Goal: Task Accomplishment & Management: Manage account settings

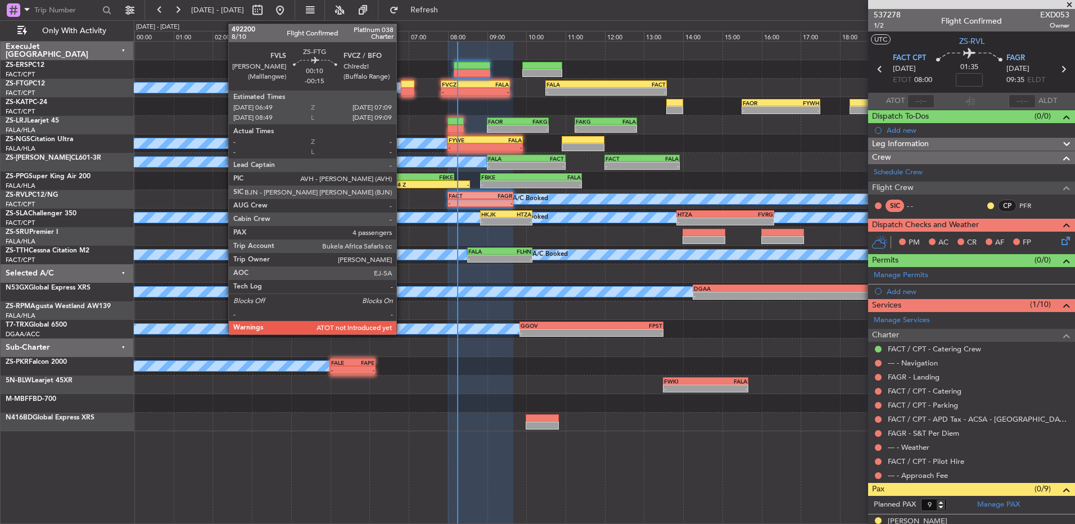
click at [401, 92] on div at bounding box center [407, 92] width 13 height 8
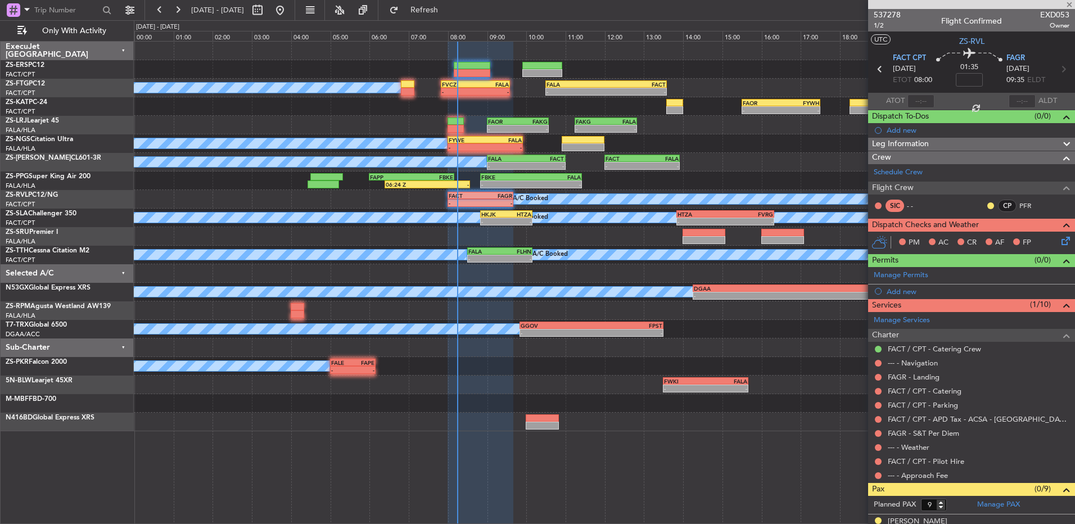
type input "-00:15"
type input "4"
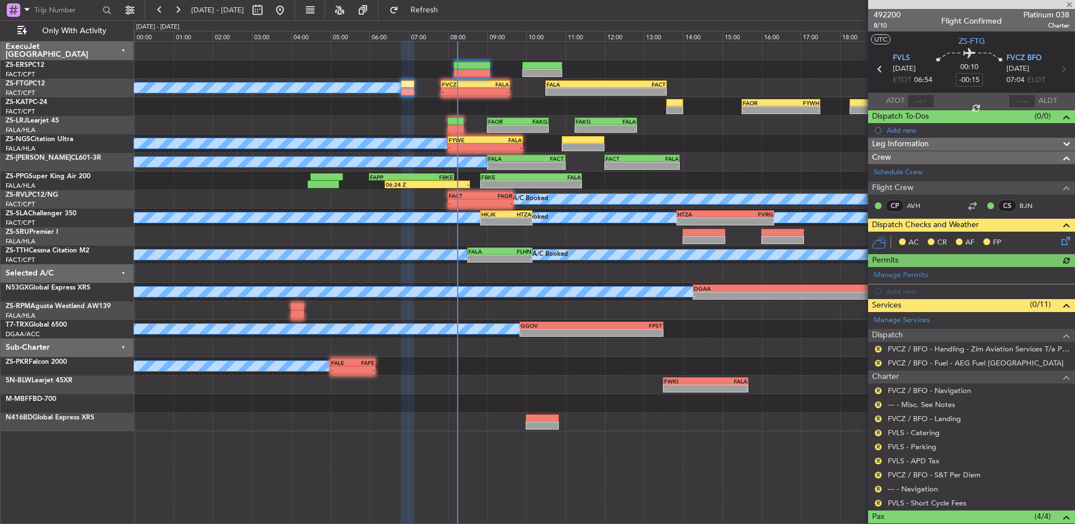
click at [912, 101] on div at bounding box center [920, 100] width 27 height 13
click at [919, 101] on div at bounding box center [920, 100] width 27 height 13
click at [916, 105] on input "text" at bounding box center [920, 100] width 27 height 13
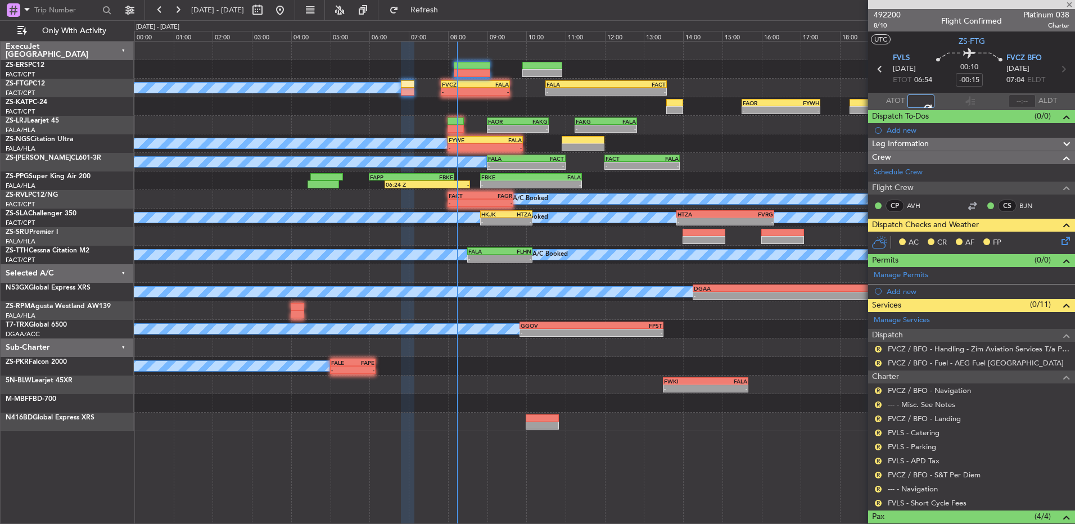
type input "07:02"
click at [1018, 102] on div at bounding box center [1021, 100] width 27 height 13
click at [1011, 101] on input "text" at bounding box center [1021, 100] width 27 height 13
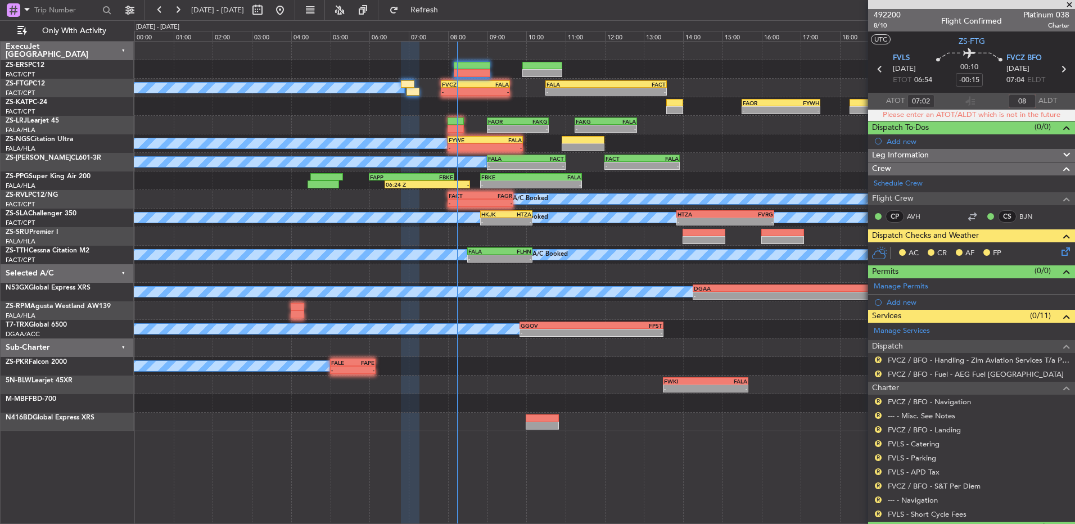
type input "0"
type input "08:52"
click at [925, 99] on input "07:02" at bounding box center [920, 100] width 27 height 13
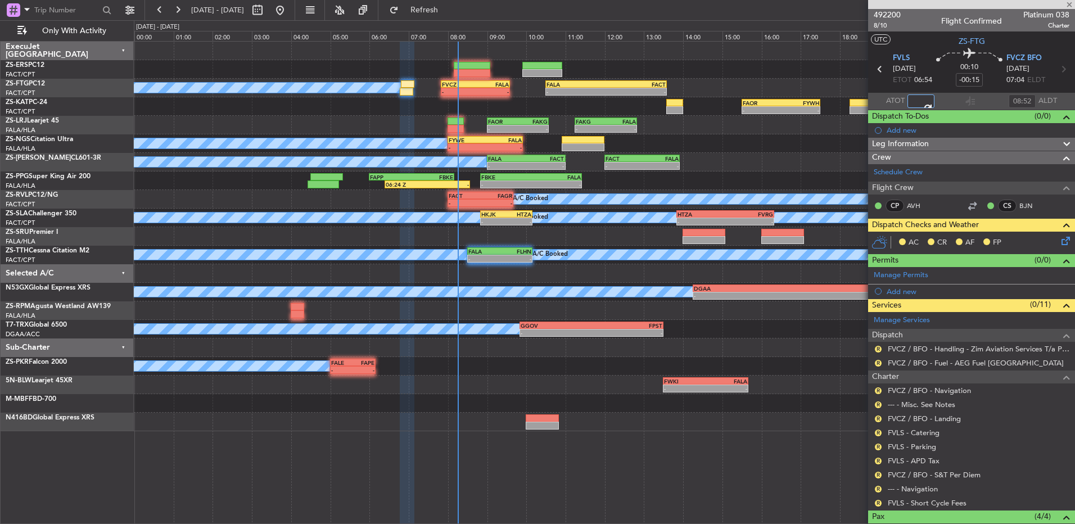
type input "05:02"
click at [1016, 98] on div "08:52" at bounding box center [1021, 100] width 27 height 13
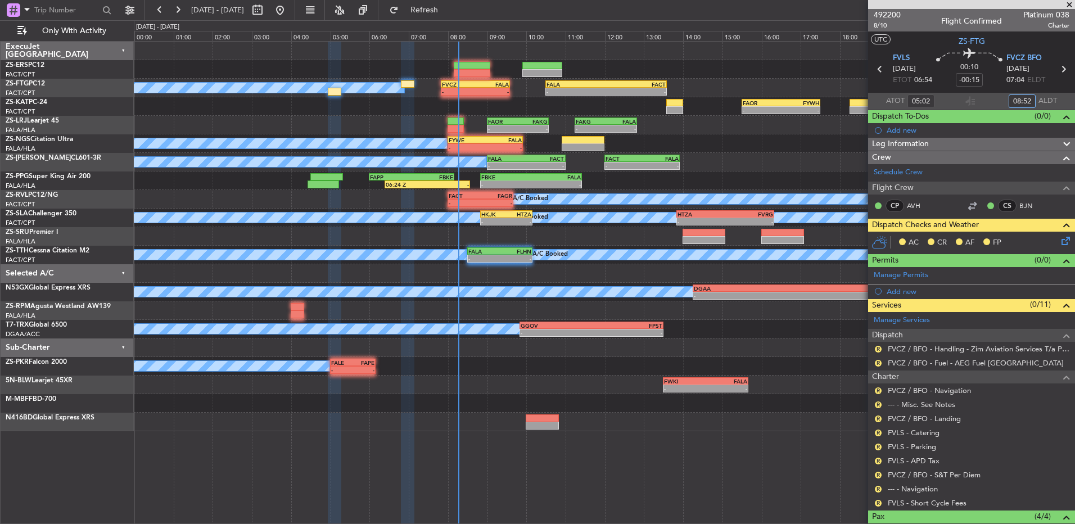
click at [1023, 94] on input "08:52" at bounding box center [1021, 100] width 27 height 13
type input "06:52"
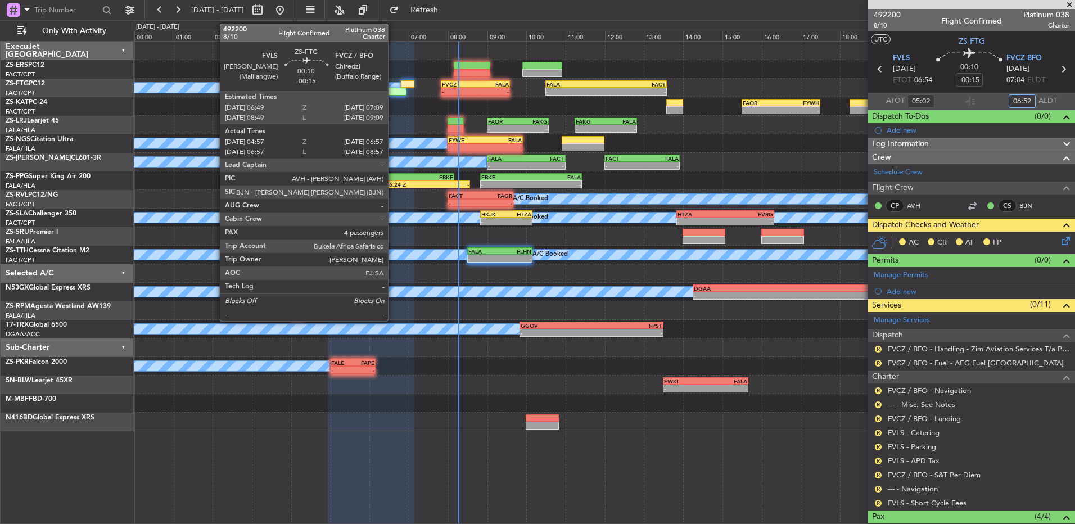
click at [393, 89] on div at bounding box center [367, 92] width 79 height 8
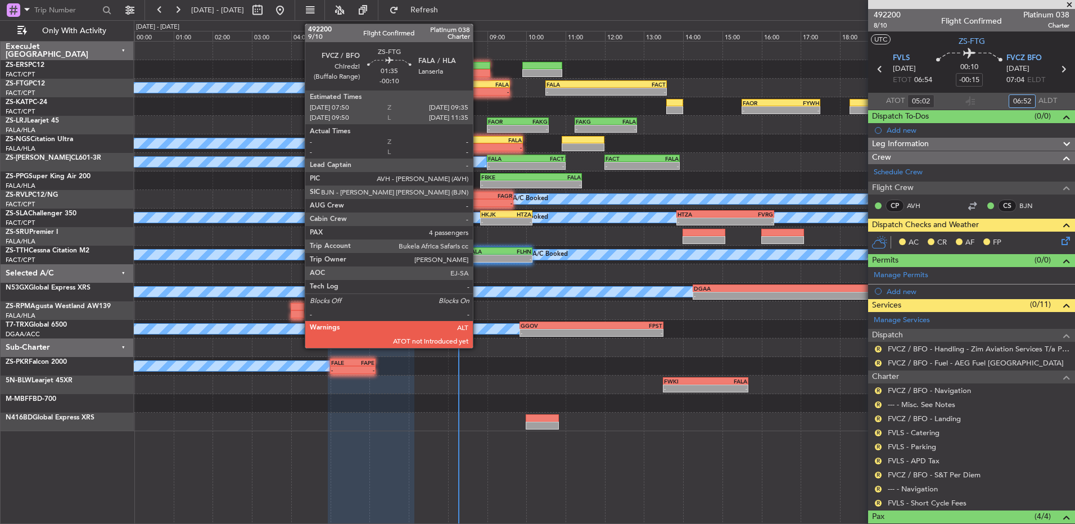
click at [478, 93] on div "-" at bounding box center [491, 91] width 33 height 7
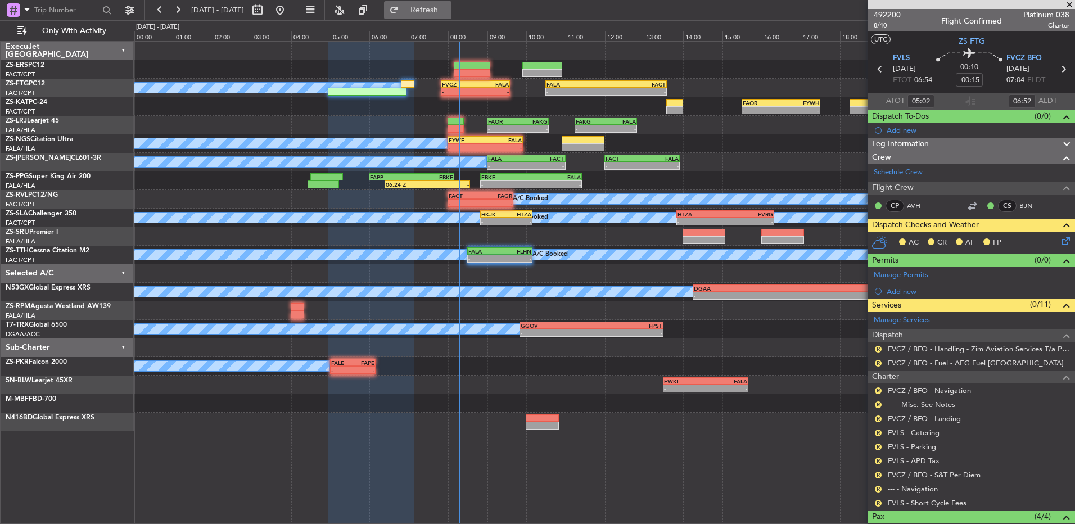
click at [426, 14] on button "Refresh" at bounding box center [417, 10] width 67 height 18
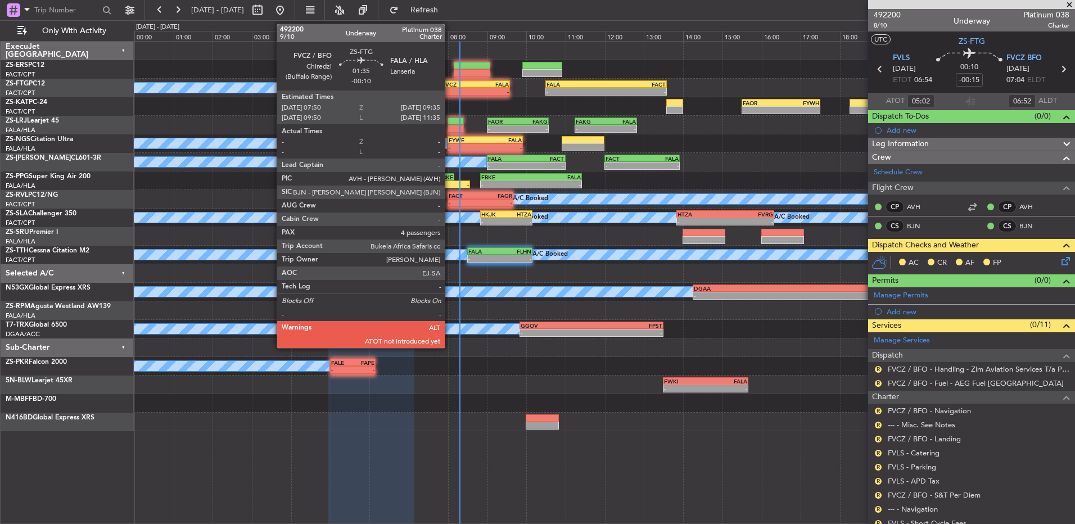
click at [450, 85] on div "FVCZ" at bounding box center [458, 84] width 33 height 7
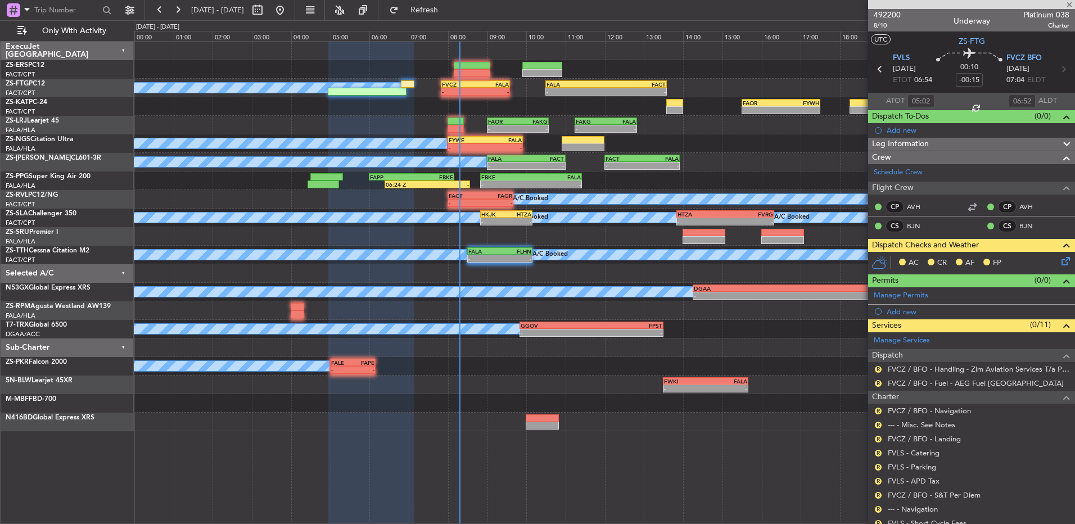
type input "-00:10"
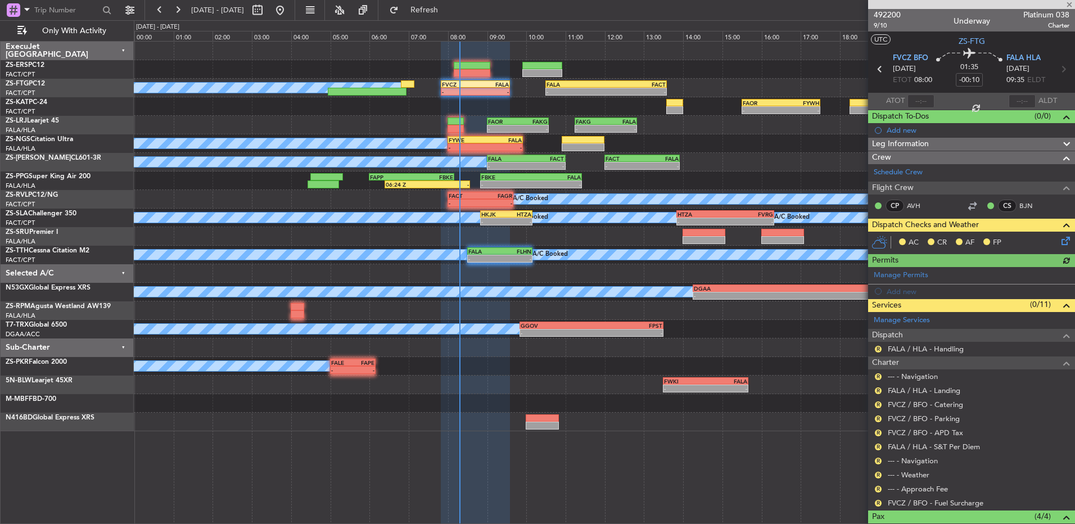
click at [922, 102] on div at bounding box center [920, 100] width 27 height 13
click at [921, 101] on div at bounding box center [920, 100] width 27 height 13
click at [923, 98] on input "text" at bounding box center [920, 100] width 27 height 13
type input "07:58"
click at [454, 126] on div at bounding box center [455, 129] width 17 height 8
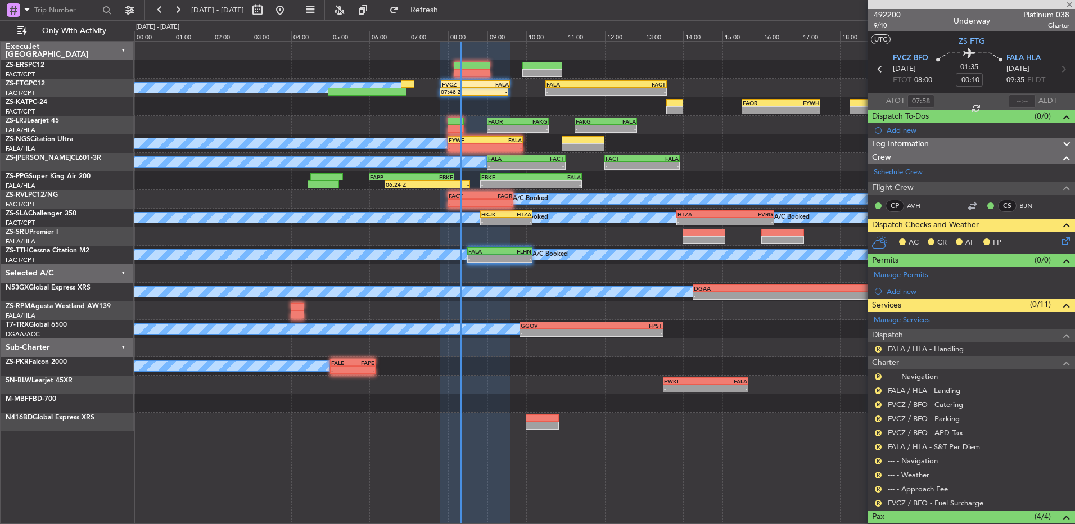
type input "0"
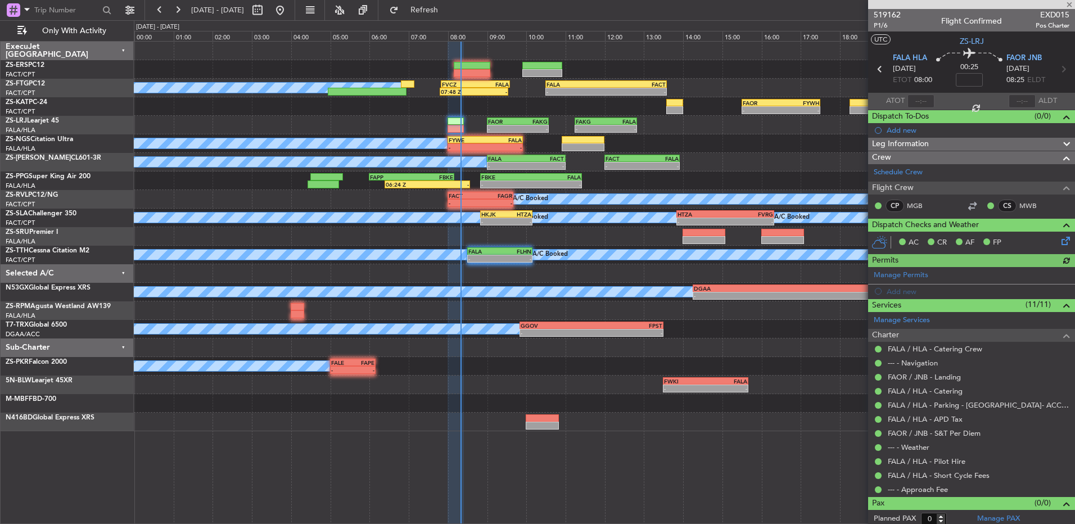
click at [916, 99] on div at bounding box center [920, 100] width 27 height 13
click at [916, 101] on div at bounding box center [920, 100] width 27 height 13
click at [921, 102] on input "text" at bounding box center [920, 100] width 27 height 13
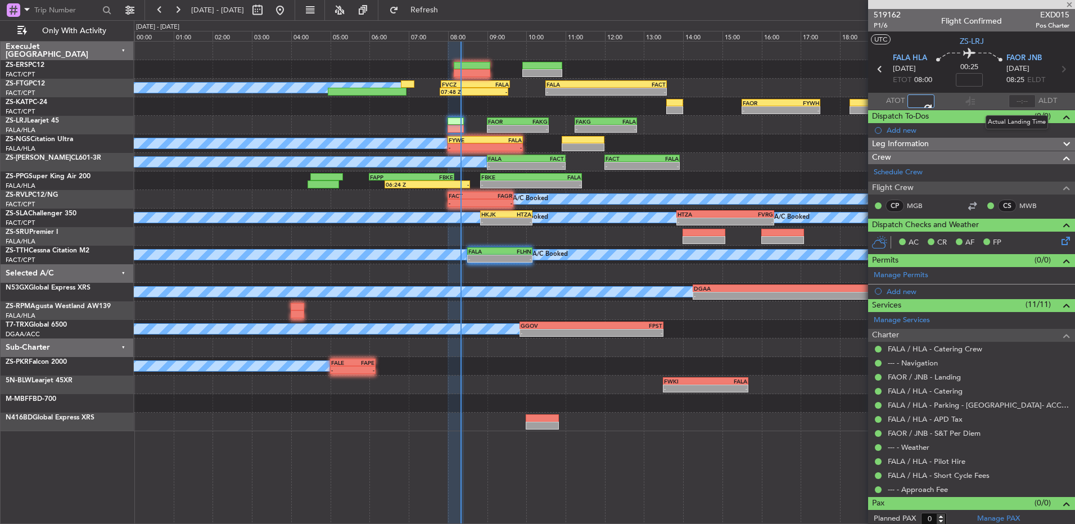
type input "07:25"
click at [1019, 99] on div at bounding box center [1021, 100] width 27 height 13
click at [1025, 98] on div at bounding box center [1021, 100] width 27 height 13
click at [1008, 96] on div at bounding box center [1021, 100] width 27 height 13
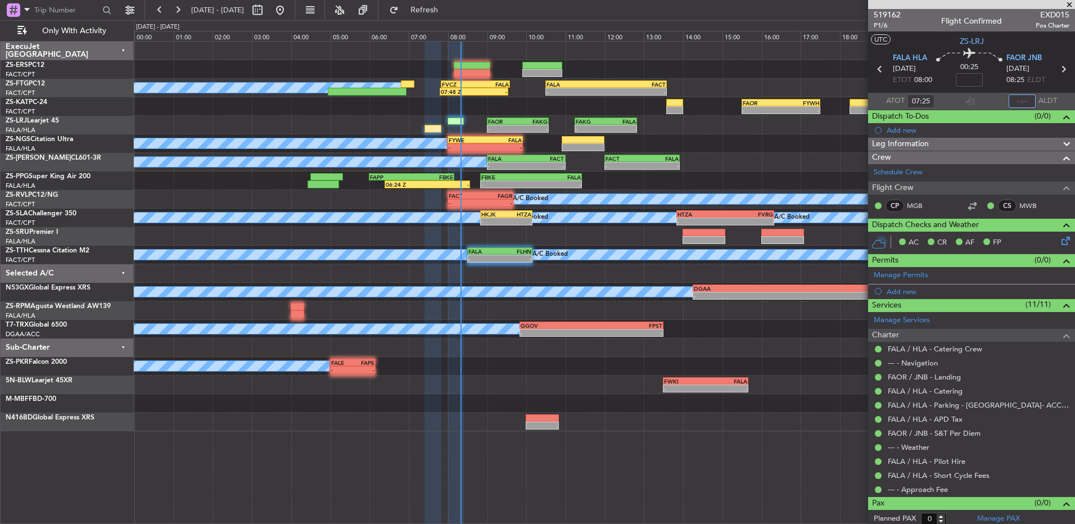
click at [1016, 97] on input "text" at bounding box center [1021, 100] width 27 height 13
type input "7"
type input "07:43"
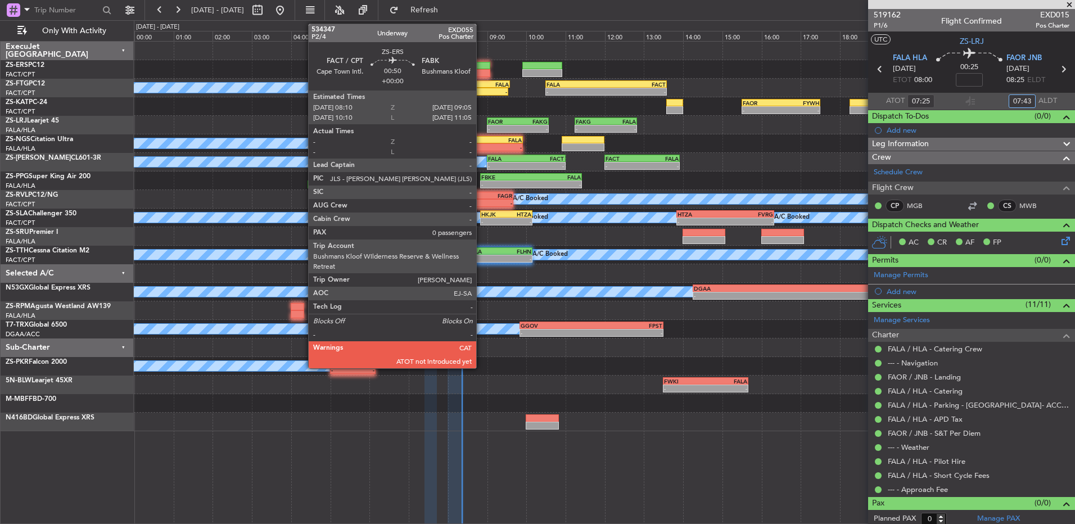
click at [472, 64] on div at bounding box center [472, 66] width 36 height 8
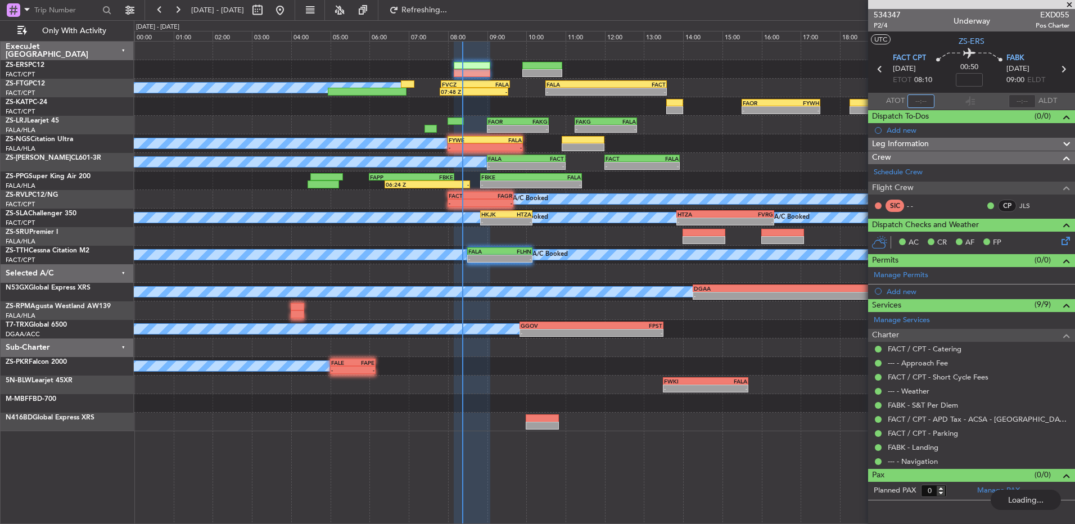
click at [917, 98] on input "text" at bounding box center [920, 100] width 27 height 13
click at [920, 98] on div at bounding box center [920, 100] width 27 height 13
click at [916, 94] on input "text" at bounding box center [920, 100] width 27 height 13
type input "08:20"
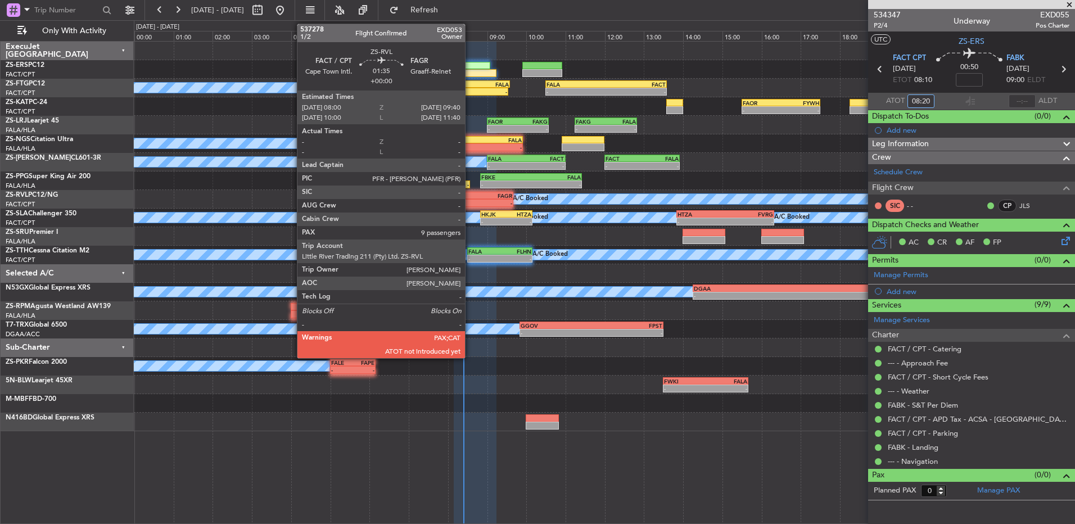
click at [470, 200] on div "-" at bounding box center [463, 203] width 31 height 7
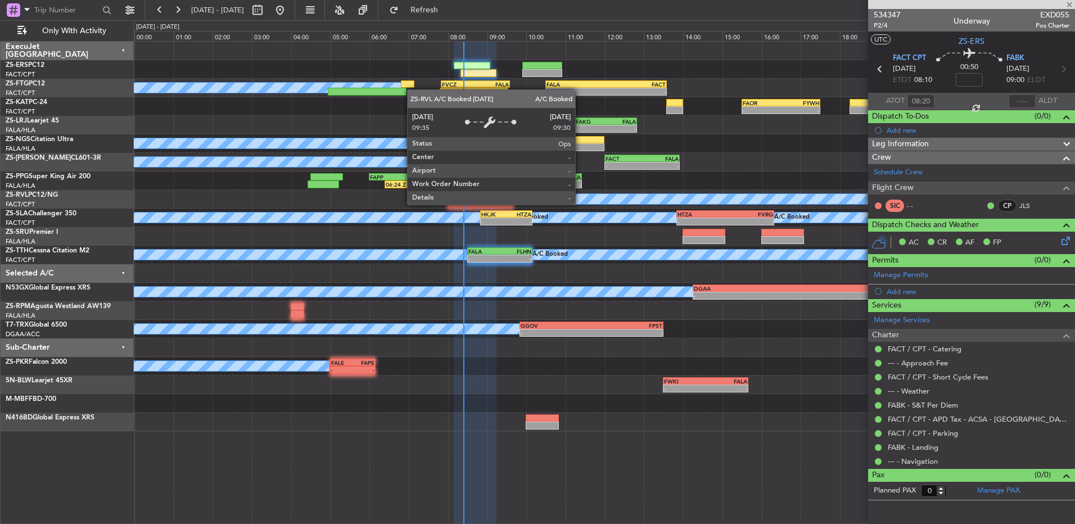
type input "9"
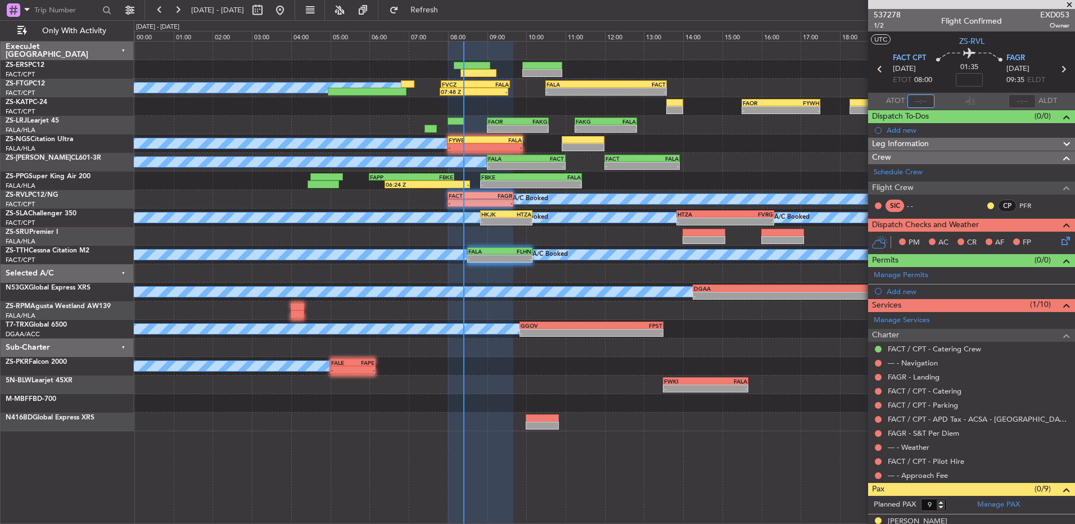
click at [916, 106] on input "text" at bounding box center [920, 100] width 27 height 13
click at [921, 102] on input "text" at bounding box center [920, 100] width 27 height 13
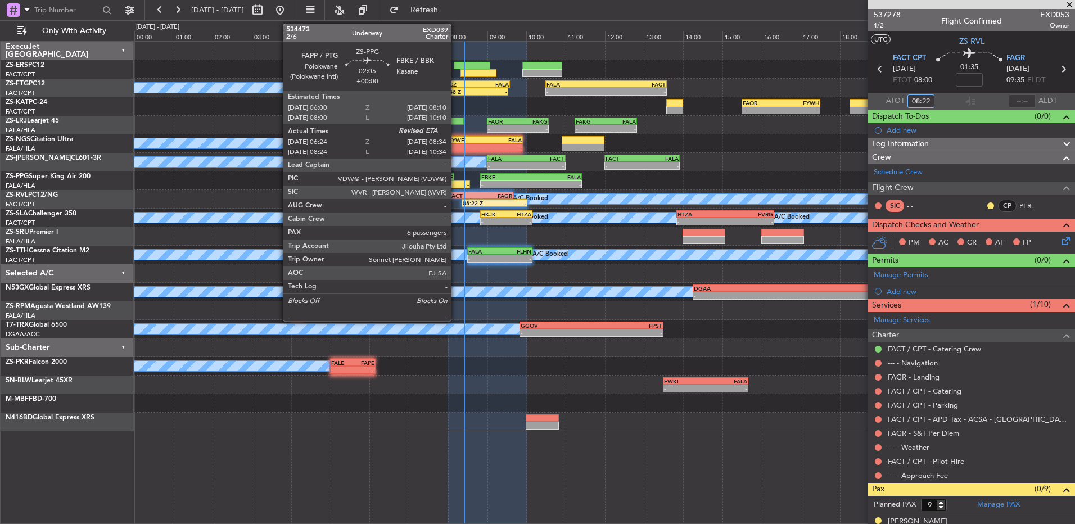
click at [456, 185] on div "-" at bounding box center [448, 184] width 42 height 7
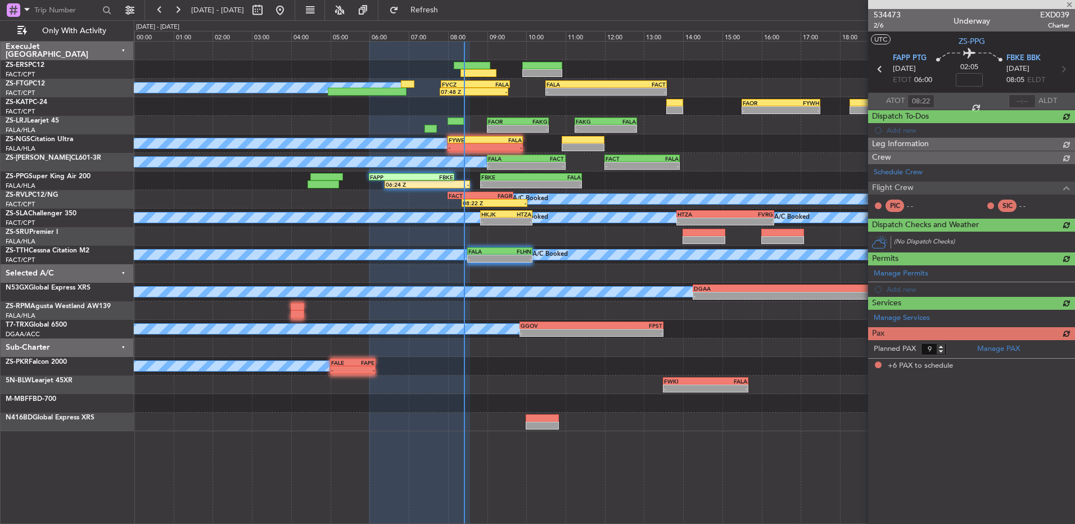
type input "06:24"
type input "6"
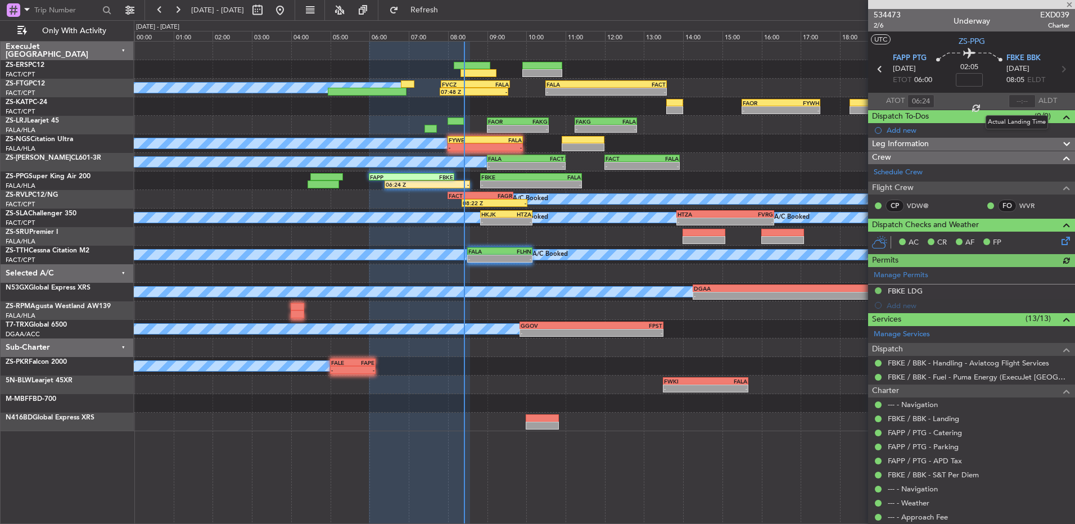
click at [1018, 98] on div at bounding box center [1021, 100] width 27 height 13
click at [1020, 103] on input "text" at bounding box center [1021, 100] width 27 height 13
type input "08:20"
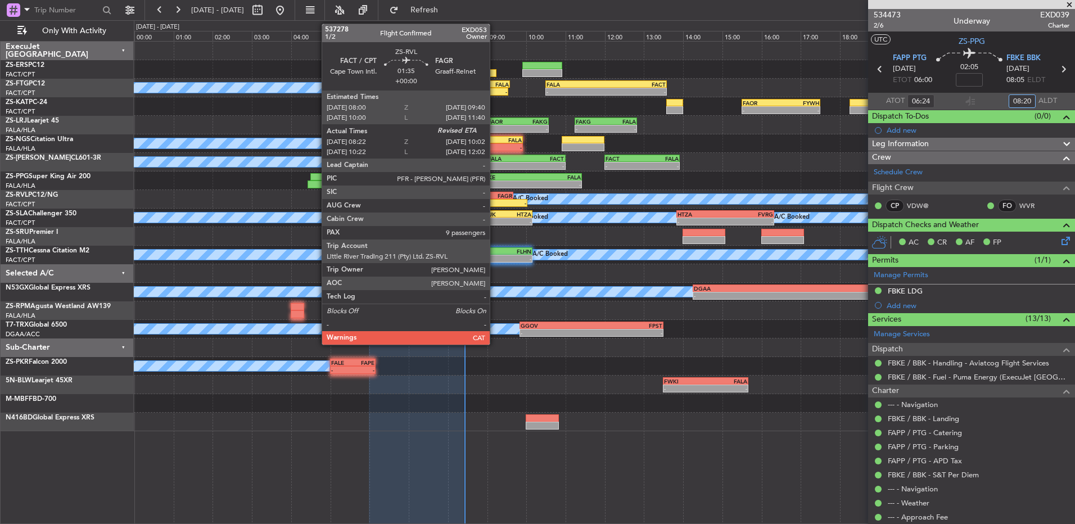
click at [495, 198] on div "FACT 08:00 Z FAGR 09:40 Z" at bounding box center [480, 196] width 66 height 8
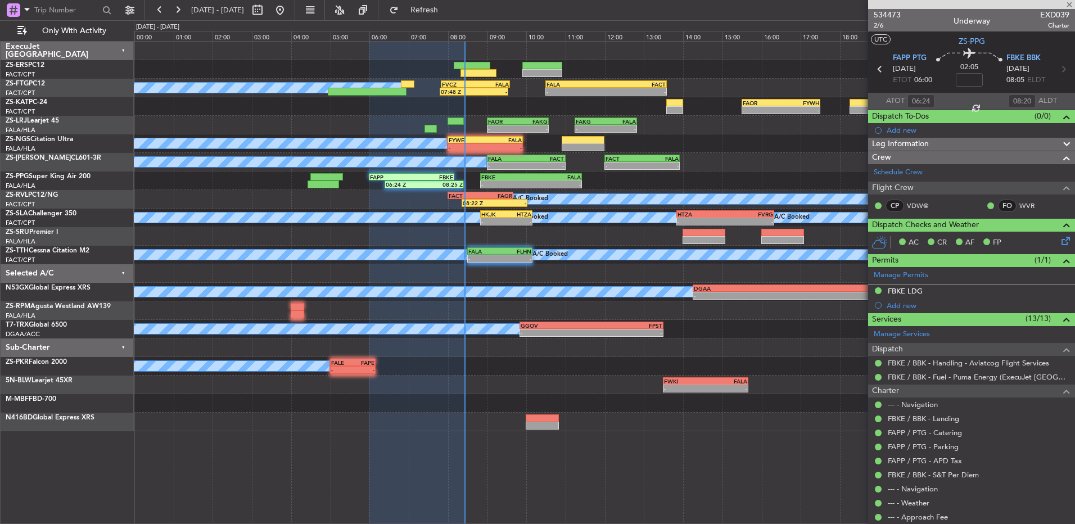
type input "08:22"
type input "9"
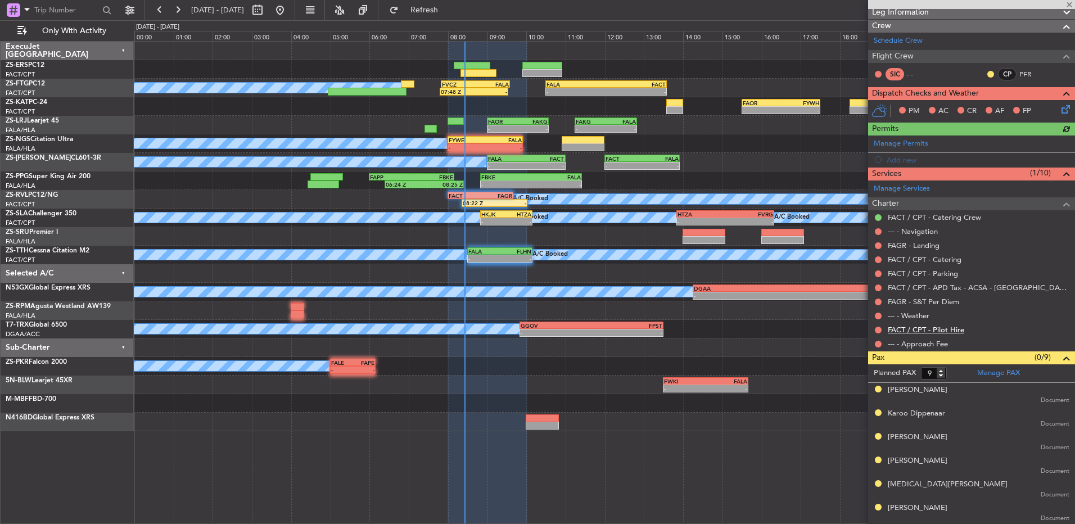
scroll to position [90, 0]
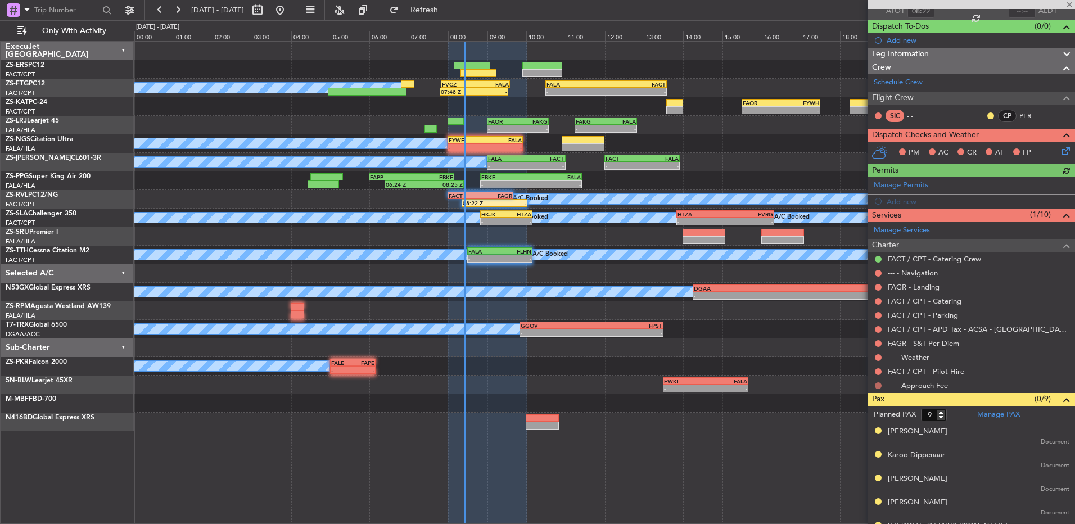
click at [881, 384] on button at bounding box center [878, 385] width 7 height 7
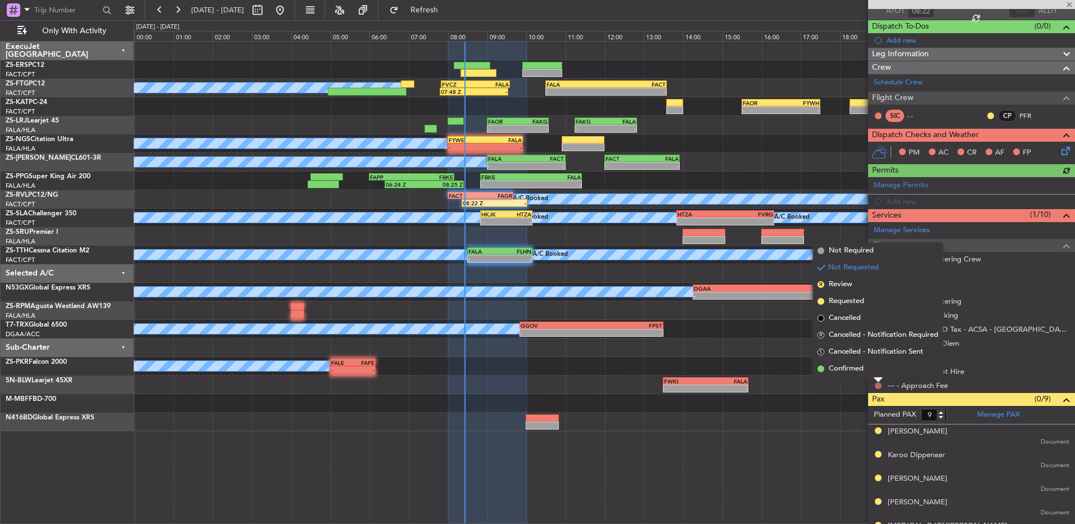
click at [876, 365] on li "Confirmed" at bounding box center [878, 368] width 130 height 17
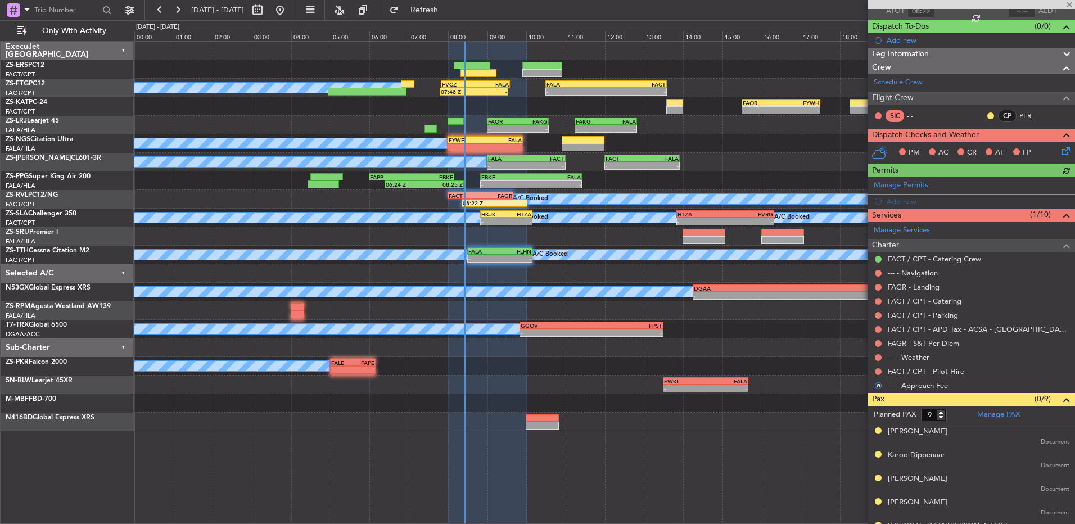
click at [876, 365] on div "FACT / CPT - Pilot Hire" at bounding box center [971, 371] width 207 height 14
drag, startPoint x: 880, startPoint y: 383, endPoint x: 875, endPoint y: 365, distance: 18.1
click at [878, 372] on button at bounding box center [878, 371] width 7 height 7
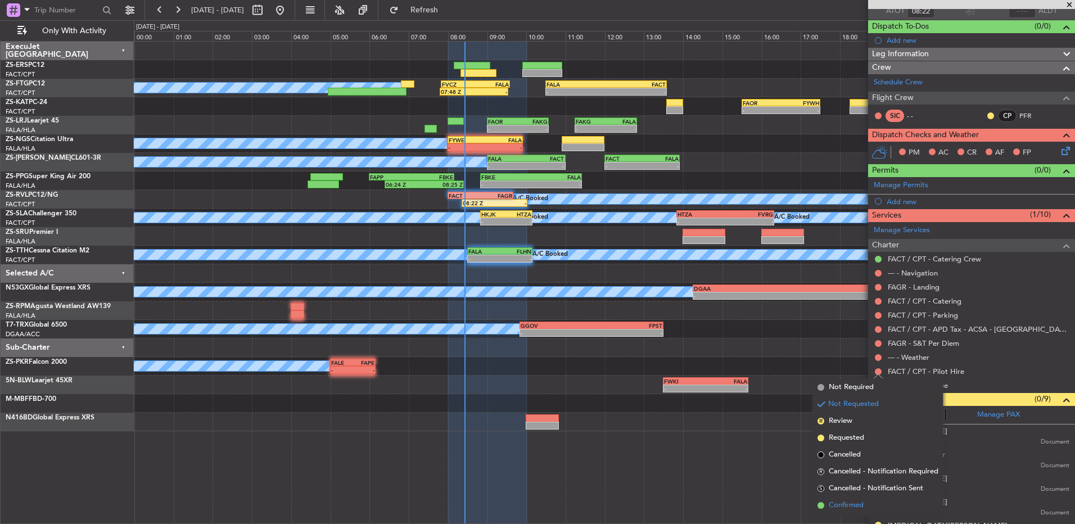
click at [863, 502] on span "Confirmed" at bounding box center [845, 505] width 35 height 11
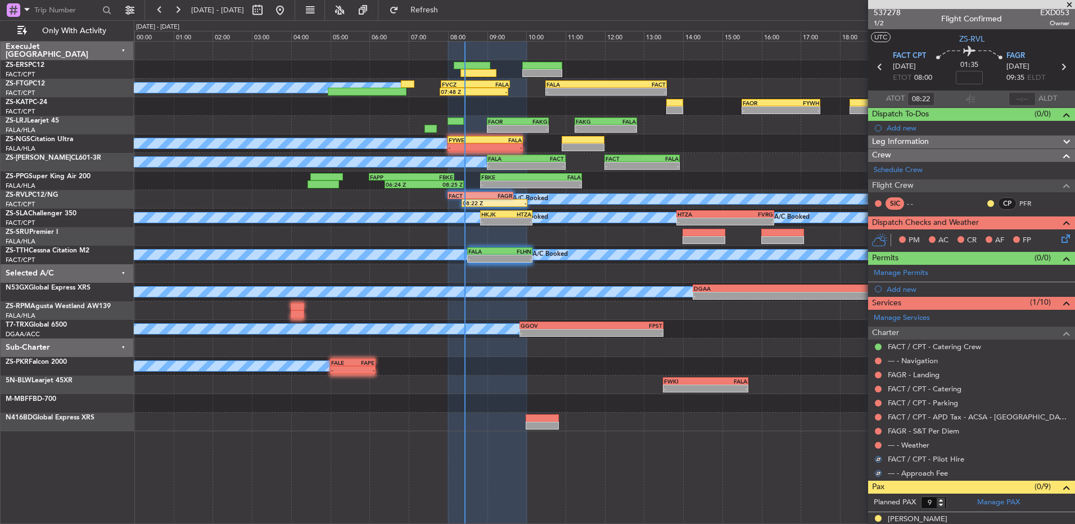
scroll to position [0, 0]
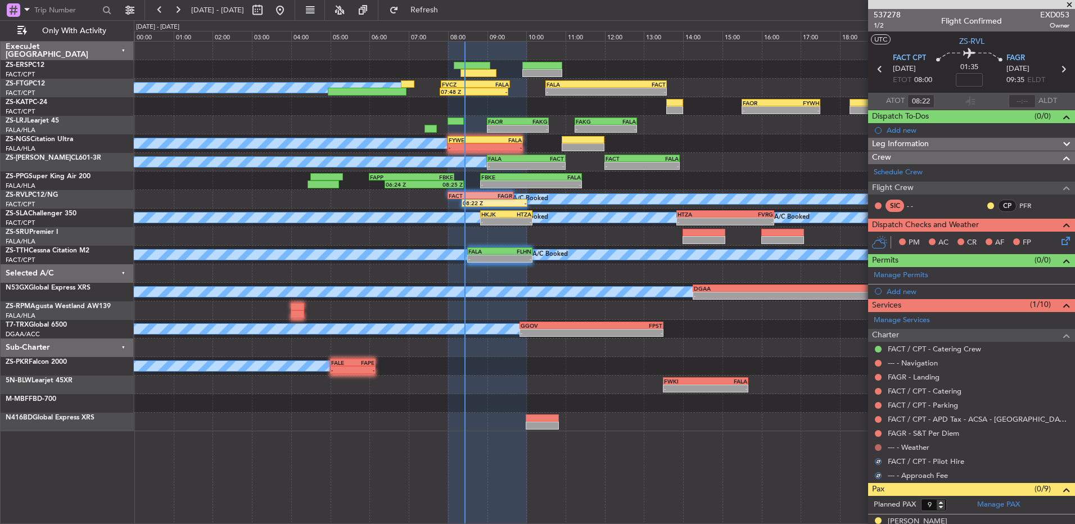
click at [876, 445] on button at bounding box center [878, 447] width 7 height 7
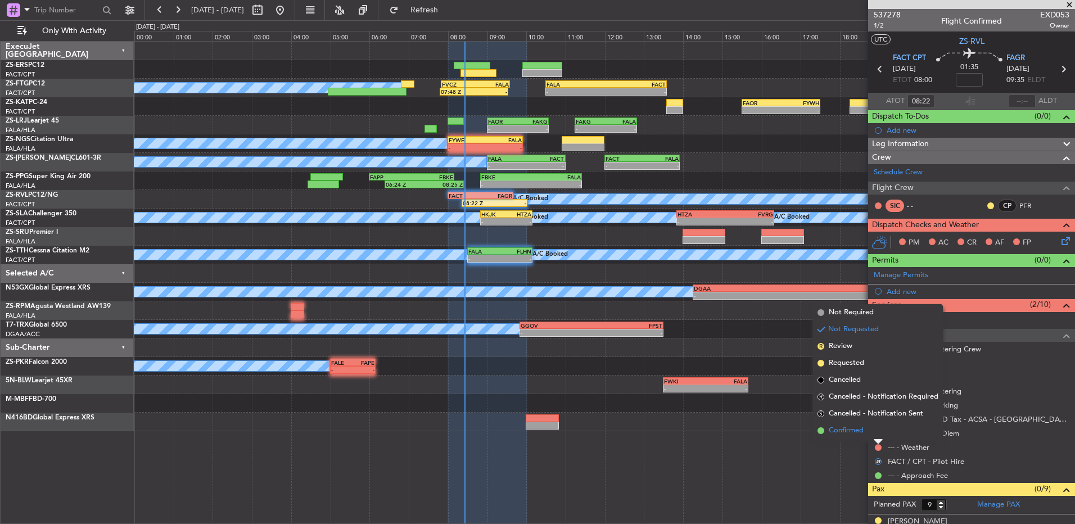
click at [873, 433] on li "Confirmed" at bounding box center [878, 430] width 130 height 17
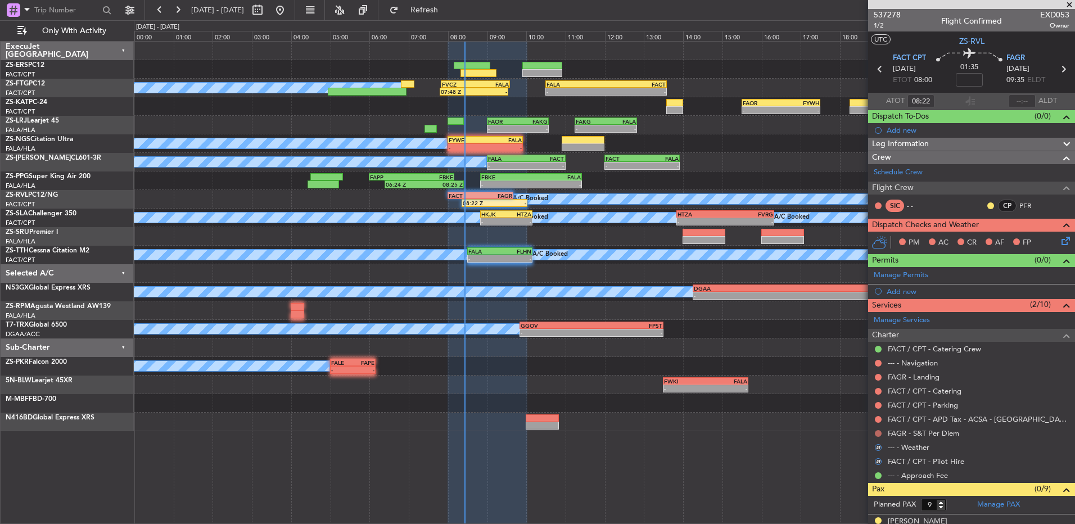
click at [875, 433] on div at bounding box center [877, 433] width 9 height 9
click at [875, 433] on button at bounding box center [878, 433] width 7 height 7
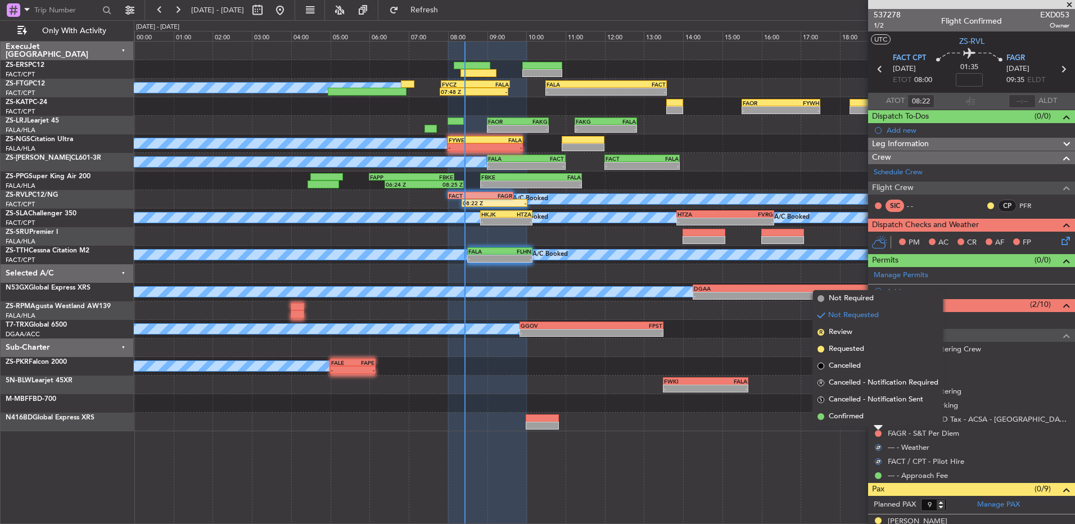
drag, startPoint x: 877, startPoint y: 401, endPoint x: 877, endPoint y: 407, distance: 6.2
click at [877, 402] on span "Cancelled - Notification Sent" at bounding box center [875, 399] width 94 height 11
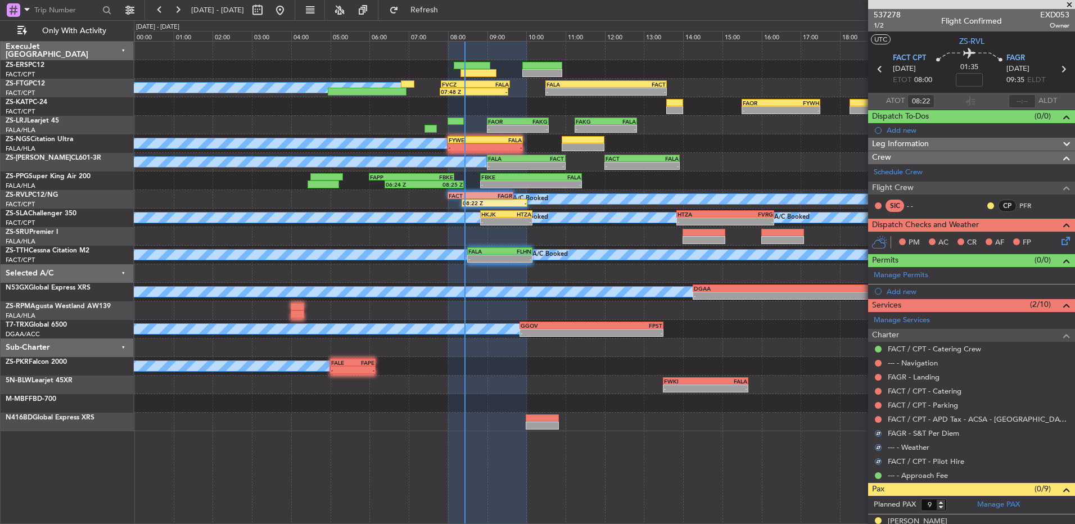
click at [883, 419] on div "FACT / CPT - APD Tax - ACSA - [GEOGRAPHIC_DATA] International FACT / CPT" at bounding box center [971, 419] width 207 height 14
click at [876, 419] on button at bounding box center [878, 419] width 7 height 7
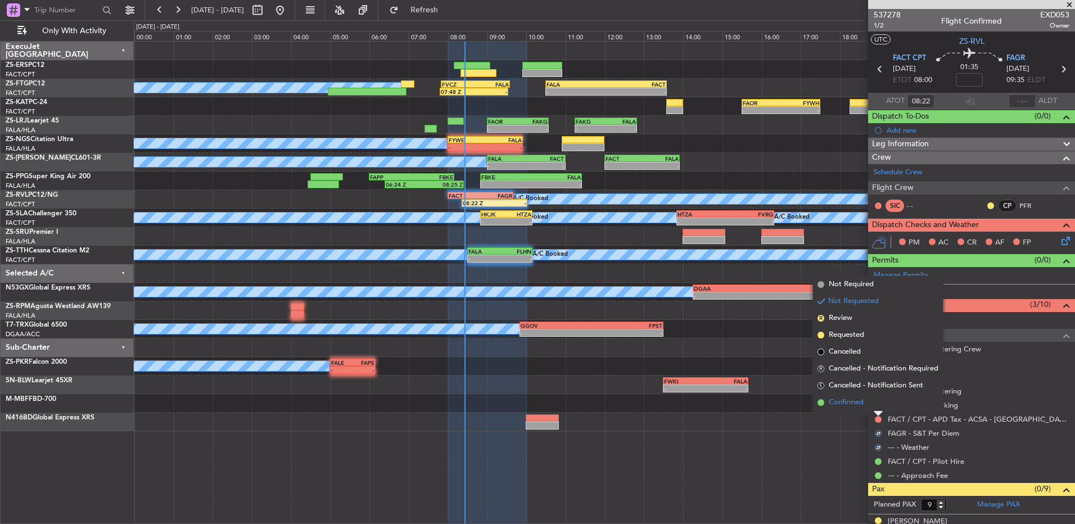
click at [875, 402] on li "Confirmed" at bounding box center [878, 402] width 130 height 17
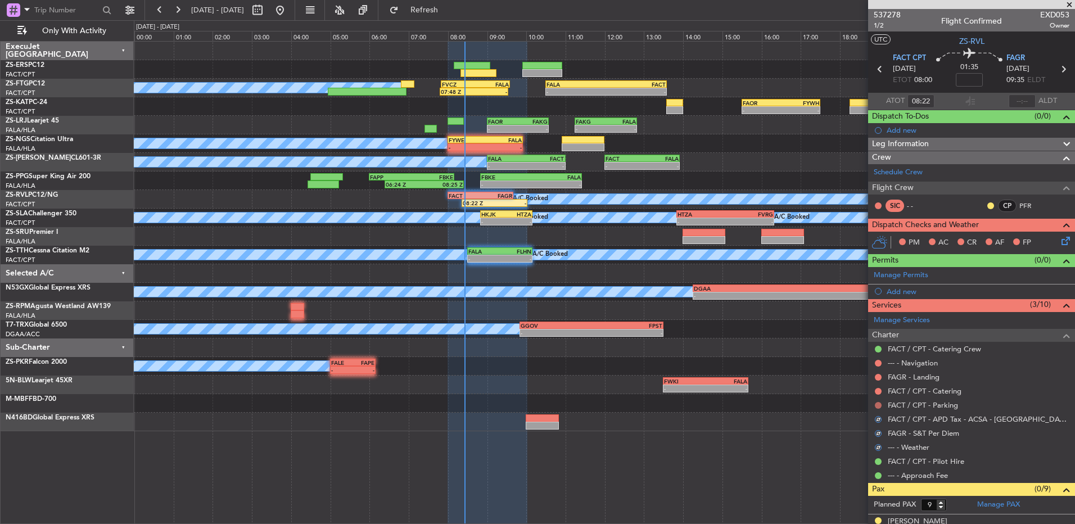
click at [876, 402] on button at bounding box center [878, 405] width 7 height 7
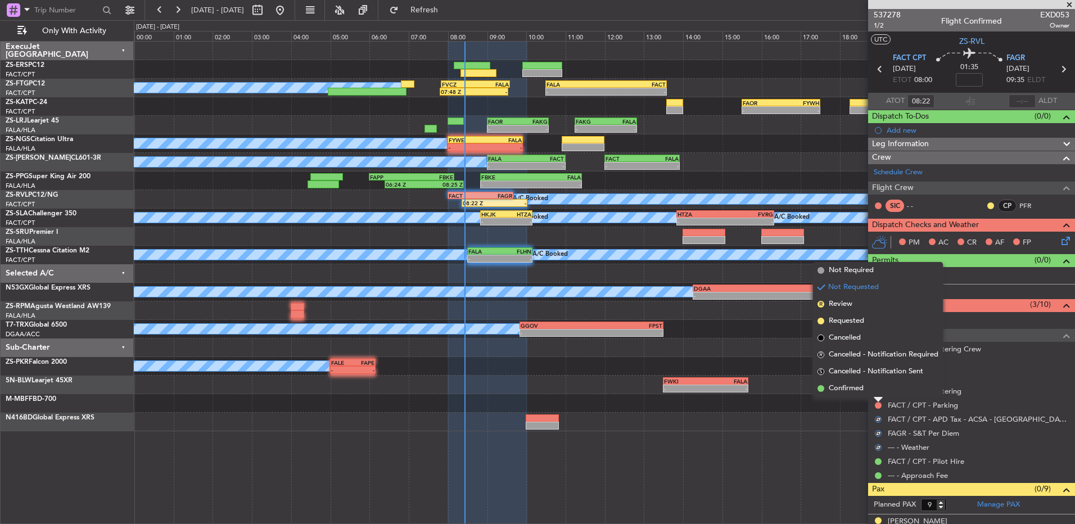
click at [876, 398] on div at bounding box center [877, 399] width 9 height 4
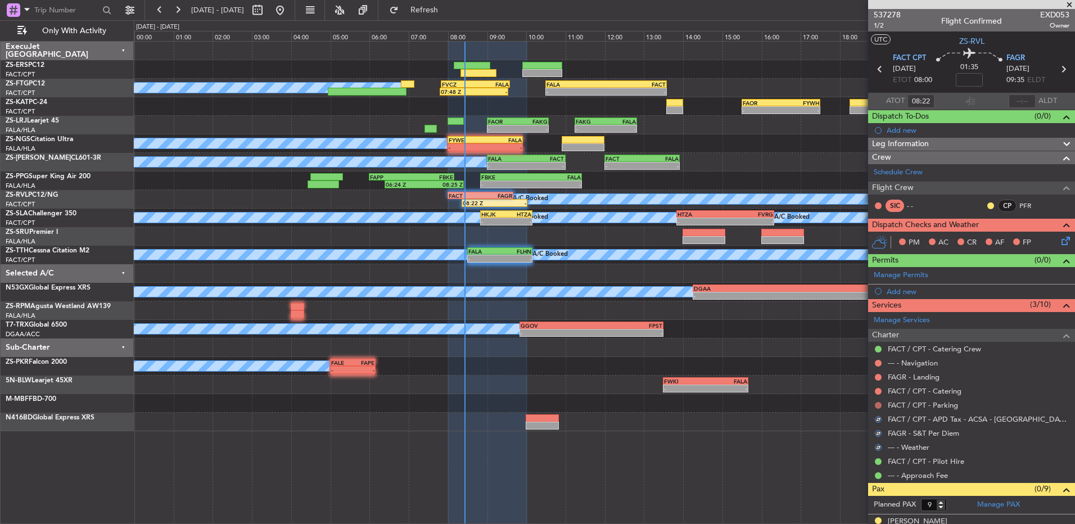
click at [877, 406] on button at bounding box center [878, 405] width 7 height 7
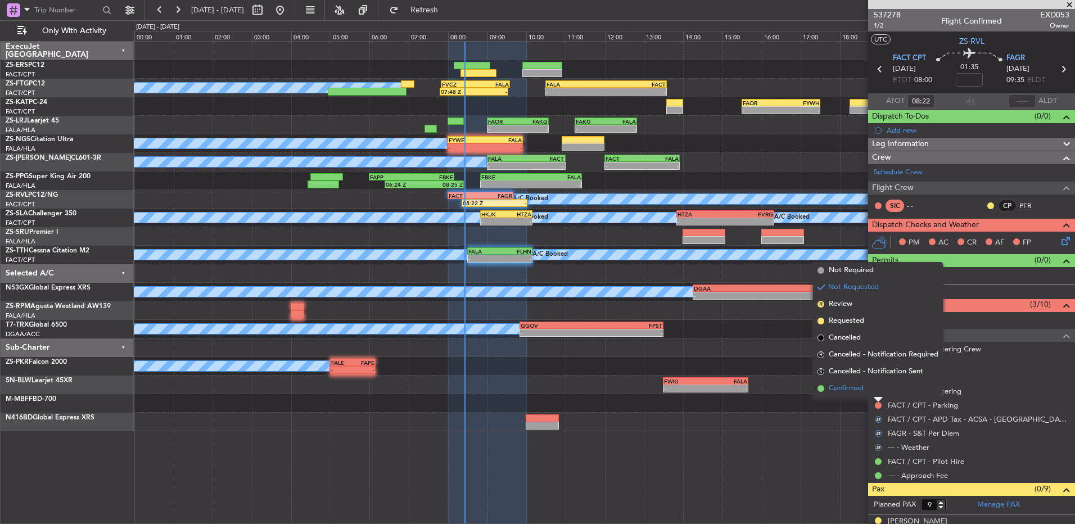
click at [878, 391] on li "Confirmed" at bounding box center [878, 388] width 130 height 17
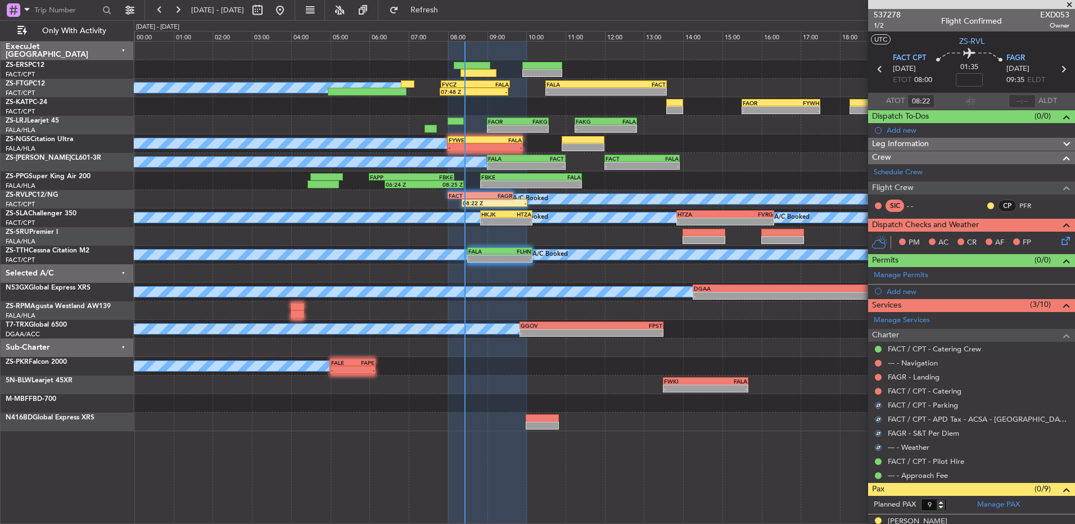
click at [878, 391] on button at bounding box center [878, 391] width 7 height 7
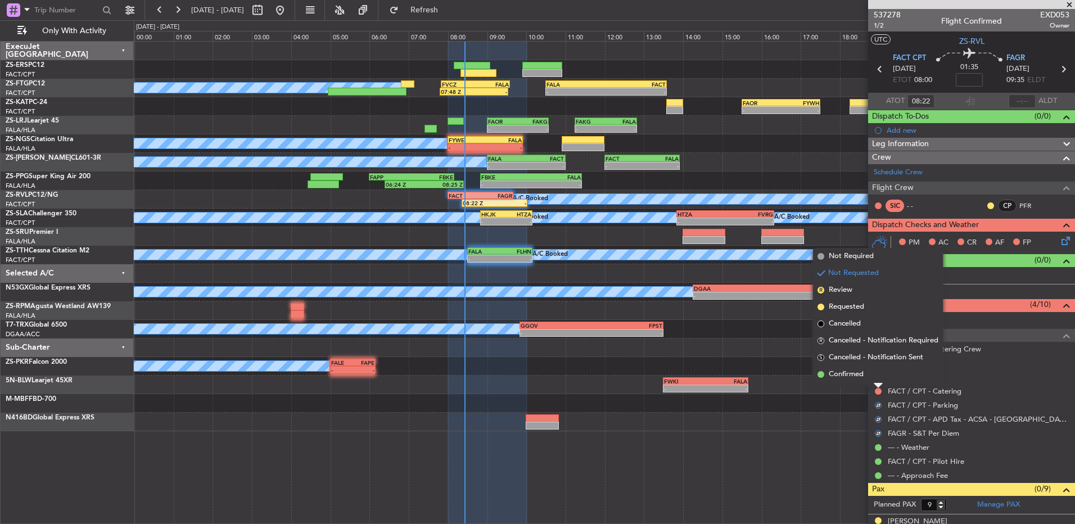
click at [878, 384] on div at bounding box center [877, 385] width 9 height 4
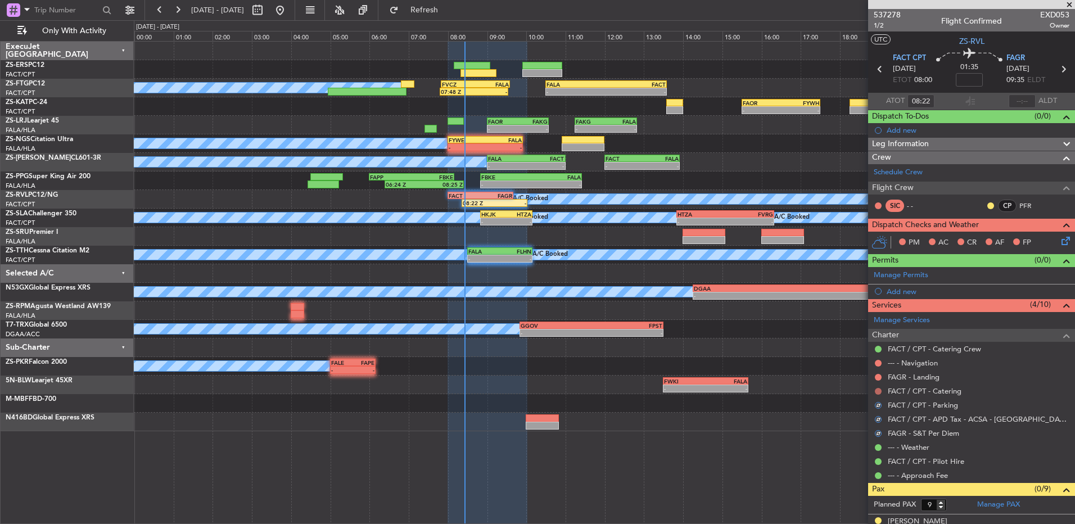
click at [878, 391] on button at bounding box center [878, 391] width 7 height 7
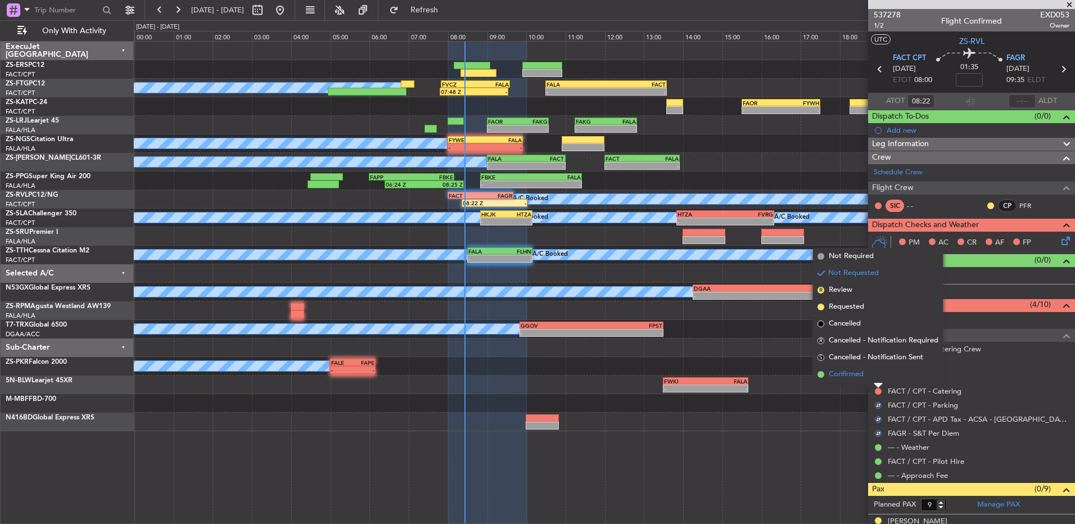
click at [875, 373] on li "Confirmed" at bounding box center [878, 374] width 130 height 17
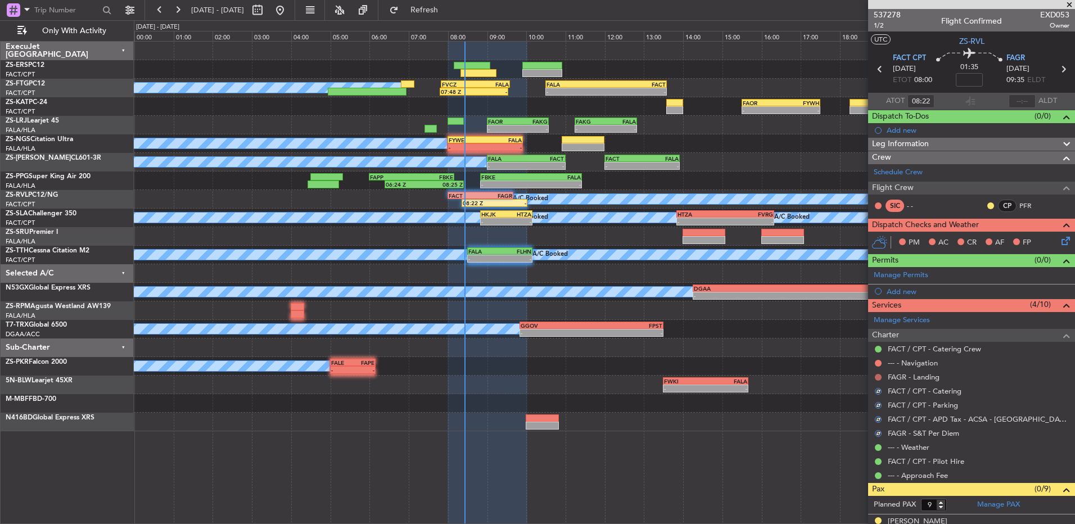
click at [877, 374] on button at bounding box center [878, 377] width 7 height 7
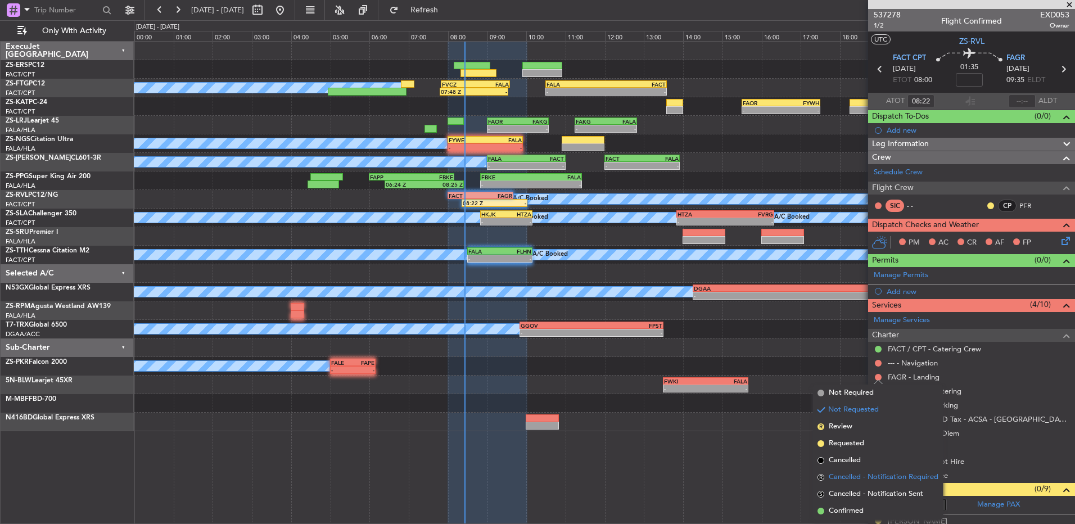
drag, startPoint x: 866, startPoint y: 508, endPoint x: 878, endPoint y: 473, distance: 36.8
click at [849, 509] on span "Confirmed" at bounding box center [845, 510] width 35 height 11
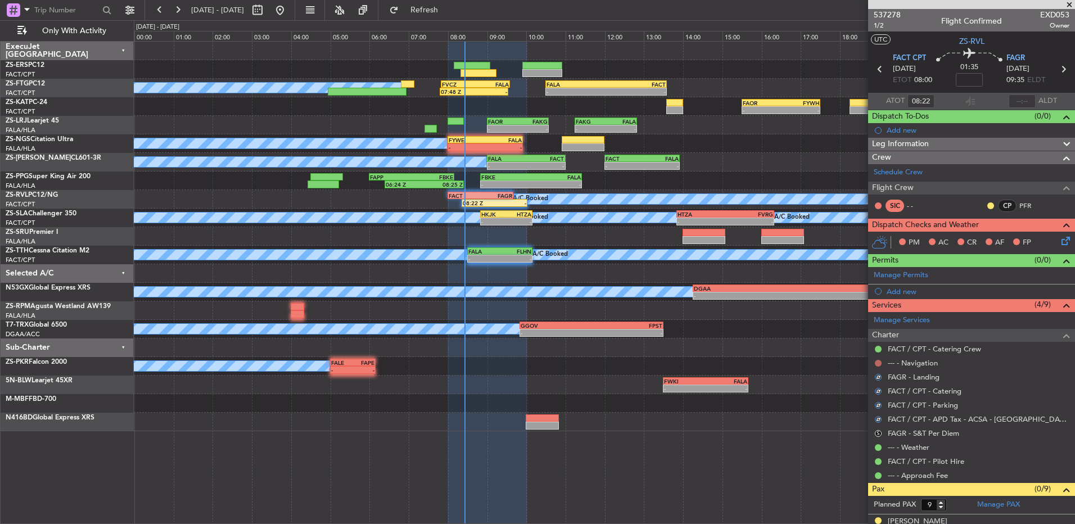
click at [877, 364] on button at bounding box center [878, 363] width 7 height 7
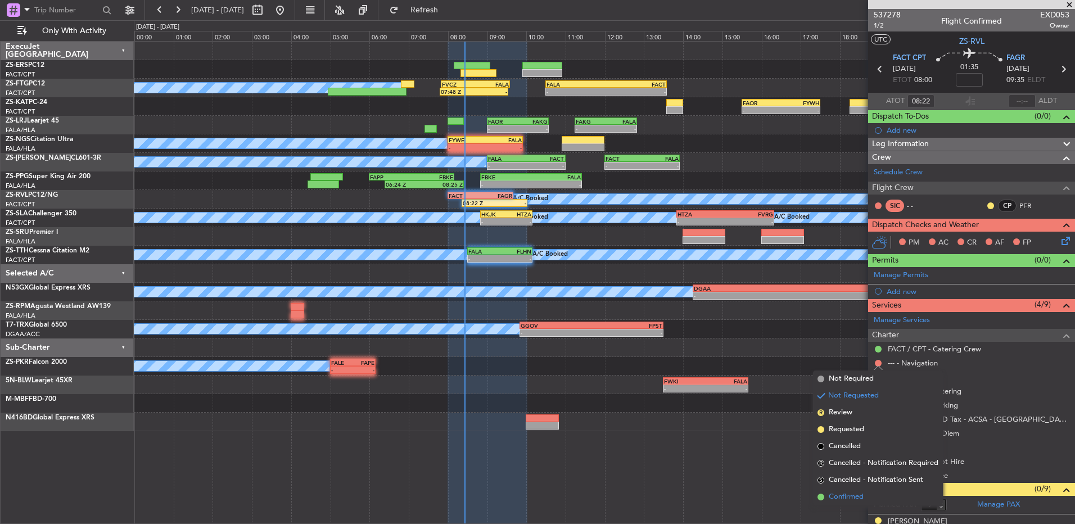
click at [857, 497] on span "Confirmed" at bounding box center [845, 496] width 35 height 11
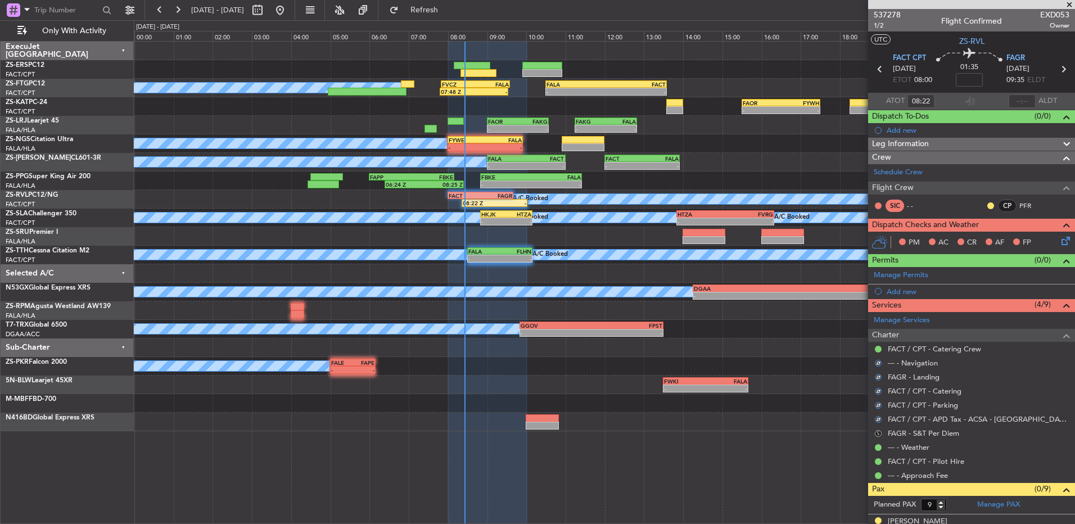
click at [876, 433] on button "S" at bounding box center [878, 433] width 7 height 7
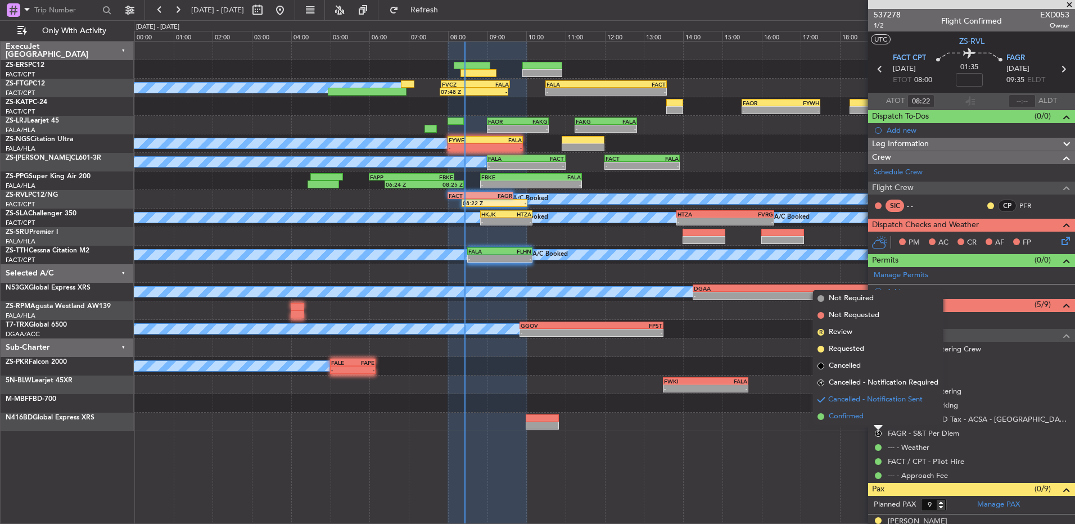
click at [868, 419] on li "Confirmed" at bounding box center [878, 416] width 130 height 17
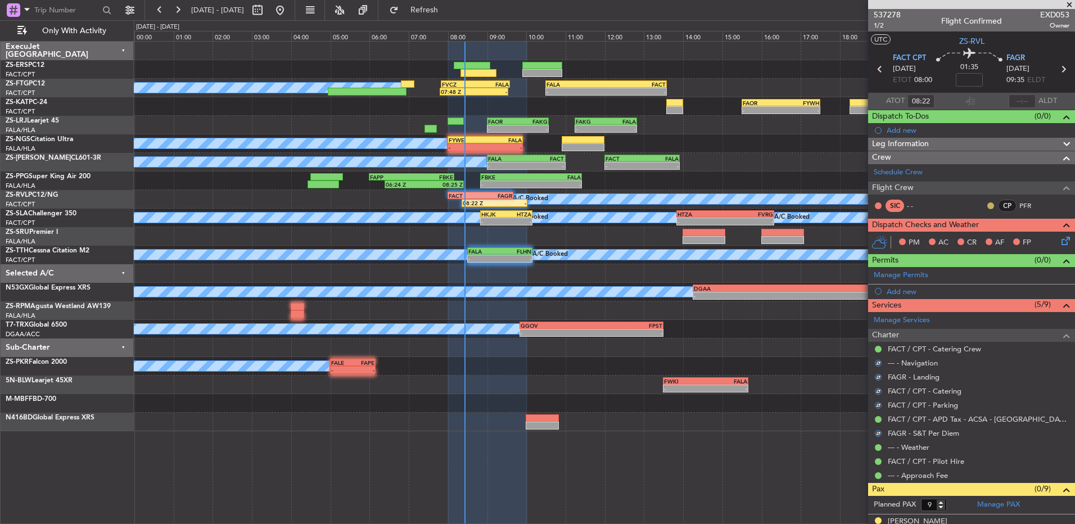
click at [987, 207] on button at bounding box center [990, 205] width 7 height 7
click at [968, 234] on span "Acknowledged" at bounding box center [984, 238] width 49 height 11
click at [1059, 236] on icon at bounding box center [1063, 238] width 9 height 9
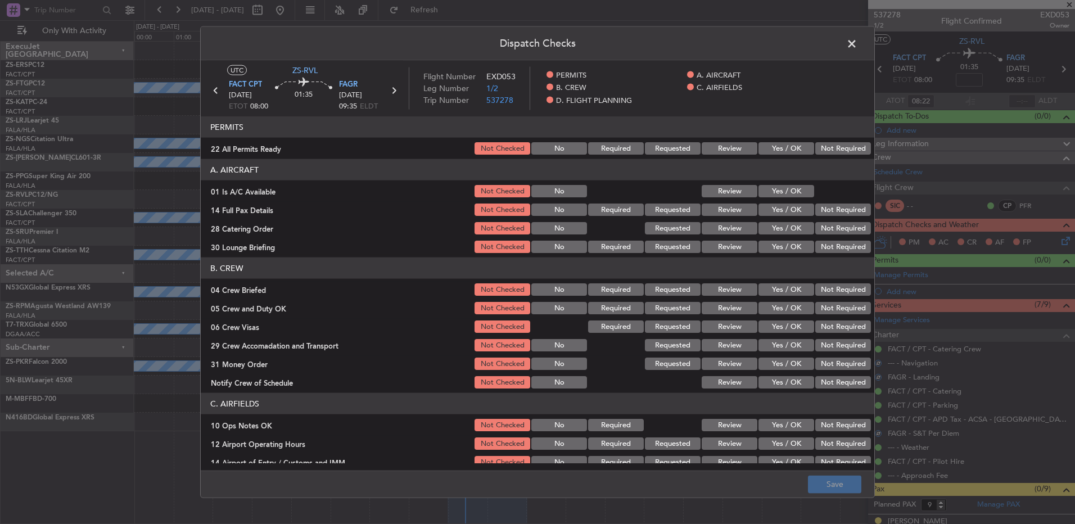
click at [835, 142] on button "Not Required" at bounding box center [843, 148] width 56 height 12
click at [796, 183] on div "Yes / OK" at bounding box center [784, 191] width 57 height 16
click at [796, 188] on button "Yes / OK" at bounding box center [786, 191] width 56 height 12
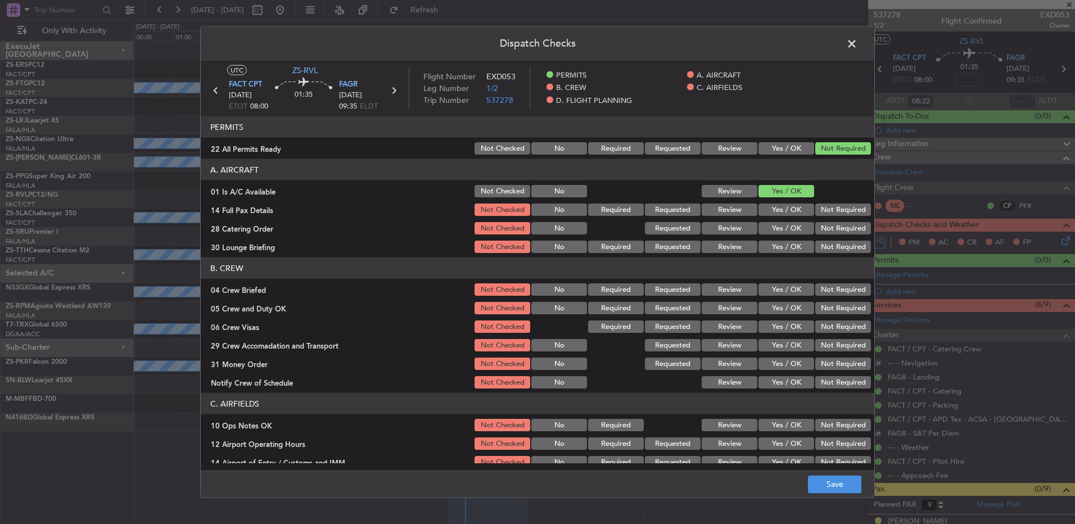
click at [791, 207] on button "Yes / OK" at bounding box center [786, 209] width 56 height 12
click at [788, 223] on button "Yes / OK" at bounding box center [786, 228] width 56 height 12
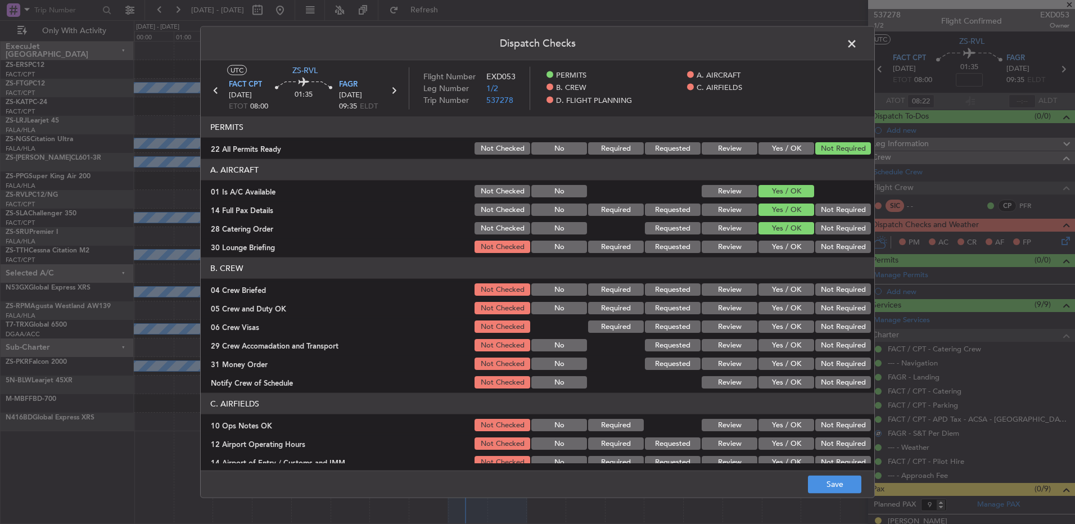
click at [815, 233] on button "Not Required" at bounding box center [843, 228] width 56 height 12
click at [820, 248] on button "Not Required" at bounding box center [843, 247] width 56 height 12
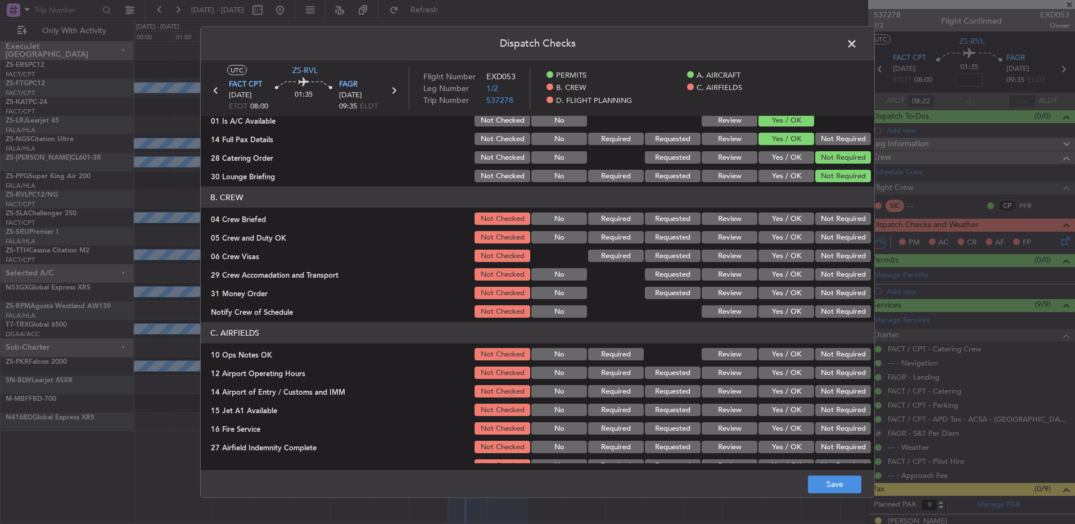
scroll to position [112, 0]
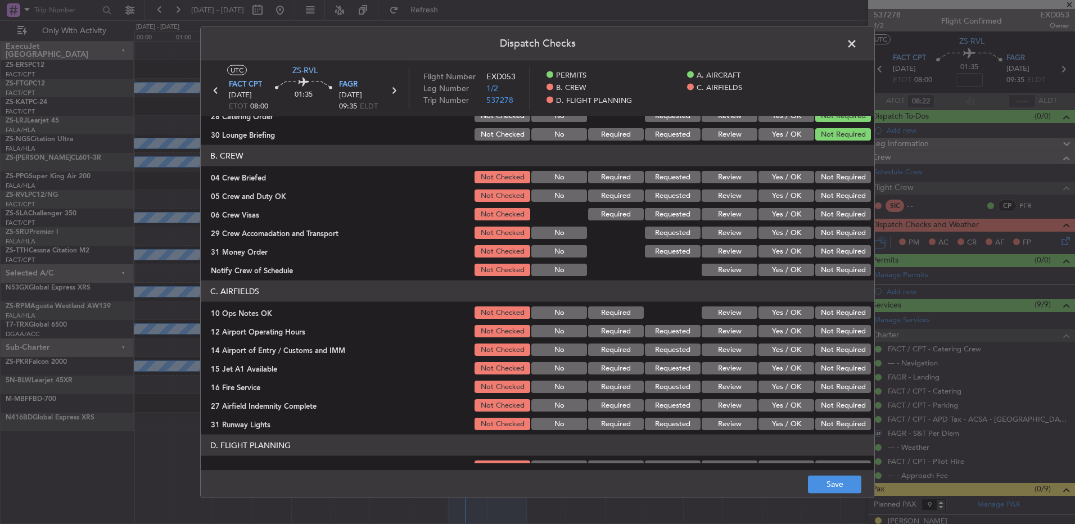
click at [785, 181] on button "Yes / OK" at bounding box center [786, 177] width 56 height 12
click at [788, 197] on button "Yes / OK" at bounding box center [786, 195] width 56 height 12
click at [815, 214] on button "Not Required" at bounding box center [843, 214] width 56 height 12
click at [772, 231] on button "Yes / OK" at bounding box center [786, 232] width 56 height 12
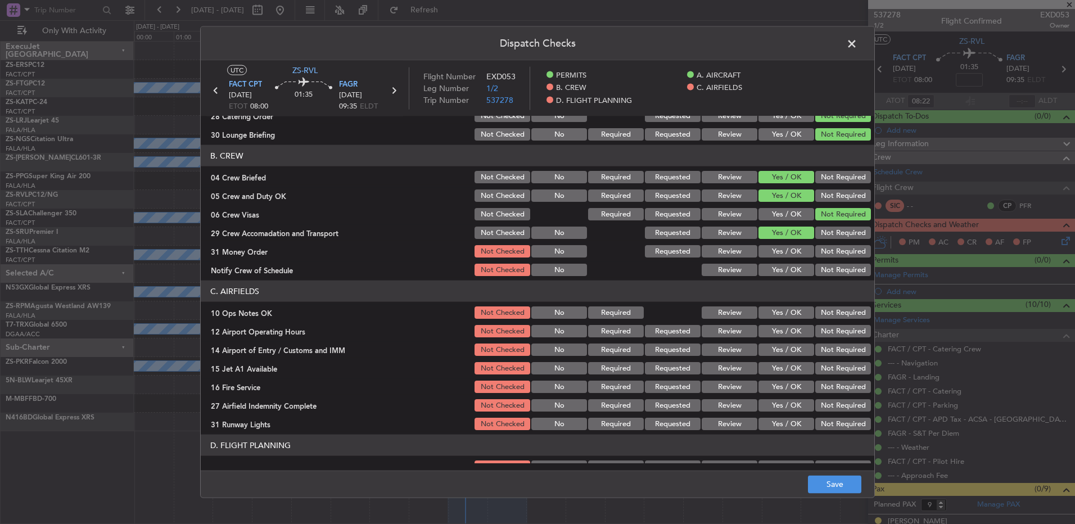
click at [773, 275] on button "Yes / OK" at bounding box center [786, 270] width 56 height 12
click at [833, 248] on button "Not Required" at bounding box center [843, 251] width 56 height 12
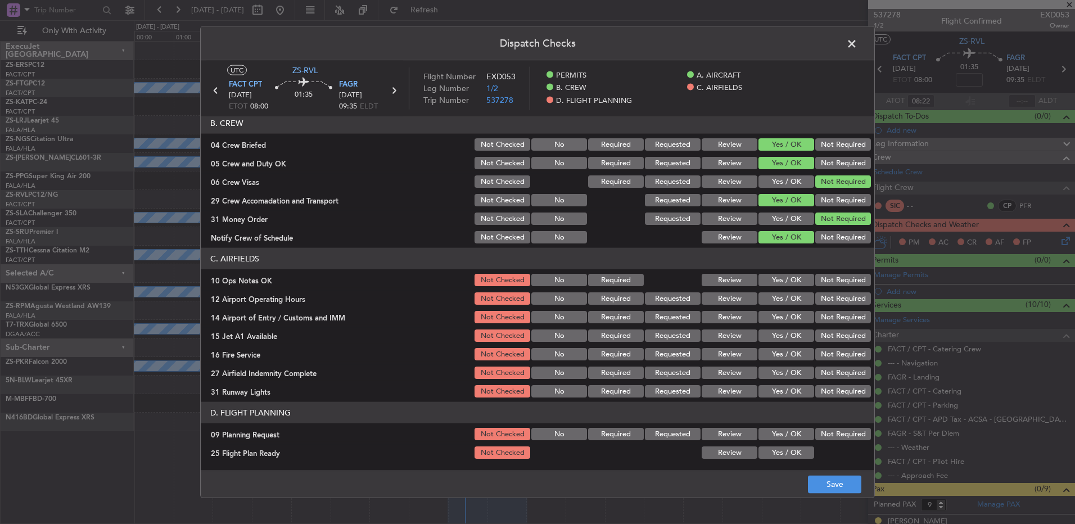
click at [781, 278] on button "Yes / OK" at bounding box center [786, 280] width 56 height 12
click at [785, 297] on button "Yes / OK" at bounding box center [786, 298] width 56 height 12
click at [831, 317] on button "Not Required" at bounding box center [843, 317] width 56 height 12
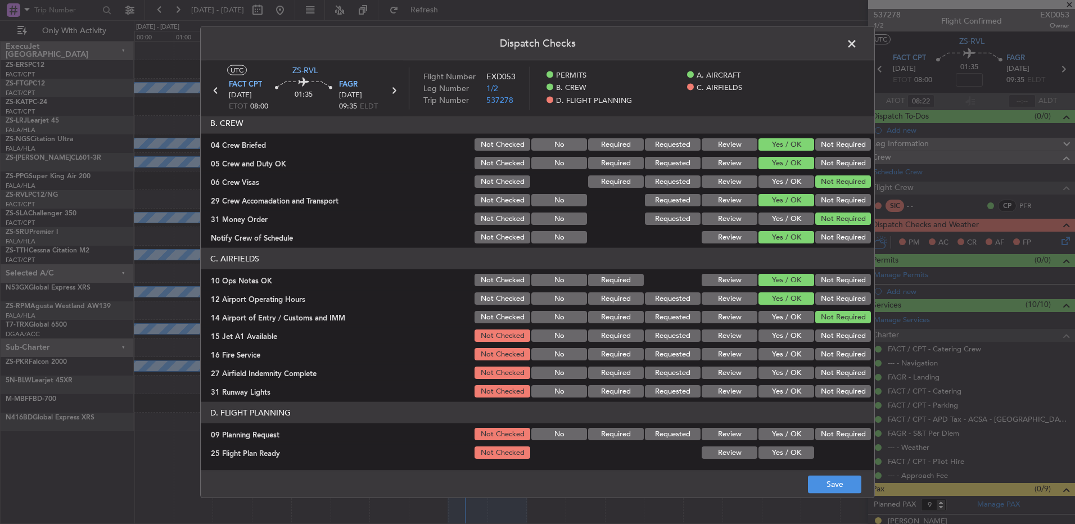
click at [785, 337] on button "Yes / OK" at bounding box center [786, 335] width 56 height 12
click at [782, 344] on section "C. AIRFIELDS 10 Ops Notes OK Not Checked No Required Review Yes / OK Not Requir…" at bounding box center [537, 323] width 673 height 151
click at [779, 356] on button "Yes / OK" at bounding box center [786, 354] width 56 height 12
click at [835, 375] on button "Not Required" at bounding box center [843, 372] width 56 height 12
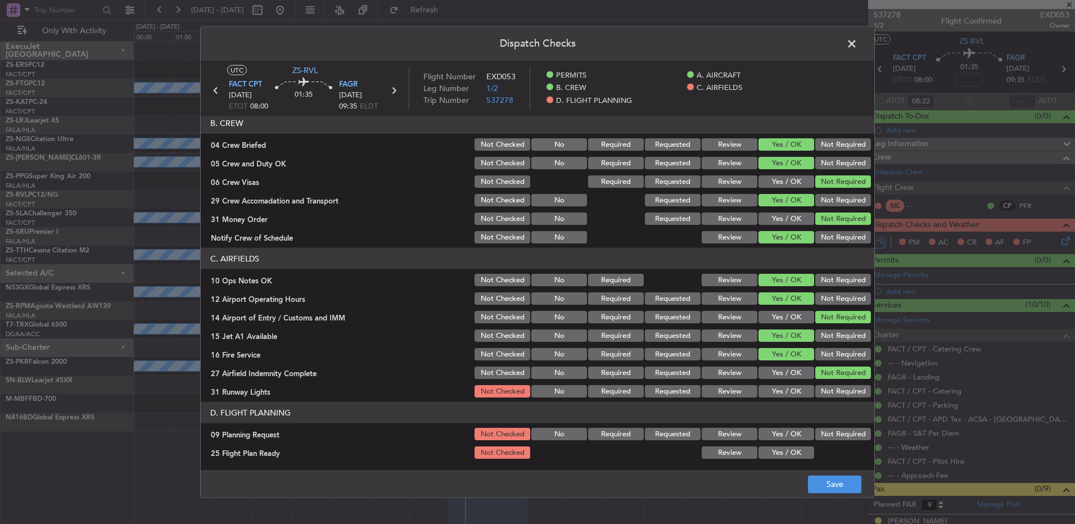
drag, startPoint x: 780, startPoint y: 392, endPoint x: 789, endPoint y: 402, distance: 13.5
click at [783, 395] on button "Yes / OK" at bounding box center [786, 391] width 56 height 12
click at [823, 429] on button "Not Required" at bounding box center [843, 434] width 56 height 12
click at [789, 453] on button "Yes / OK" at bounding box center [786, 452] width 56 height 12
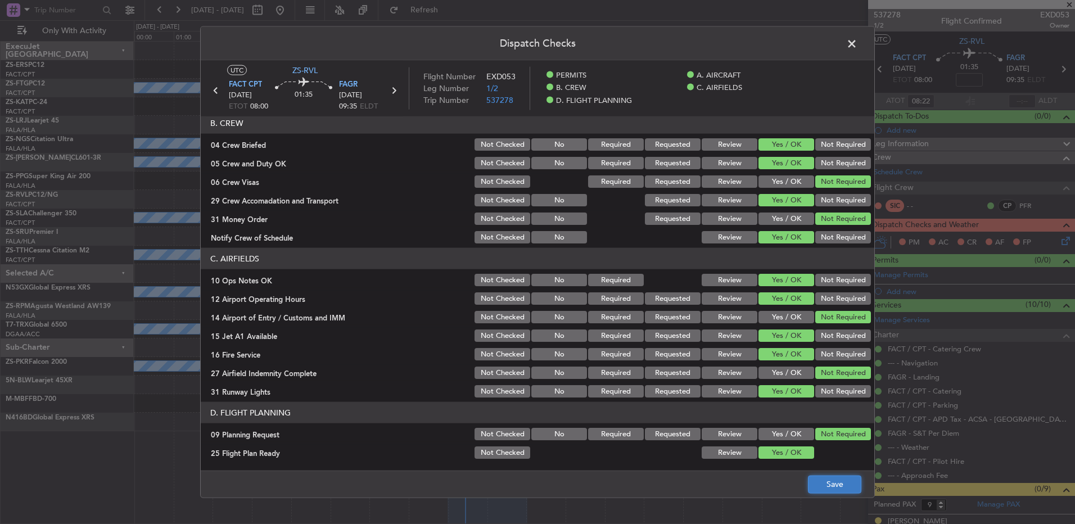
click at [827, 490] on button "Save" at bounding box center [834, 484] width 53 height 18
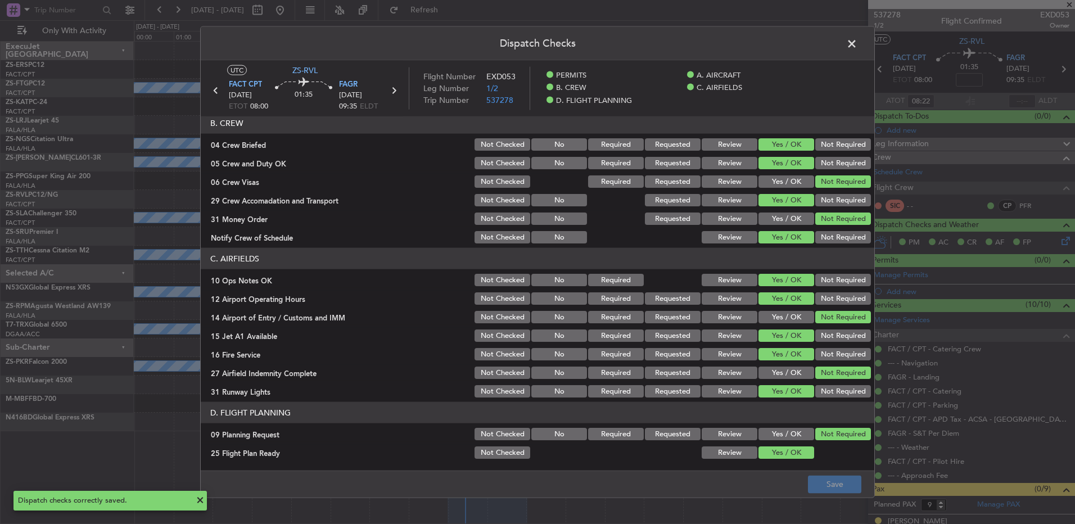
click at [857, 46] on span at bounding box center [857, 46] width 0 height 22
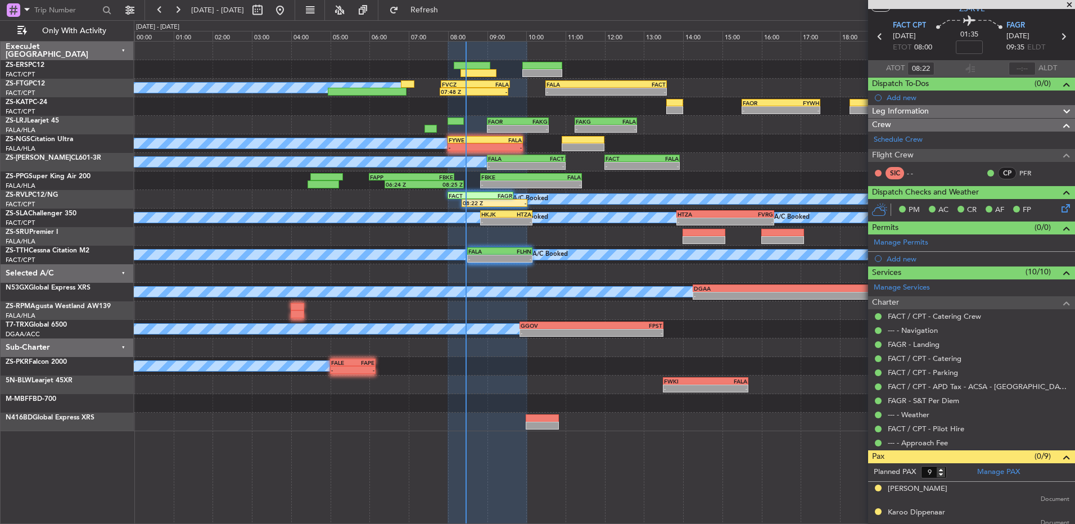
scroll to position [0, 0]
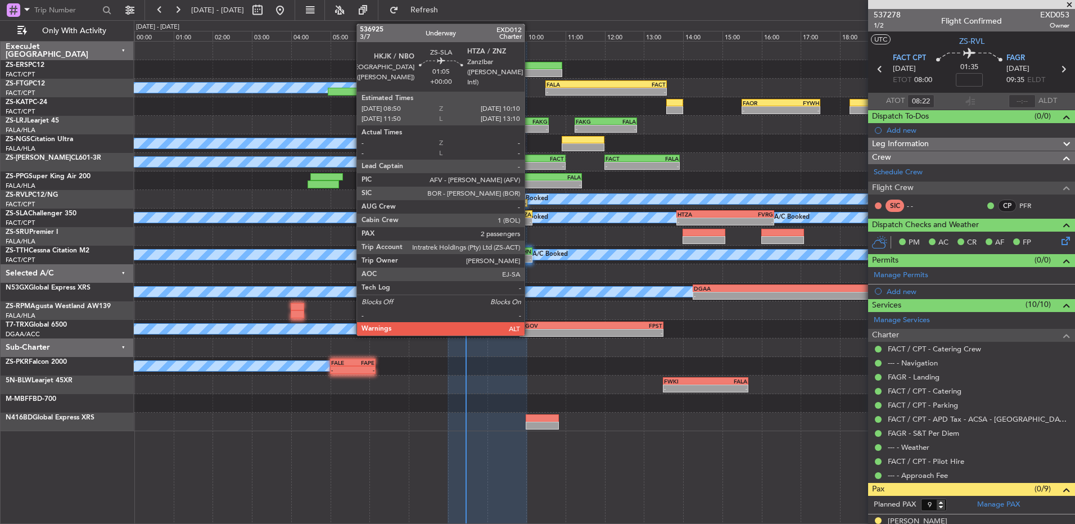
click at [529, 221] on div "-" at bounding box center [518, 221] width 25 height 7
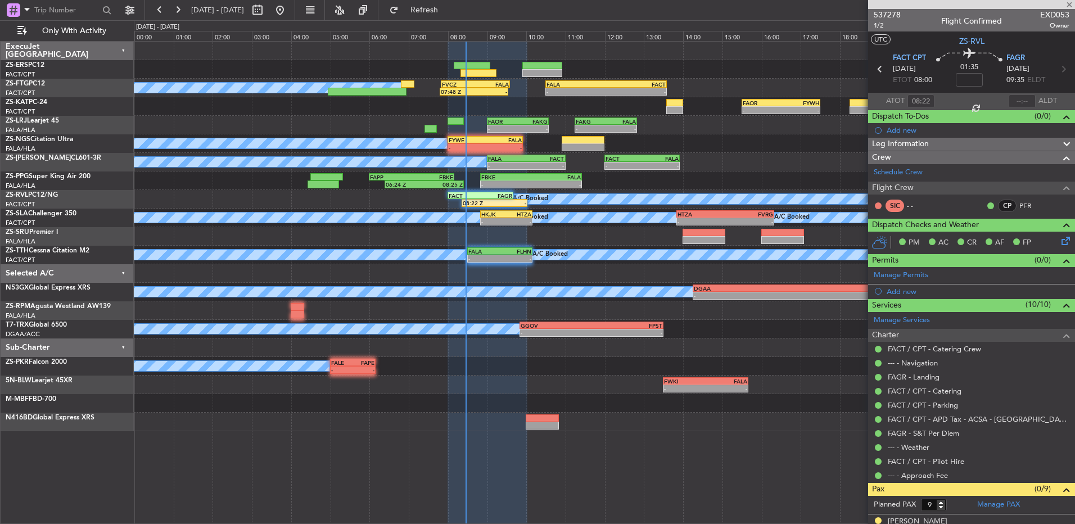
type input "2"
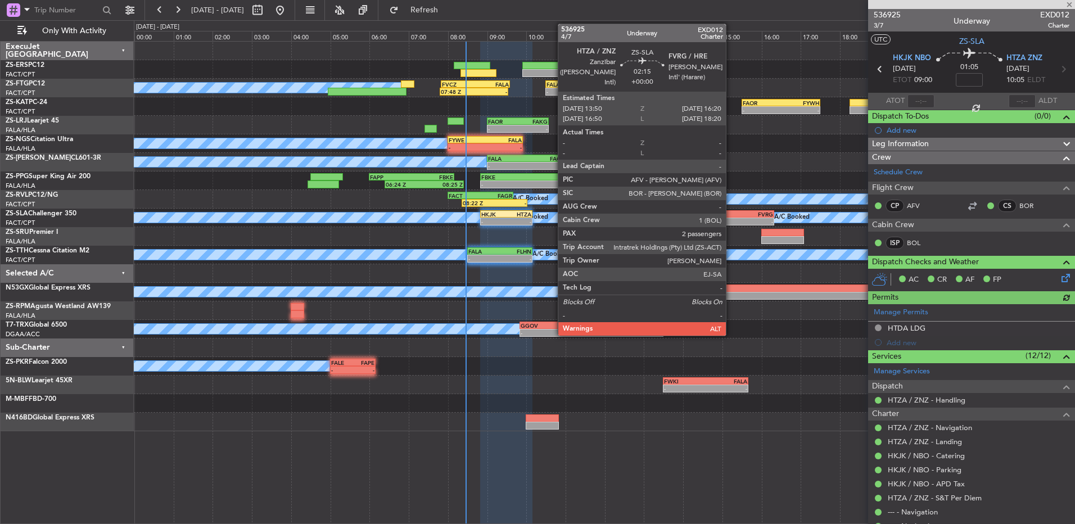
click at [731, 215] on div "FVRG" at bounding box center [749, 214] width 48 height 7
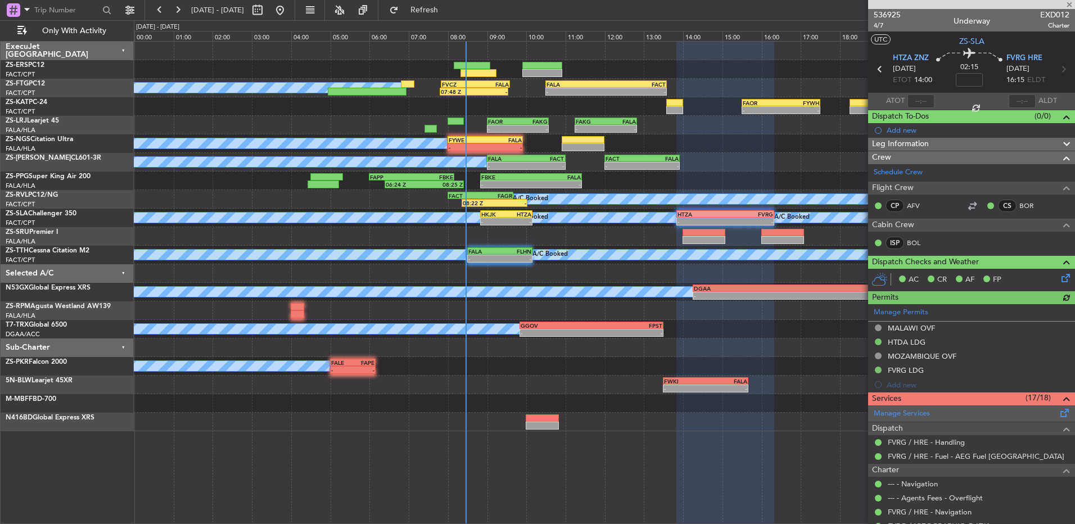
scroll to position [273, 0]
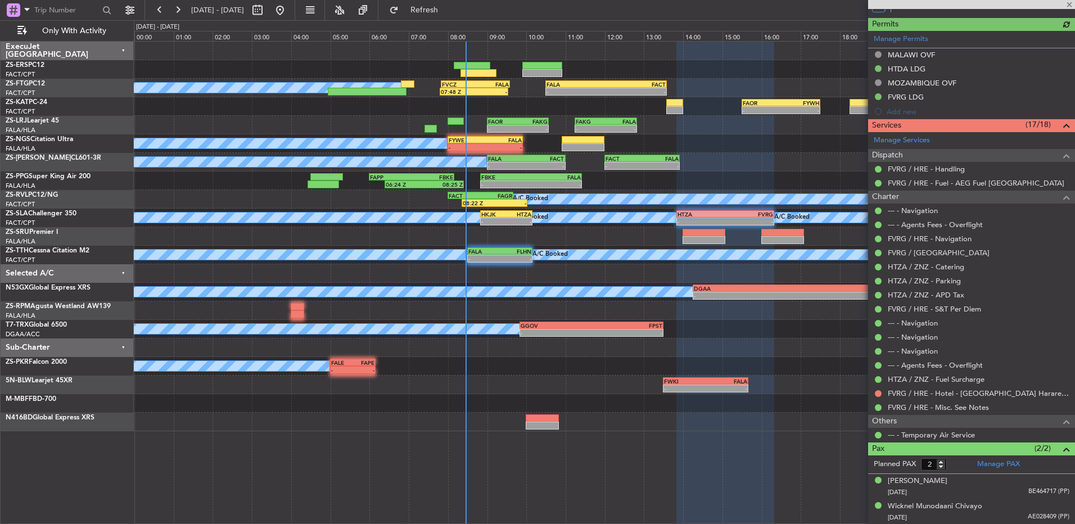
click at [872, 390] on div "FVRG / HRE - Hotel - Holiday Inn Harare FVHA / HRE" at bounding box center [971, 393] width 207 height 14
click at [881, 392] on div at bounding box center [877, 393] width 9 height 9
click at [877, 392] on button at bounding box center [878, 393] width 7 height 7
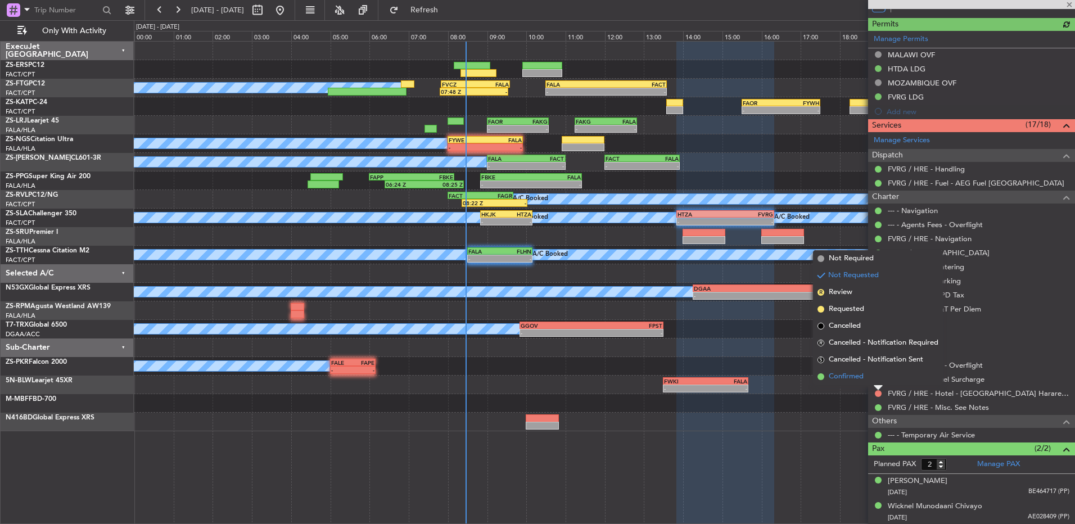
click at [867, 378] on li "Confirmed" at bounding box center [878, 376] width 130 height 17
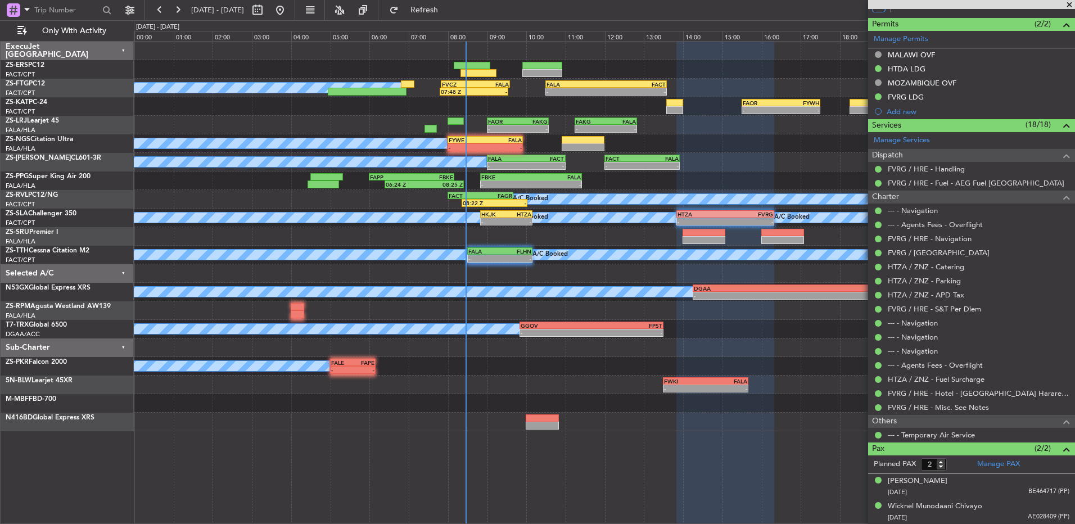
click at [778, 335] on div "A/C Booked A/C Booked - - GGOV 09:50 Z FPST 13:30 Z - - FPST 18:50 Z DGAA 20:30…" at bounding box center [604, 329] width 940 height 19
click at [1071, 4] on div at bounding box center [971, 4] width 207 height 9
click at [1071, 2] on span at bounding box center [1068, 5] width 11 height 10
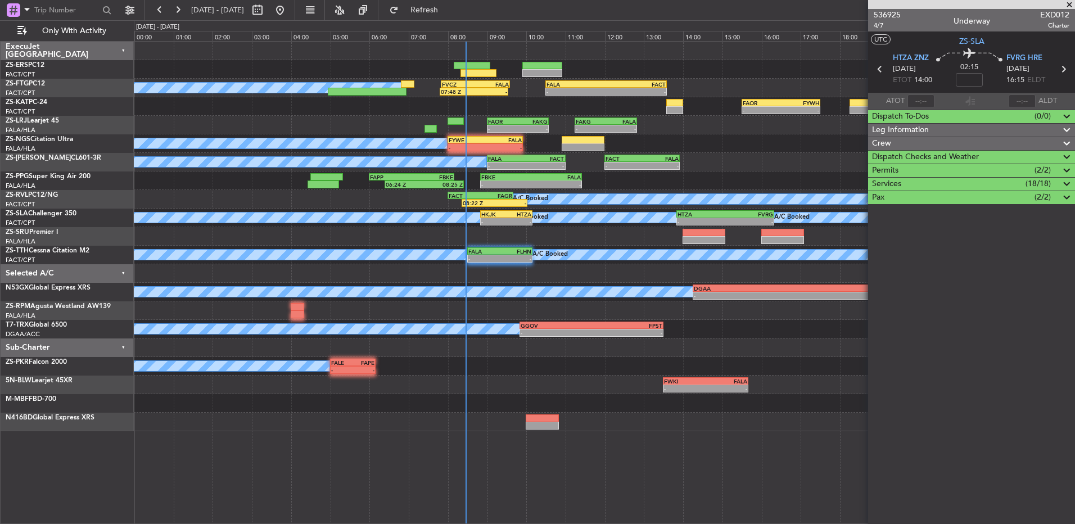
scroll to position [0, 0]
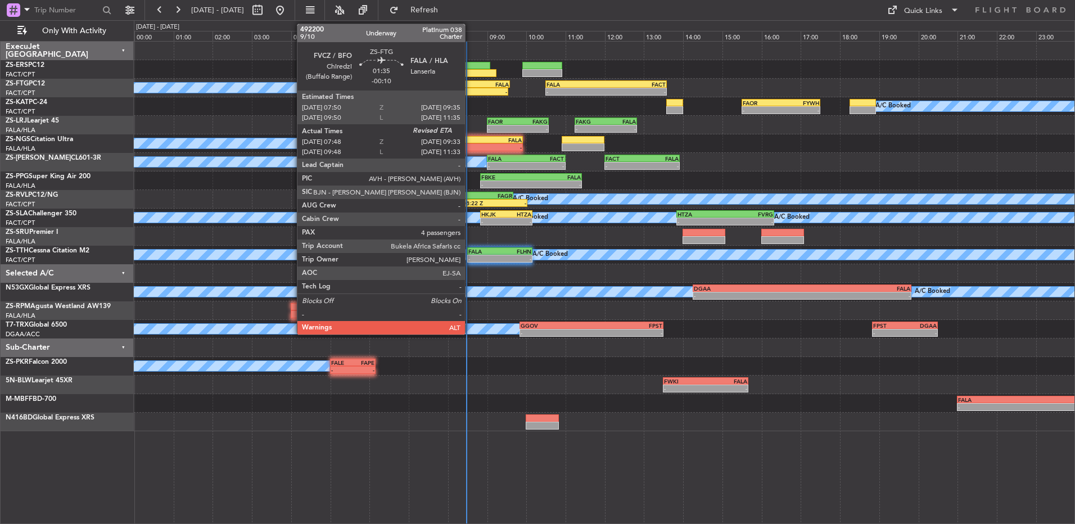
click at [470, 92] on div "07:48 Z" at bounding box center [457, 91] width 33 height 7
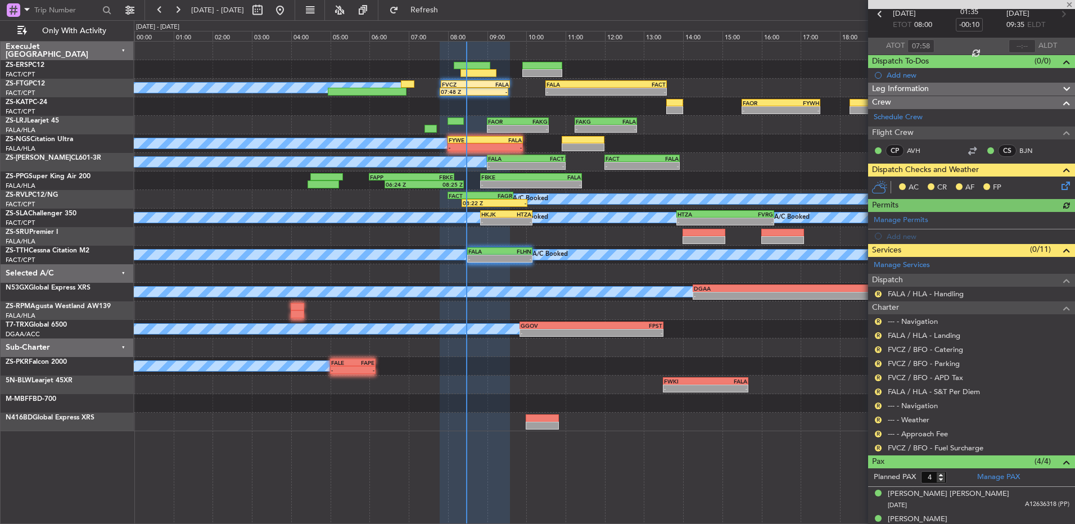
scroll to position [6, 0]
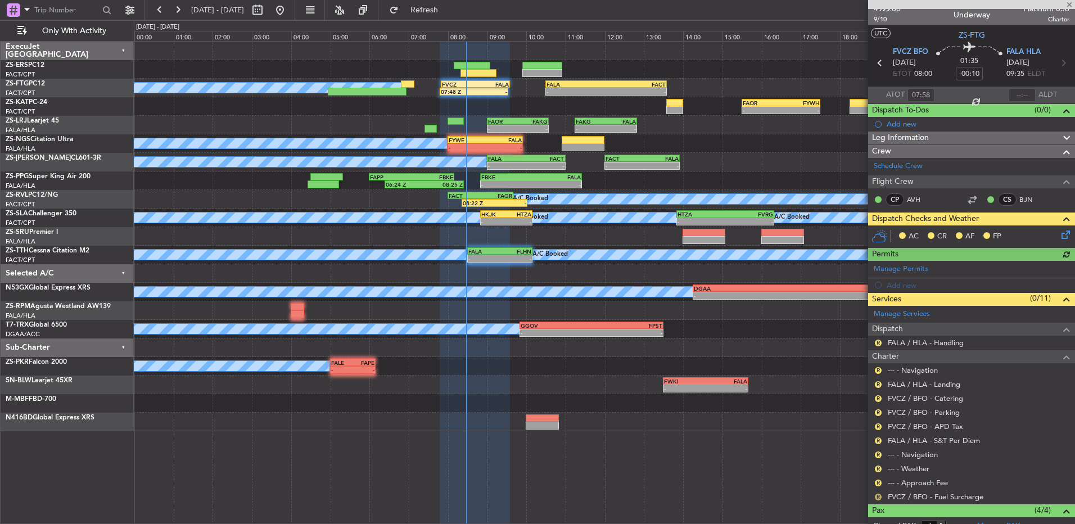
click at [879, 498] on button "R" at bounding box center [878, 496] width 7 height 7
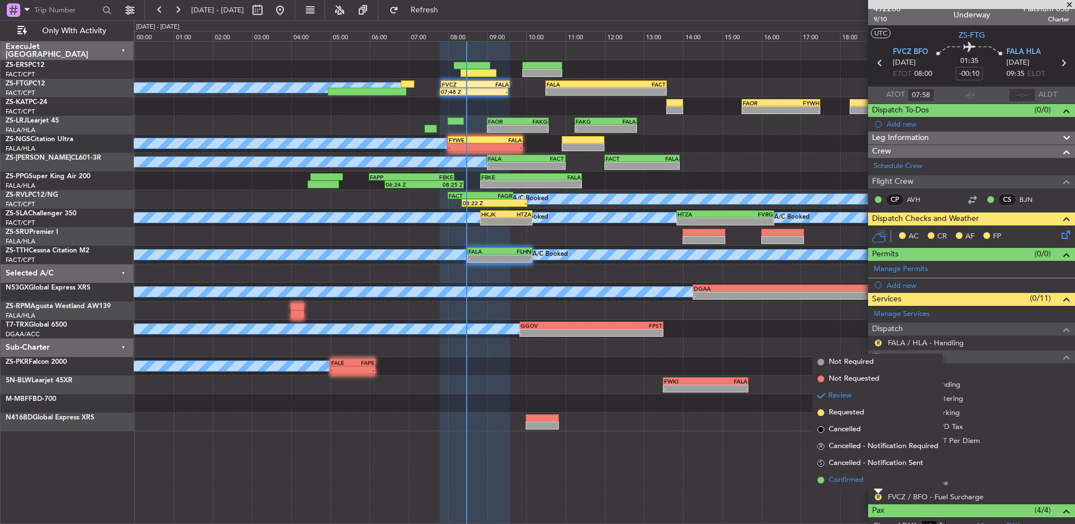
click at [855, 480] on span "Confirmed" at bounding box center [845, 479] width 35 height 11
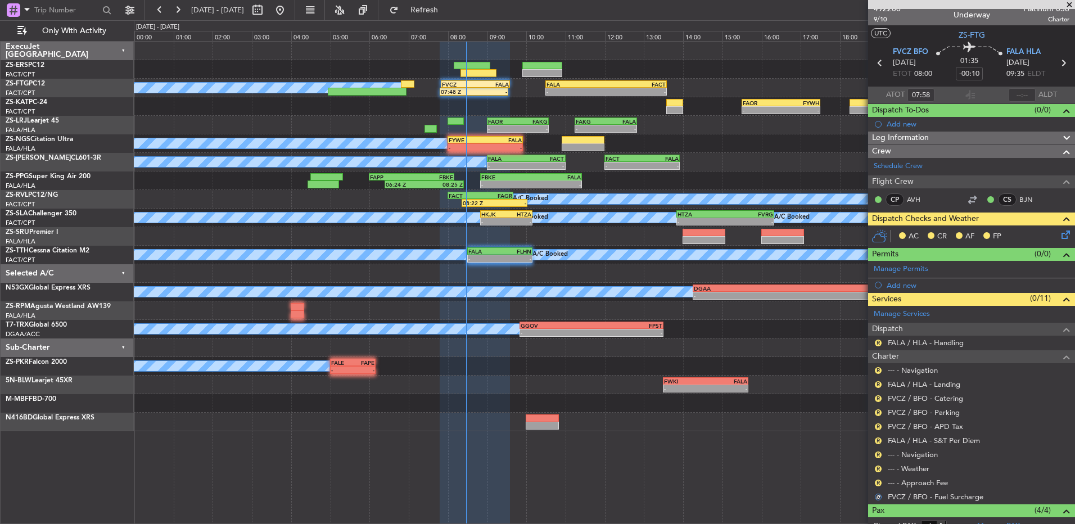
click at [864, 479] on div "A/C Booked A/C Booked A/C Booked A/C Booked A/C Booked A/C Booked A/C Booked 07…" at bounding box center [604, 282] width 941 height 483
click at [882, 482] on div "R --- - Approach Fee" at bounding box center [971, 482] width 207 height 14
click at [878, 482] on button "R" at bounding box center [878, 482] width 7 height 7
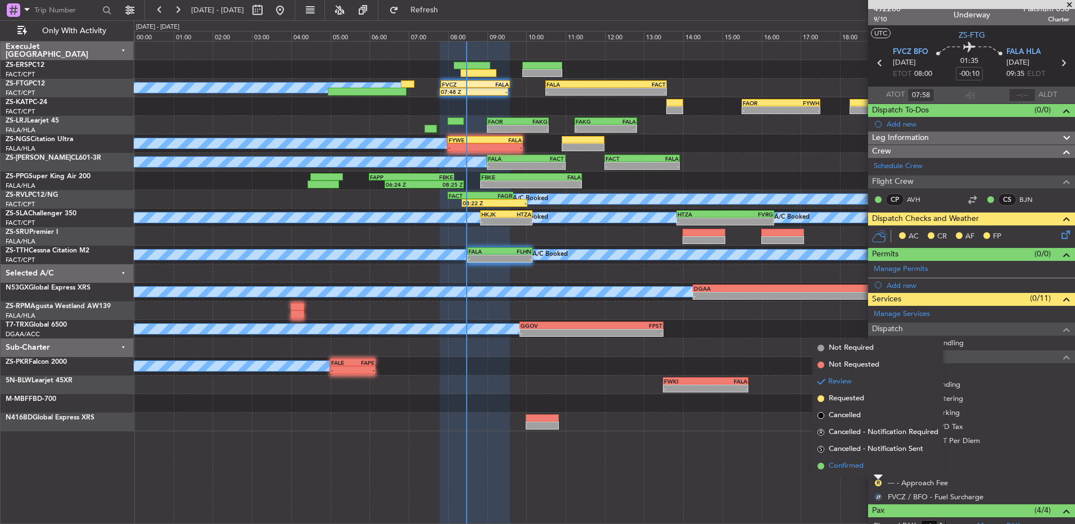
click at [872, 467] on li "Confirmed" at bounding box center [878, 465] width 130 height 17
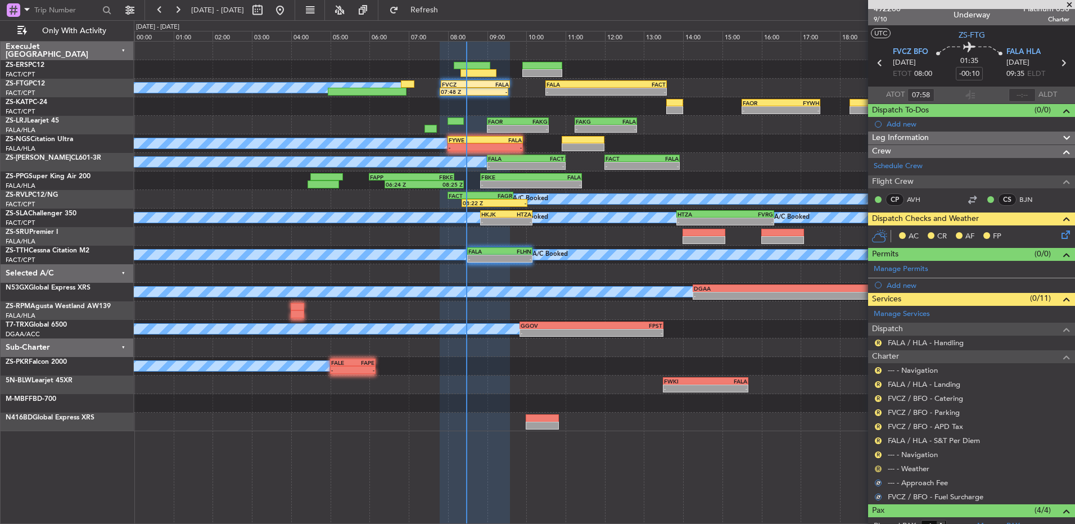
click at [876, 467] on button "R" at bounding box center [878, 468] width 7 height 7
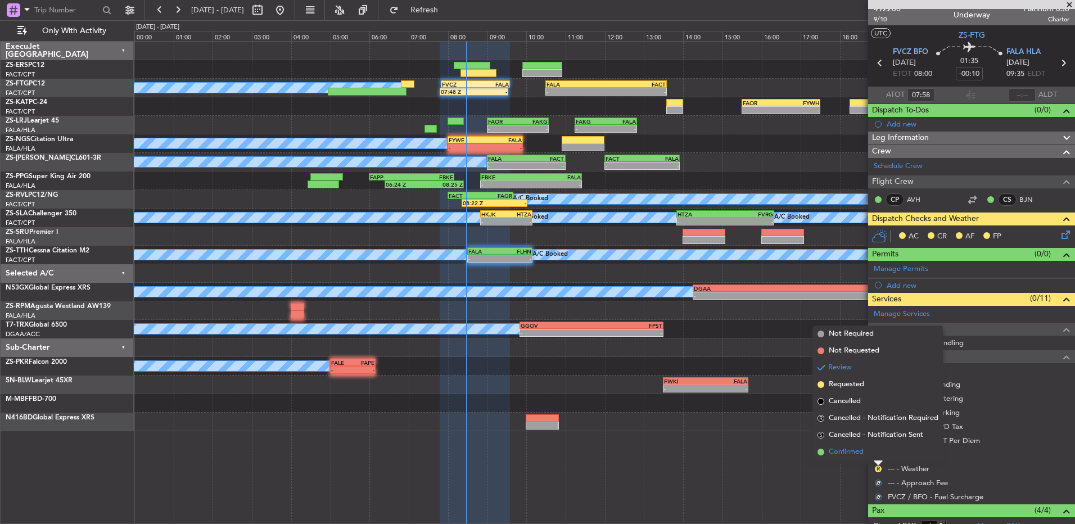
click at [876, 450] on li "Confirmed" at bounding box center [878, 451] width 130 height 17
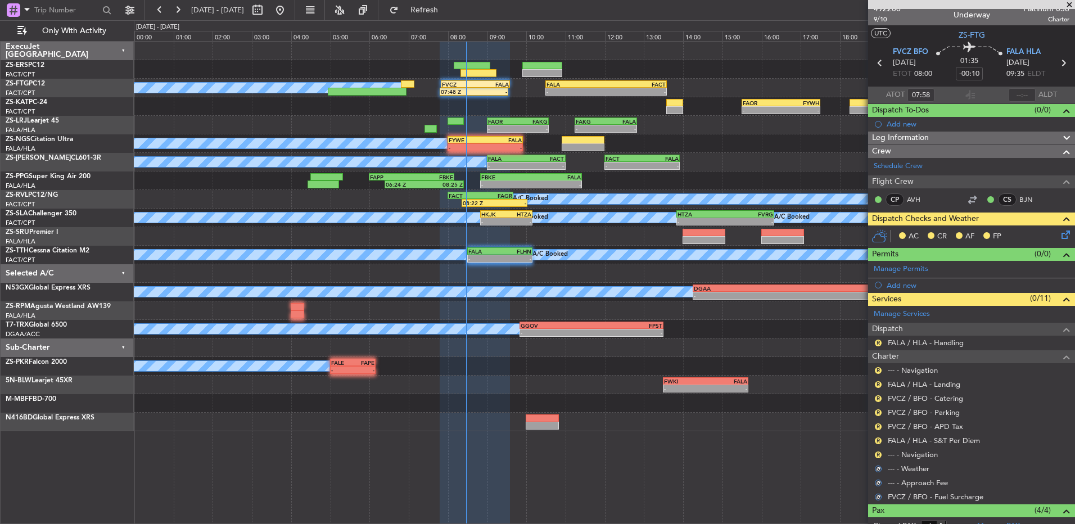
click at [876, 451] on button "R" at bounding box center [878, 454] width 7 height 7
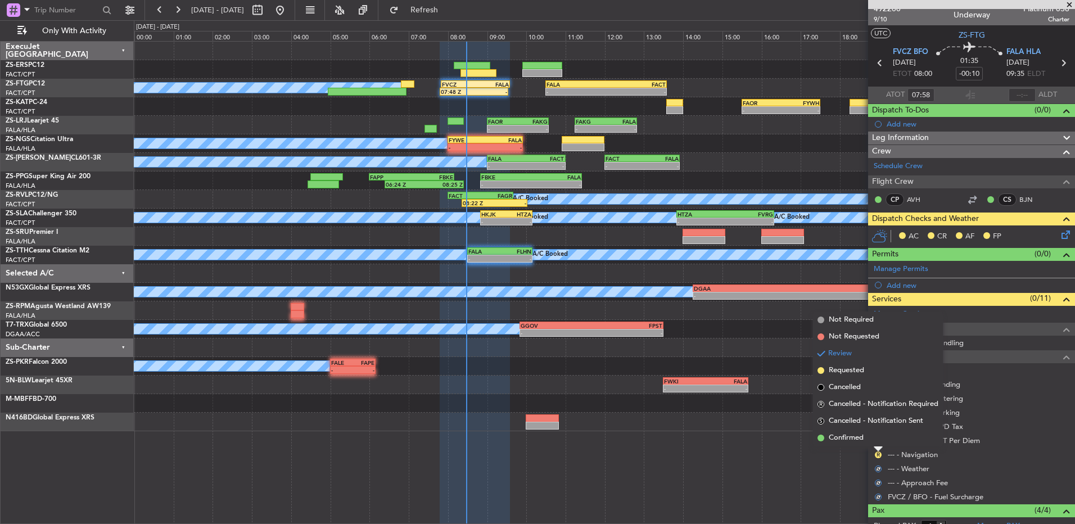
click at [876, 447] on div at bounding box center [877, 449] width 9 height 4
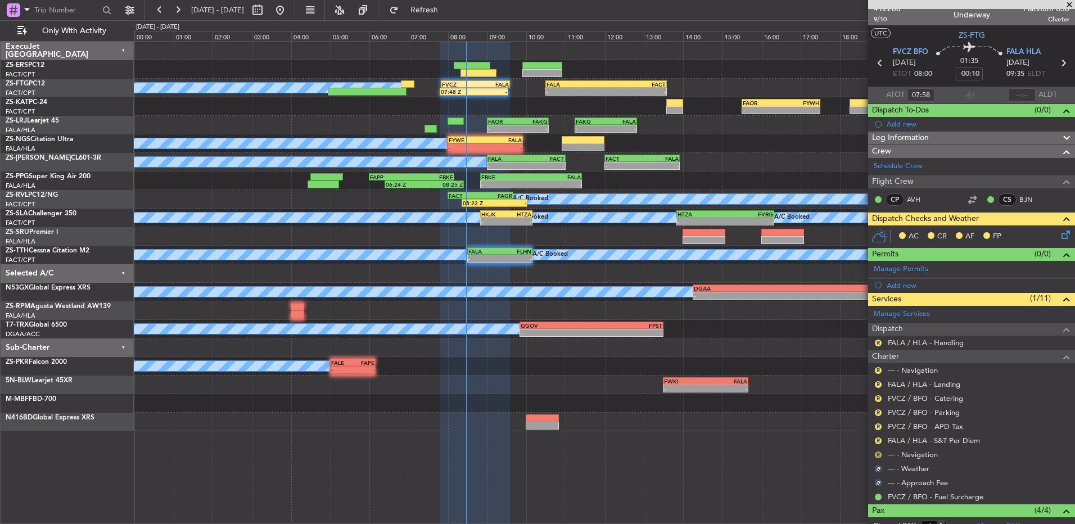
click at [876, 455] on button "R" at bounding box center [878, 454] width 7 height 7
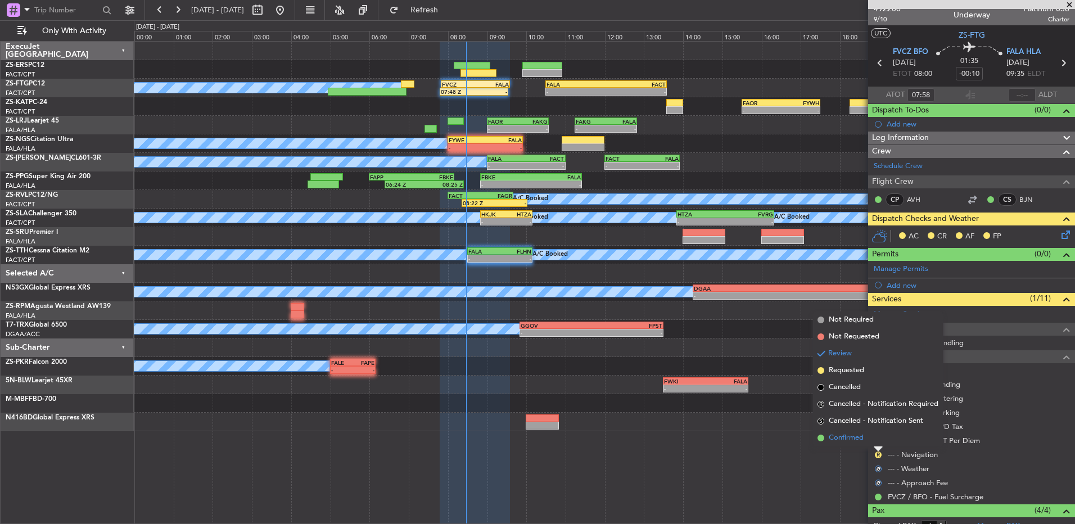
click at [873, 442] on li "Confirmed" at bounding box center [878, 437] width 130 height 17
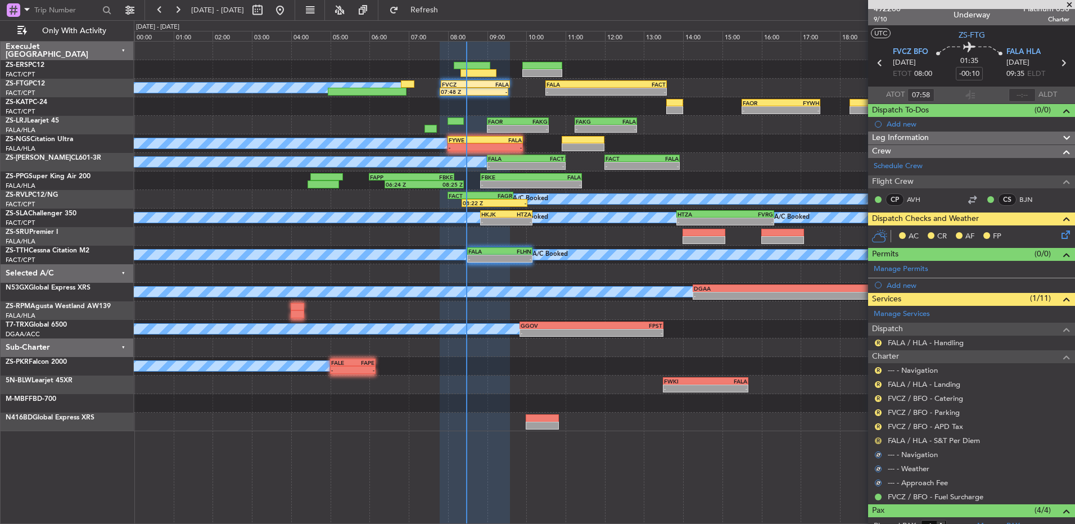
click at [879, 438] on button "R" at bounding box center [878, 440] width 7 height 7
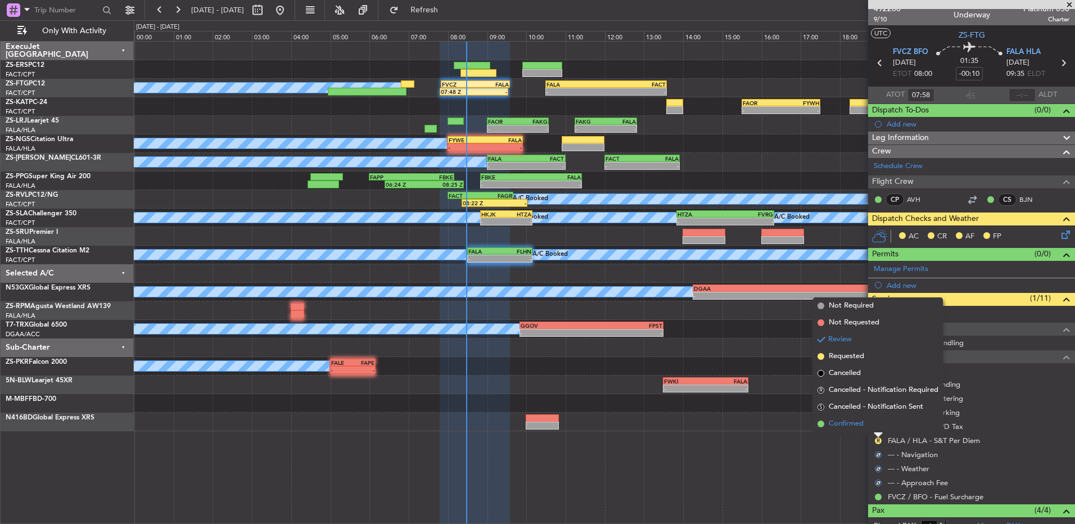
click at [877, 427] on li "Confirmed" at bounding box center [878, 423] width 130 height 17
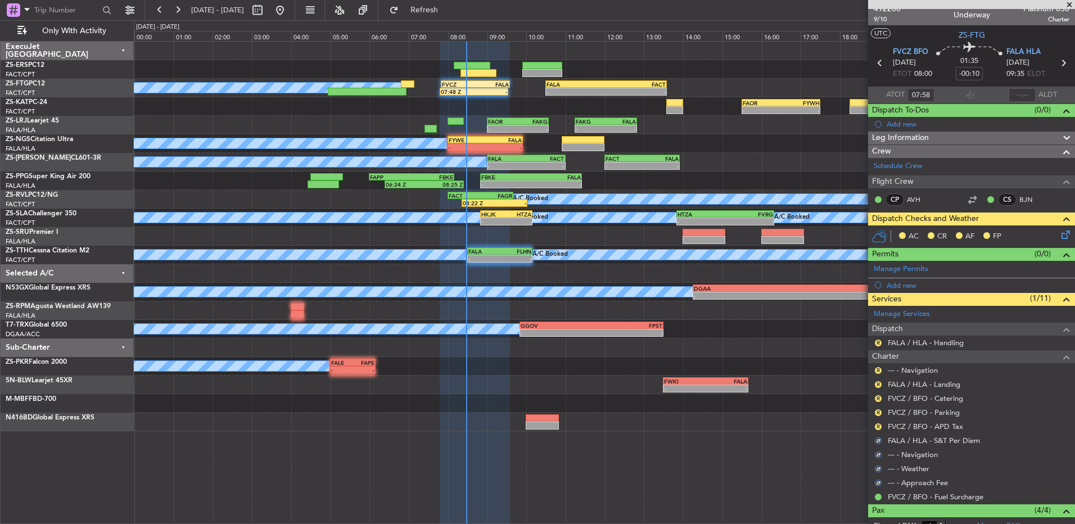
click at [877, 427] on button "R" at bounding box center [878, 426] width 7 height 7
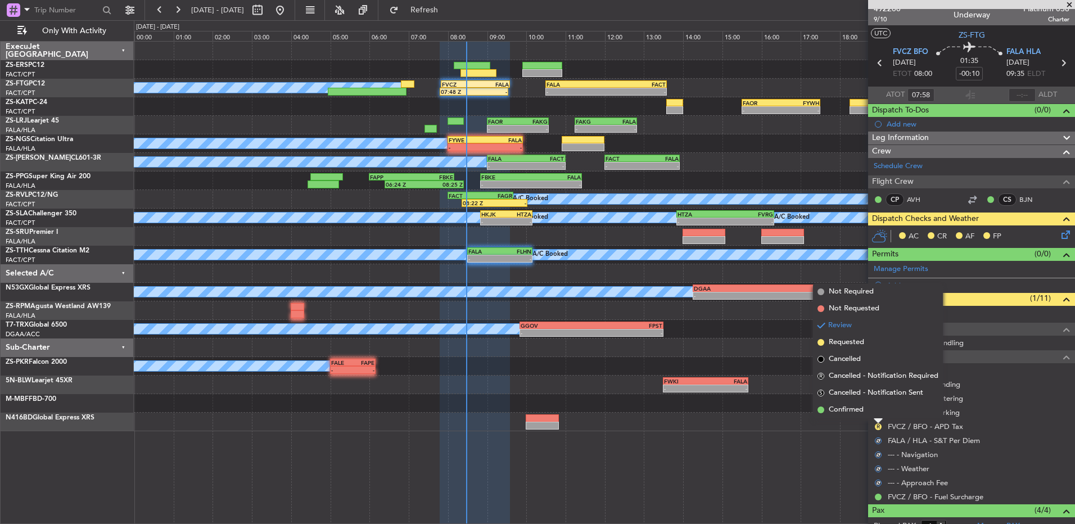
click at [879, 410] on li "Confirmed" at bounding box center [878, 409] width 130 height 17
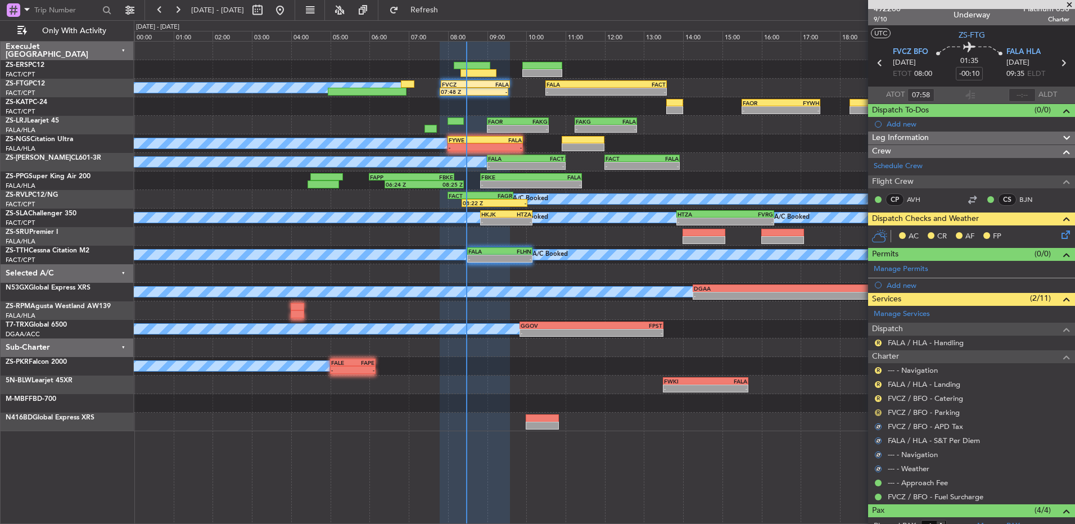
click at [878, 411] on button "R" at bounding box center [878, 412] width 7 height 7
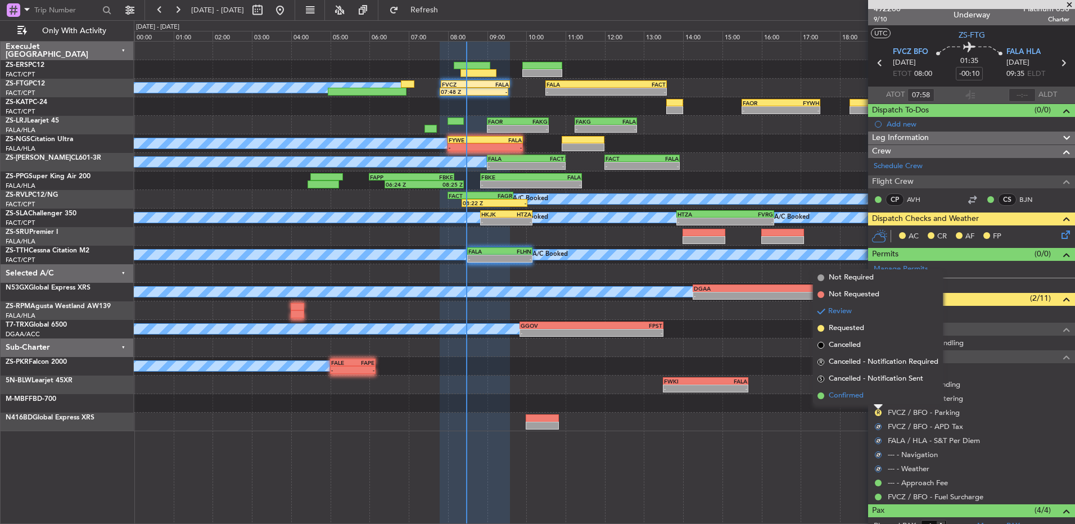
click at [872, 396] on li "Confirmed" at bounding box center [878, 395] width 130 height 17
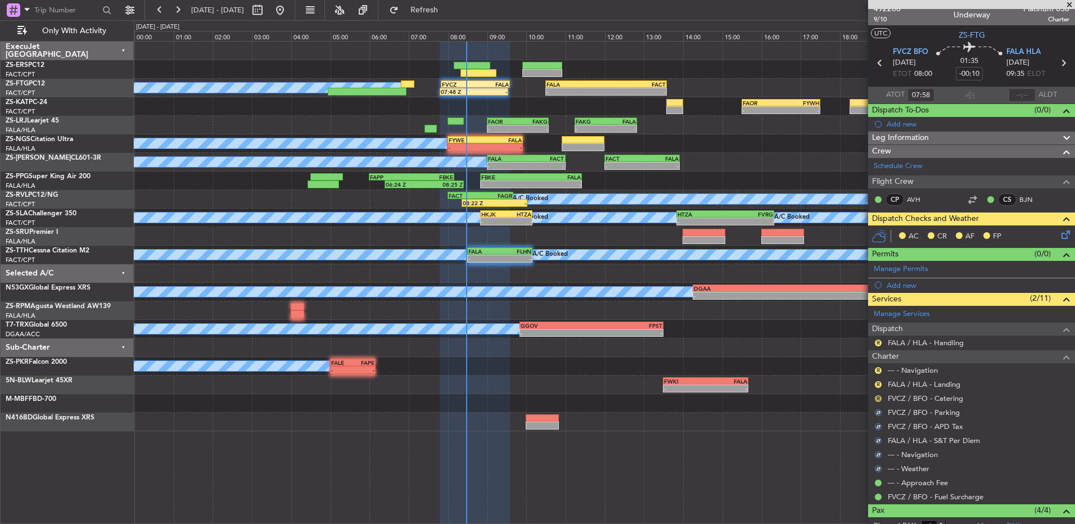
click at [876, 398] on button "R" at bounding box center [878, 398] width 7 height 7
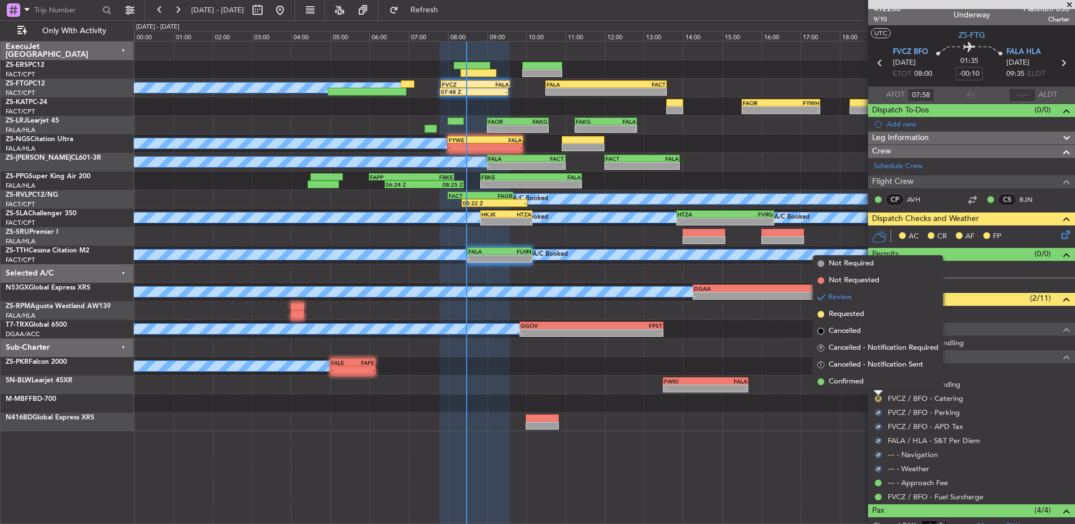
click at [876, 385] on li "Confirmed" at bounding box center [878, 381] width 130 height 17
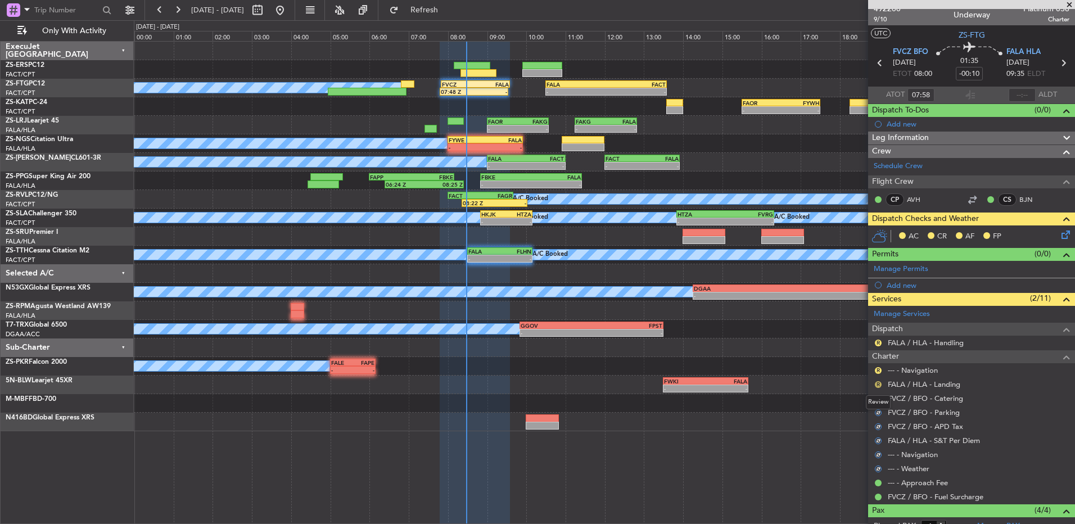
click at [880, 383] on button "R" at bounding box center [878, 384] width 7 height 7
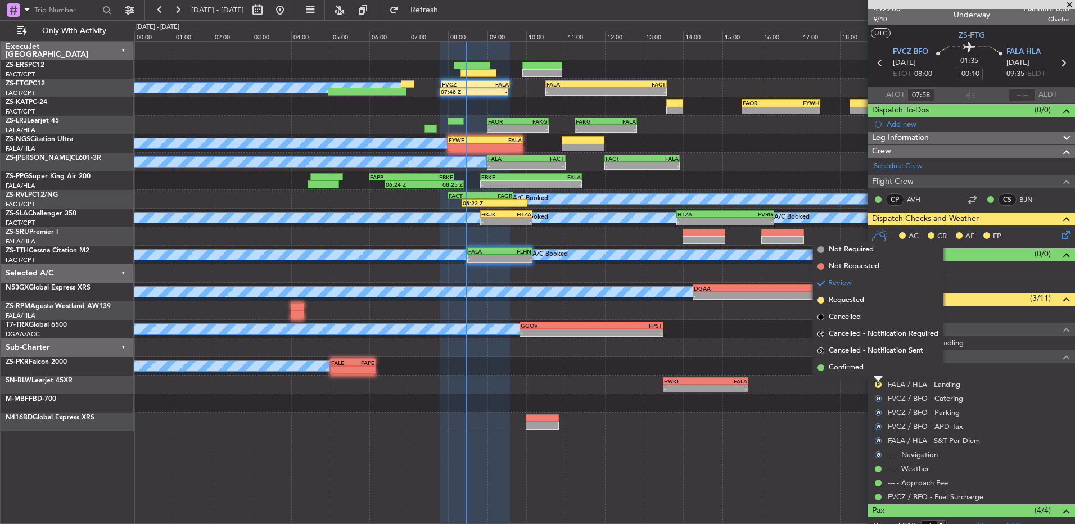
click at [864, 365] on li "Confirmed" at bounding box center [878, 367] width 130 height 17
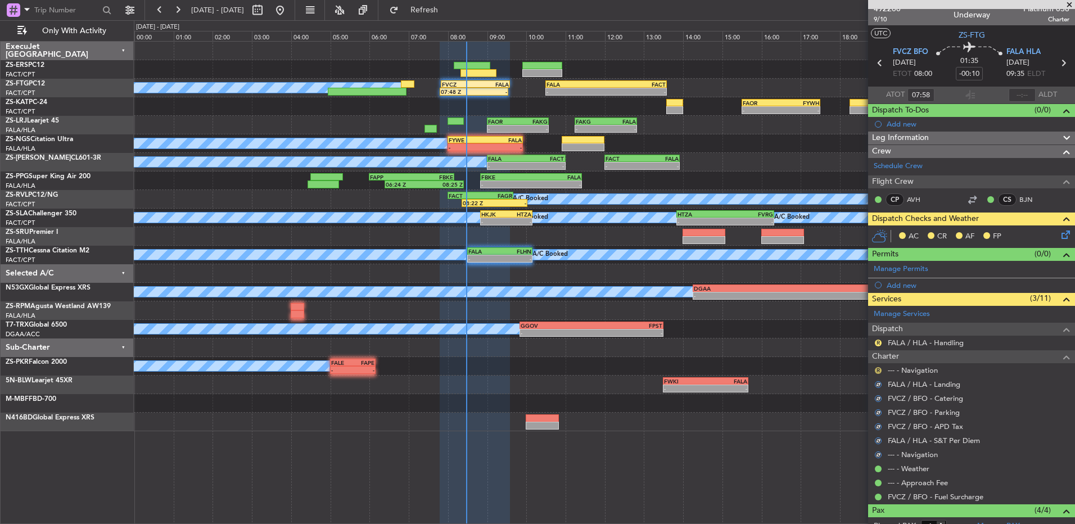
click at [879, 368] on button "R" at bounding box center [878, 370] width 7 height 7
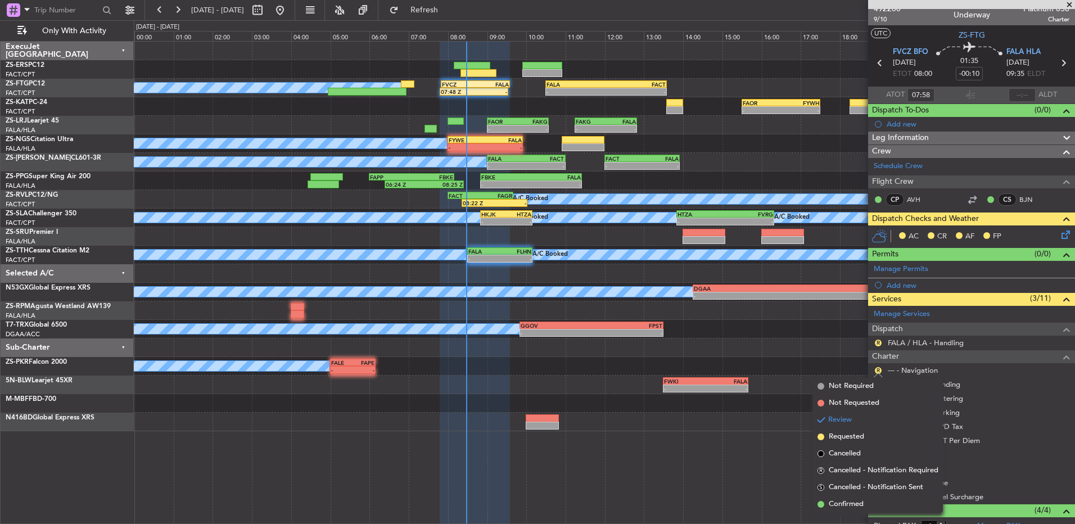
click at [868, 506] on li "Confirmed" at bounding box center [878, 504] width 130 height 17
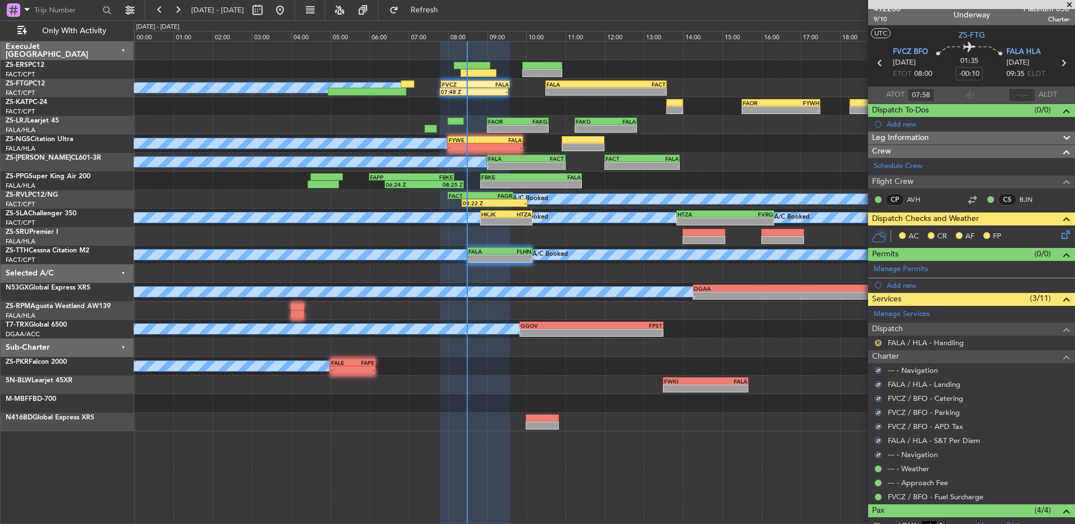
click at [880, 343] on button "R" at bounding box center [878, 342] width 7 height 7
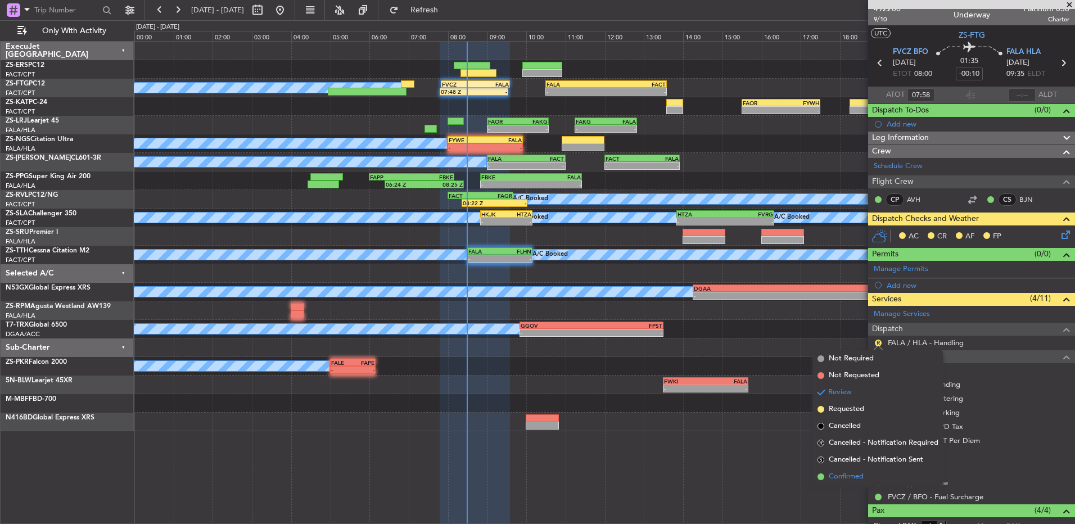
click at [861, 470] on li "Confirmed" at bounding box center [878, 476] width 130 height 17
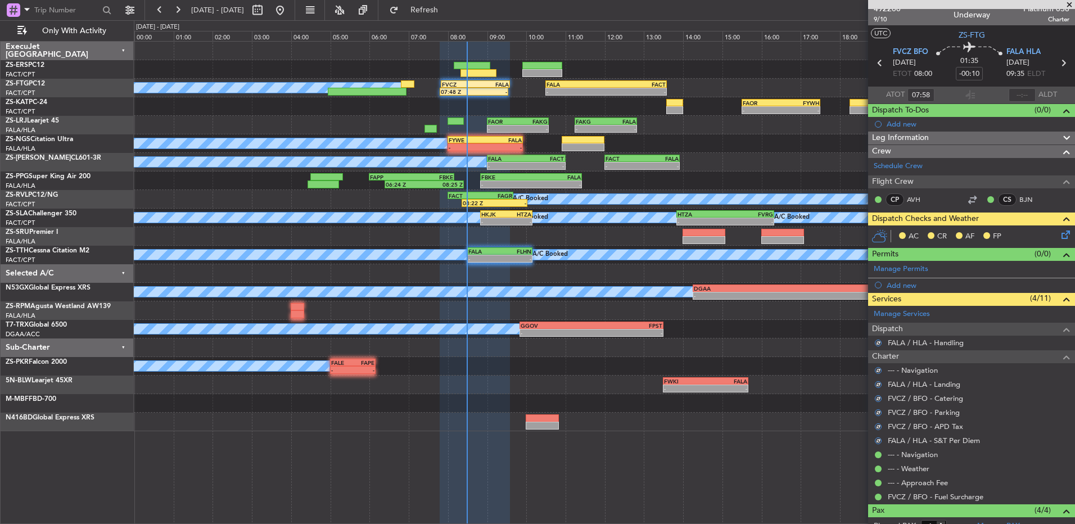
click at [1059, 228] on icon at bounding box center [1063, 232] width 9 height 9
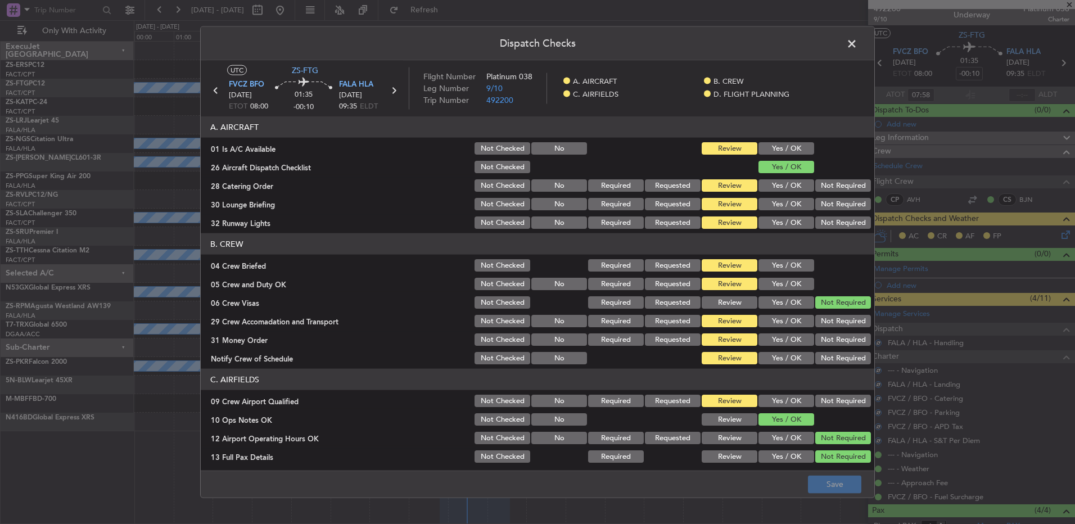
click at [791, 149] on button "Yes / OK" at bounding box center [786, 148] width 56 height 12
click at [819, 191] on button "Not Required" at bounding box center [843, 185] width 56 height 12
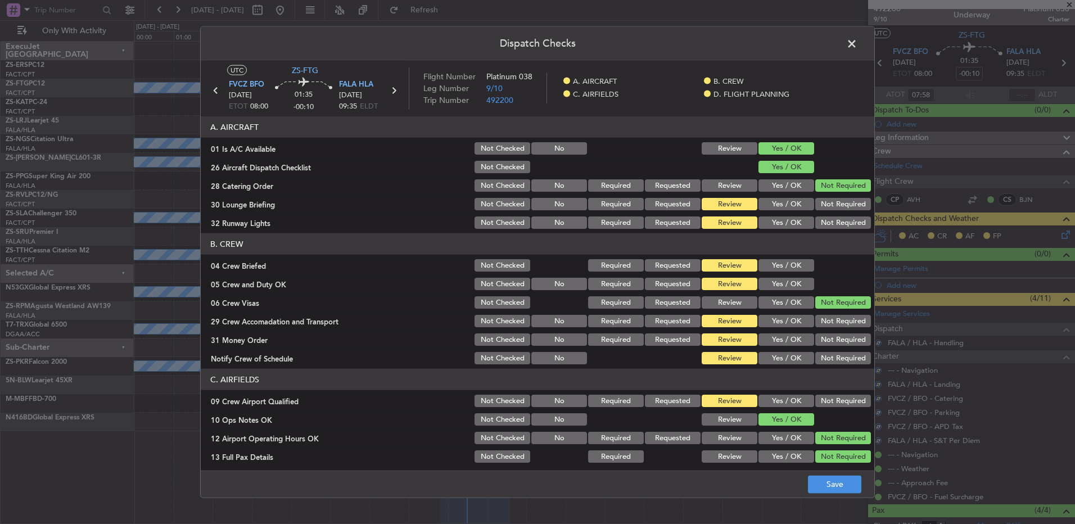
click at [823, 200] on button "Not Required" at bounding box center [843, 204] width 56 height 12
drag, startPoint x: 821, startPoint y: 212, endPoint x: 830, endPoint y: 228, distance: 17.9
click at [823, 212] on section "A. AIRCRAFT 01 Is A/C Available Not Checked No Review Yes / OK 26 Aircraft Disp…" at bounding box center [537, 173] width 673 height 114
click at [826, 231] on article "A. AIRCRAFT 01 Is A/C Available Not Checked No Review Yes / OK 26 Aircraft Disp…" at bounding box center [537, 289] width 673 height 347
click at [826, 224] on button "Not Required" at bounding box center [843, 222] width 56 height 12
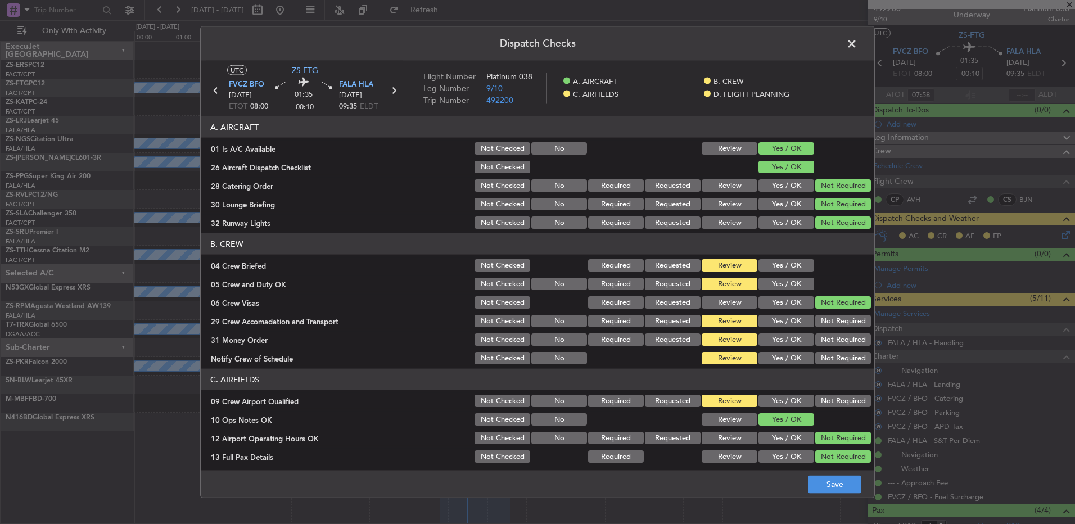
click at [777, 270] on button "Yes / OK" at bounding box center [786, 265] width 56 height 12
click at [790, 301] on button "Yes / OK" at bounding box center [786, 302] width 56 height 12
drag, startPoint x: 767, startPoint y: 280, endPoint x: 814, endPoint y: 300, distance: 51.5
click at [767, 280] on button "Yes / OK" at bounding box center [786, 284] width 56 height 12
click at [822, 300] on button "Not Required" at bounding box center [843, 302] width 56 height 12
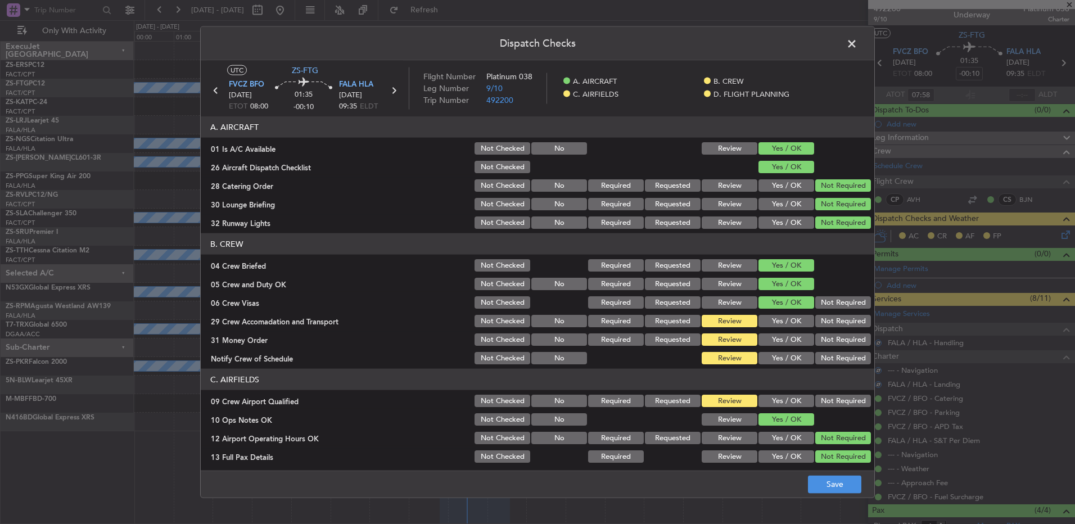
click at [827, 312] on section "B. CREW 04 Crew Briefed Not Checked Required Requested Review Yes / OK 05 Crew …" at bounding box center [537, 299] width 673 height 133
click at [827, 318] on button "Not Required" at bounding box center [843, 321] width 56 height 12
click at [826, 330] on section "B. CREW 04 Crew Briefed Not Checked Required Requested Review Yes / OK 05 Crew …" at bounding box center [537, 299] width 673 height 133
click at [826, 337] on button "Not Required" at bounding box center [843, 339] width 56 height 12
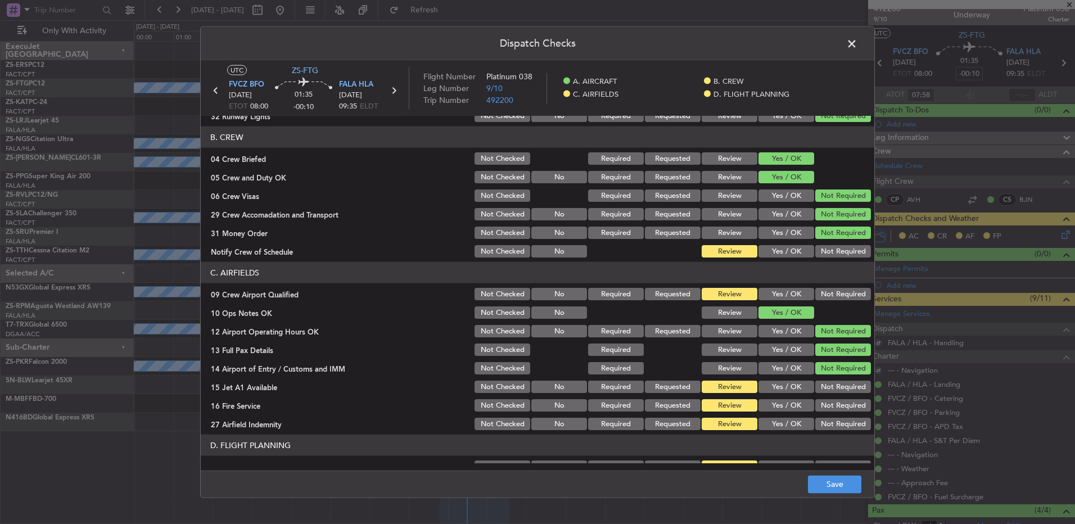
scroll to position [112, 0]
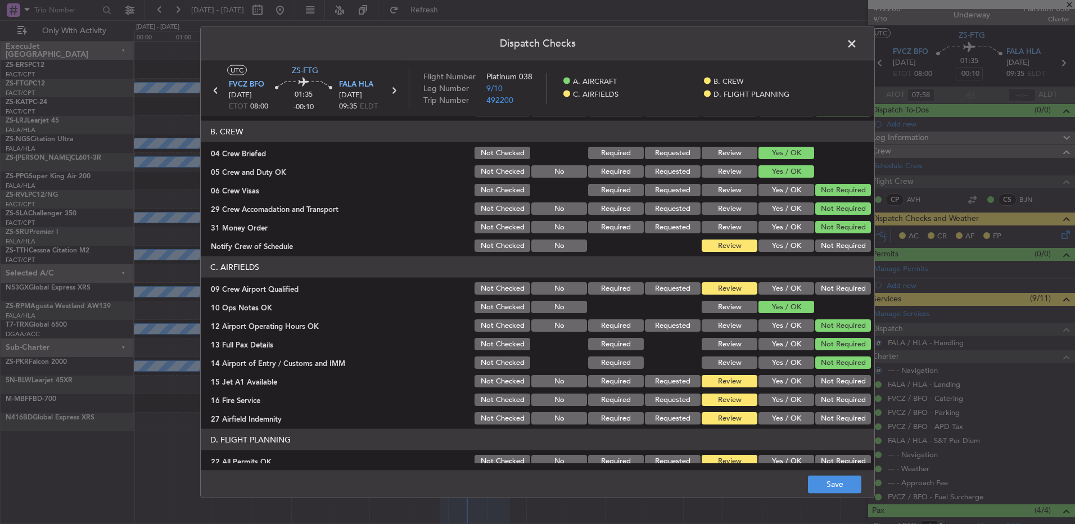
click at [816, 250] on button "Not Required" at bounding box center [843, 245] width 56 height 12
drag, startPoint x: 827, startPoint y: 277, endPoint x: 826, endPoint y: 286, distance: 8.5
click at [827, 278] on section "C. AIRFIELDS 09 Crew Airport Qualified Not Checked No Required Requested Review…" at bounding box center [537, 341] width 673 height 170
drag, startPoint x: 826, startPoint y: 286, endPoint x: 822, endPoint y: 303, distance: 18.4
click at [826, 289] on button "Not Required" at bounding box center [843, 288] width 56 height 12
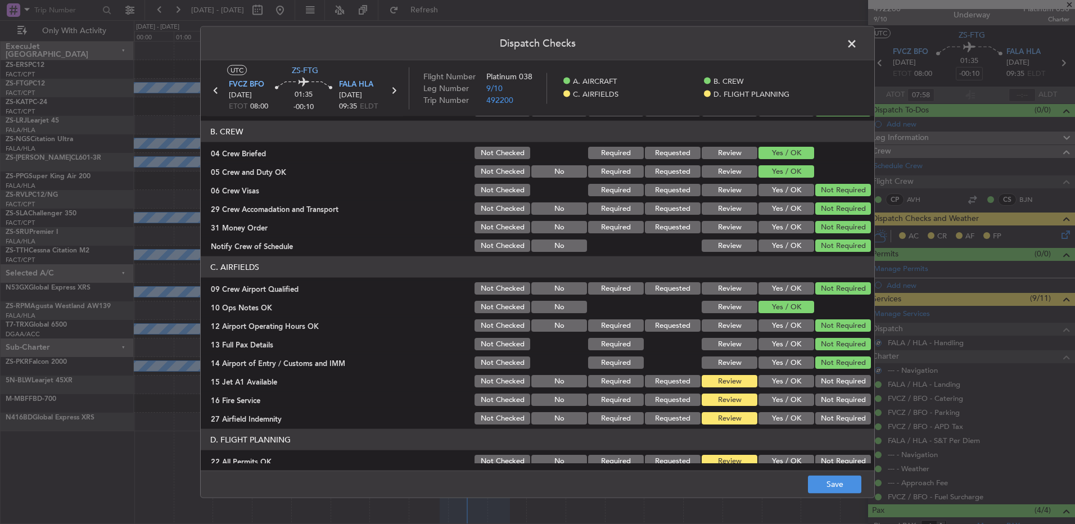
click at [827, 382] on button "Not Required" at bounding box center [843, 381] width 56 height 12
click at [826, 392] on section "C. AIRFIELDS 09 Crew Airport Qualified Not Checked No Required Requested Review…" at bounding box center [537, 341] width 673 height 170
click at [826, 401] on button "Not Required" at bounding box center [843, 399] width 56 height 12
drag, startPoint x: 826, startPoint y: 411, endPoint x: 824, endPoint y: 420, distance: 9.1
click at [826, 411] on div "Not Required" at bounding box center [841, 418] width 57 height 16
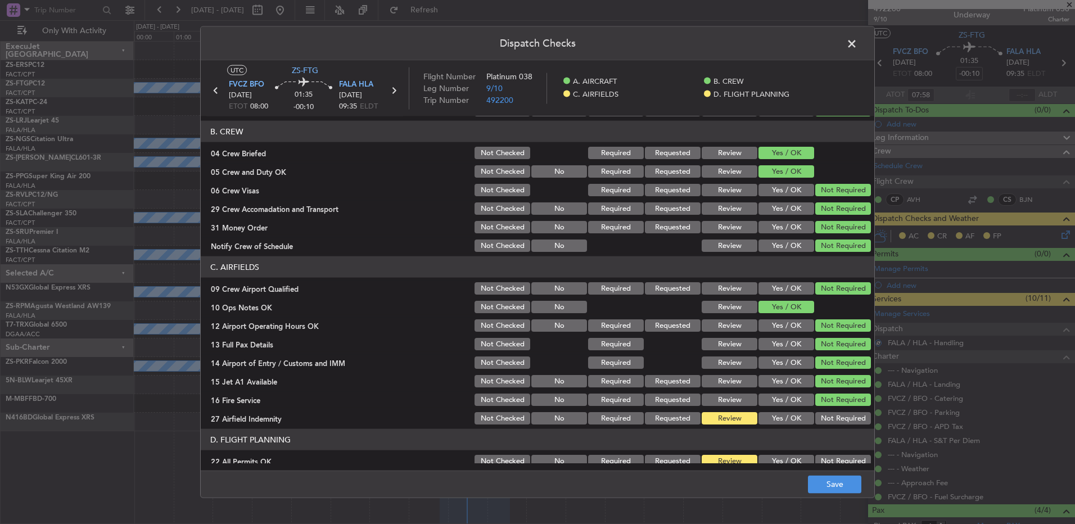
click at [824, 424] on button "Not Required" at bounding box center [843, 418] width 56 height 12
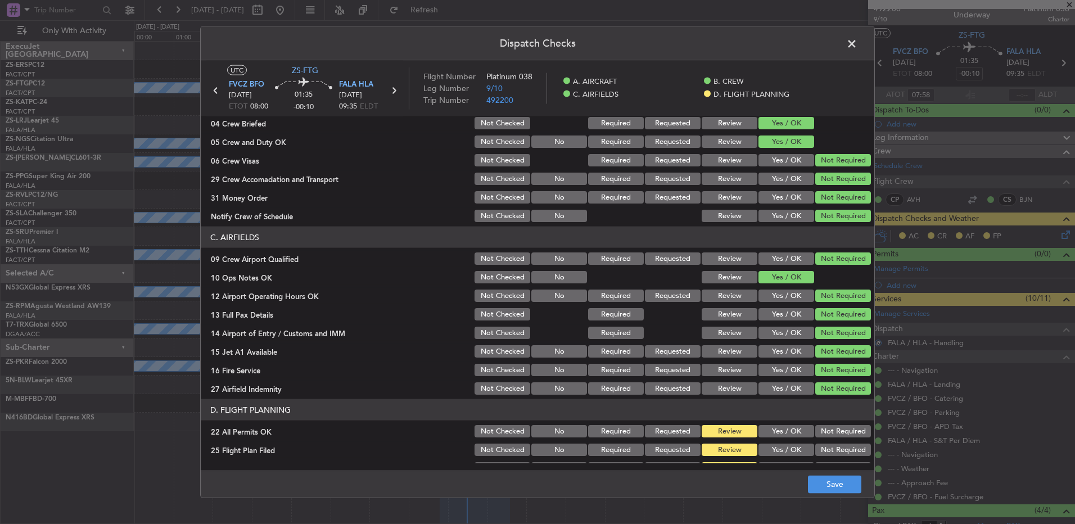
scroll to position [158, 0]
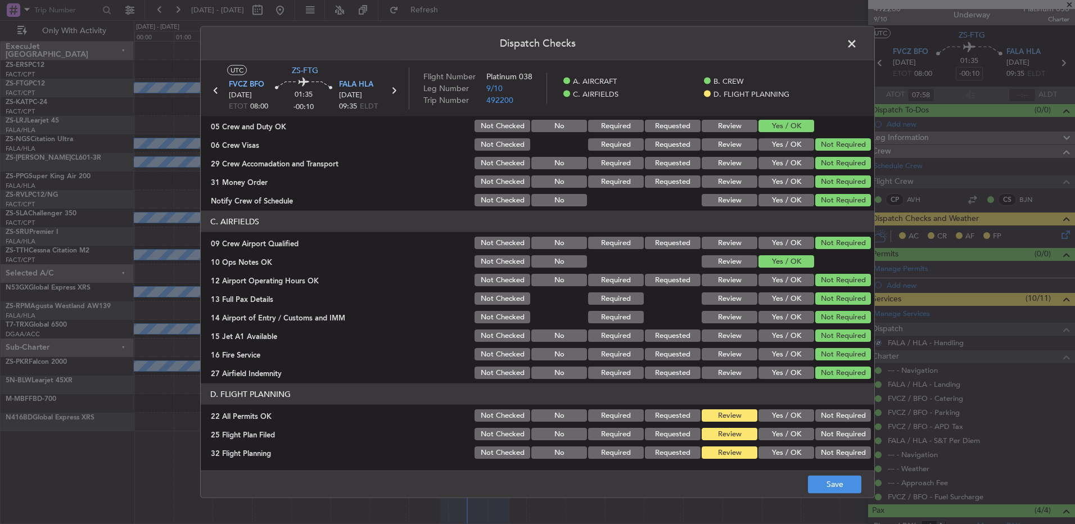
click at [822, 411] on button "Not Required" at bounding box center [843, 415] width 56 height 12
click at [800, 425] on section "D. FLIGHT PLANNING 22 All Permits OK Not Checked No Required Requested Review Y…" at bounding box center [537, 421] width 673 height 77
click at [794, 430] on button "Yes / OK" at bounding box center [786, 434] width 56 height 12
click at [791, 450] on button "Yes / OK" at bounding box center [786, 452] width 56 height 12
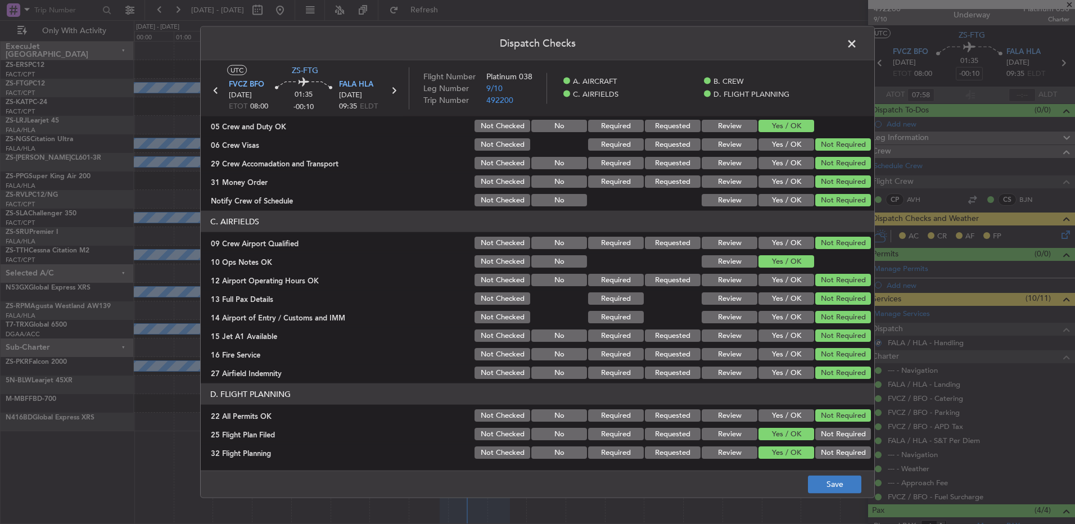
drag, startPoint x: 806, startPoint y: 466, endPoint x: 811, endPoint y: 475, distance: 9.8
click at [808, 466] on main "UTC ZS-FTG FVCZ BFO 18/09/2025 ETOT 08:00 01:35 -00:10 FALA HLA 18/09/2025 09:3…" at bounding box center [537, 268] width 673 height 414
click at [812, 475] on button "Save" at bounding box center [834, 484] width 53 height 18
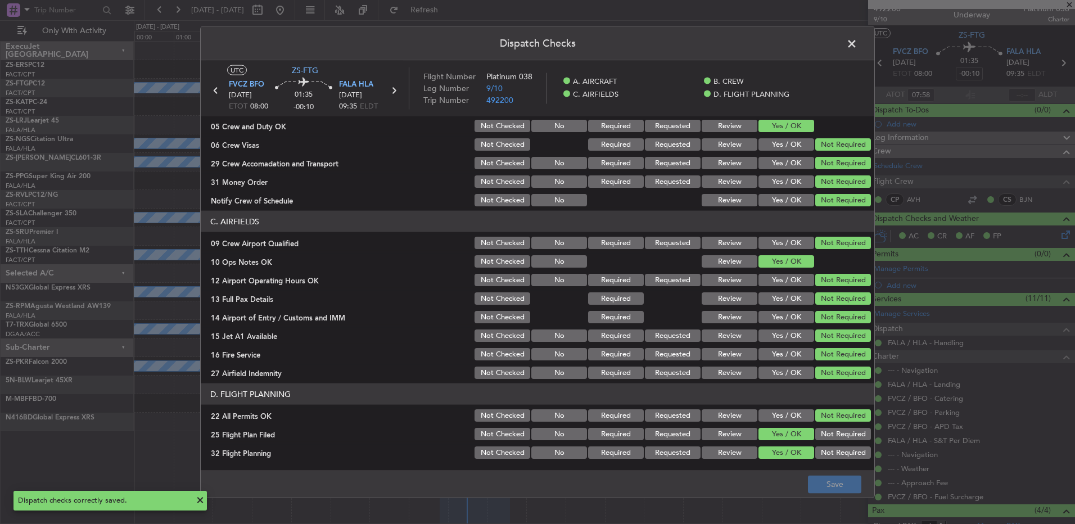
click at [857, 39] on span at bounding box center [857, 46] width 0 height 22
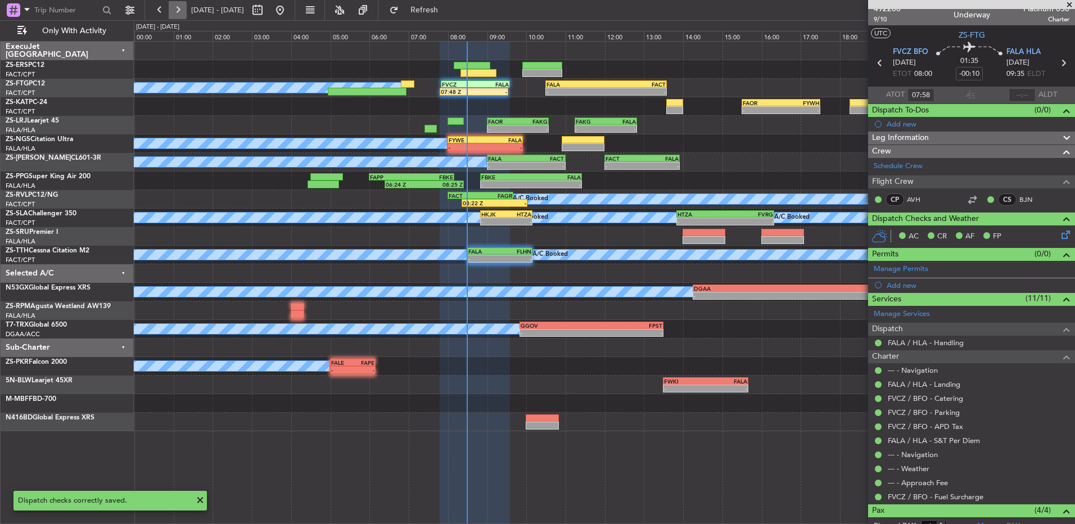
click at [179, 14] on button at bounding box center [178, 10] width 18 height 18
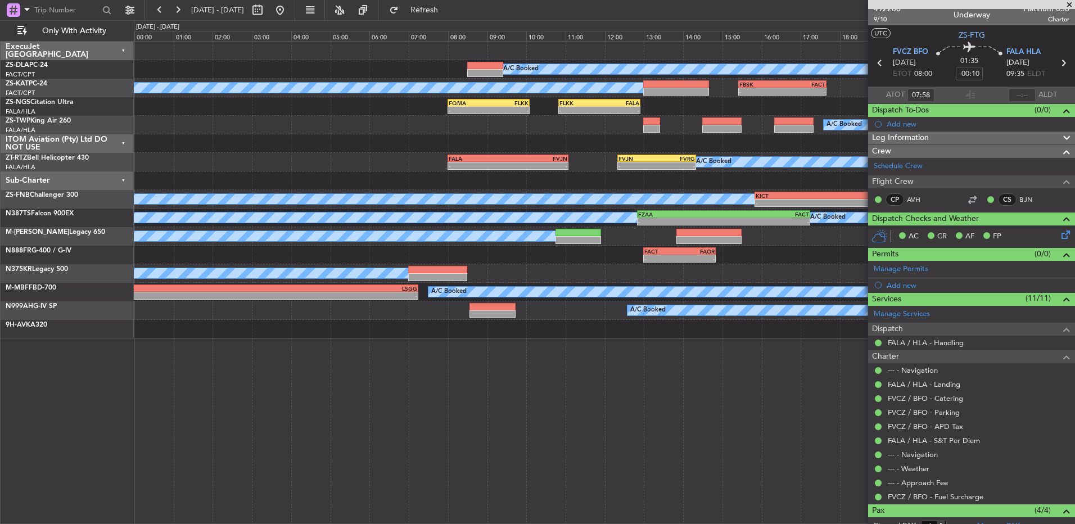
click at [1066, 2] on span at bounding box center [1068, 5] width 11 height 10
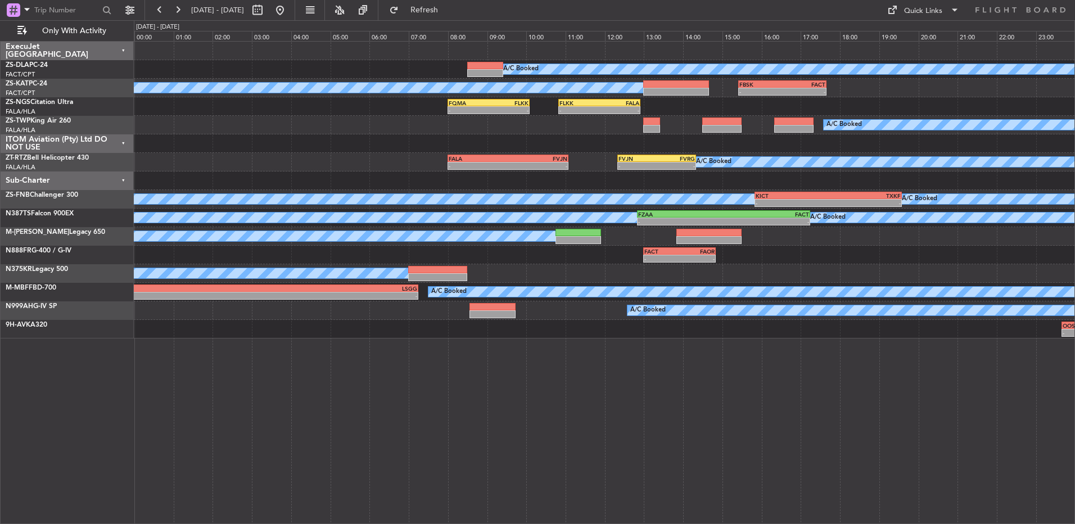
type input "0"
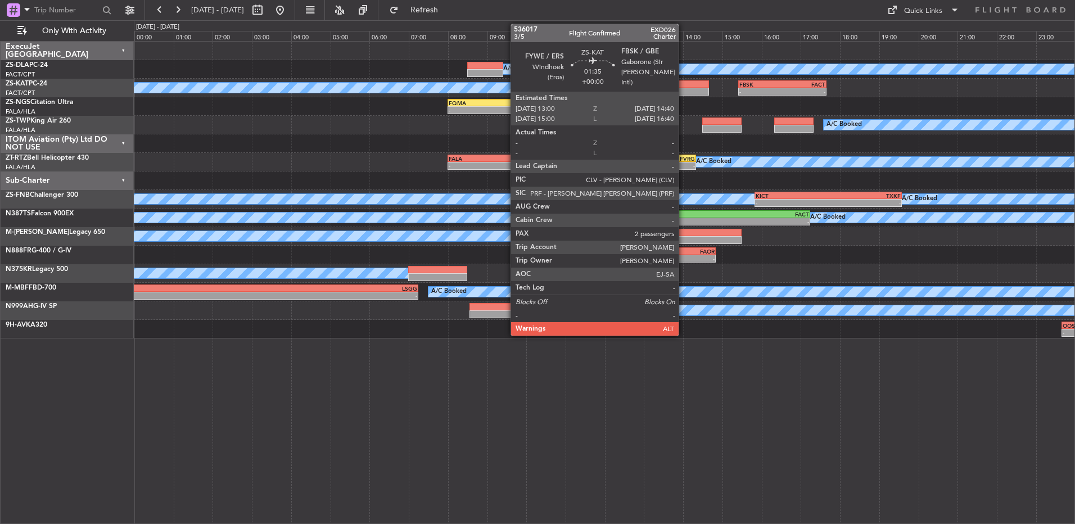
click at [683, 88] on div at bounding box center [676, 92] width 66 height 8
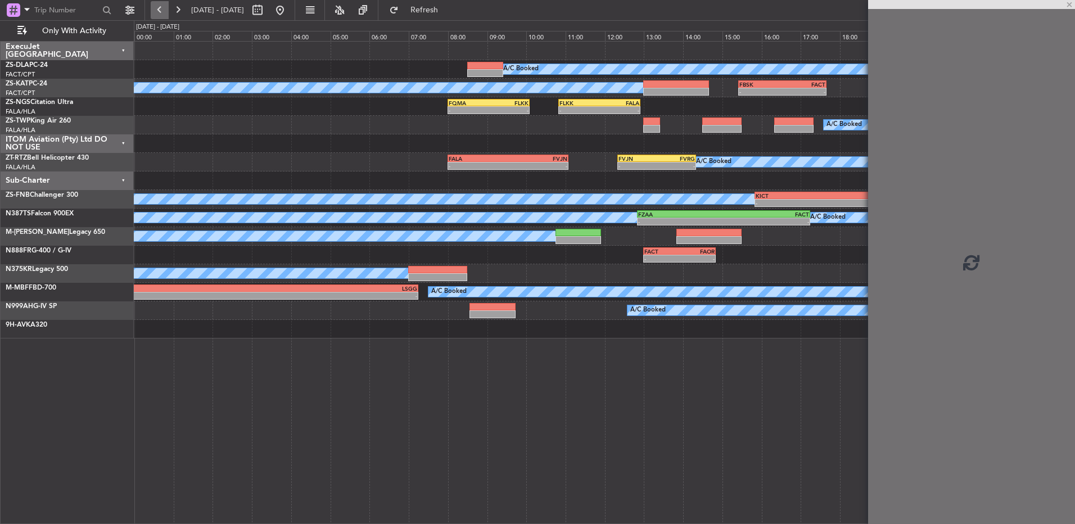
click at [158, 10] on button at bounding box center [160, 10] width 18 height 18
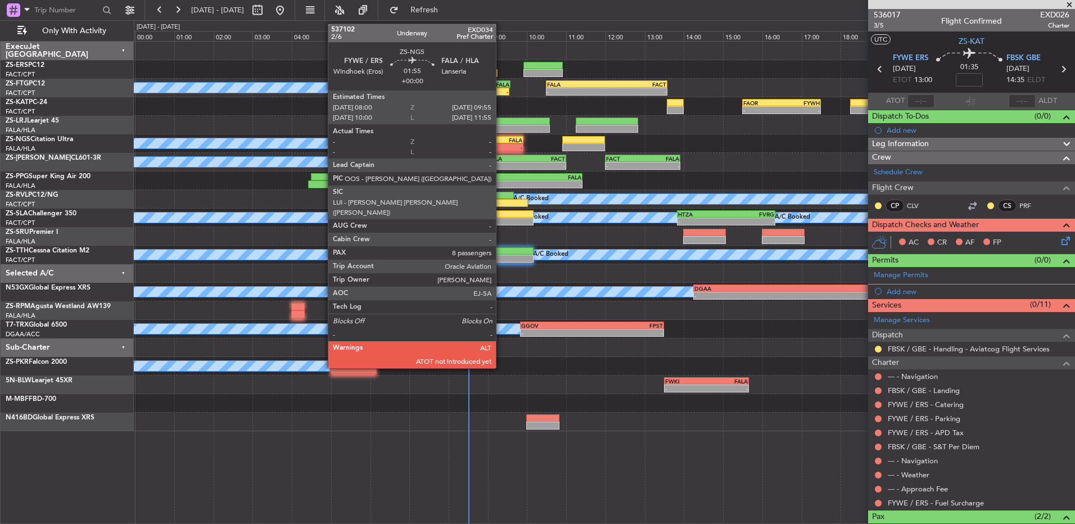
click at [501, 139] on div "FALA" at bounding box center [504, 140] width 37 height 7
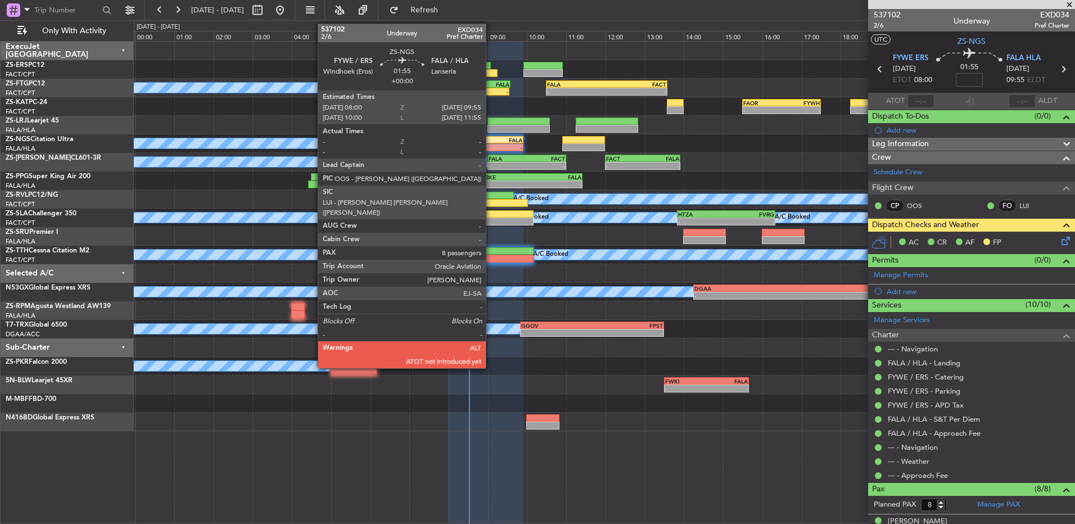
click at [491, 141] on div "FALA" at bounding box center [504, 140] width 37 height 7
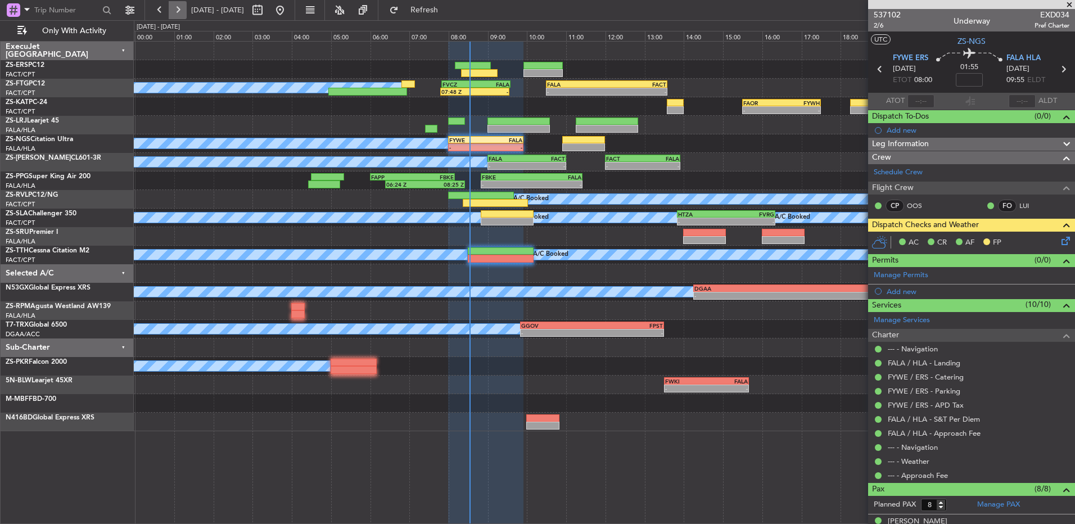
click at [179, 8] on button at bounding box center [178, 10] width 18 height 18
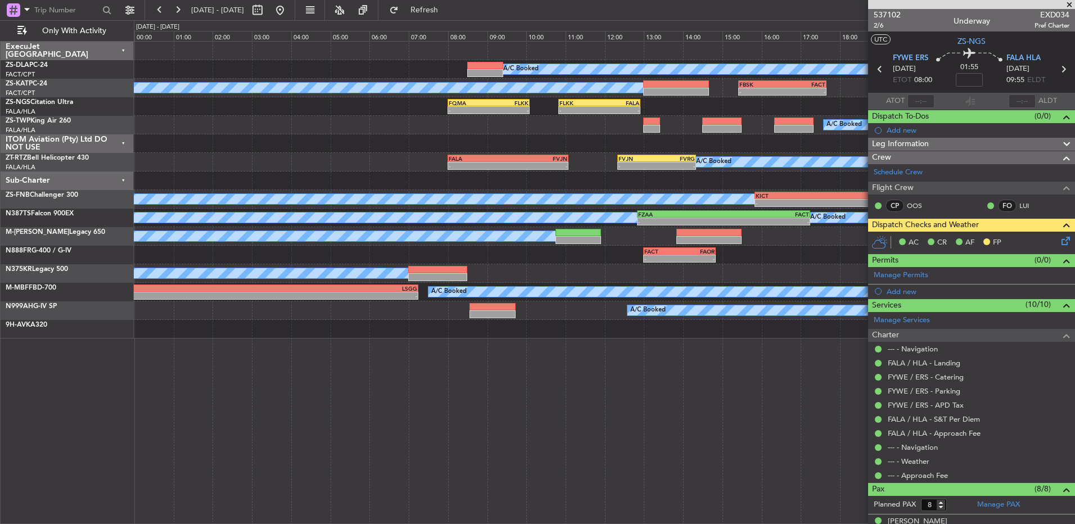
click at [1070, 4] on span at bounding box center [1068, 5] width 11 height 10
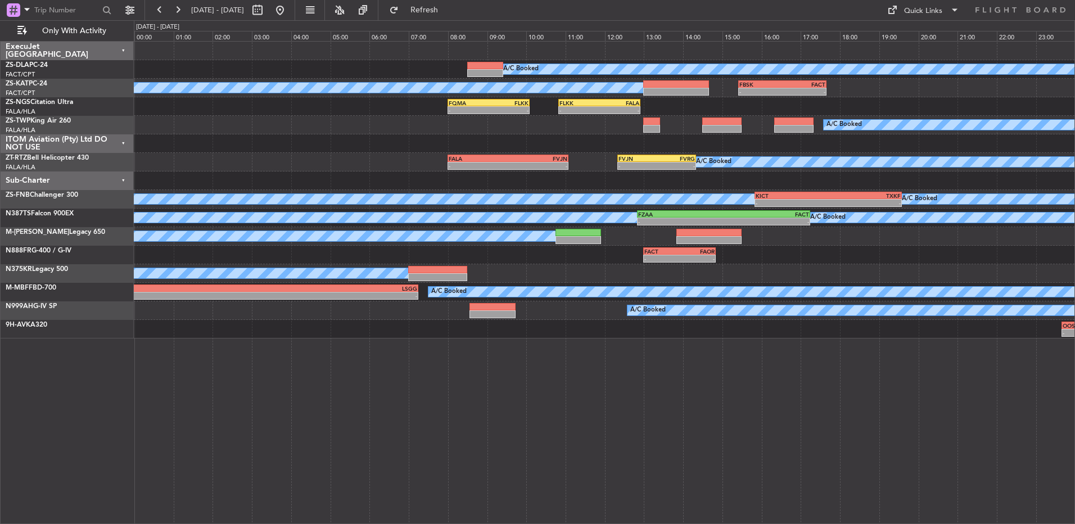
type input "0"
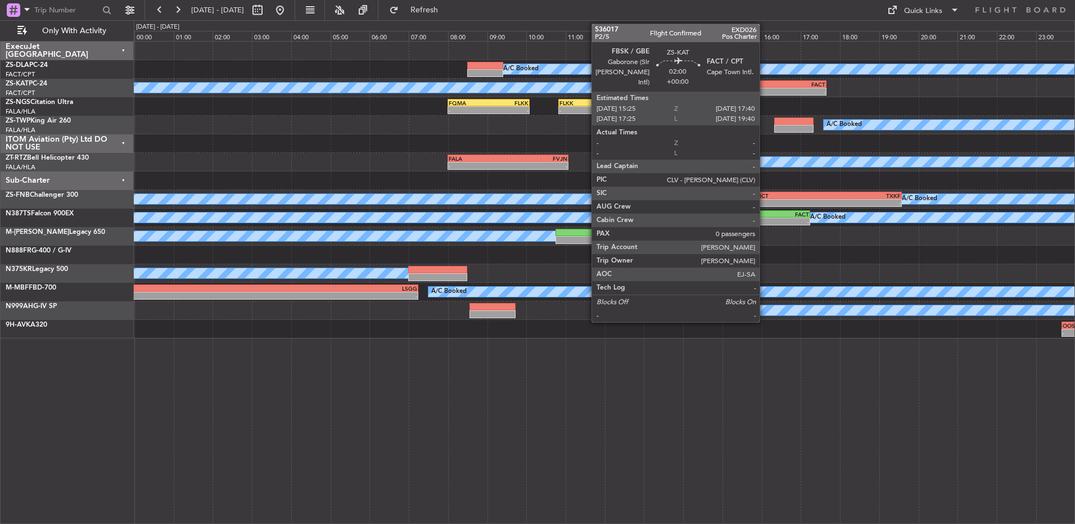
click at [764, 87] on div "FBSK" at bounding box center [760, 84] width 43 height 7
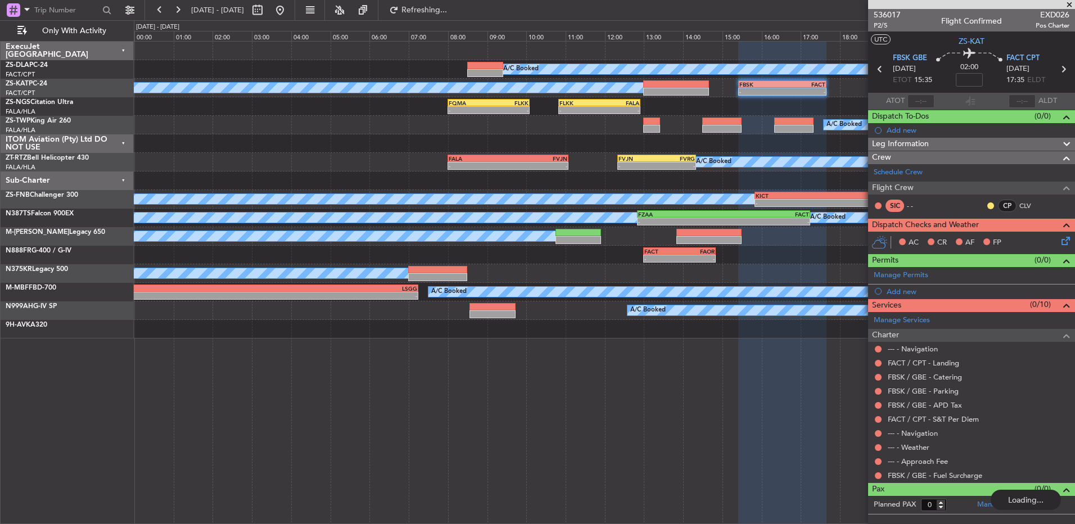
click at [986, 201] on nimbus-traffic-light at bounding box center [990, 205] width 9 height 9
click at [993, 205] on button at bounding box center [990, 205] width 7 height 7
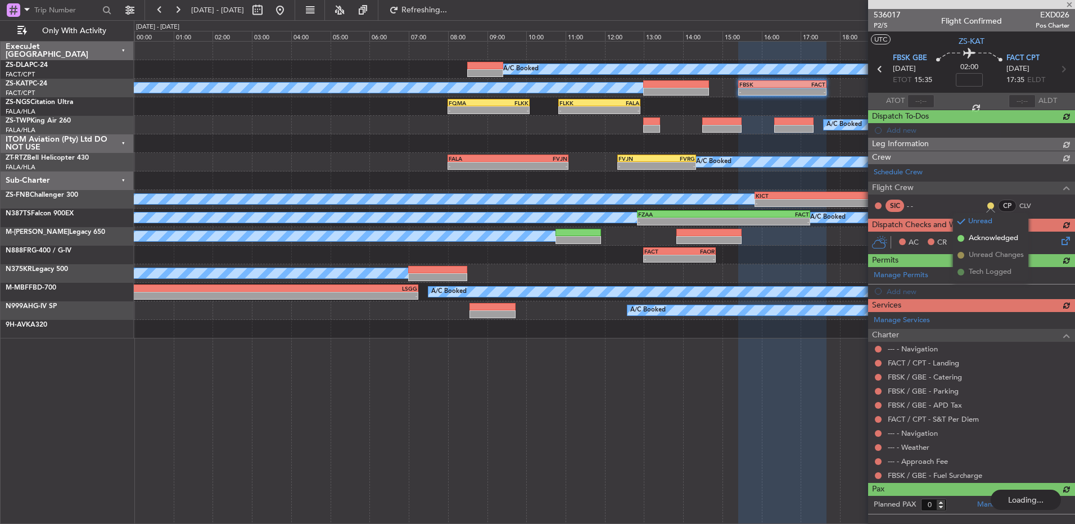
click at [960, 238] on span at bounding box center [960, 238] width 7 height 7
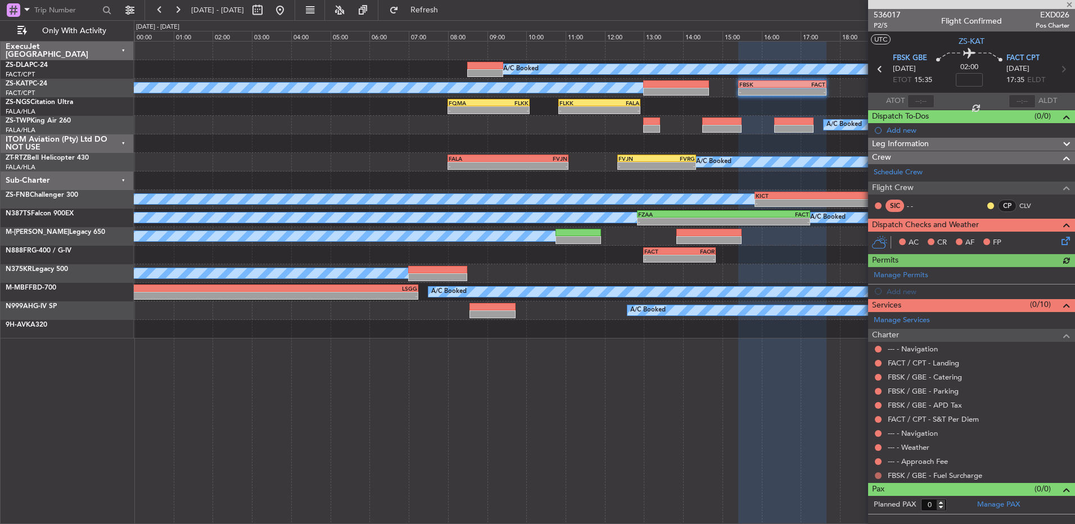
click at [878, 475] on button at bounding box center [878, 475] width 7 height 7
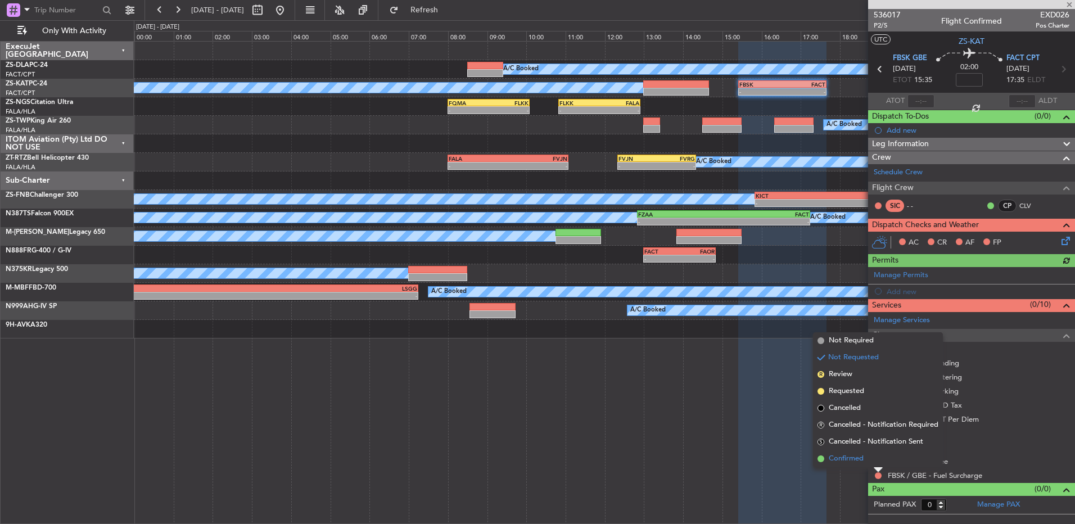
click at [866, 458] on li "Confirmed" at bounding box center [878, 458] width 130 height 17
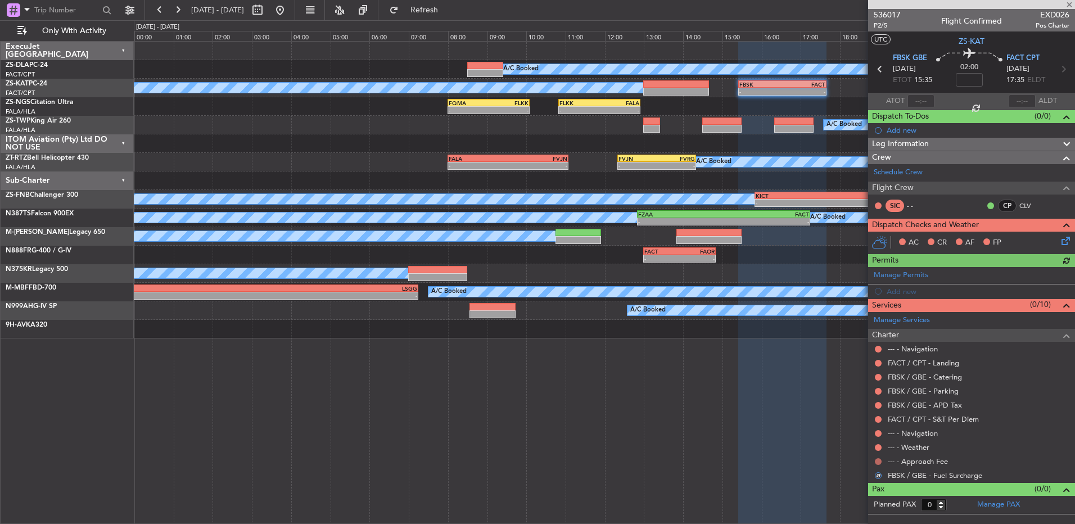
click at [880, 459] on button at bounding box center [878, 461] width 7 height 7
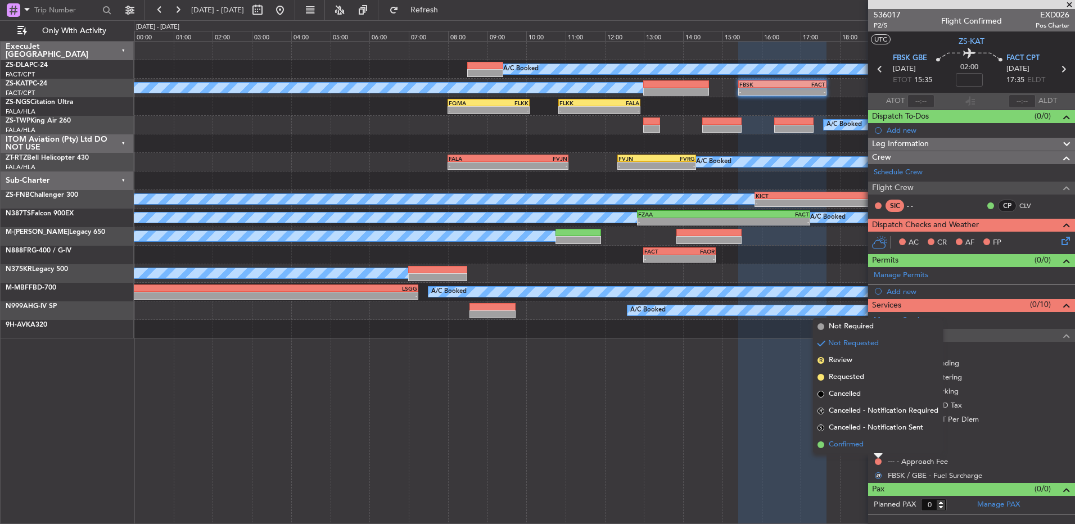
click at [876, 445] on li "Confirmed" at bounding box center [878, 444] width 130 height 17
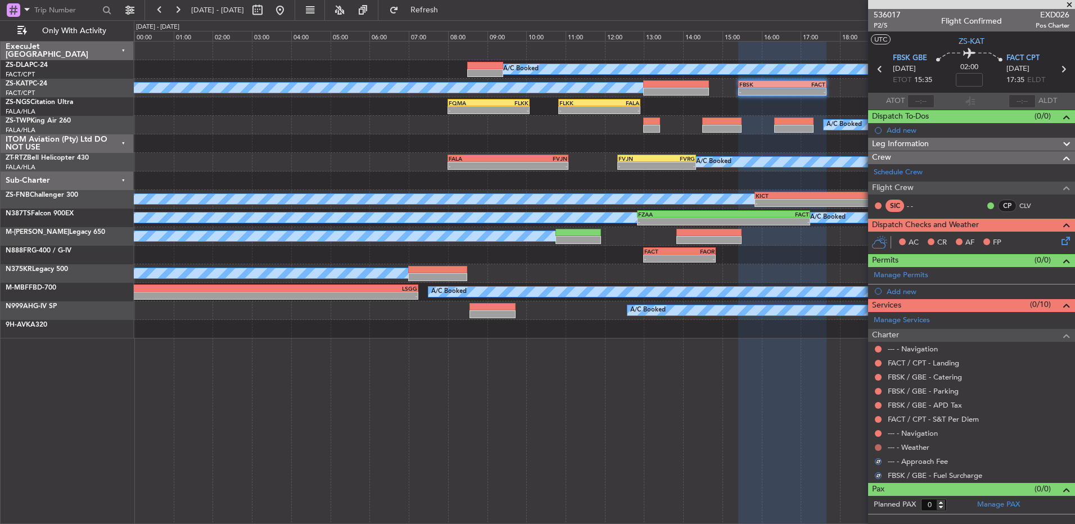
click at [880, 445] on button at bounding box center [878, 447] width 7 height 7
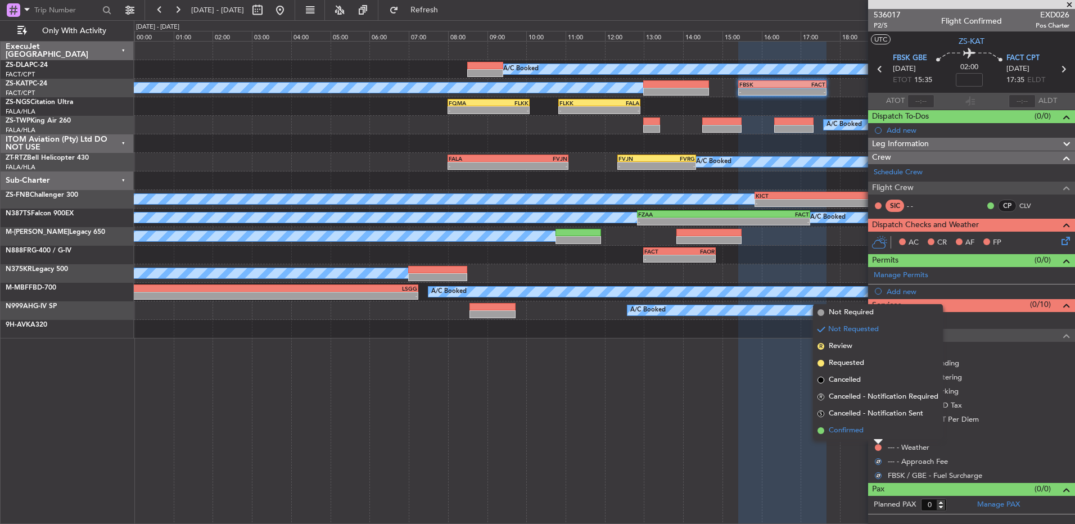
click at [881, 436] on li "Confirmed" at bounding box center [878, 430] width 130 height 17
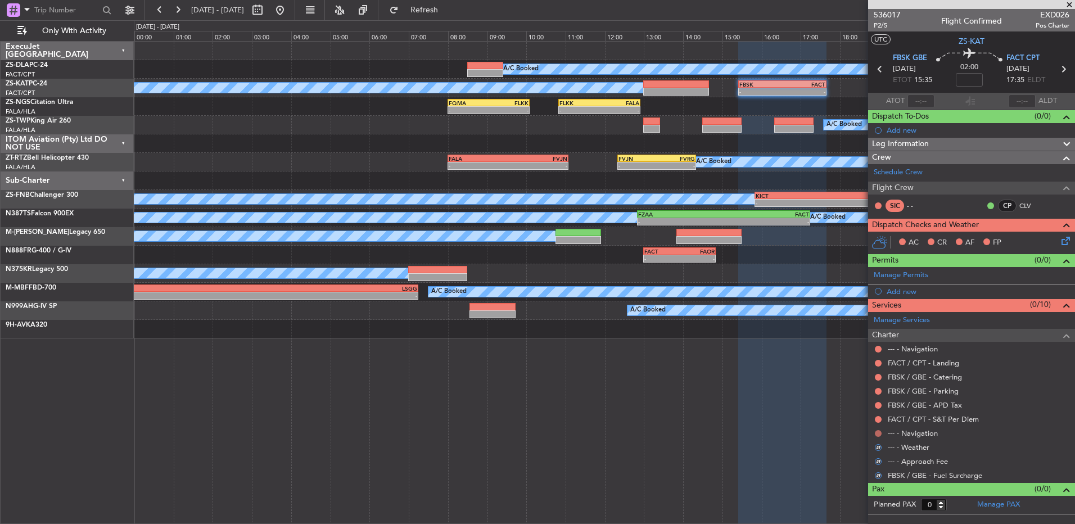
click at [880, 435] on button at bounding box center [878, 433] width 7 height 7
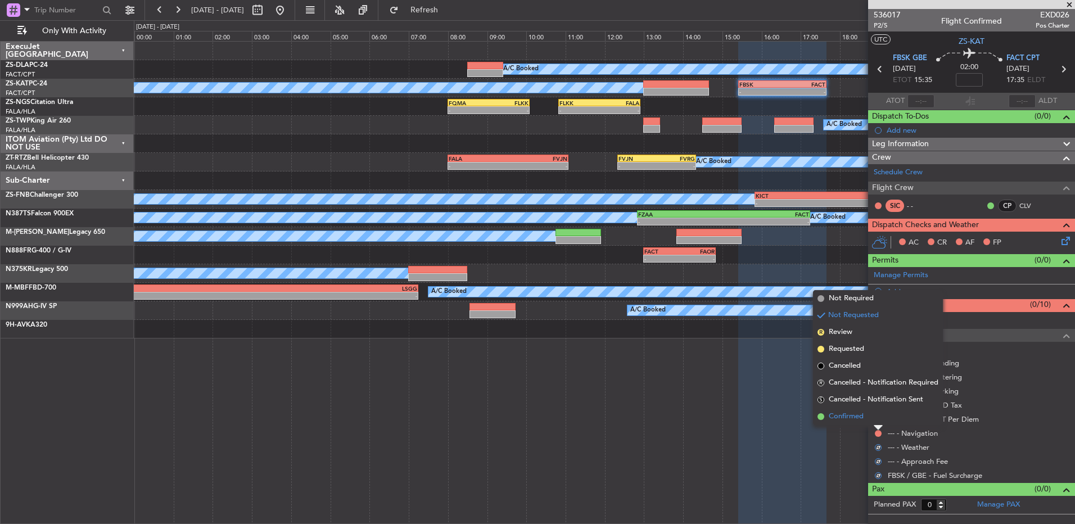
click at [879, 420] on li "Confirmed" at bounding box center [878, 416] width 130 height 17
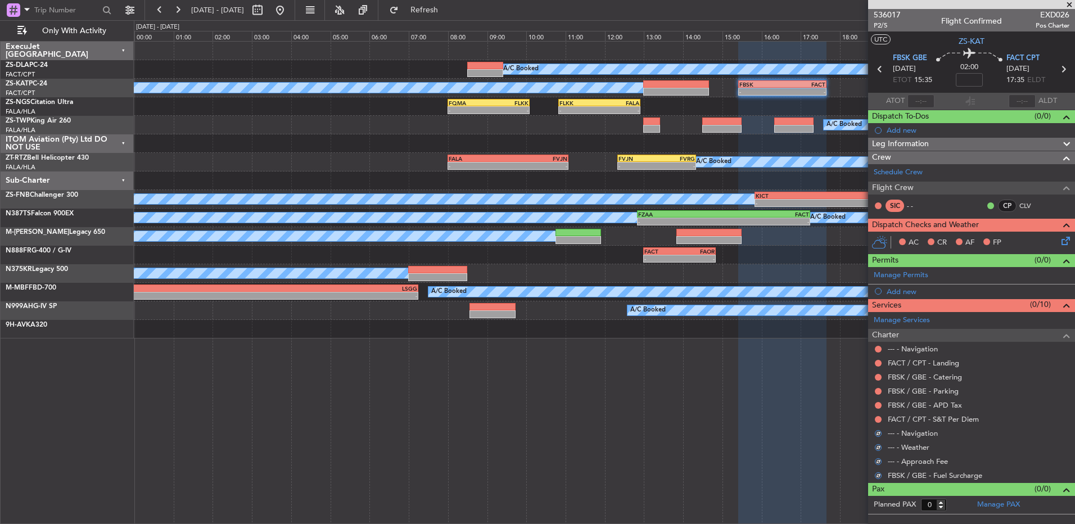
click at [879, 420] on button at bounding box center [878, 419] width 7 height 7
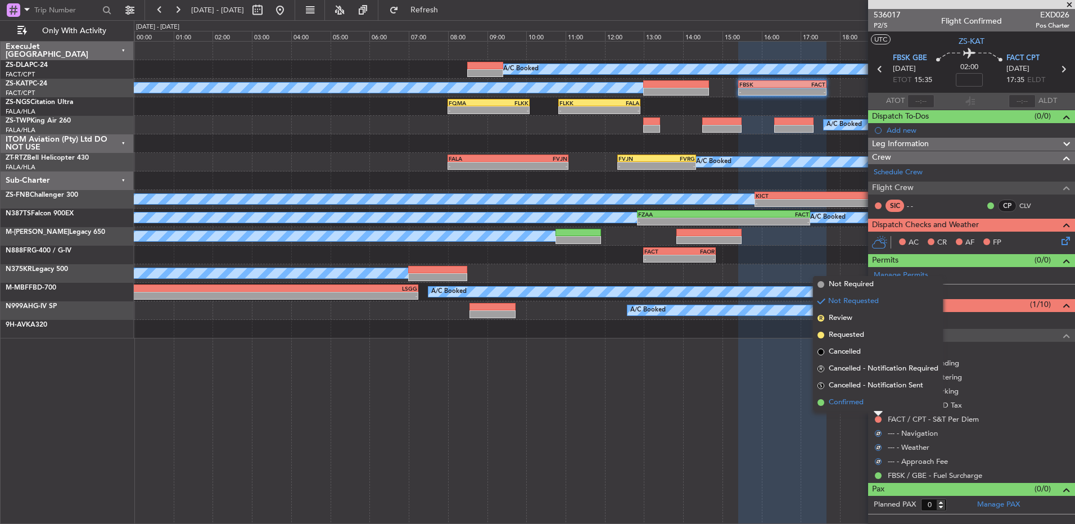
click at [879, 409] on li "Confirmed" at bounding box center [878, 402] width 130 height 17
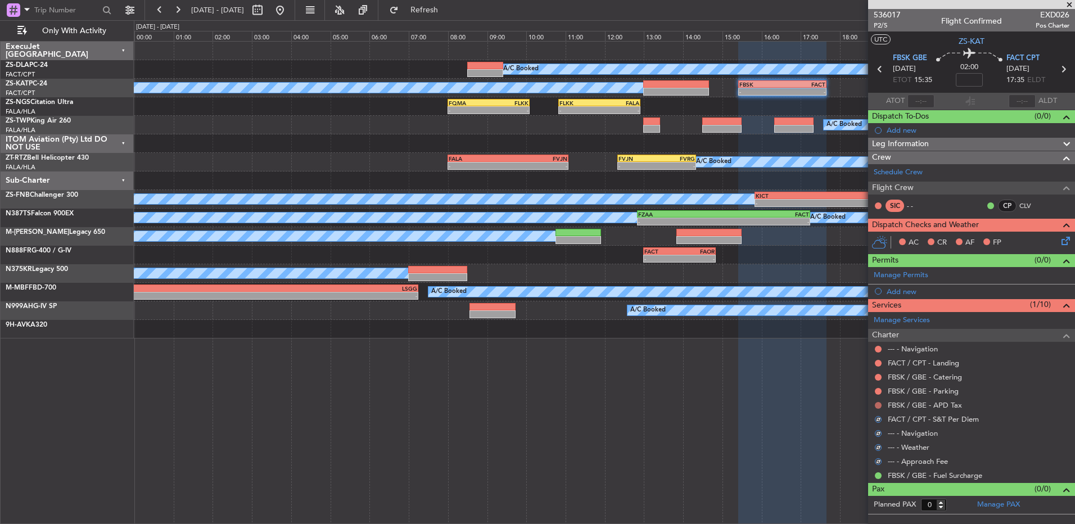
click at [877, 405] on button at bounding box center [878, 405] width 7 height 7
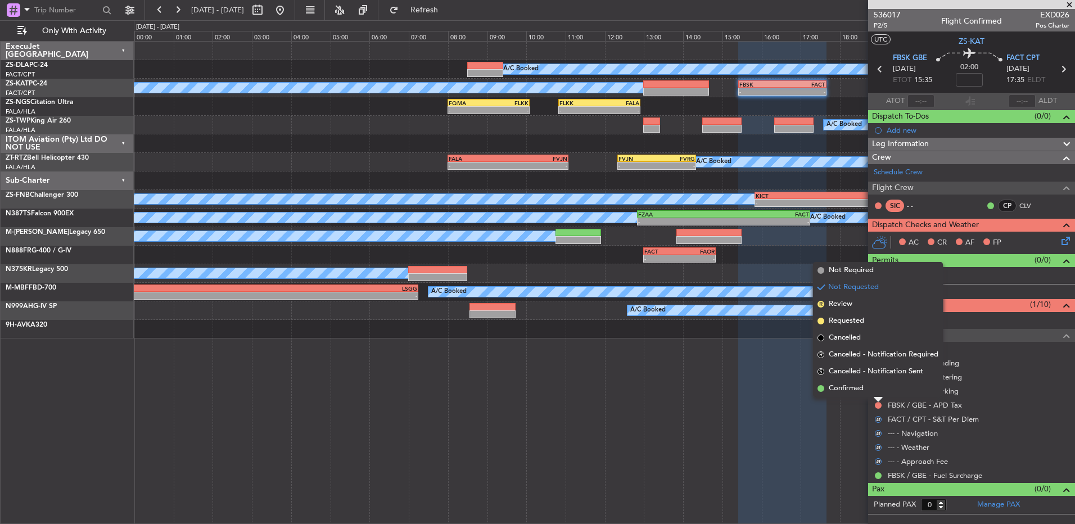
click at [878, 393] on li "Confirmed" at bounding box center [878, 388] width 130 height 17
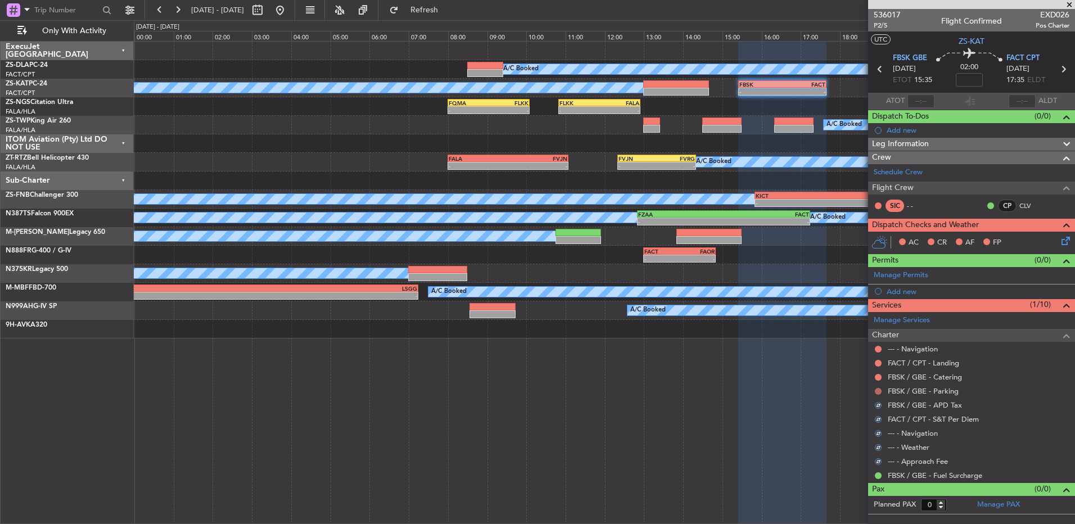
click at [880, 388] on button at bounding box center [878, 391] width 7 height 7
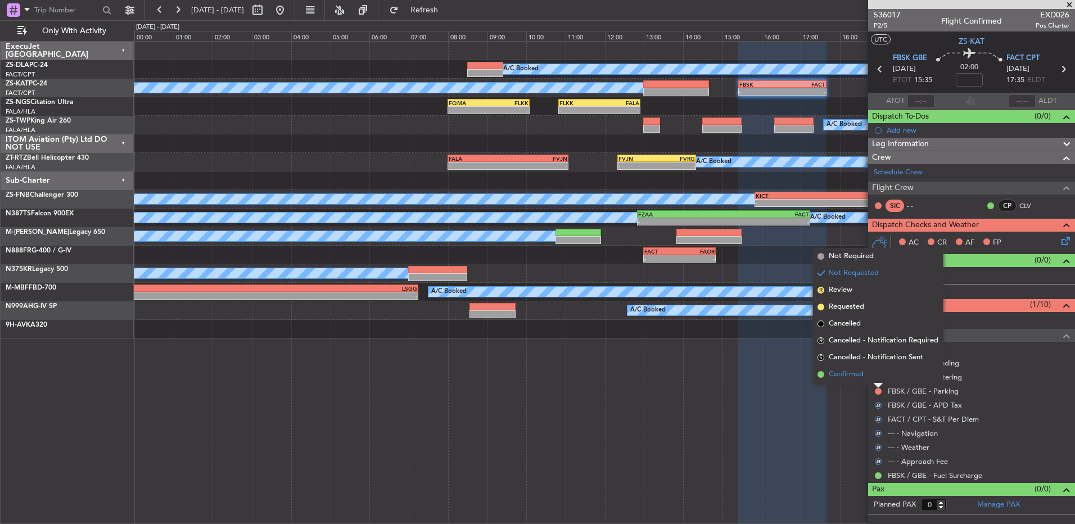
click at [880, 378] on li "Confirmed" at bounding box center [878, 374] width 130 height 17
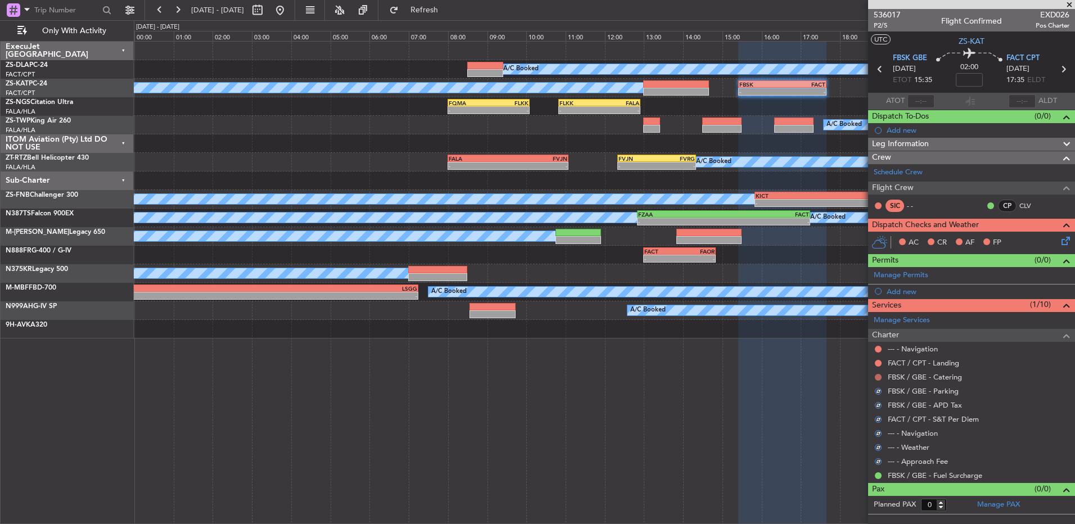
click at [880, 376] on button at bounding box center [878, 377] width 7 height 7
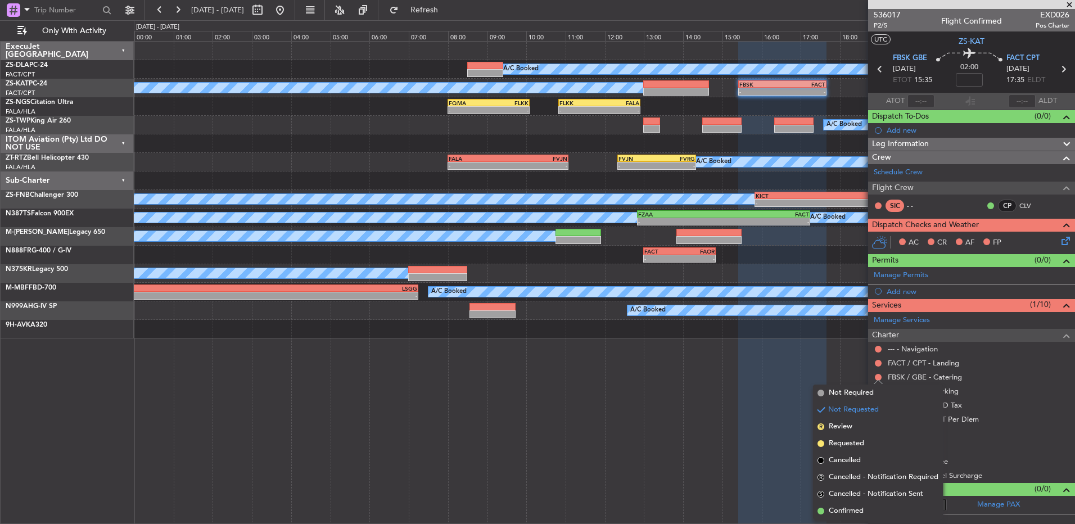
click at [880, 368] on div "FACT / CPT - Landing" at bounding box center [971, 363] width 207 height 14
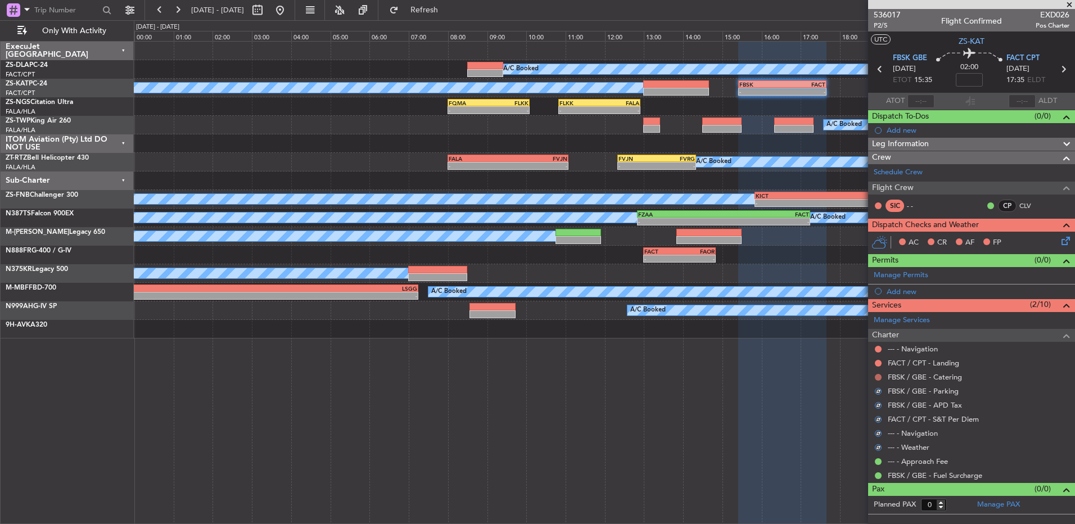
click at [876, 374] on button at bounding box center [878, 377] width 7 height 7
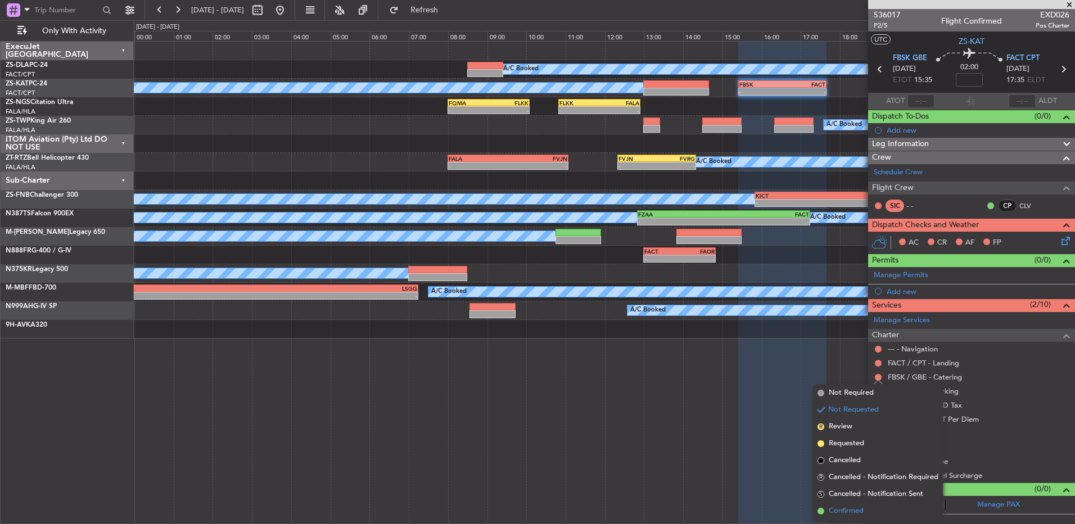
click at [877, 509] on li "Confirmed" at bounding box center [878, 510] width 130 height 17
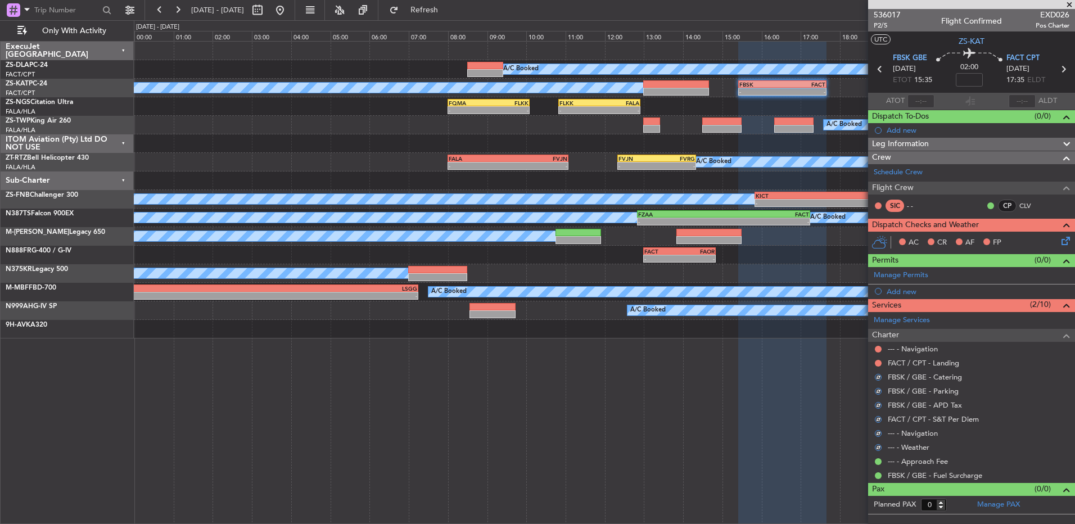
click at [873, 360] on div at bounding box center [877, 363] width 9 height 9
click at [877, 363] on button at bounding box center [878, 363] width 7 height 7
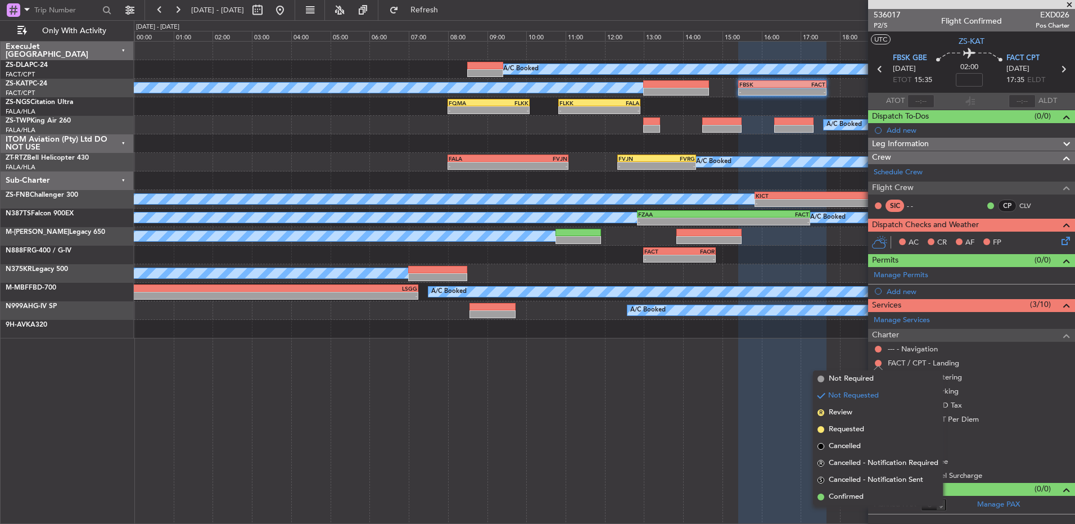
drag, startPoint x: 885, startPoint y: 493, endPoint x: 857, endPoint y: 366, distance: 130.0
click at [884, 493] on li "Confirmed" at bounding box center [878, 496] width 130 height 17
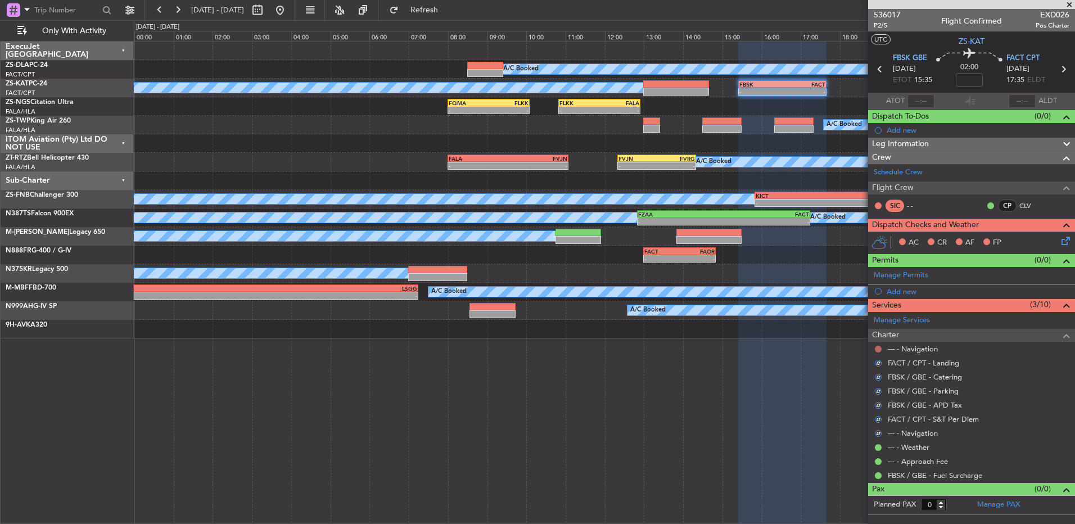
click at [876, 350] on button at bounding box center [878, 349] width 7 height 7
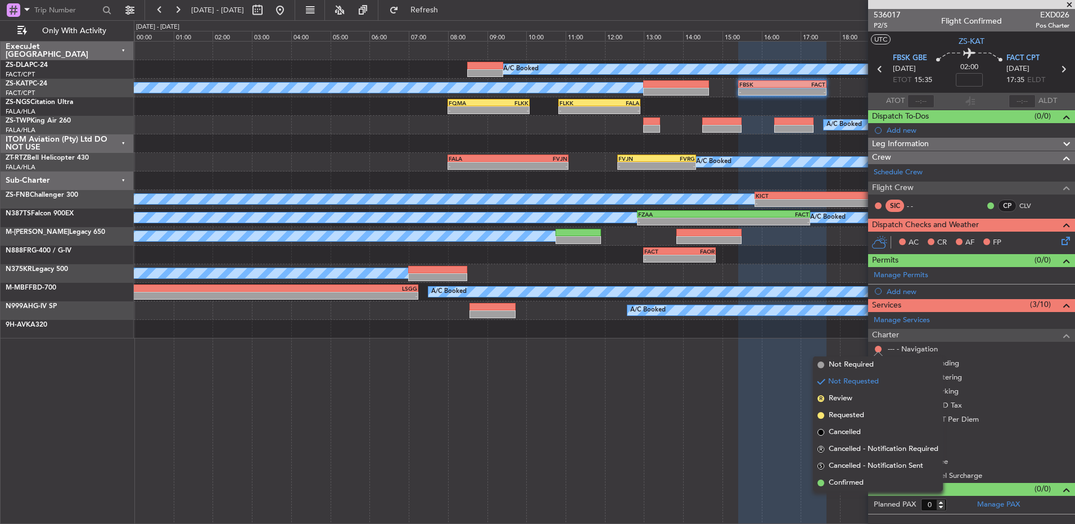
click at [859, 483] on span "Confirmed" at bounding box center [845, 482] width 35 height 11
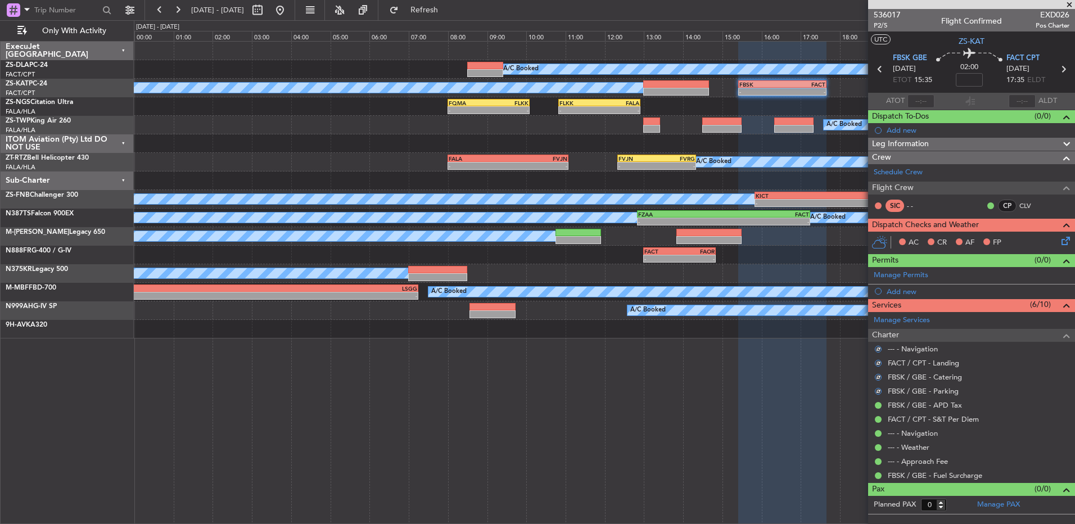
click at [1068, 241] on icon at bounding box center [1063, 238] width 9 height 9
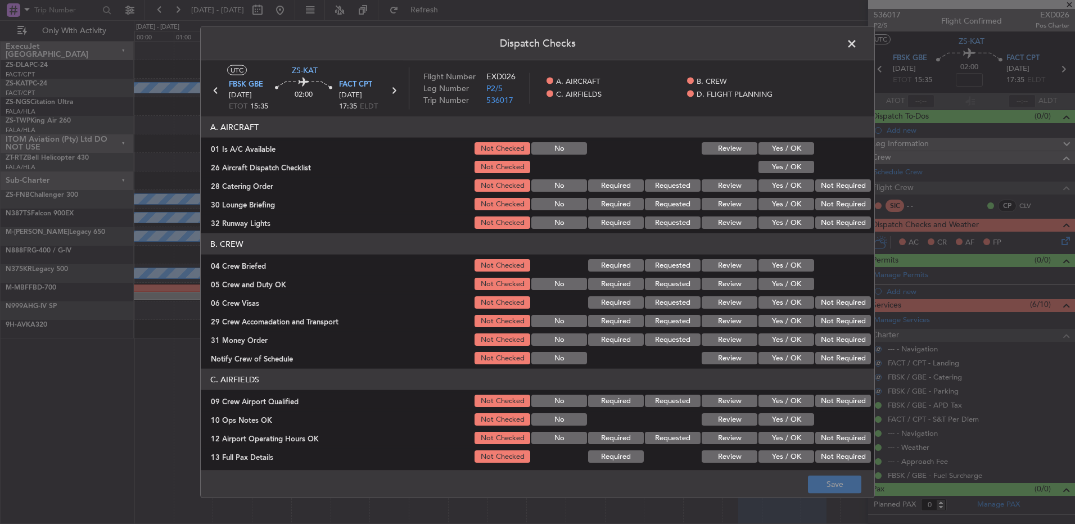
click at [786, 147] on button "Yes / OK" at bounding box center [786, 148] width 56 height 12
click at [789, 165] on button "Yes / OK" at bounding box center [786, 167] width 56 height 12
click at [822, 175] on section "A. AIRCRAFT 01 Is A/C Available Not Checked No Review Yes / OK 26 Aircraft Disp…" at bounding box center [537, 173] width 673 height 114
click at [844, 183] on button "Not Required" at bounding box center [843, 185] width 56 height 12
click at [845, 189] on button "Not Required" at bounding box center [843, 185] width 56 height 12
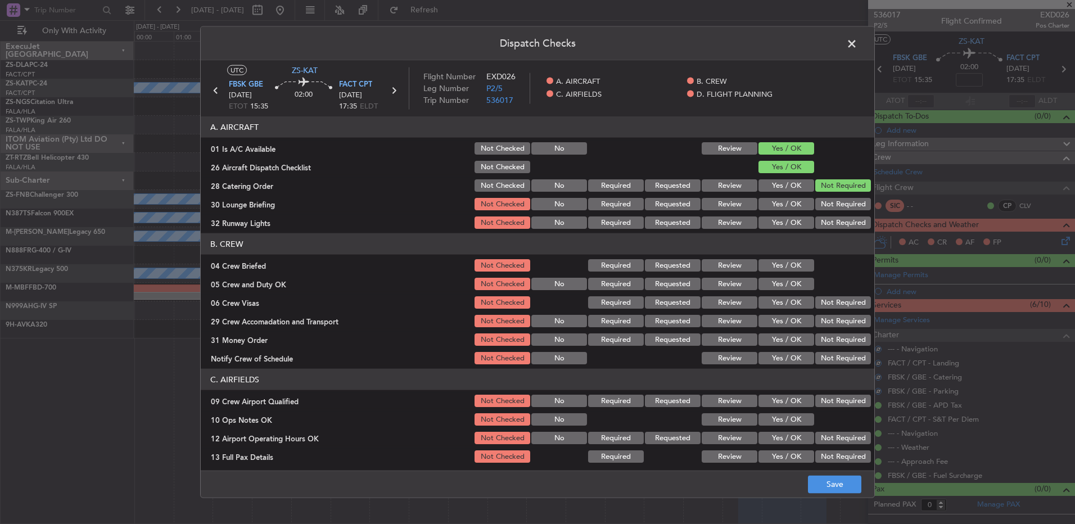
click at [831, 230] on div "Not Required" at bounding box center [841, 223] width 57 height 16
click at [828, 201] on button "Not Required" at bounding box center [843, 204] width 56 height 12
drag, startPoint x: 830, startPoint y: 203, endPoint x: 828, endPoint y: 214, distance: 10.3
click at [830, 206] on button "Not Required" at bounding box center [843, 204] width 56 height 12
click at [825, 221] on button "Not Required" at bounding box center [843, 222] width 56 height 12
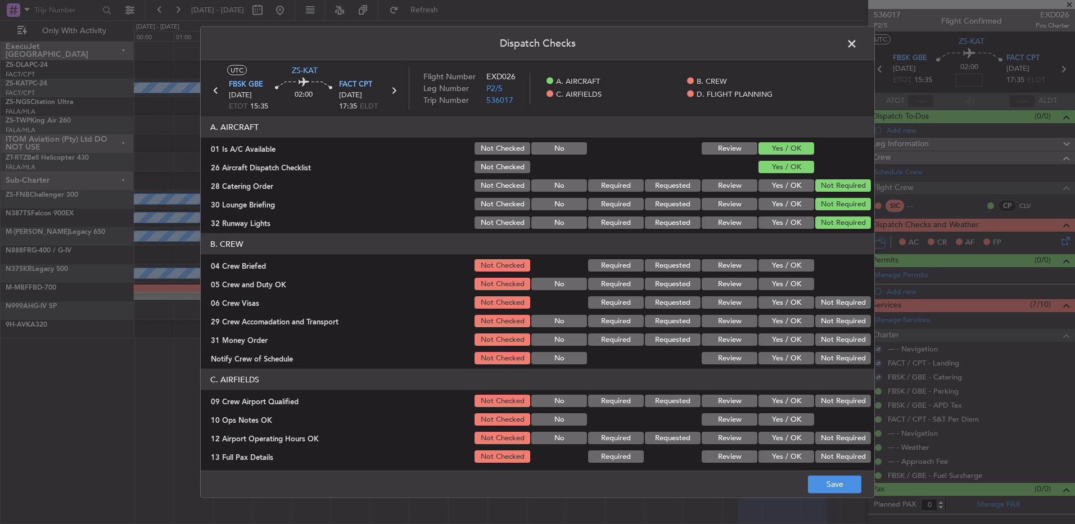
click at [785, 267] on button "Yes / OK" at bounding box center [786, 265] width 56 height 12
drag, startPoint x: 785, startPoint y: 280, endPoint x: 785, endPoint y: 292, distance: 11.8
click at [785, 289] on section "B. CREW 04 Crew Briefed Not Checked Required Requested Review Yes / OK 05 Crew …" at bounding box center [537, 299] width 673 height 133
click at [785, 293] on section "B. CREW 04 Crew Briefed Not Checked Required Requested Review Yes / OK 05 Crew …" at bounding box center [537, 299] width 673 height 133
click at [796, 282] on button "Yes / OK" at bounding box center [786, 284] width 56 height 12
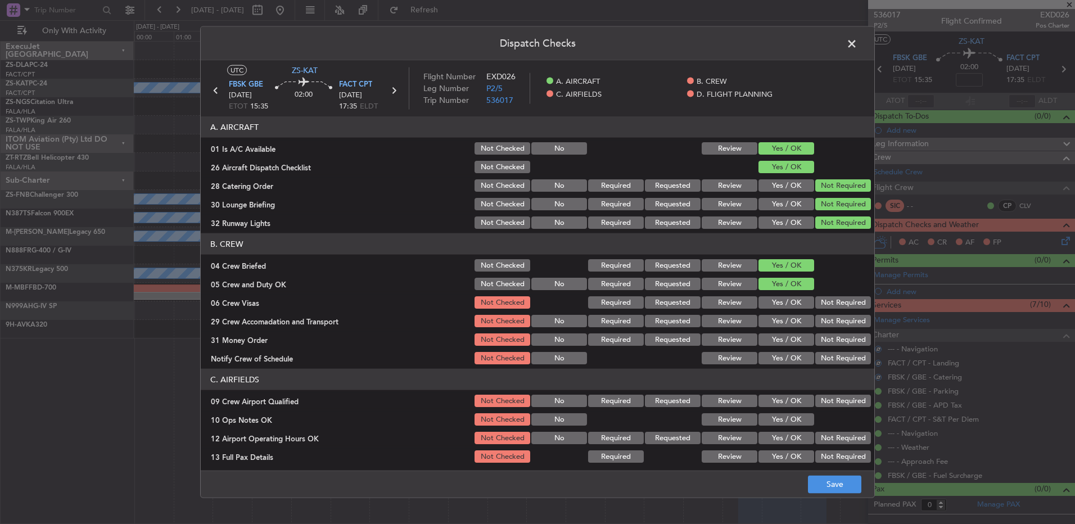
click at [825, 316] on button "Not Required" at bounding box center [843, 321] width 56 height 12
click at [827, 301] on button "Not Required" at bounding box center [843, 302] width 56 height 12
click at [826, 309] on div "Not Required" at bounding box center [841, 302] width 57 height 16
click at [833, 346] on div "Not Required" at bounding box center [841, 340] width 57 height 16
drag, startPoint x: 831, startPoint y: 342, endPoint x: 833, endPoint y: 349, distance: 7.8
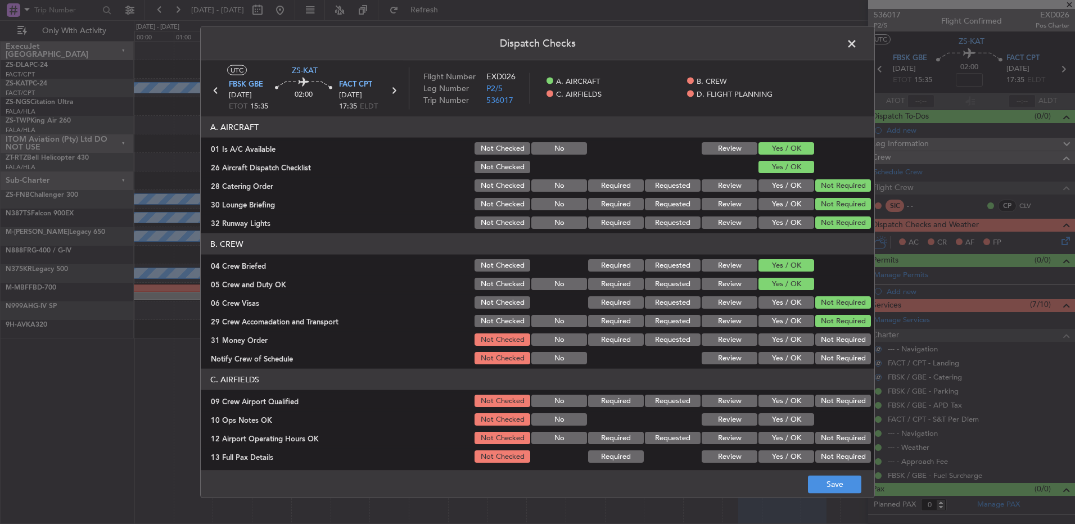
click at [831, 343] on button "Not Required" at bounding box center [843, 339] width 56 height 12
click at [835, 357] on button "Not Required" at bounding box center [843, 358] width 56 height 12
drag, startPoint x: 830, startPoint y: 404, endPoint x: 824, endPoint y: 405, distance: 5.7
click at [828, 404] on button "Not Required" at bounding box center [843, 401] width 56 height 12
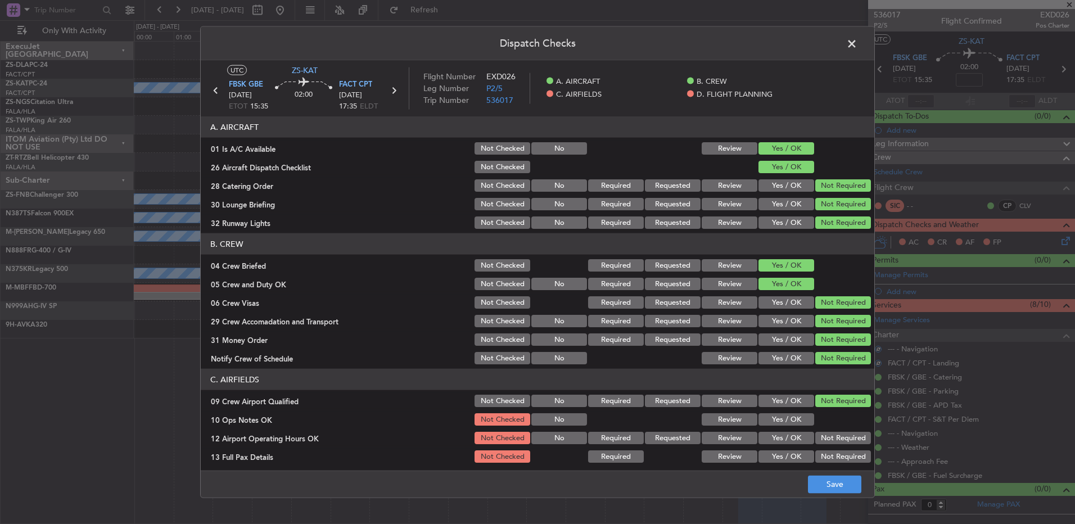
click at [801, 422] on button "Yes / OK" at bounding box center [786, 419] width 56 height 12
click at [813, 431] on div "Not Required" at bounding box center [841, 438] width 57 height 16
click at [821, 447] on section "C. AIRFIELDS 09 Crew Airport Qualified Not Checked No Required Requested Review…" at bounding box center [537, 454] width 673 height 170
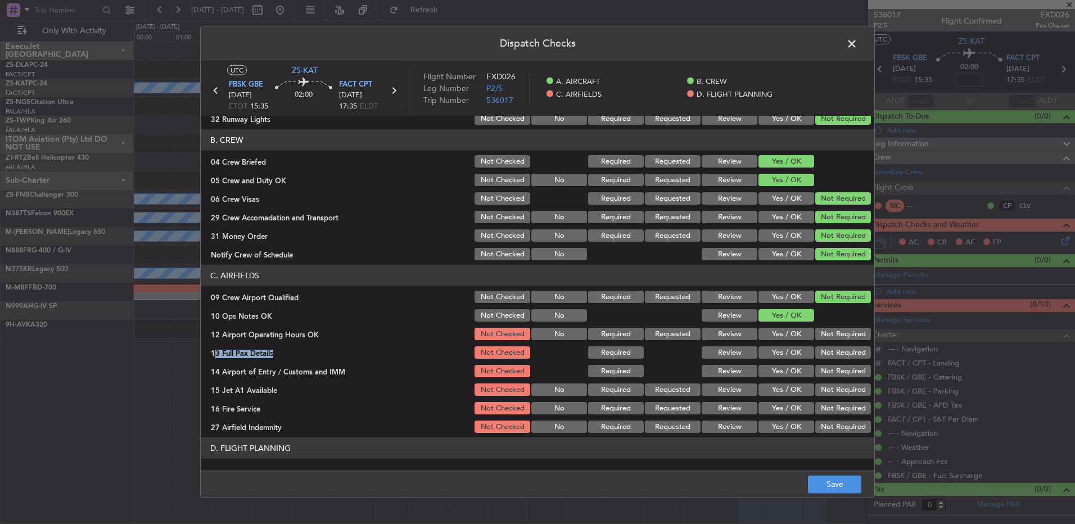
scroll to position [158, 0]
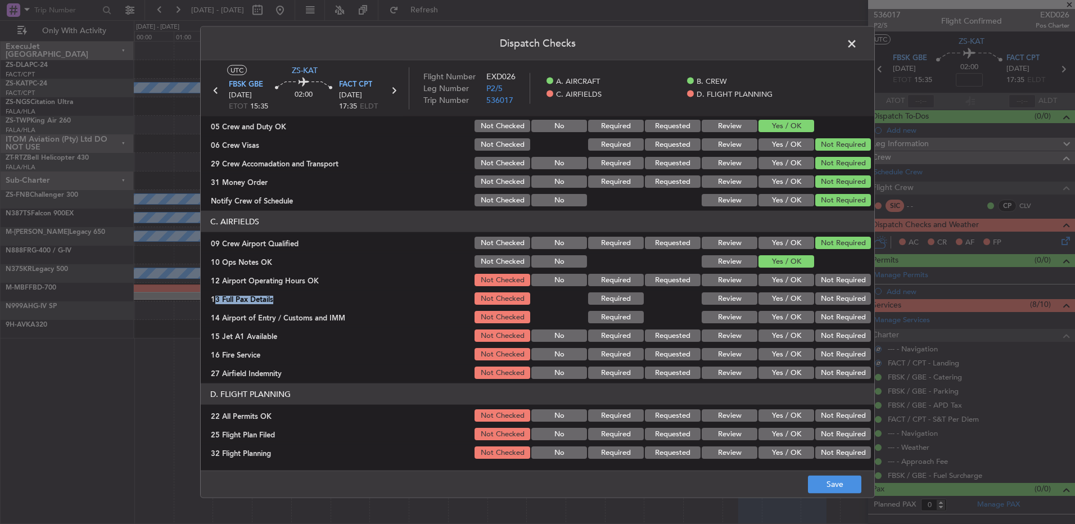
click at [836, 276] on button "Not Required" at bounding box center [843, 280] width 56 height 12
click at [835, 285] on button "Not Required" at bounding box center [843, 280] width 56 height 12
click at [832, 302] on button "Not Required" at bounding box center [843, 298] width 56 height 12
click at [832, 305] on div "Not Required" at bounding box center [841, 299] width 57 height 16
drag, startPoint x: 832, startPoint y: 307, endPoint x: 832, endPoint y: 315, distance: 7.9
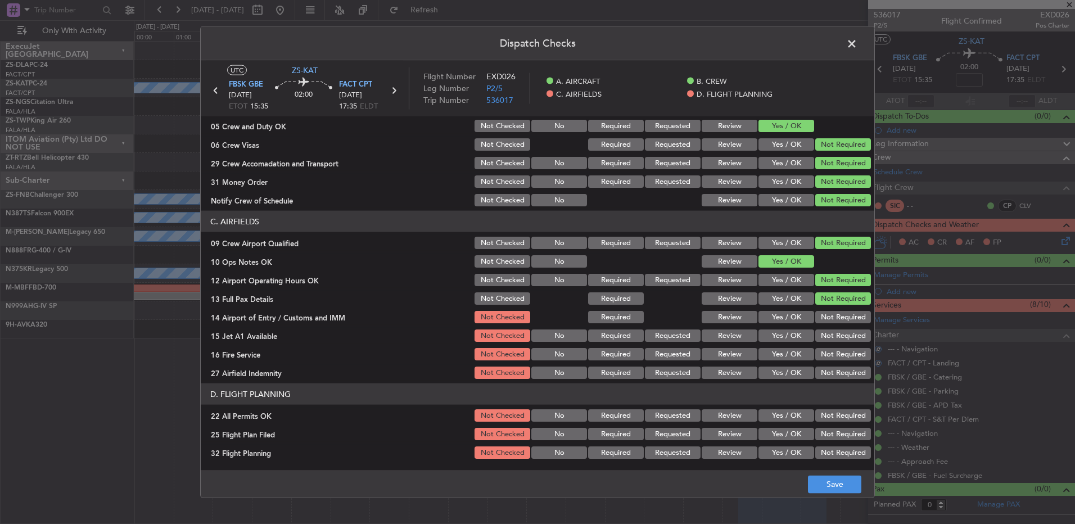
click at [832, 314] on section "C. AIRFIELDS 09 Crew Airport Qualified Not Checked No Required Requested Review…" at bounding box center [537, 296] width 673 height 170
click at [832, 316] on button "Not Required" at bounding box center [843, 317] width 56 height 12
click at [832, 329] on section "C. AIRFIELDS 09 Crew Airport Qualified Not Checked No Required Requested Review…" at bounding box center [537, 296] width 673 height 170
drag, startPoint x: 831, startPoint y: 340, endPoint x: 835, endPoint y: 368, distance: 27.8
click at [831, 341] on button "Not Required" at bounding box center [843, 335] width 56 height 12
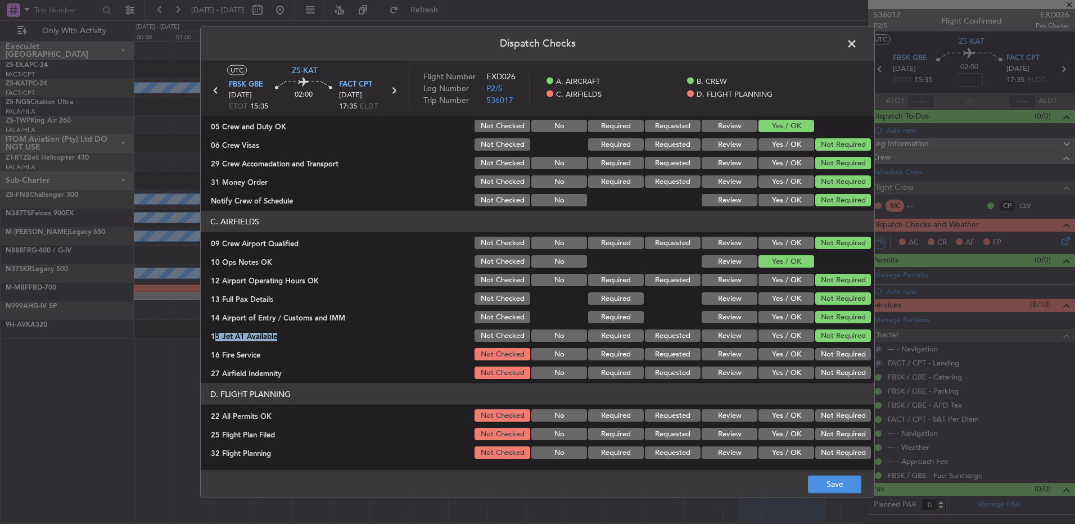
click at [835, 371] on section "C. AIRFIELDS 09 Crew Airport Qualified Not Checked No Required Requested Review…" at bounding box center [537, 296] width 673 height 170
click at [831, 359] on button "Not Required" at bounding box center [843, 354] width 56 height 12
click at [838, 388] on header "D. FLIGHT PLANNING" at bounding box center [537, 393] width 673 height 21
click at [833, 375] on button "Not Required" at bounding box center [843, 372] width 56 height 12
click at [828, 428] on button "Not Required" at bounding box center [843, 434] width 56 height 12
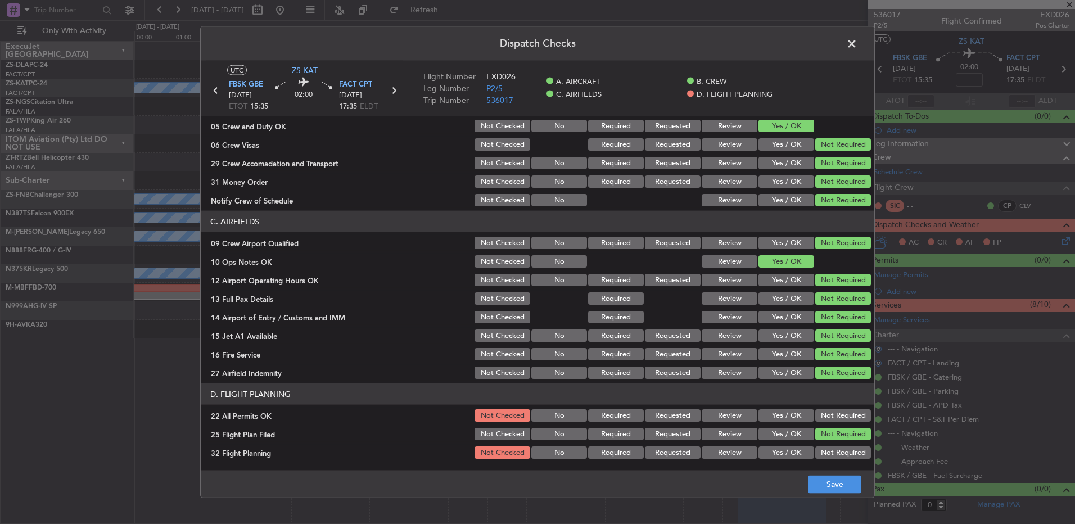
click at [795, 443] on section "D. FLIGHT PLANNING 22 All Permits OK Not Checked No Required Requested Review Y…" at bounding box center [537, 421] width 673 height 77
drag, startPoint x: 786, startPoint y: 436, endPoint x: 786, endPoint y: 446, distance: 10.1
click at [786, 436] on button "Yes / OK" at bounding box center [786, 434] width 56 height 12
click at [786, 453] on button "Yes / OK" at bounding box center [786, 452] width 56 height 12
drag, startPoint x: 858, startPoint y: 396, endPoint x: 845, endPoint y: 410, distance: 19.1
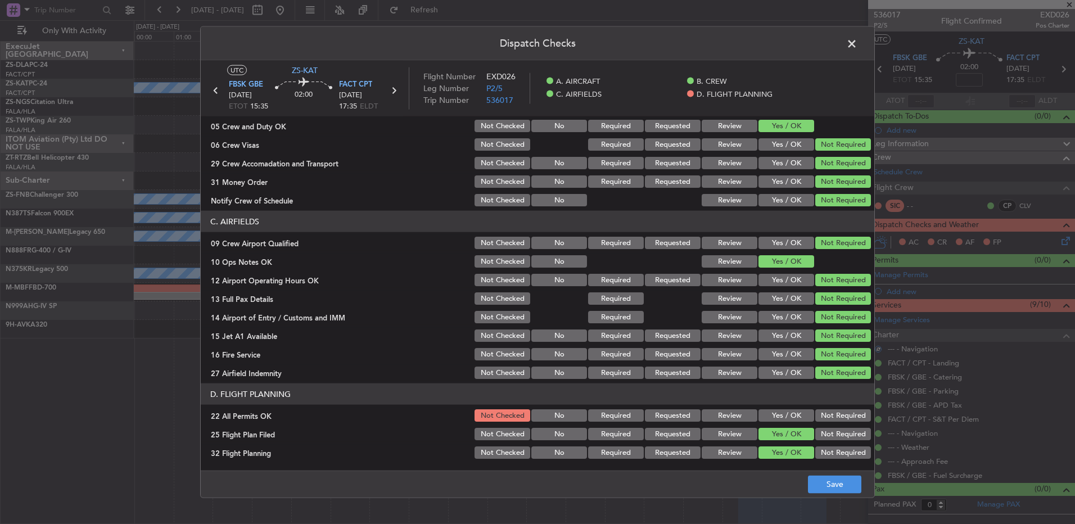
click at [858, 398] on header "D. FLIGHT PLANNING" at bounding box center [537, 393] width 673 height 21
click at [844, 410] on button "Not Required" at bounding box center [843, 415] width 56 height 12
click at [828, 488] on button "Save" at bounding box center [834, 484] width 53 height 18
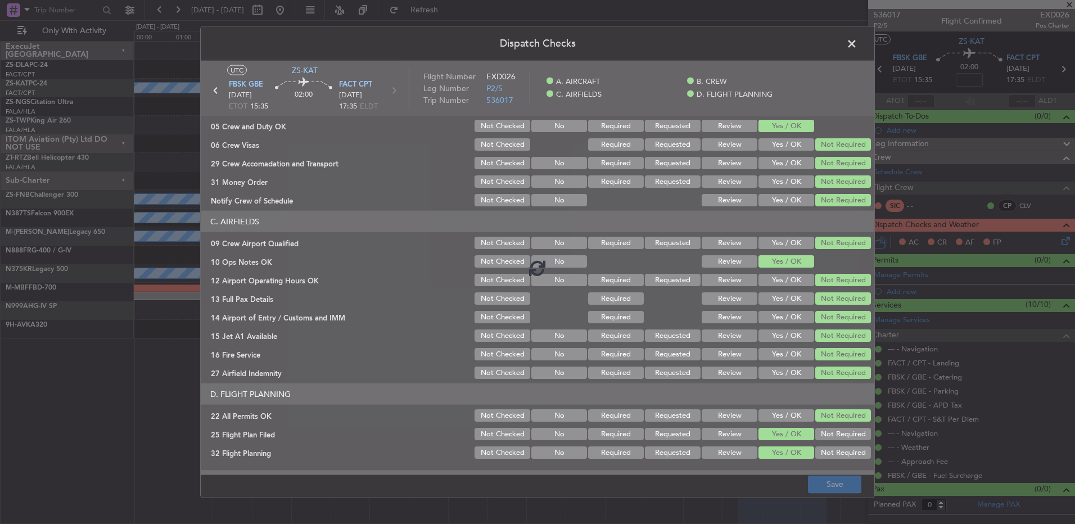
click at [857, 43] on span at bounding box center [857, 46] width 0 height 22
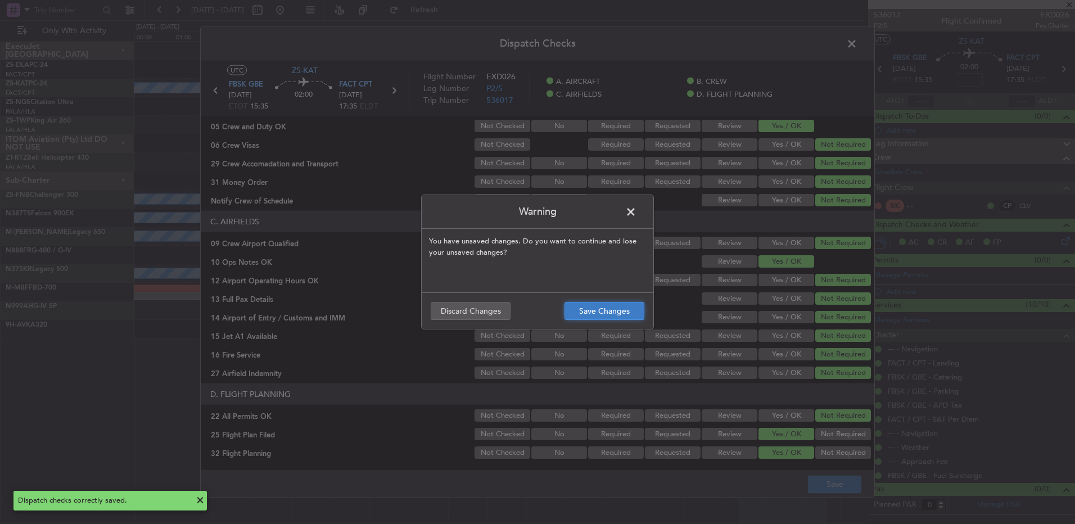
click at [614, 309] on button "Save Changes" at bounding box center [604, 311] width 80 height 18
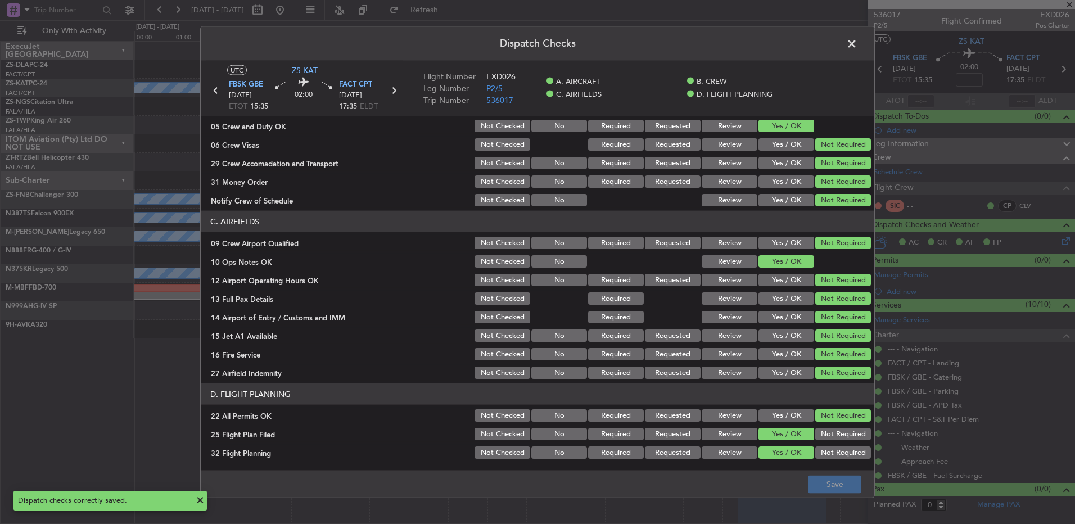
click at [857, 42] on span at bounding box center [857, 46] width 0 height 22
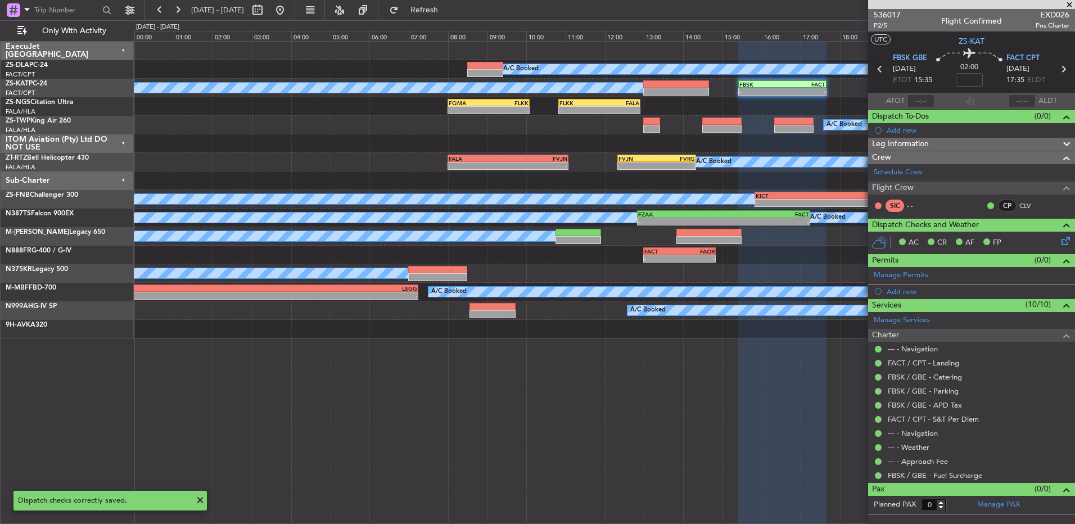
click at [873, 73] on icon at bounding box center [879, 69] width 15 height 15
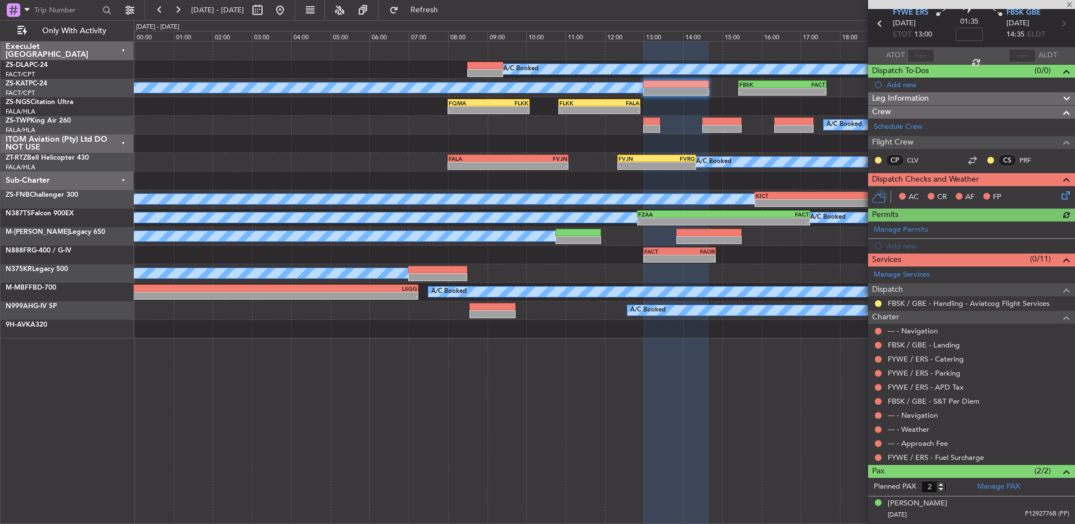
scroll to position [68, 0]
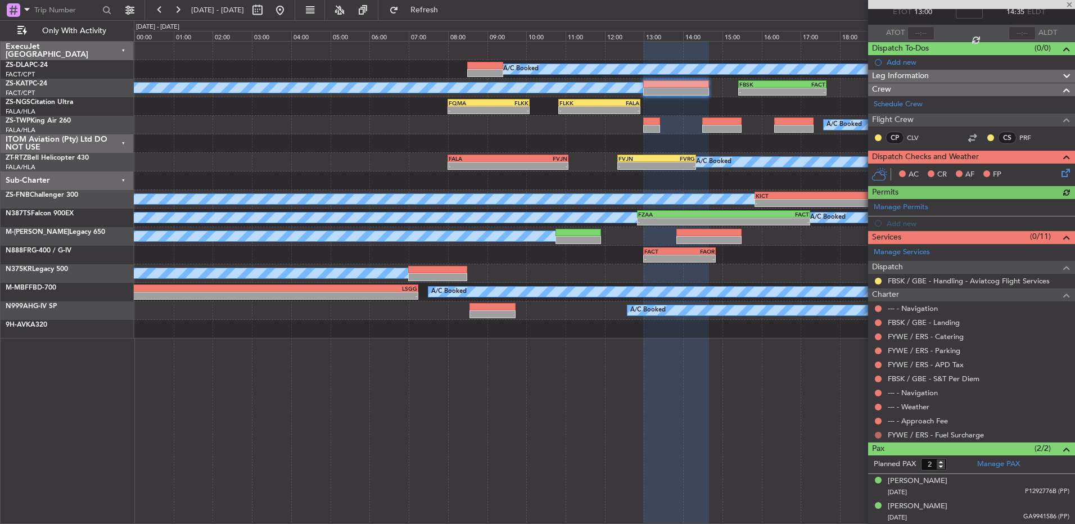
click at [880, 435] on button at bounding box center [878, 435] width 7 height 7
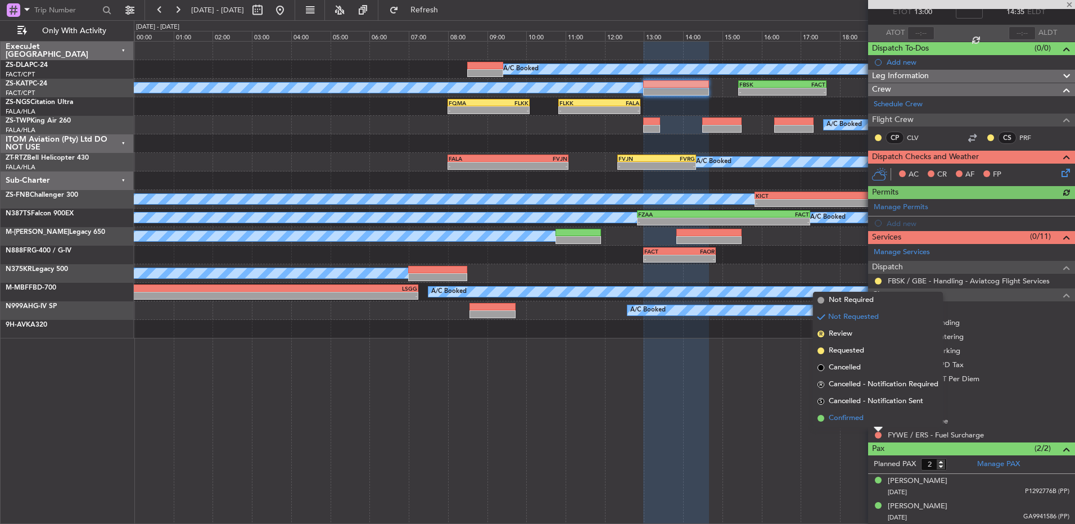
click at [876, 419] on li "Confirmed" at bounding box center [878, 418] width 130 height 17
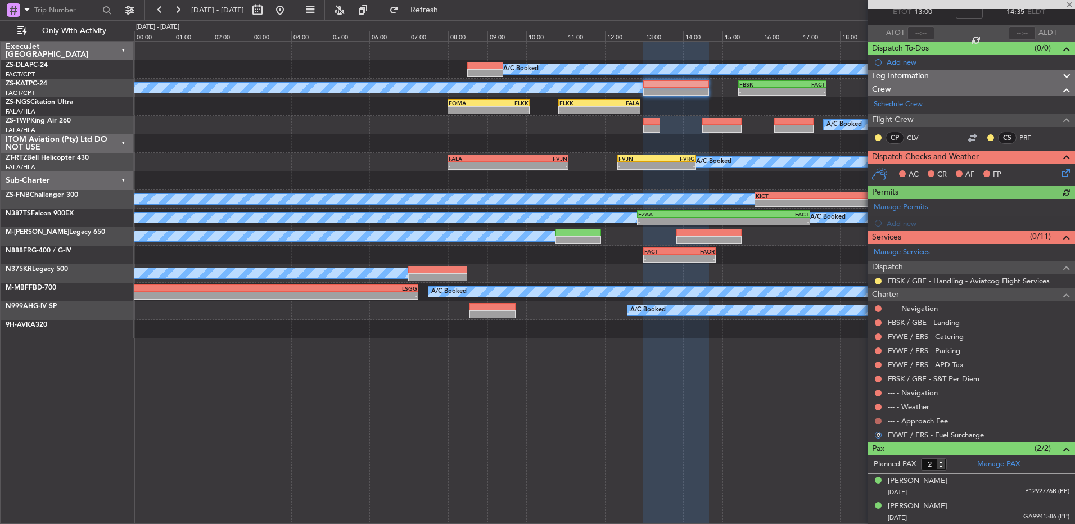
click at [875, 419] on button at bounding box center [878, 421] width 7 height 7
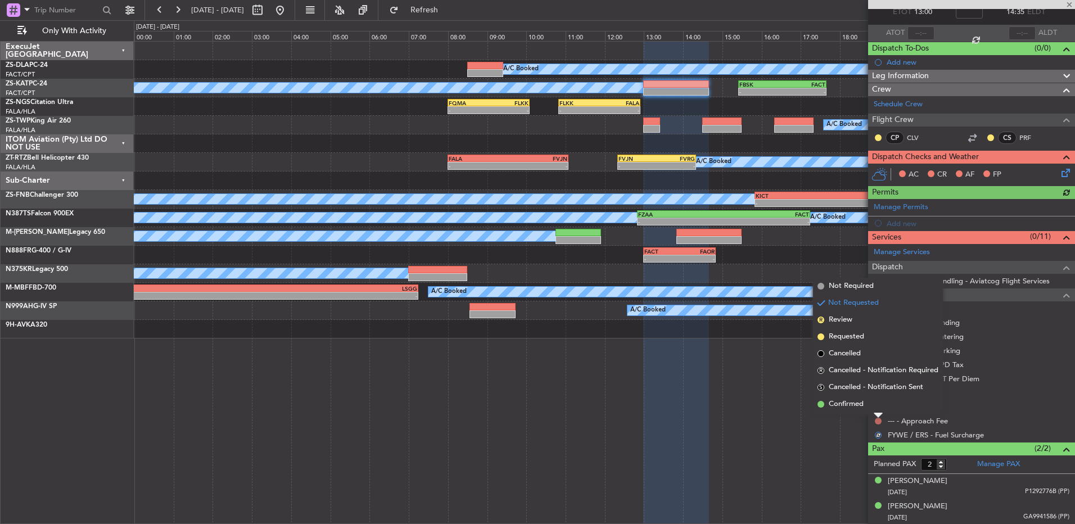
click at [875, 409] on li "Confirmed" at bounding box center [878, 404] width 130 height 17
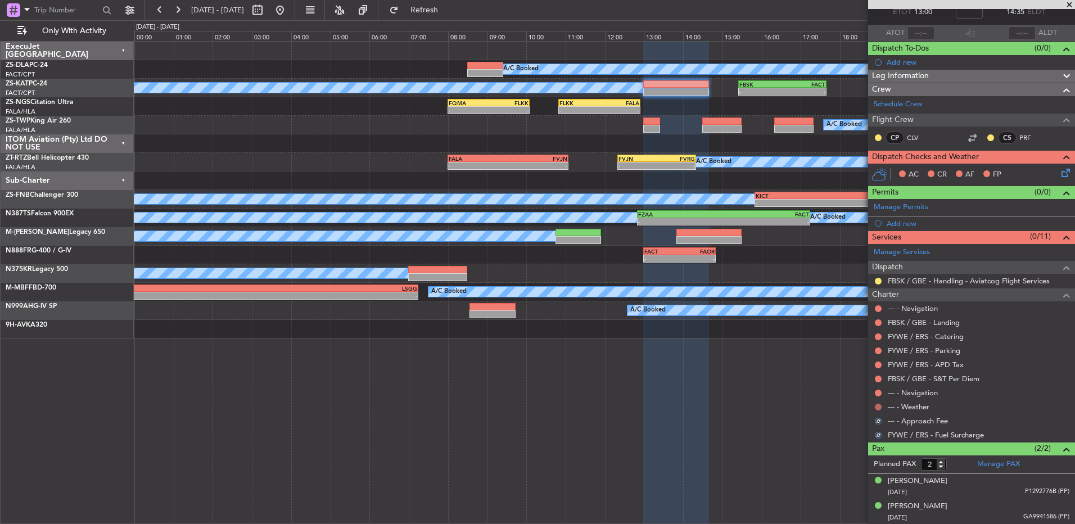
click at [877, 406] on button at bounding box center [878, 407] width 7 height 7
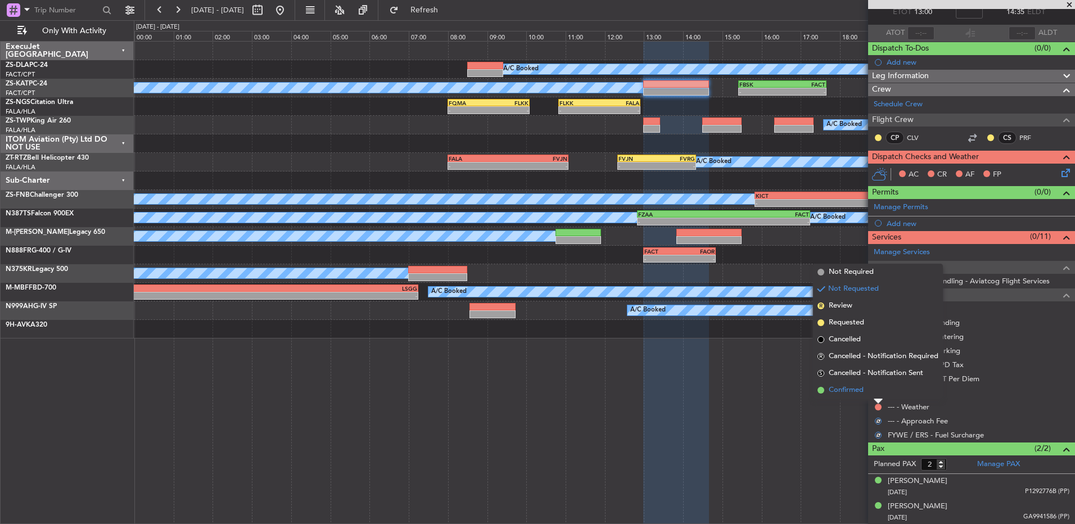
click at [877, 389] on li "Confirmed" at bounding box center [878, 390] width 130 height 17
click at [877, 389] on button at bounding box center [878, 392] width 7 height 7
click at [878, 379] on li "Confirmed" at bounding box center [878, 376] width 130 height 17
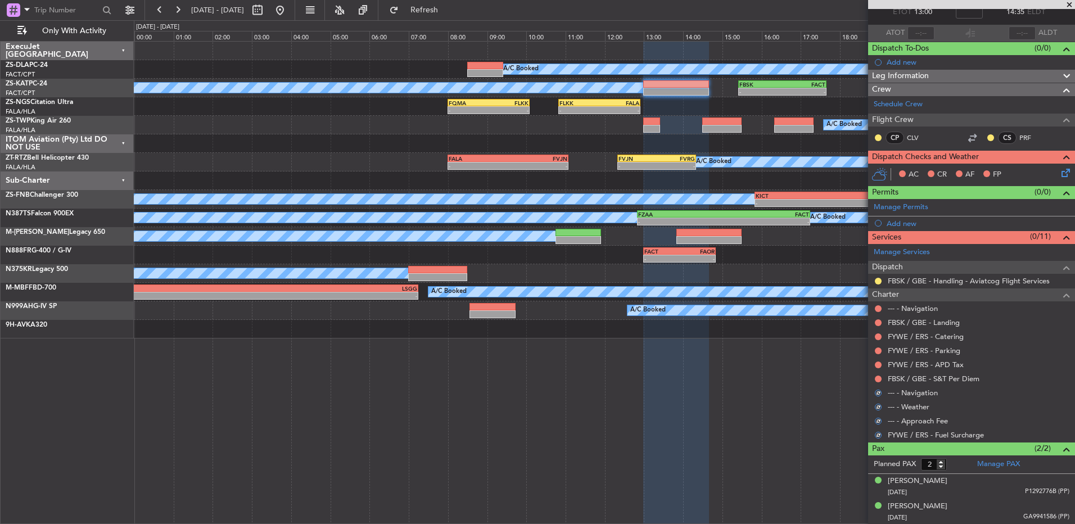
click at [878, 379] on button at bounding box center [878, 378] width 7 height 7
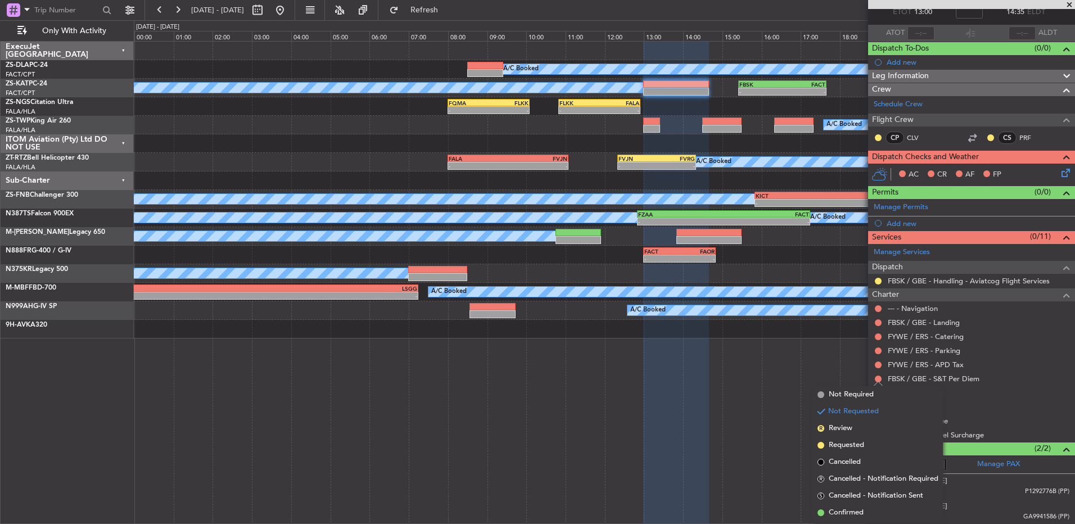
drag, startPoint x: 864, startPoint y: 508, endPoint x: 937, endPoint y: 342, distance: 181.4
click at [863, 508] on li "Confirmed" at bounding box center [878, 512] width 130 height 17
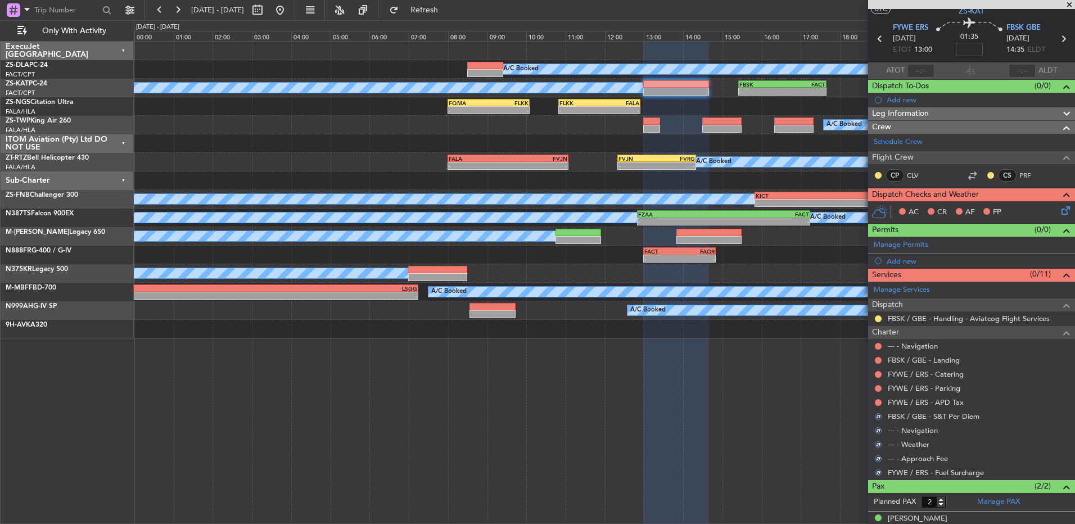
scroll to position [0, 0]
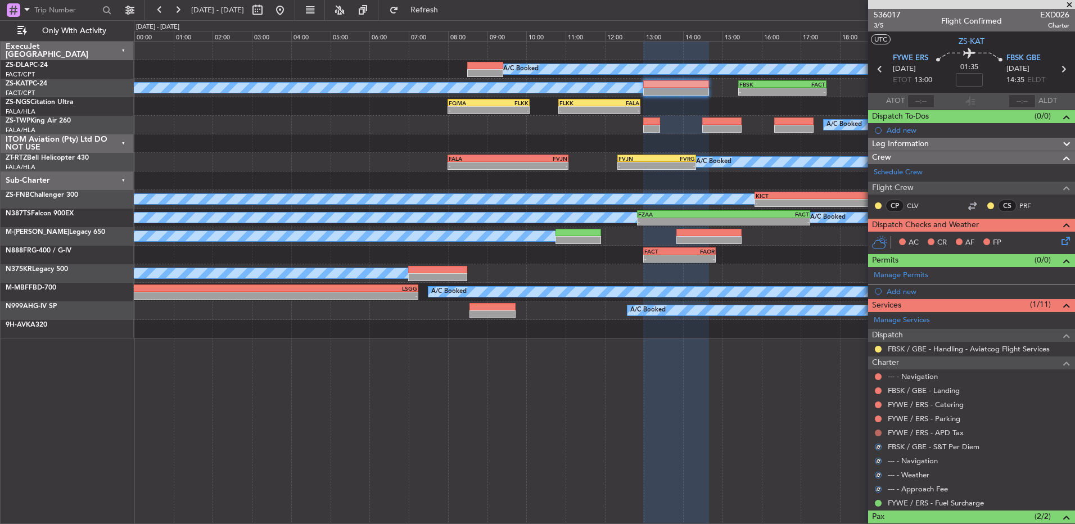
click at [878, 430] on button at bounding box center [878, 432] width 7 height 7
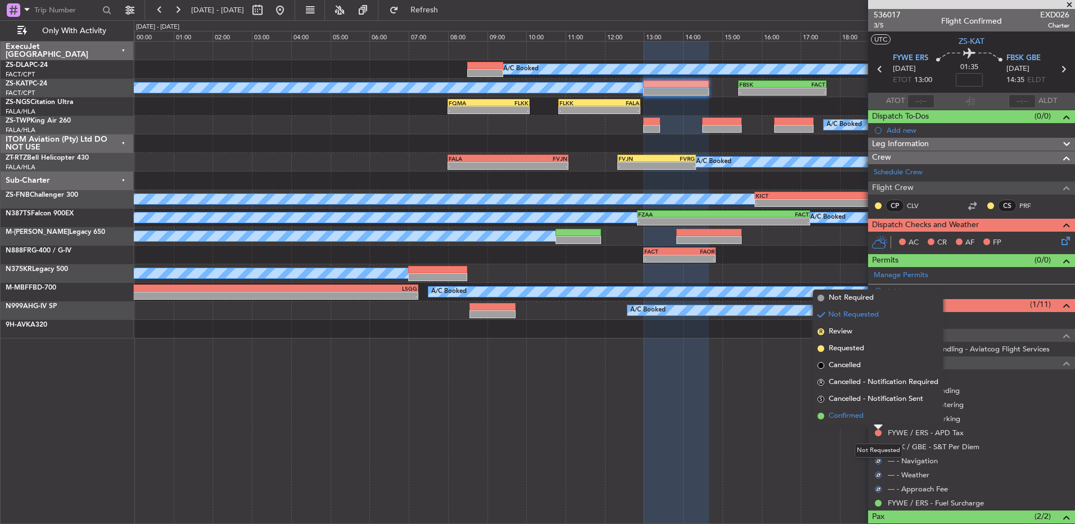
click at [873, 420] on li "Confirmed" at bounding box center [878, 415] width 130 height 17
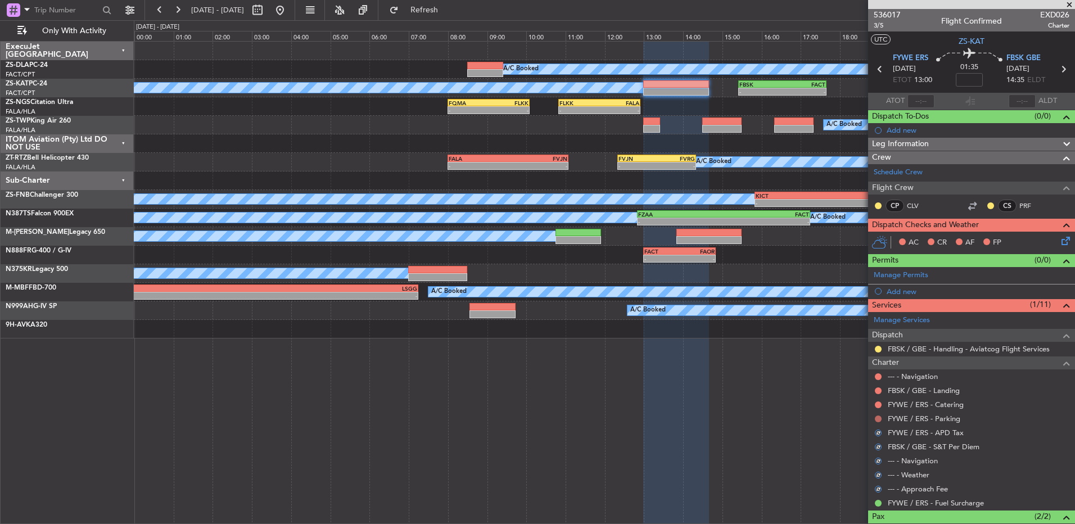
click at [880, 419] on button at bounding box center [878, 418] width 7 height 7
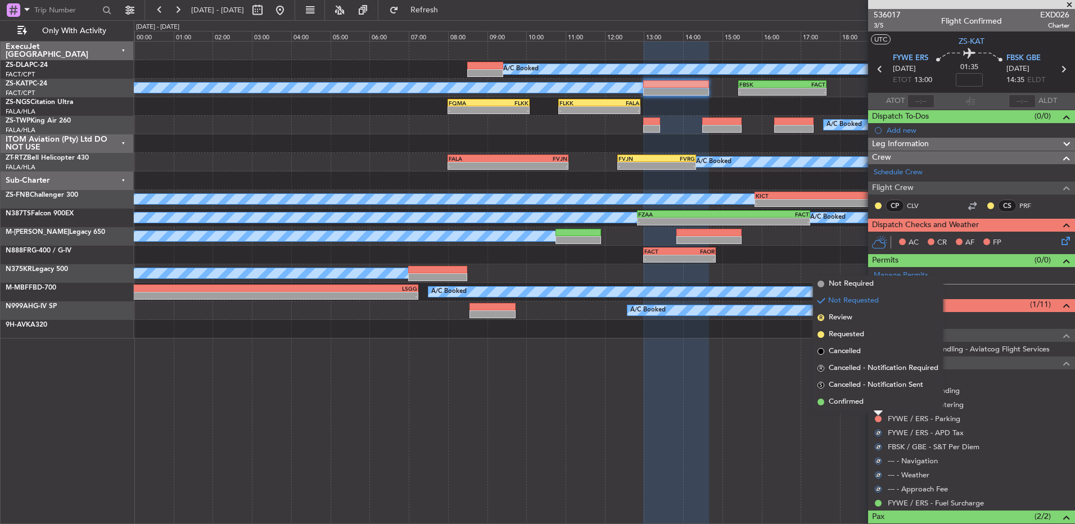
click at [878, 403] on li "Confirmed" at bounding box center [878, 401] width 130 height 17
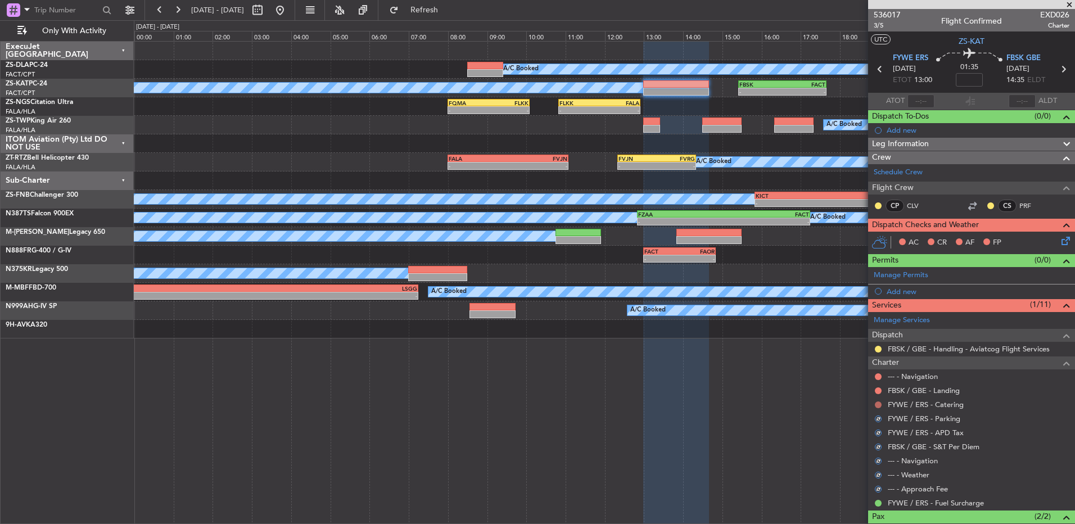
click at [878, 402] on button at bounding box center [878, 404] width 7 height 7
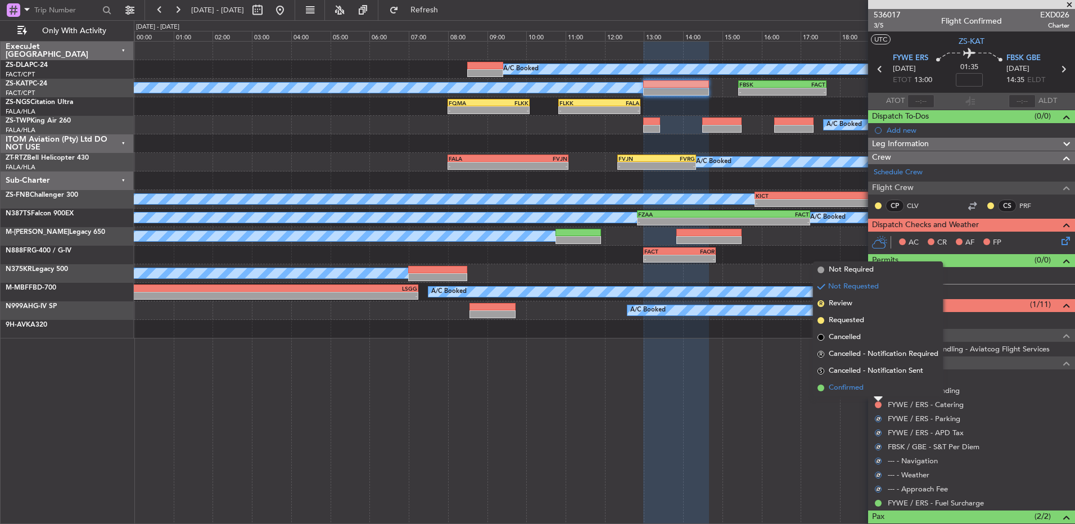
click at [877, 388] on li "Confirmed" at bounding box center [878, 387] width 130 height 17
click at [877, 388] on button at bounding box center [878, 390] width 7 height 7
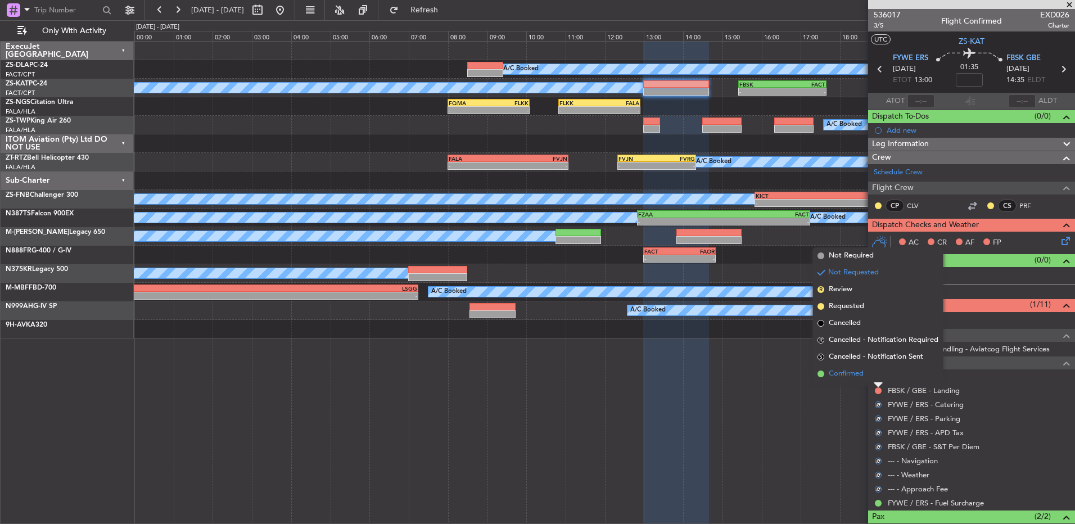
click at [877, 380] on li "Confirmed" at bounding box center [878, 373] width 130 height 17
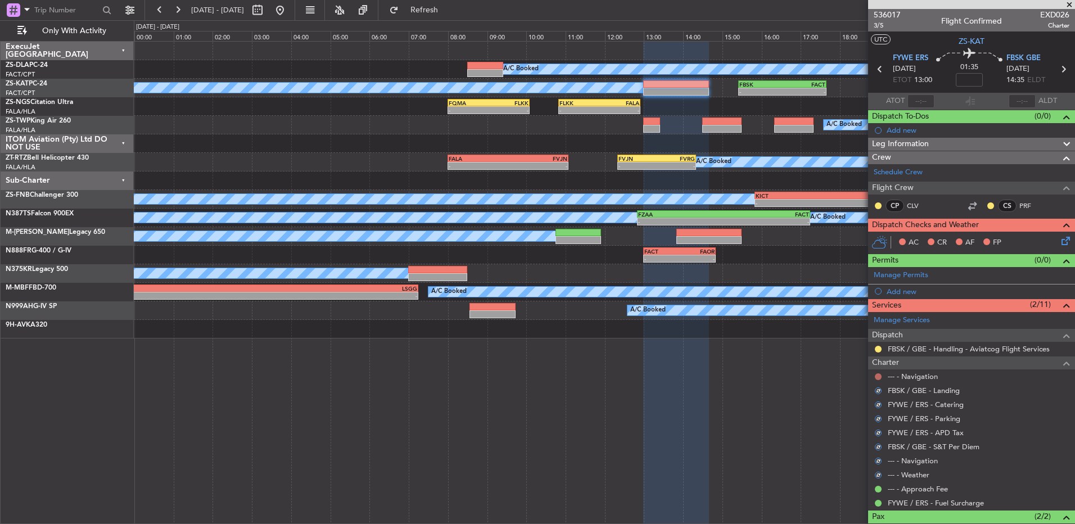
click at [877, 374] on button at bounding box center [878, 376] width 7 height 7
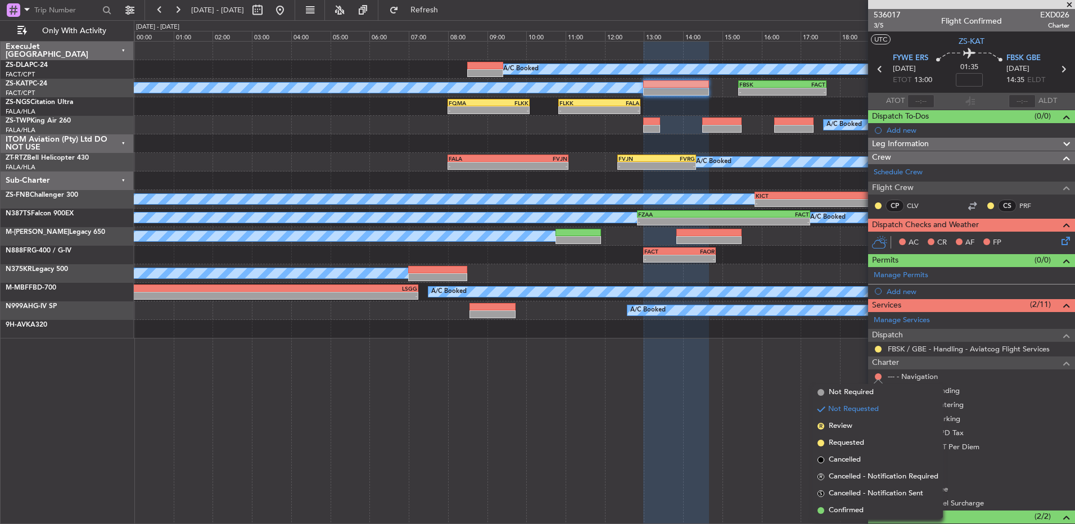
click at [858, 507] on span "Confirmed" at bounding box center [845, 510] width 35 height 11
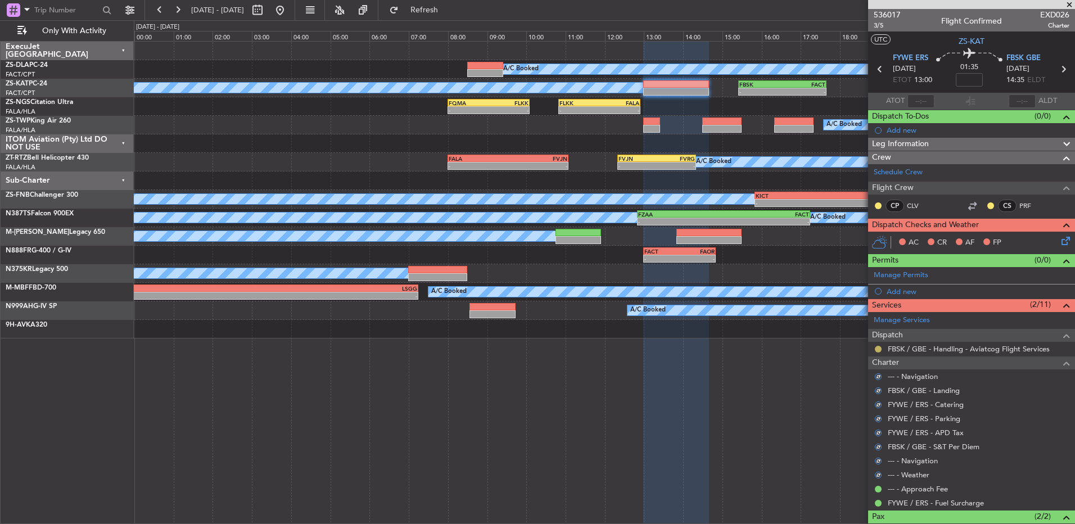
click at [876, 346] on button at bounding box center [878, 349] width 7 height 7
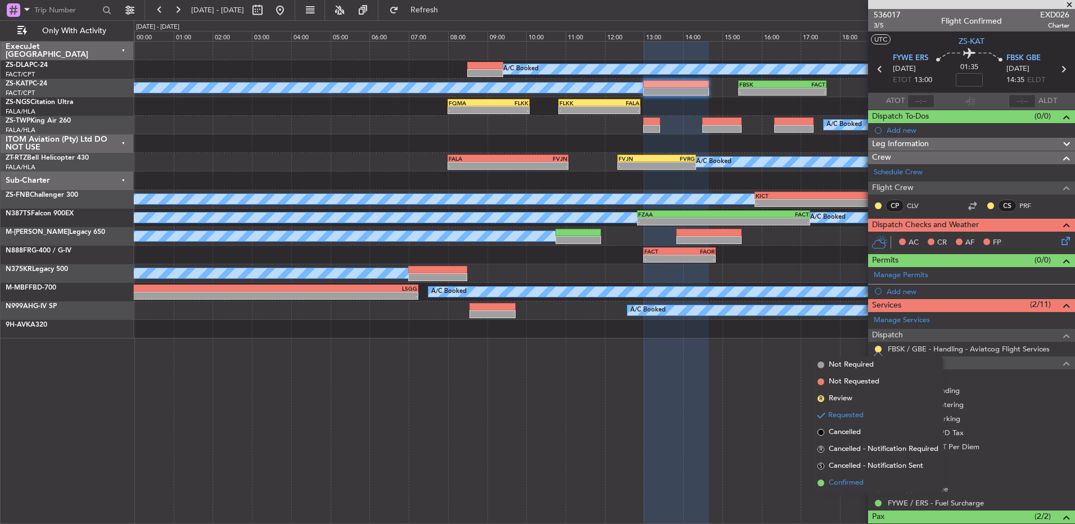
click at [847, 478] on span "Confirmed" at bounding box center [845, 482] width 35 height 11
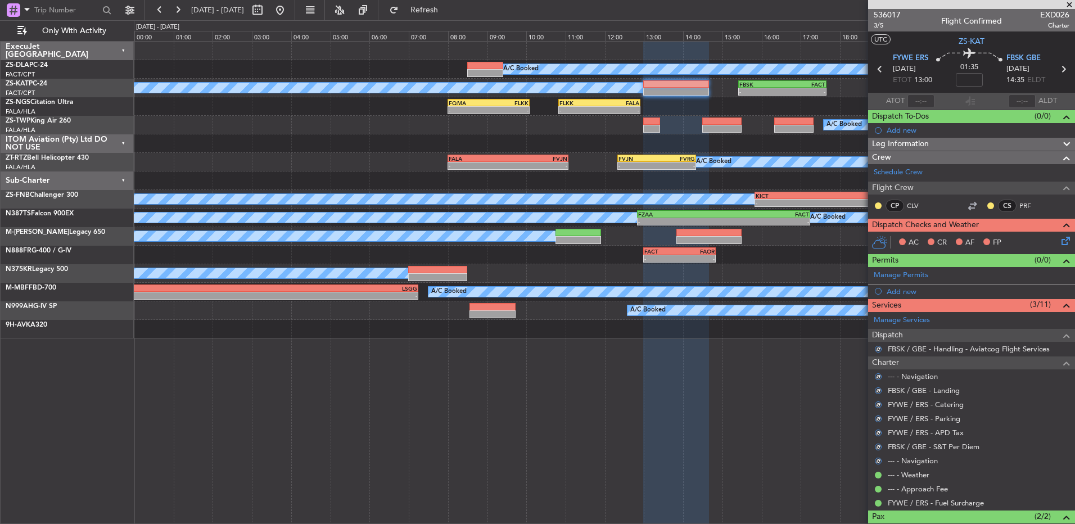
click at [986, 203] on div at bounding box center [990, 205] width 9 height 9
click at [987, 205] on button at bounding box center [990, 205] width 7 height 7
click at [963, 236] on span "Acknowledged" at bounding box center [984, 238] width 49 height 11
click at [880, 206] on button at bounding box center [878, 205] width 7 height 7
click at [885, 241] on span "Acknowledged" at bounding box center [880, 238] width 49 height 11
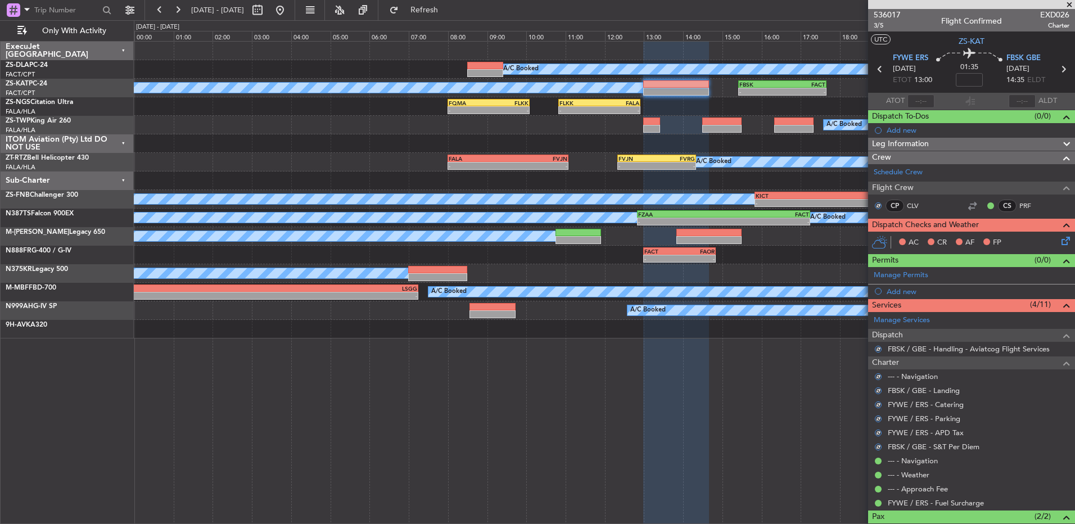
click at [1059, 242] on icon at bounding box center [1063, 238] width 9 height 9
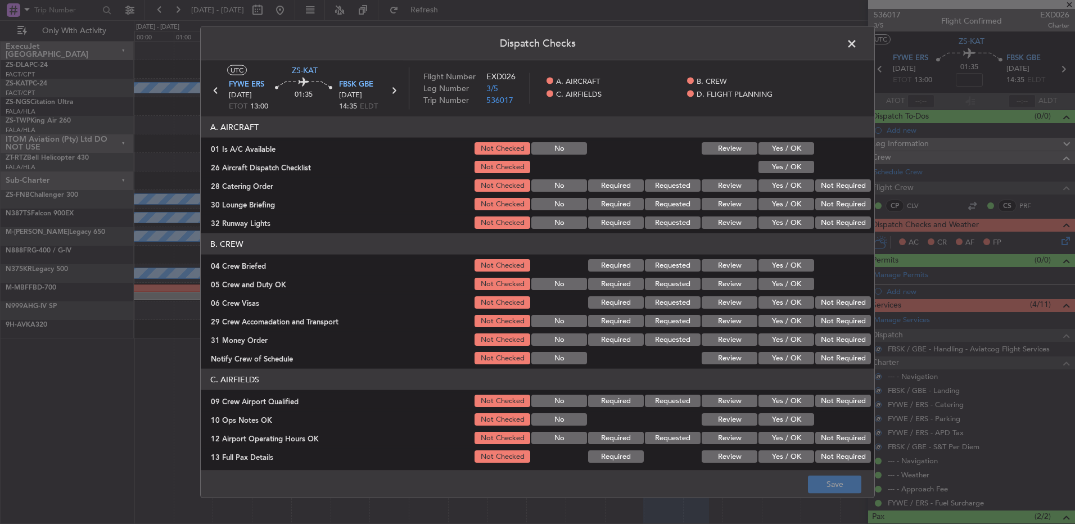
click at [789, 153] on button "Yes / OK" at bounding box center [786, 148] width 56 height 12
click at [794, 161] on button "Yes / OK" at bounding box center [786, 167] width 56 height 12
drag, startPoint x: 817, startPoint y: 180, endPoint x: 821, endPoint y: 189, distance: 10.1
click at [821, 187] on button "Not Required" at bounding box center [843, 185] width 56 height 12
click at [821, 194] on section "A. AIRCRAFT 01 Is A/C Available Not Checked No Review Yes / OK 26 Aircraft Disp…" at bounding box center [537, 173] width 673 height 114
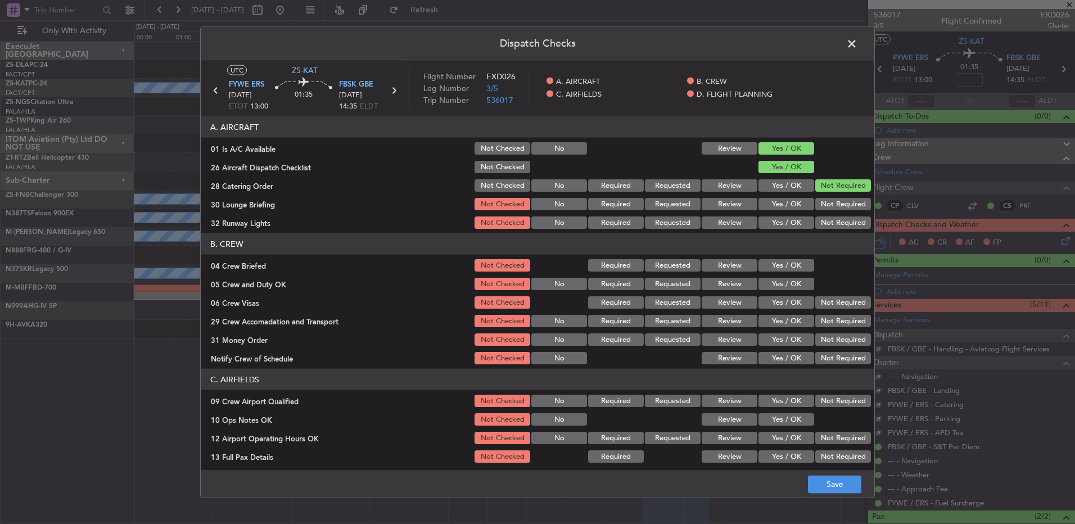
drag, startPoint x: 821, startPoint y: 201, endPoint x: 815, endPoint y: 219, distance: 18.3
click at [821, 205] on button "Not Required" at bounding box center [843, 204] width 56 height 12
click at [819, 210] on div "Not Required" at bounding box center [841, 204] width 57 height 16
click at [816, 218] on div "Not Required" at bounding box center [841, 223] width 57 height 16
click at [815, 224] on button "Not Required" at bounding box center [843, 222] width 56 height 12
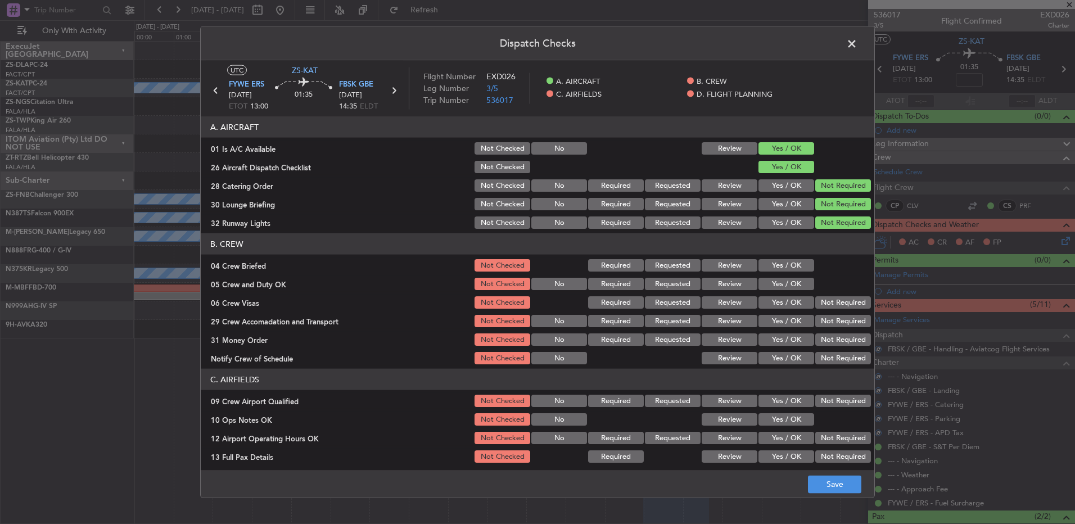
click at [794, 273] on div "Yes / OK" at bounding box center [784, 265] width 57 height 16
click at [792, 264] on button "Yes / OK" at bounding box center [786, 265] width 56 height 12
click at [795, 274] on section "B. CREW 04 Crew Briefed Not Checked Required Requested Review Yes / OK 05 Crew …" at bounding box center [537, 299] width 673 height 133
click at [802, 289] on button "Yes / OK" at bounding box center [786, 284] width 56 height 12
drag, startPoint x: 814, startPoint y: 298, endPoint x: 817, endPoint y: 312, distance: 14.2
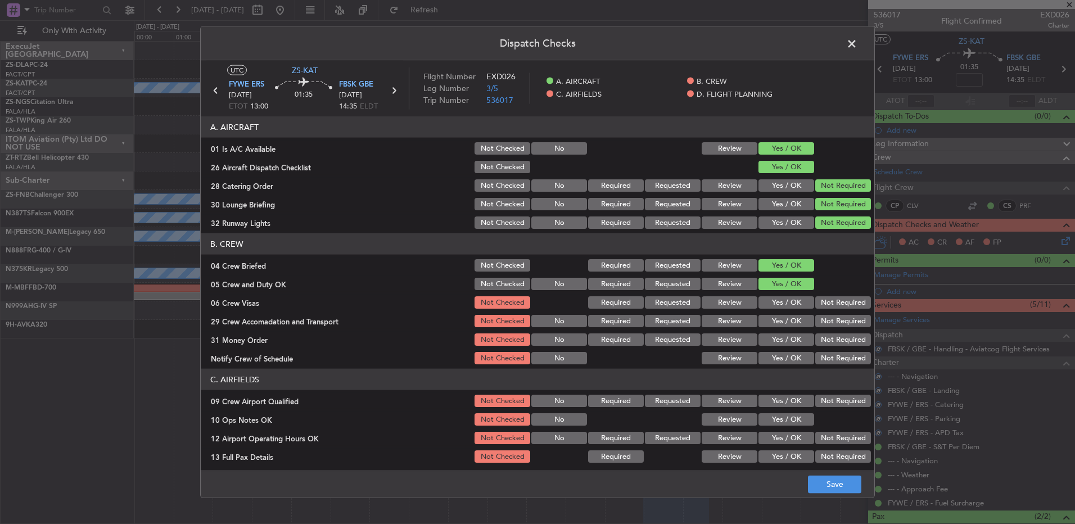
click at [815, 299] on button "Not Required" at bounding box center [843, 302] width 56 height 12
click at [817, 311] on section "B. CREW 04 Crew Briefed Not Checked Required Requested Review Yes / OK 05 Crew …" at bounding box center [537, 299] width 673 height 133
click at [820, 321] on button "Not Required" at bounding box center [843, 321] width 56 height 12
click at [819, 325] on button "Not Required" at bounding box center [843, 321] width 56 height 12
click at [819, 327] on button "Not Required" at bounding box center [843, 321] width 56 height 12
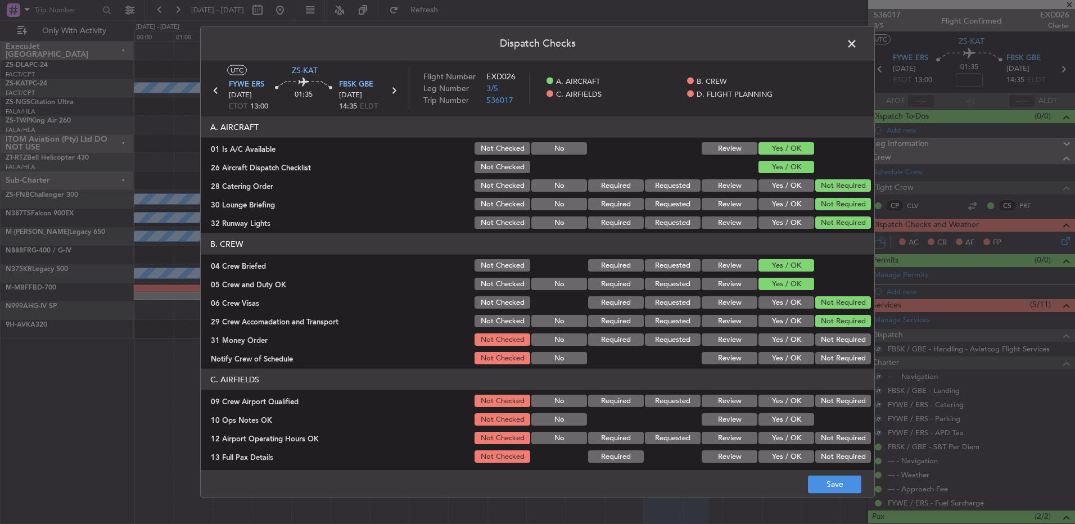
click at [819, 333] on button "Not Required" at bounding box center [843, 339] width 56 height 12
click at [818, 346] on div "Not Required" at bounding box center [841, 340] width 57 height 16
click at [823, 357] on button "Not Required" at bounding box center [843, 358] width 56 height 12
click at [828, 404] on button "Not Required" at bounding box center [843, 401] width 56 height 12
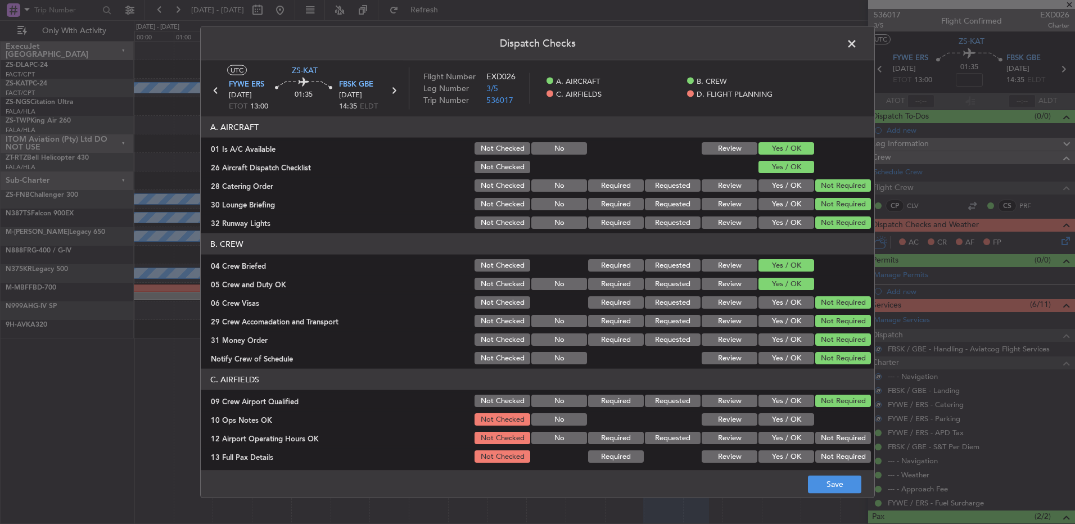
click at [813, 419] on div at bounding box center [841, 419] width 57 height 16
click at [804, 422] on button "Yes / OK" at bounding box center [786, 419] width 56 height 12
click at [821, 433] on button "Not Required" at bounding box center [843, 438] width 56 height 12
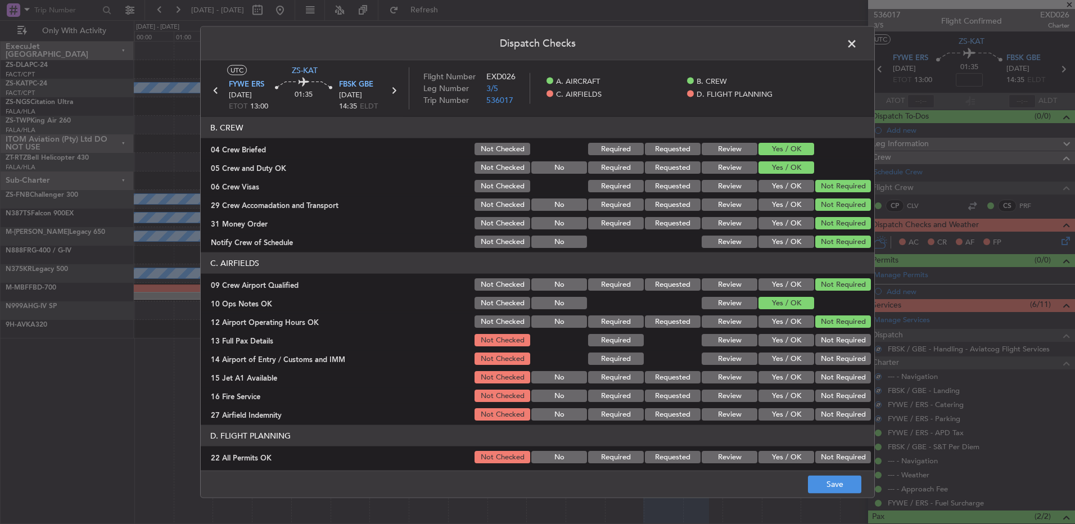
scroll to position [158, 0]
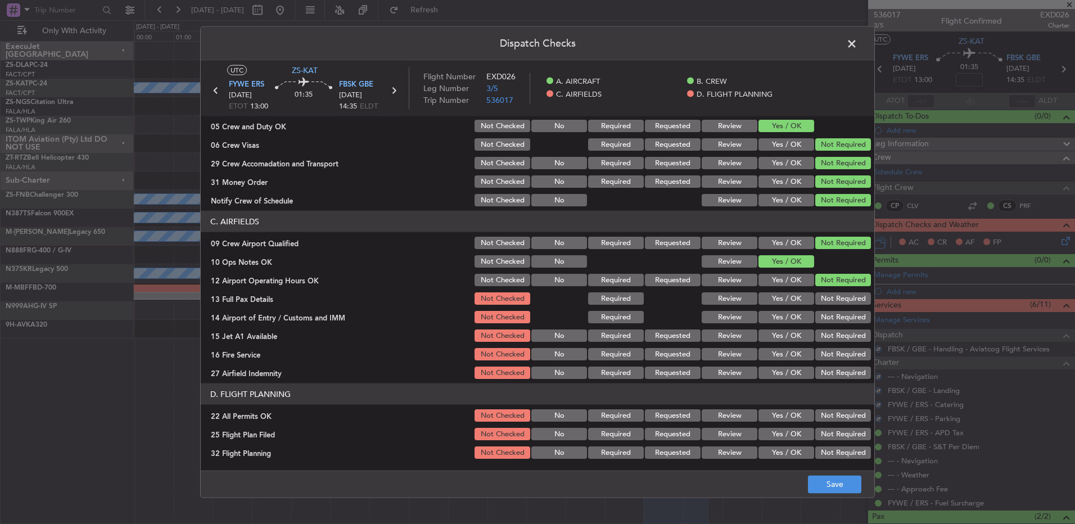
click at [829, 296] on button "Not Required" at bounding box center [843, 298] width 56 height 12
click at [829, 307] on section "C. AIRFIELDS 09 Crew Airport Qualified Not Checked No Required Requested Review…" at bounding box center [537, 296] width 673 height 170
click at [830, 315] on button "Not Required" at bounding box center [843, 317] width 56 height 12
click at [830, 318] on button "Not Required" at bounding box center [843, 317] width 56 height 12
click at [828, 343] on section "C. AIRFIELDS 09 Crew Airport Qualified Not Checked No Required Requested Review…" at bounding box center [537, 296] width 673 height 170
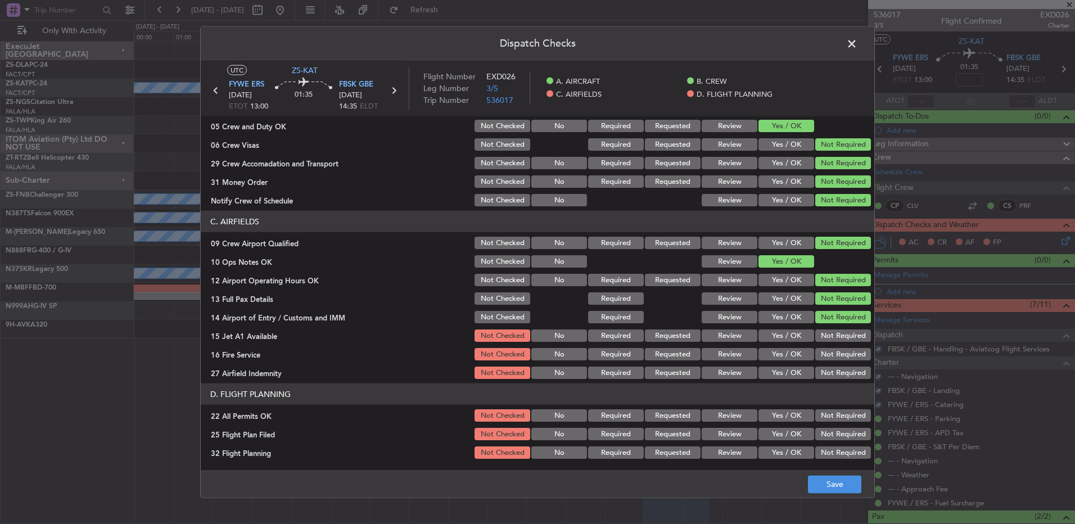
click at [832, 352] on button "Not Required" at bounding box center [843, 354] width 56 height 12
click at [832, 330] on button "Not Required" at bounding box center [843, 335] width 56 height 12
click at [832, 369] on button "Not Required" at bounding box center [843, 372] width 56 height 12
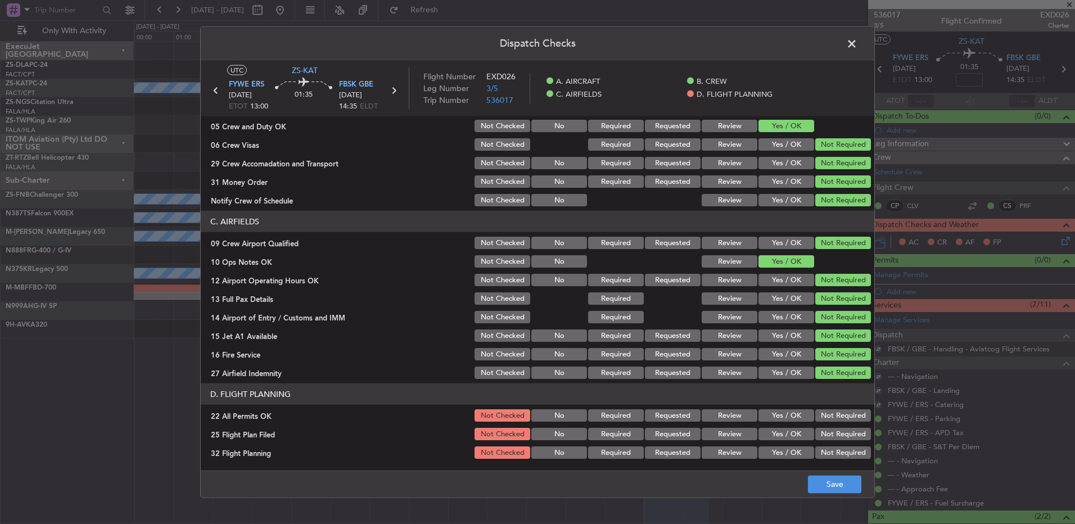
click at [828, 419] on button "Not Required" at bounding box center [843, 415] width 56 height 12
click at [774, 442] on section "D. FLIGHT PLANNING 22 All Permits OK Not Checked No Required Requested Review Y…" at bounding box center [537, 421] width 673 height 77
drag, startPoint x: 775, startPoint y: 443, endPoint x: 777, endPoint y: 450, distance: 6.6
click at [776, 446] on section "D. FLIGHT PLANNING 22 All Permits OK Not Checked No Required Requested Review Y…" at bounding box center [537, 421] width 673 height 77
click at [776, 436] on button "Yes / OK" at bounding box center [786, 434] width 56 height 12
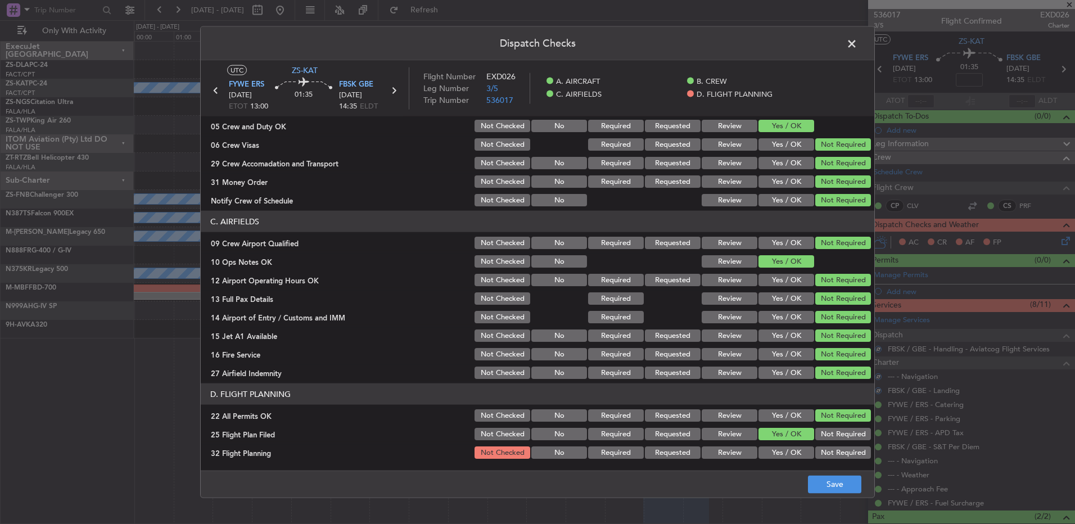
click at [777, 447] on button "Yes / OK" at bounding box center [786, 452] width 56 height 12
click at [833, 486] on button "Save" at bounding box center [834, 484] width 53 height 18
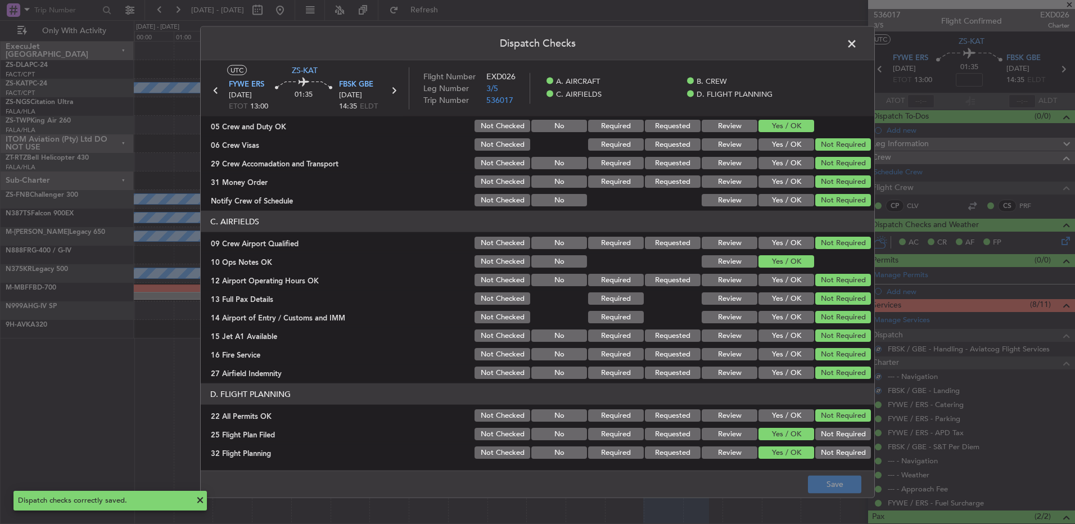
click at [857, 45] on span at bounding box center [857, 46] width 0 height 22
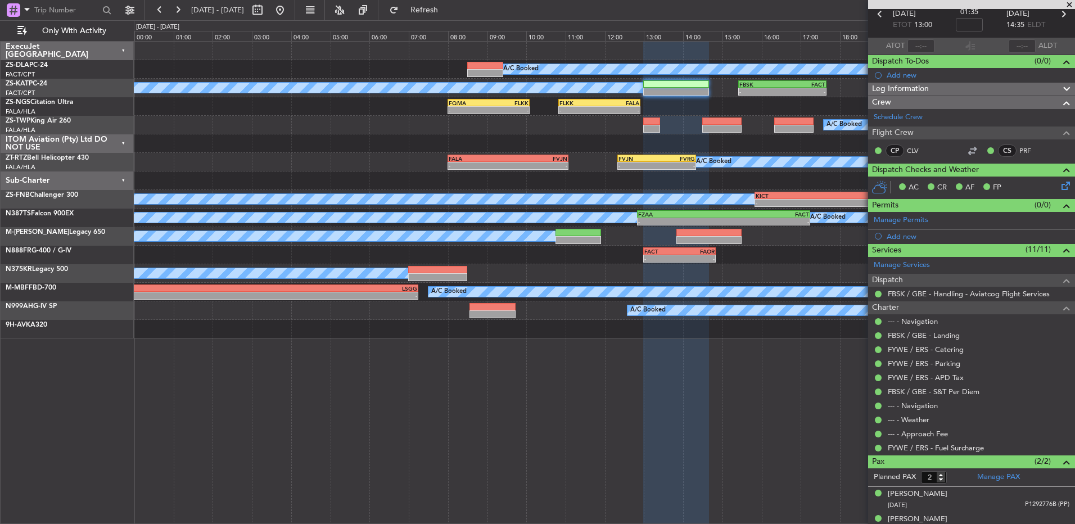
scroll to position [68, 0]
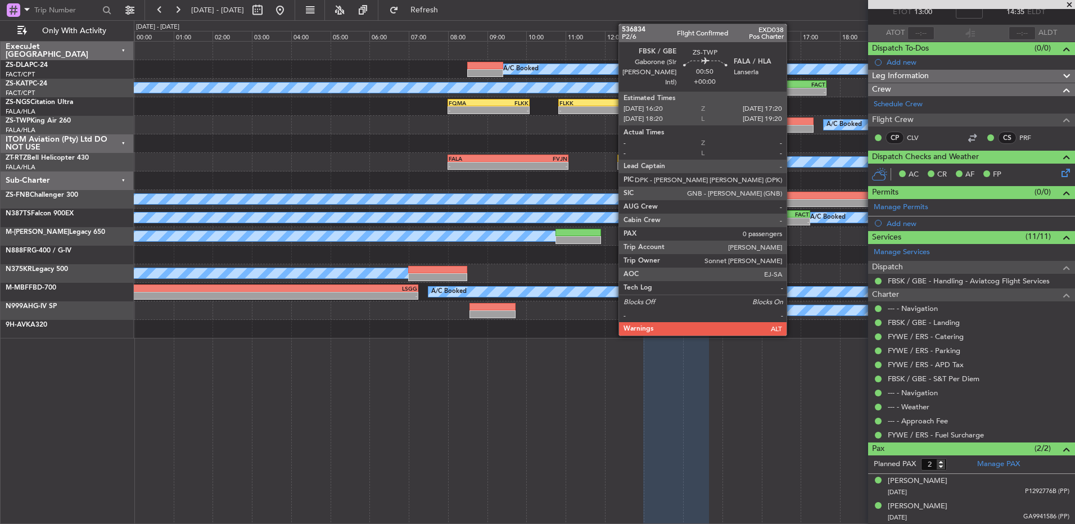
click at [791, 126] on div at bounding box center [793, 129] width 39 height 8
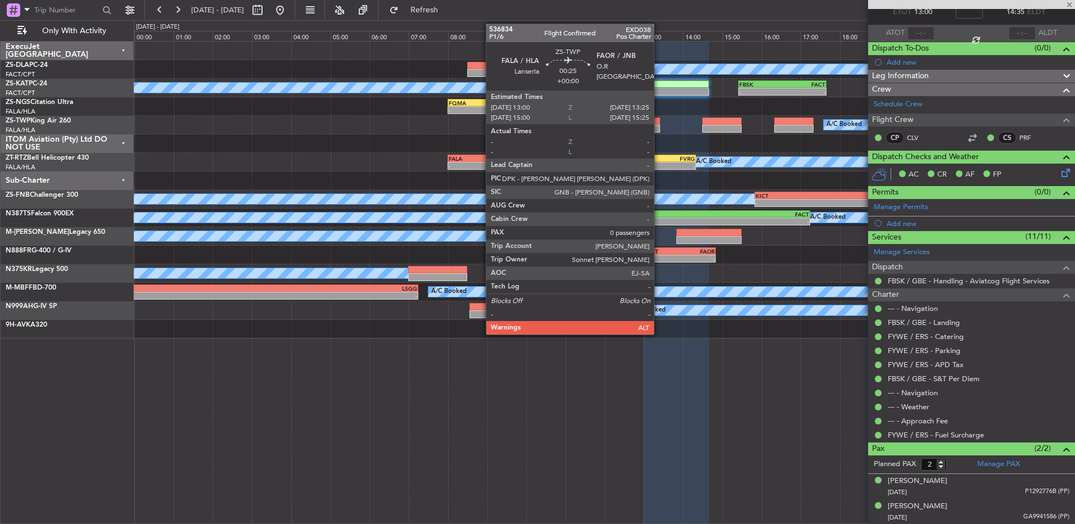
click at [651, 124] on div at bounding box center [651, 121] width 17 height 8
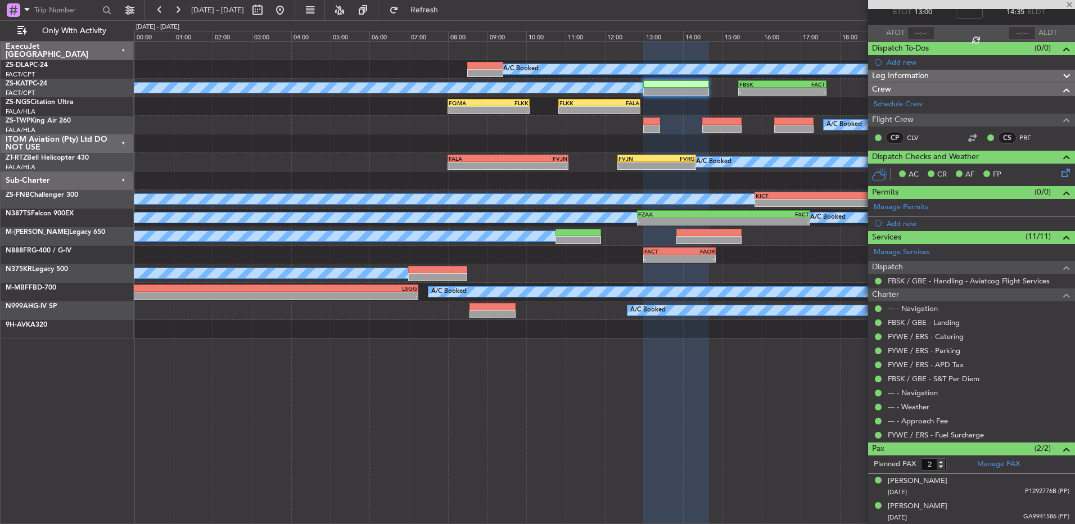
type input "0"
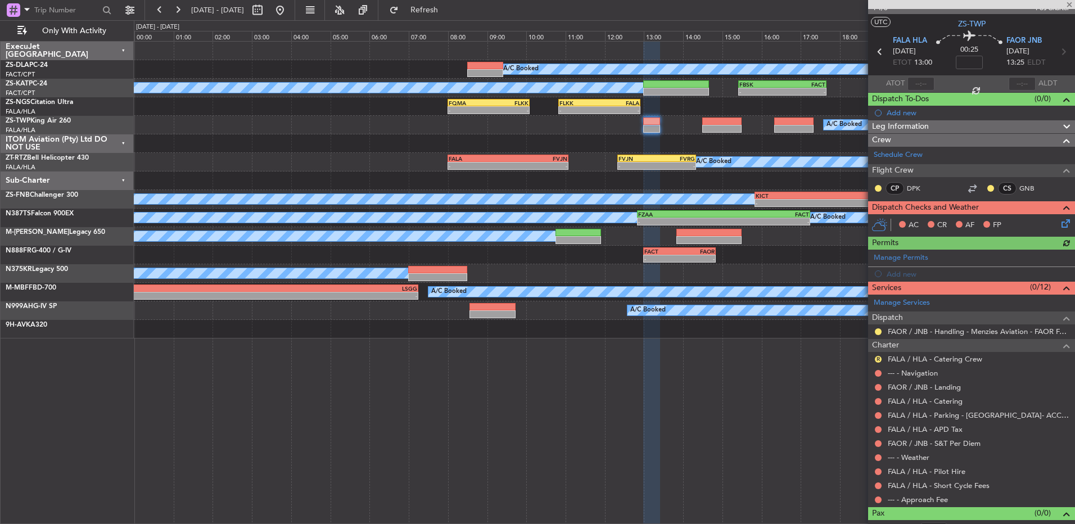
scroll to position [31, 0]
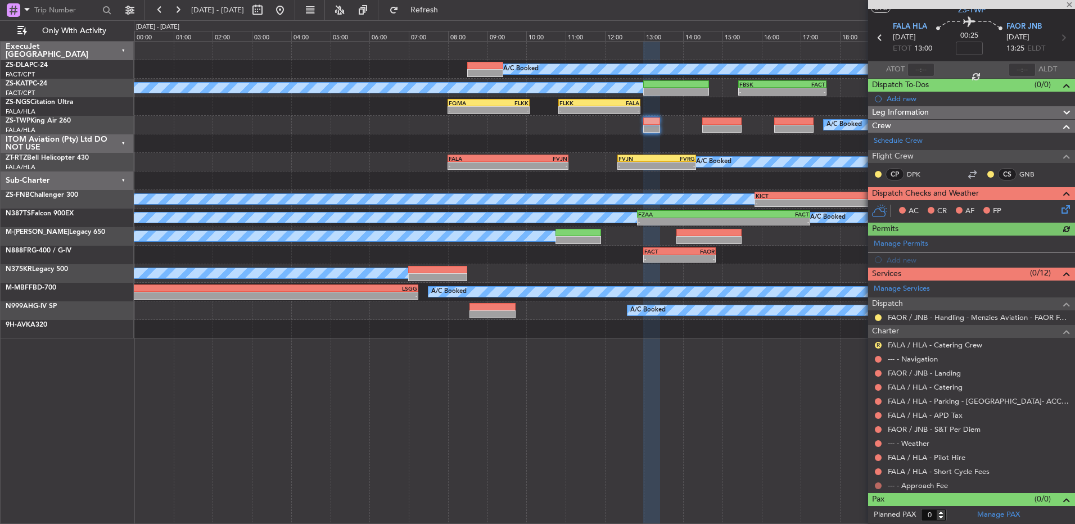
click at [875, 483] on button at bounding box center [878, 485] width 7 height 7
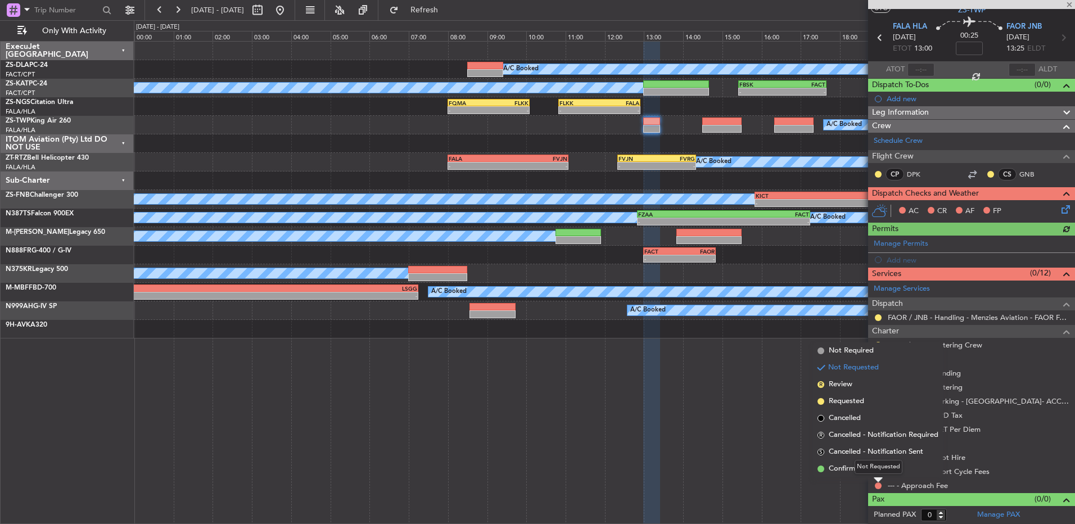
click at [870, 472] on div "Not Requested" at bounding box center [878, 467] width 48 height 14
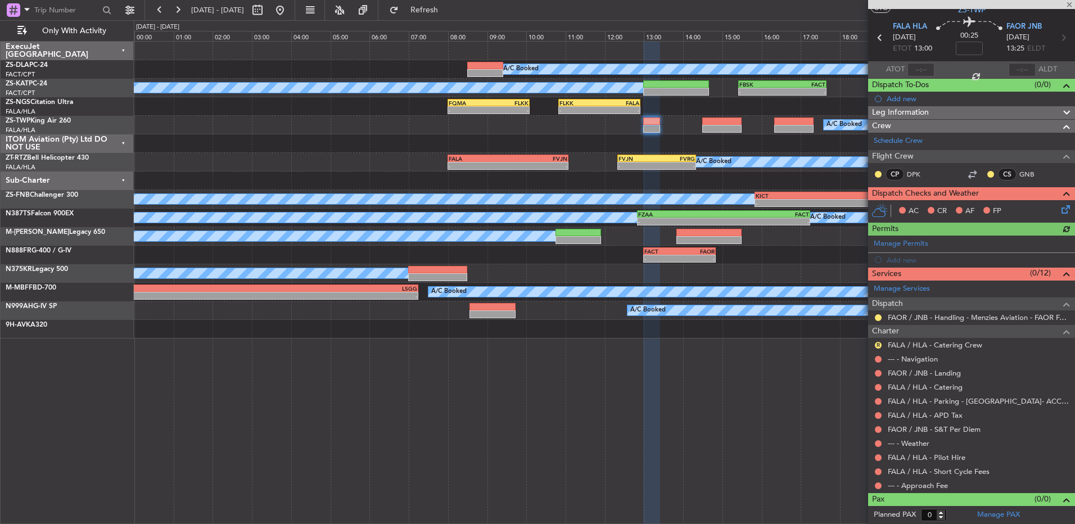
click at [885, 484] on div "--- - Approach Fee" at bounding box center [971, 485] width 207 height 14
click at [876, 482] on div at bounding box center [877, 485] width 9 height 9
click at [880, 483] on button at bounding box center [878, 485] width 7 height 7
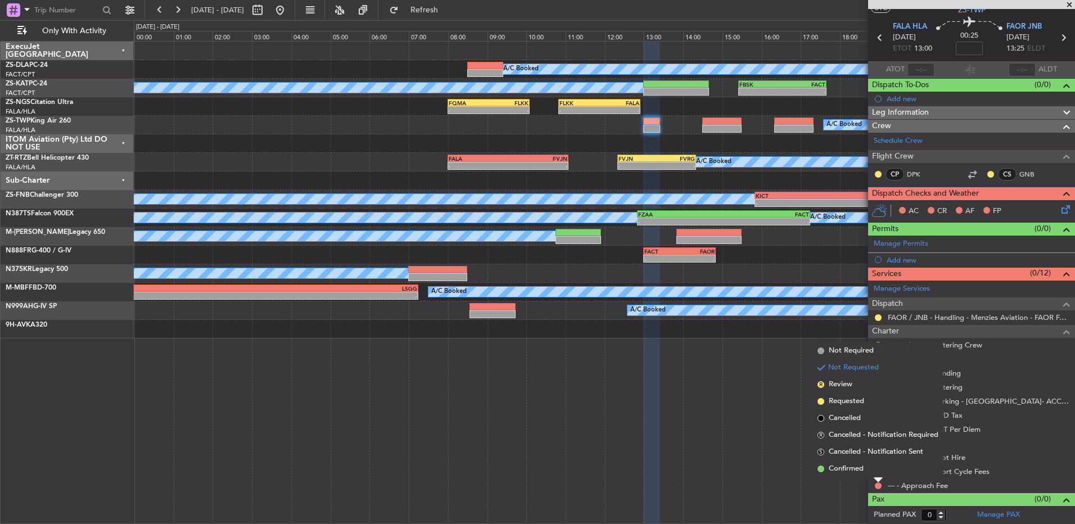
drag, startPoint x: 859, startPoint y: 469, endPoint x: 868, endPoint y: 470, distance: 9.6
click at [859, 469] on span "Confirmed" at bounding box center [845, 468] width 35 height 11
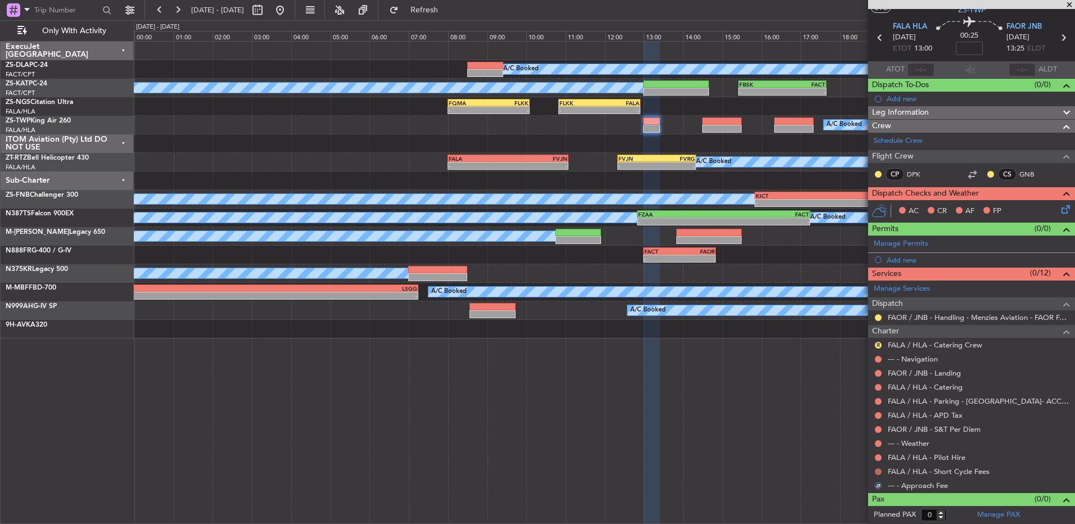
click at [877, 469] on button at bounding box center [878, 471] width 7 height 7
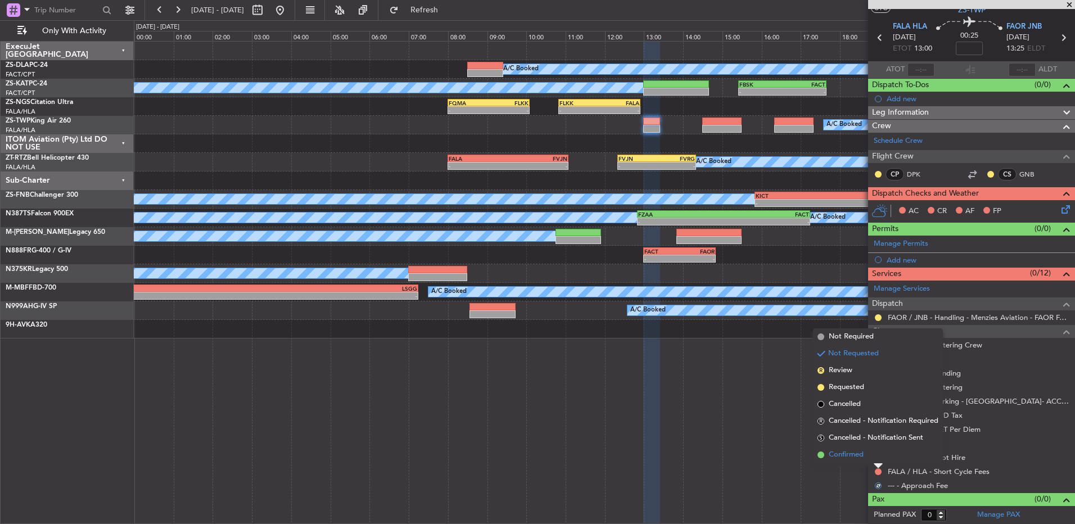
click at [877, 460] on li "Confirmed" at bounding box center [878, 454] width 130 height 17
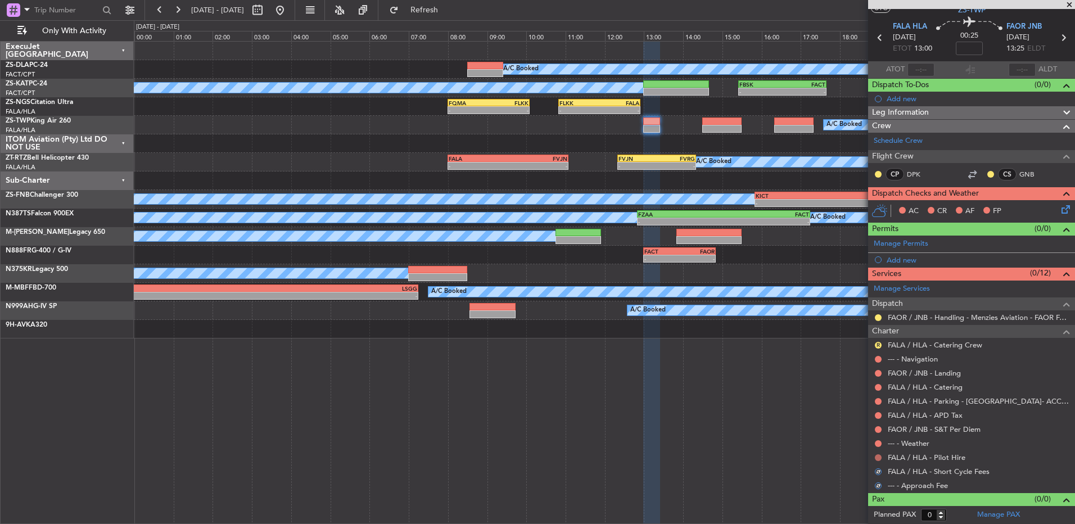
click at [878, 454] on button at bounding box center [878, 457] width 7 height 7
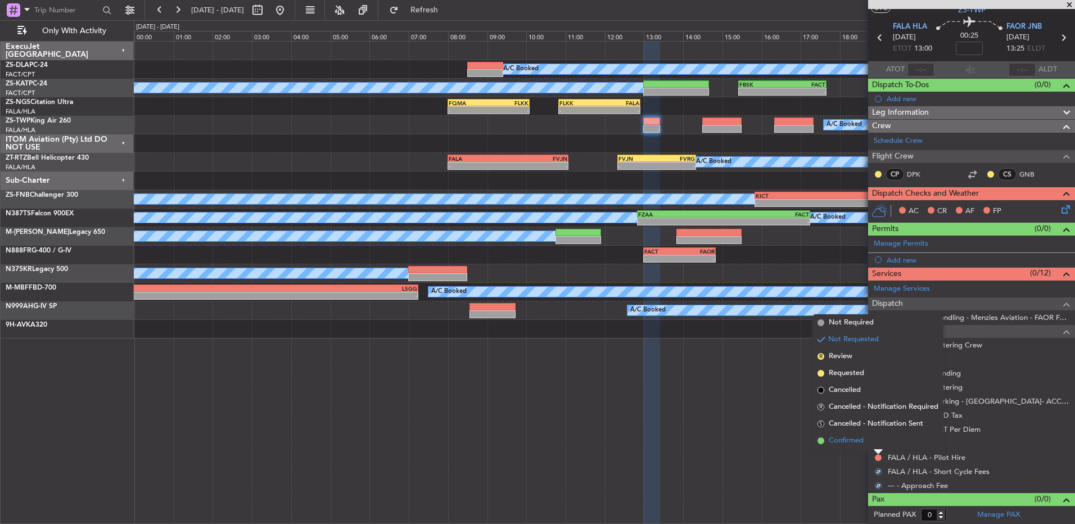
click at [898, 438] on li "Confirmed" at bounding box center [878, 440] width 130 height 17
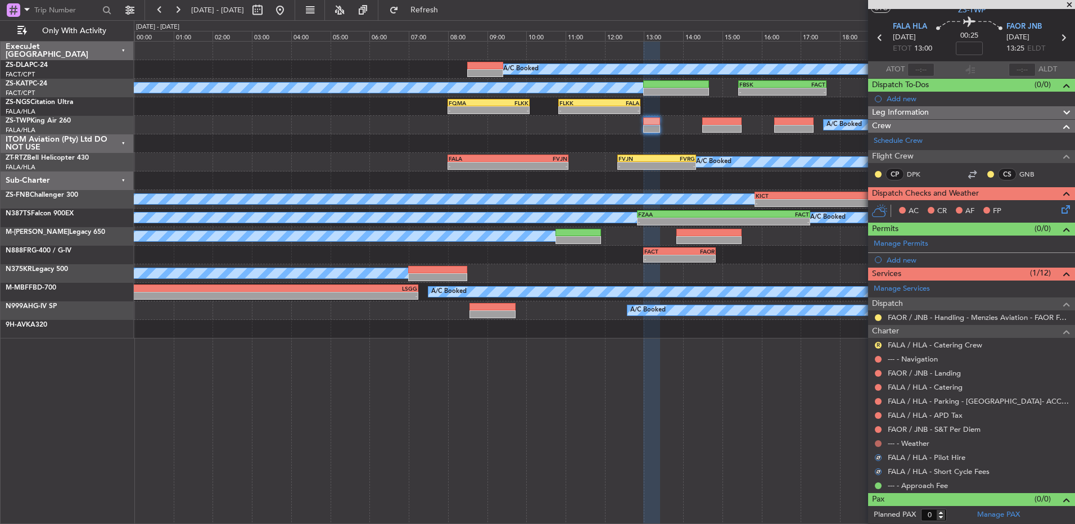
click at [875, 445] on button at bounding box center [878, 443] width 7 height 7
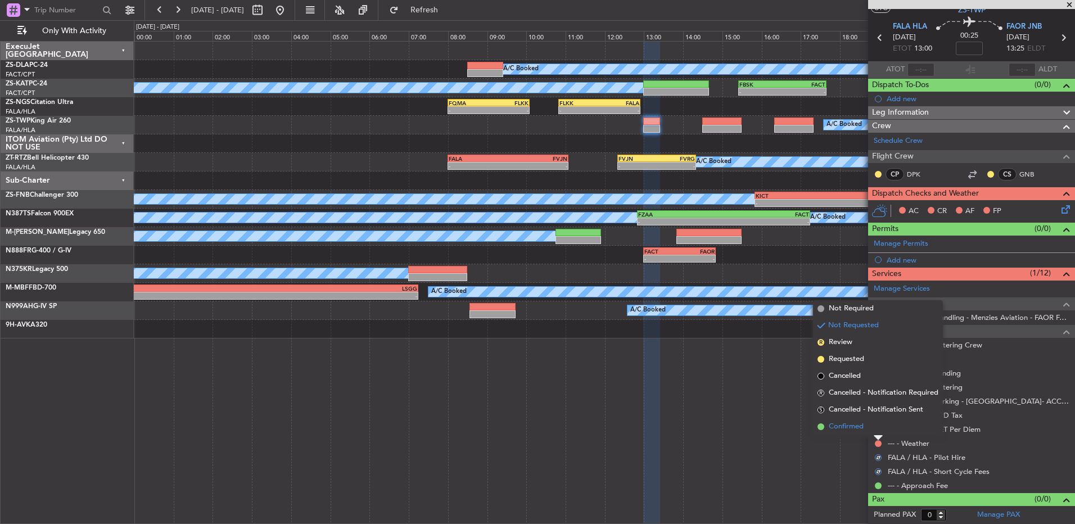
click at [883, 425] on li "Confirmed" at bounding box center [878, 426] width 130 height 17
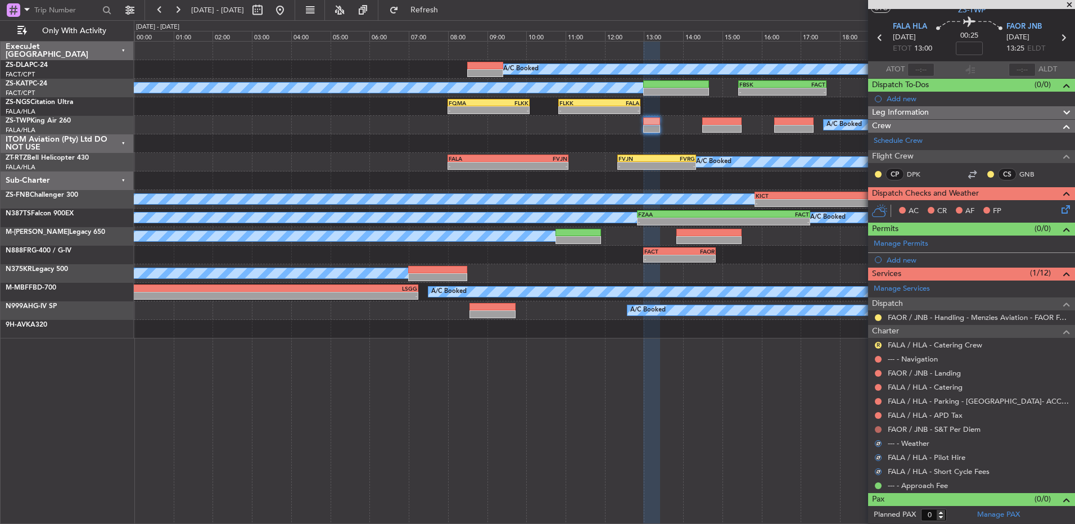
click at [880, 428] on button at bounding box center [878, 429] width 7 height 7
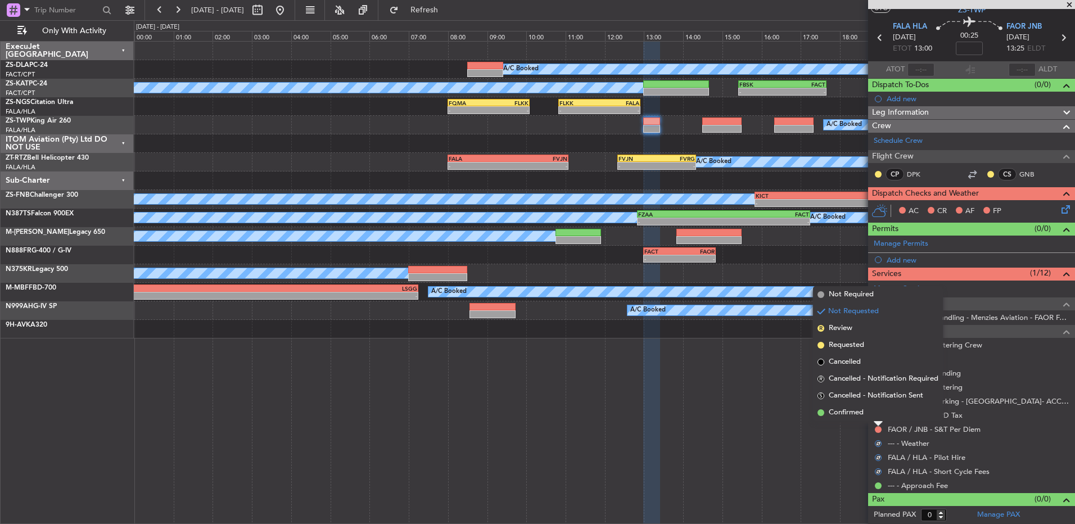
click at [877, 412] on li "Confirmed" at bounding box center [878, 412] width 130 height 17
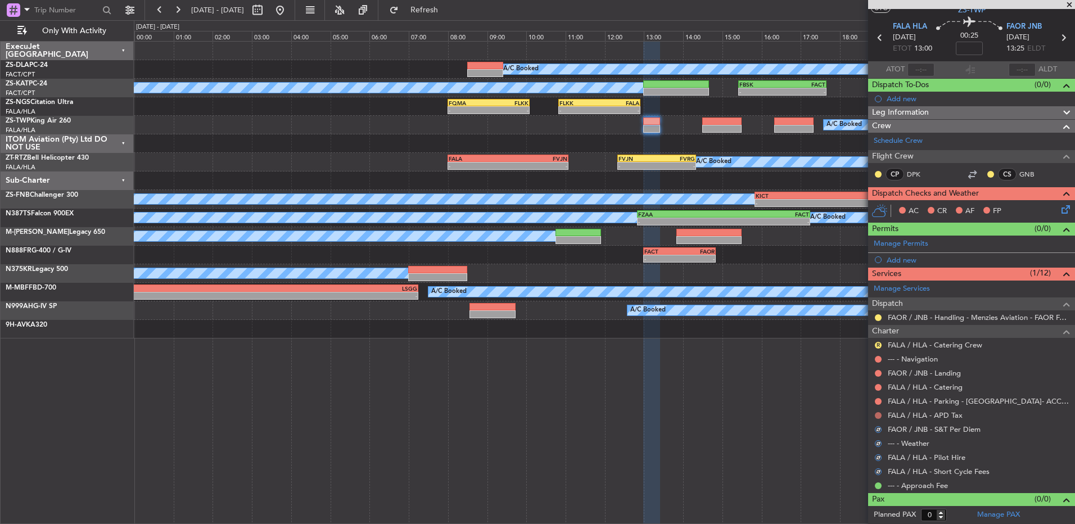
click at [877, 412] on button at bounding box center [878, 415] width 7 height 7
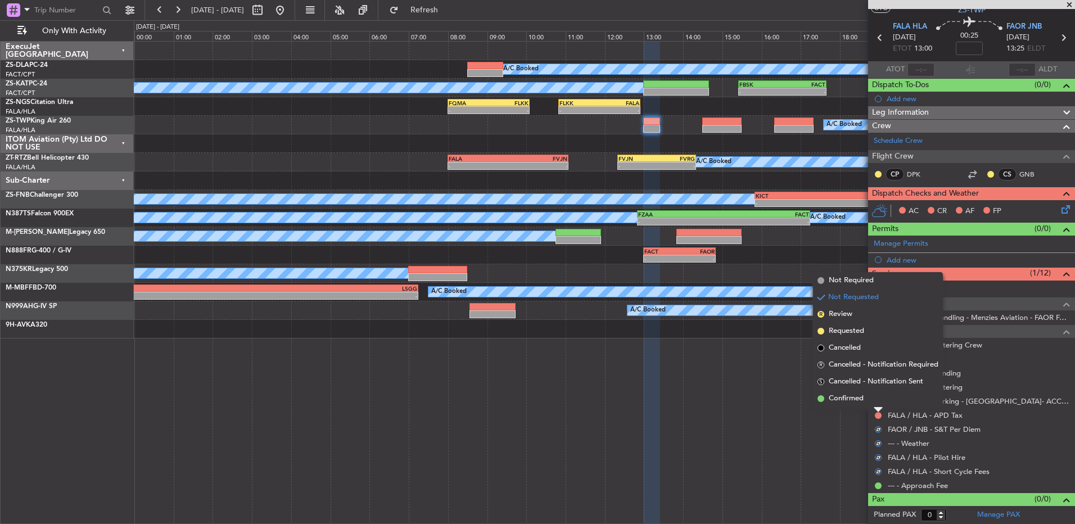
click at [877, 407] on div at bounding box center [877, 409] width 9 height 4
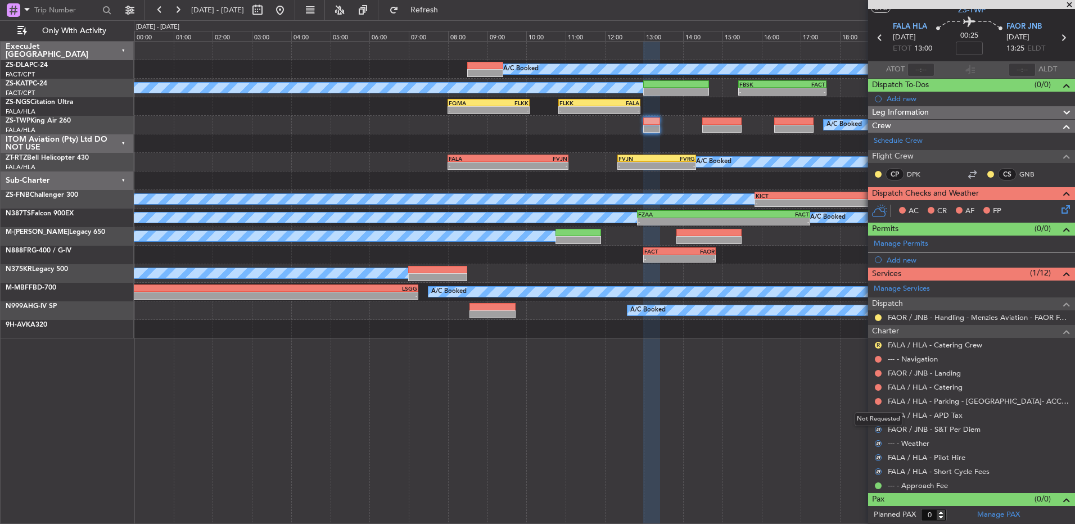
click at [876, 415] on div "Not Requested" at bounding box center [878, 419] width 48 height 14
click at [875, 413] on button at bounding box center [878, 415] width 7 height 7
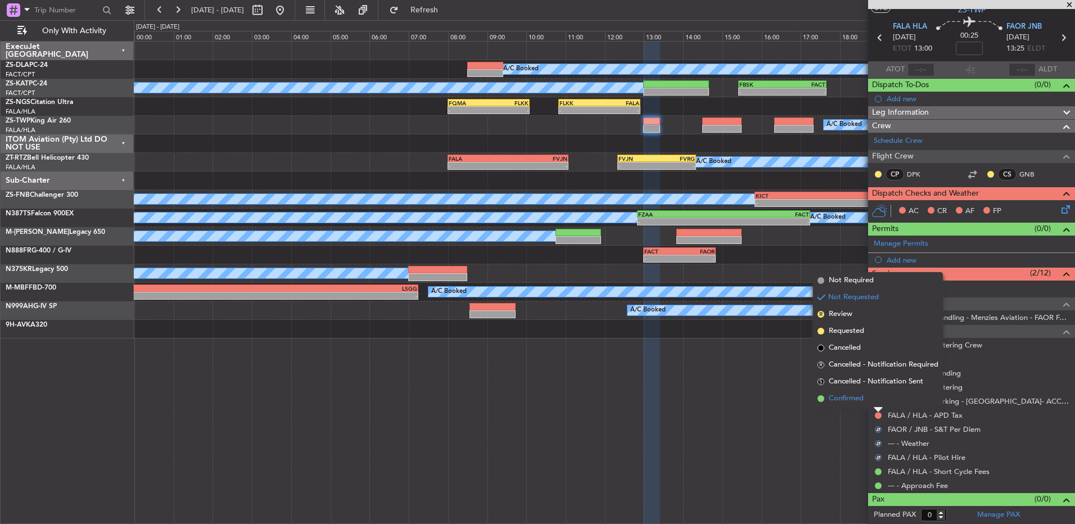
click at [886, 402] on li "Confirmed" at bounding box center [878, 398] width 130 height 17
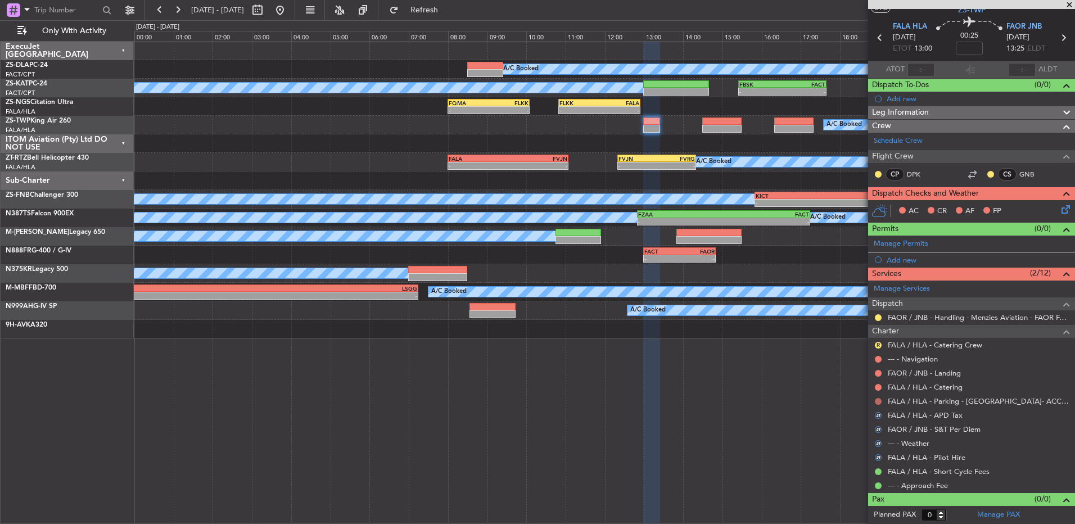
click at [875, 398] on button at bounding box center [878, 401] width 7 height 7
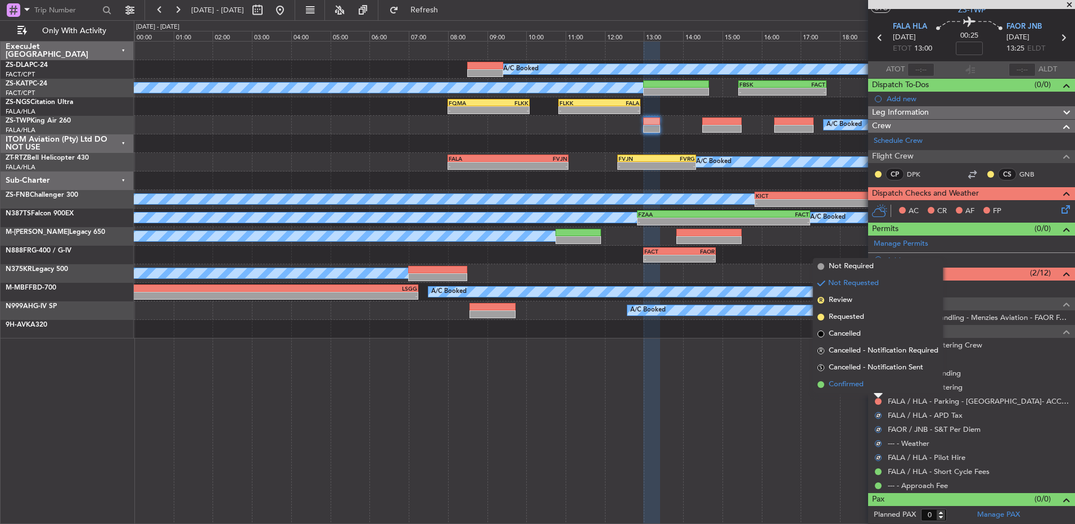
click at [875, 389] on li "Confirmed" at bounding box center [878, 384] width 130 height 17
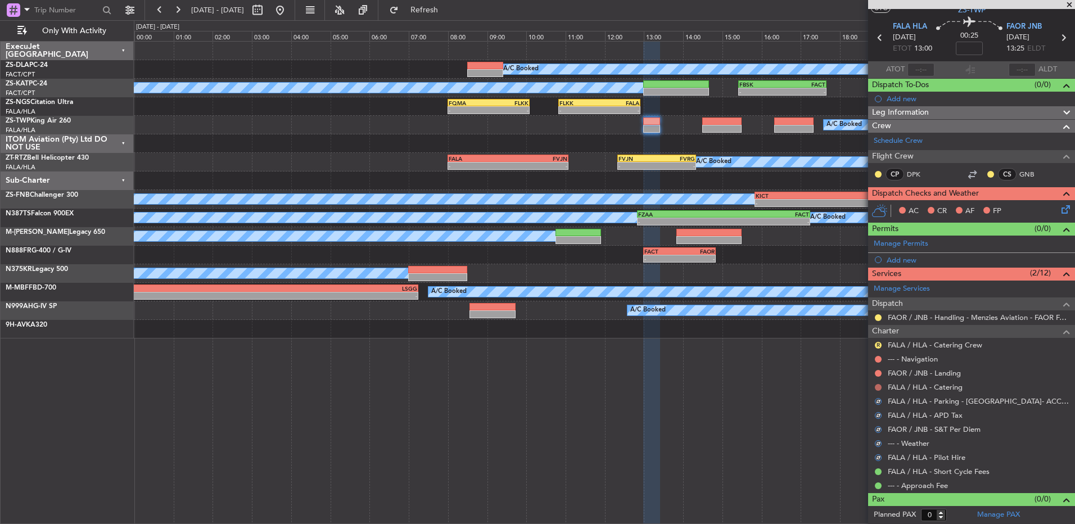
click at [876, 384] on button at bounding box center [878, 387] width 7 height 7
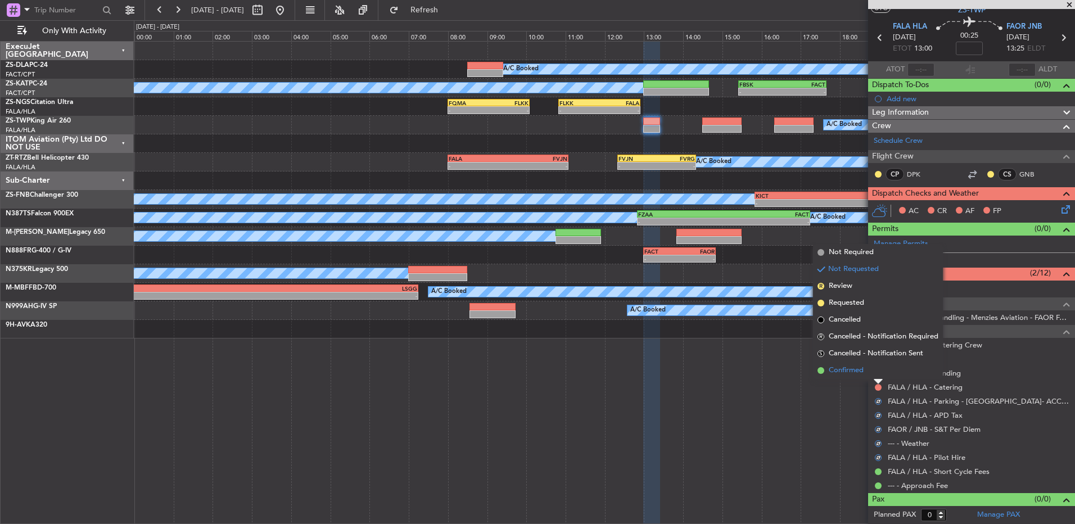
click at [876, 364] on li "Confirmed" at bounding box center [878, 370] width 130 height 17
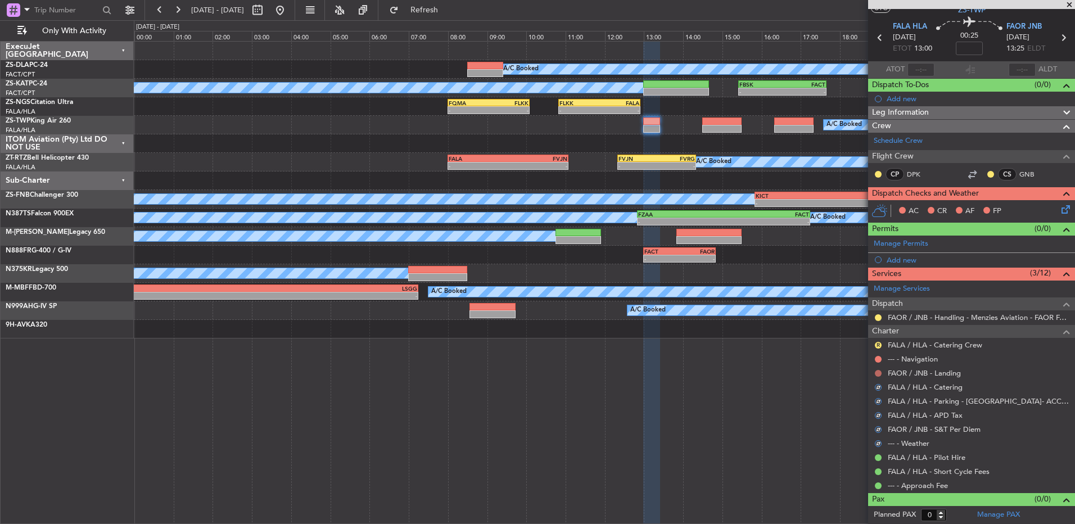
click at [876, 371] on button at bounding box center [878, 373] width 7 height 7
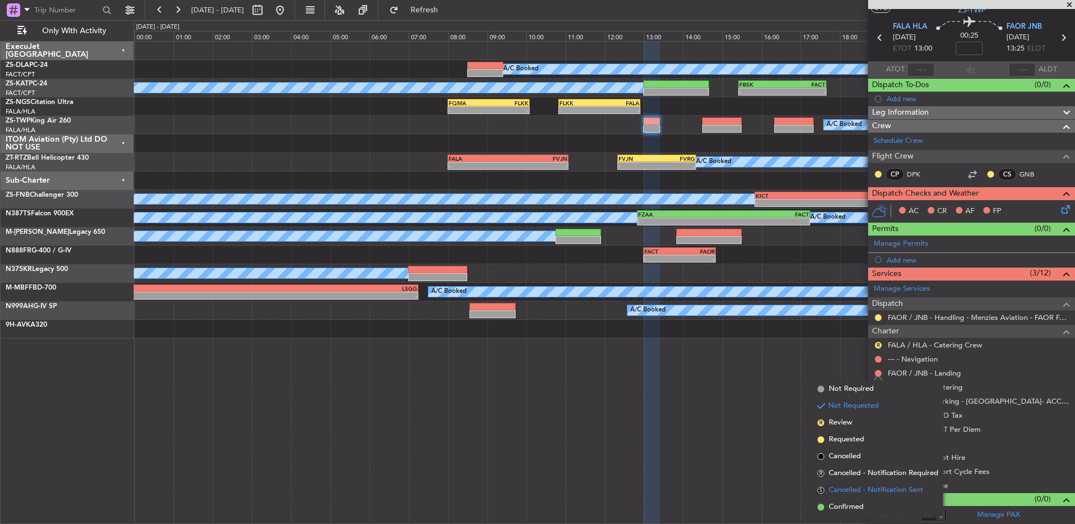
click at [856, 498] on li "S Cancelled - Notification Sent" at bounding box center [878, 490] width 130 height 17
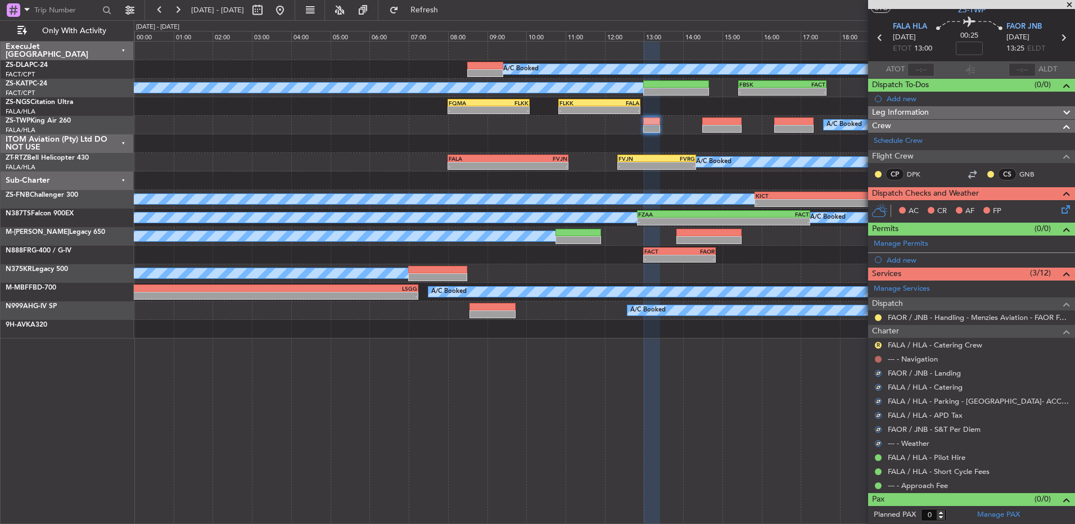
click at [881, 356] on button at bounding box center [878, 359] width 7 height 7
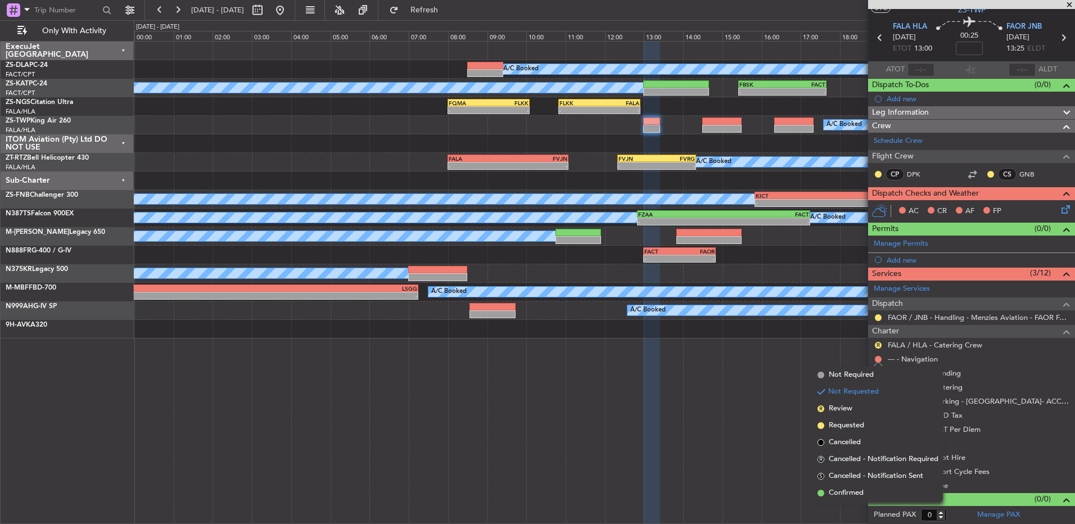
click at [878, 487] on li "Confirmed" at bounding box center [878, 492] width 130 height 17
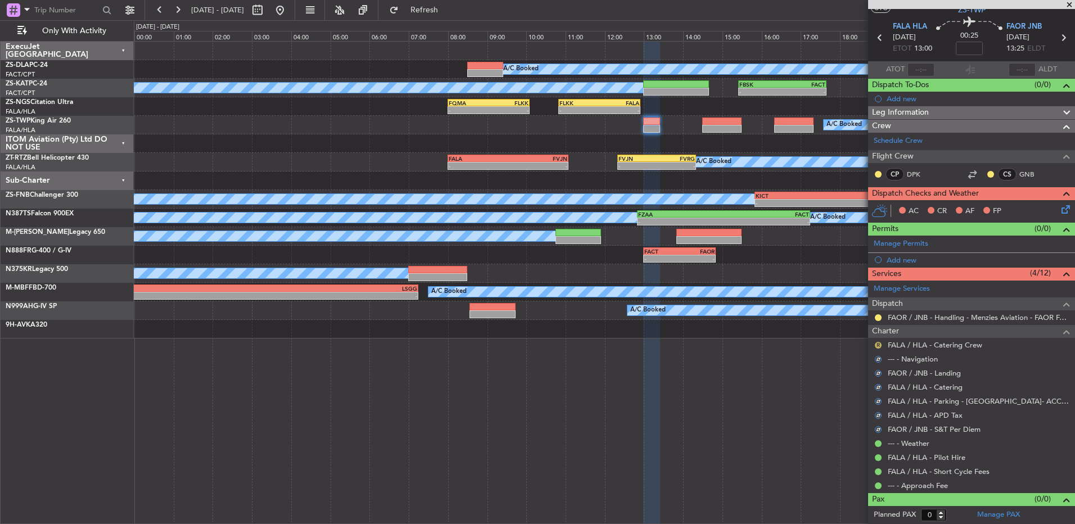
click at [880, 343] on button "R" at bounding box center [878, 345] width 7 height 7
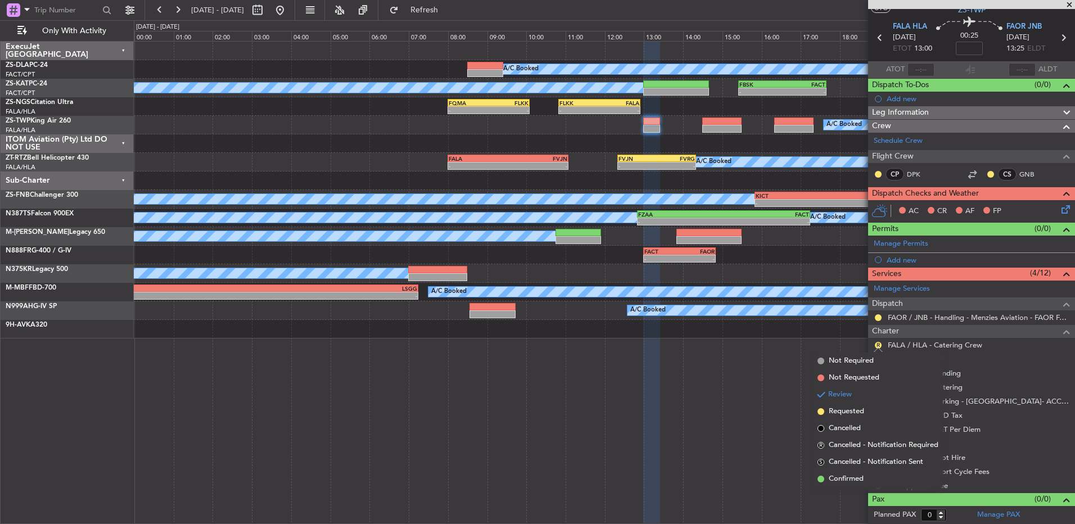
drag, startPoint x: 855, startPoint y: 481, endPoint x: 879, endPoint y: 378, distance: 106.2
click at [855, 481] on span "Confirmed" at bounding box center [845, 478] width 35 height 11
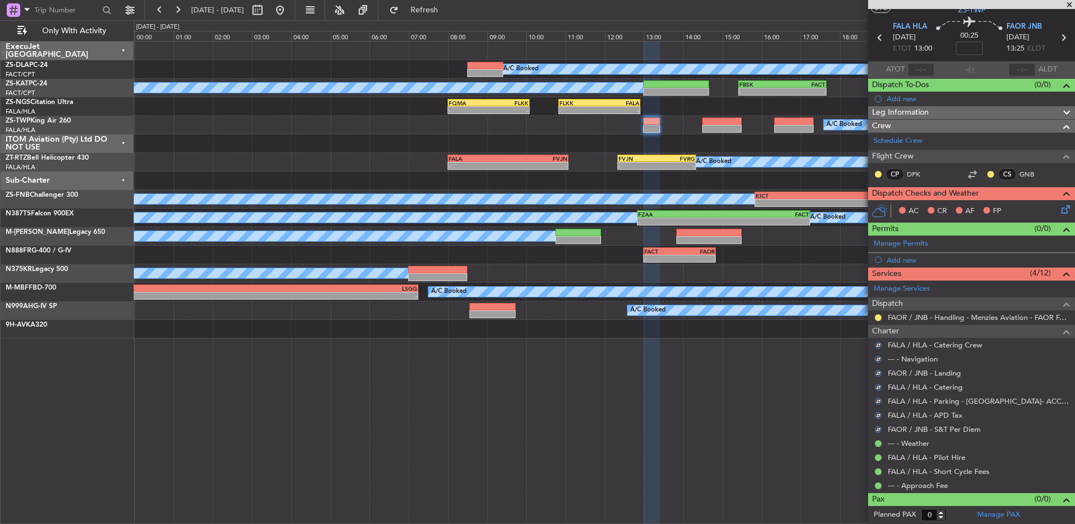
click at [872, 318] on div "FAOR / JNB - Handling - Menzies Aviation - FAOR FAOR / JNB" at bounding box center [971, 317] width 207 height 14
click at [880, 318] on button at bounding box center [878, 317] width 7 height 7
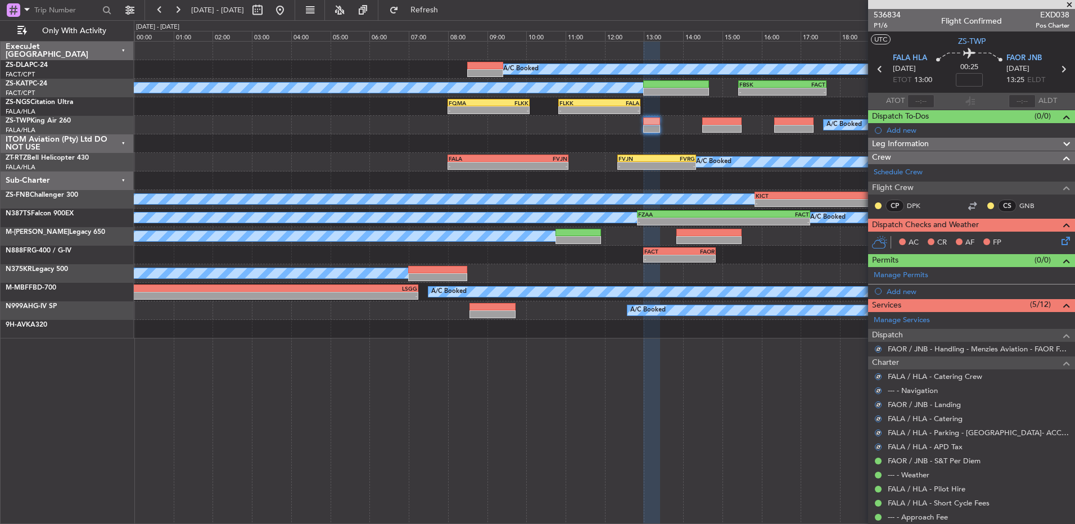
scroll to position [31, 0]
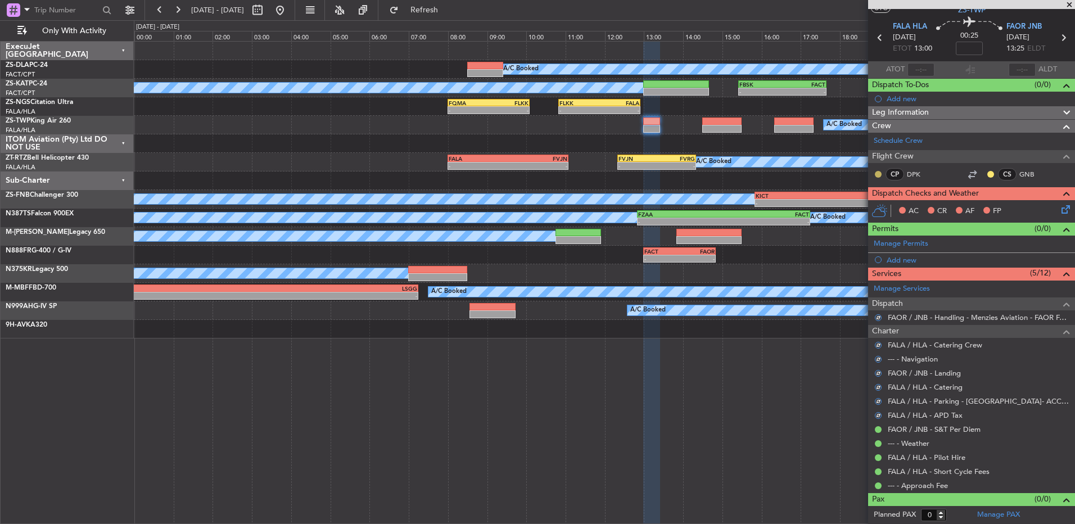
click at [877, 173] on button at bounding box center [878, 174] width 7 height 7
click at [873, 208] on span "Acknowledged" at bounding box center [880, 206] width 49 height 11
click at [987, 174] on button at bounding box center [990, 174] width 7 height 7
click at [985, 207] on span "Acknowledged" at bounding box center [984, 206] width 49 height 11
click at [1059, 210] on icon at bounding box center [1063, 207] width 9 height 9
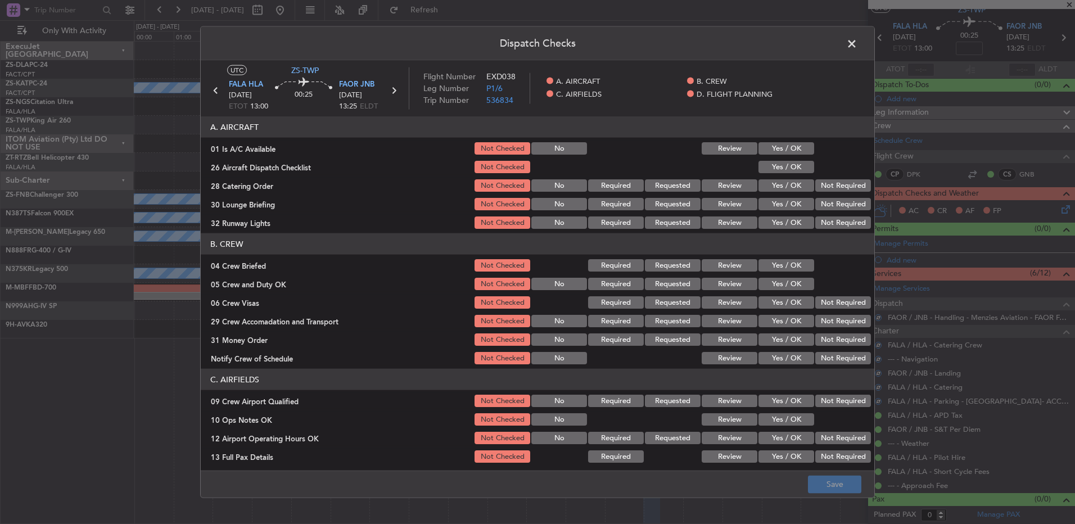
click at [794, 150] on button "Yes / OK" at bounding box center [786, 148] width 56 height 12
click at [794, 151] on button "Yes / OK" at bounding box center [786, 148] width 56 height 12
click at [793, 162] on button "Yes / OK" at bounding box center [786, 167] width 56 height 12
click at [712, 193] on section "A. AIRCRAFT 01 Is A/C Available Not Checked No Review Yes / OK 26 Aircraft Disp…" at bounding box center [537, 173] width 673 height 114
click at [710, 180] on button "Review" at bounding box center [729, 185] width 56 height 12
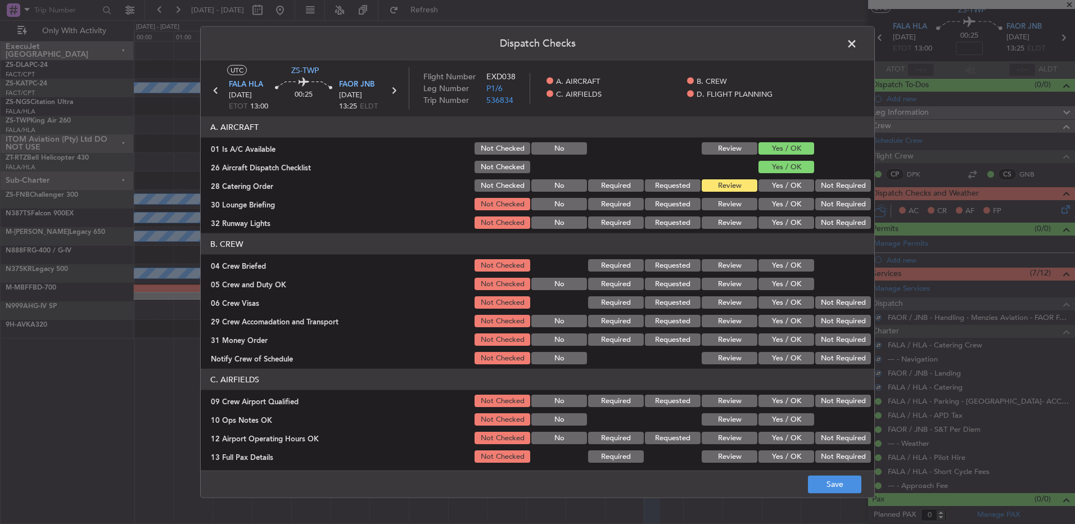
click at [787, 208] on button "Yes / OK" at bounding box center [786, 204] width 56 height 12
click at [781, 221] on button "Yes / OK" at bounding box center [786, 222] width 56 height 12
click at [737, 260] on button "Review" at bounding box center [729, 265] width 56 height 12
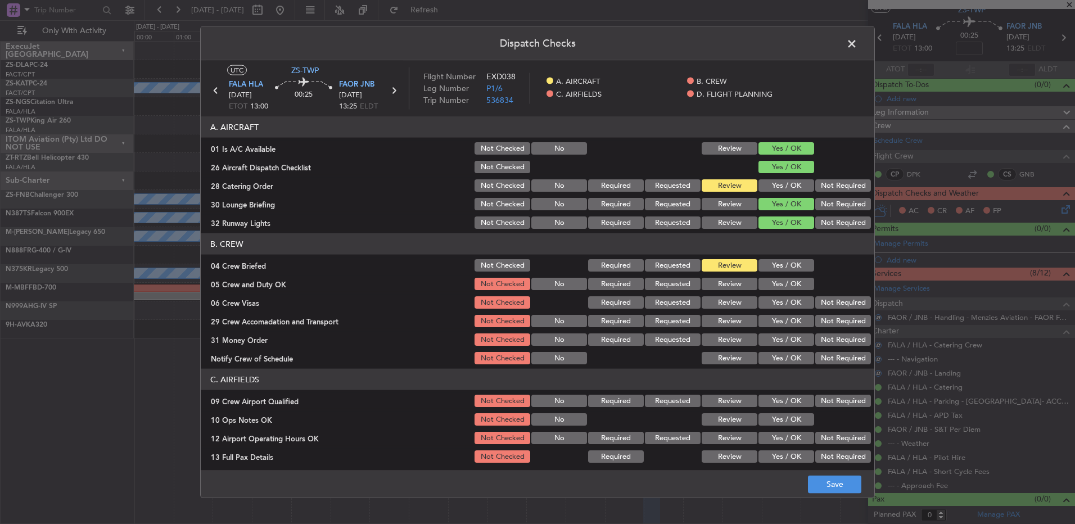
click at [772, 283] on button "Yes / OK" at bounding box center [786, 284] width 56 height 12
click at [774, 294] on div "Yes / OK" at bounding box center [784, 302] width 57 height 16
click at [784, 302] on button "Yes / OK" at bounding box center [786, 302] width 56 height 12
click at [738, 319] on button "Review" at bounding box center [729, 321] width 56 height 12
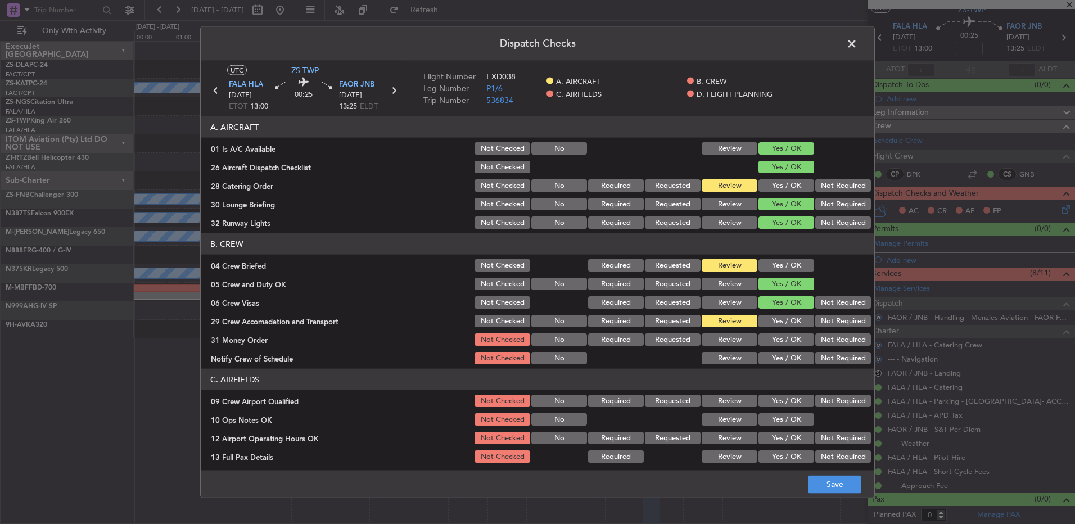
click at [740, 342] on button "Review" at bounding box center [729, 339] width 56 height 12
click at [782, 375] on header "C. AIRFIELDS" at bounding box center [537, 379] width 673 height 21
click at [779, 355] on button "Yes / OK" at bounding box center [786, 358] width 56 height 12
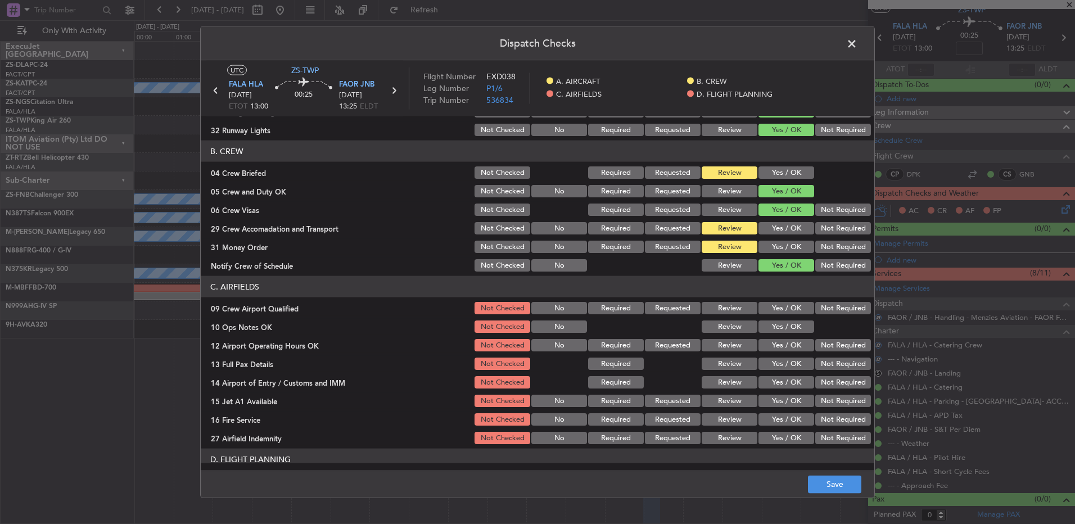
scroll to position [158, 0]
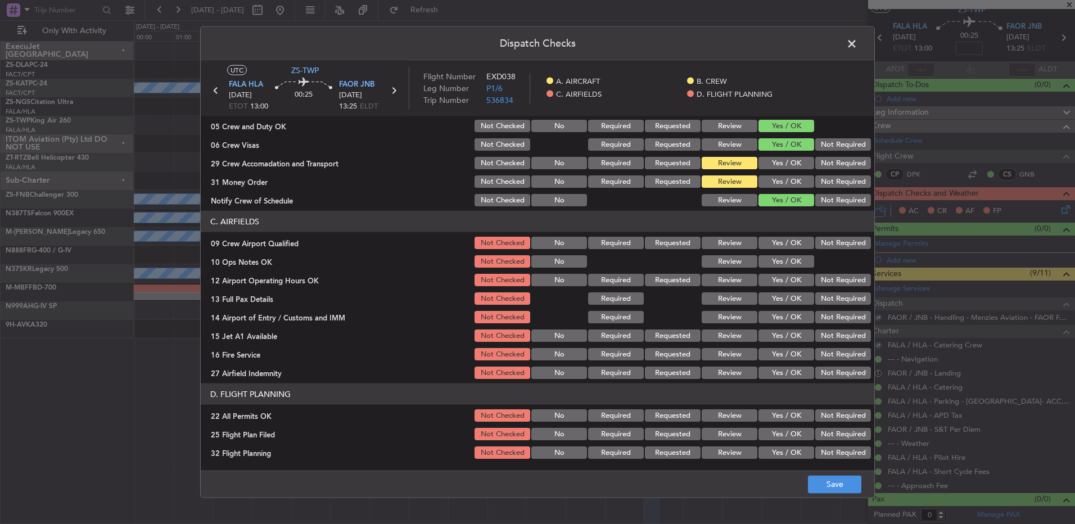
click at [785, 244] on button "Yes / OK" at bounding box center [786, 243] width 56 height 12
click at [785, 256] on button "Yes / OK" at bounding box center [786, 261] width 56 height 12
click at [781, 277] on button "Yes / OK" at bounding box center [786, 280] width 56 height 12
click at [782, 289] on section "C. AIRFIELDS 09 Crew Airport Qualified Not Checked No Required Requested Review…" at bounding box center [537, 296] width 673 height 170
drag, startPoint x: 782, startPoint y: 300, endPoint x: 782, endPoint y: 324, distance: 24.2
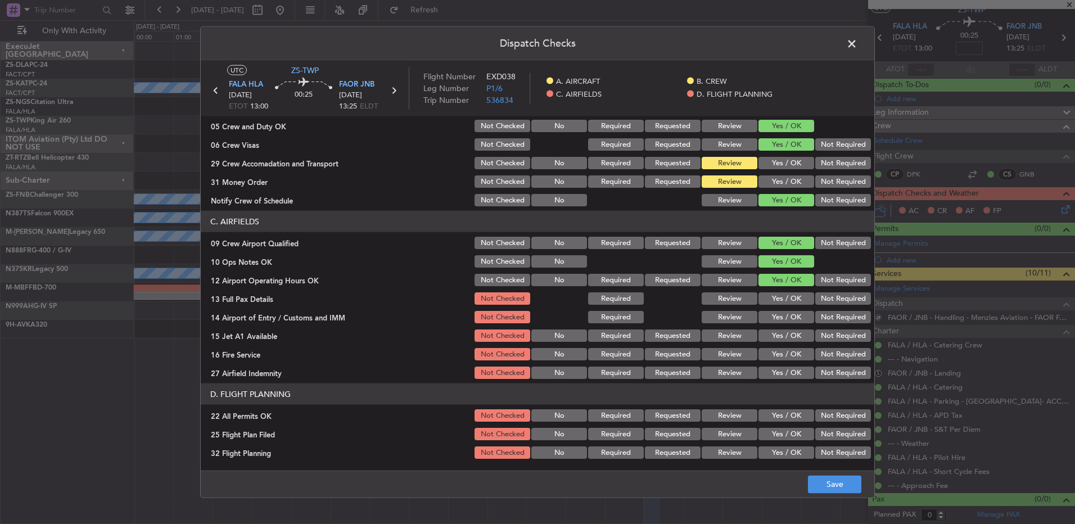
click at [782, 300] on button "Yes / OK" at bounding box center [786, 298] width 56 height 12
click at [781, 324] on div "Yes / OK" at bounding box center [784, 317] width 57 height 16
click at [776, 315] on button "Yes / OK" at bounding box center [786, 317] width 56 height 12
click at [772, 336] on button "Yes / OK" at bounding box center [786, 335] width 56 height 12
click at [774, 347] on div "Yes / OK" at bounding box center [784, 354] width 57 height 16
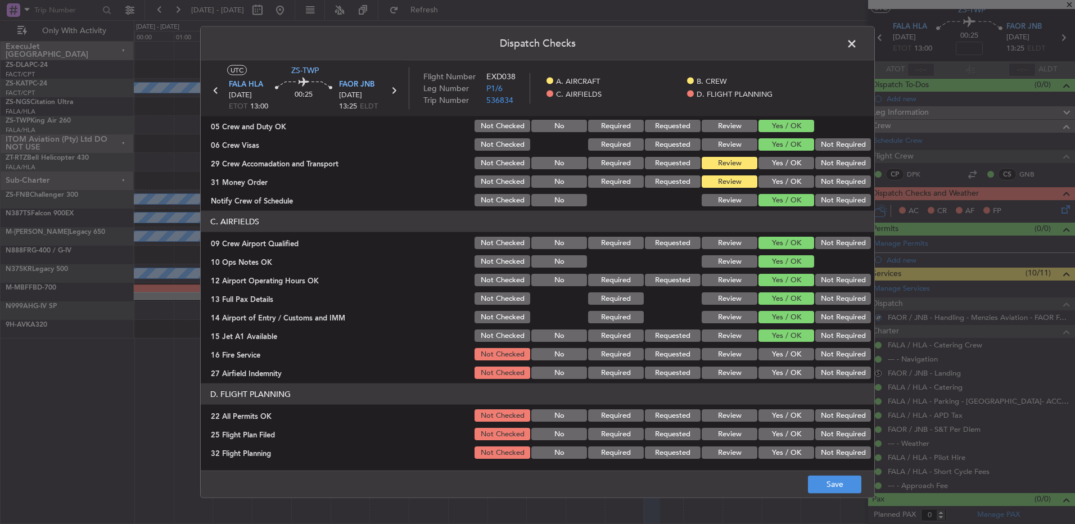
click at [777, 355] on button "Yes / OK" at bounding box center [786, 354] width 56 height 12
click at [739, 372] on button "Review" at bounding box center [729, 372] width 56 height 12
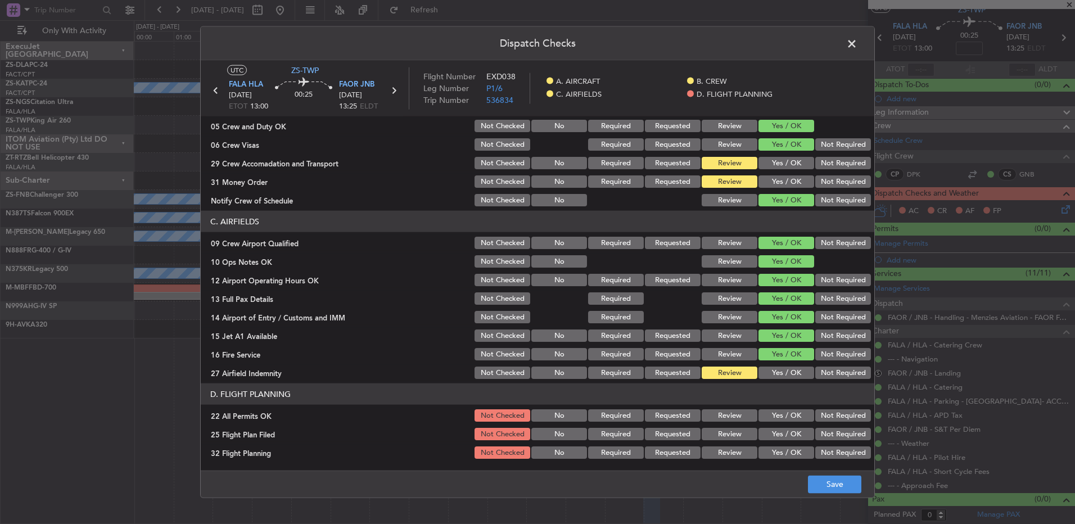
click at [822, 423] on section "D. FLIGHT PLANNING 22 All Permits OK Not Checked No Required Requested Review Y…" at bounding box center [537, 421] width 673 height 77
click at [831, 418] on button "Not Required" at bounding box center [843, 415] width 56 height 12
click at [736, 435] on button "Review" at bounding box center [729, 434] width 56 height 12
click at [738, 453] on button "Review" at bounding box center [729, 452] width 56 height 12
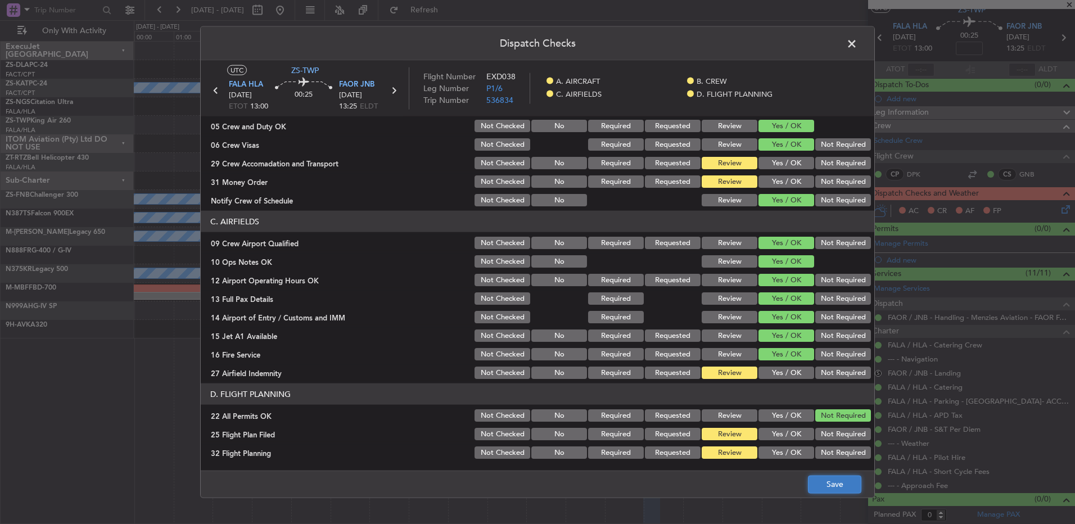
click at [840, 482] on button "Save" at bounding box center [834, 484] width 53 height 18
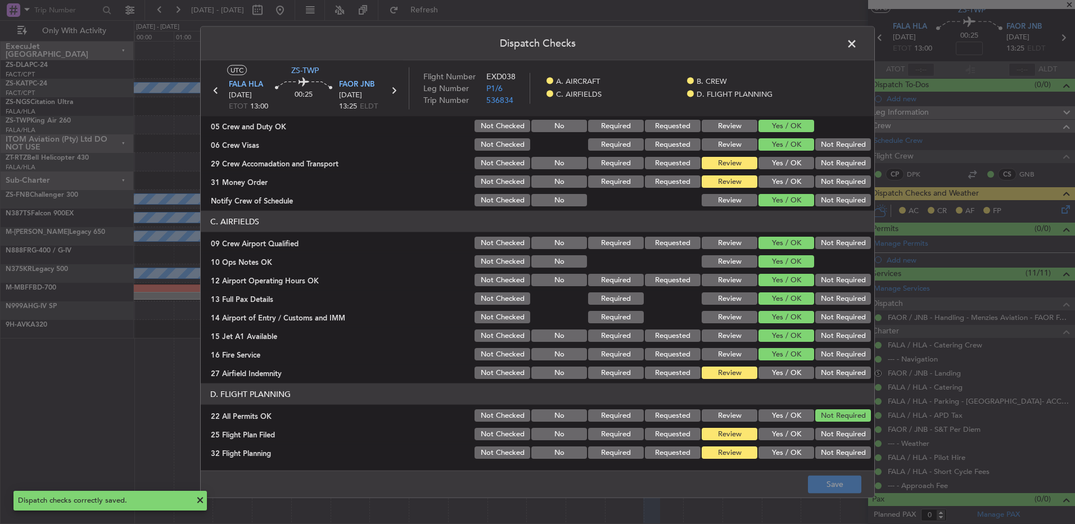
click at [857, 49] on span at bounding box center [857, 46] width 0 height 22
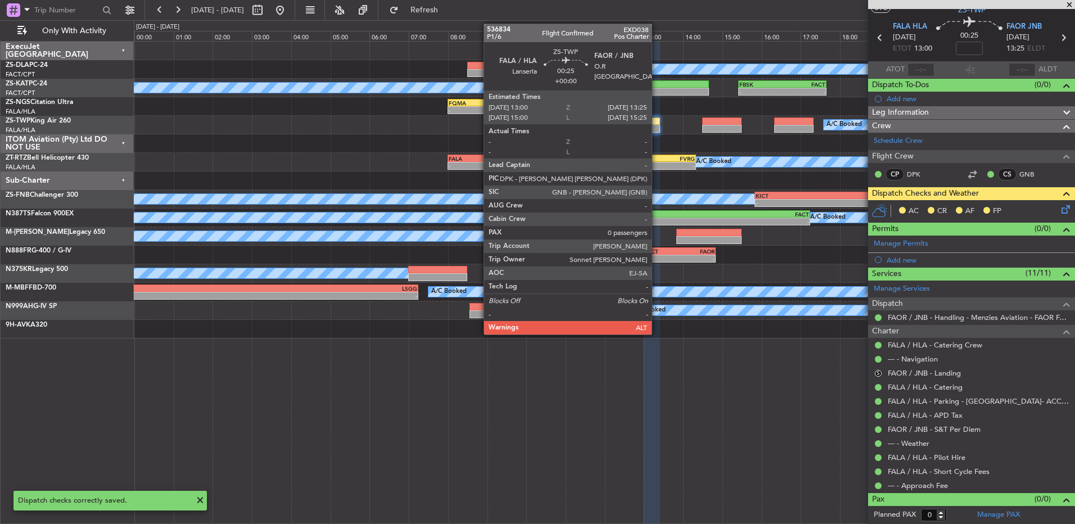
click at [652, 124] on div "A/C Booked" at bounding box center [604, 125] width 940 height 19
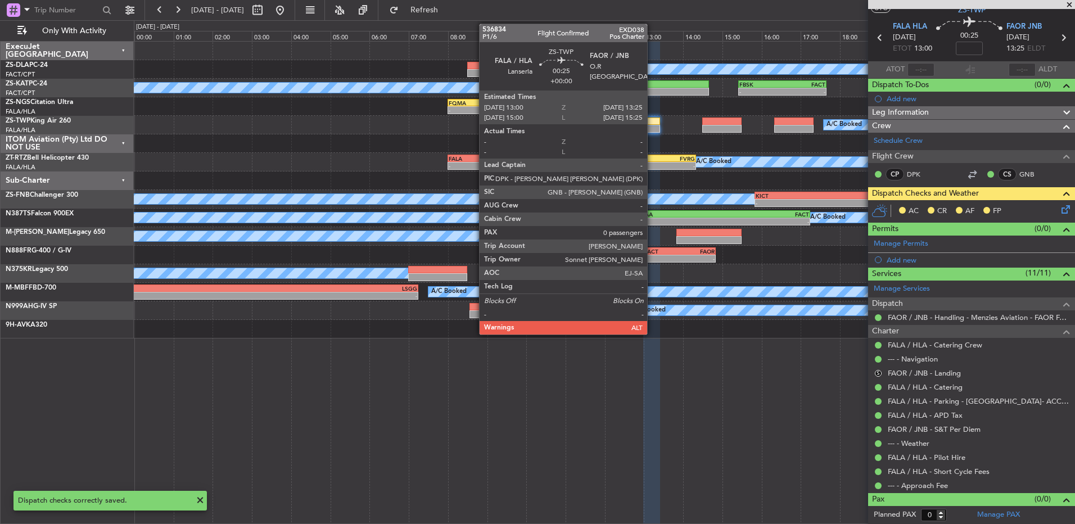
click at [652, 124] on div at bounding box center [651, 121] width 17 height 8
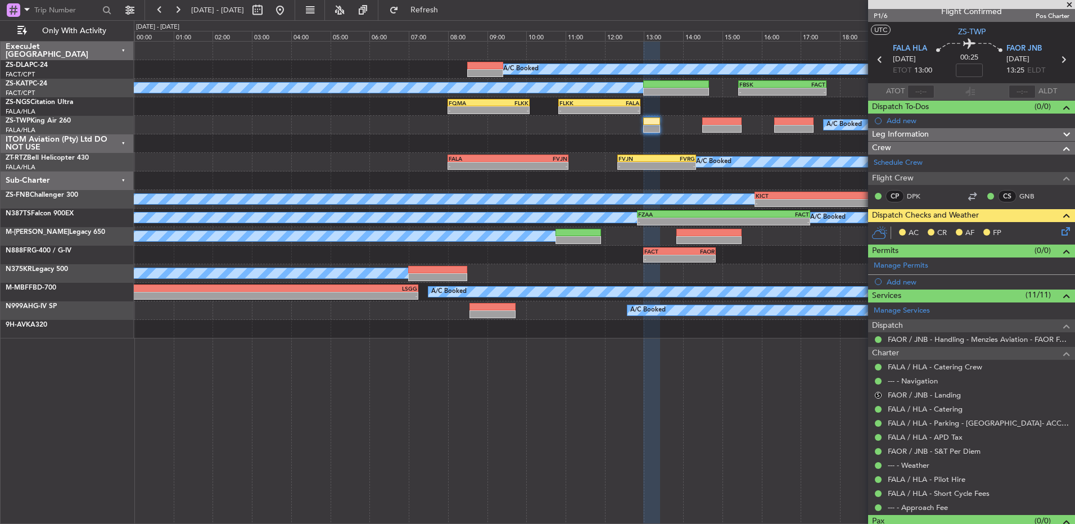
scroll to position [0, 0]
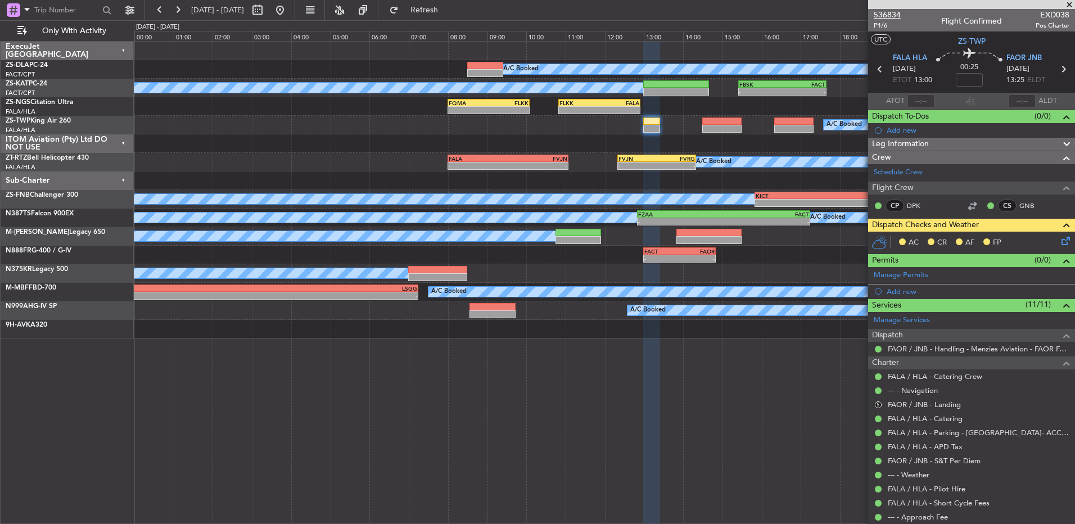
click at [894, 17] on span "536834" at bounding box center [886, 15] width 27 height 12
click at [877, 404] on button "S" at bounding box center [878, 404] width 7 height 7
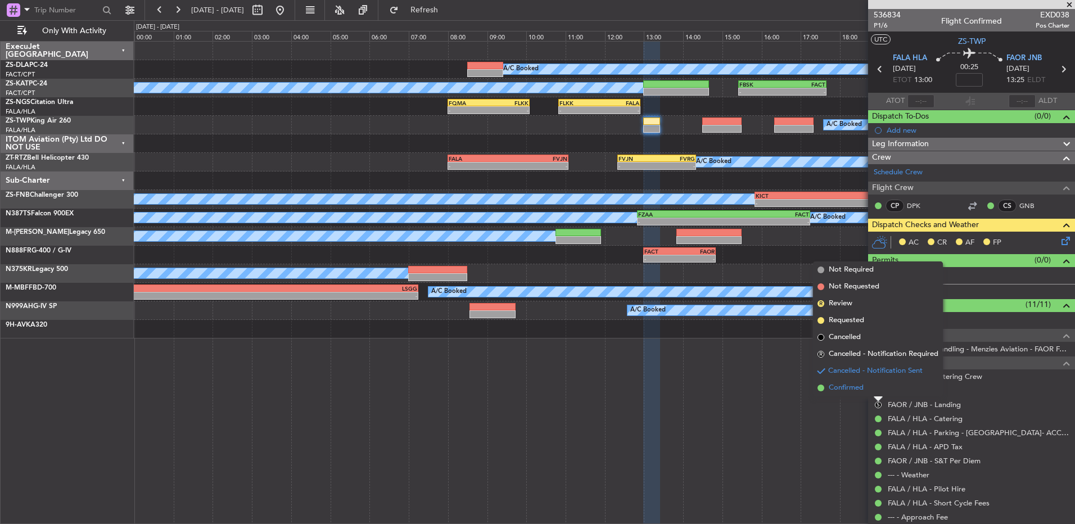
click at [866, 382] on li "Confirmed" at bounding box center [878, 387] width 130 height 17
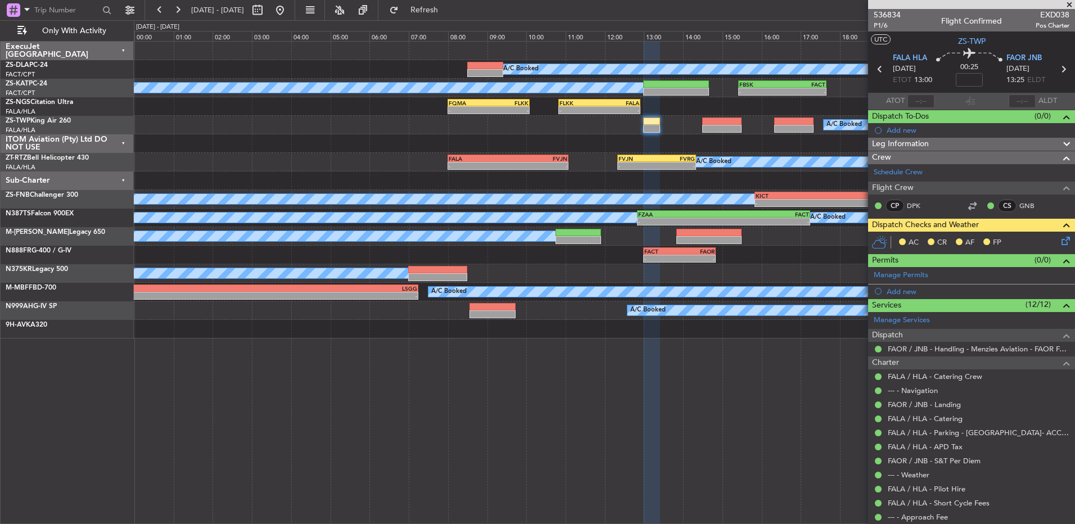
click at [1059, 239] on icon at bounding box center [1063, 238] width 9 height 9
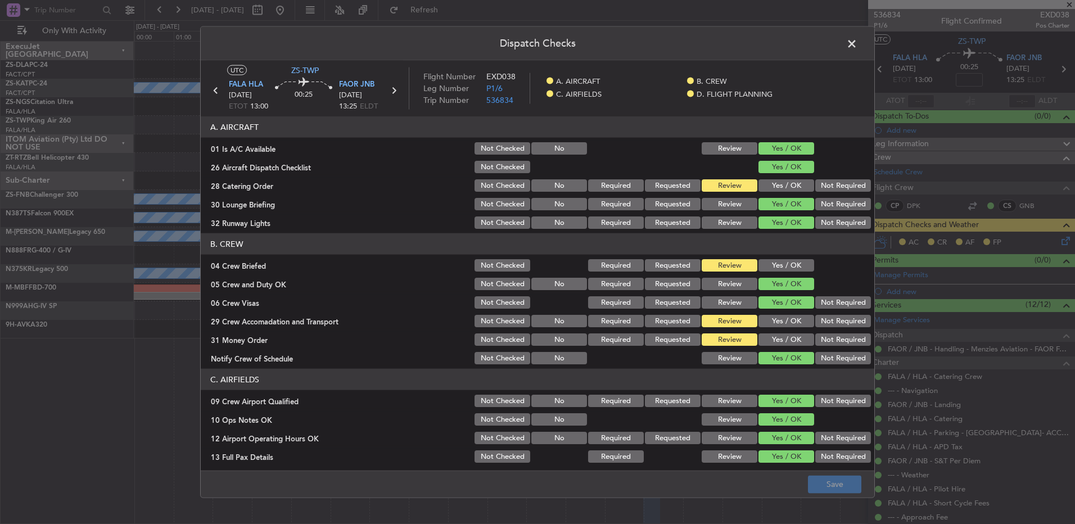
click at [776, 337] on button "Yes / OK" at bounding box center [786, 339] width 56 height 12
click at [828, 324] on button "Not Required" at bounding box center [843, 321] width 56 height 12
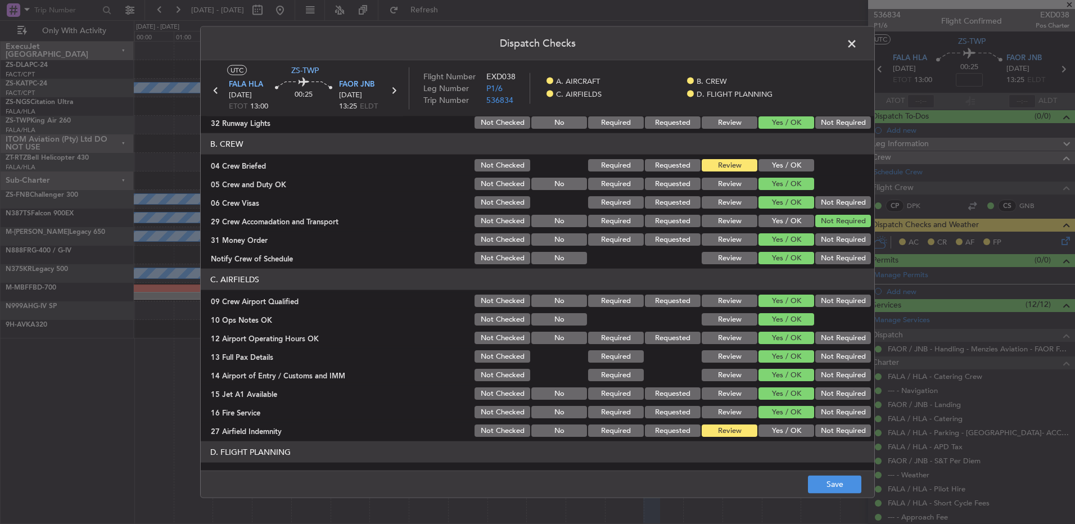
scroll to position [158, 0]
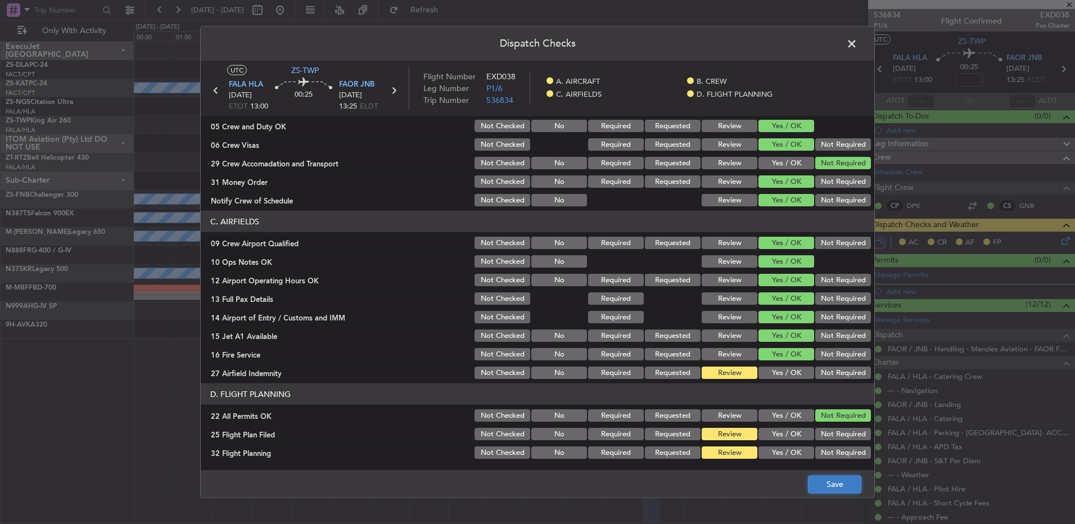
click at [825, 491] on button "Save" at bounding box center [834, 484] width 53 height 18
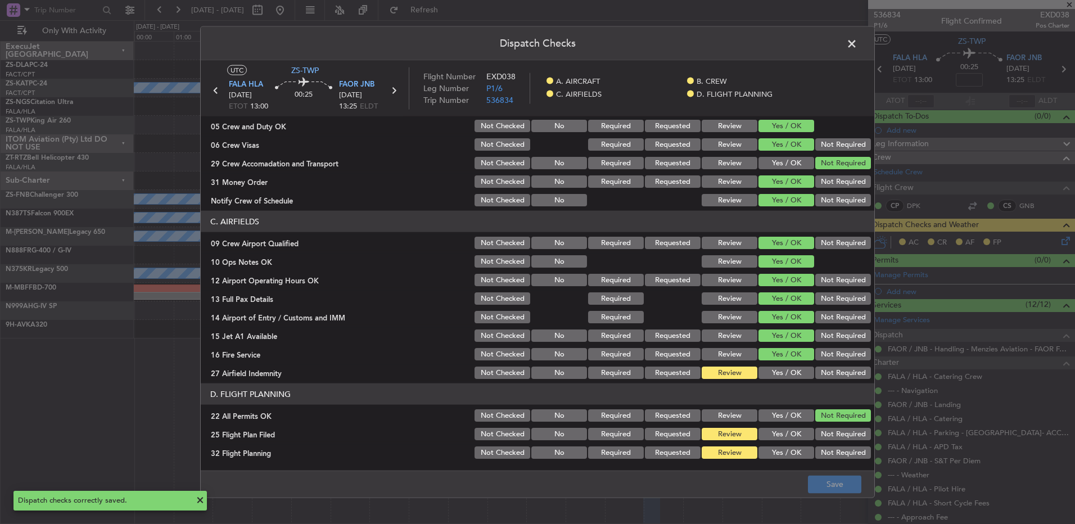
click at [857, 43] on span at bounding box center [857, 46] width 0 height 22
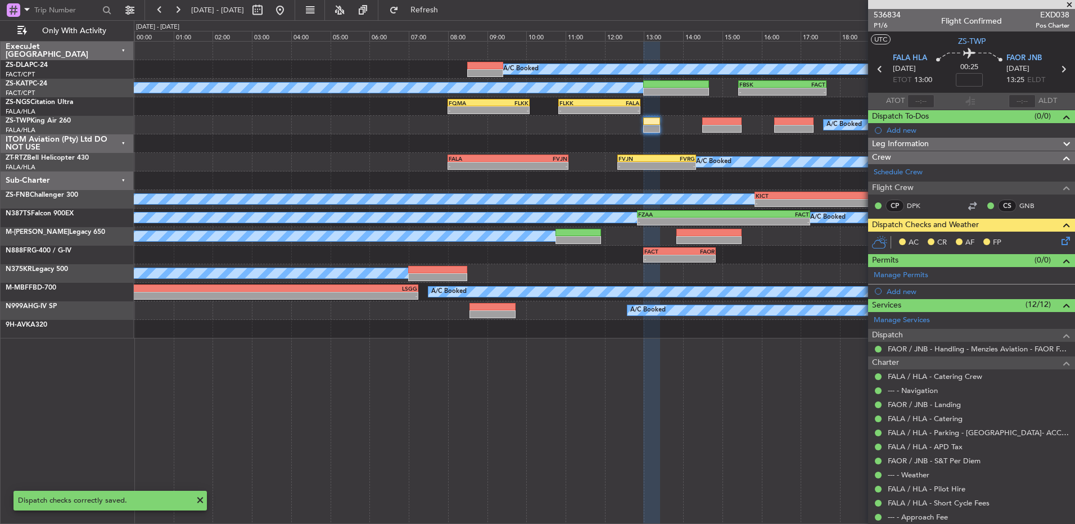
click at [1059, 242] on icon at bounding box center [1063, 238] width 9 height 9
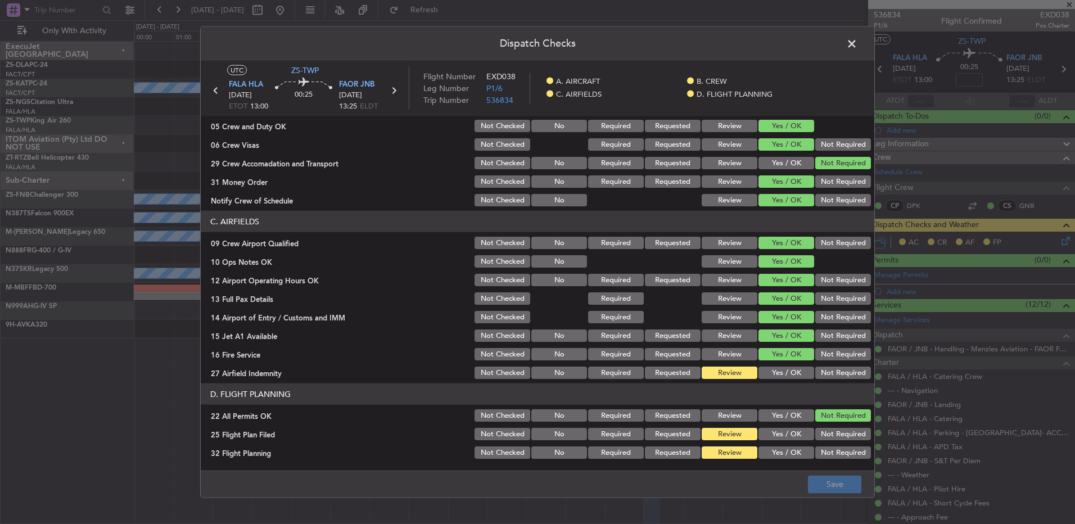
click at [780, 376] on button "Yes / OK" at bounding box center [786, 372] width 56 height 12
click at [824, 377] on button "Not Required" at bounding box center [843, 372] width 56 height 12
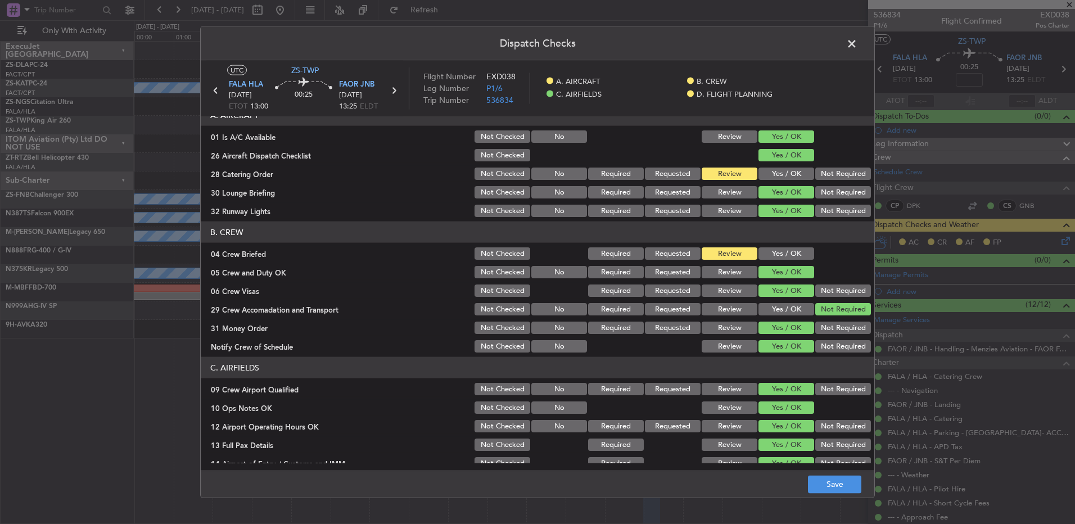
scroll to position [0, 0]
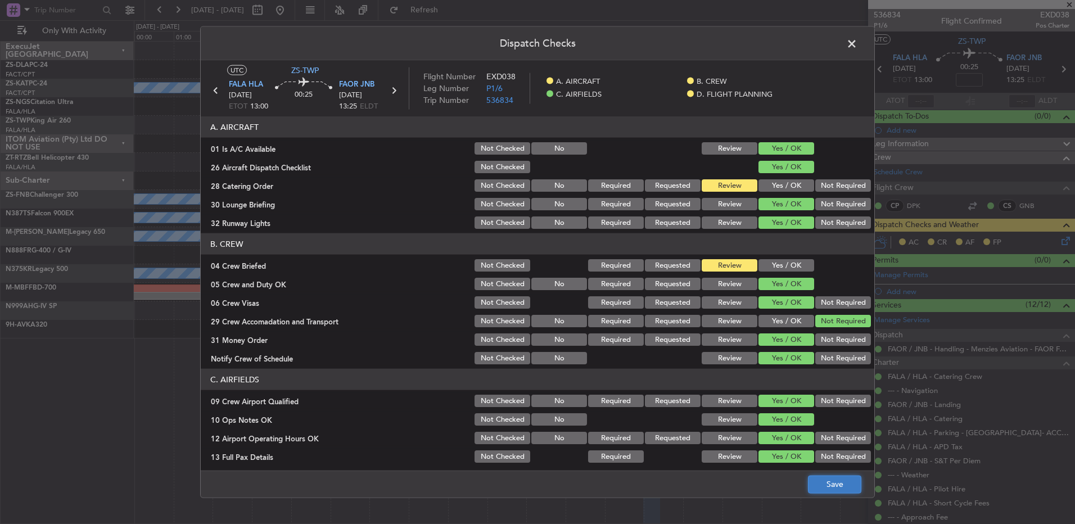
click at [835, 481] on button "Save" at bounding box center [834, 484] width 53 height 18
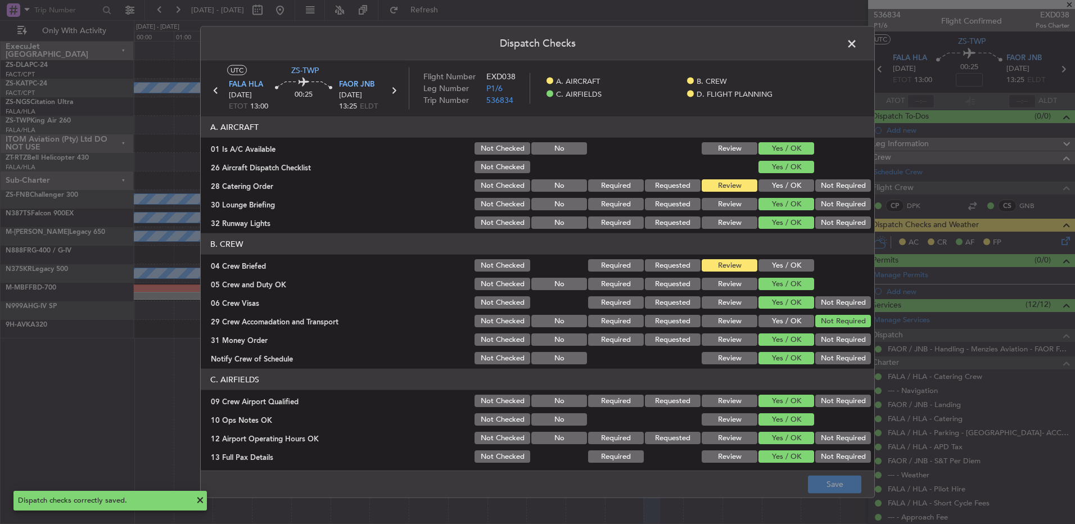
click at [857, 46] on span at bounding box center [857, 46] width 0 height 22
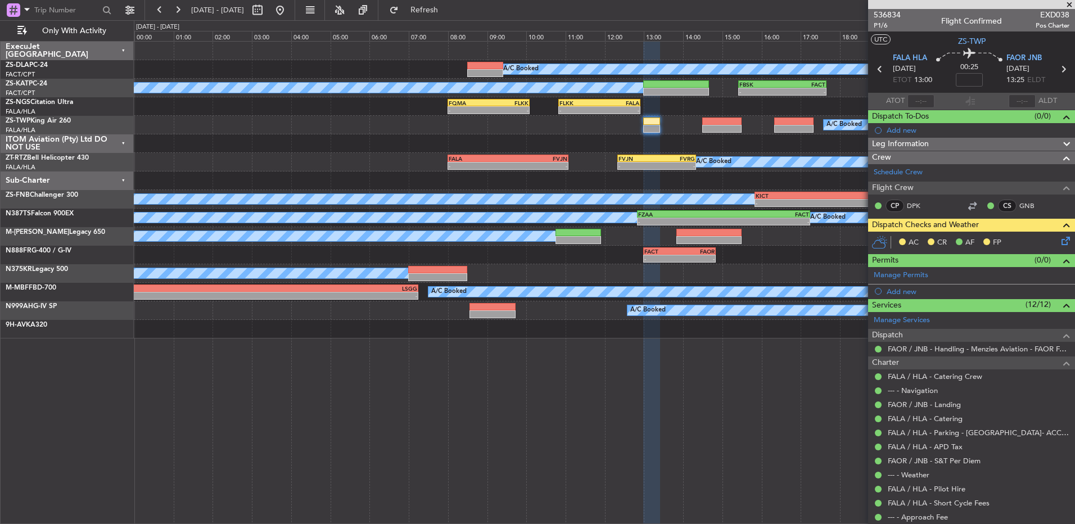
click at [1059, 243] on icon at bounding box center [1063, 238] width 9 height 9
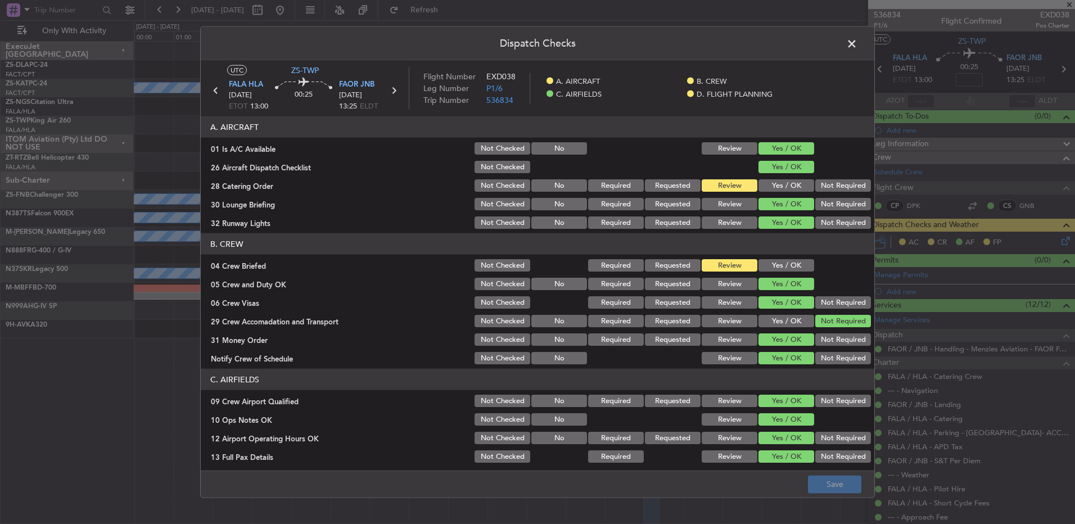
click at [778, 183] on button "Yes / OK" at bounding box center [786, 185] width 56 height 12
click at [815, 483] on button "Save" at bounding box center [834, 484] width 53 height 18
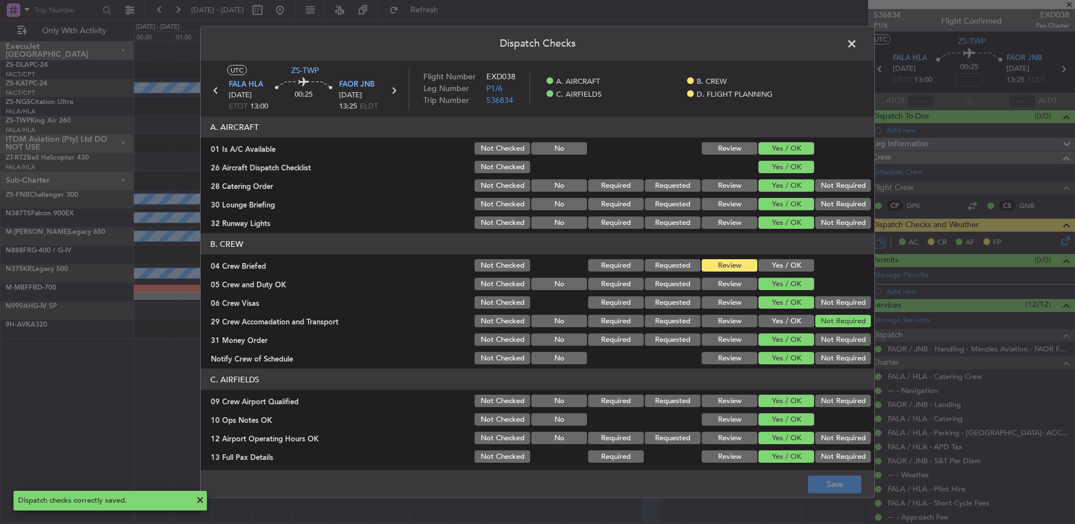
click at [857, 47] on span at bounding box center [857, 46] width 0 height 22
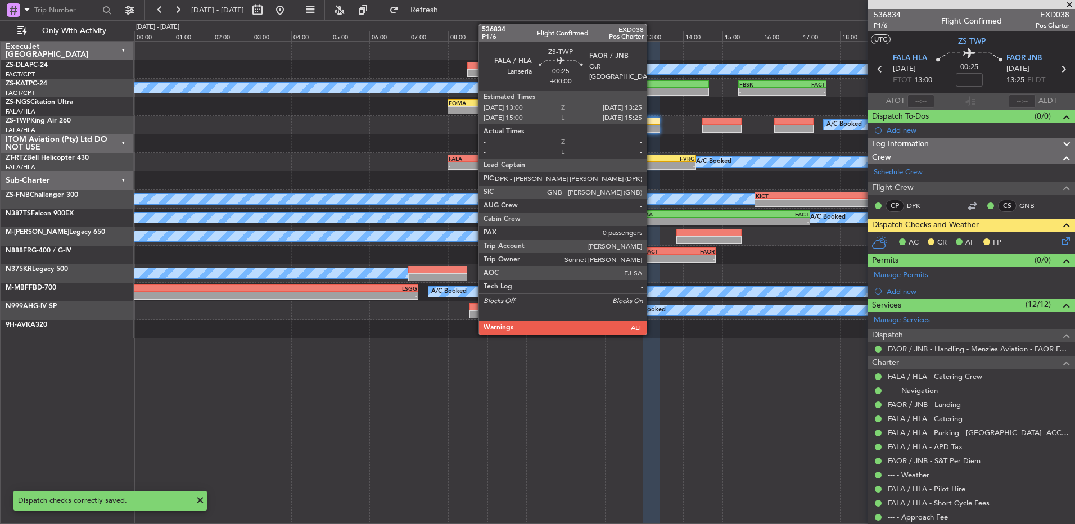
click at [651, 125] on div at bounding box center [651, 129] width 17 height 8
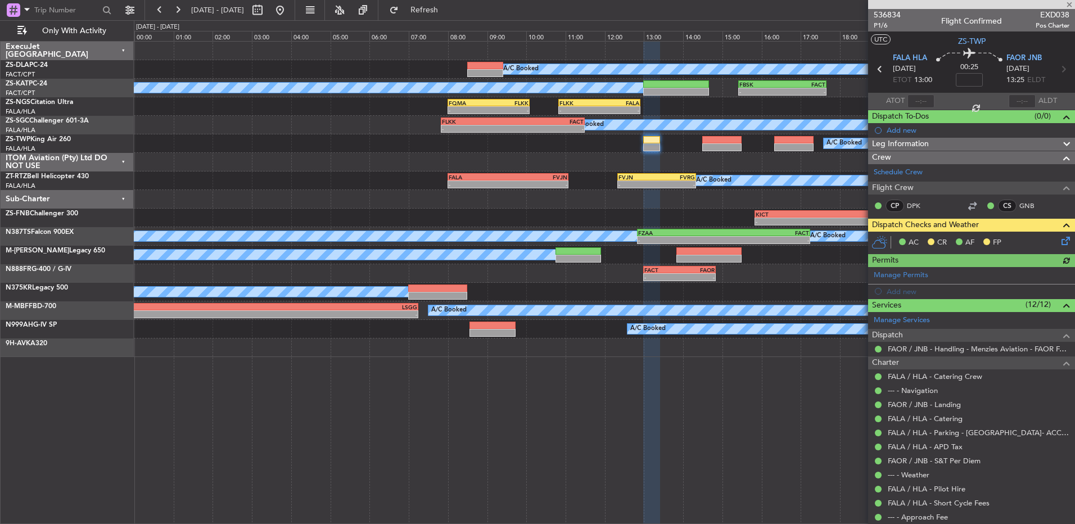
click at [1059, 238] on icon at bounding box center [1063, 238] width 9 height 9
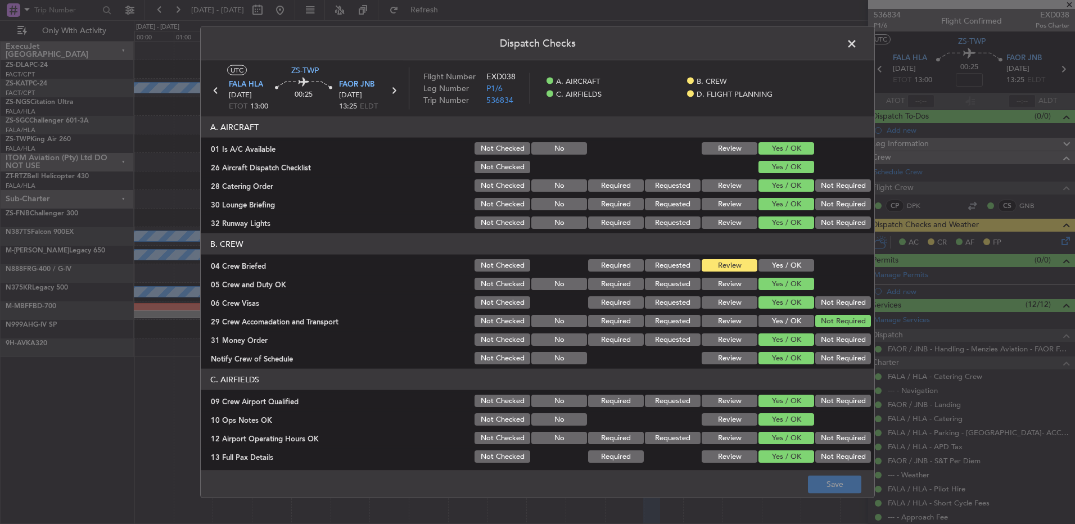
click at [766, 263] on button "Yes / OK" at bounding box center [786, 265] width 56 height 12
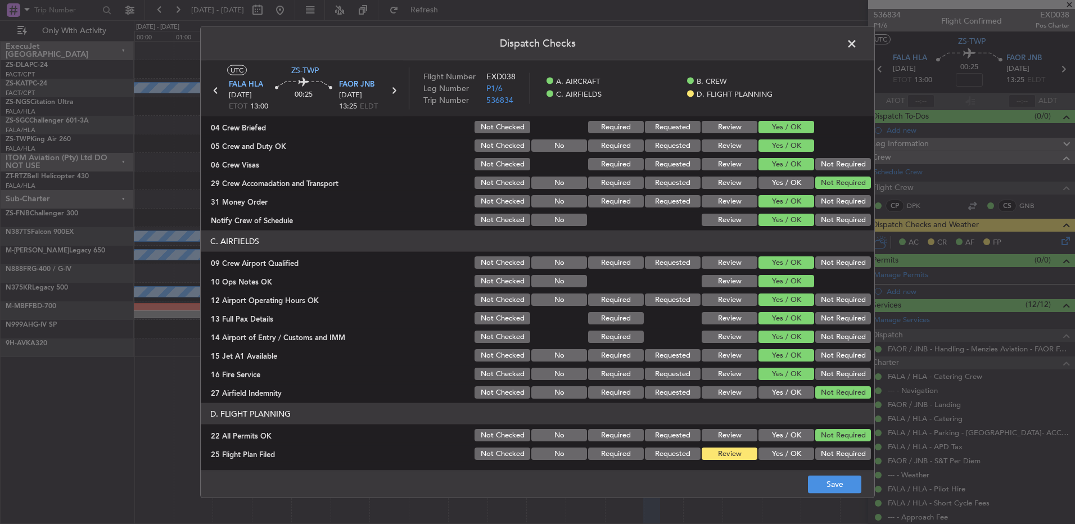
scroll to position [158, 0]
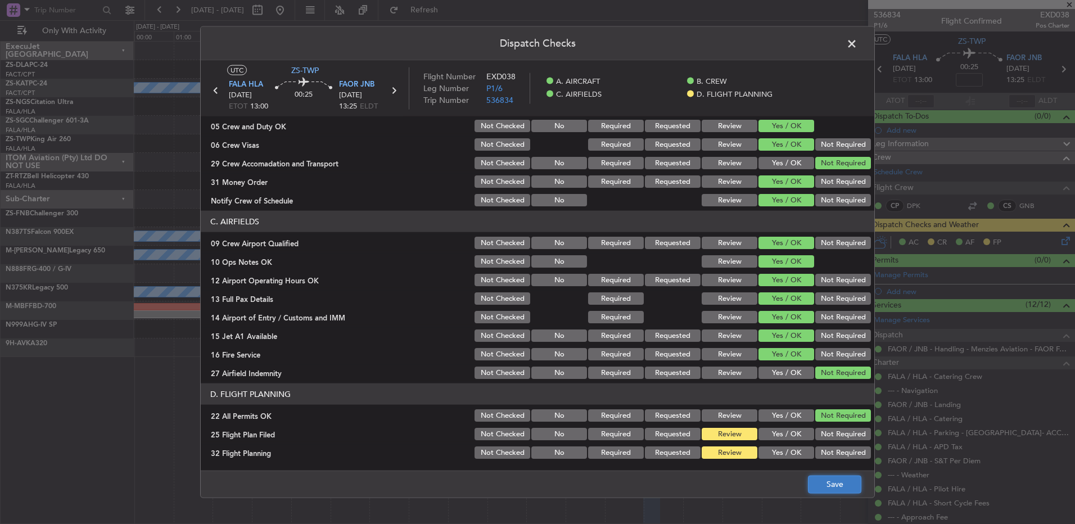
click at [830, 490] on button "Save" at bounding box center [834, 484] width 53 height 18
click at [857, 43] on span at bounding box center [857, 46] width 0 height 22
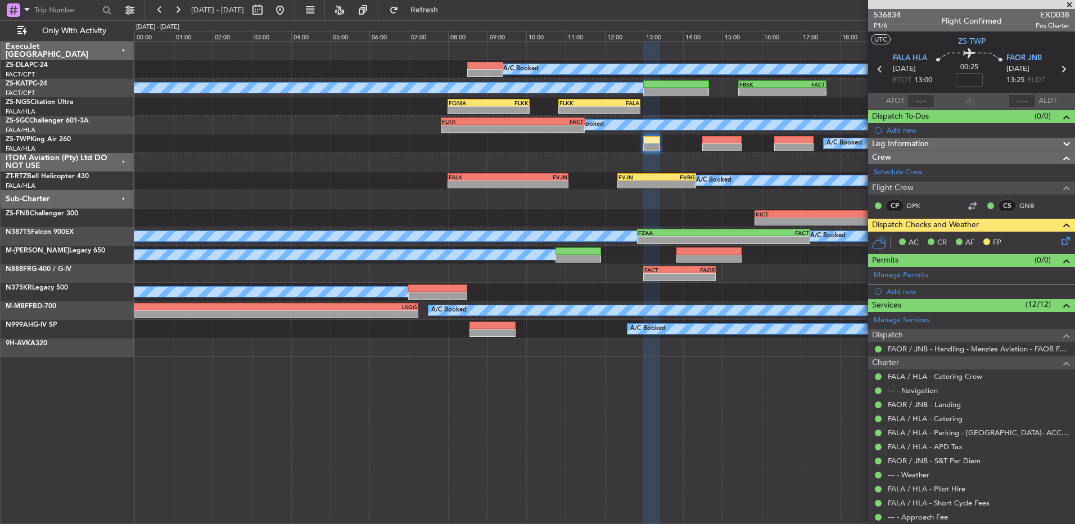
click at [1053, 68] on mat-tooltip-component "O.R [GEOGRAPHIC_DATA] Cat A" at bounding box center [1026, 88] width 97 height 48
click at [1055, 69] on icon at bounding box center [1062, 69] width 15 height 15
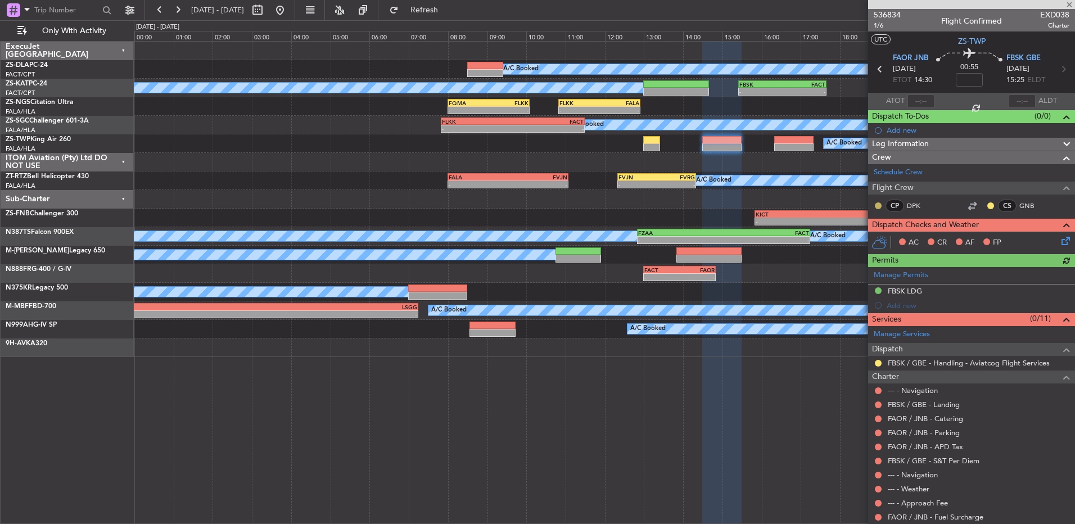
click at [877, 206] on button at bounding box center [878, 205] width 7 height 7
click at [851, 237] on span at bounding box center [848, 238] width 7 height 7
click at [987, 205] on button at bounding box center [990, 205] width 7 height 7
click at [955, 243] on li "Acknowledged" at bounding box center [981, 238] width 75 height 17
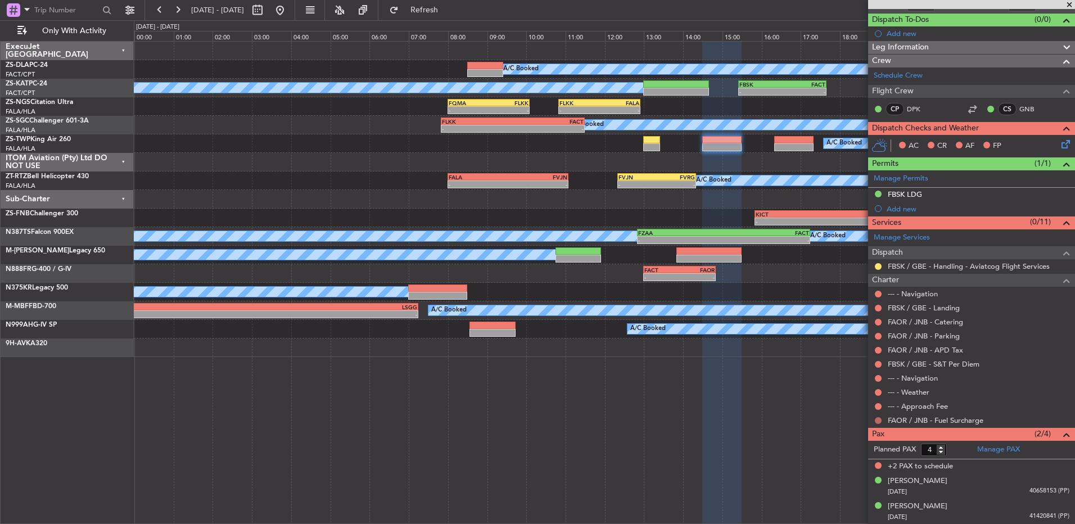
click at [880, 420] on button at bounding box center [878, 420] width 7 height 7
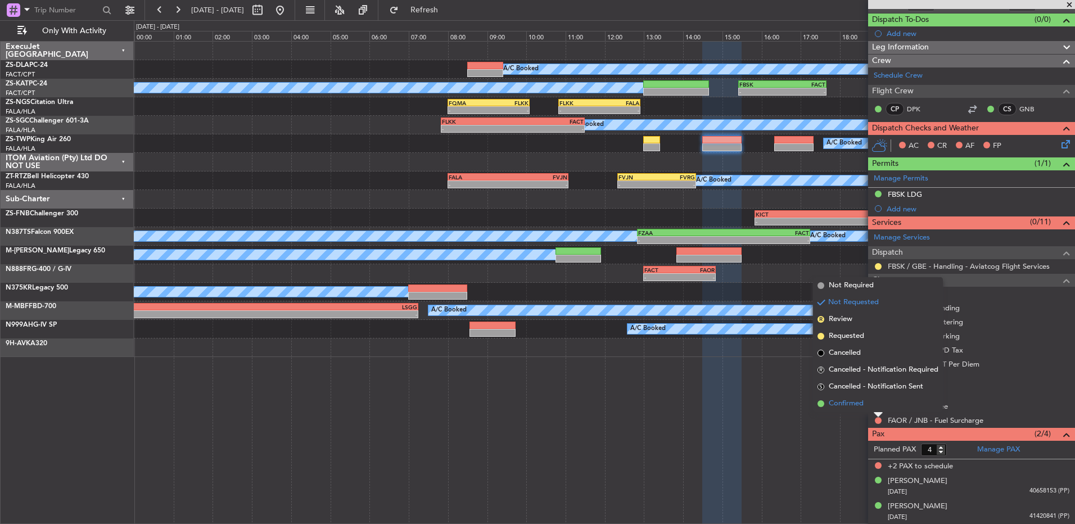
click at [875, 404] on li "Confirmed" at bounding box center [878, 403] width 130 height 17
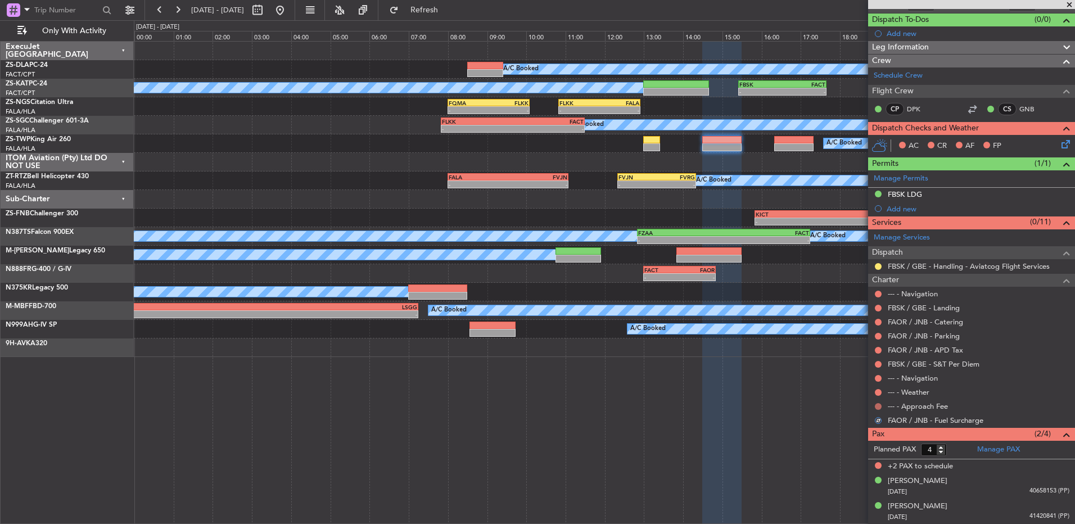
click at [876, 405] on button at bounding box center [878, 406] width 7 height 7
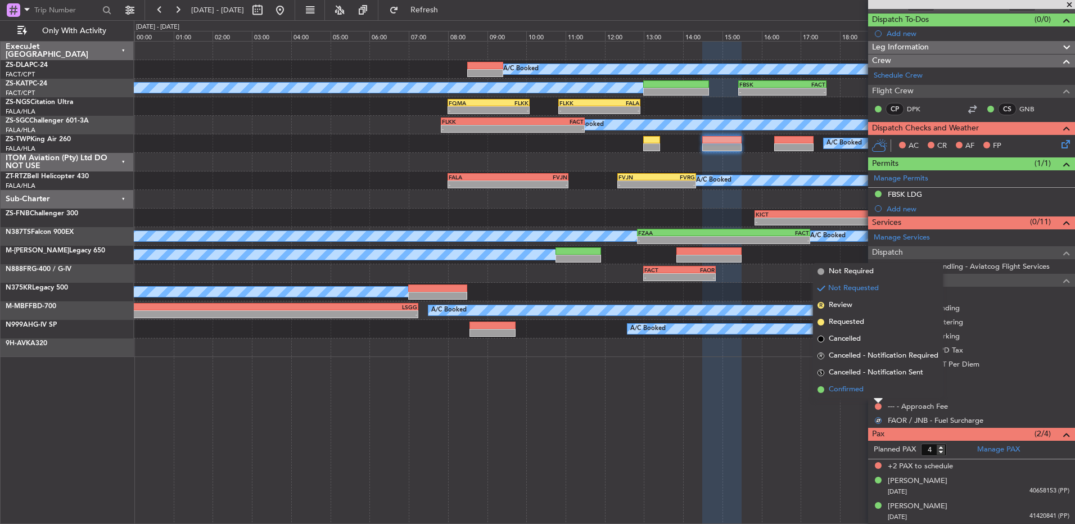
click at [881, 395] on li "Confirmed" at bounding box center [878, 389] width 130 height 17
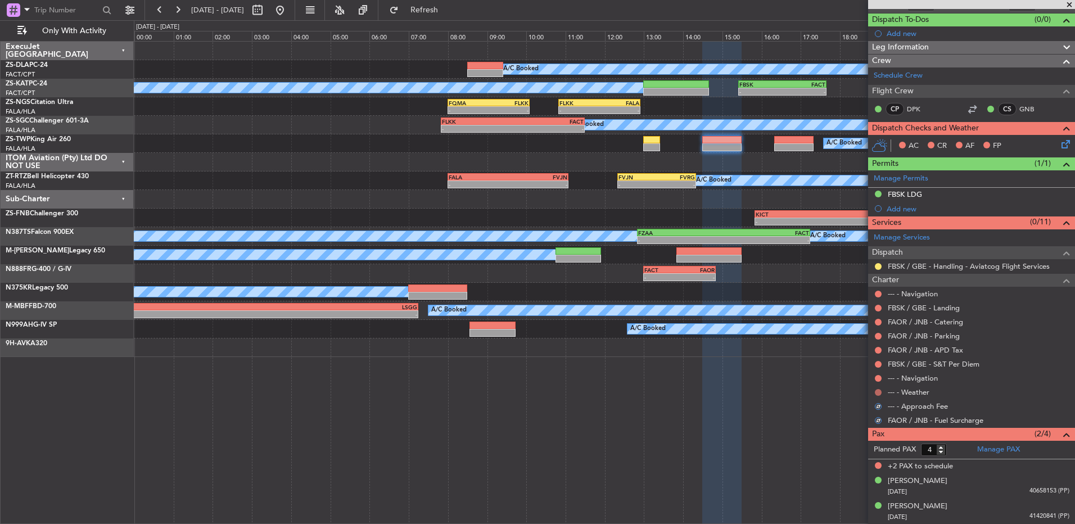
click at [878, 389] on button at bounding box center [878, 392] width 7 height 7
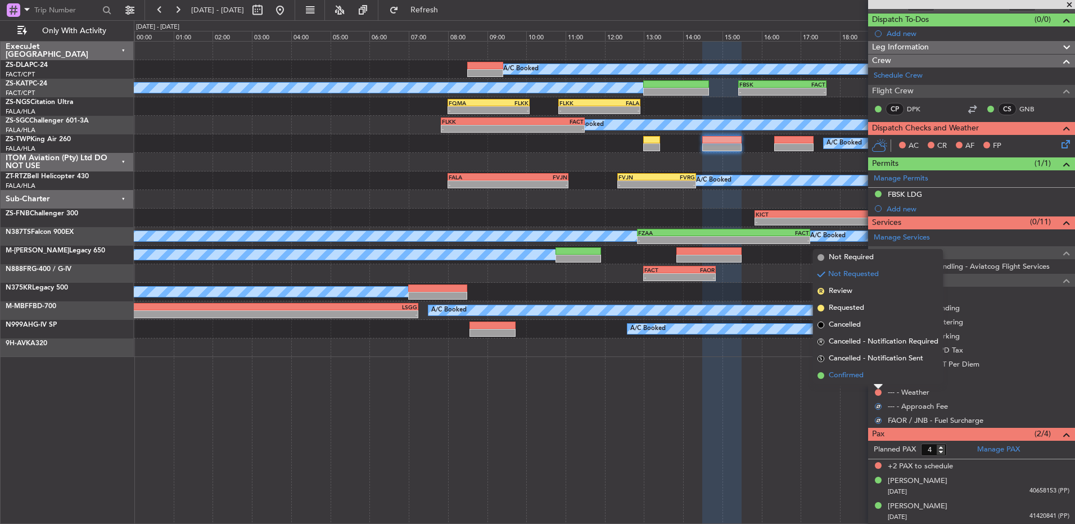
click at [876, 378] on li "Confirmed" at bounding box center [878, 375] width 130 height 17
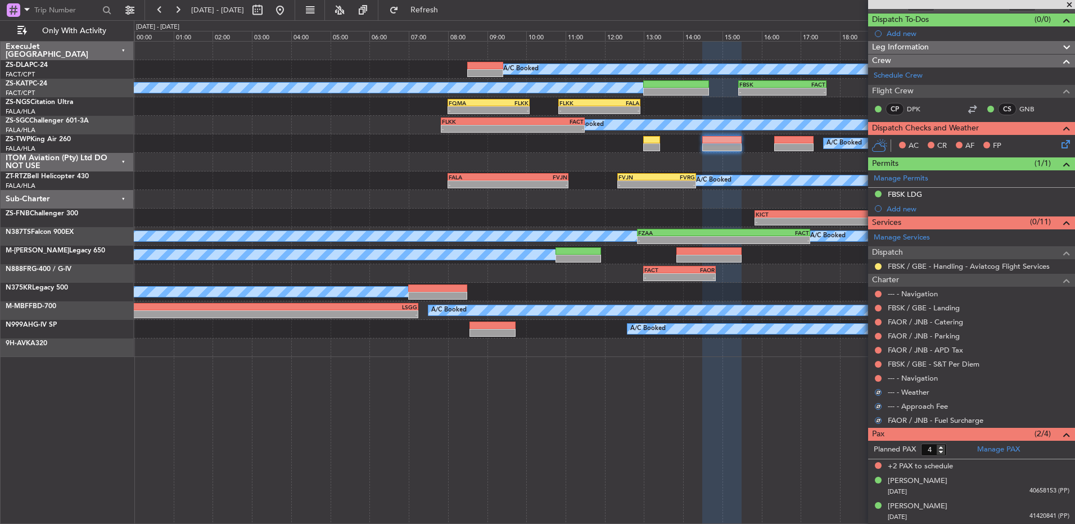
click at [876, 378] on button at bounding box center [878, 378] width 7 height 7
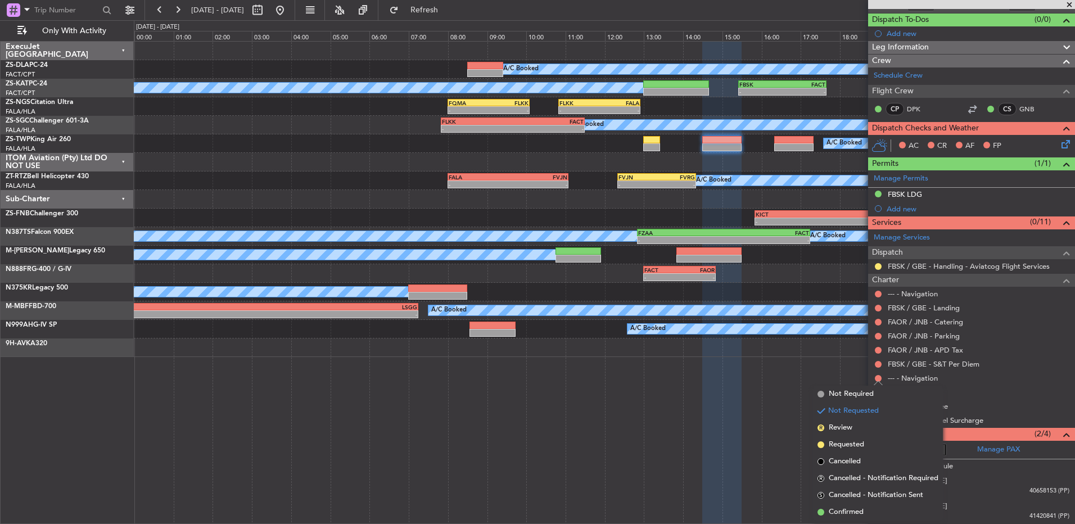
drag, startPoint x: 866, startPoint y: 506, endPoint x: 902, endPoint y: 330, distance: 180.1
click at [866, 506] on li "Confirmed" at bounding box center [878, 512] width 130 height 17
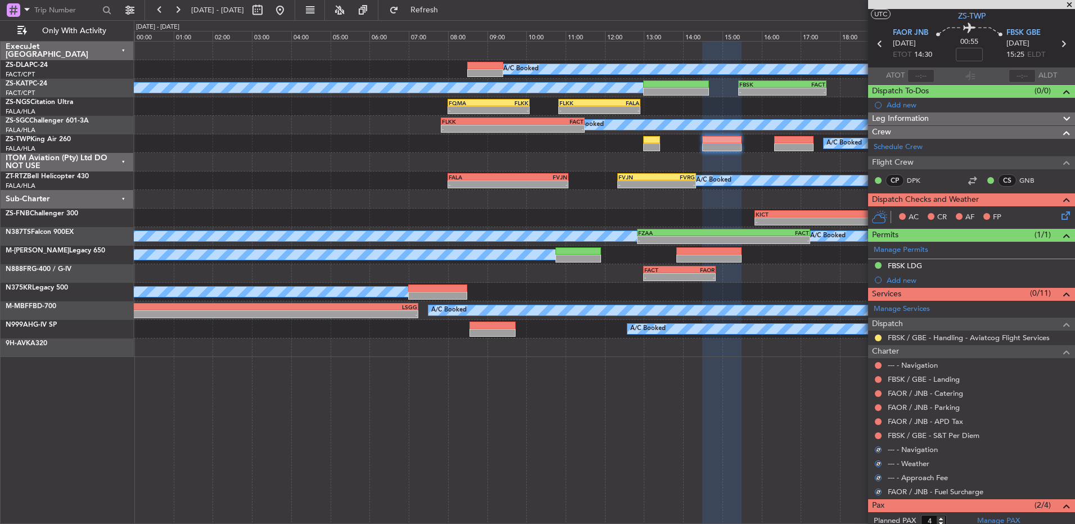
scroll to position [0, 0]
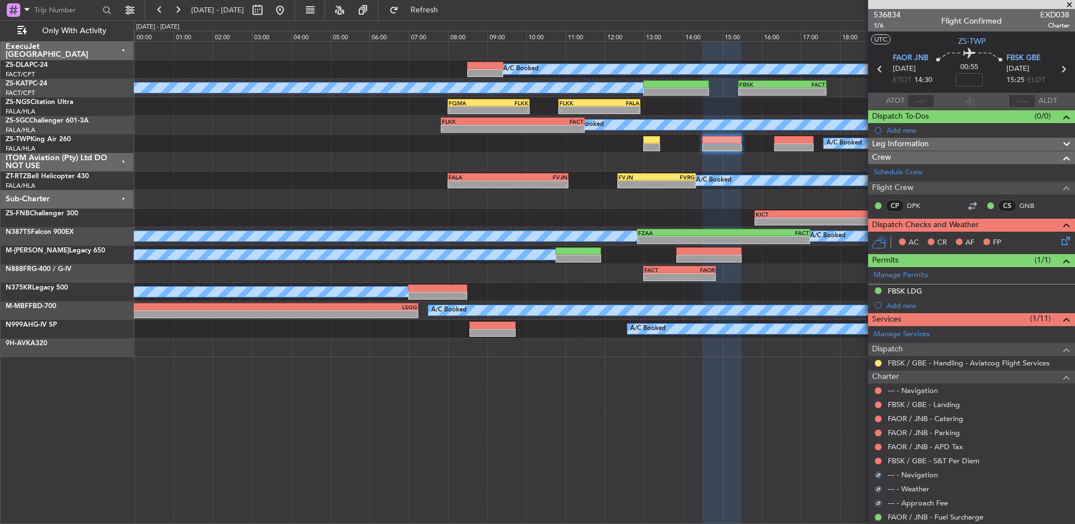
click at [881, 457] on div at bounding box center [877, 460] width 9 height 9
click at [878, 460] on button at bounding box center [878, 460] width 7 height 7
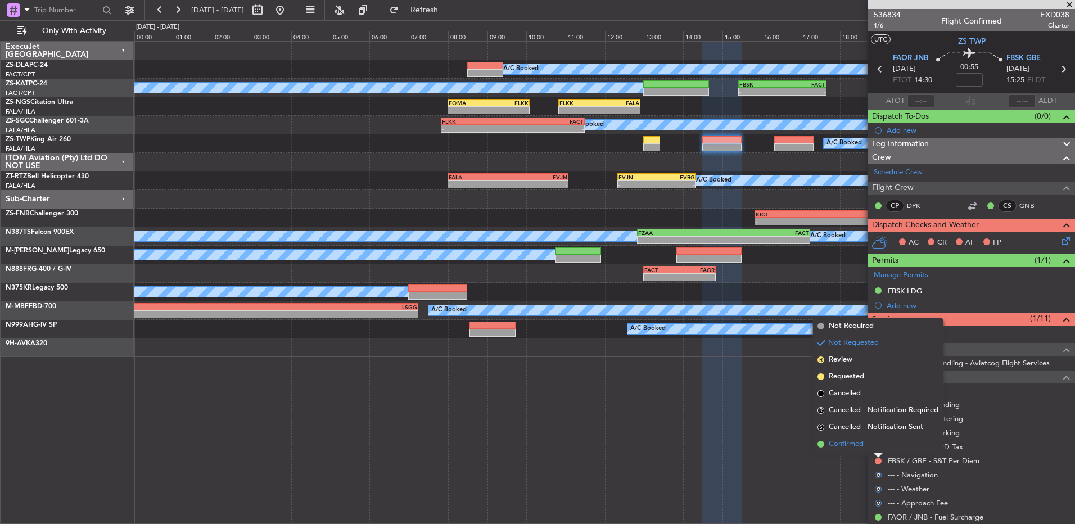
click at [873, 442] on li "Confirmed" at bounding box center [878, 444] width 130 height 17
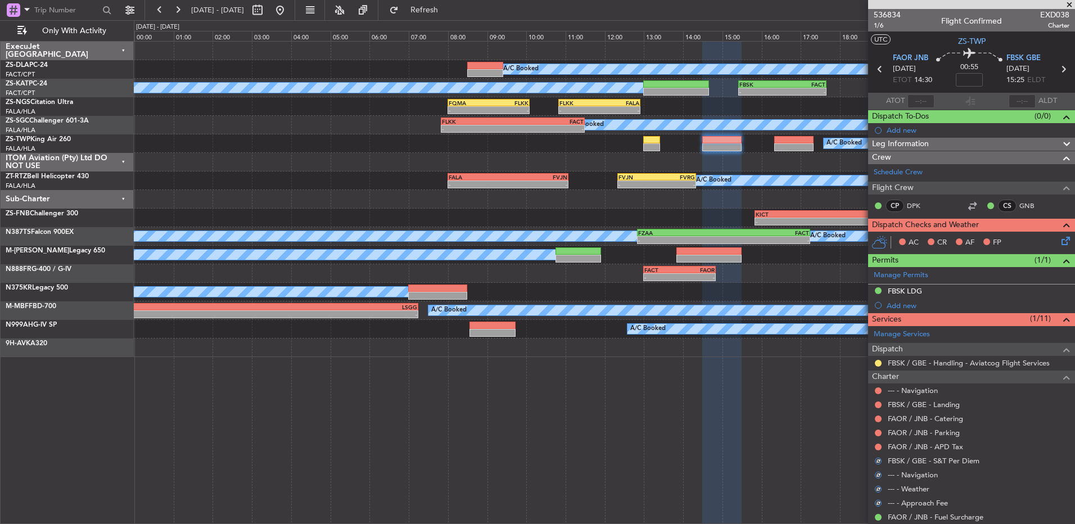
click at [873, 442] on div "FAOR / JNB - APD Tax" at bounding box center [971, 446] width 207 height 14
click at [877, 446] on button at bounding box center [878, 446] width 7 height 7
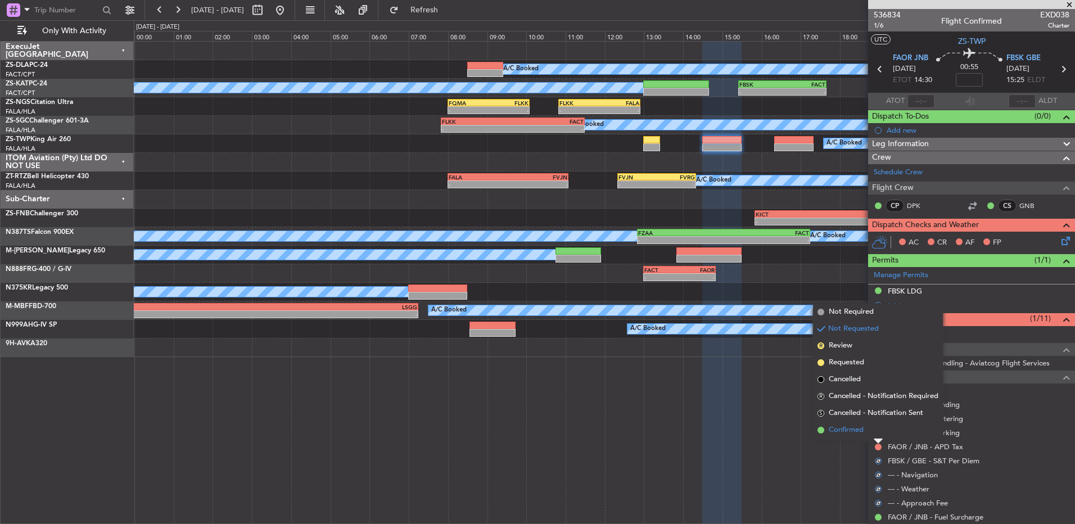
click at [877, 434] on li "Confirmed" at bounding box center [878, 430] width 130 height 17
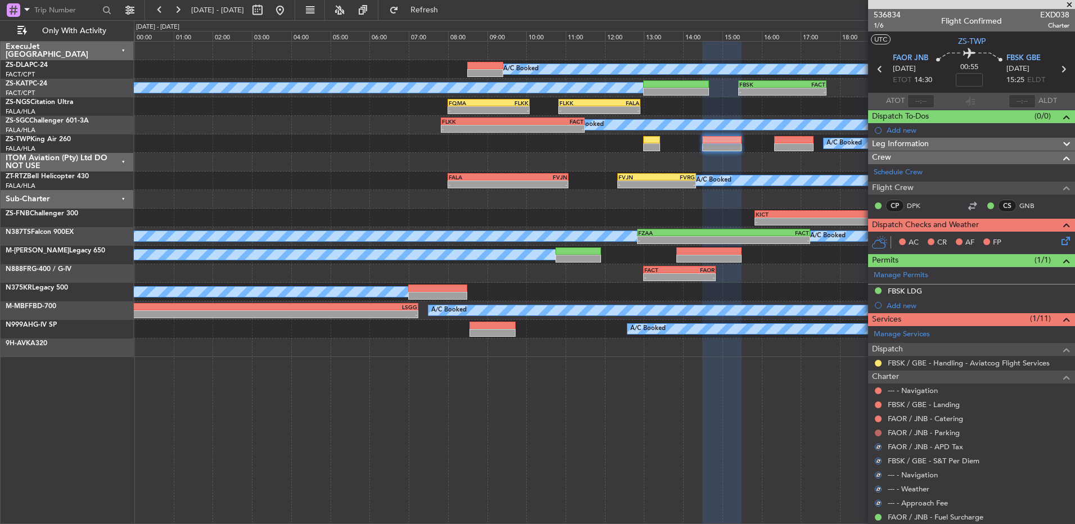
click at [877, 433] on button at bounding box center [878, 432] width 7 height 7
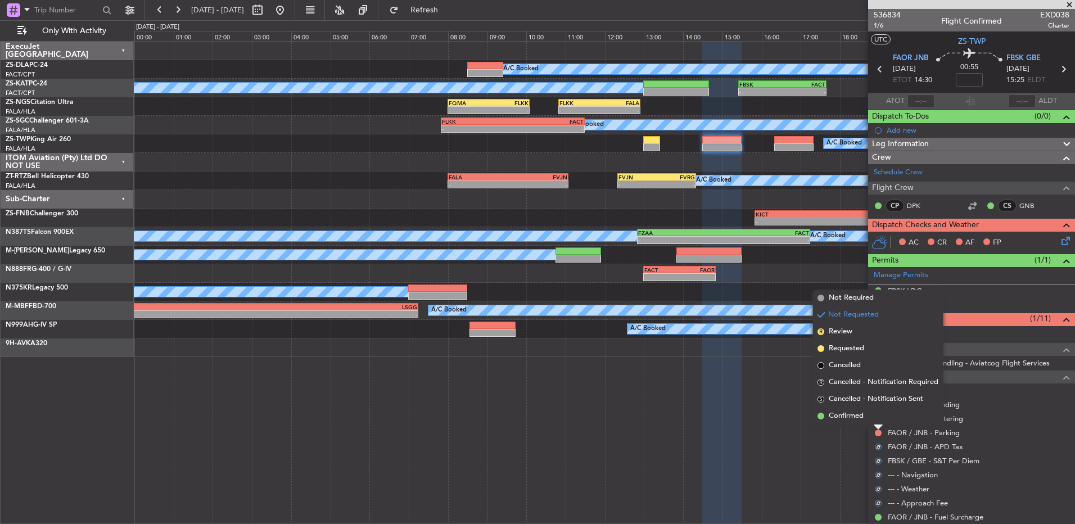
drag, startPoint x: 877, startPoint y: 433, endPoint x: 868, endPoint y: 415, distance: 20.9
click at [867, 409] on li "Confirmed" at bounding box center [878, 415] width 130 height 17
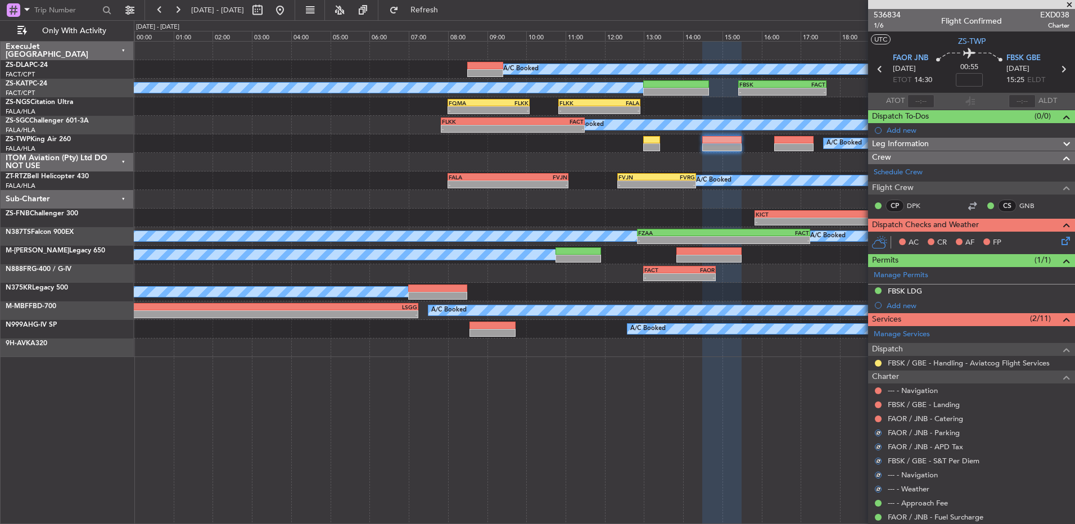
click at [882, 422] on mat-tooltip-component "Not Requested" at bounding box center [878, 437] width 64 height 30
click at [878, 417] on button at bounding box center [878, 418] width 7 height 7
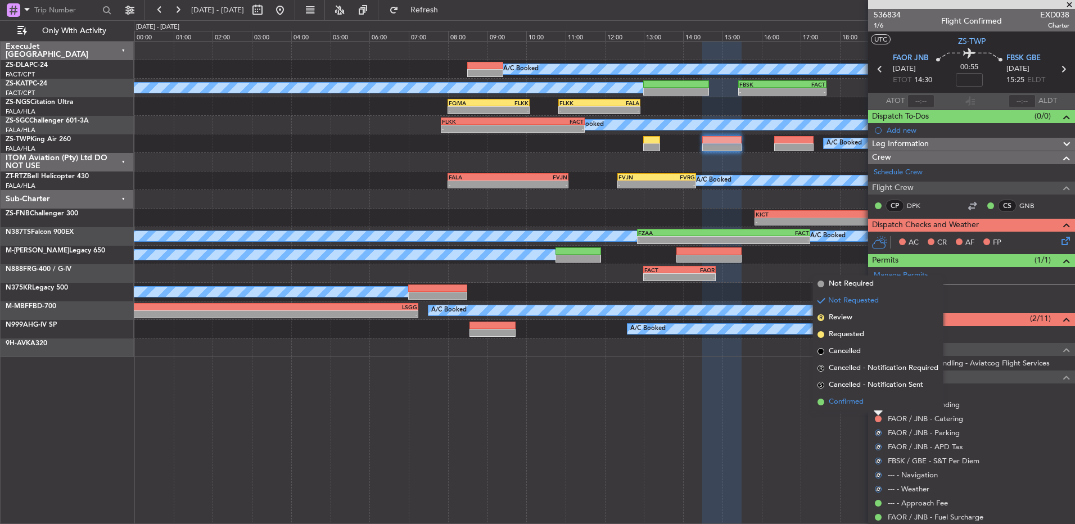
click at [869, 402] on li "Confirmed" at bounding box center [878, 401] width 130 height 17
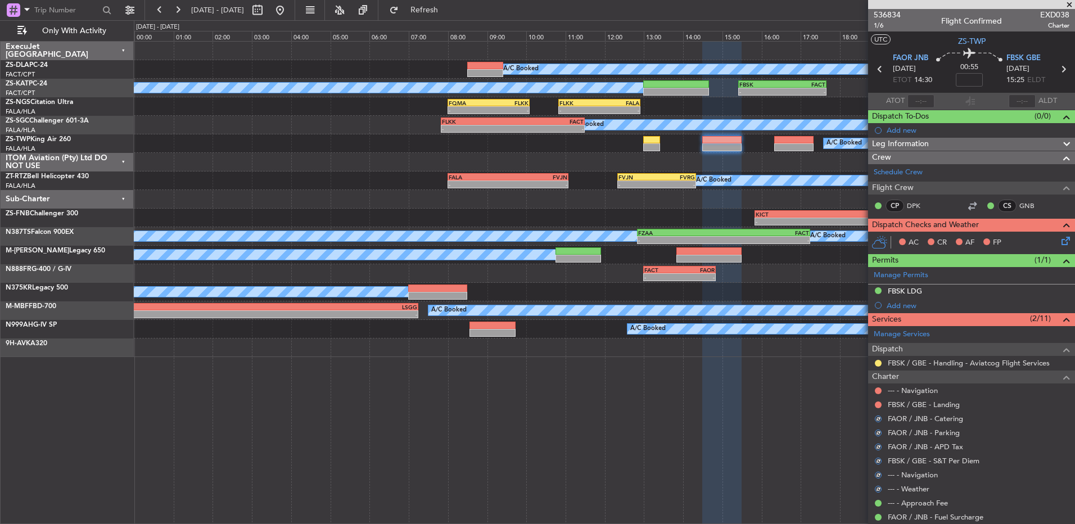
click at [877, 409] on mat-tooltip-component "Not Requested" at bounding box center [878, 422] width 64 height 30
click at [878, 409] on mat-tooltip-component "Not Requested" at bounding box center [878, 422] width 64 height 30
click at [876, 406] on button at bounding box center [878, 404] width 7 height 7
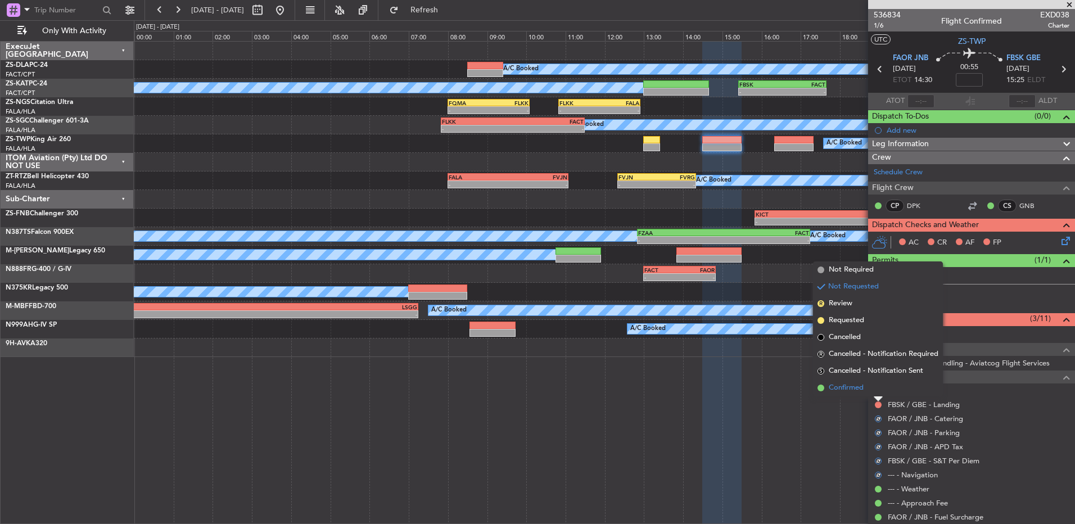
click at [876, 394] on li "Confirmed" at bounding box center [878, 387] width 130 height 17
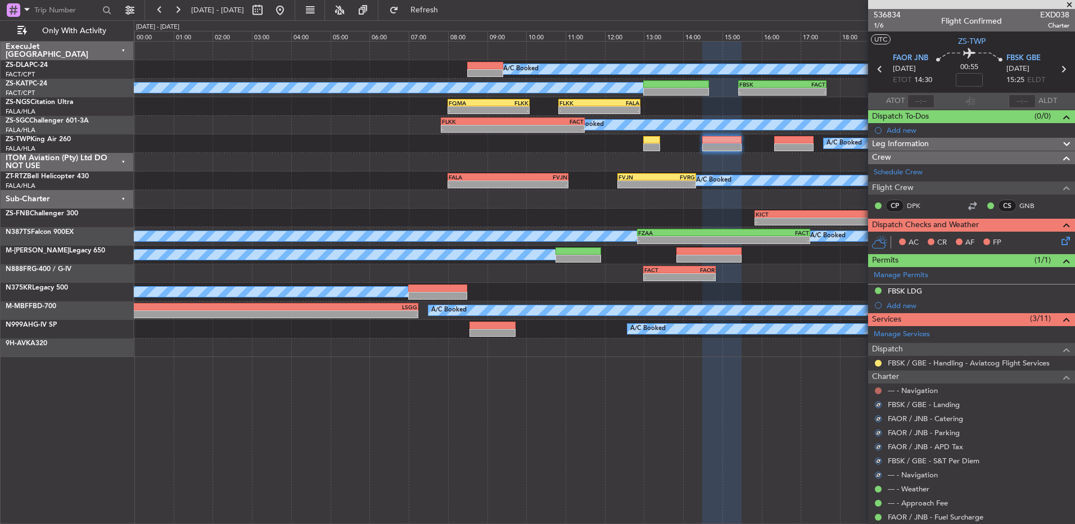
click at [878, 392] on button at bounding box center [878, 390] width 7 height 7
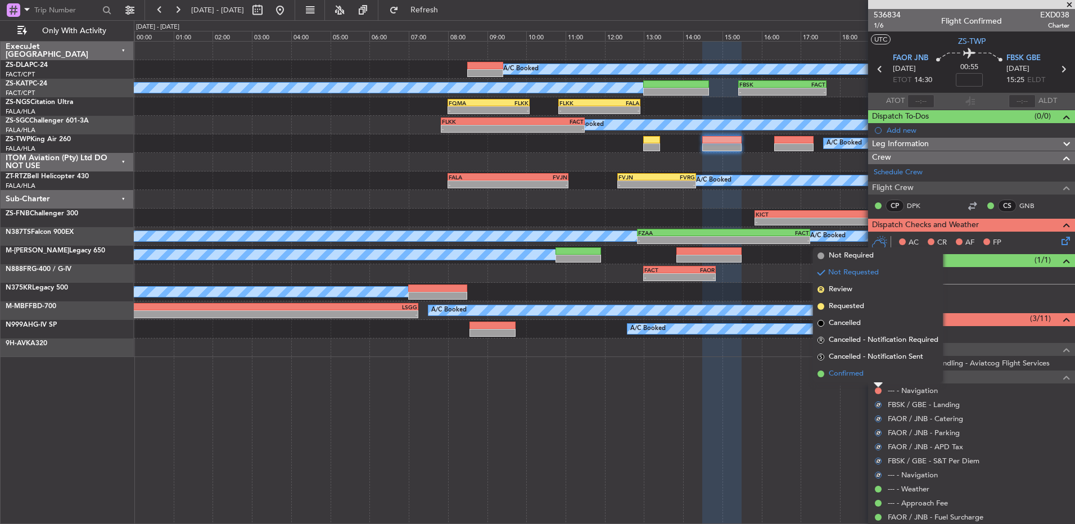
click at [876, 382] on li "Confirmed" at bounding box center [878, 373] width 130 height 17
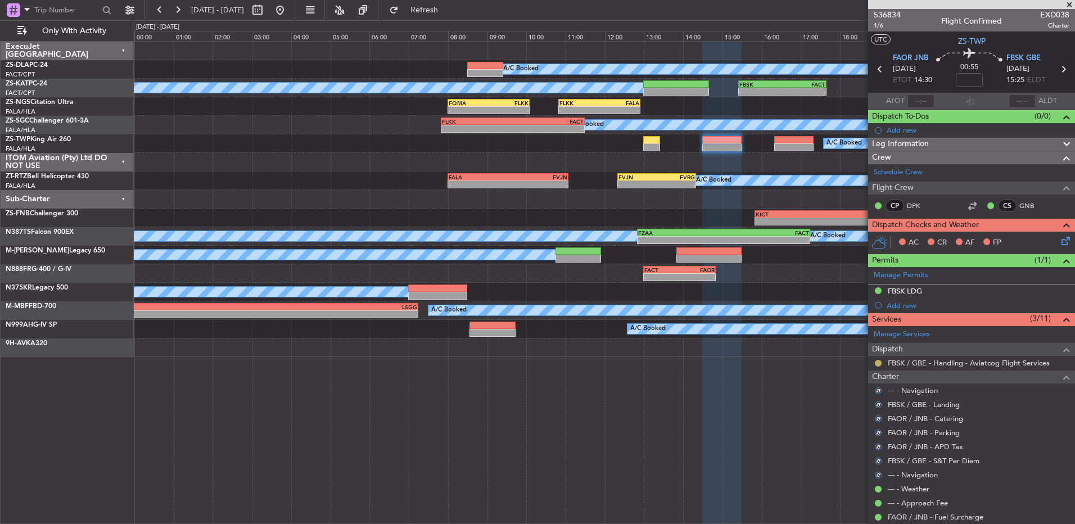
click at [877, 361] on button at bounding box center [878, 363] width 7 height 7
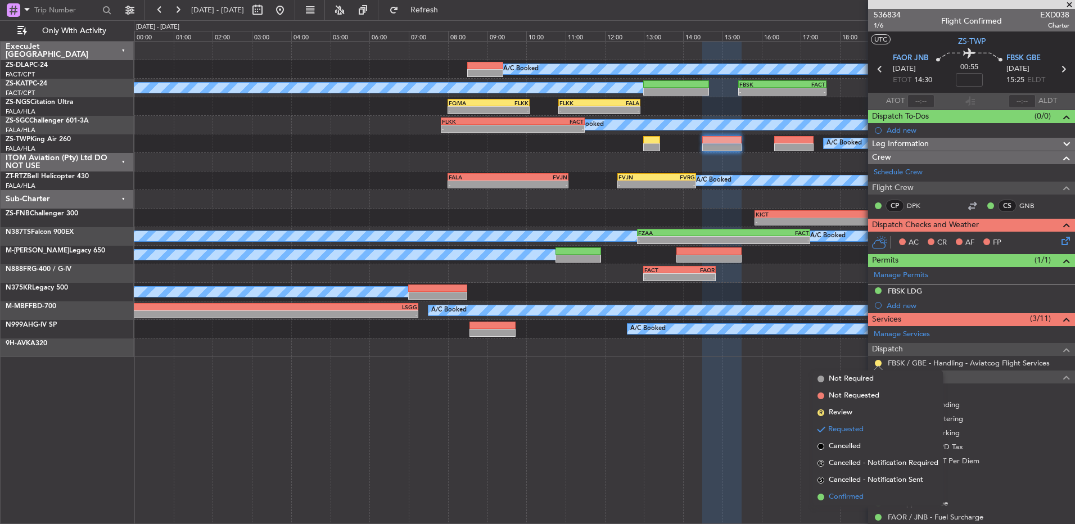
click at [864, 489] on li "Confirmed" at bounding box center [878, 496] width 130 height 17
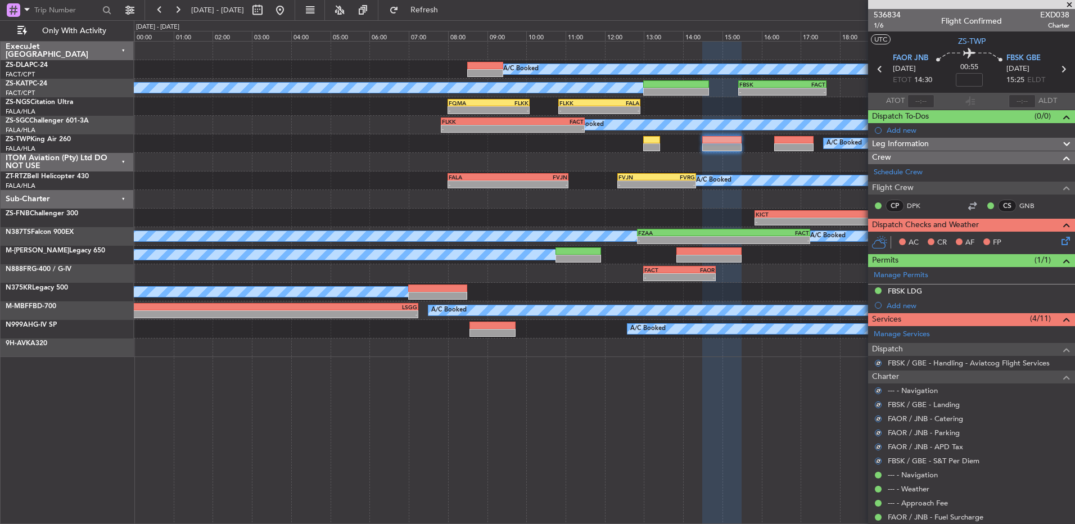
click at [1059, 243] on icon at bounding box center [1063, 238] width 9 height 9
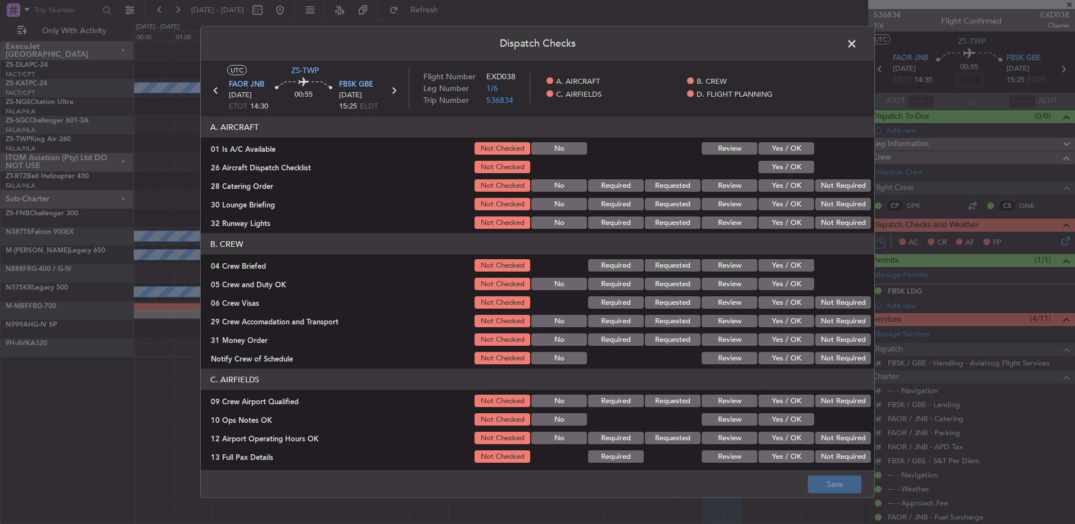
click at [783, 153] on button "Yes / OK" at bounding box center [786, 148] width 56 height 12
click at [786, 167] on button "Yes / OK" at bounding box center [786, 167] width 56 height 12
click at [837, 194] on section "A. AIRCRAFT 01 Is A/C Available Not Checked No Review Yes / OK 26 Aircraft Disp…" at bounding box center [537, 173] width 673 height 114
click at [835, 188] on button "Not Required" at bounding box center [843, 185] width 56 height 12
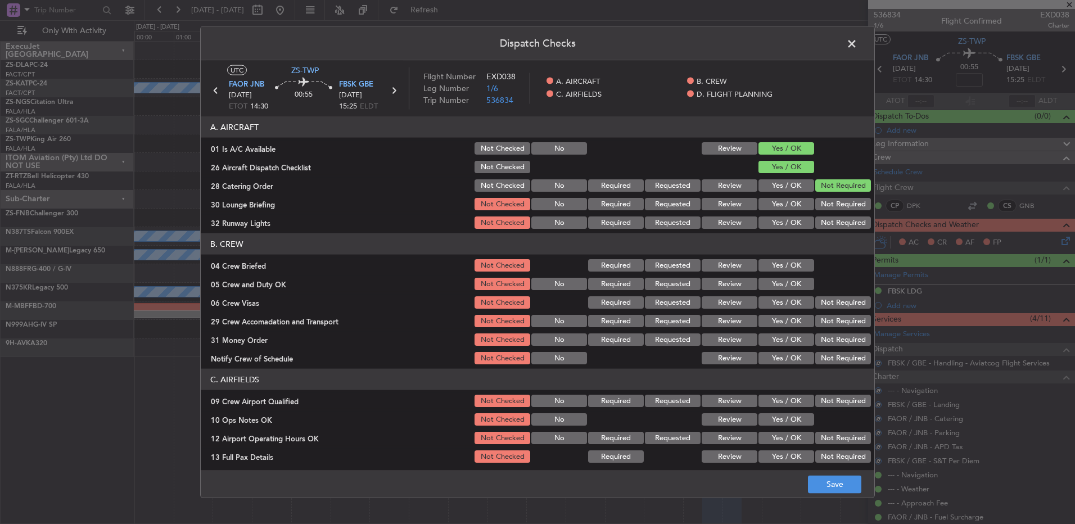
click at [831, 206] on button "Not Required" at bounding box center [843, 204] width 56 height 12
click at [828, 220] on button "Not Required" at bounding box center [843, 222] width 56 height 12
drag, startPoint x: 795, startPoint y: 262, endPoint x: 803, endPoint y: 286, distance: 24.9
click at [796, 264] on button "Yes / OK" at bounding box center [786, 265] width 56 height 12
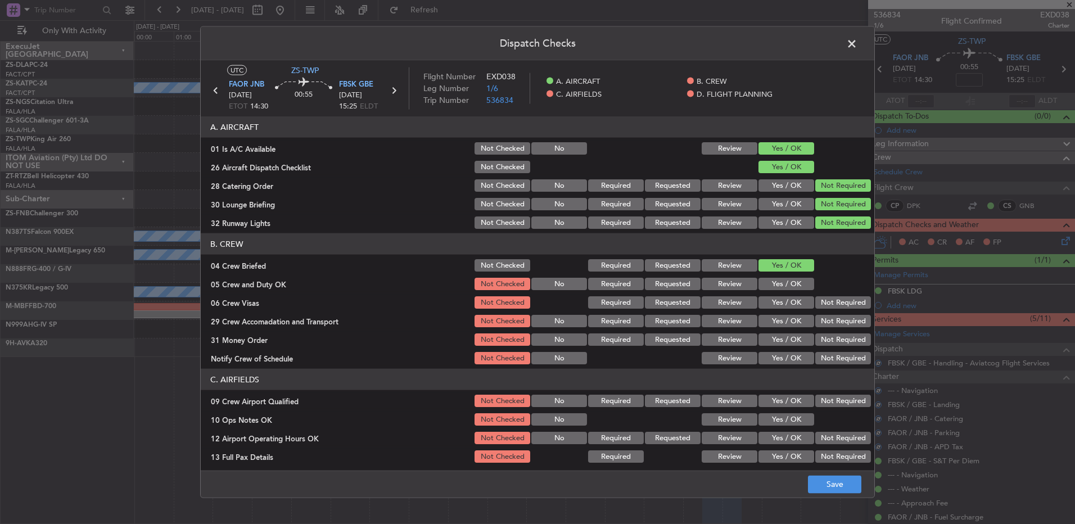
click at [802, 287] on button "Yes / OK" at bounding box center [786, 284] width 56 height 12
click at [820, 309] on div "Not Required" at bounding box center [841, 302] width 57 height 16
click at [822, 316] on div "Not Required" at bounding box center [841, 321] width 57 height 16
click at [824, 321] on button "Not Required" at bounding box center [843, 321] width 56 height 12
drag, startPoint x: 818, startPoint y: 297, endPoint x: 826, endPoint y: 303, distance: 10.0
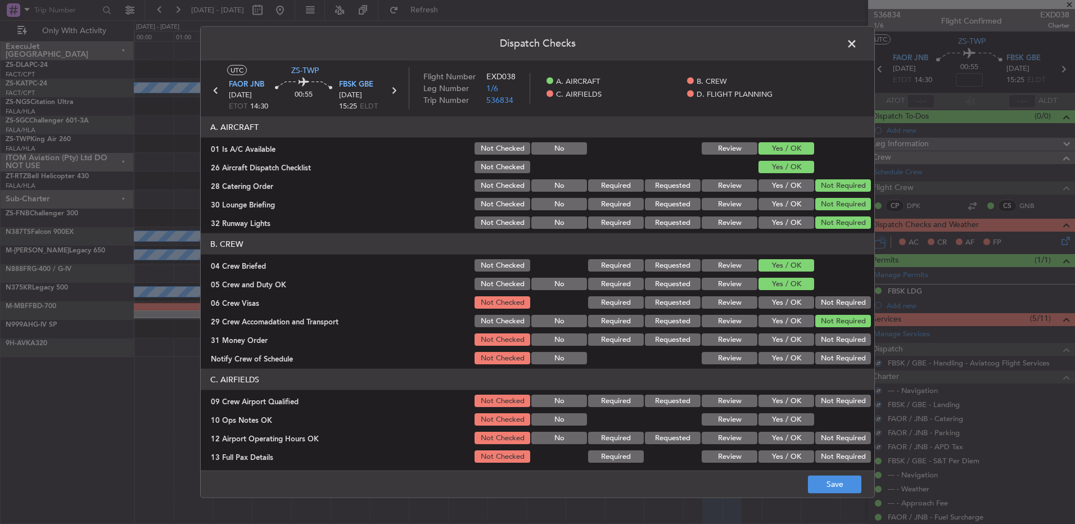
click at [819, 297] on button "Not Required" at bounding box center [843, 302] width 56 height 12
click at [826, 341] on button "Not Required" at bounding box center [843, 339] width 56 height 12
drag, startPoint x: 828, startPoint y: 348, endPoint x: 831, endPoint y: 355, distance: 7.0
click at [831, 354] on section "B. CREW 04 Crew Briefed Not Checked Required Requested Review Yes / OK 05 Crew …" at bounding box center [537, 299] width 673 height 133
click at [832, 357] on button "Not Required" at bounding box center [843, 358] width 56 height 12
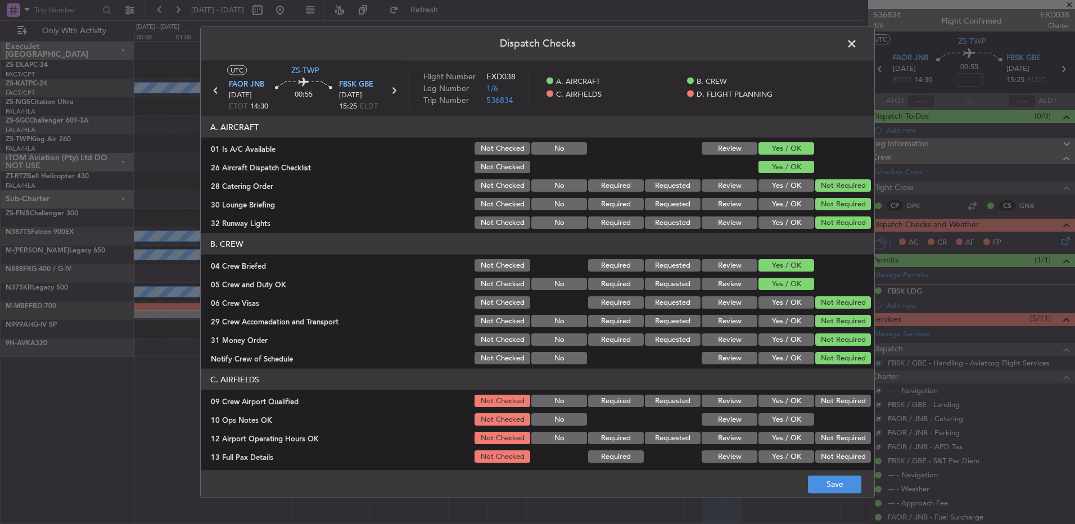
scroll to position [158, 0]
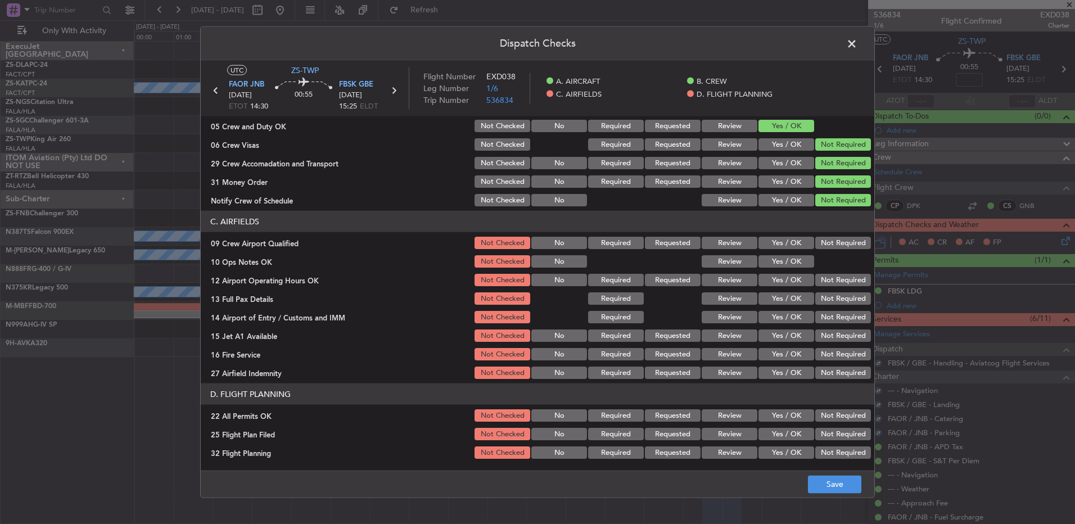
click at [827, 249] on div "Not Required" at bounding box center [841, 243] width 57 height 16
click at [824, 248] on button "Not Required" at bounding box center [843, 243] width 56 height 12
click at [792, 263] on button "Yes / OK" at bounding box center [786, 261] width 56 height 12
click at [841, 281] on button "Not Required" at bounding box center [843, 280] width 56 height 12
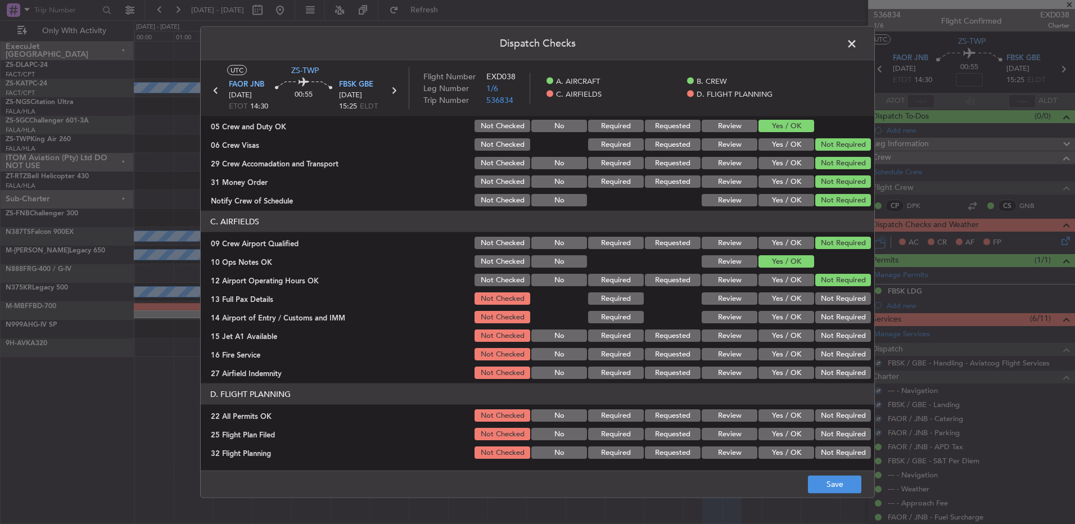
click at [835, 279] on button "Not Required" at bounding box center [843, 280] width 56 height 12
click at [834, 297] on button "Not Required" at bounding box center [843, 298] width 56 height 12
drag, startPoint x: 834, startPoint y: 297, endPoint x: 832, endPoint y: 307, distance: 10.4
click at [832, 302] on button "Not Required" at bounding box center [843, 298] width 56 height 12
click at [832, 309] on section "C. AIRFIELDS 09 Crew Airport Qualified Not Checked No Required Requested Review…" at bounding box center [537, 296] width 673 height 170
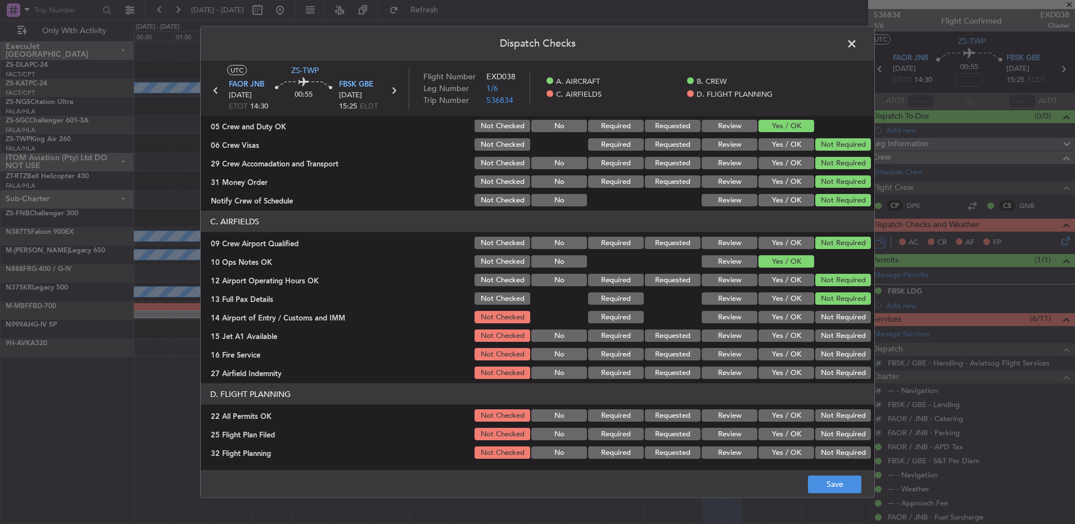
drag, startPoint x: 832, startPoint y: 309, endPoint x: 832, endPoint y: 321, distance: 11.8
click at [832, 312] on div "Not Required" at bounding box center [841, 317] width 57 height 16
click at [832, 321] on button "Not Required" at bounding box center [843, 317] width 56 height 12
click at [832, 324] on div "Not Required" at bounding box center [841, 317] width 57 height 16
click at [832, 332] on button "Not Required" at bounding box center [843, 335] width 56 height 12
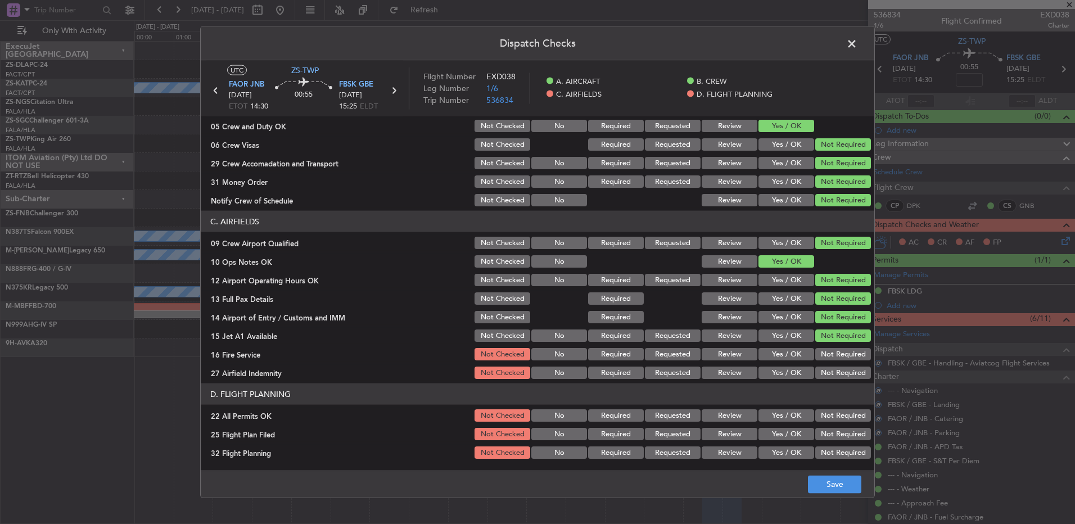
click at [833, 340] on button "Not Required" at bounding box center [843, 335] width 56 height 12
drag, startPoint x: 833, startPoint y: 348, endPoint x: 832, endPoint y: 355, distance: 6.8
click at [833, 351] on button "Not Required" at bounding box center [843, 354] width 56 height 12
click at [831, 368] on section "C. AIRFIELDS 09 Crew Airport Qualified Not Checked No Required Requested Review…" at bounding box center [537, 296] width 673 height 170
drag, startPoint x: 831, startPoint y: 373, endPoint x: 830, endPoint y: 386, distance: 13.0
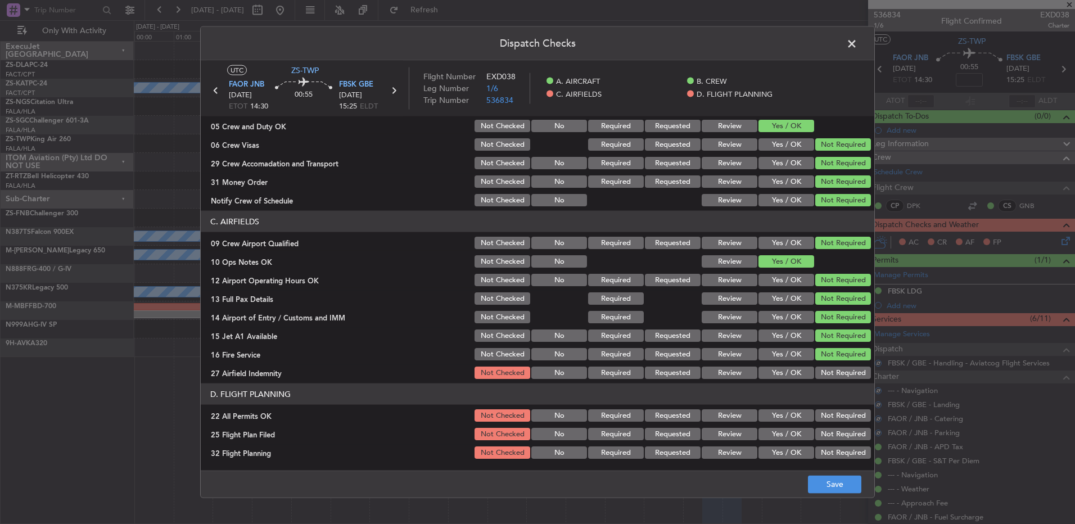
click at [831, 384] on article "A. AIRCRAFT 01 Is A/C Available Not Checked No Review Yes / OK 26 Aircraft Disp…" at bounding box center [537, 289] width 673 height 347
click at [825, 366] on section "C. AIRFIELDS 09 Crew Airport Qualified Not Checked No Required Requested Review…" at bounding box center [537, 296] width 673 height 170
click at [822, 371] on button "Not Required" at bounding box center [843, 372] width 56 height 12
drag, startPoint x: 832, startPoint y: 405, endPoint x: 823, endPoint y: 422, distance: 19.4
click at [833, 406] on section "D. FLIGHT PLANNING 22 All Permits OK Not Checked No Required Requested Review Y…" at bounding box center [537, 421] width 673 height 77
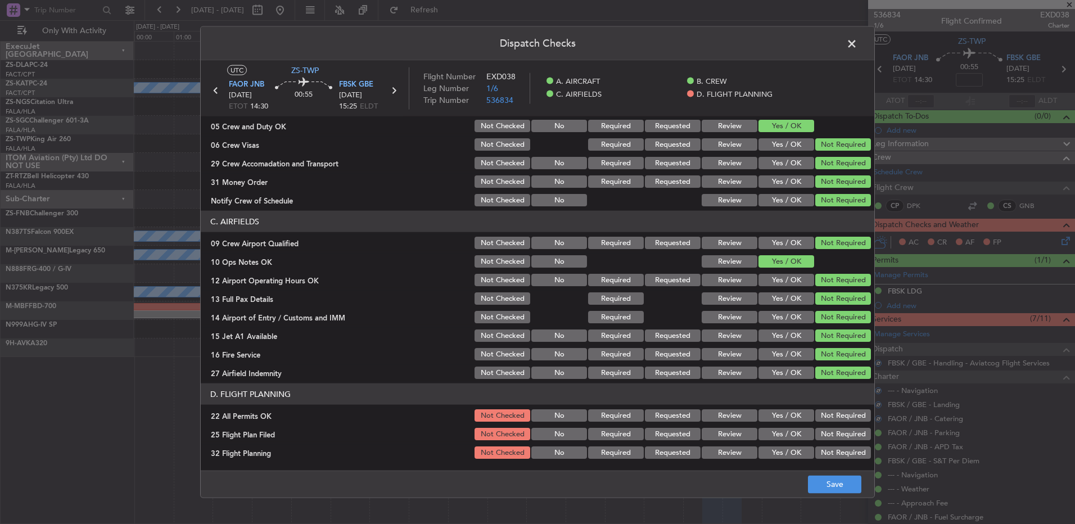
click at [826, 416] on button "Not Required" at bounding box center [843, 415] width 56 height 12
click at [714, 427] on div "Review" at bounding box center [728, 434] width 57 height 16
click at [720, 448] on button "Review" at bounding box center [729, 452] width 56 height 12
drag, startPoint x: 719, startPoint y: 428, endPoint x: 732, endPoint y: 439, distance: 17.5
click at [721, 429] on button "Review" at bounding box center [729, 434] width 56 height 12
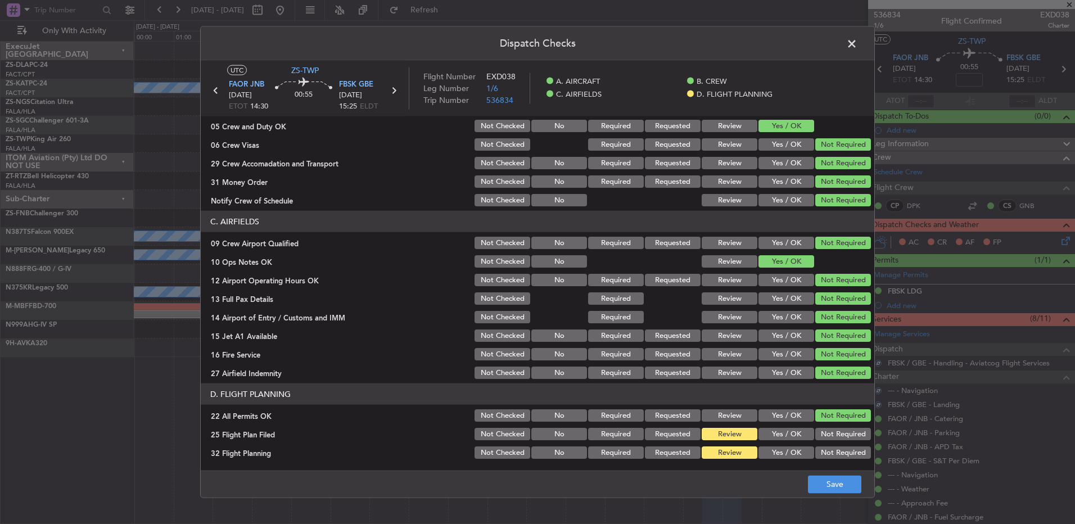
click at [805, 479] on footer "Save" at bounding box center [537, 483] width 673 height 27
click at [807, 479] on footer "Save" at bounding box center [537, 483] width 673 height 27
click at [820, 484] on button "Save" at bounding box center [834, 484] width 53 height 18
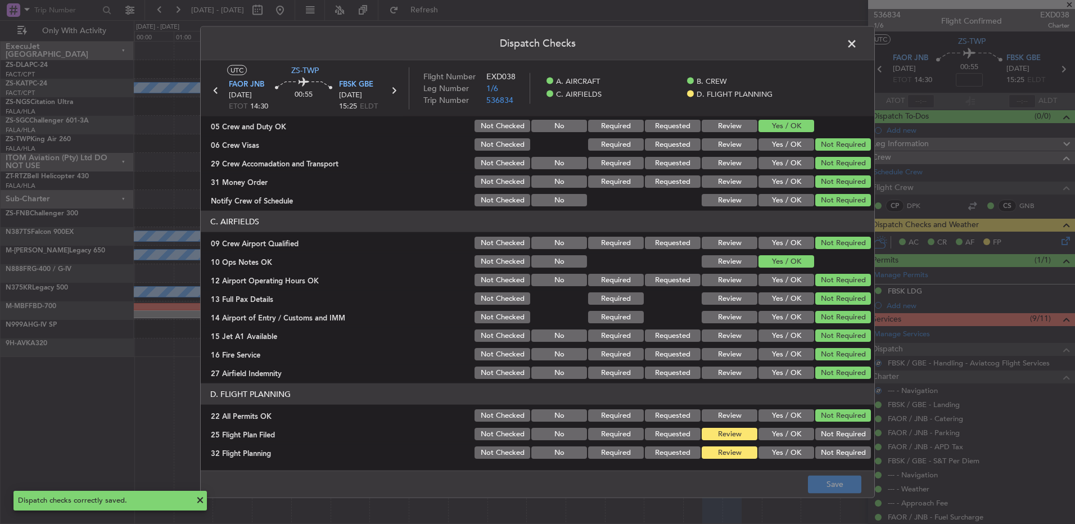
click at [857, 50] on span at bounding box center [857, 46] width 0 height 22
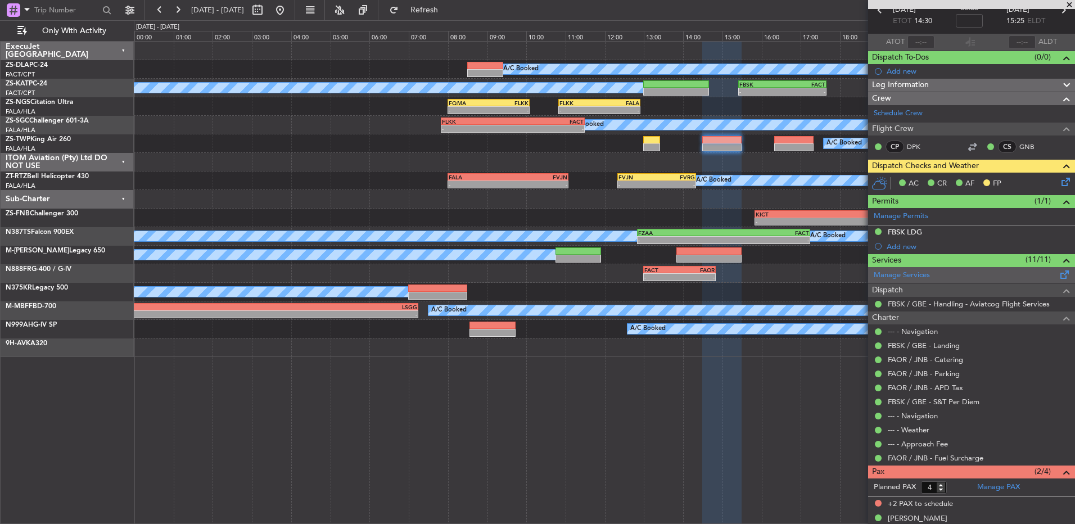
scroll to position [0, 0]
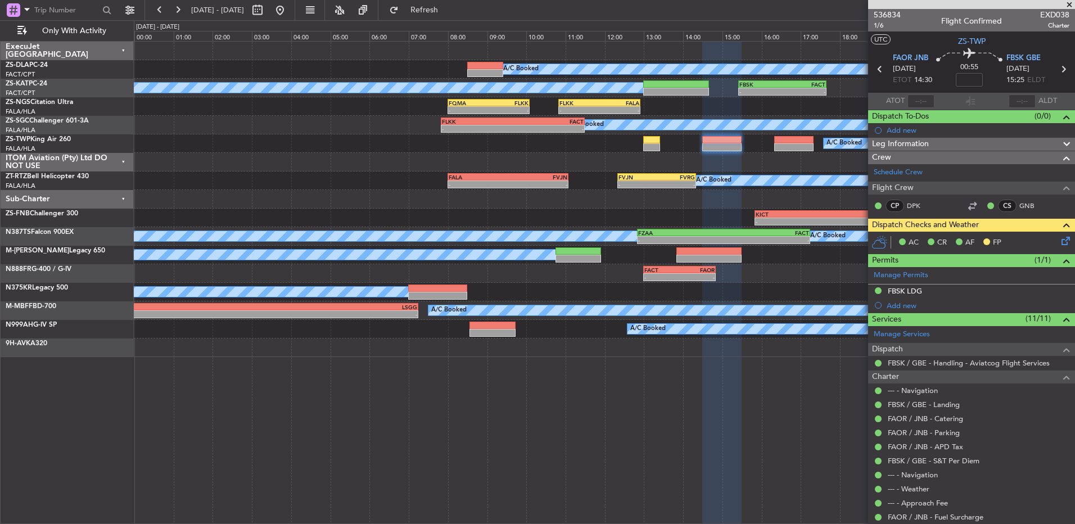
click at [1055, 69] on icon at bounding box center [1062, 69] width 15 height 15
type input "0"
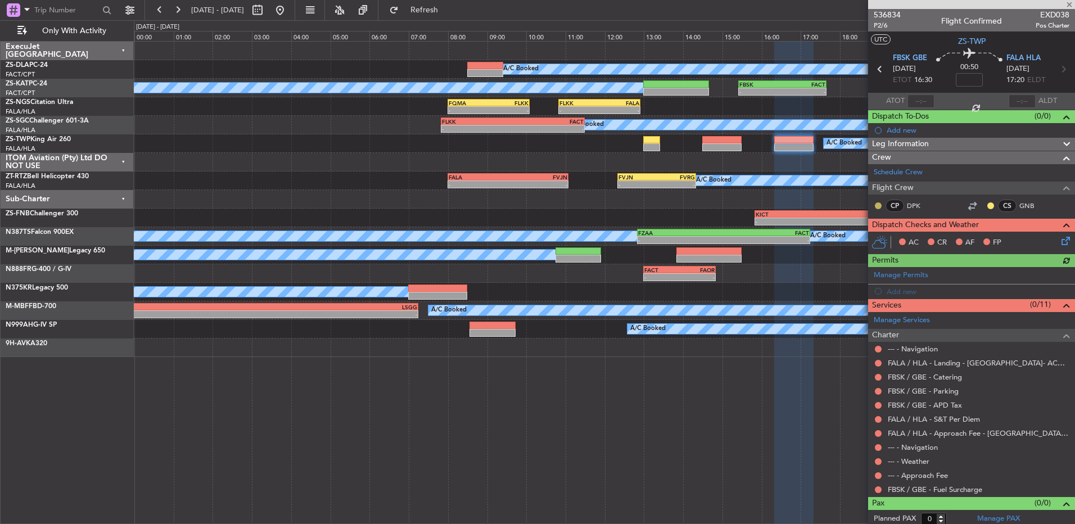
click at [877, 203] on button at bounding box center [878, 205] width 7 height 7
click at [873, 236] on span "Acknowledged" at bounding box center [880, 238] width 49 height 11
click at [987, 205] on button at bounding box center [990, 205] width 7 height 7
click at [969, 238] on span "Acknowledged" at bounding box center [984, 238] width 49 height 11
click at [879, 490] on button at bounding box center [878, 489] width 7 height 7
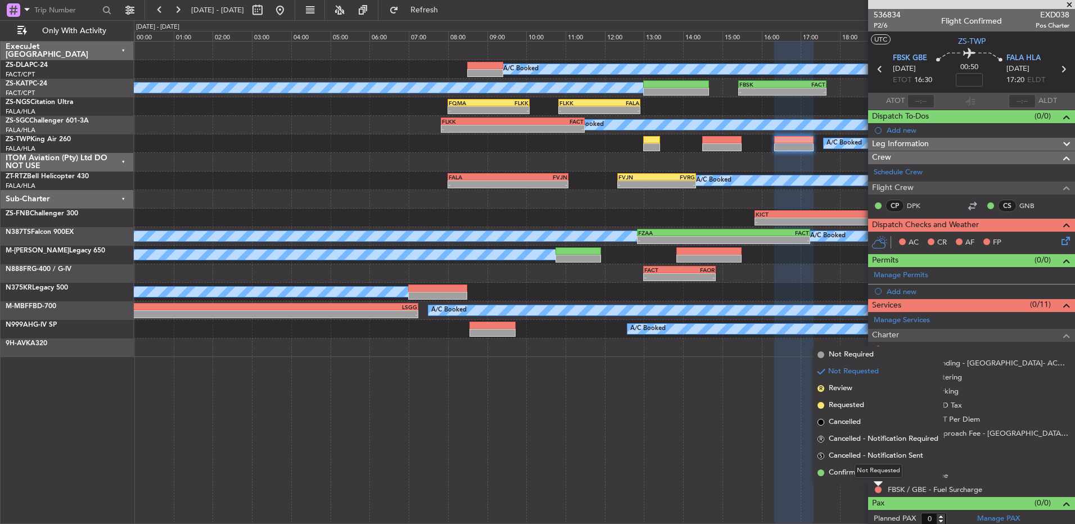
click at [876, 472] on div "Not Requested" at bounding box center [878, 471] width 48 height 14
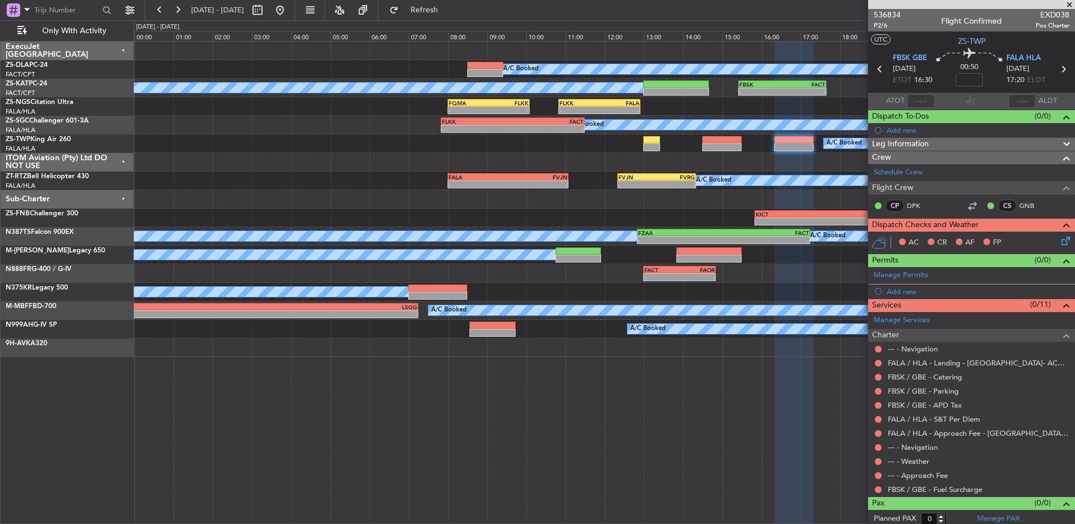
click at [879, 485] on mat-tooltip-component "Not Requested" at bounding box center [878, 471] width 64 height 30
click at [879, 488] on button at bounding box center [878, 489] width 7 height 7
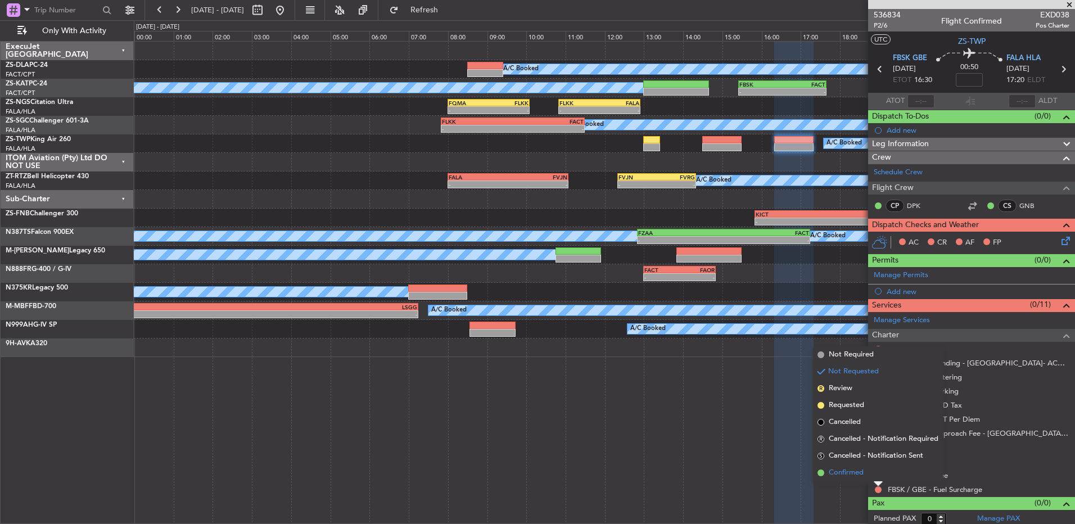
click at [869, 472] on li "Confirmed" at bounding box center [878, 472] width 130 height 17
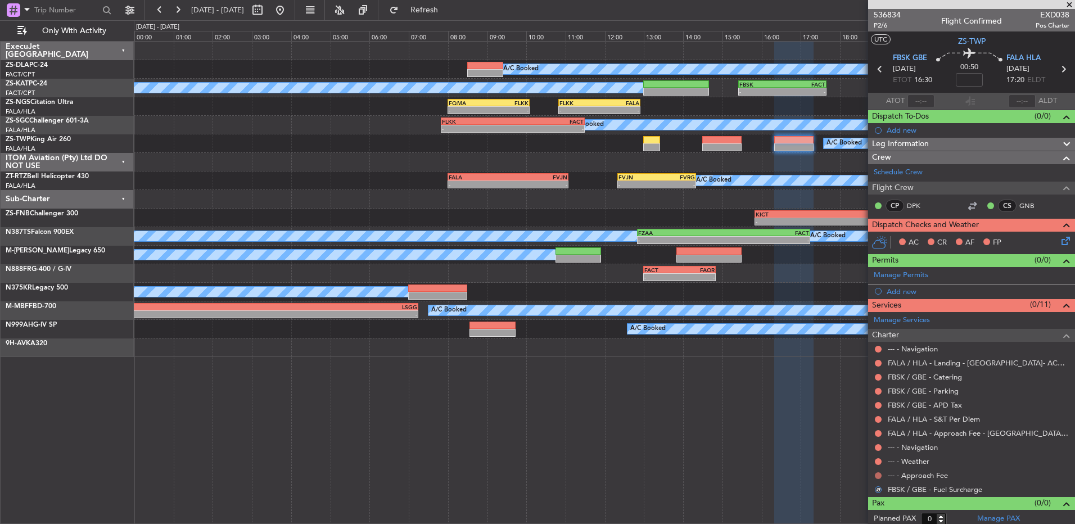
click at [876, 474] on button at bounding box center [878, 475] width 7 height 7
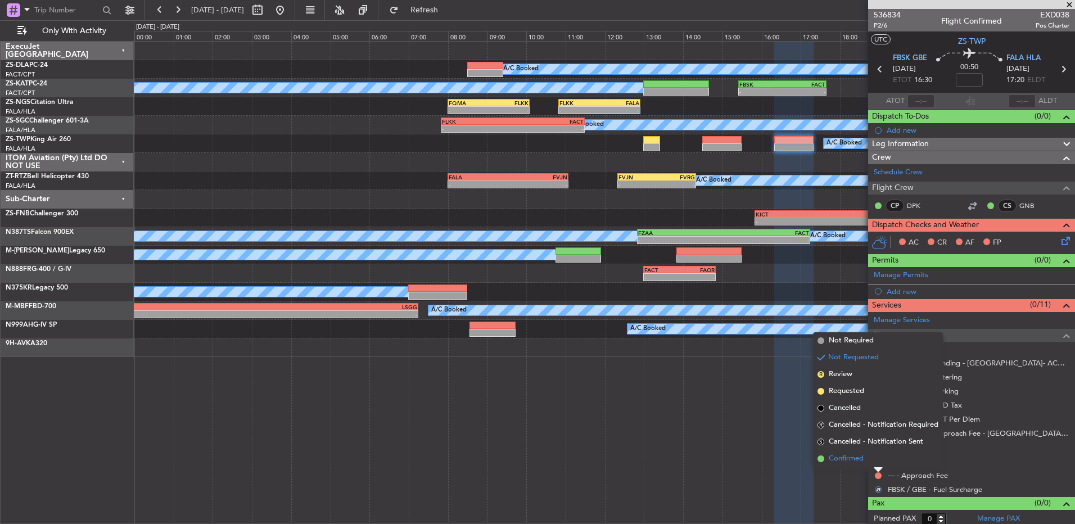
click at [876, 460] on li "Confirmed" at bounding box center [878, 458] width 130 height 17
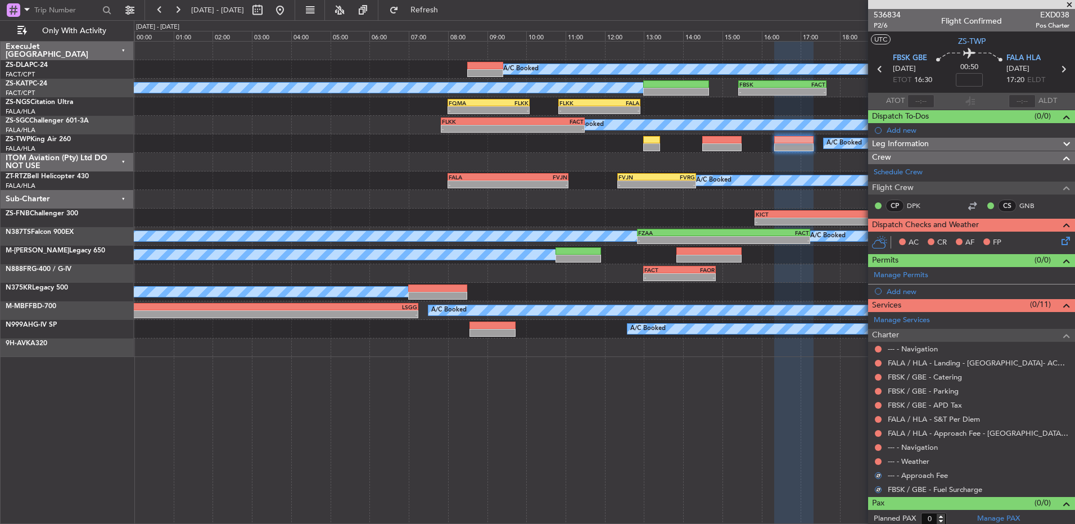
click at [876, 460] on button at bounding box center [878, 461] width 7 height 7
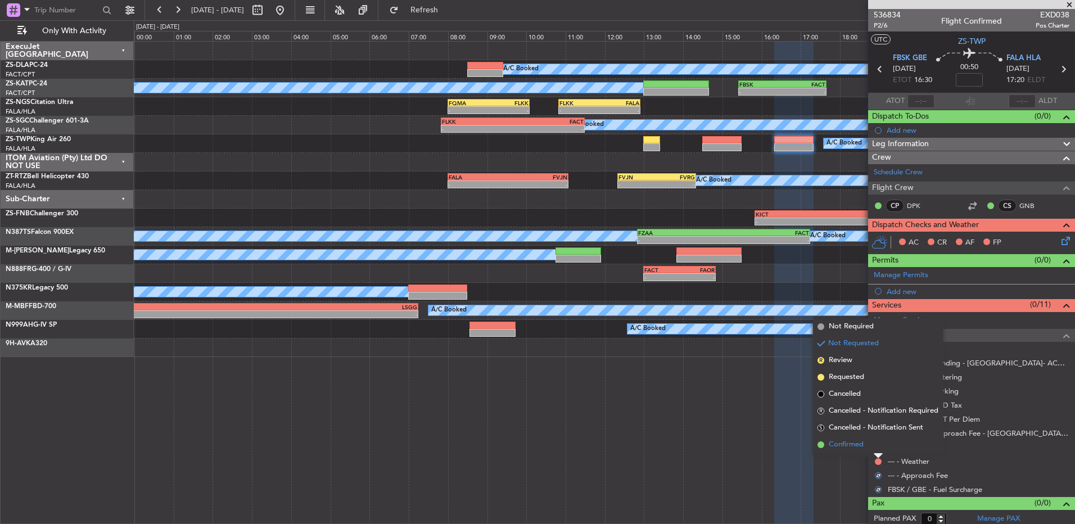
click at [877, 446] on li "Confirmed" at bounding box center [878, 444] width 130 height 17
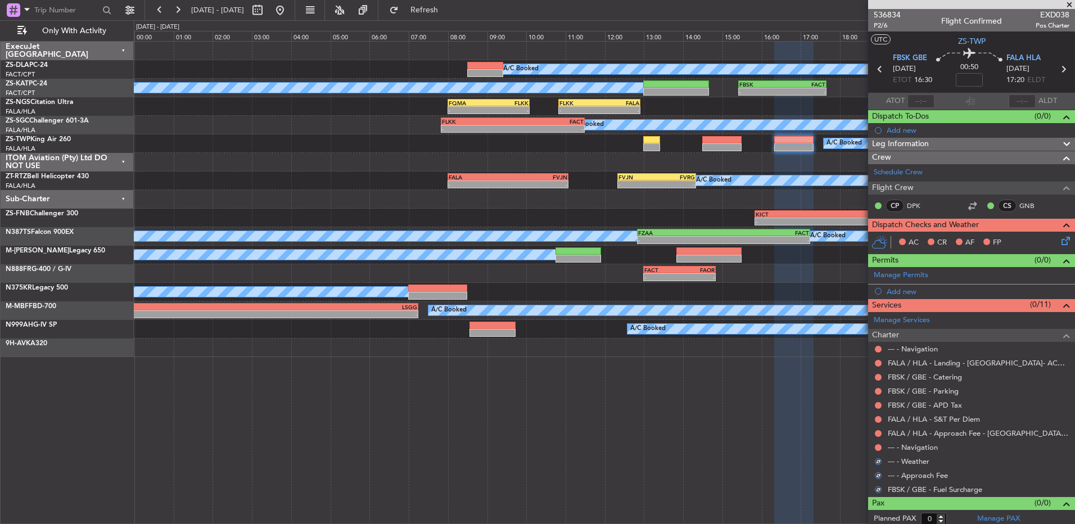
click at [877, 446] on button at bounding box center [878, 447] width 7 height 7
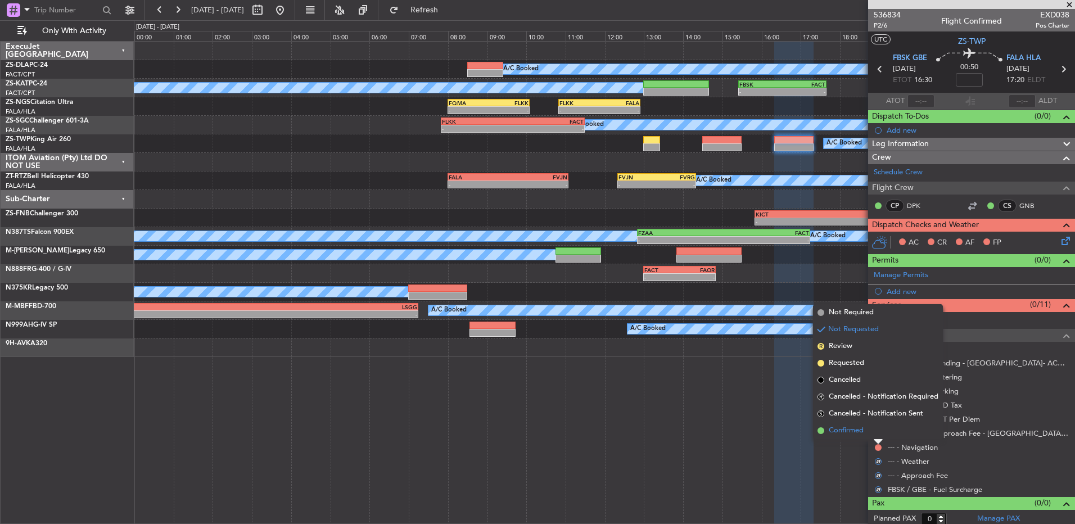
click at [877, 435] on li "Confirmed" at bounding box center [878, 430] width 130 height 17
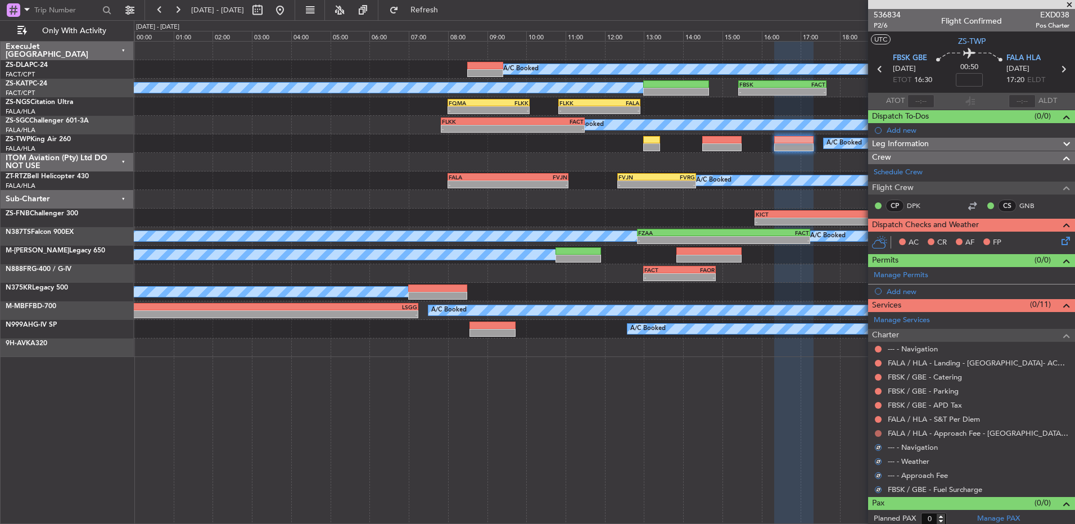
click at [878, 433] on button at bounding box center [878, 433] width 7 height 7
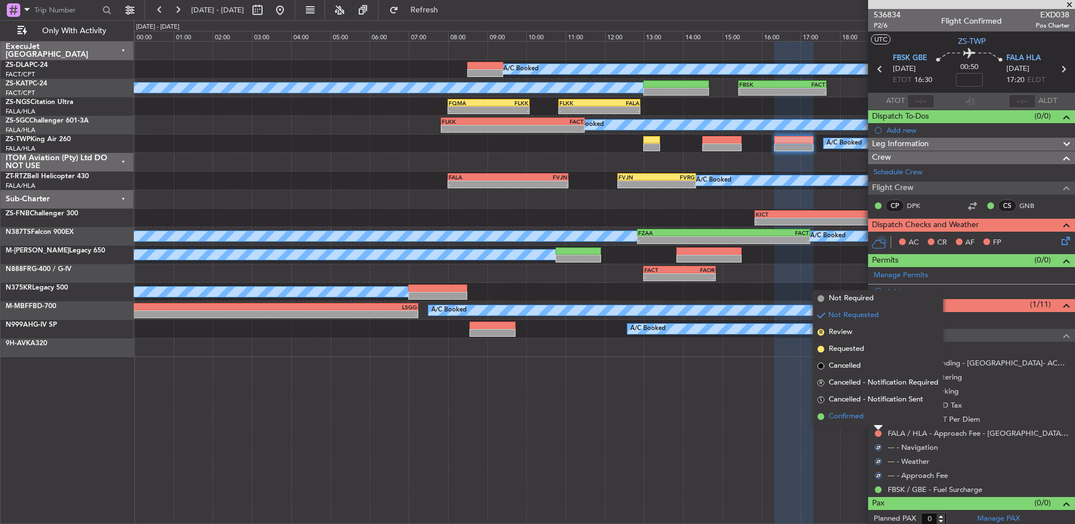
click at [878, 419] on li "Confirmed" at bounding box center [878, 416] width 130 height 17
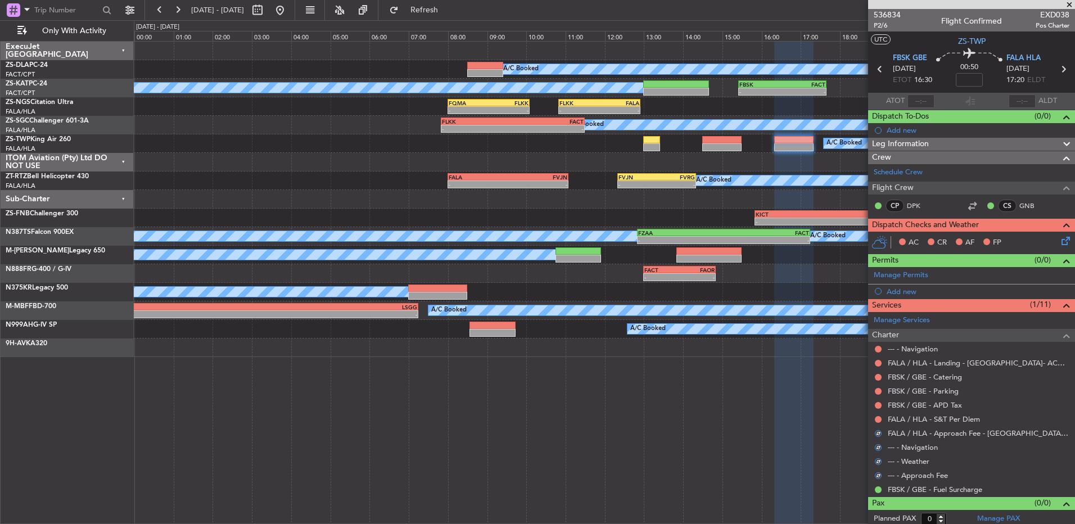
click at [878, 419] on button at bounding box center [878, 419] width 7 height 7
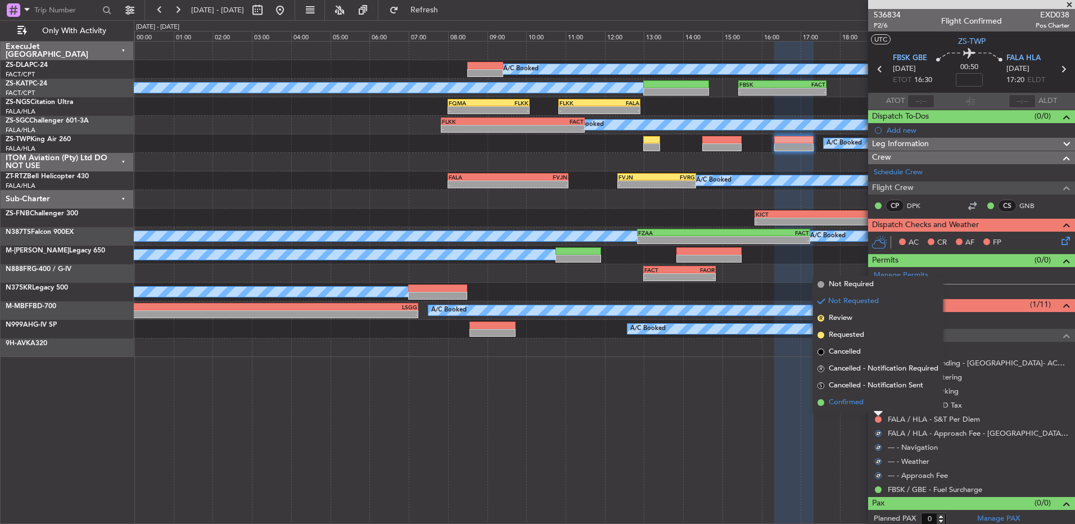
click at [871, 401] on li "Confirmed" at bounding box center [878, 402] width 130 height 17
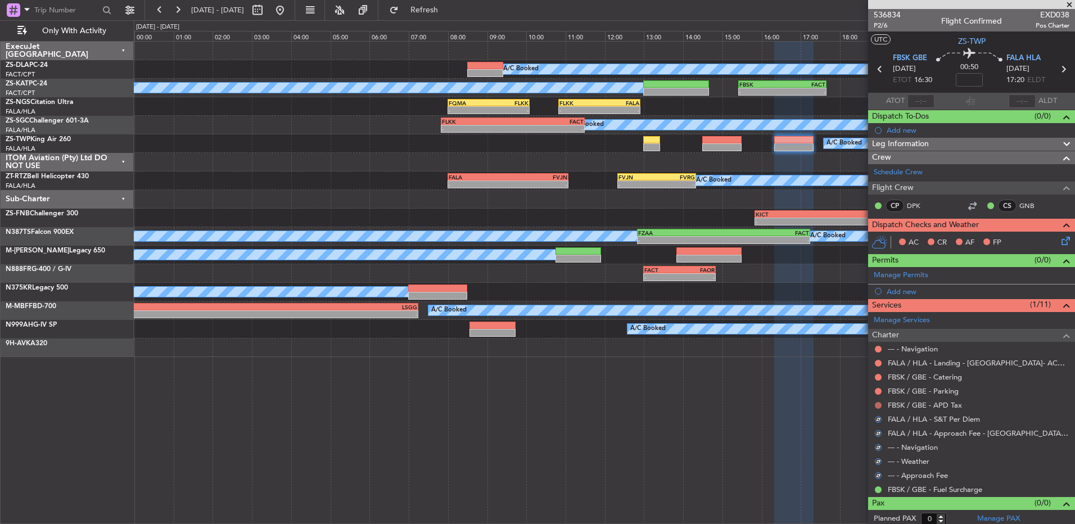
click at [876, 406] on button at bounding box center [878, 405] width 7 height 7
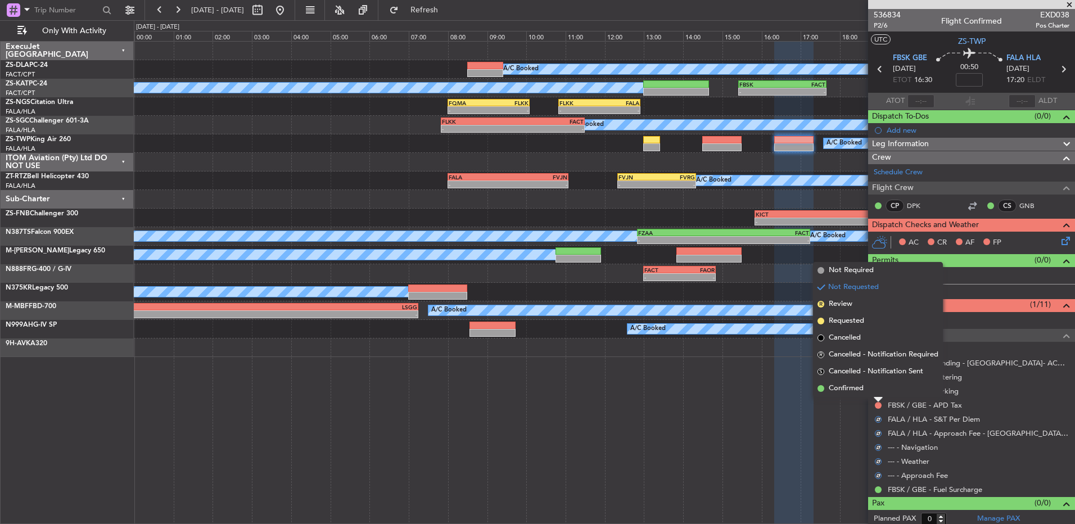
click at [876, 391] on li "Confirmed" at bounding box center [878, 388] width 130 height 17
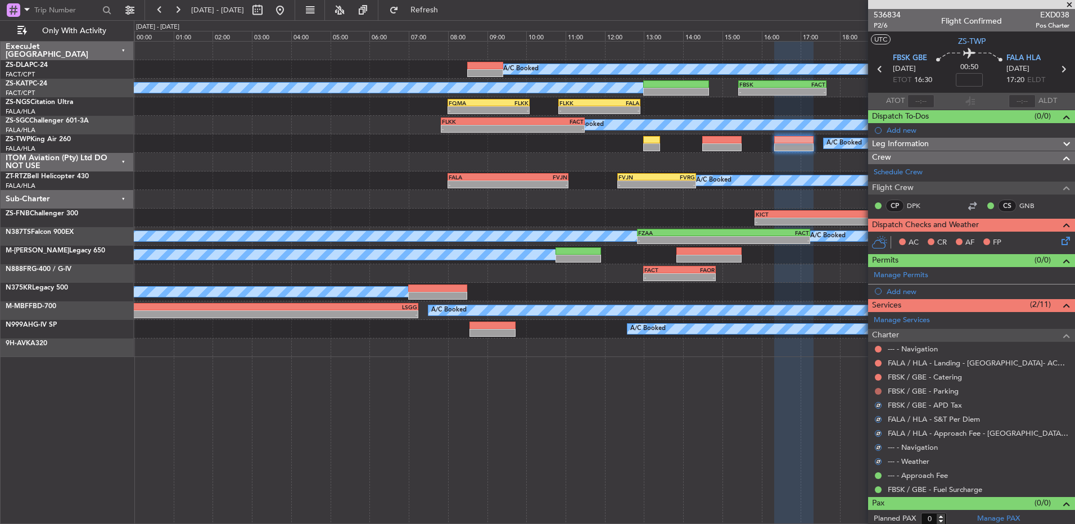
click at [877, 393] on button at bounding box center [878, 391] width 7 height 7
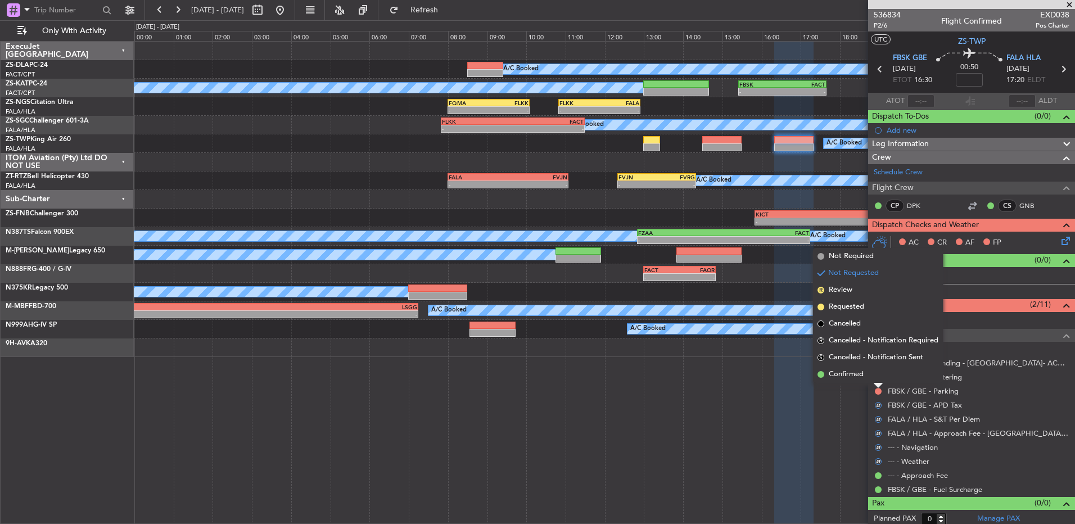
click at [874, 379] on li "Confirmed" at bounding box center [878, 374] width 130 height 17
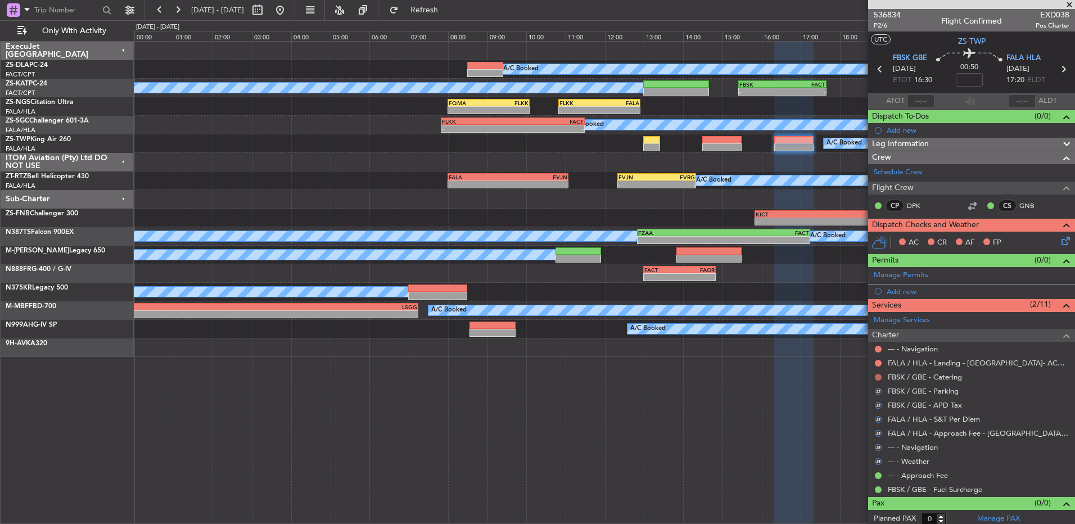
click at [880, 377] on button at bounding box center [878, 377] width 7 height 7
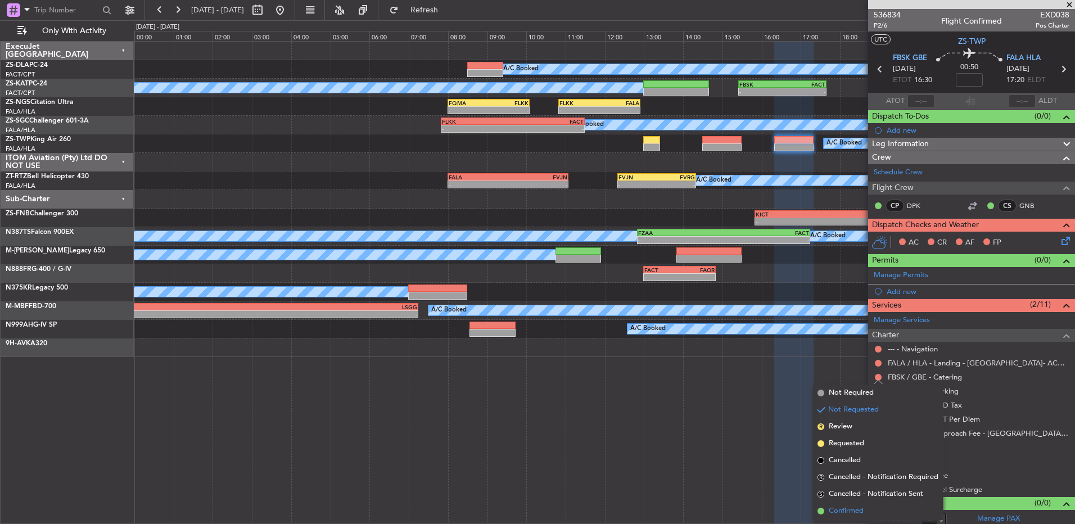
click at [885, 511] on li "Confirmed" at bounding box center [878, 510] width 130 height 17
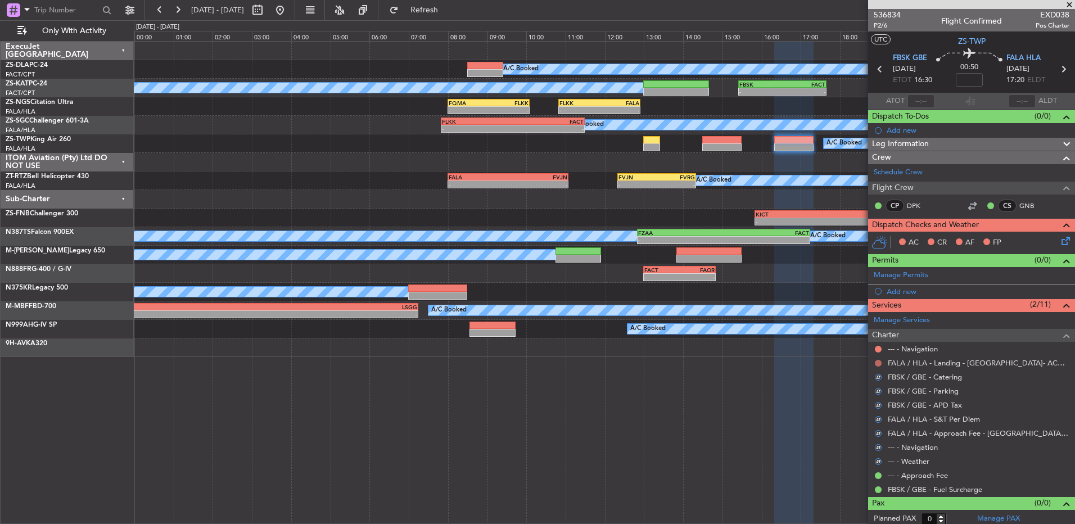
click at [880, 361] on button at bounding box center [878, 363] width 7 height 7
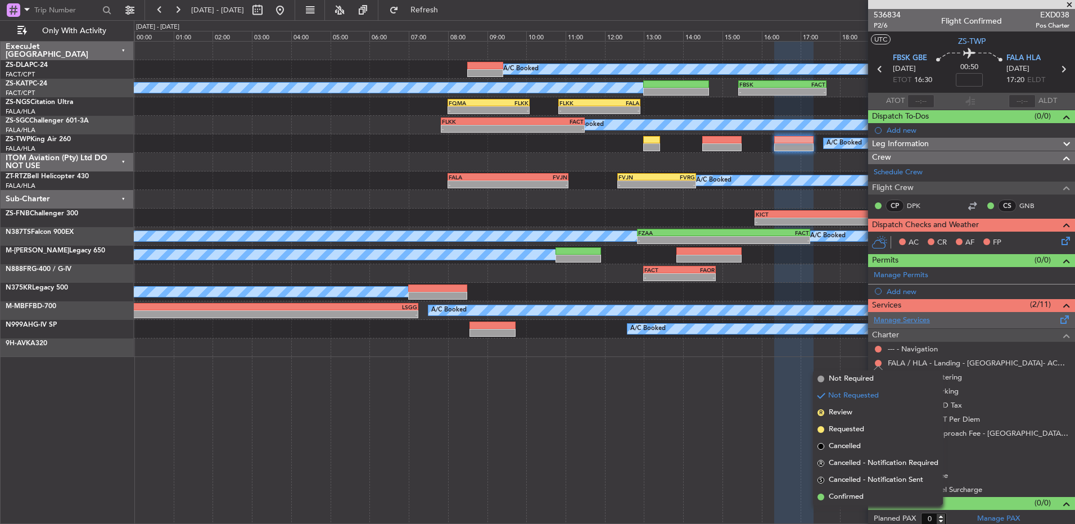
click at [864, 490] on li "Confirmed" at bounding box center [878, 496] width 130 height 17
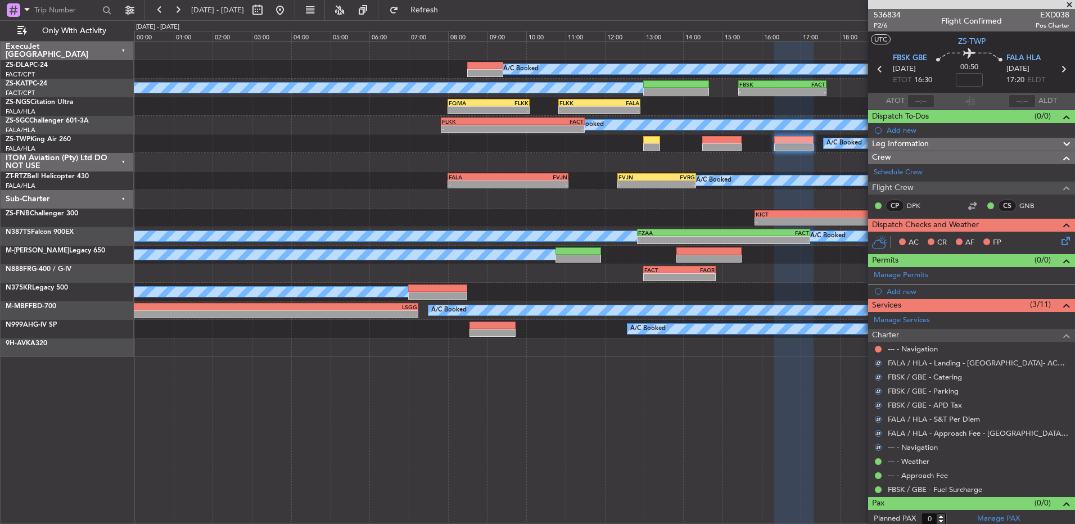
click at [876, 345] on div at bounding box center [877, 349] width 9 height 9
click at [877, 348] on button at bounding box center [878, 349] width 7 height 7
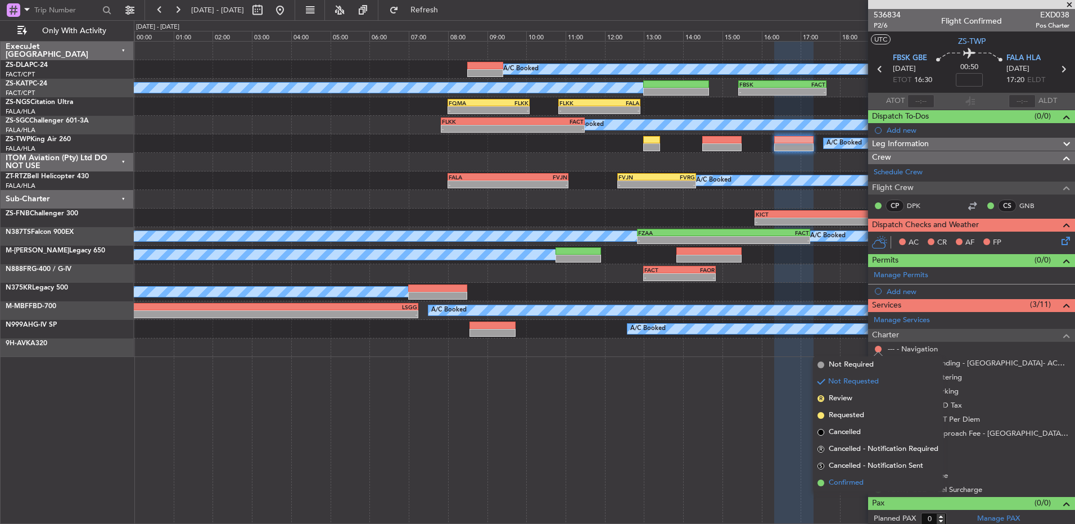
click at [843, 481] on span "Confirmed" at bounding box center [845, 482] width 35 height 11
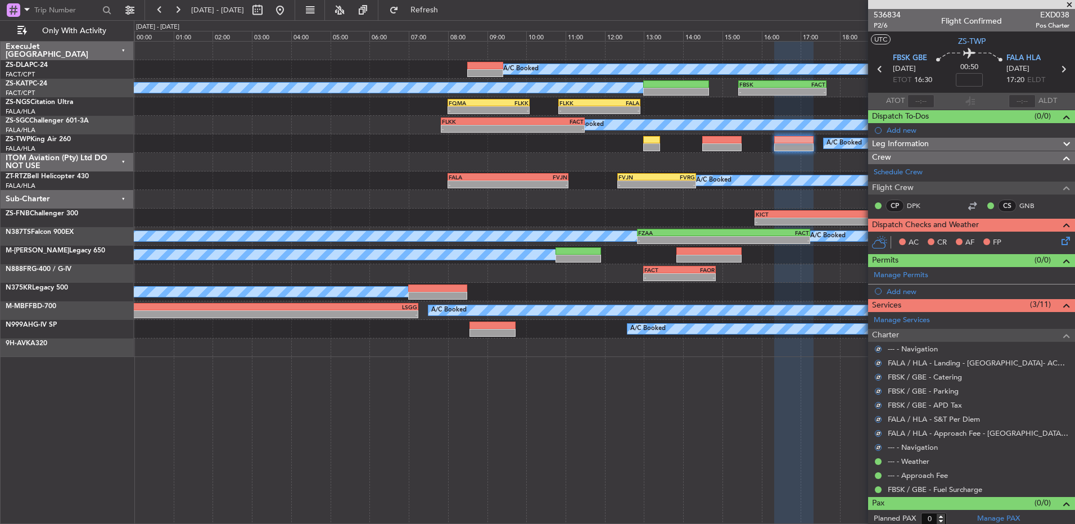
click at [1059, 243] on icon at bounding box center [1063, 238] width 9 height 9
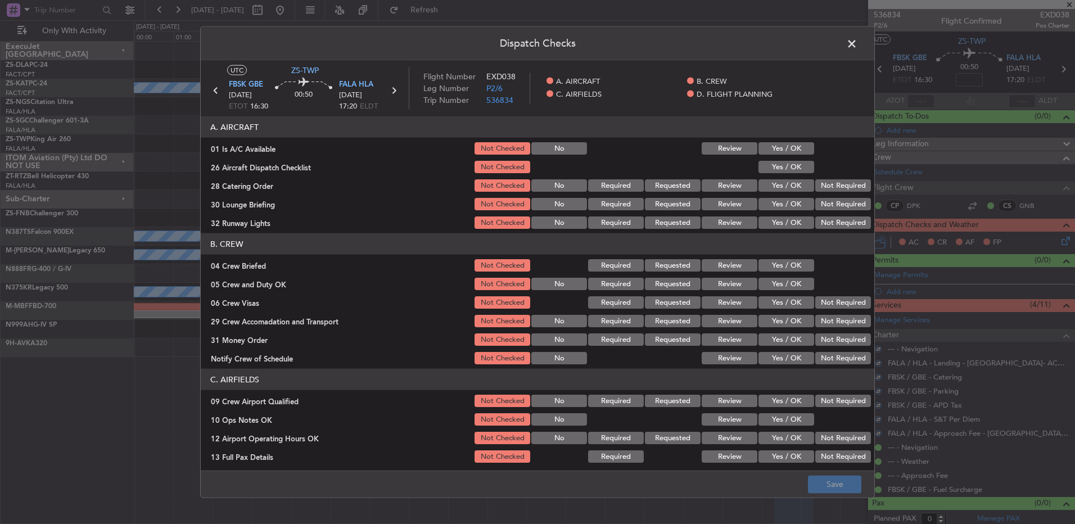
click at [789, 138] on section "A. AIRCRAFT 01 Is A/C Available Not Checked No Review Yes / OK 26 Aircraft Disp…" at bounding box center [537, 173] width 673 height 114
click at [789, 147] on button "Yes / OK" at bounding box center [786, 148] width 56 height 12
click at [788, 161] on button "Yes / OK" at bounding box center [786, 167] width 56 height 12
click at [834, 189] on button "Not Required" at bounding box center [843, 185] width 56 height 12
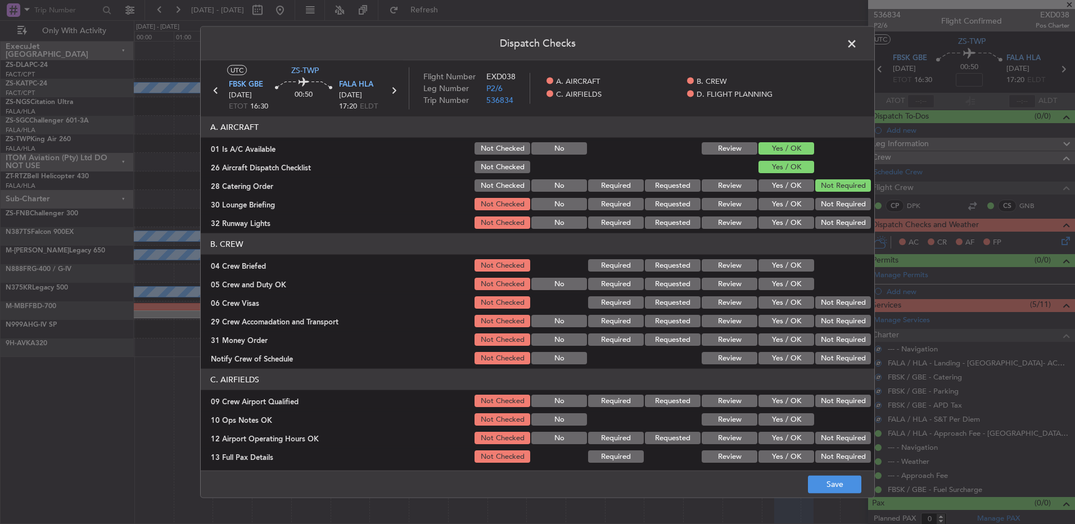
click at [827, 201] on button "Not Required" at bounding box center [843, 204] width 56 height 12
click at [827, 220] on button "Not Required" at bounding box center [843, 222] width 56 height 12
click at [798, 270] on button "Yes / OK" at bounding box center [786, 265] width 56 height 12
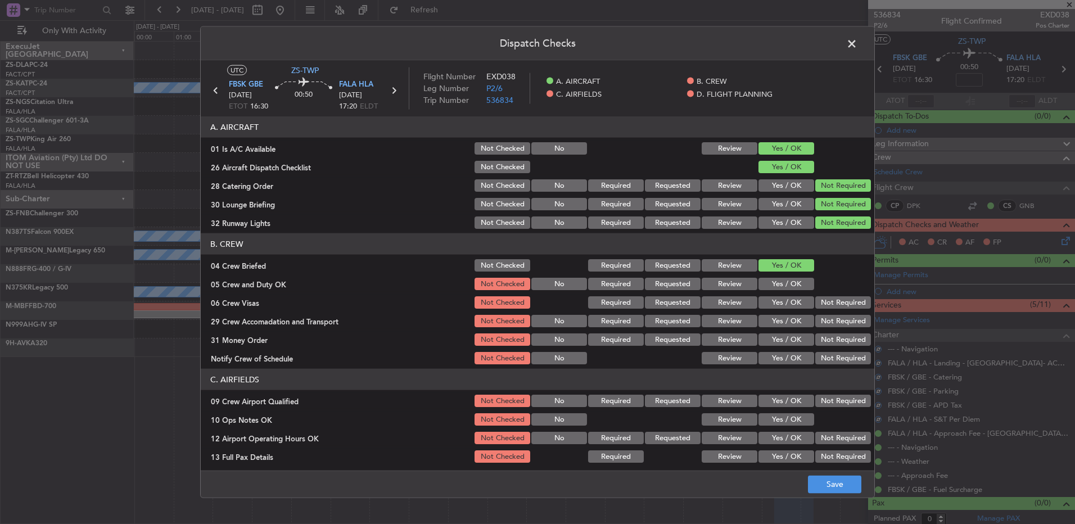
click at [798, 275] on section "B. CREW 04 Crew Briefed Not Checked Required Requested Review Yes / OK 05 Crew …" at bounding box center [537, 299] width 673 height 133
drag, startPoint x: 796, startPoint y: 280, endPoint x: 812, endPoint y: 286, distance: 16.9
click at [798, 280] on button "Yes / OK" at bounding box center [786, 284] width 56 height 12
click at [819, 297] on section "B. CREW 04 Crew Briefed Not Checked Required Requested Review Yes / OK 05 Crew …" at bounding box center [537, 299] width 673 height 133
drag, startPoint x: 821, startPoint y: 305, endPoint x: 825, endPoint y: 318, distance: 13.7
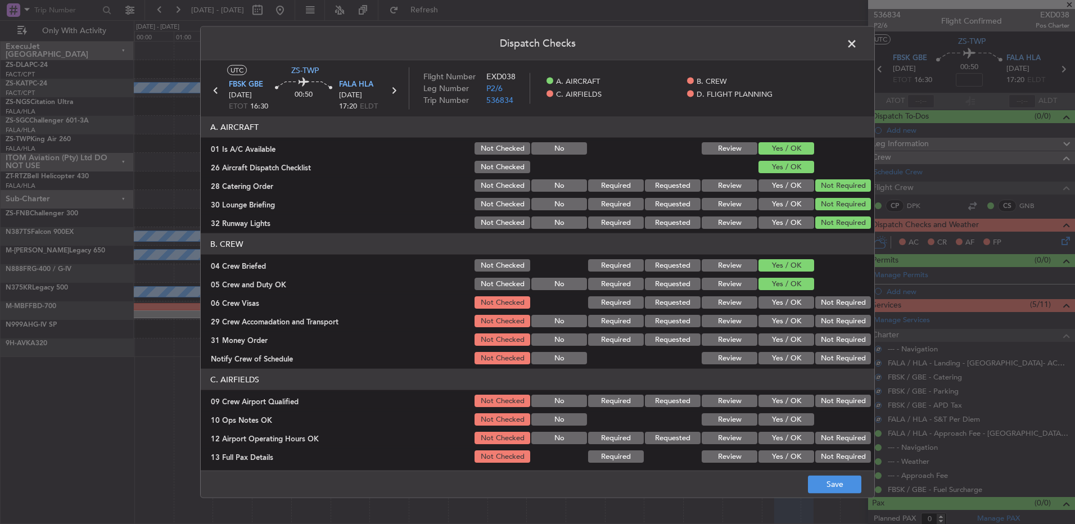
click at [821, 307] on button "Not Required" at bounding box center [843, 302] width 56 height 12
click at [822, 311] on section "B. CREW 04 Crew Briefed Not Checked Required Requested Review Yes / OK 05 Crew …" at bounding box center [537, 299] width 673 height 133
click at [823, 331] on section "B. CREW 04 Crew Briefed Not Checked Required Requested Review Yes / OK 05 Crew …" at bounding box center [537, 299] width 673 height 133
click at [819, 325] on button "Not Required" at bounding box center [843, 321] width 56 height 12
click at [827, 341] on button "Not Required" at bounding box center [843, 339] width 56 height 12
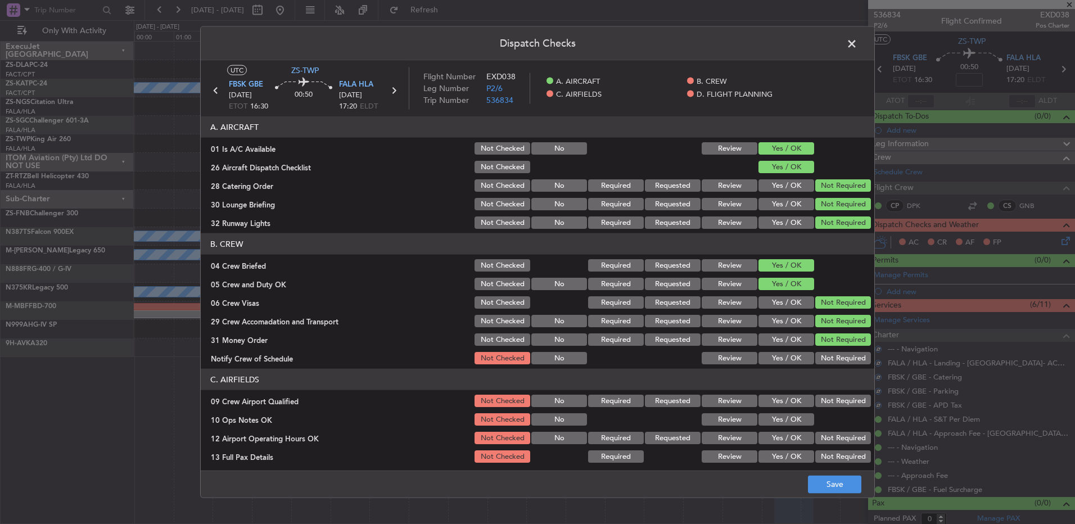
click at [826, 352] on section "B. CREW 04 Crew Briefed Not Checked Required Requested Review Yes / OK 05 Crew …" at bounding box center [537, 299] width 673 height 133
click at [826, 352] on button "Not Required" at bounding box center [843, 358] width 56 height 12
click at [832, 389] on header "C. AIRFIELDS" at bounding box center [537, 379] width 673 height 21
click at [830, 397] on button "Not Required" at bounding box center [843, 401] width 56 height 12
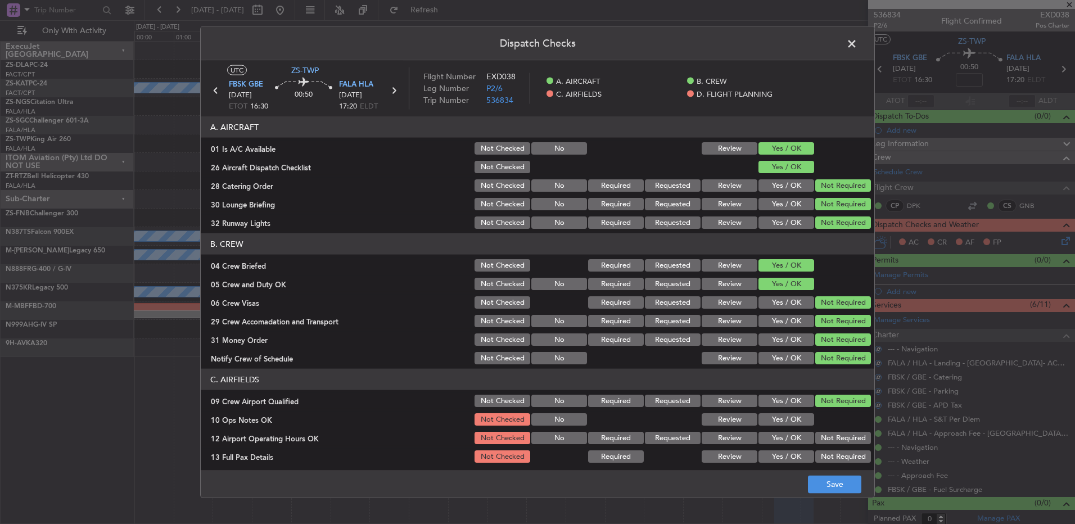
click at [797, 421] on button "Yes / OK" at bounding box center [786, 419] width 56 height 12
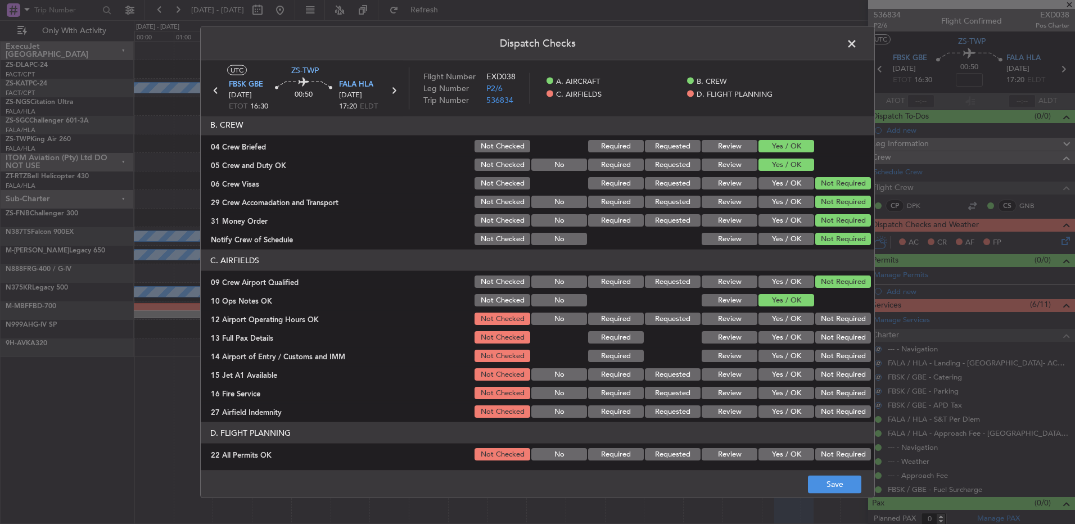
scroll to position [158, 0]
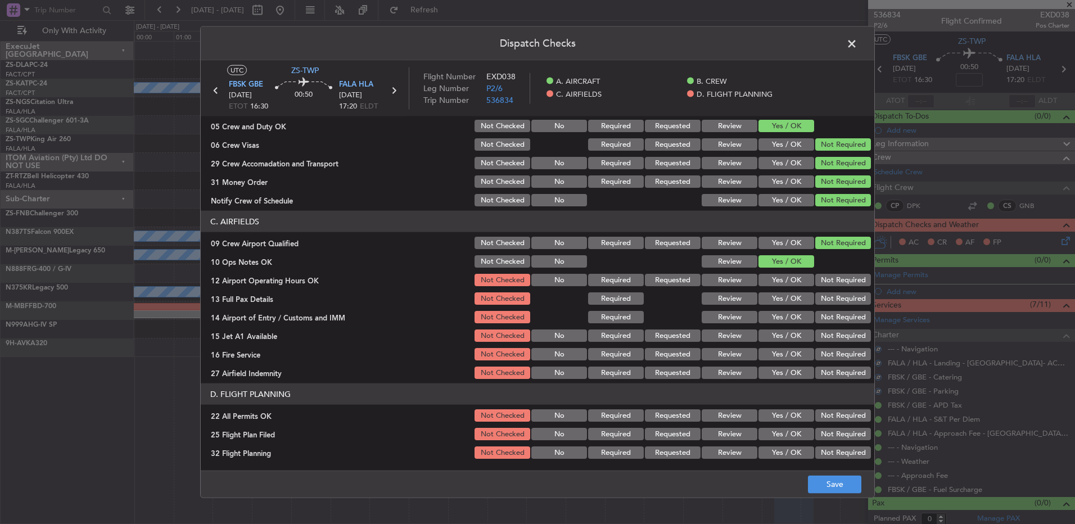
drag, startPoint x: 830, startPoint y: 282, endPoint x: 834, endPoint y: 287, distance: 6.0
click at [834, 284] on button "Not Required" at bounding box center [843, 280] width 56 height 12
click at [835, 294] on div "Not Required" at bounding box center [841, 299] width 57 height 16
click at [835, 298] on button "Not Required" at bounding box center [843, 298] width 56 height 12
click at [826, 319] on button "Not Required" at bounding box center [843, 317] width 56 height 12
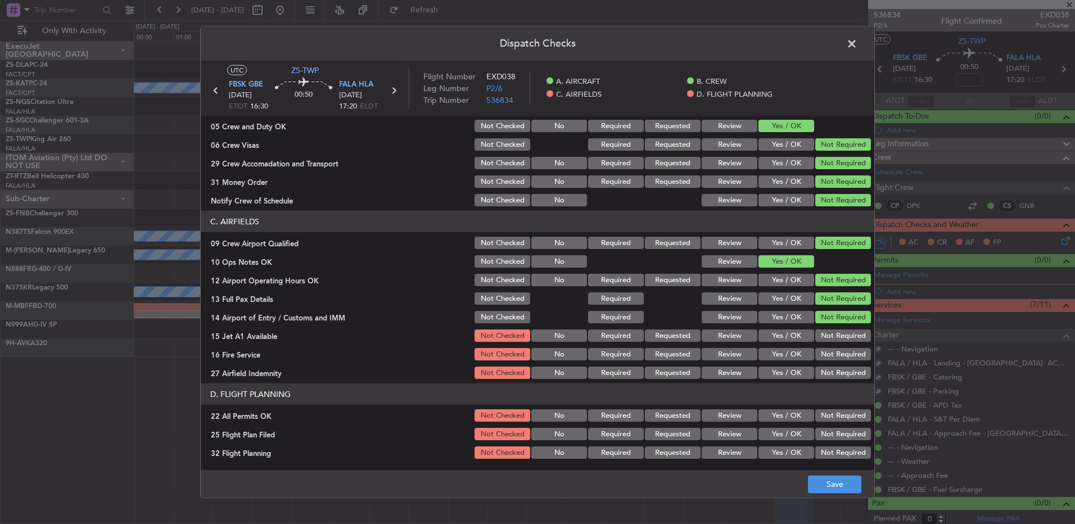
click at [833, 336] on button "Not Required" at bounding box center [843, 335] width 56 height 12
click at [830, 348] on button "Not Required" at bounding box center [843, 354] width 56 height 12
click at [827, 366] on button "Not Required" at bounding box center [843, 372] width 56 height 12
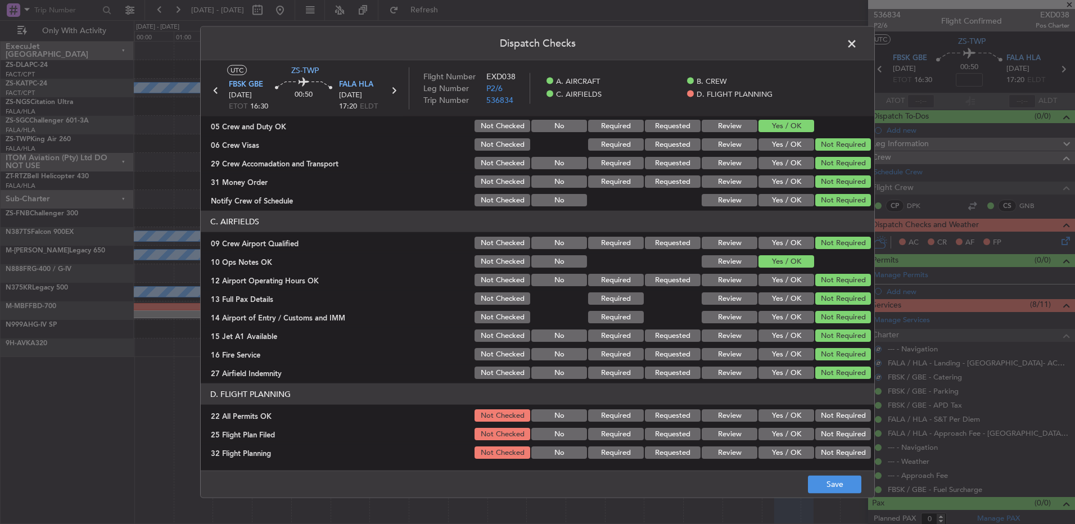
click at [824, 418] on button "Not Required" at bounding box center [843, 415] width 56 height 12
click at [744, 434] on button "Review" at bounding box center [729, 434] width 56 height 12
click at [743, 450] on button "Review" at bounding box center [729, 452] width 56 height 12
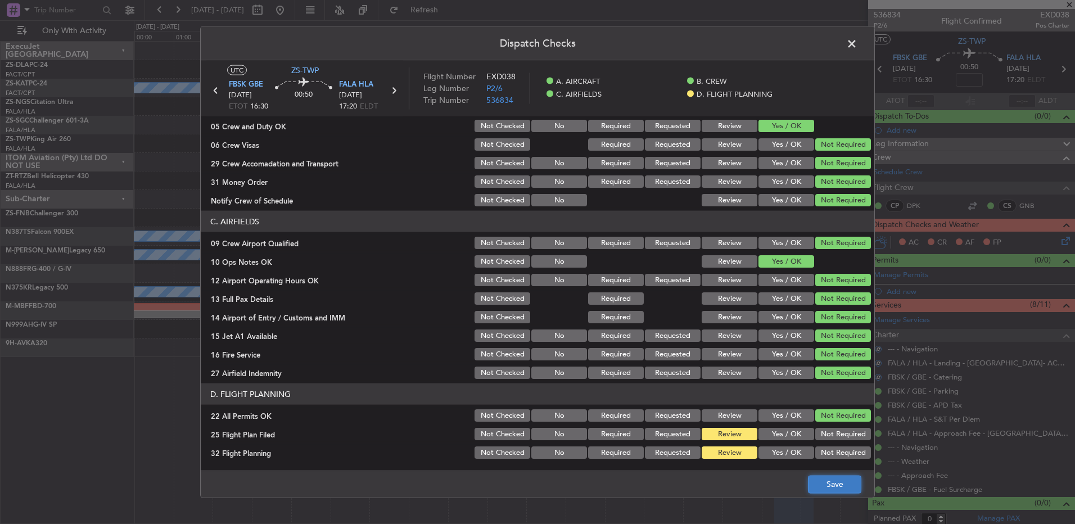
click at [836, 486] on button "Save" at bounding box center [834, 484] width 53 height 18
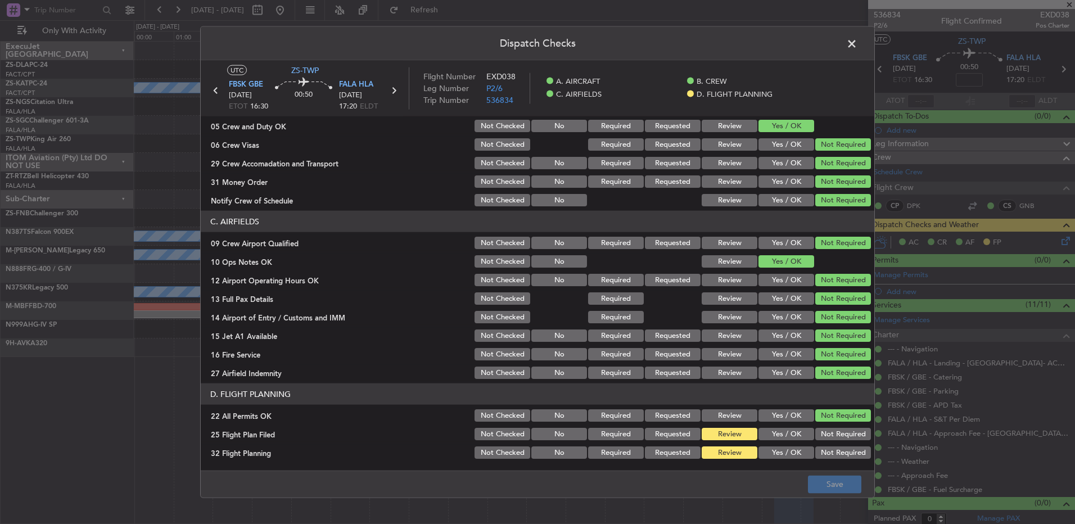
click at [857, 35] on span at bounding box center [857, 46] width 0 height 22
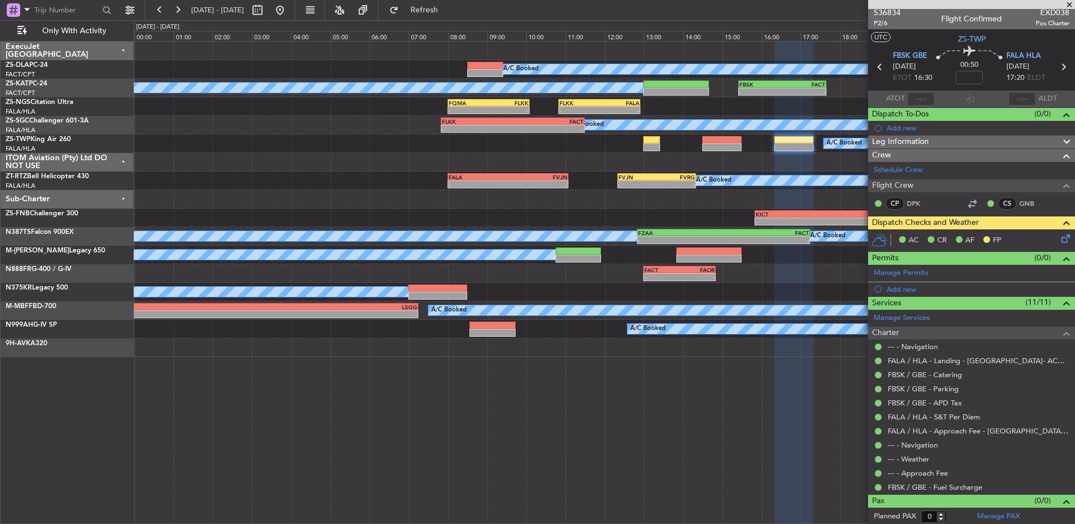
scroll to position [0, 0]
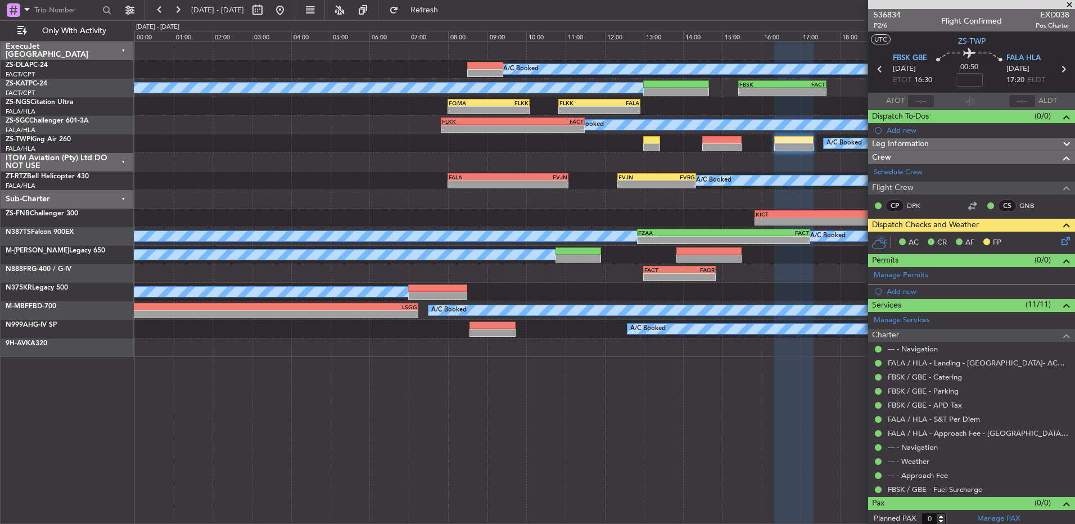
click at [1066, 7] on span at bounding box center [1068, 5] width 11 height 10
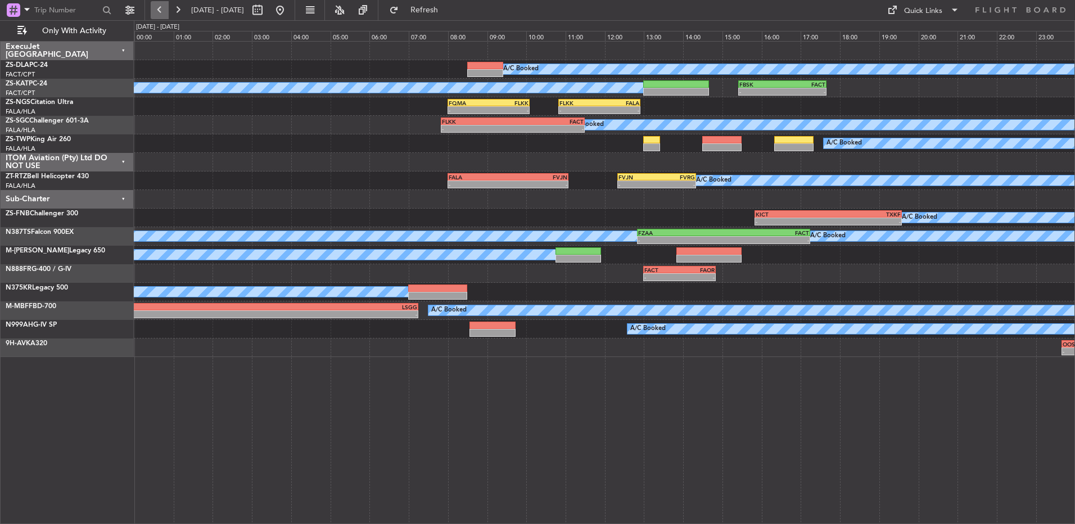
click at [161, 10] on button at bounding box center [160, 10] width 18 height 18
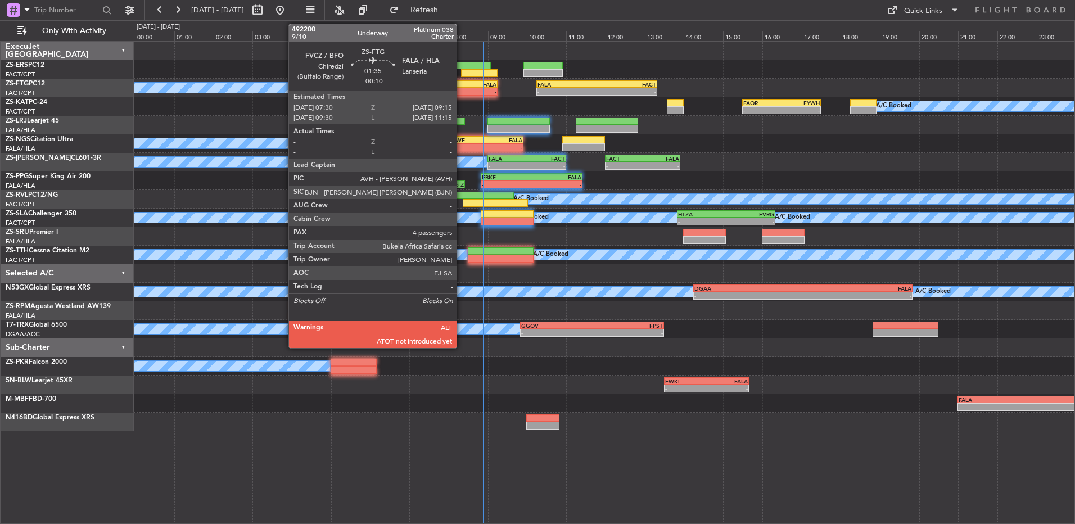
click at [461, 81] on div "FVCZ" at bounding box center [445, 84] width 33 height 7
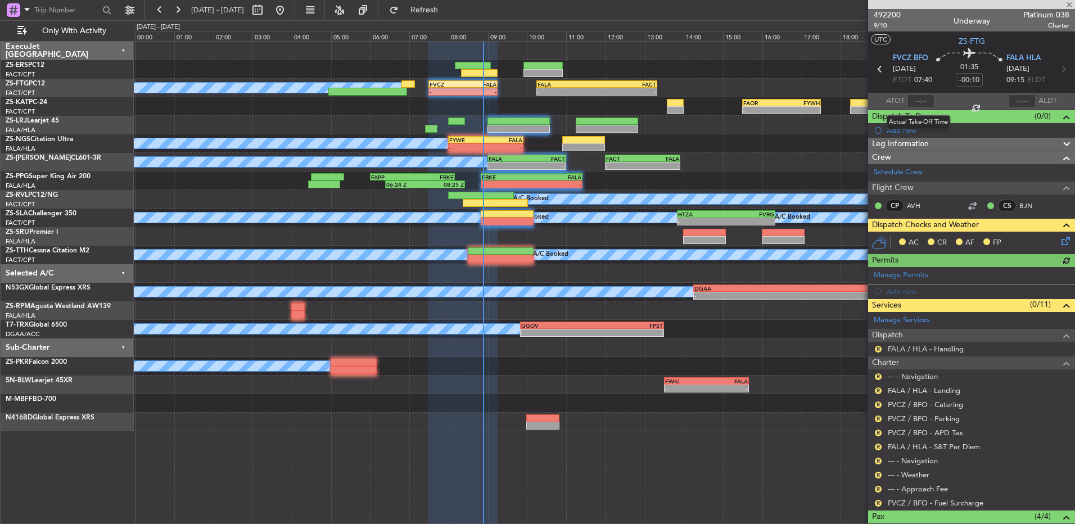
click at [923, 100] on div at bounding box center [920, 100] width 27 height 13
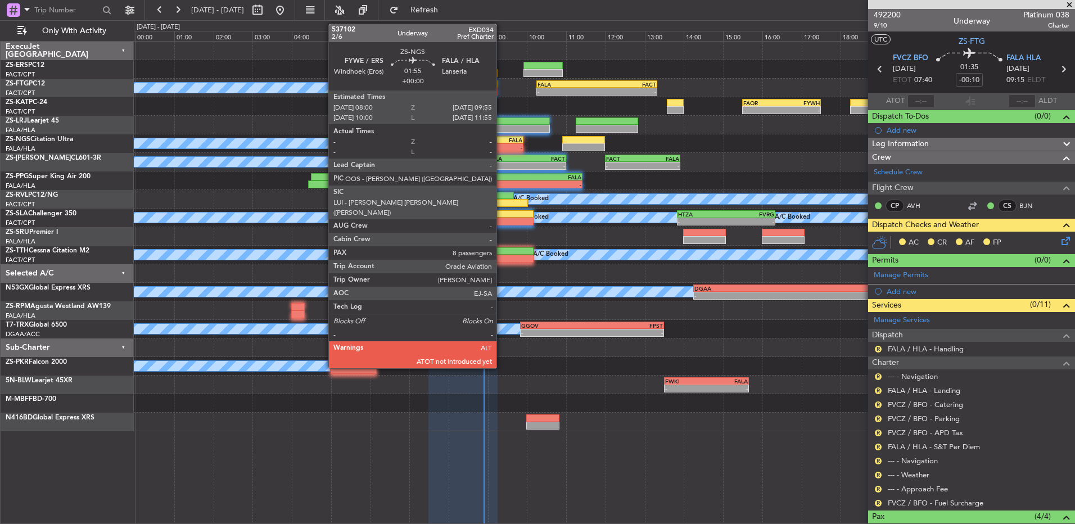
click at [497, 146] on div "-" at bounding box center [504, 147] width 37 height 7
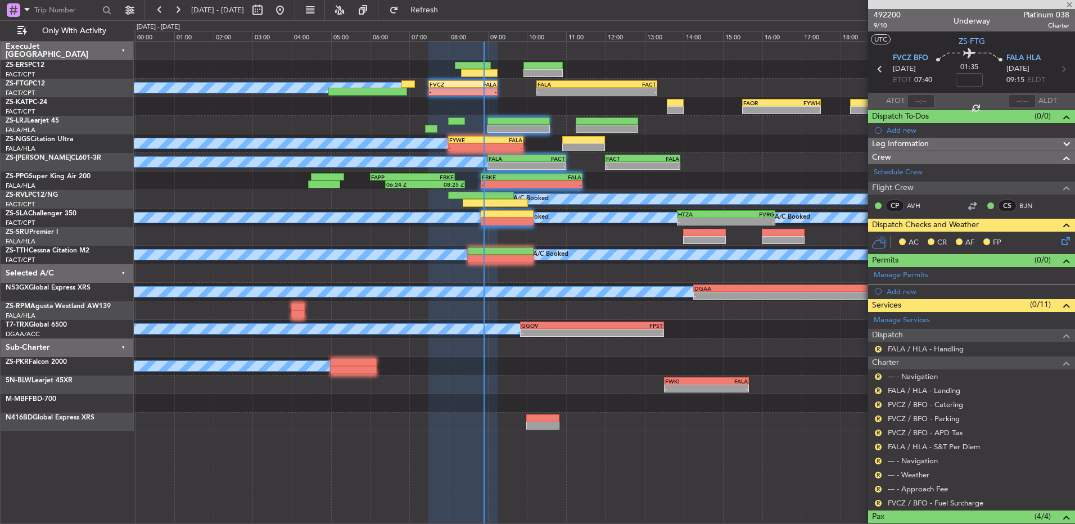
type input "8"
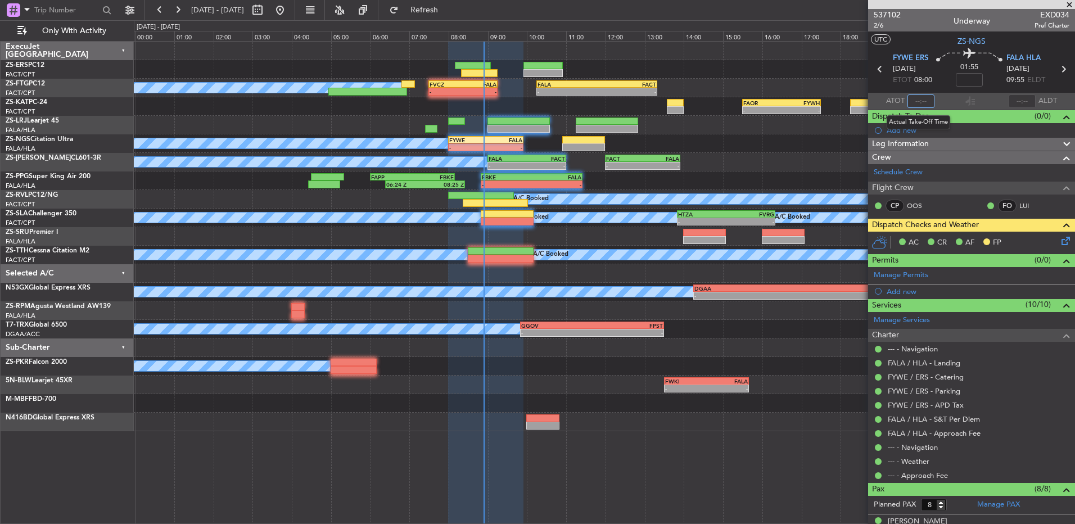
click at [908, 101] on input "text" at bounding box center [920, 100] width 27 height 13
type input "0"
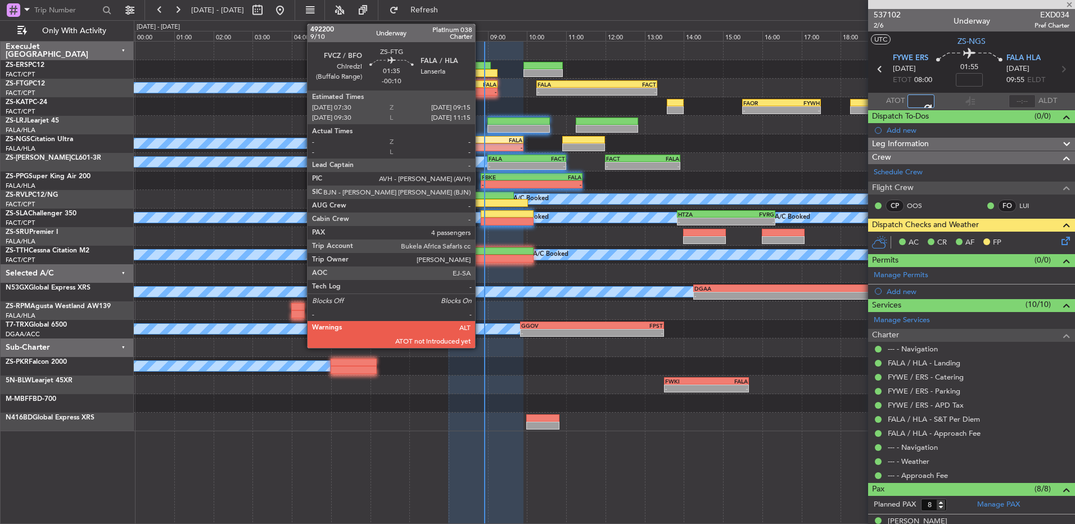
click at [480, 94] on div "-" at bounding box center [479, 91] width 33 height 7
type input "08:24"
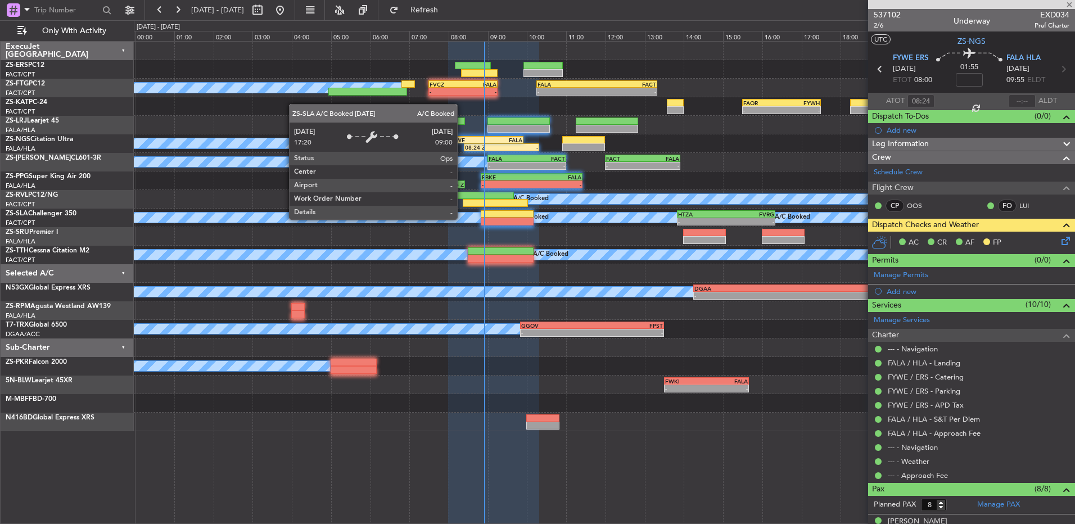
type input "-00:10"
type input "4"
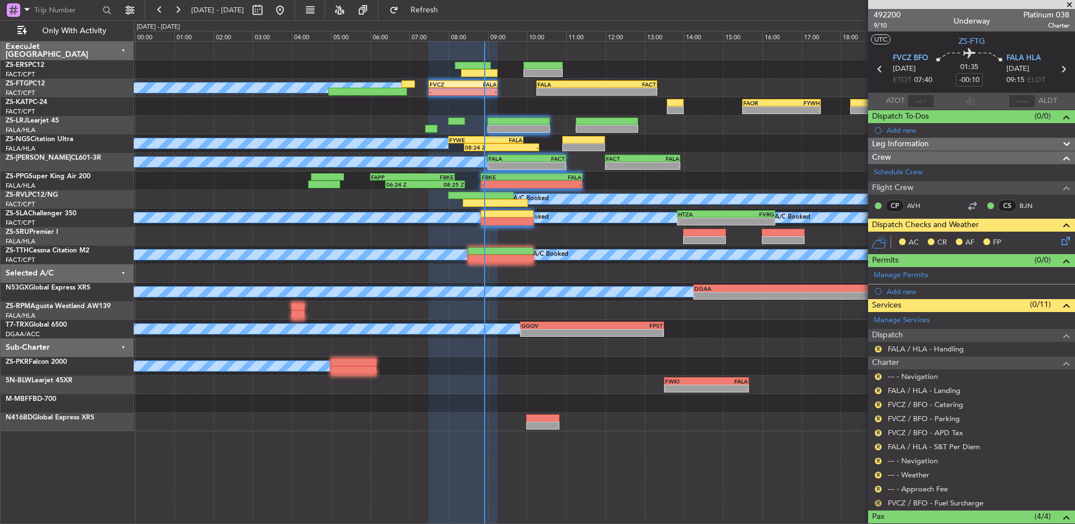
click at [879, 501] on button "R" at bounding box center [878, 503] width 7 height 7
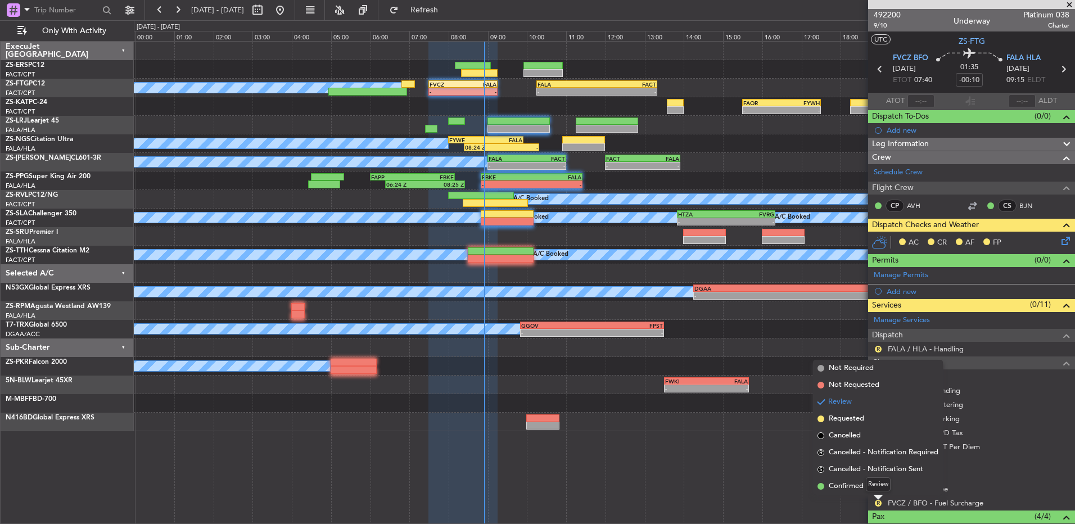
click at [874, 486] on div "Review" at bounding box center [878, 484] width 25 height 14
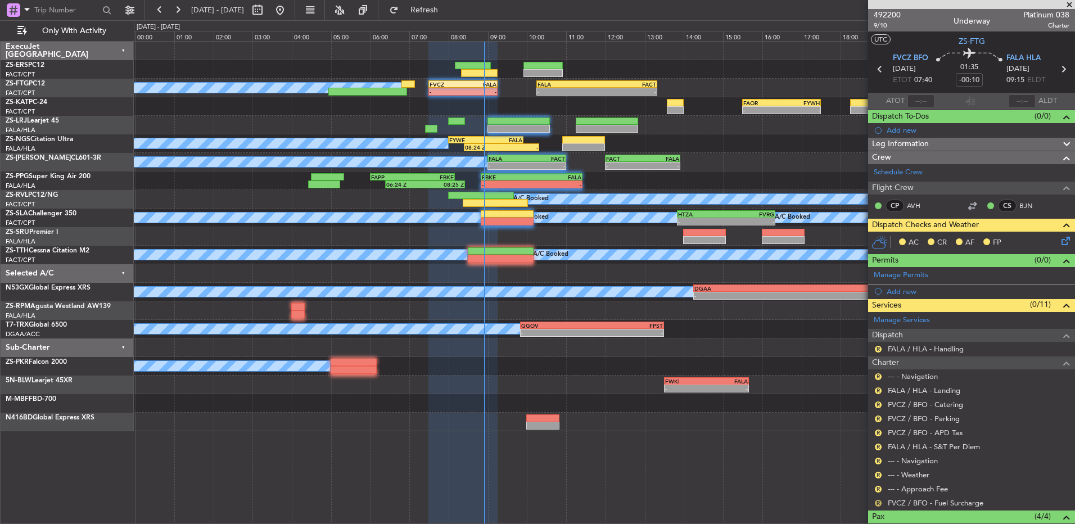
click at [875, 503] on button "R" at bounding box center [878, 503] width 7 height 7
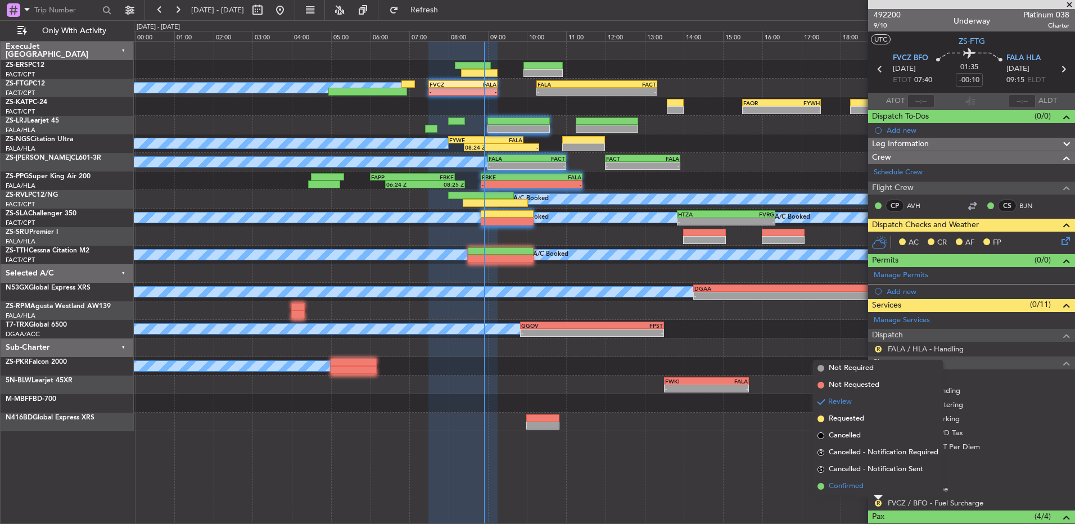
click at [863, 485] on span "Confirmed" at bounding box center [845, 486] width 35 height 11
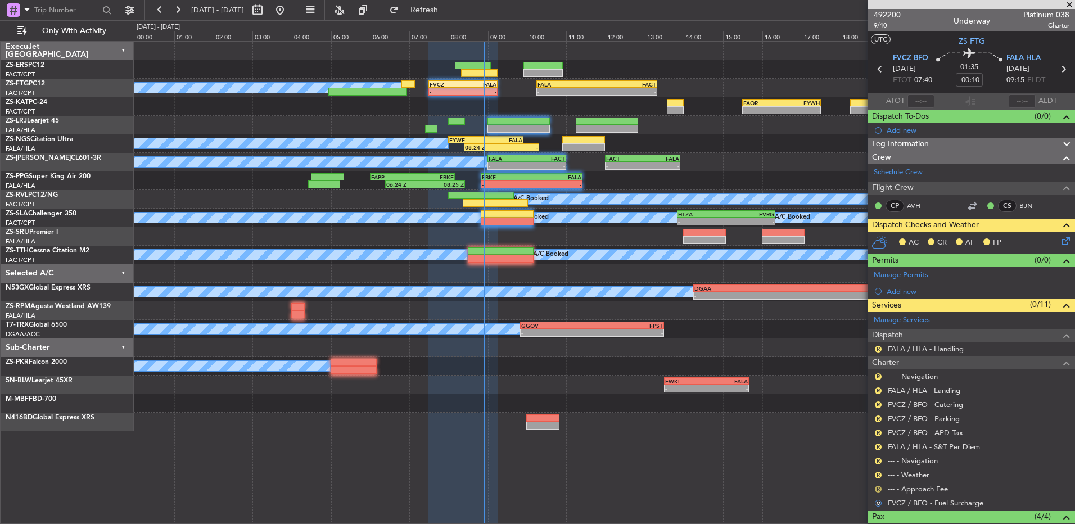
click at [876, 488] on button "R" at bounding box center [878, 489] width 7 height 7
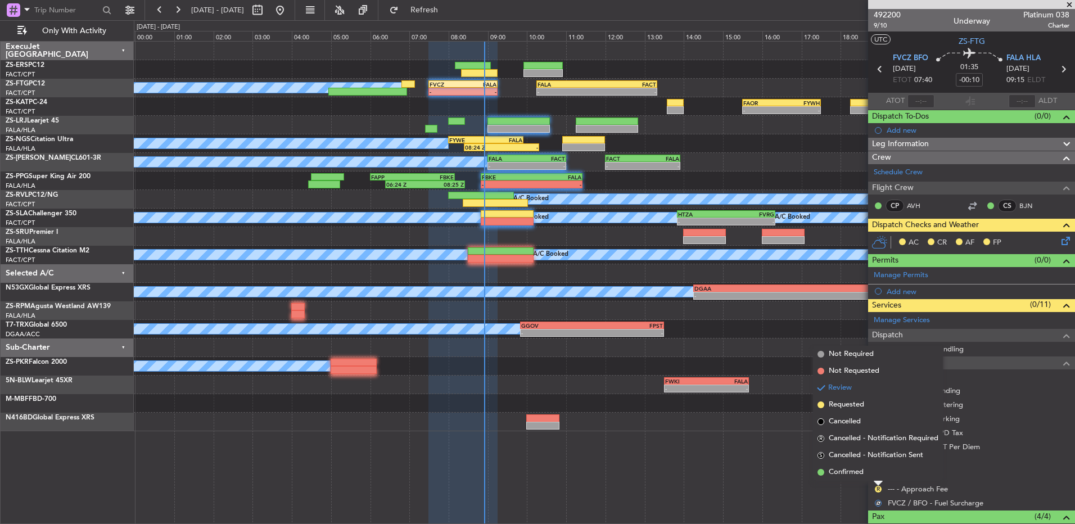
click at [872, 473] on mat-tooltip-component "Review" at bounding box center [878, 470] width 40 height 30
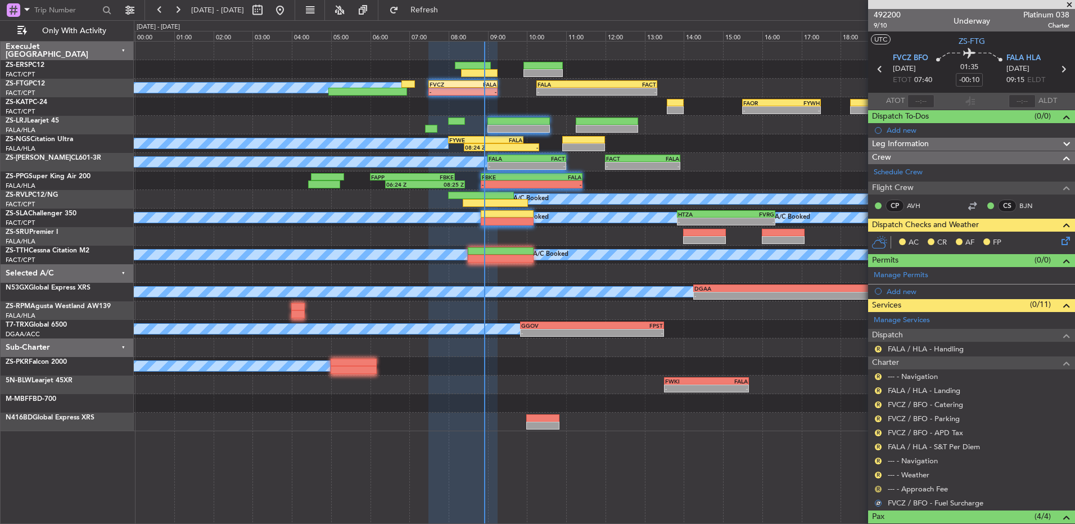
click at [877, 487] on button "R" at bounding box center [878, 489] width 7 height 7
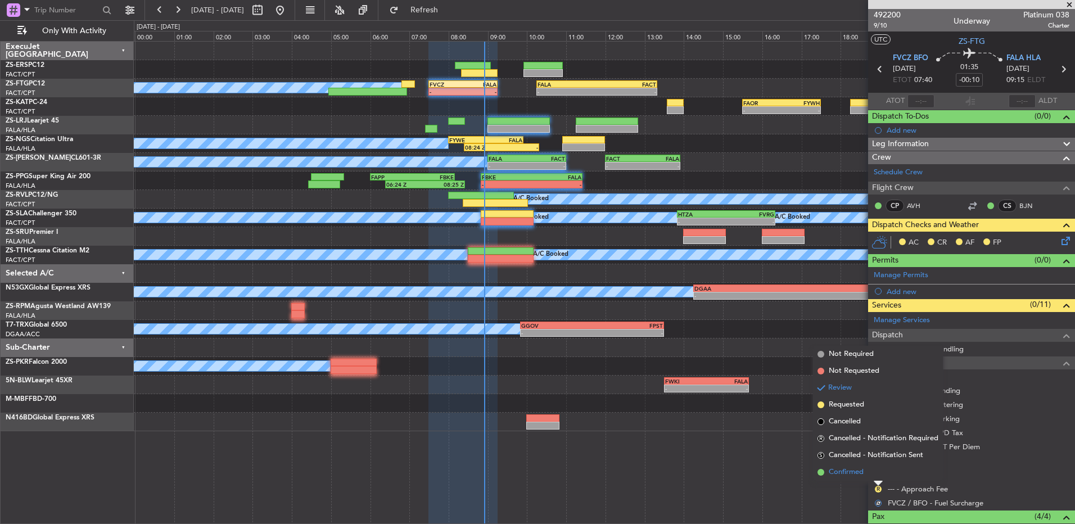
click at [845, 474] on span "Confirmed" at bounding box center [845, 471] width 35 height 11
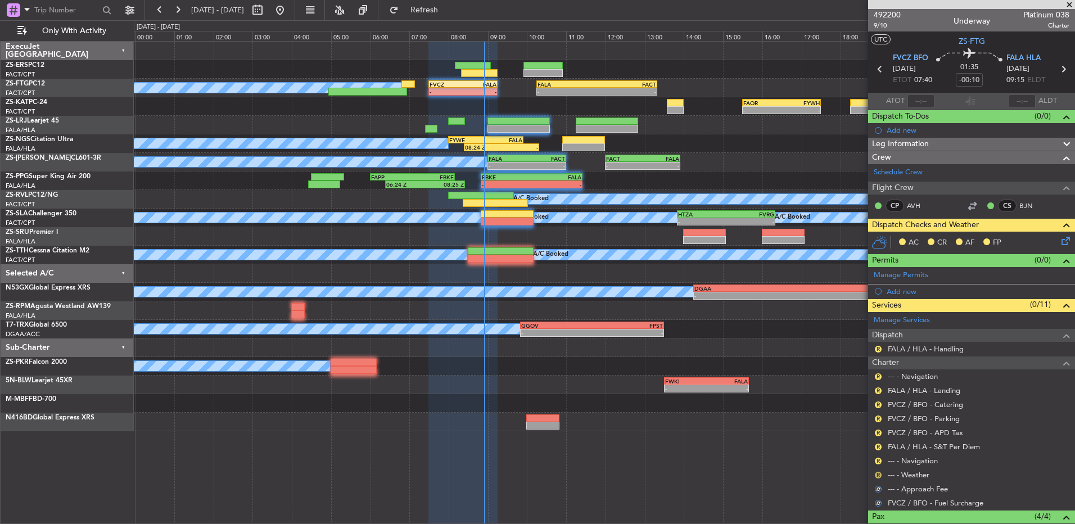
click at [876, 475] on button "R" at bounding box center [878, 475] width 7 height 7
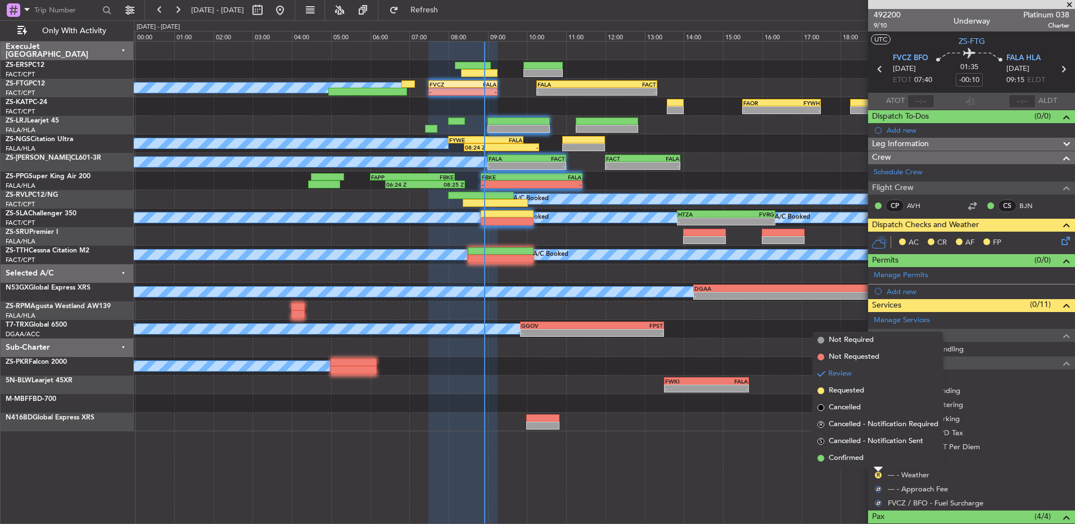
click at [875, 462] on li "Confirmed" at bounding box center [878, 458] width 130 height 17
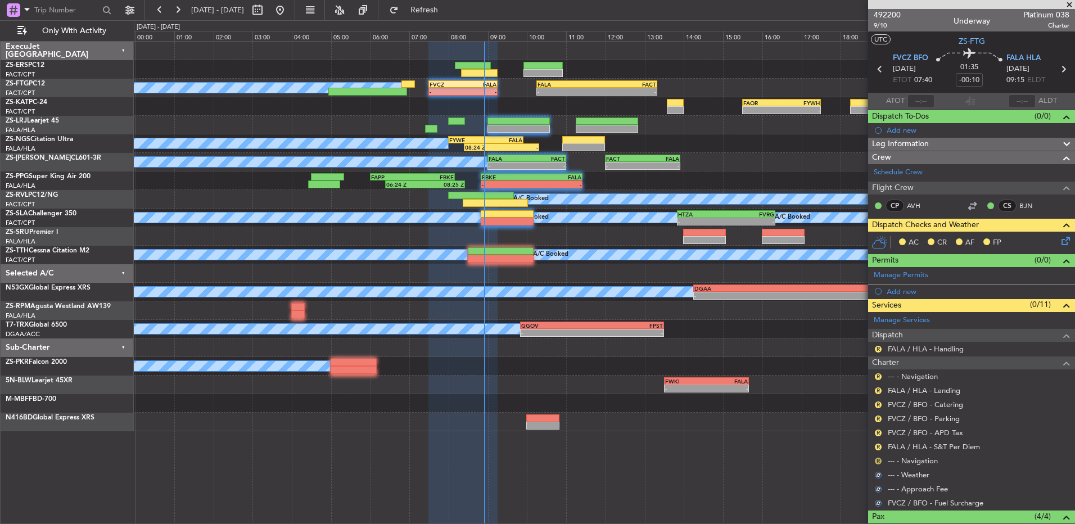
click at [875, 461] on button "R" at bounding box center [878, 460] width 7 height 7
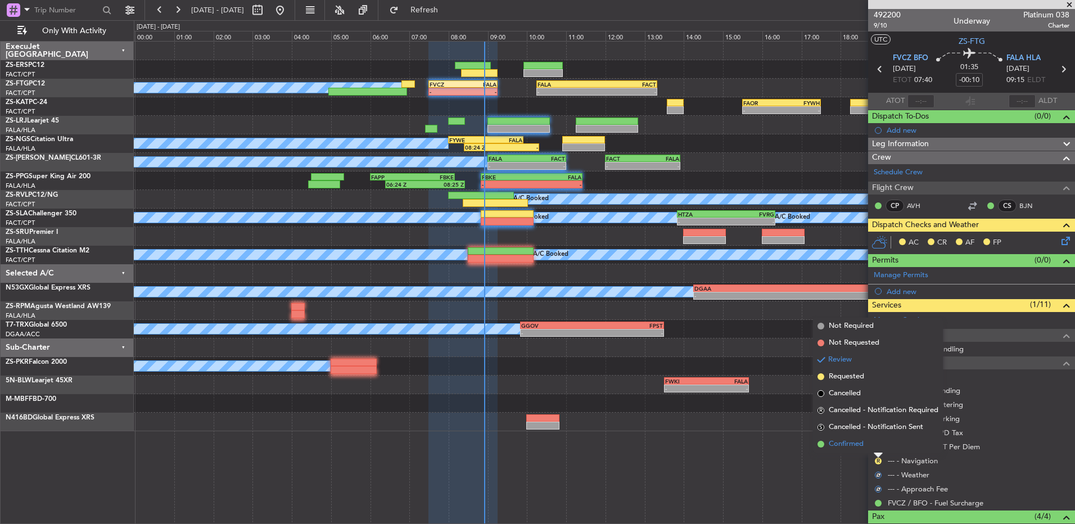
click at [874, 446] on li "Confirmed" at bounding box center [878, 444] width 130 height 17
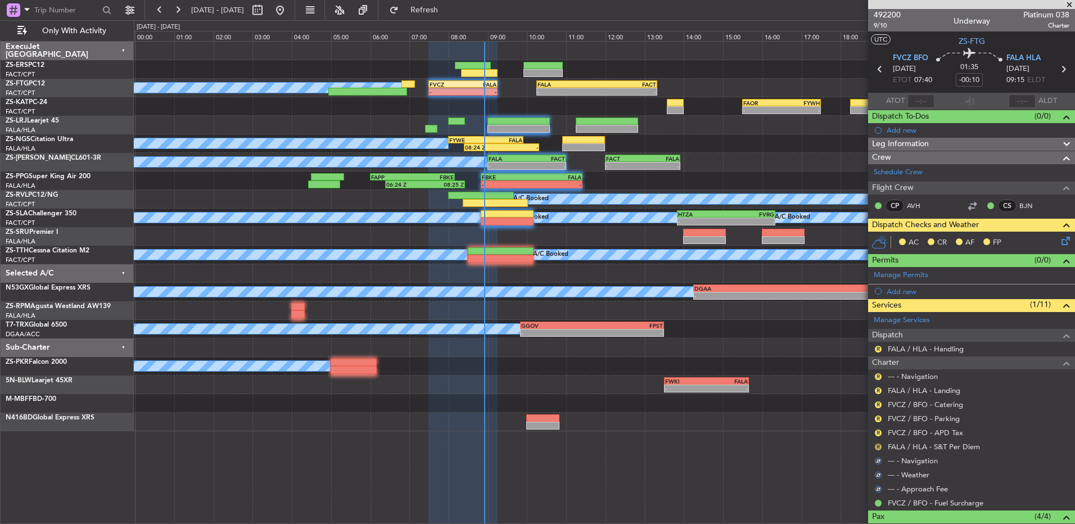
click at [876, 446] on button "R" at bounding box center [878, 446] width 7 height 7
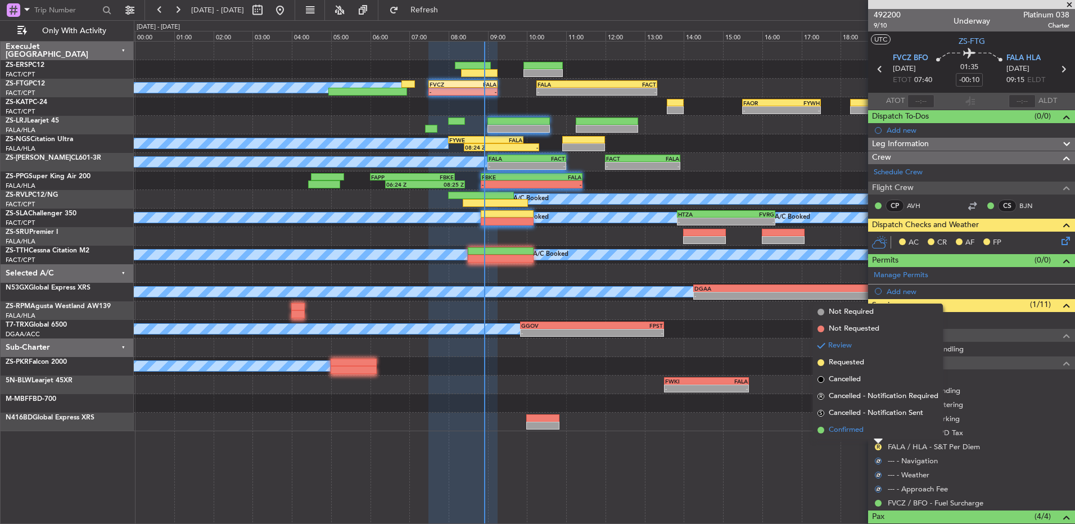
click at [876, 435] on li "Confirmed" at bounding box center [878, 430] width 130 height 17
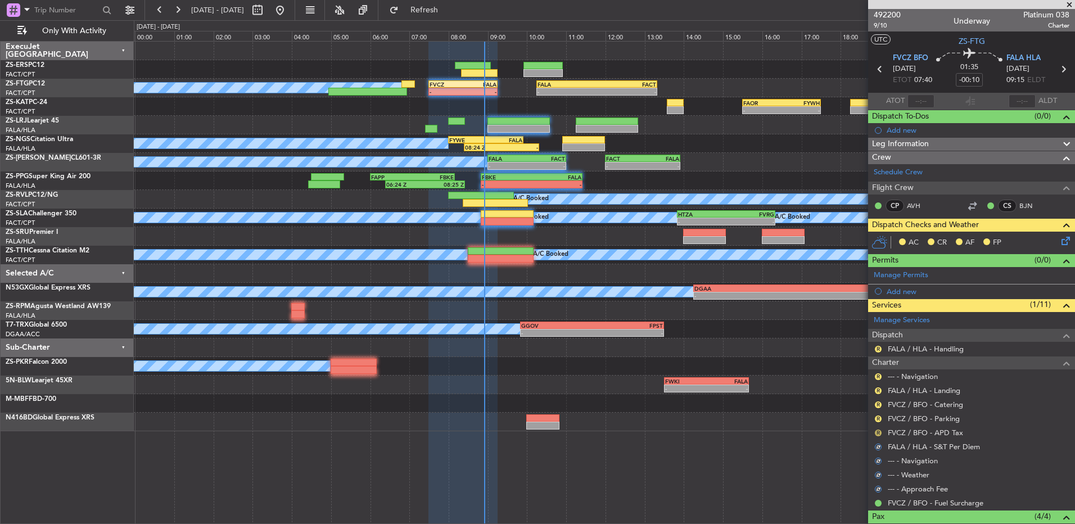
click at [880, 432] on button "R" at bounding box center [878, 432] width 7 height 7
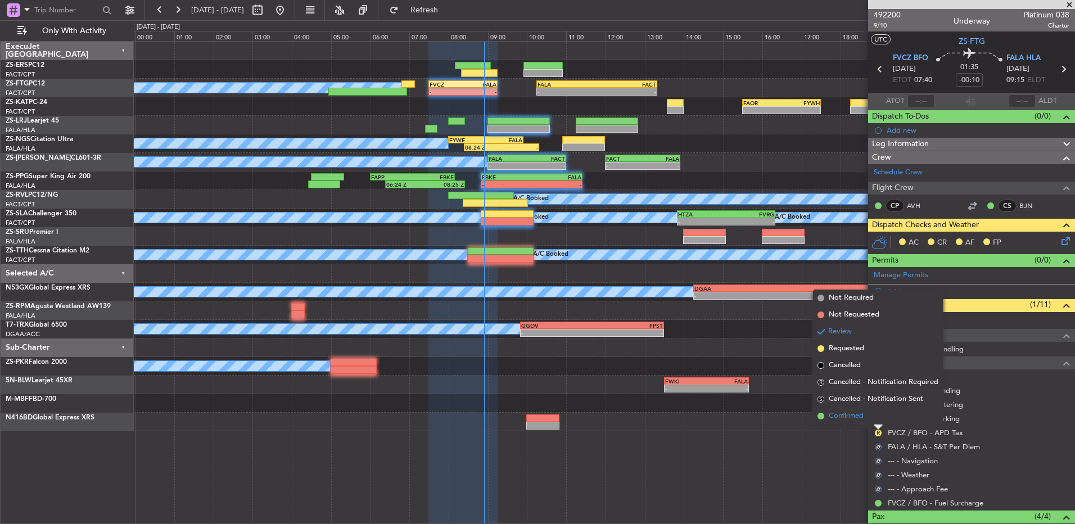
click at [876, 422] on li "Confirmed" at bounding box center [878, 415] width 130 height 17
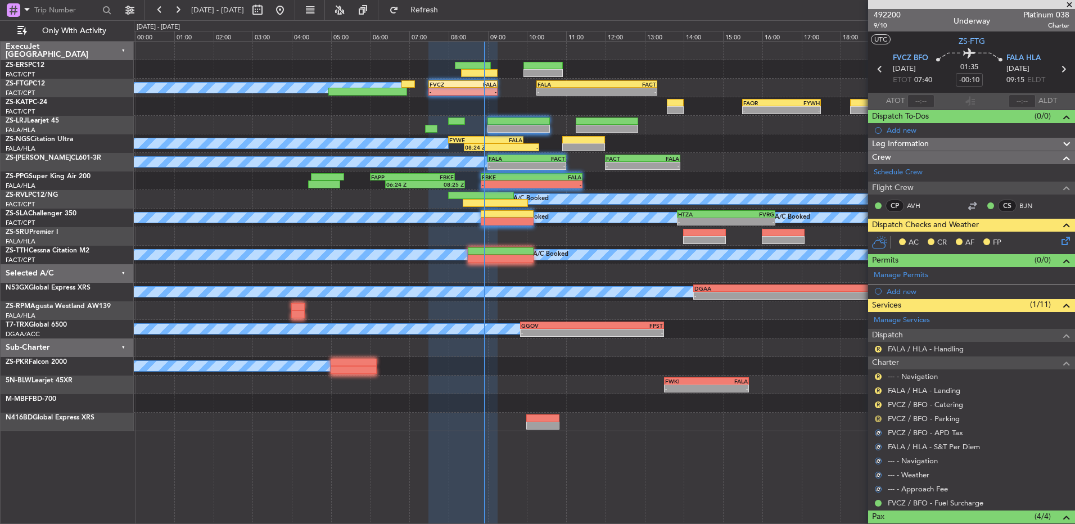
click at [876, 418] on button "R" at bounding box center [878, 418] width 7 height 7
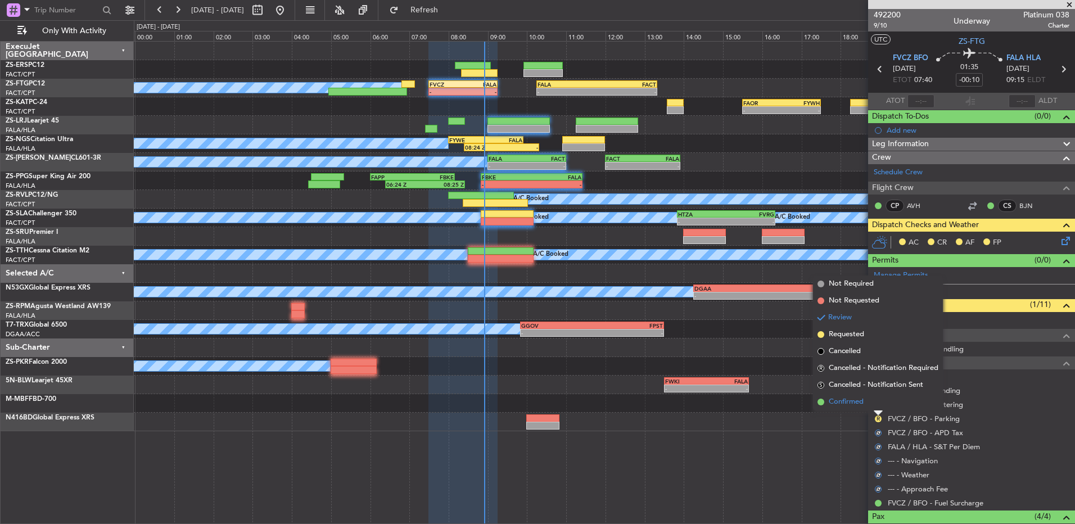
click at [872, 402] on li "Confirmed" at bounding box center [878, 401] width 130 height 17
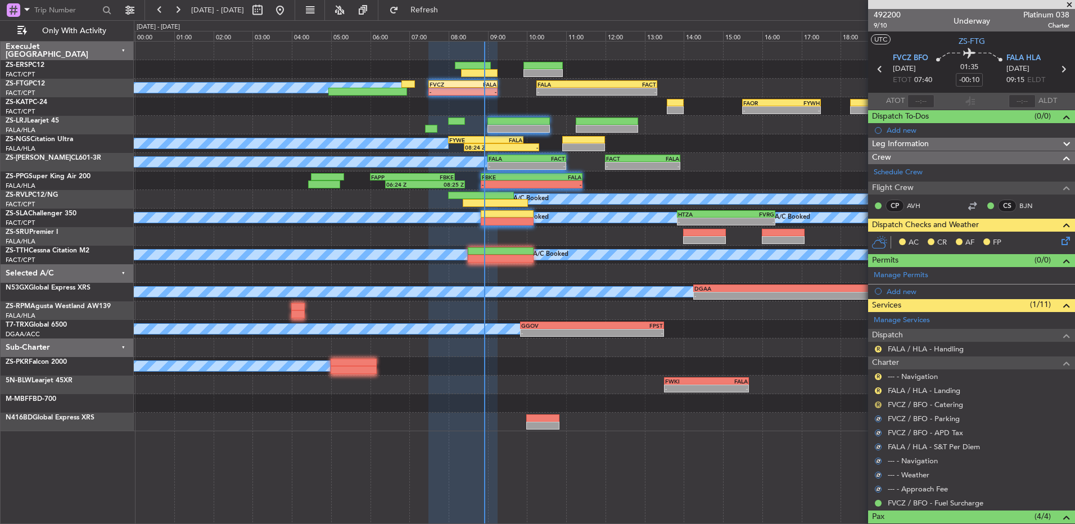
click at [875, 402] on button "R" at bounding box center [878, 404] width 7 height 7
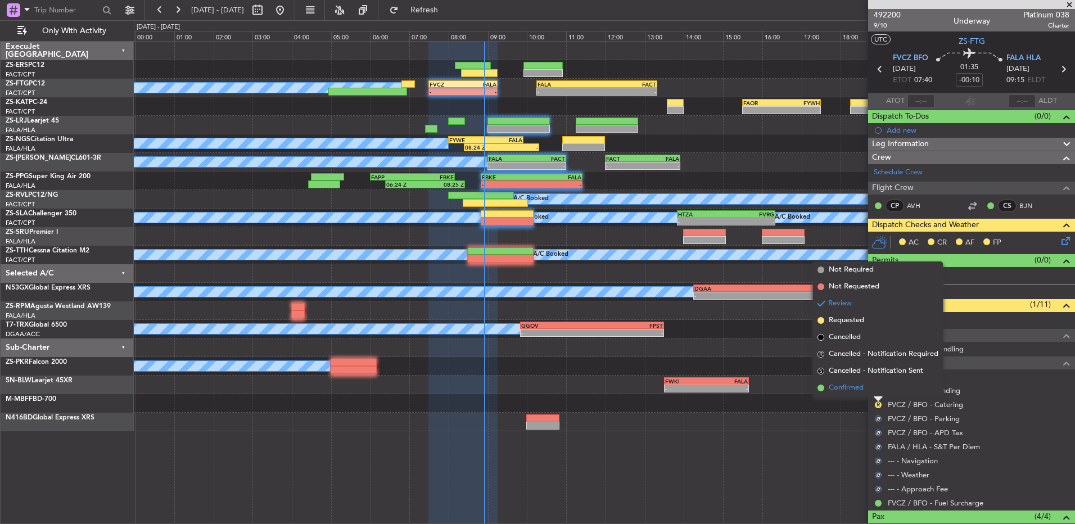
click at [875, 392] on li "Confirmed" at bounding box center [878, 387] width 130 height 17
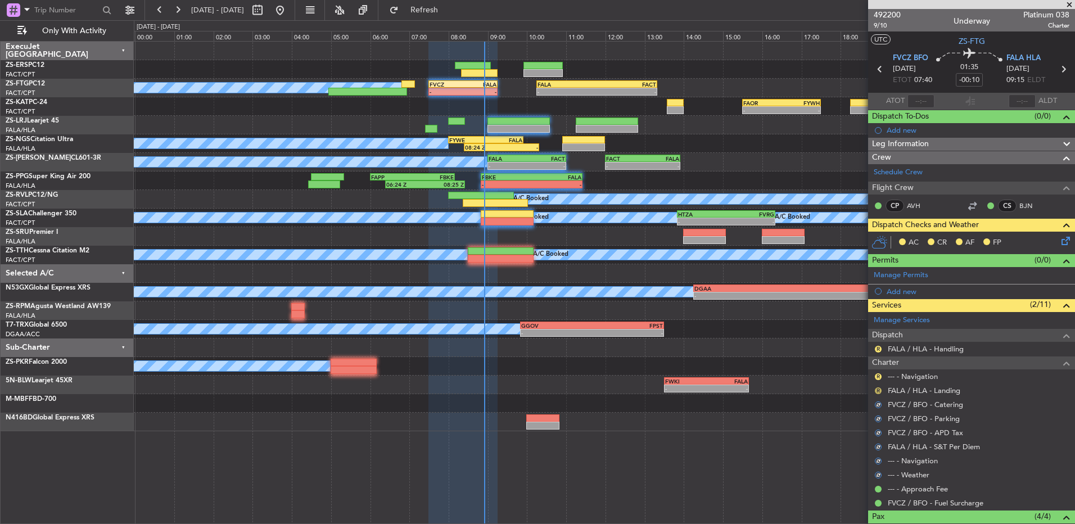
click at [877, 391] on button "R" at bounding box center [878, 390] width 7 height 7
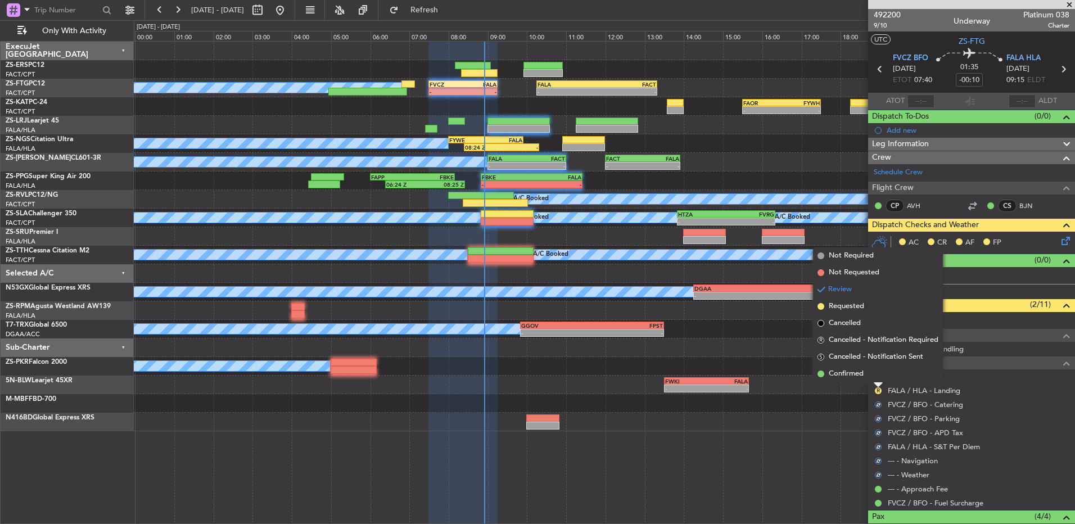
click at [875, 375] on li "Confirmed" at bounding box center [878, 373] width 130 height 17
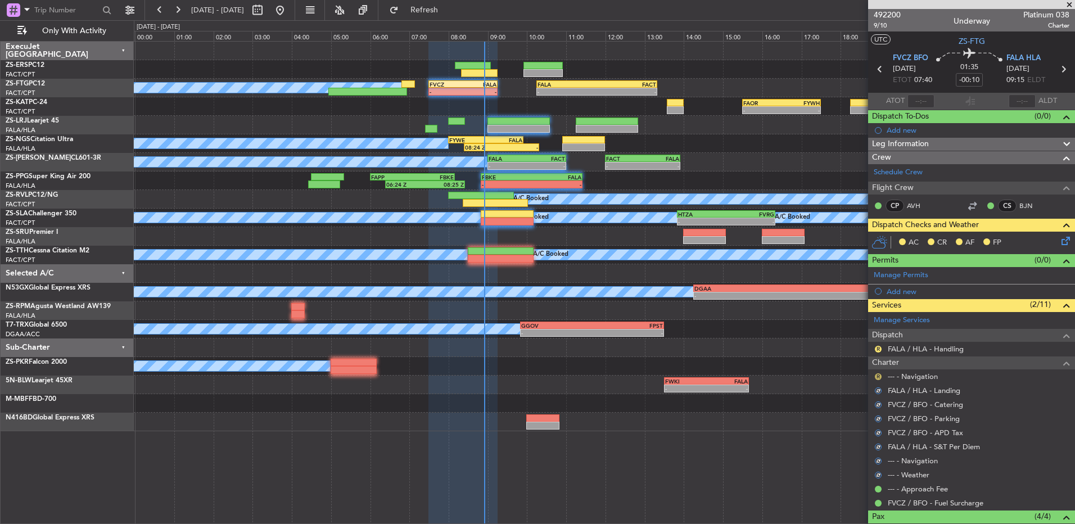
click at [876, 375] on button "R" at bounding box center [878, 376] width 7 height 7
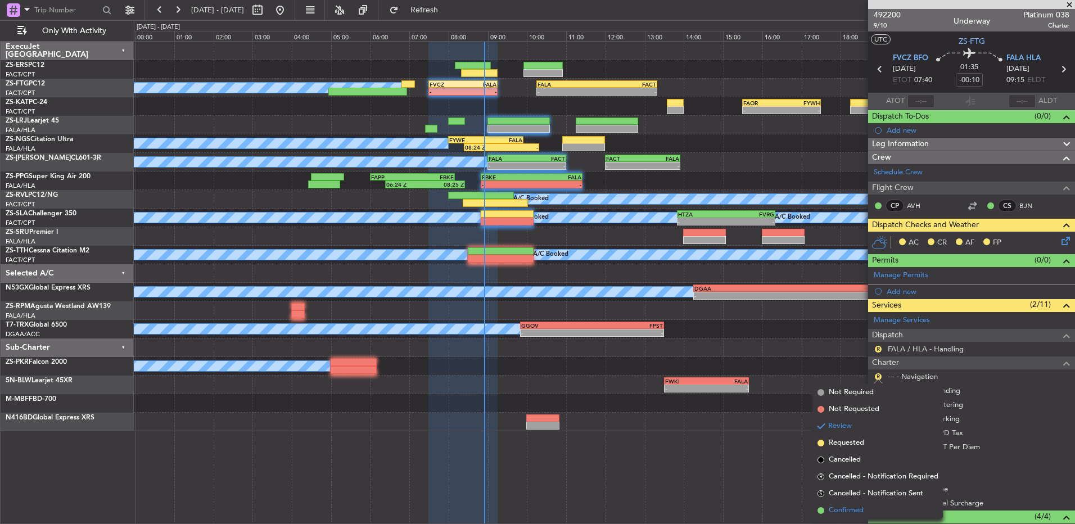
click at [851, 509] on span "Confirmed" at bounding box center [845, 510] width 35 height 11
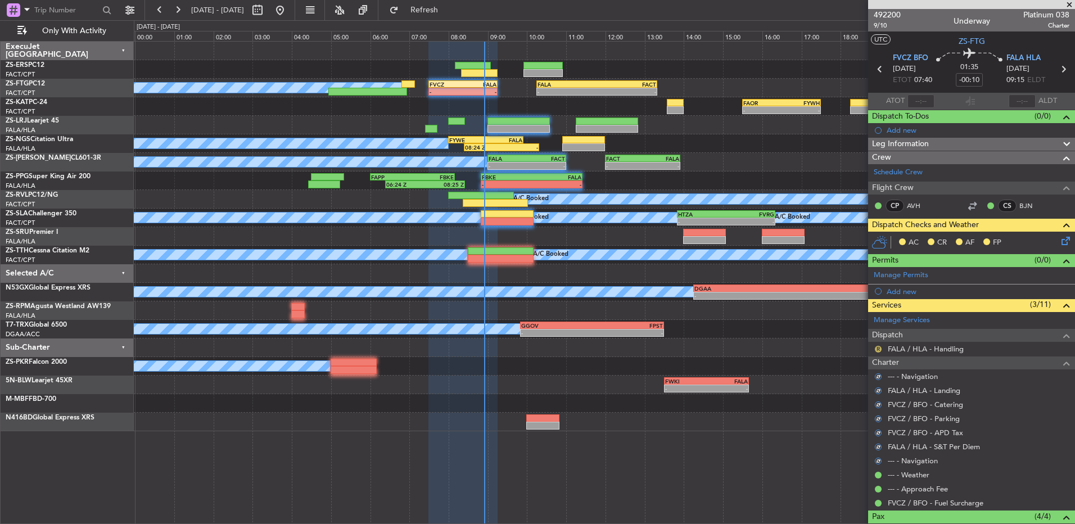
click at [877, 350] on button "R" at bounding box center [878, 349] width 7 height 7
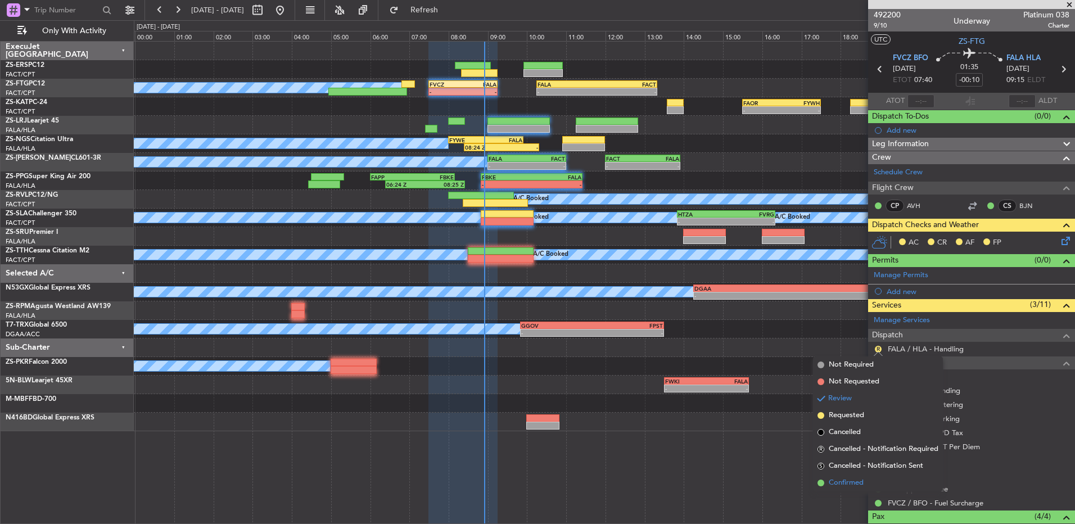
click at [855, 481] on span "Confirmed" at bounding box center [845, 482] width 35 height 11
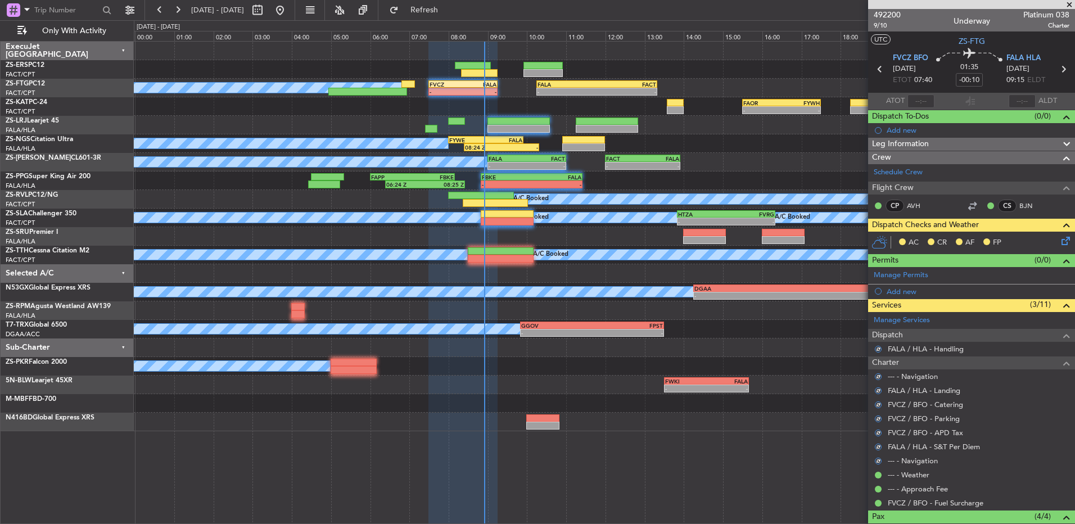
click at [1059, 241] on icon at bounding box center [1063, 238] width 9 height 9
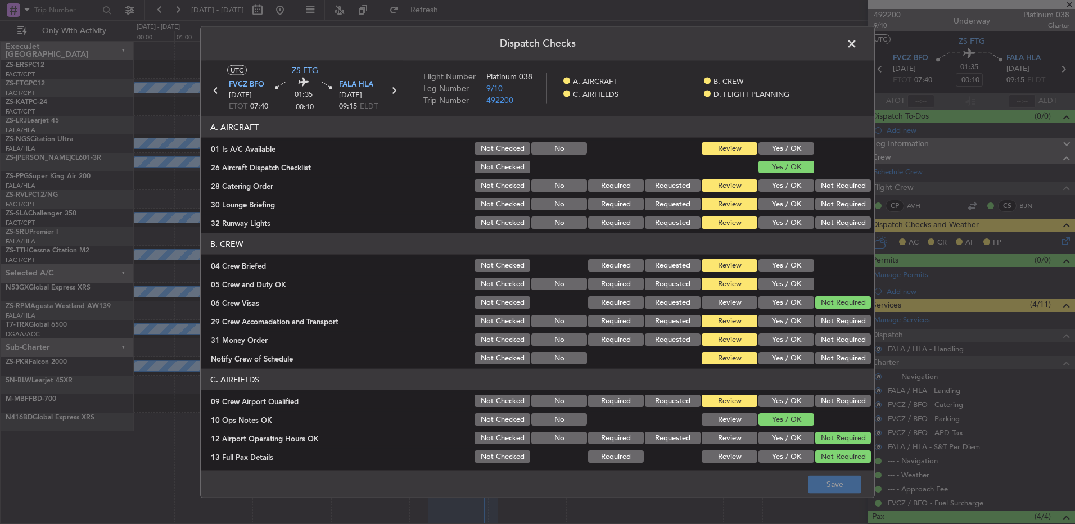
click at [776, 151] on button "Yes / OK" at bounding box center [786, 148] width 56 height 12
drag, startPoint x: 826, startPoint y: 177, endPoint x: 826, endPoint y: 197, distance: 19.7
click at [826, 178] on section "A. AIRCRAFT 01 Is A/C Available Not Checked No Review Yes / OK 26 Aircraft Disp…" at bounding box center [537, 173] width 673 height 114
click at [823, 186] on button "Not Required" at bounding box center [843, 185] width 56 height 12
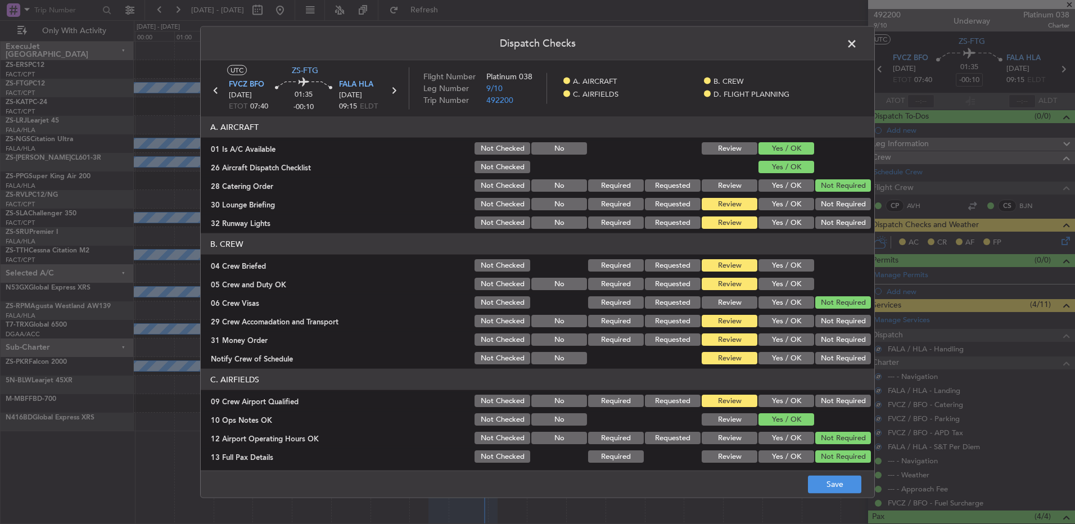
click at [823, 205] on button "Not Required" at bounding box center [843, 204] width 56 height 12
click at [824, 209] on button "Not Required" at bounding box center [843, 204] width 56 height 12
click at [824, 222] on button "Not Required" at bounding box center [843, 222] width 56 height 12
click at [774, 268] on button "Yes / OK" at bounding box center [786, 265] width 56 height 12
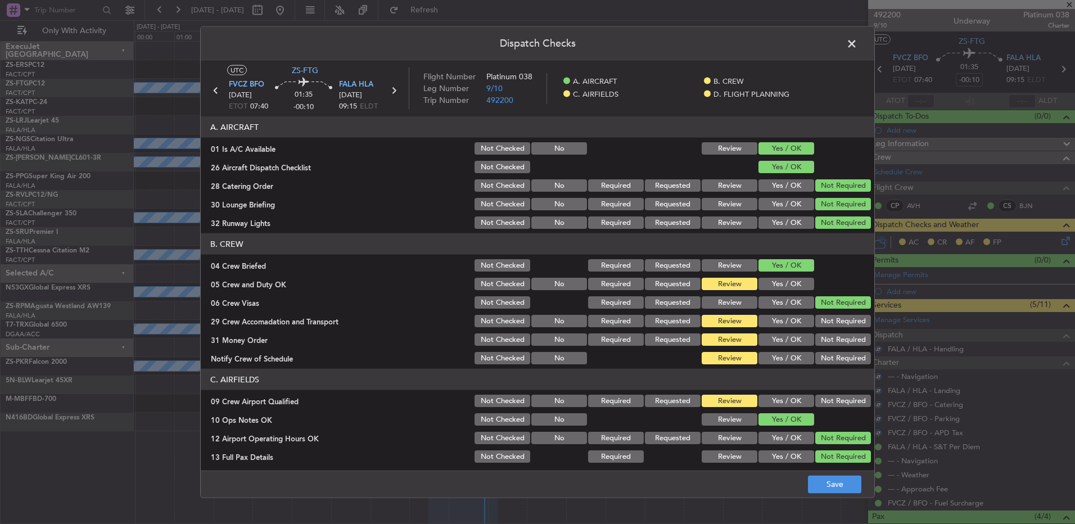
click at [776, 281] on button "Yes / OK" at bounding box center [786, 284] width 56 height 12
click at [782, 283] on button "Yes / OK" at bounding box center [786, 284] width 56 height 12
click at [837, 320] on button "Not Required" at bounding box center [843, 321] width 56 height 12
click at [830, 360] on button "Not Required" at bounding box center [843, 358] width 56 height 12
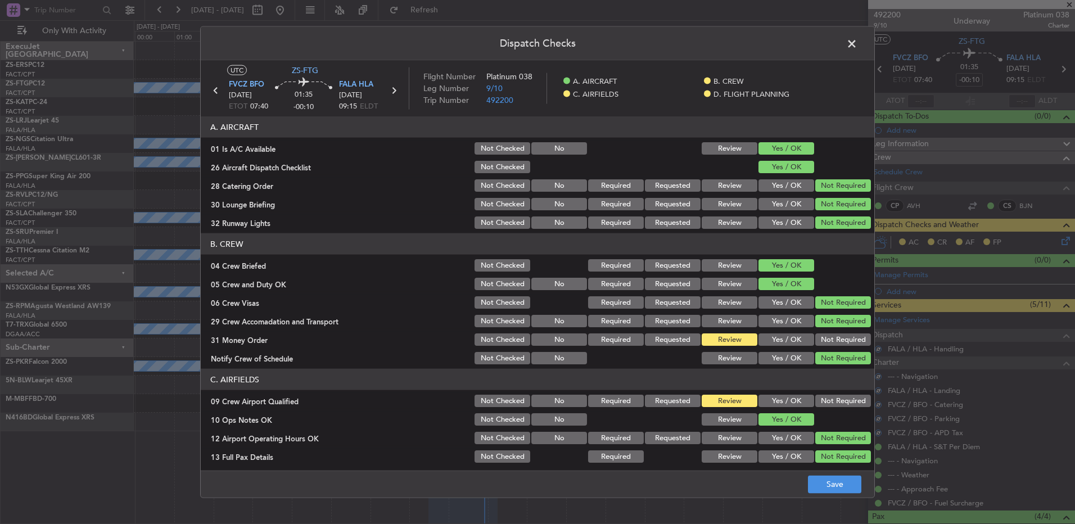
drag, startPoint x: 826, startPoint y: 342, endPoint x: 826, endPoint y: 354, distance: 11.8
click at [826, 342] on button "Not Required" at bounding box center [843, 339] width 56 height 12
click at [831, 405] on button "Not Required" at bounding box center [843, 401] width 56 height 12
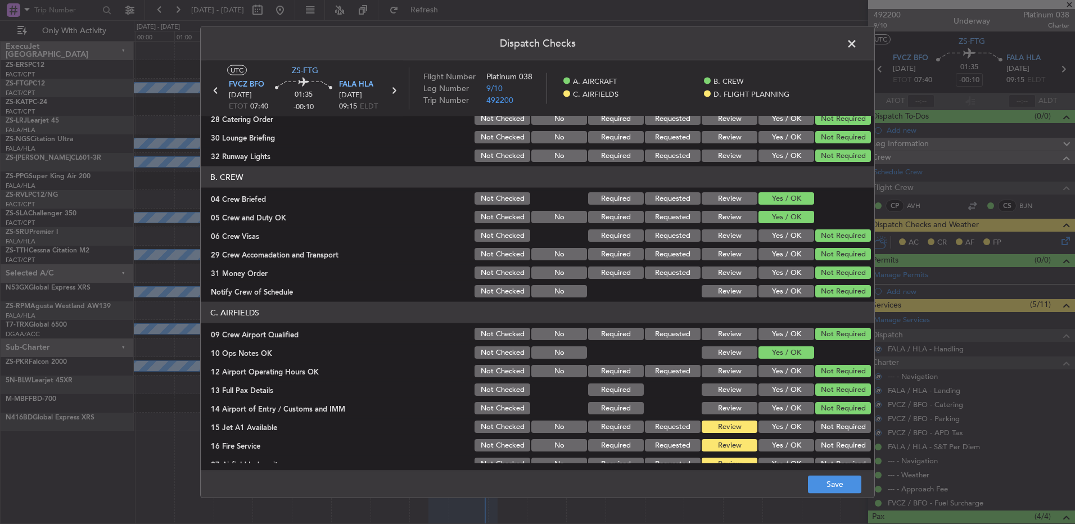
scroll to position [158, 0]
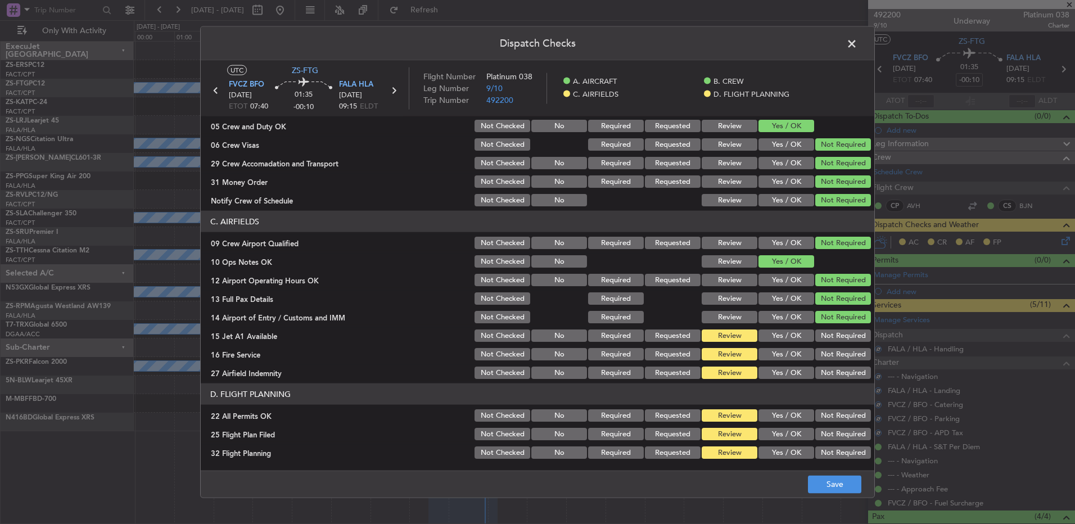
click at [824, 331] on button "Not Required" at bounding box center [843, 335] width 56 height 12
click at [824, 356] on button "Not Required" at bounding box center [843, 354] width 56 height 12
click at [828, 364] on section "C. AIRFIELDS 09 Crew Airport Qualified Not Checked No Required Requested Review…" at bounding box center [537, 296] width 673 height 170
click at [829, 369] on button "Not Required" at bounding box center [843, 372] width 56 height 12
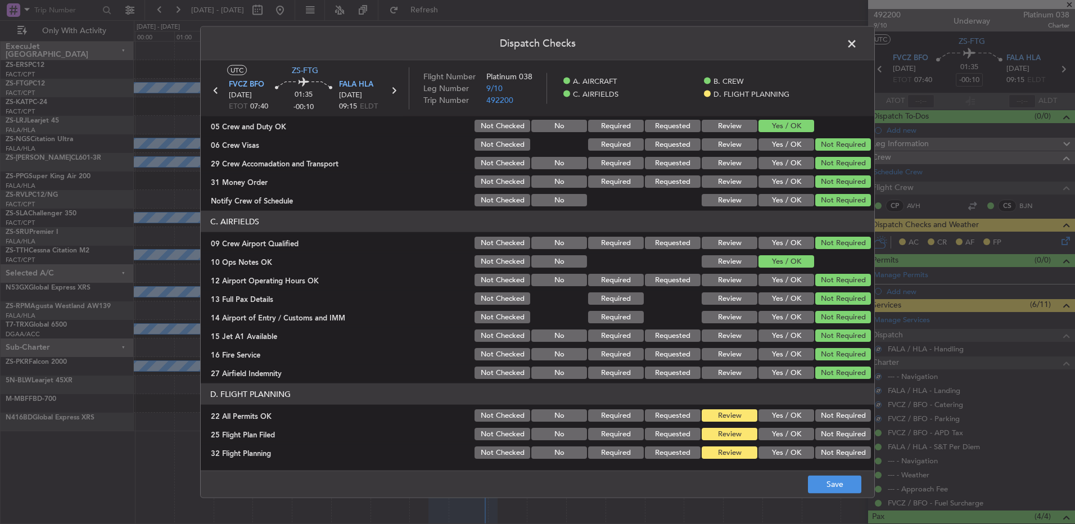
click at [839, 417] on button "Not Required" at bounding box center [843, 415] width 56 height 12
click at [838, 485] on button "Save" at bounding box center [834, 484] width 53 height 18
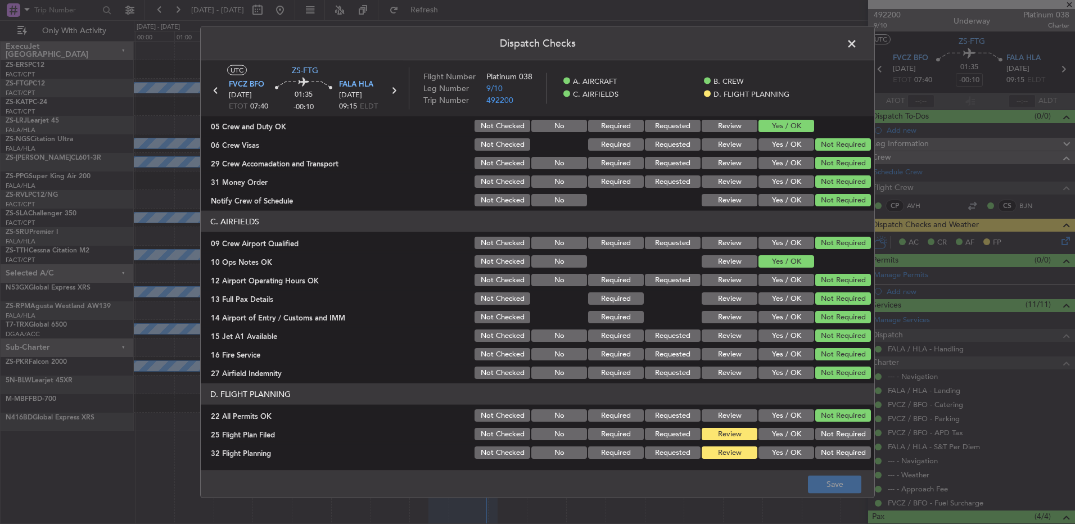
click at [857, 39] on span at bounding box center [857, 46] width 0 height 22
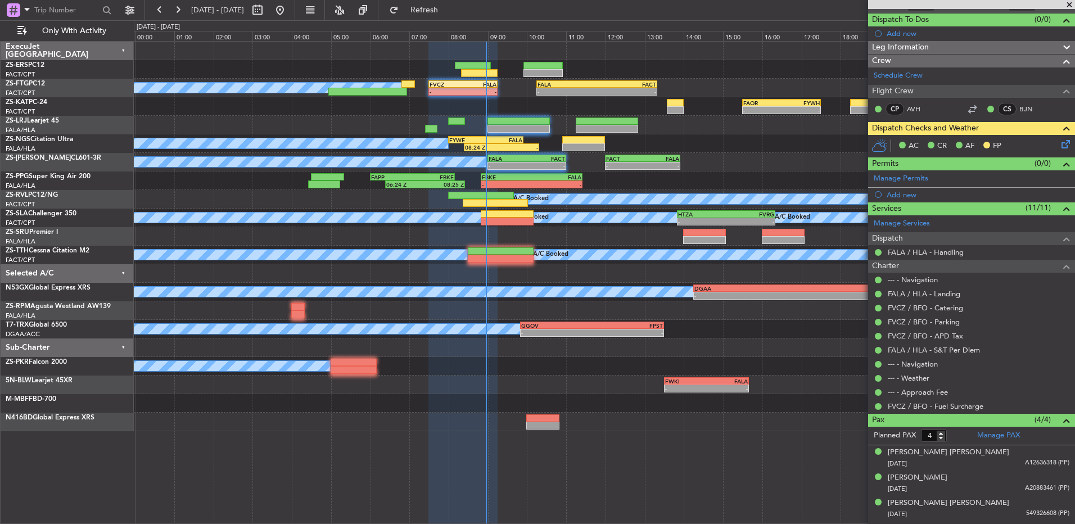
scroll to position [119, 0]
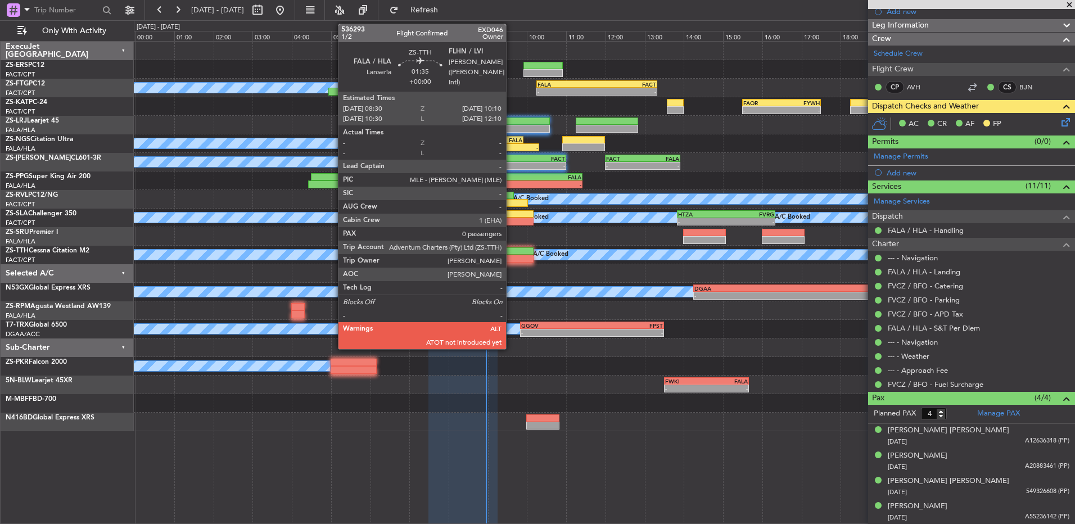
click at [511, 260] on div at bounding box center [501, 259] width 66 height 8
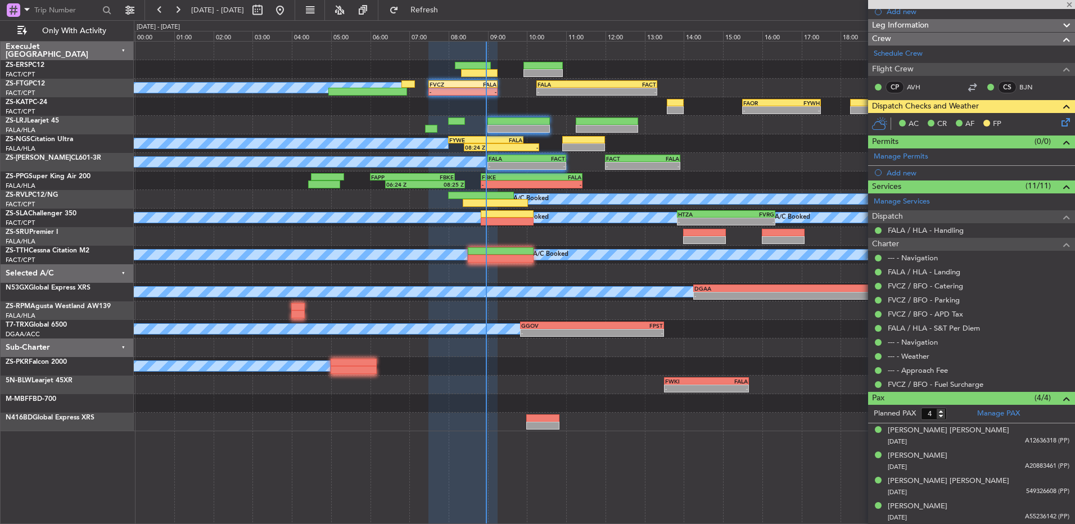
type input "0"
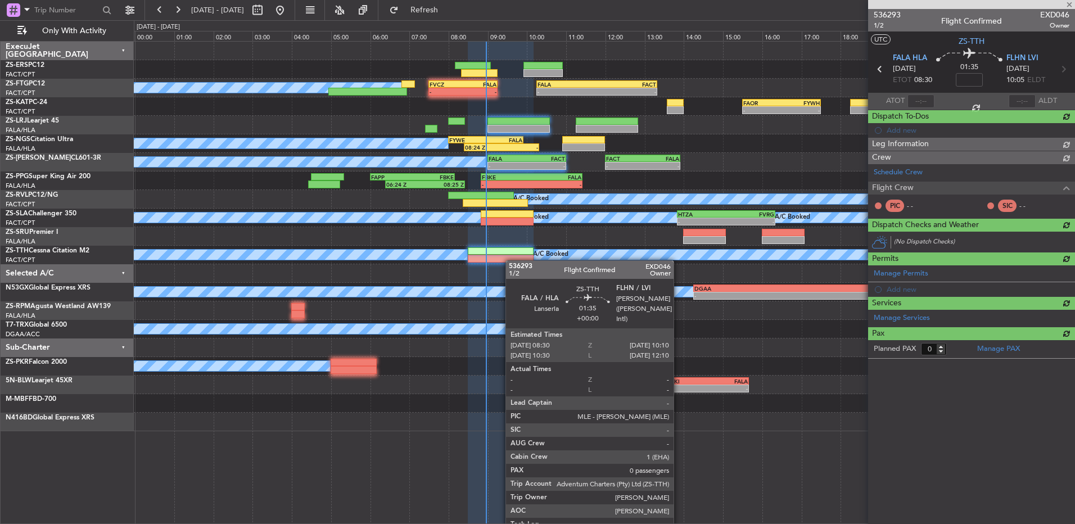
scroll to position [0, 0]
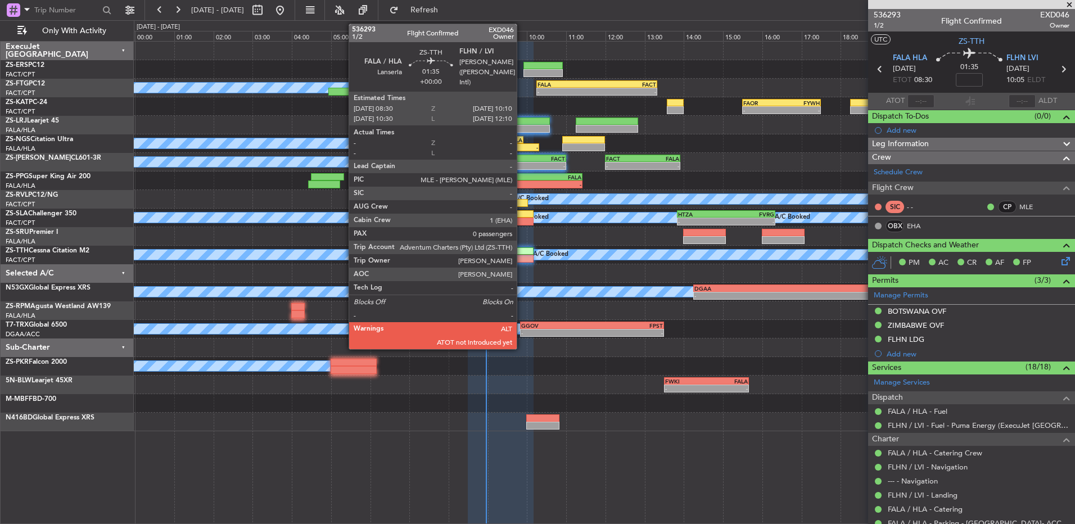
click at [522, 255] on div at bounding box center [501, 259] width 66 height 8
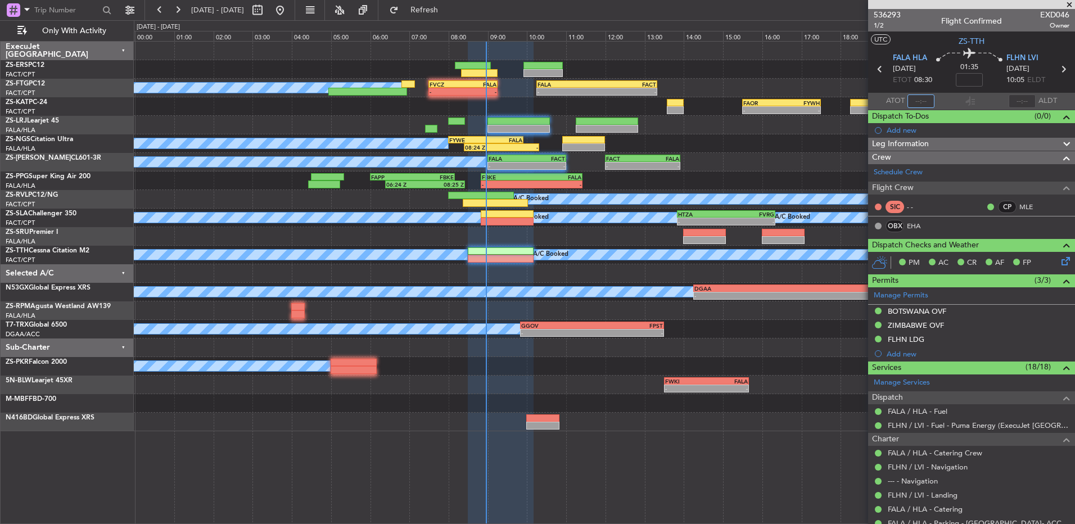
click at [917, 103] on input "text" at bounding box center [920, 100] width 27 height 13
type input "00:08"
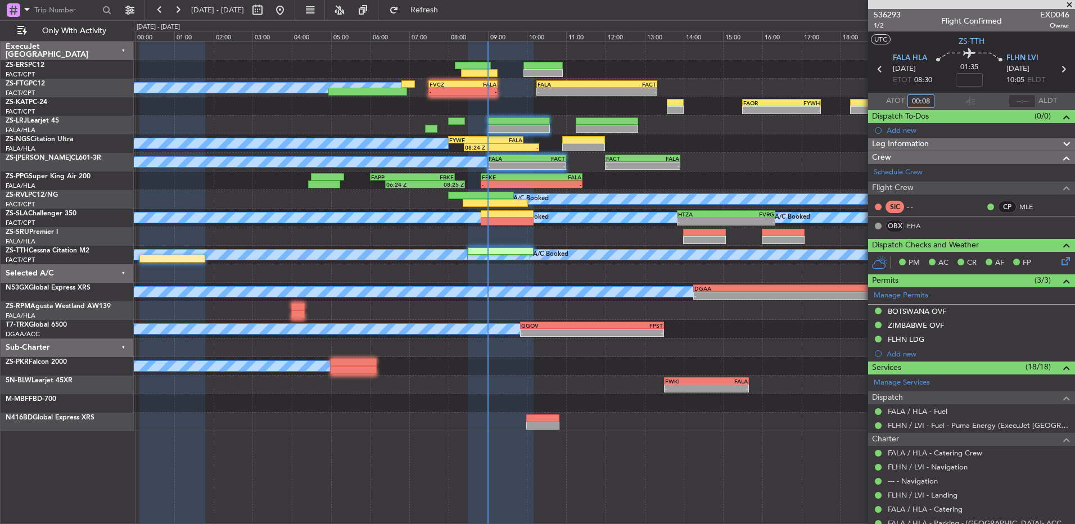
click at [922, 96] on input "00:08" at bounding box center [920, 100] width 27 height 13
click at [1069, 5] on span at bounding box center [1068, 5] width 11 height 10
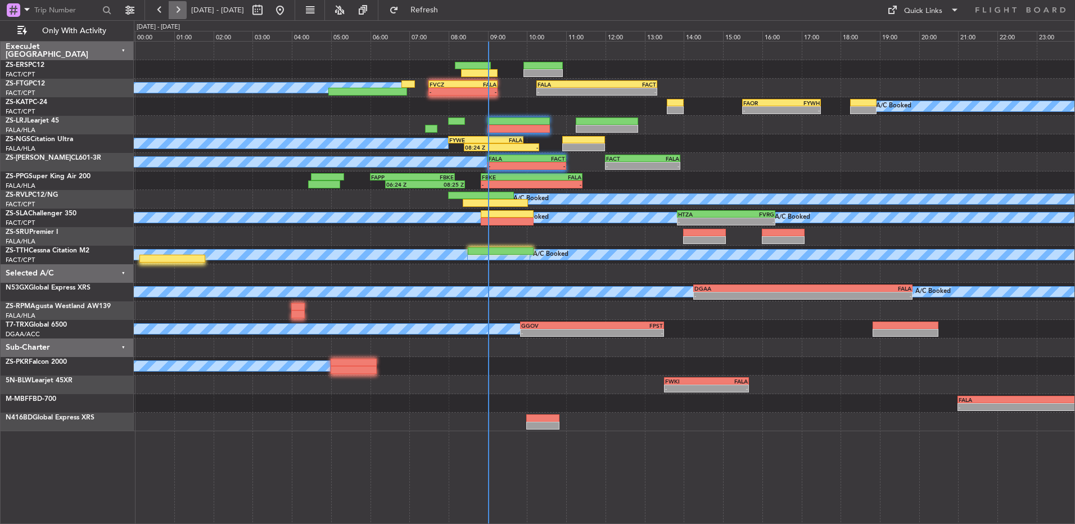
click at [179, 15] on button at bounding box center [178, 10] width 18 height 18
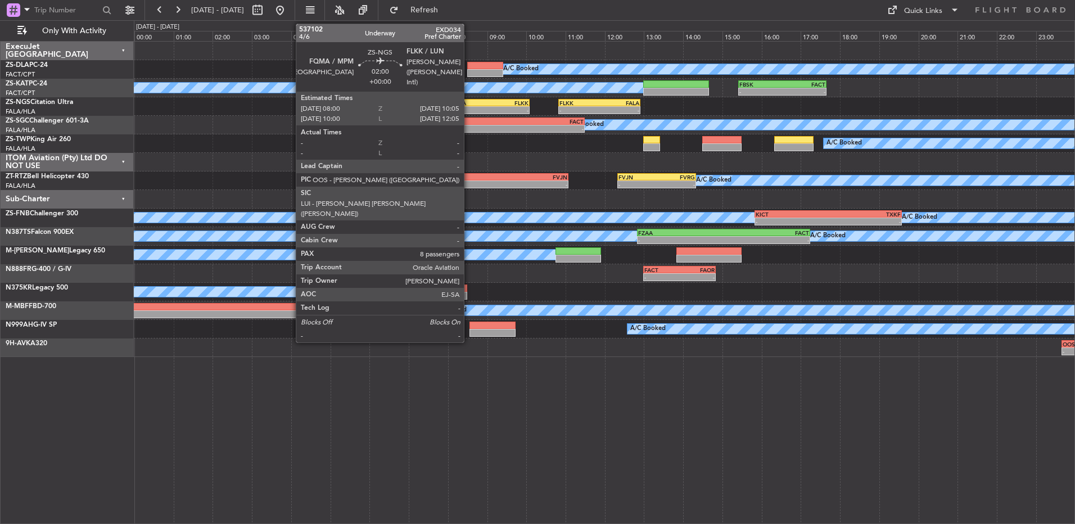
click at [469, 106] on div "FQMA 08:00 Z FLKK 10:05 Z" at bounding box center [488, 103] width 82 height 8
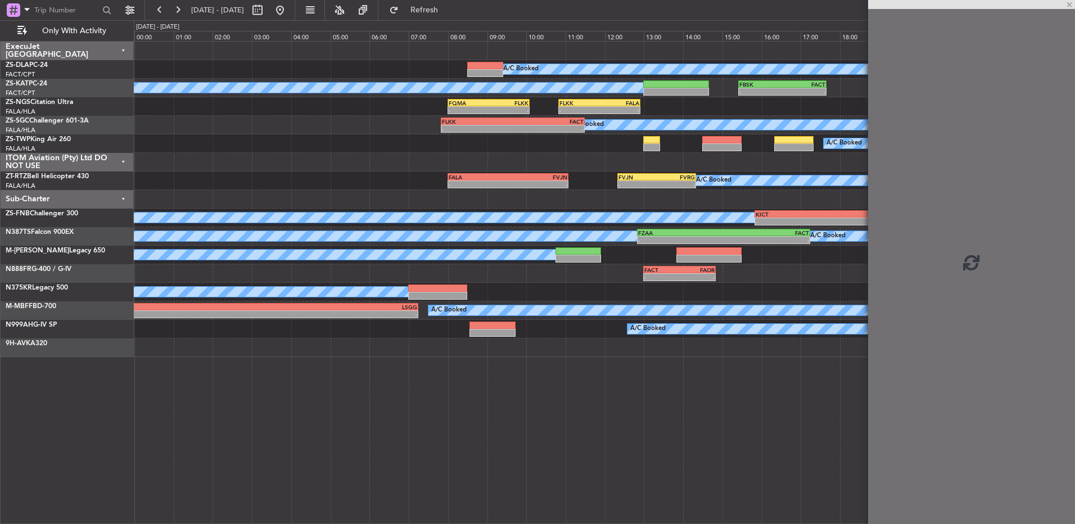
click at [469, 106] on div "FQMA 08:00 Z FLKK 10:05 Z" at bounding box center [488, 103] width 82 height 8
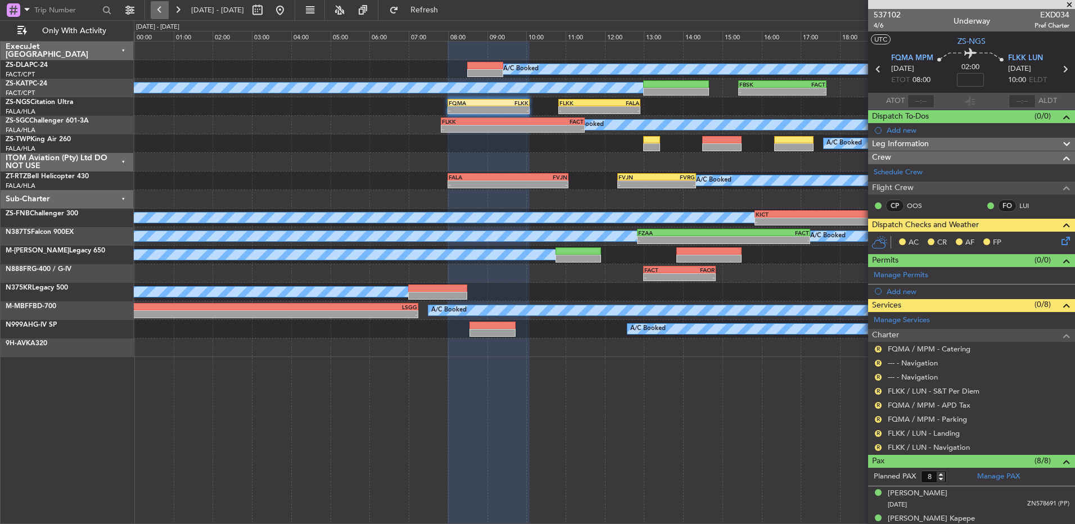
click at [155, 11] on button at bounding box center [160, 10] width 18 height 18
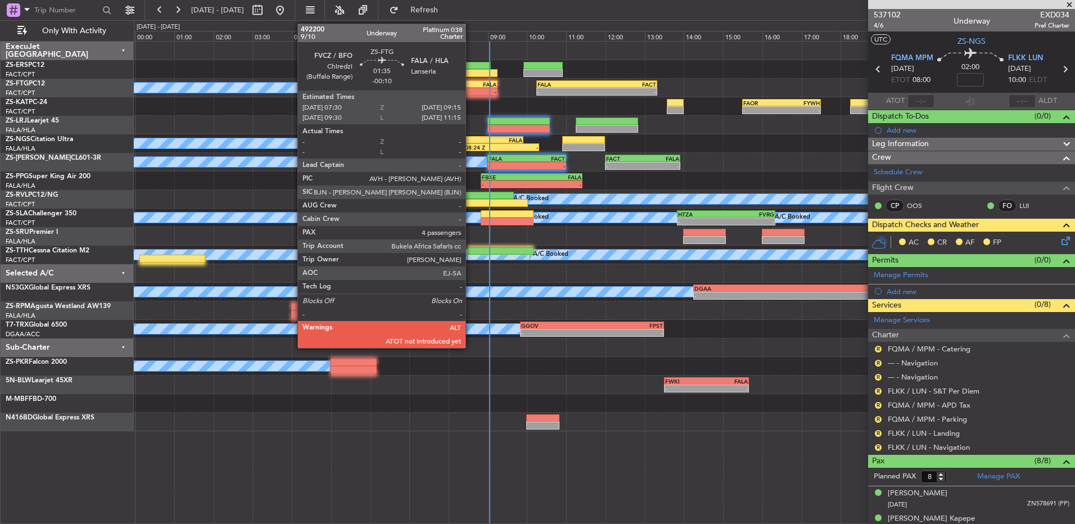
click at [470, 90] on div "-" at bounding box center [479, 91] width 33 height 7
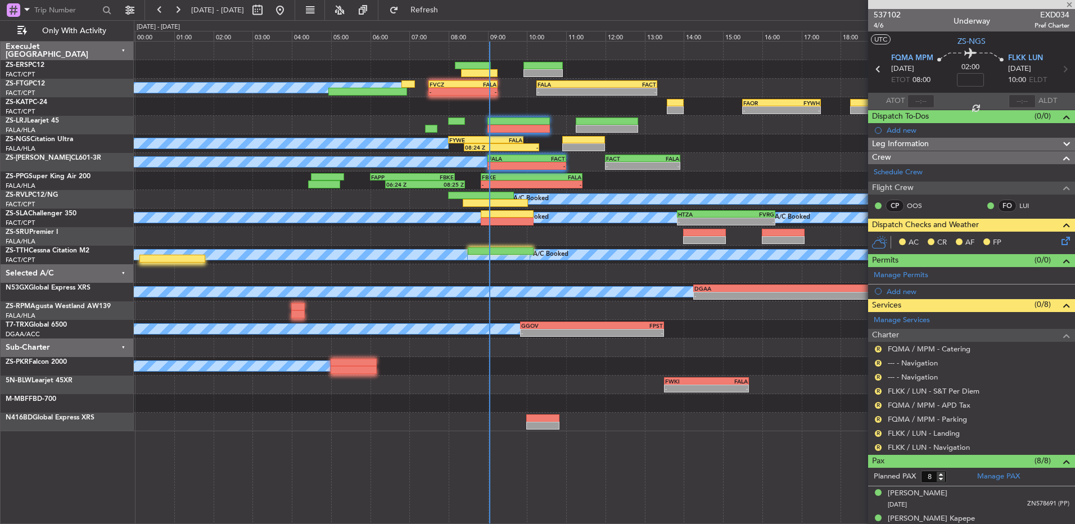
type input "-00:10"
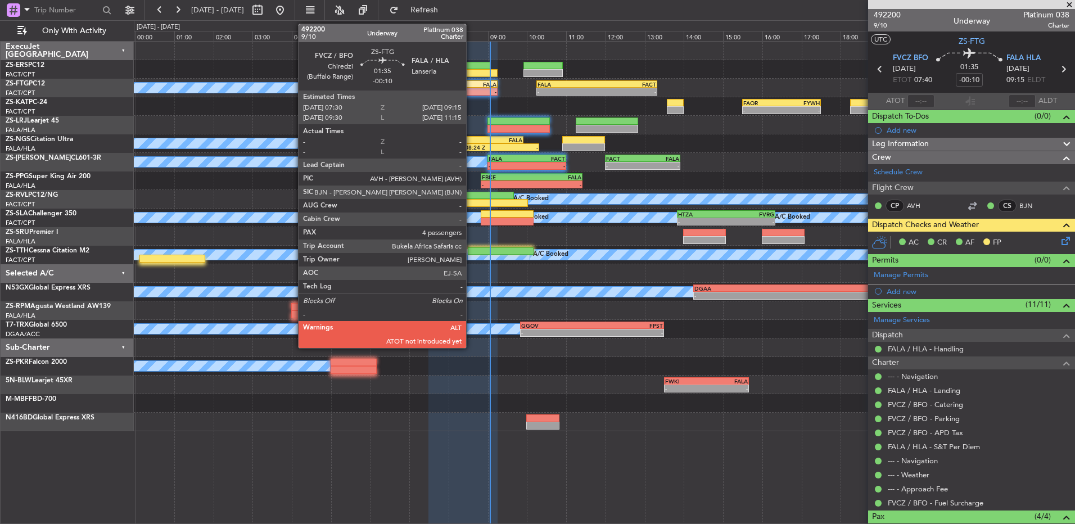
click at [471, 85] on div "FALA" at bounding box center [479, 84] width 33 height 7
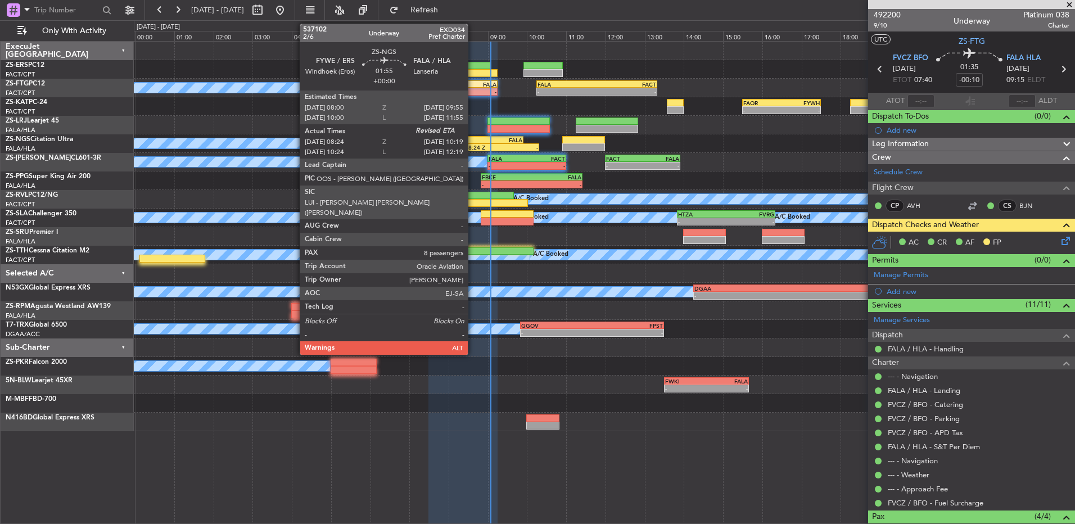
click at [473, 144] on div "08:24 Z" at bounding box center [483, 147] width 37 height 7
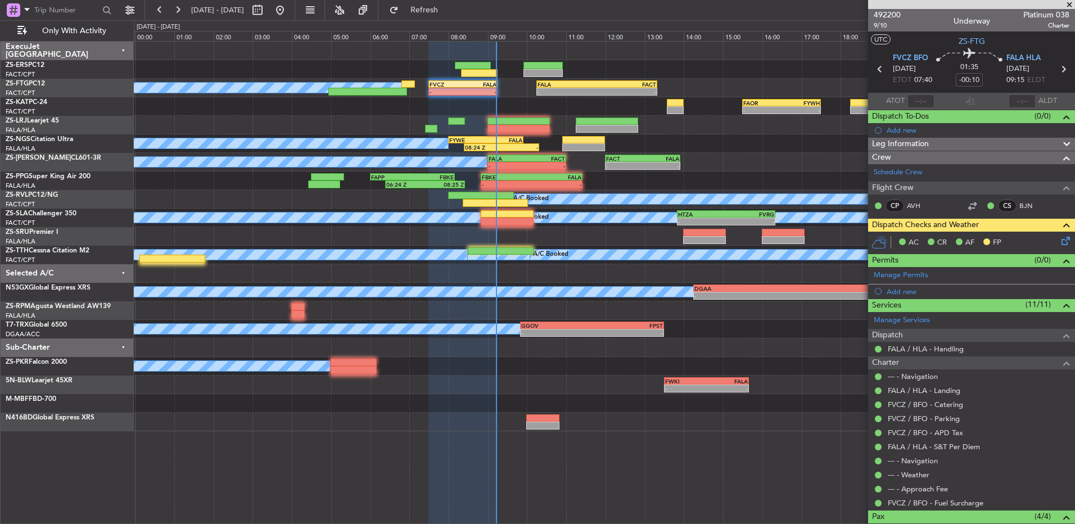
click at [1067, 4] on span at bounding box center [1068, 5] width 11 height 10
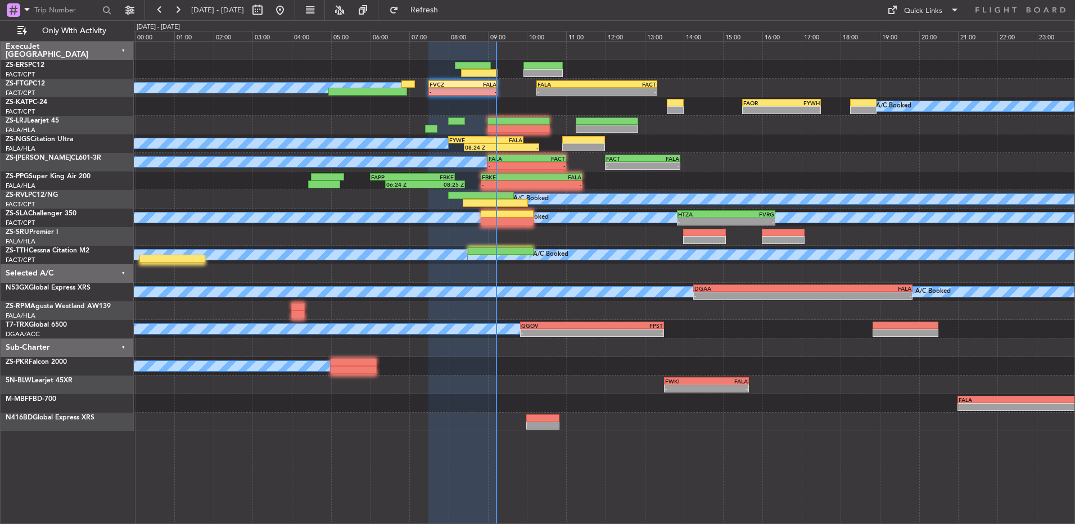
type input "0"
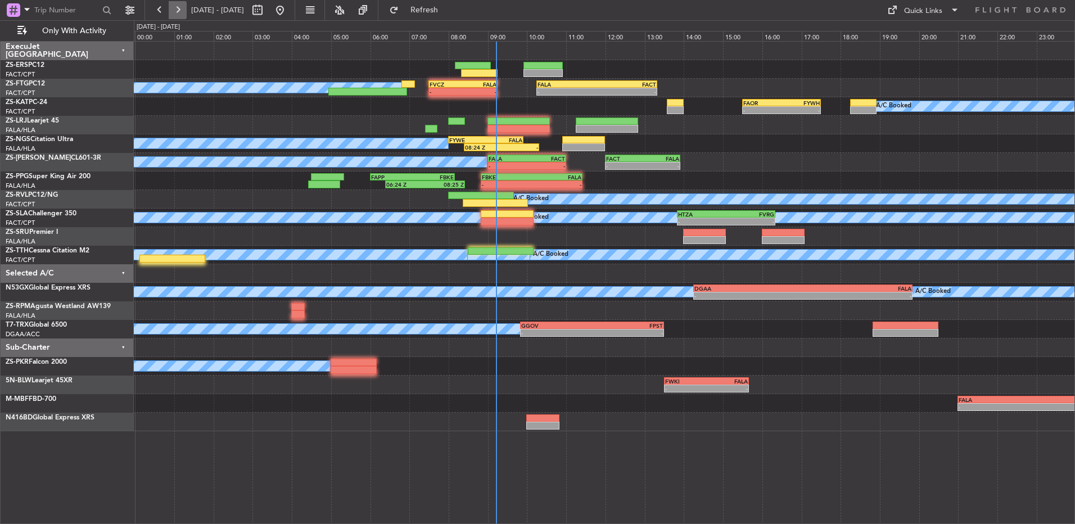
click at [178, 4] on button at bounding box center [178, 10] width 18 height 18
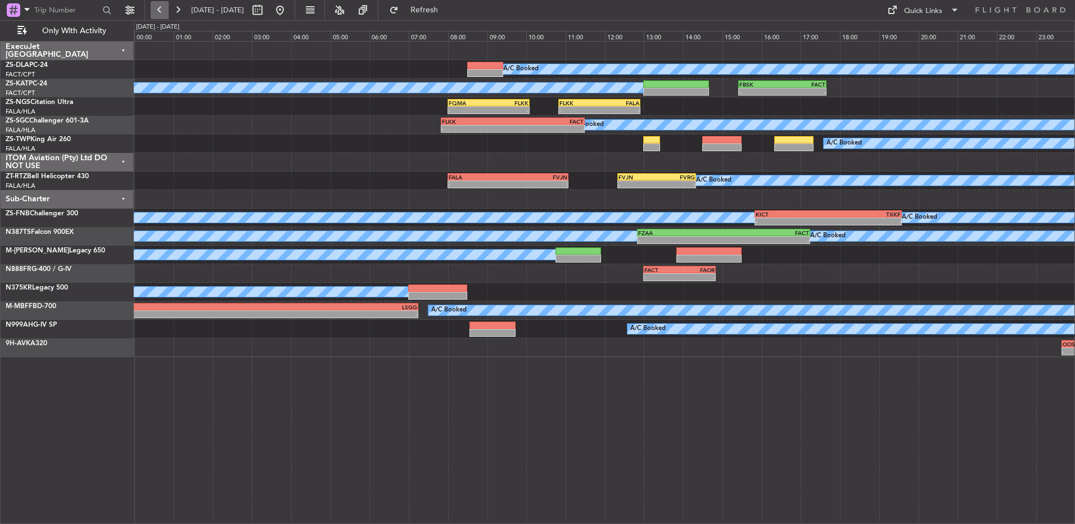
click at [153, 11] on button at bounding box center [160, 10] width 18 height 18
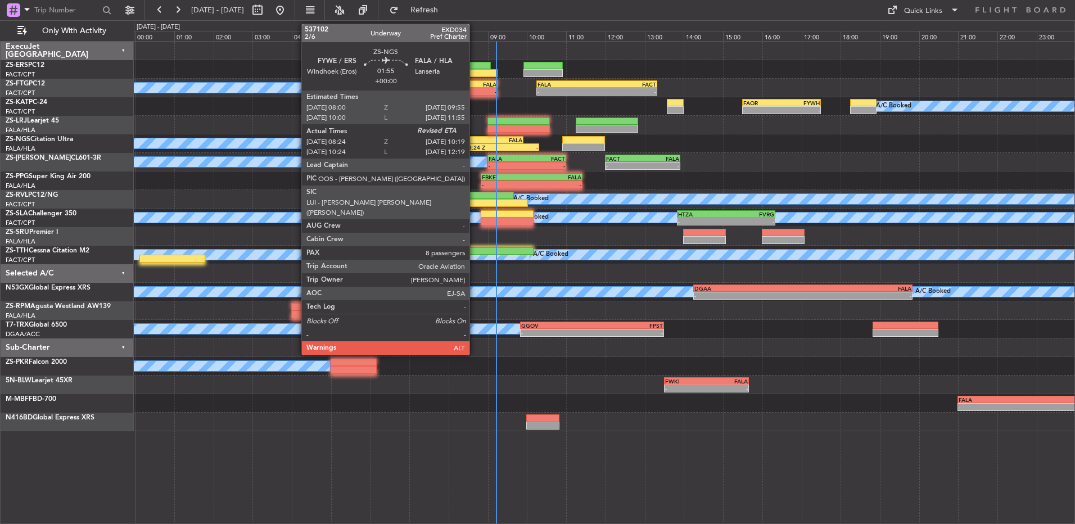
click at [474, 141] on div "FYWE" at bounding box center [467, 140] width 37 height 7
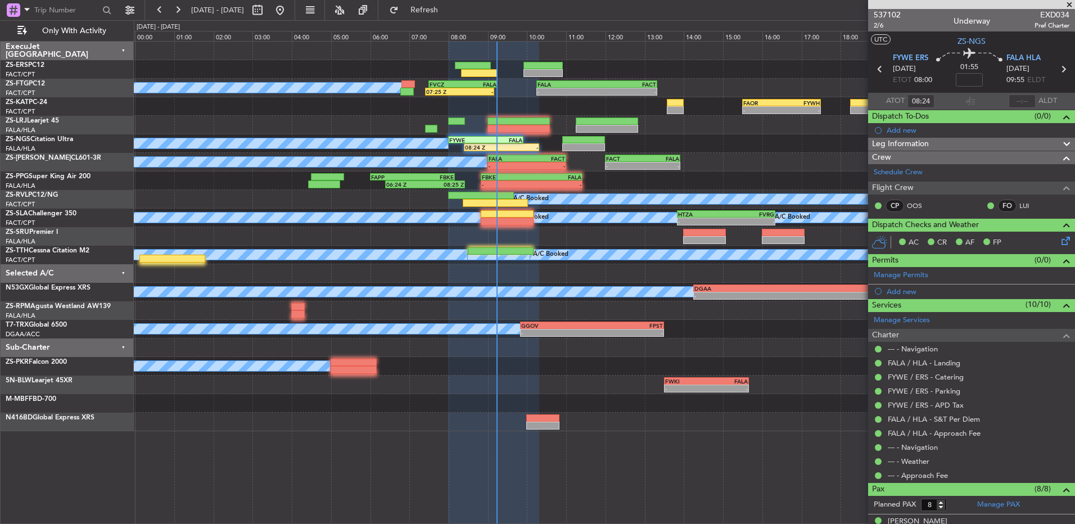
click at [563, 162] on div "-" at bounding box center [546, 165] width 38 height 7
type input "2"
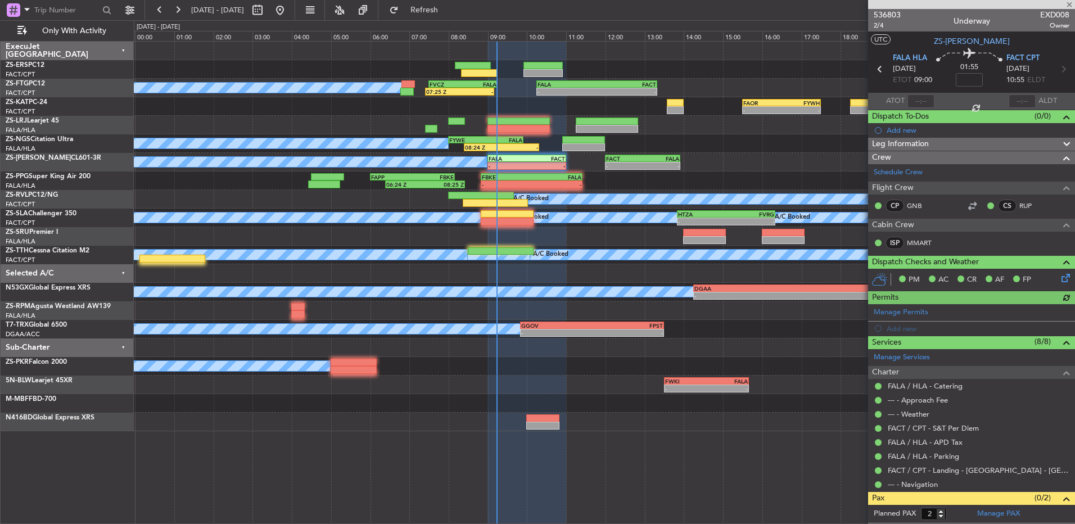
click at [910, 102] on div at bounding box center [920, 100] width 27 height 13
click at [923, 96] on div at bounding box center [920, 100] width 27 height 13
click at [923, 97] on div at bounding box center [920, 100] width 27 height 13
click at [921, 98] on div at bounding box center [920, 100] width 27 height 13
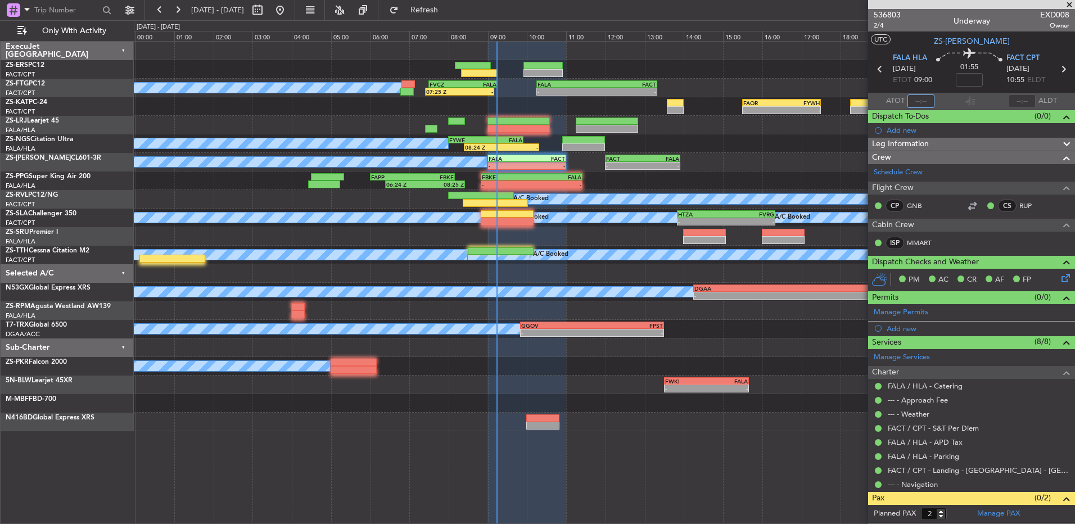
drag, startPoint x: 907, startPoint y: 99, endPoint x: 910, endPoint y: 110, distance: 11.7
click at [912, 99] on input "text" at bounding box center [920, 100] width 27 height 13
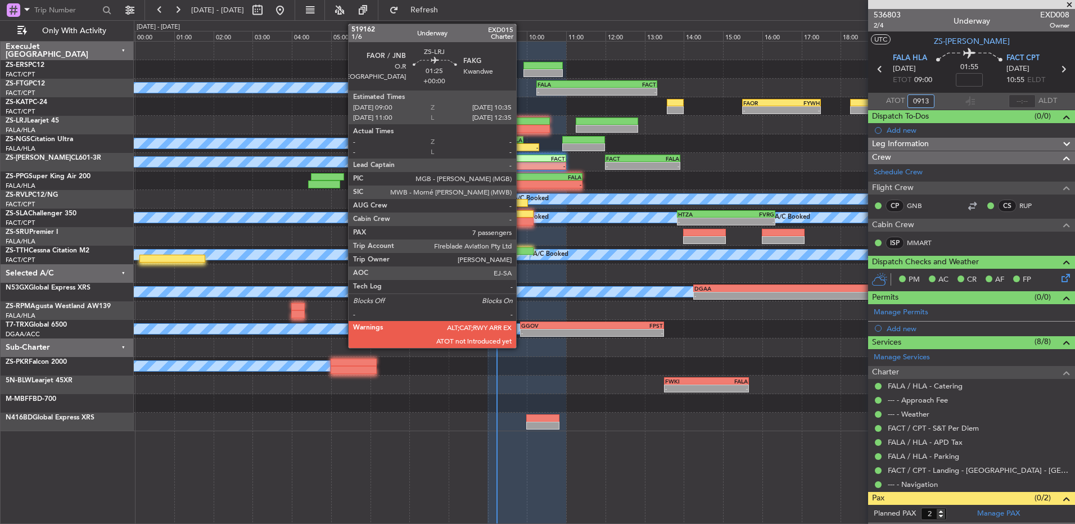
type input "09:13"
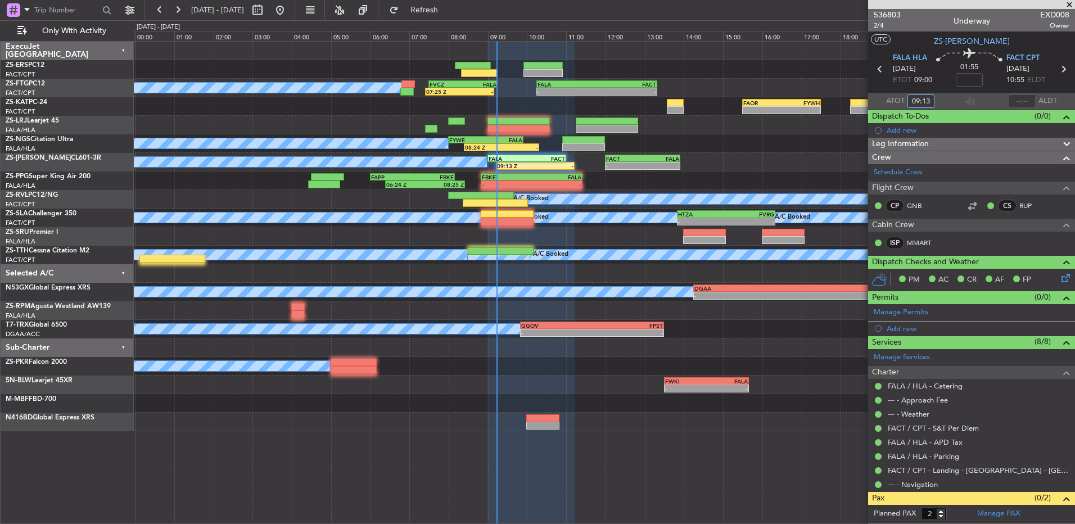
click at [692, 140] on div "A/C Booked A/C Booked 08:24 Z - FYWE 08:00 Z FALA 09:55 Z" at bounding box center [604, 143] width 940 height 19
type input "09:13"
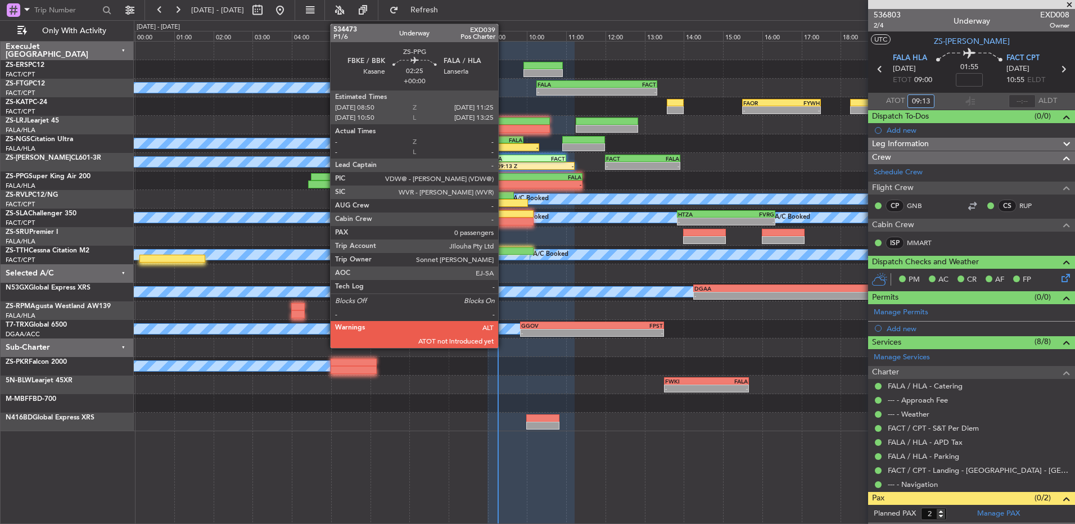
click at [503, 185] on div "-" at bounding box center [506, 184] width 49 height 7
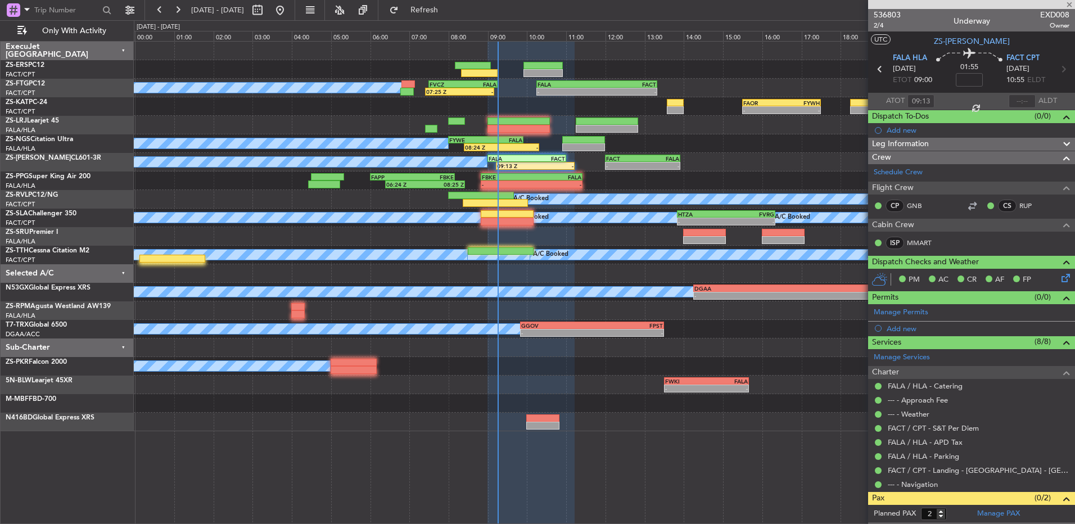
type input "0"
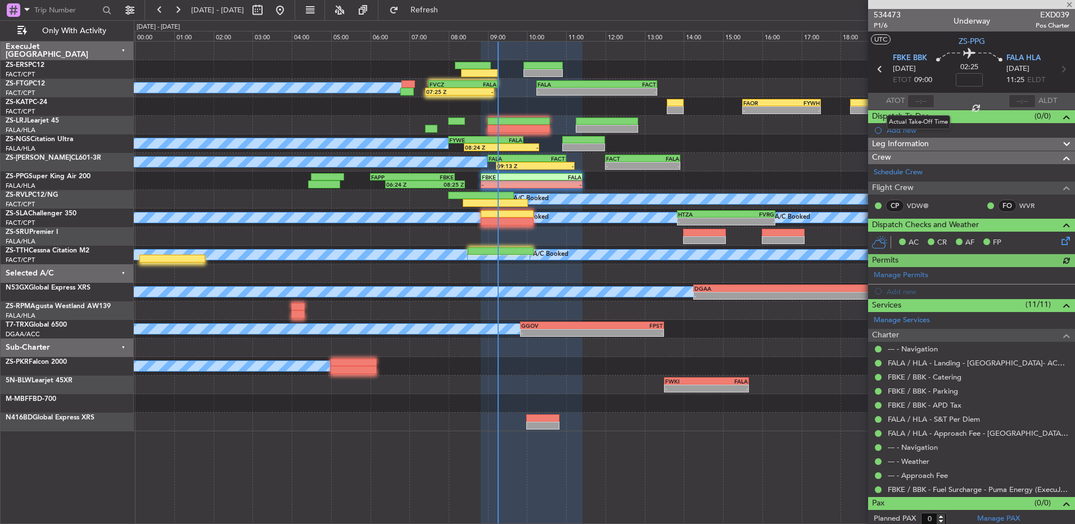
click at [916, 96] on div at bounding box center [920, 100] width 27 height 13
click at [918, 102] on div at bounding box center [920, 100] width 27 height 13
click at [909, 102] on input "text" at bounding box center [920, 100] width 27 height 13
type input "0"
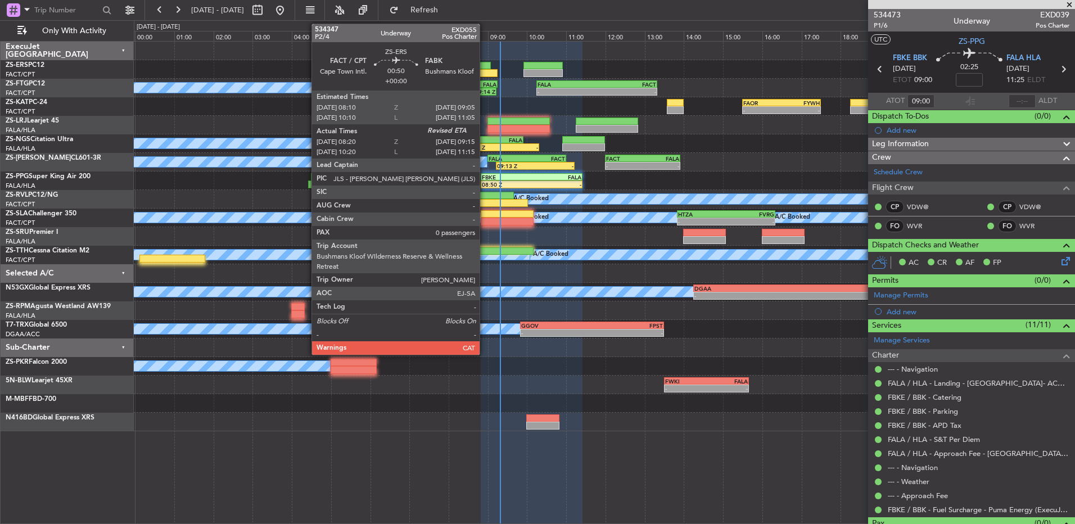
click at [484, 72] on div at bounding box center [479, 73] width 36 height 8
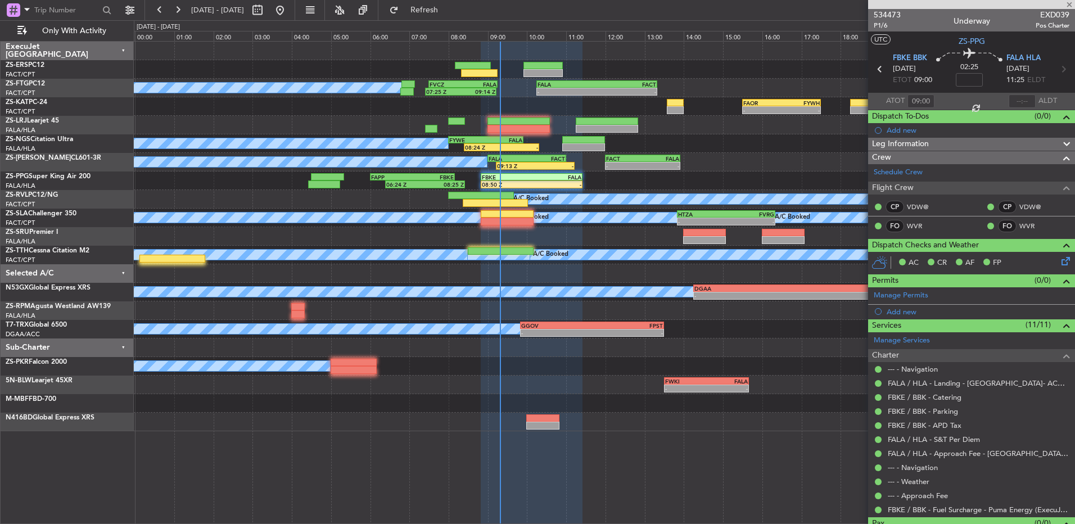
type input "08:20"
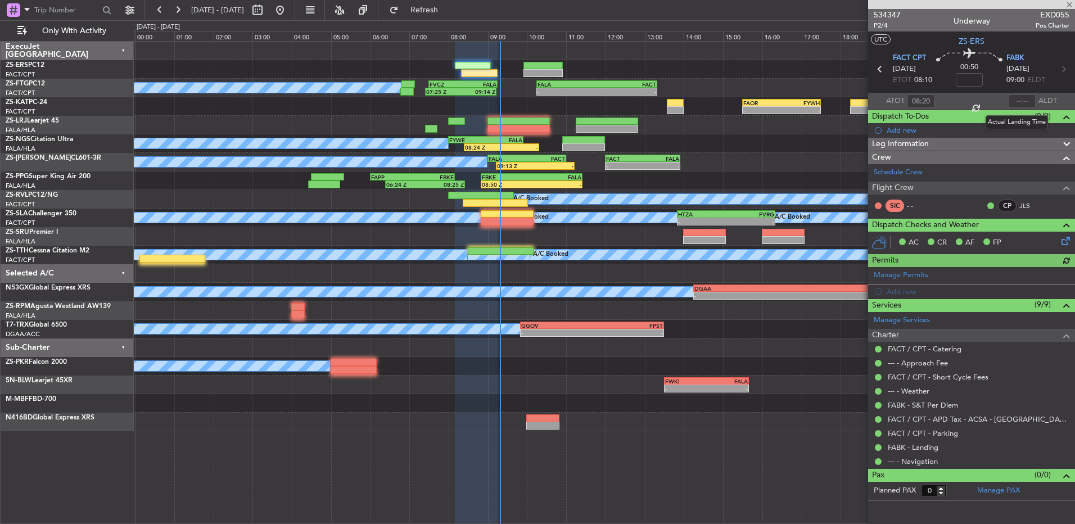
click at [1013, 97] on div at bounding box center [1021, 100] width 27 height 13
click at [1021, 99] on div at bounding box center [1021, 100] width 27 height 13
click at [1020, 102] on div at bounding box center [1021, 100] width 27 height 13
click at [1020, 99] on div at bounding box center [1021, 100] width 27 height 13
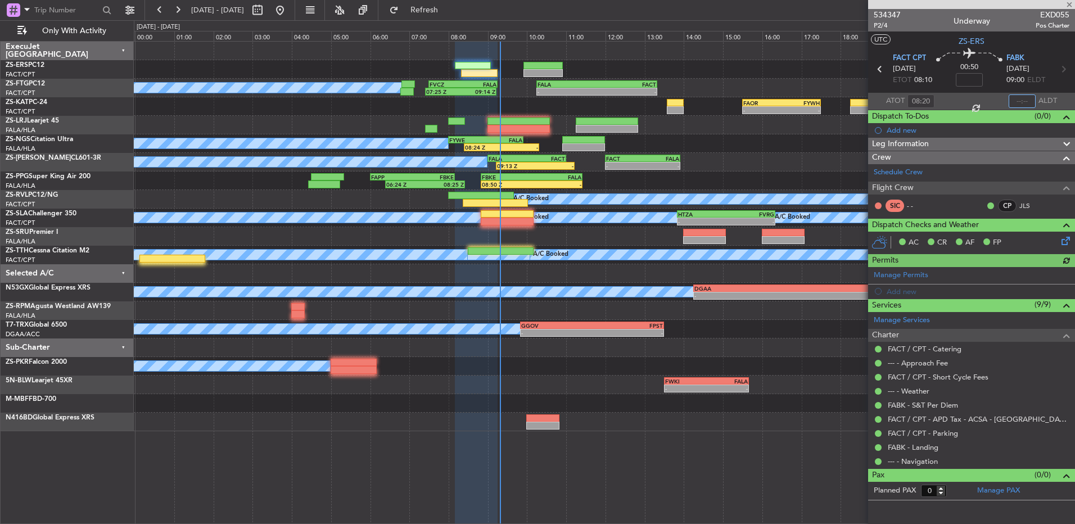
click at [1020, 99] on input "text" at bounding box center [1021, 100] width 27 height 13
type input "08:53"
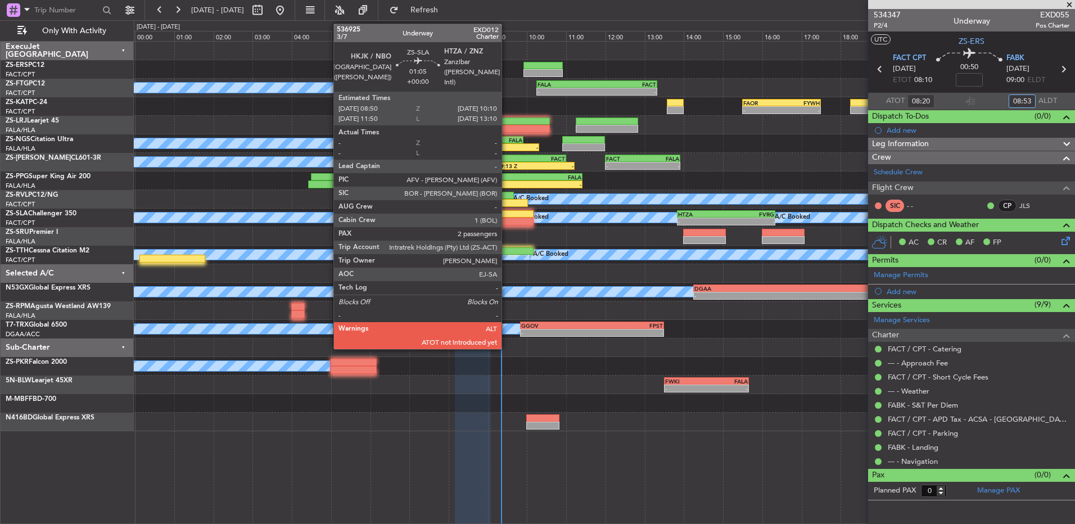
click at [506, 219] on div at bounding box center [507, 222] width 52 height 8
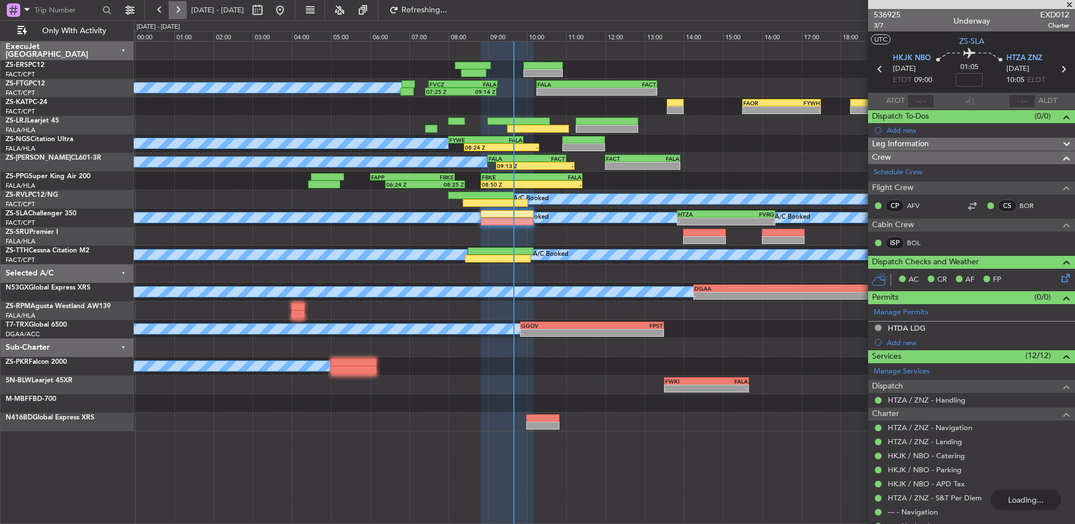
click at [175, 14] on button at bounding box center [178, 10] width 18 height 18
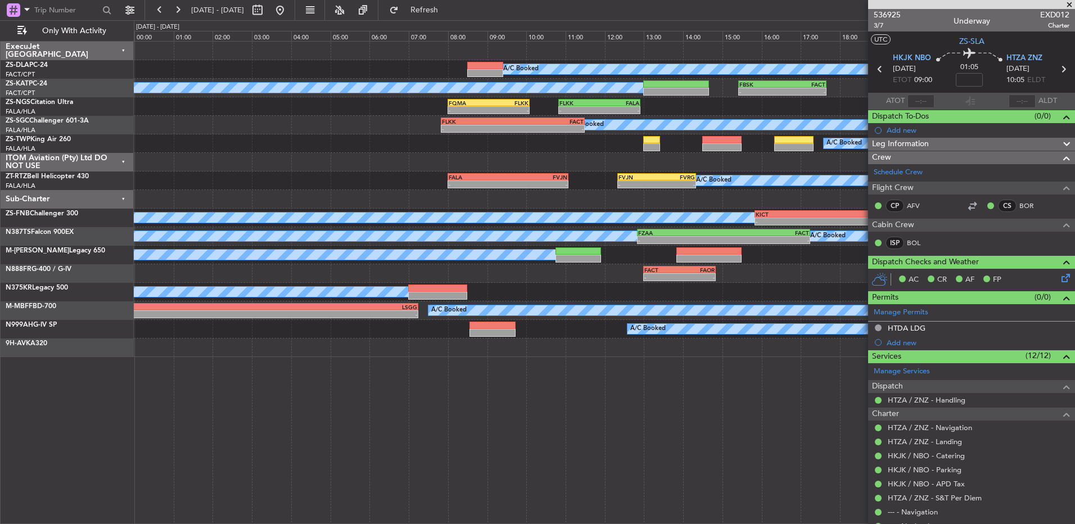
click at [150, 10] on fb-range-datepicker "[DATE] - [DATE]" at bounding box center [219, 10] width 151 height 20
click at [155, 12] on button at bounding box center [160, 10] width 18 height 18
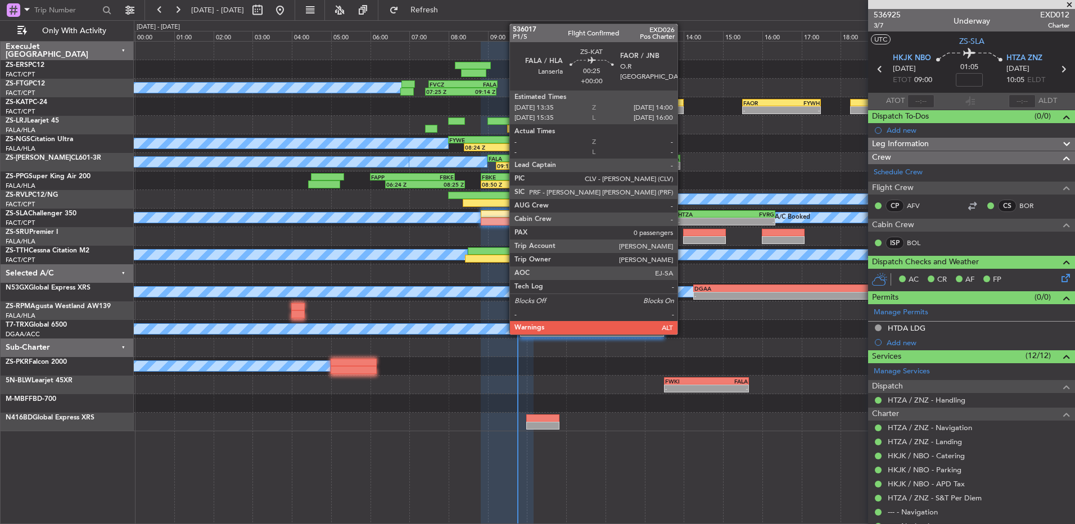
click at [681, 108] on div at bounding box center [675, 110] width 17 height 8
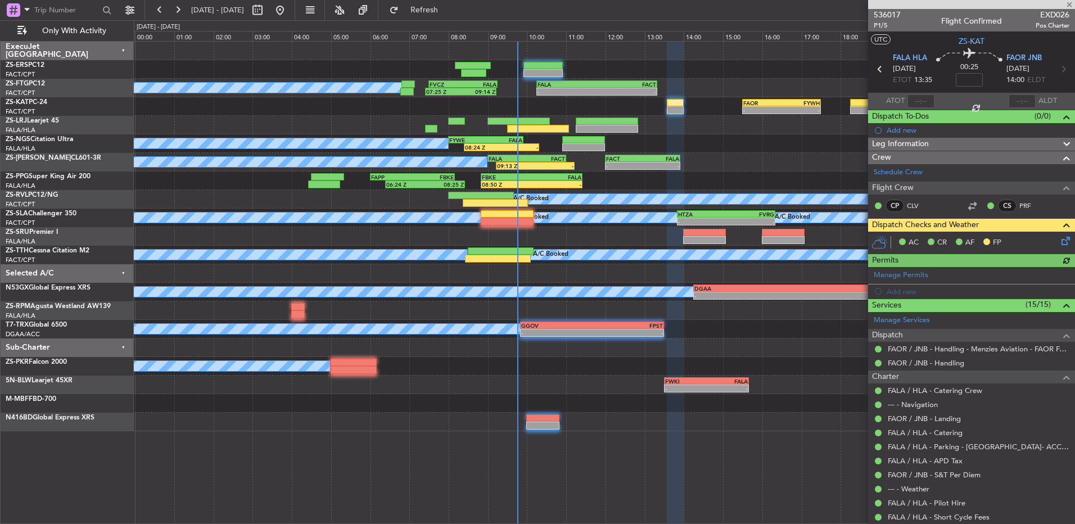
scroll to position [72, 0]
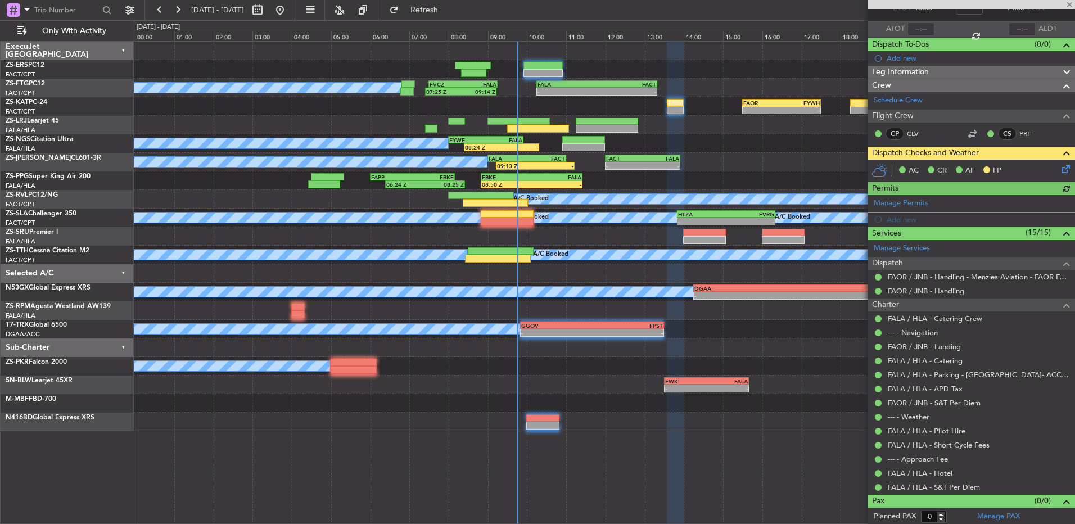
click at [1059, 167] on icon at bounding box center [1063, 166] width 9 height 9
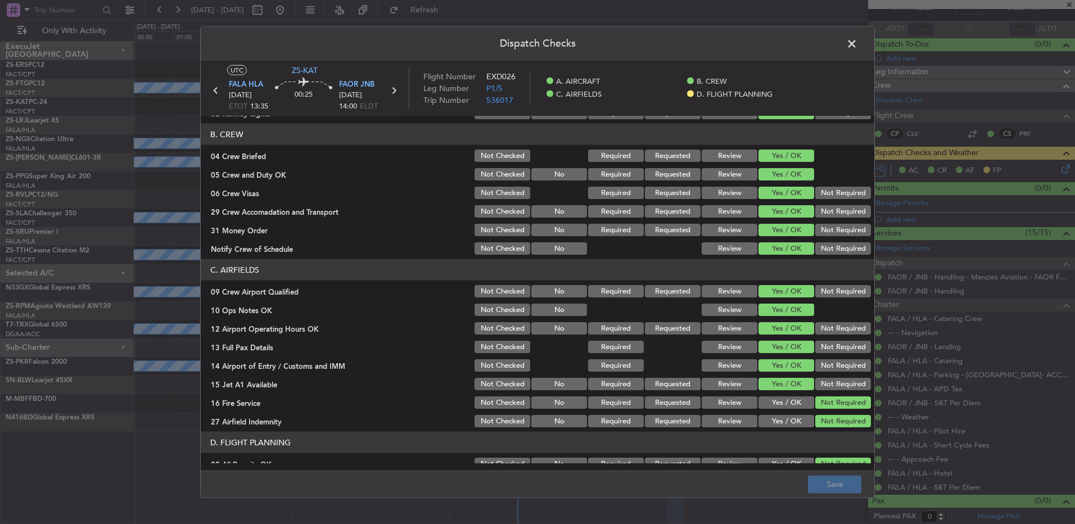
scroll to position [158, 0]
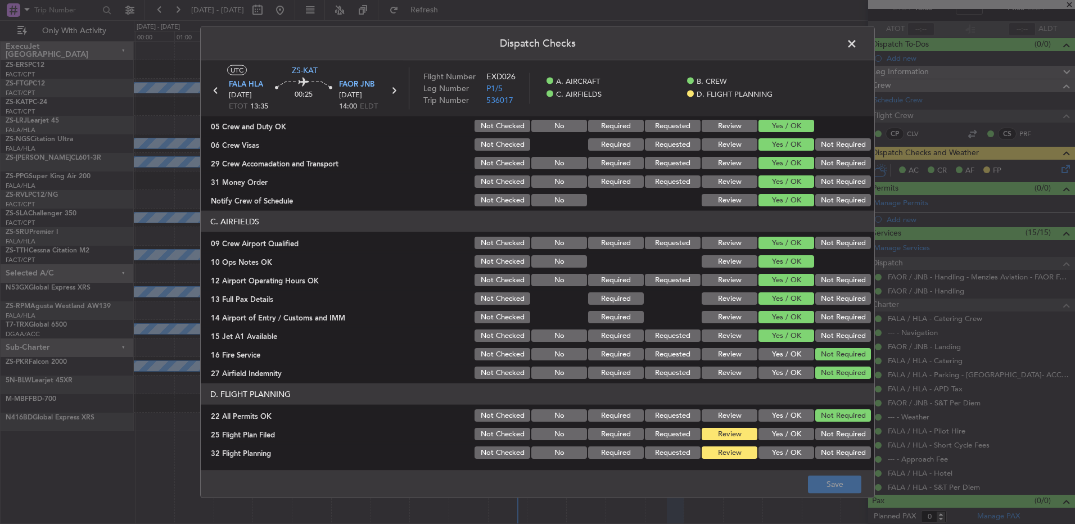
click at [794, 433] on button "Yes / OK" at bounding box center [786, 434] width 56 height 12
click at [787, 453] on button "Yes / OK" at bounding box center [786, 452] width 56 height 12
click at [869, 478] on footer "Save" at bounding box center [537, 483] width 673 height 27
click at [846, 481] on button "Save" at bounding box center [834, 484] width 53 height 18
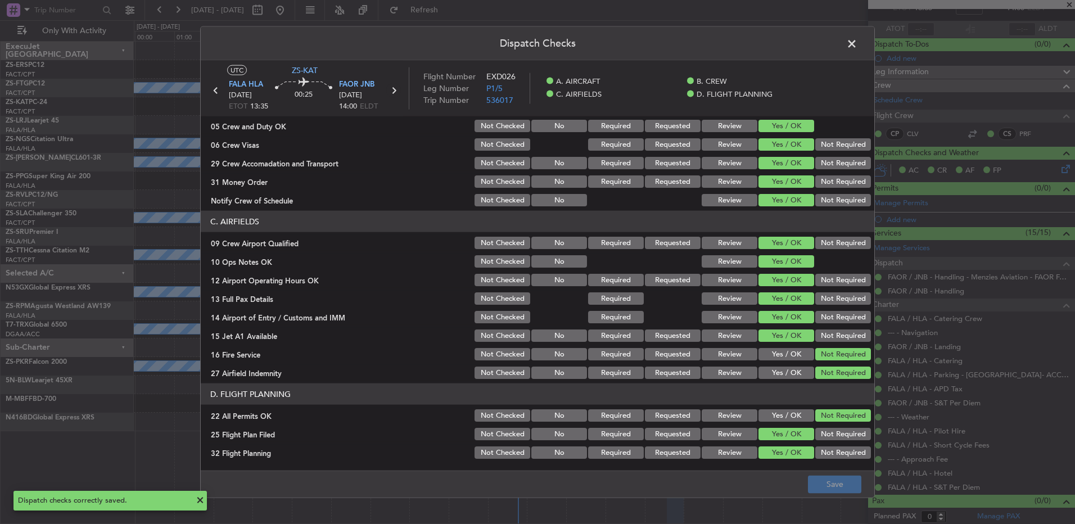
click at [395, 94] on icon at bounding box center [393, 90] width 15 height 15
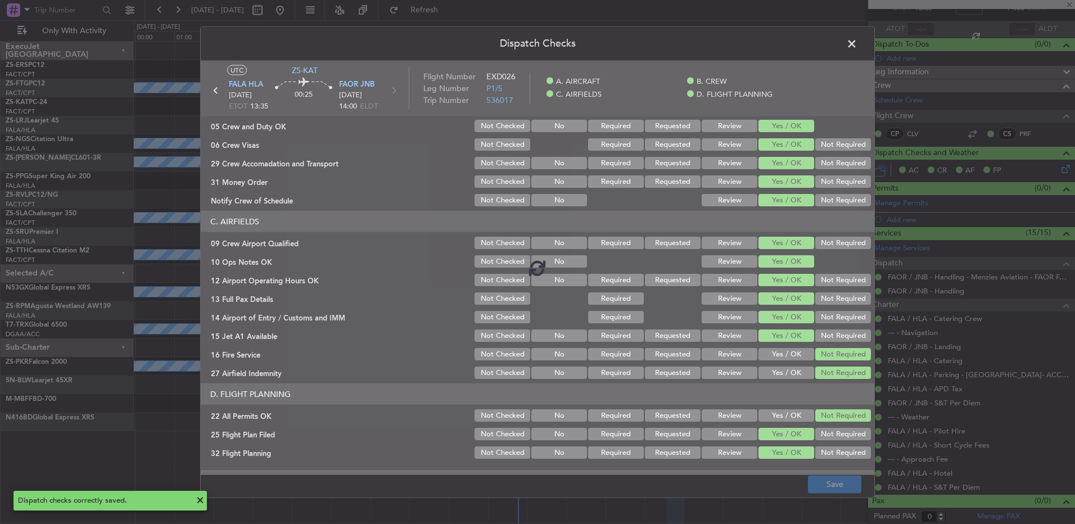
type input "2"
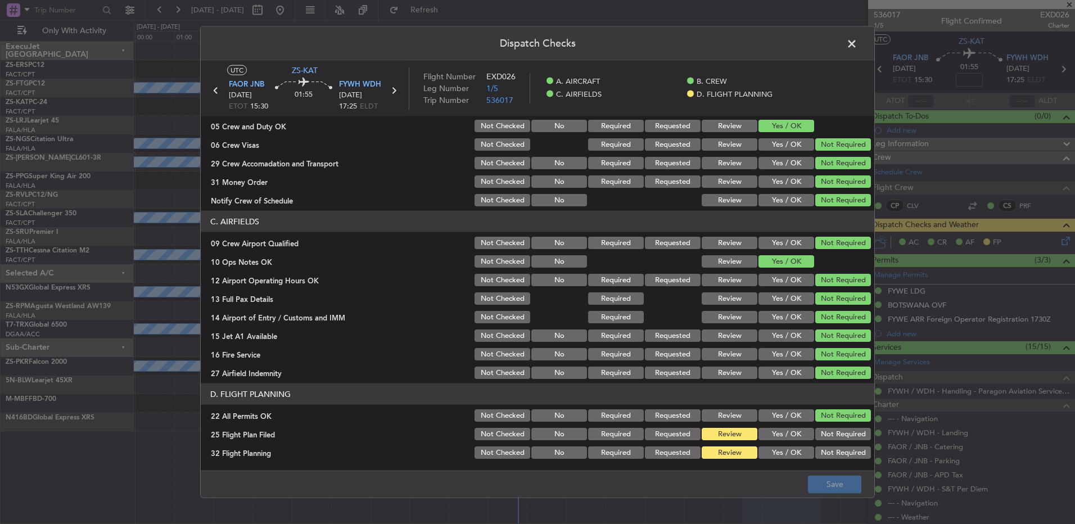
click at [800, 433] on button "Yes / OK" at bounding box center [786, 434] width 56 height 12
drag, startPoint x: 792, startPoint y: 451, endPoint x: 803, endPoint y: 461, distance: 15.5
click at [791, 452] on button "Yes / OK" at bounding box center [786, 452] width 56 height 12
click at [815, 484] on button "Save" at bounding box center [834, 484] width 53 height 18
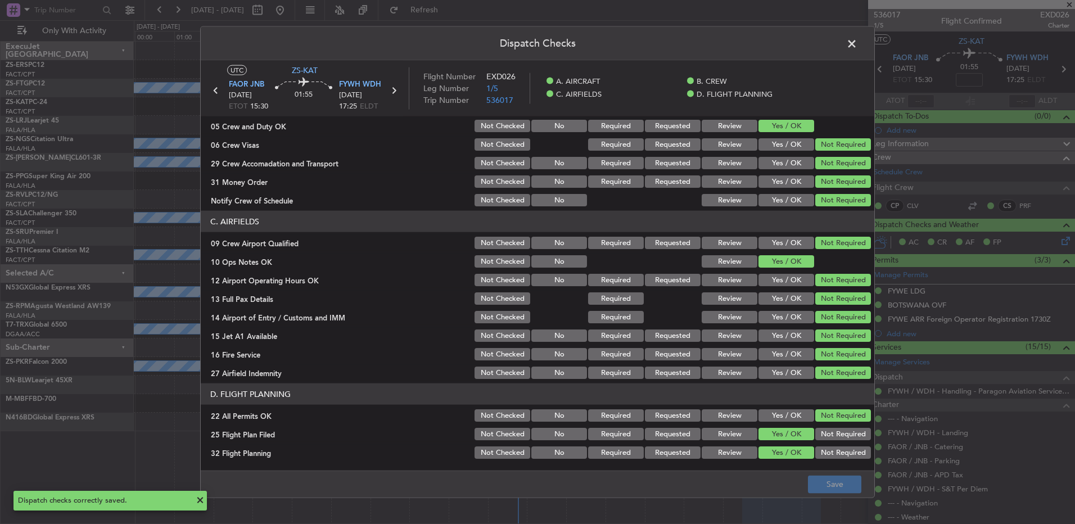
scroll to position [0, 0]
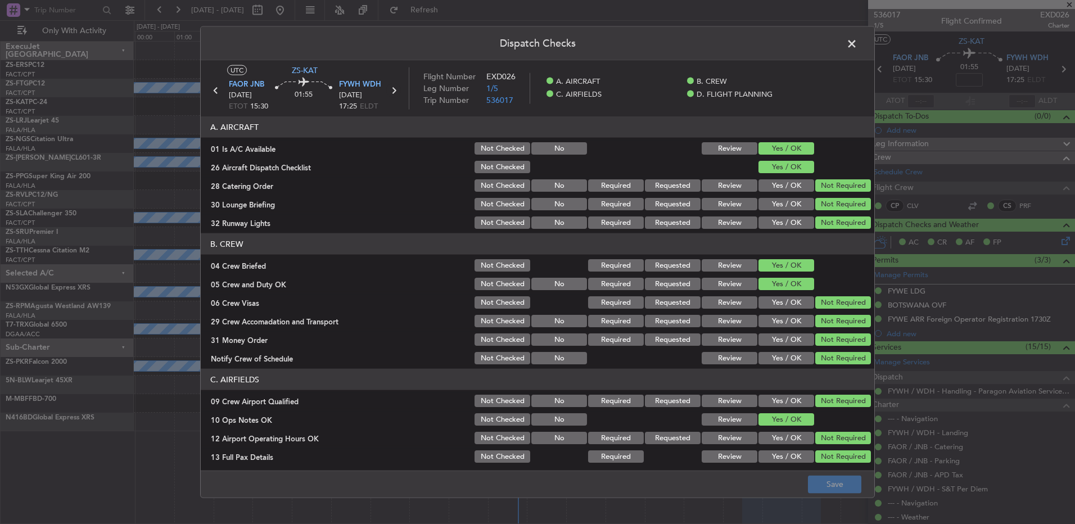
click at [389, 94] on icon at bounding box center [393, 90] width 15 height 15
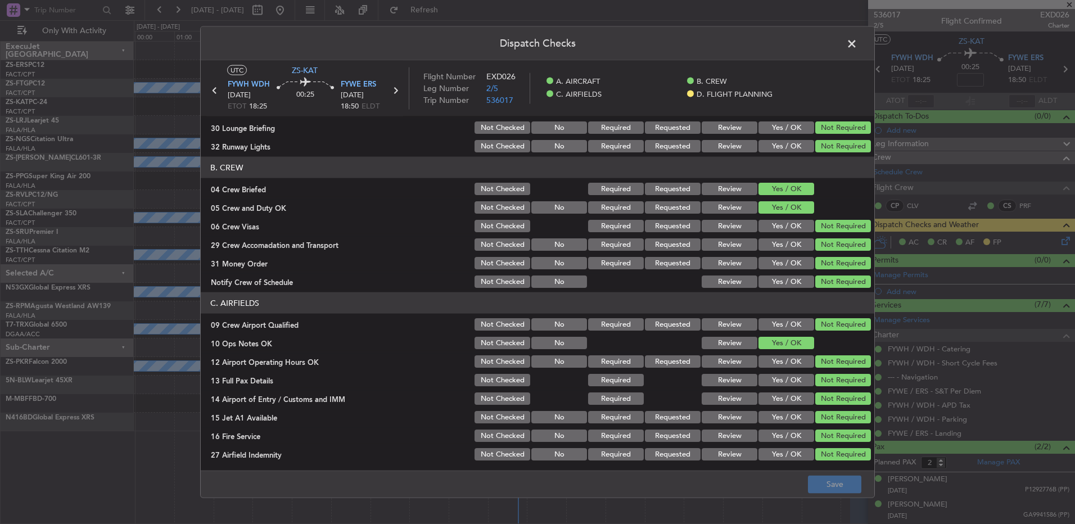
scroll to position [158, 0]
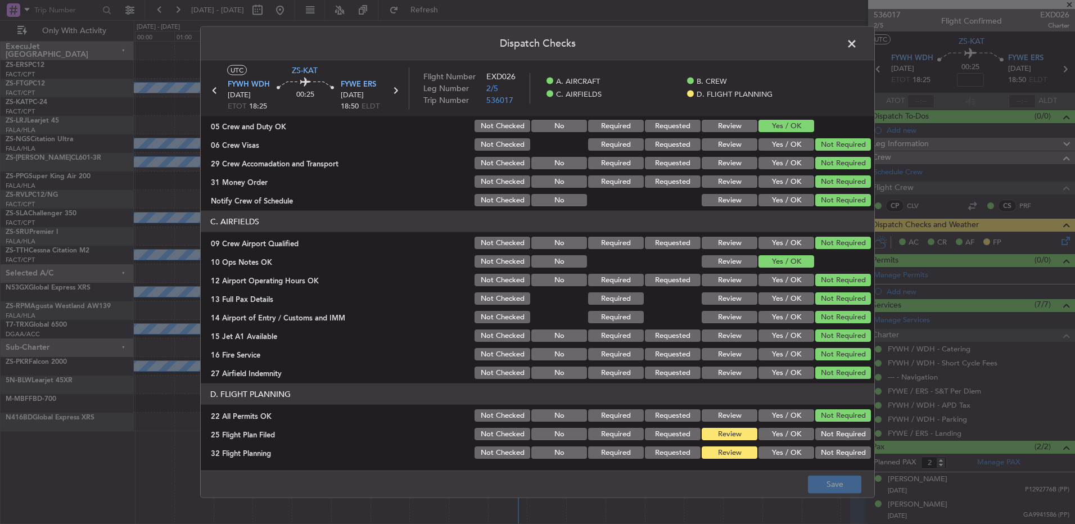
click at [776, 441] on div "Yes / OK" at bounding box center [784, 434] width 57 height 16
click at [777, 455] on button "Yes / OK" at bounding box center [786, 452] width 56 height 12
click at [777, 436] on button "Yes / OK" at bounding box center [786, 434] width 56 height 12
drag, startPoint x: 802, startPoint y: 487, endPoint x: 815, endPoint y: 486, distance: 13.6
click at [806, 487] on footer "Save" at bounding box center [537, 483] width 673 height 27
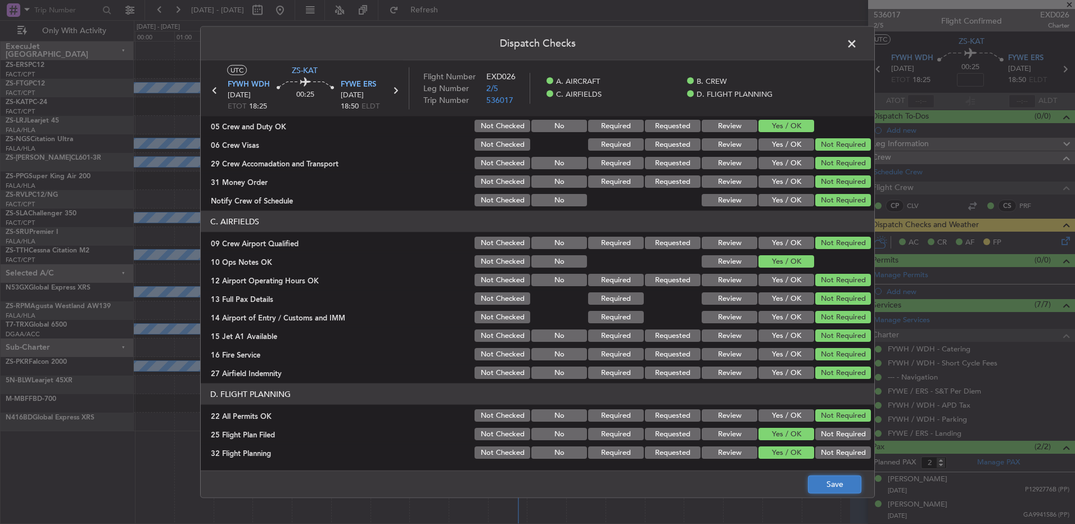
click at [815, 486] on button "Save" at bounding box center [834, 484] width 53 height 18
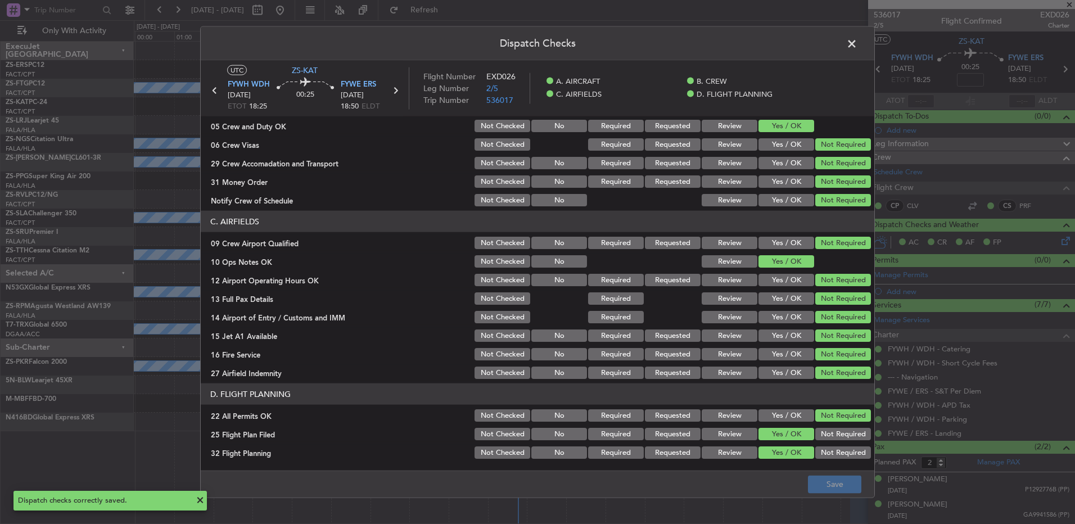
click at [850, 54] on header "Dispatch Checks" at bounding box center [537, 44] width 673 height 34
click at [857, 50] on span at bounding box center [857, 46] width 0 height 22
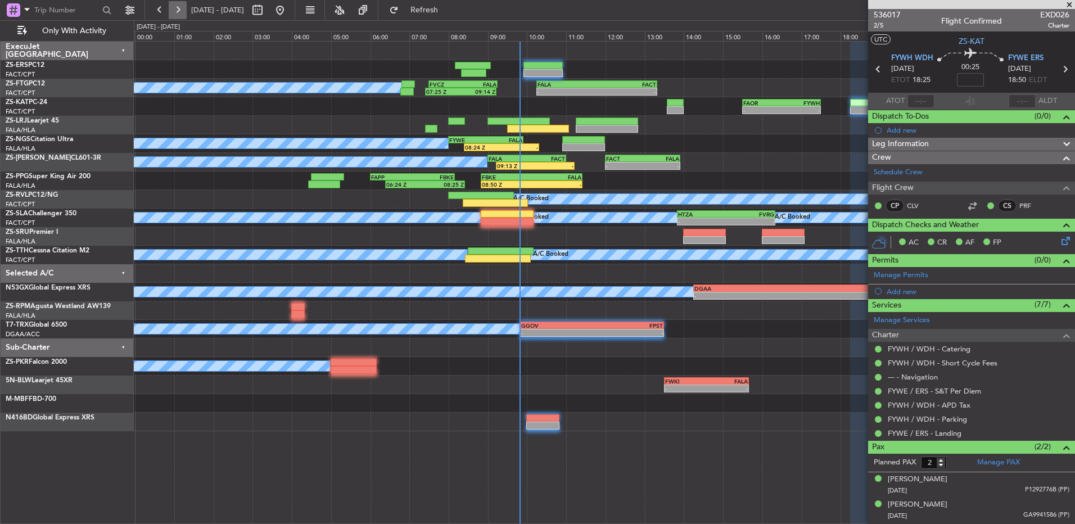
click at [179, 10] on button at bounding box center [178, 10] width 18 height 18
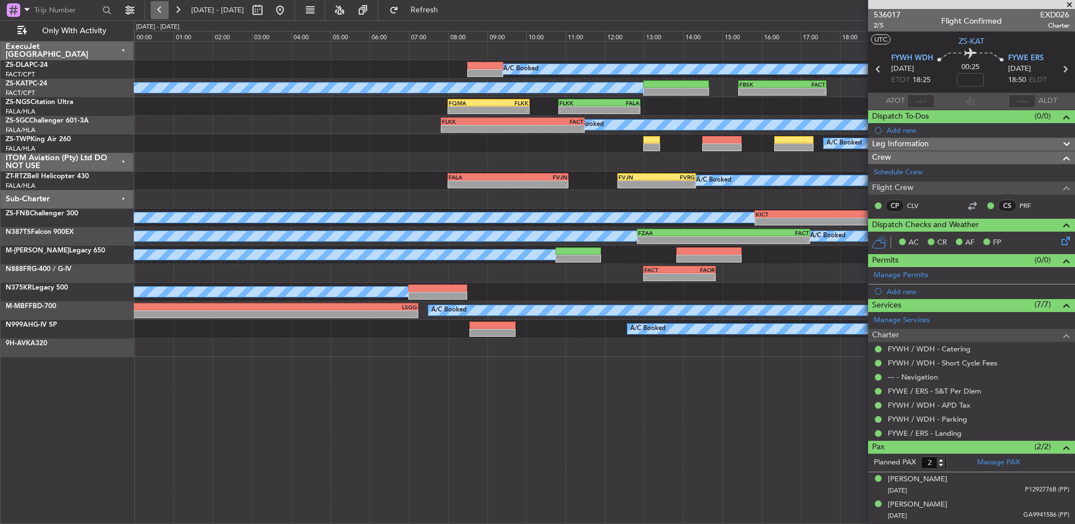
click at [157, 11] on button at bounding box center [160, 10] width 18 height 18
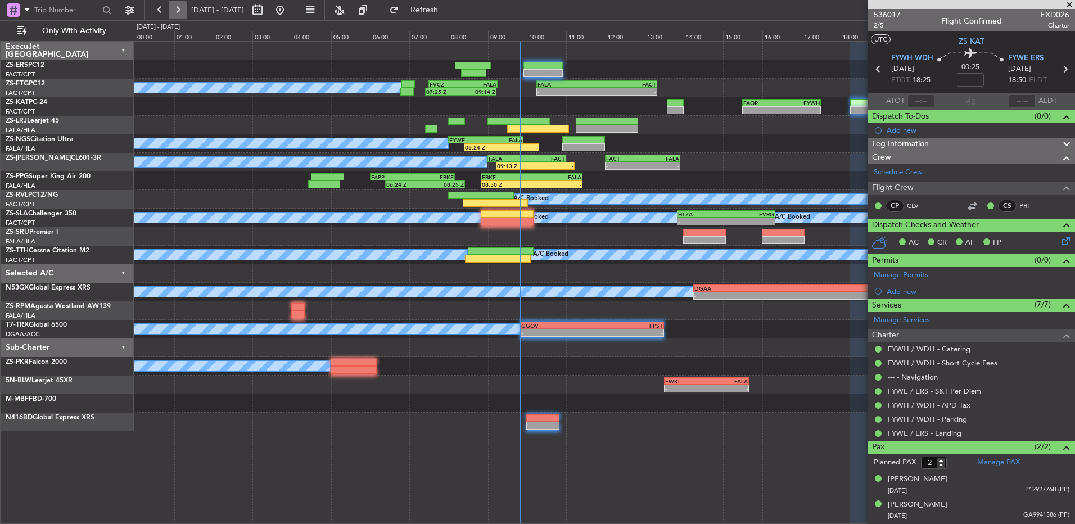
click at [174, 12] on button at bounding box center [178, 10] width 18 height 18
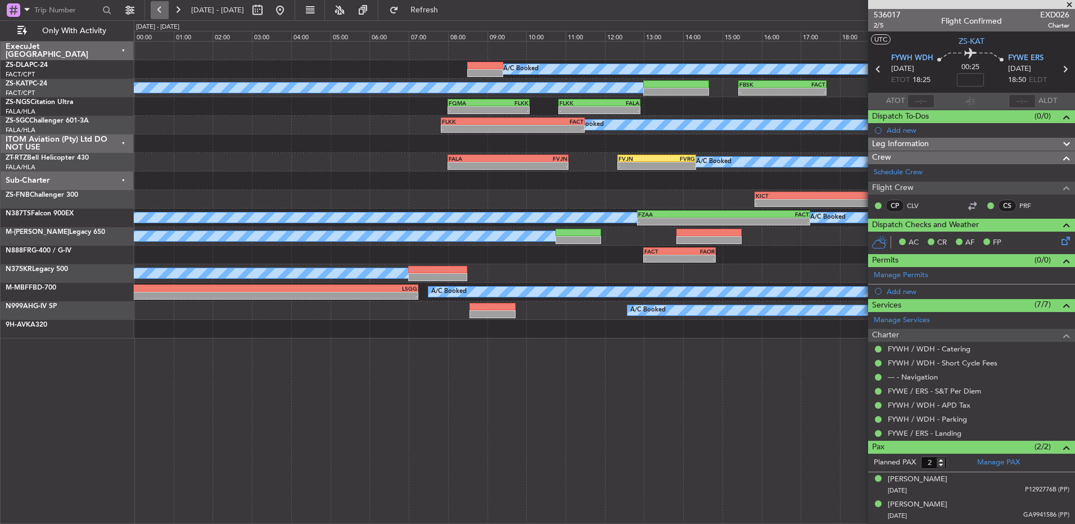
click at [164, 6] on button at bounding box center [160, 10] width 18 height 18
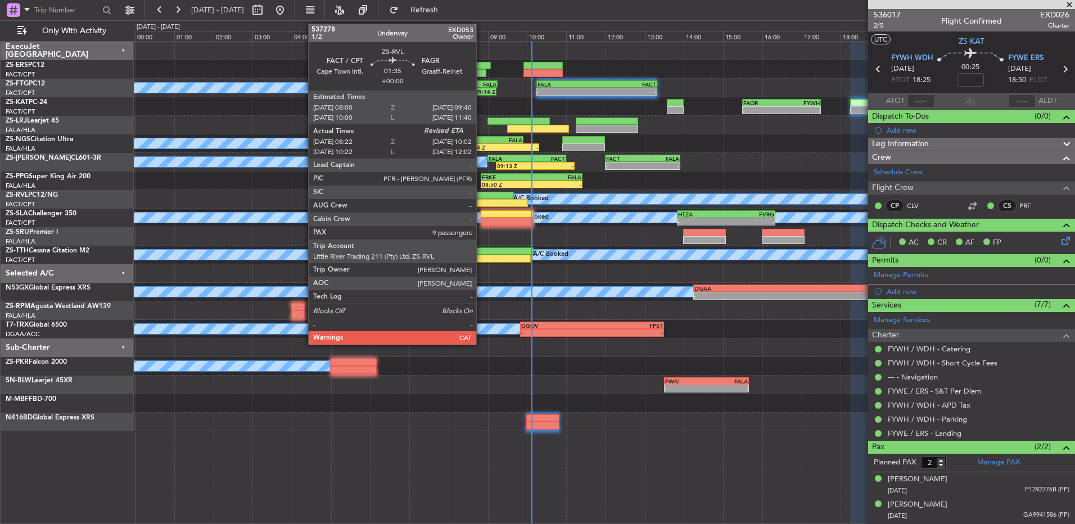
click at [481, 195] on div at bounding box center [481, 196] width 66 height 8
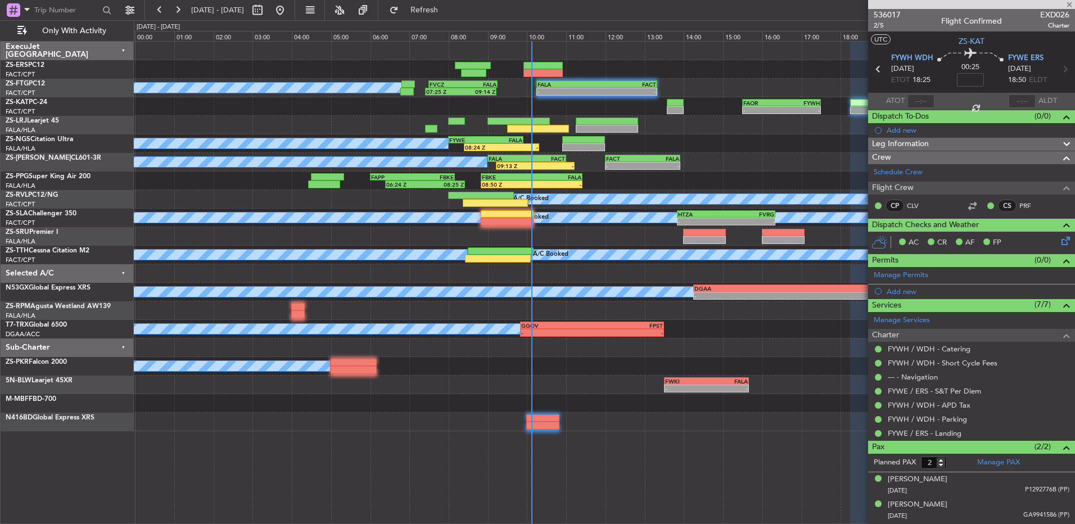
type input "08:22"
type input "9"
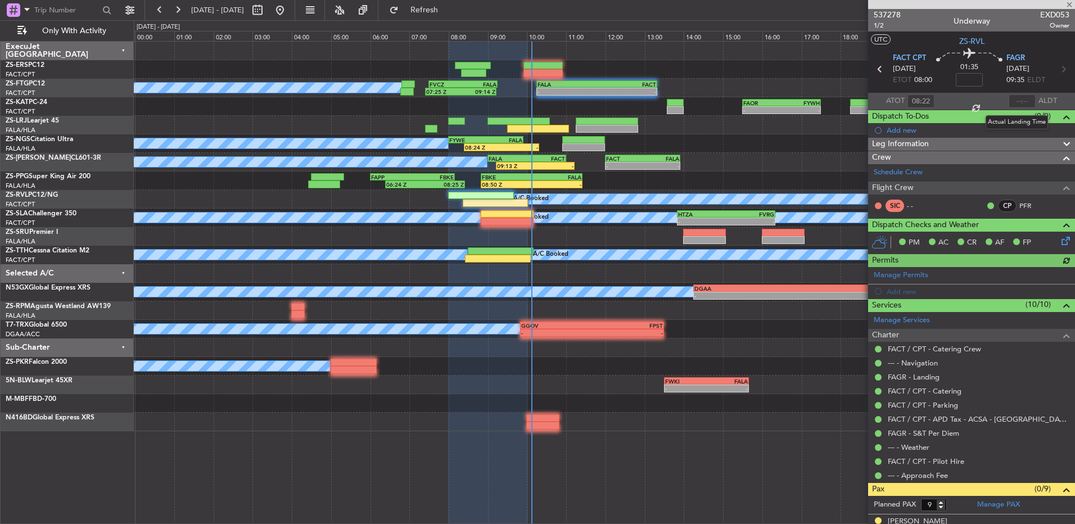
click at [1014, 99] on div at bounding box center [1021, 100] width 27 height 13
click at [1014, 98] on div at bounding box center [1021, 100] width 27 height 13
click at [1014, 98] on input "text" at bounding box center [1021, 100] width 27 height 13
type input "9"
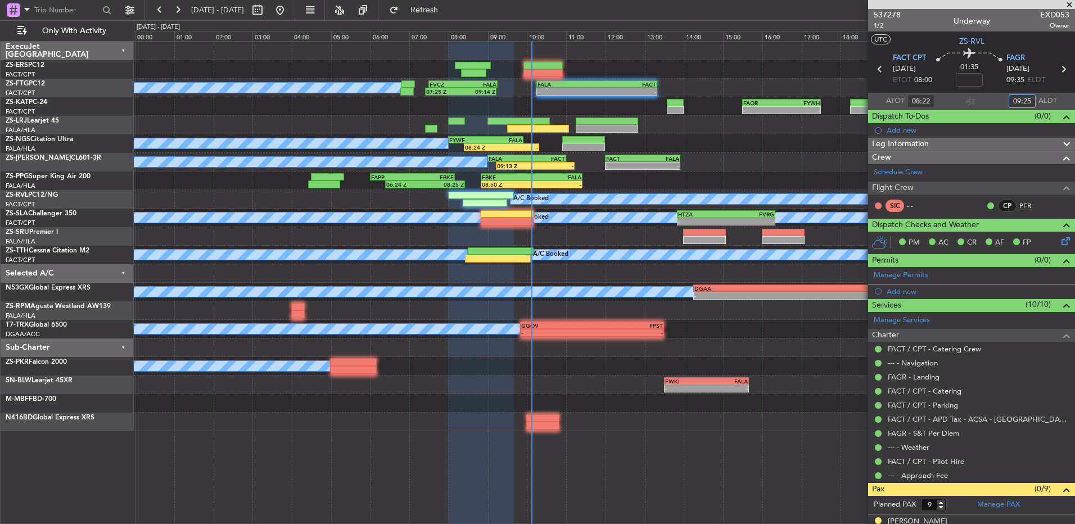
type input "09:25"
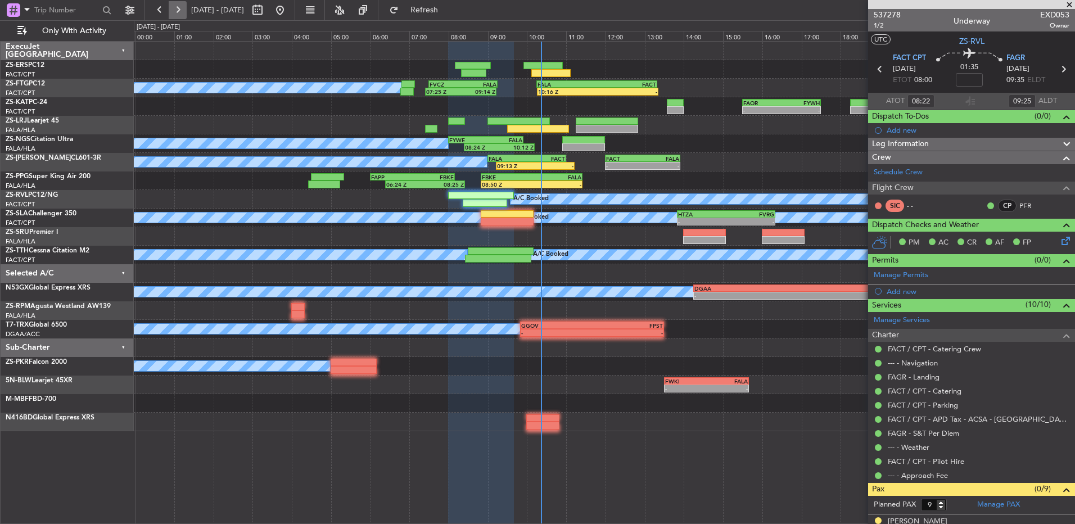
click at [176, 8] on button at bounding box center [178, 10] width 18 height 18
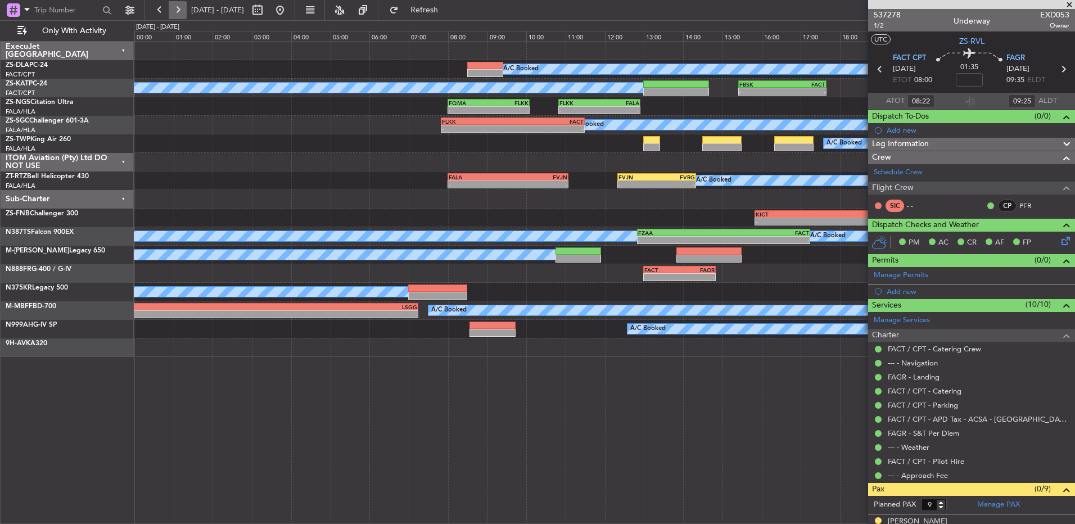
click at [180, 7] on button at bounding box center [178, 10] width 18 height 18
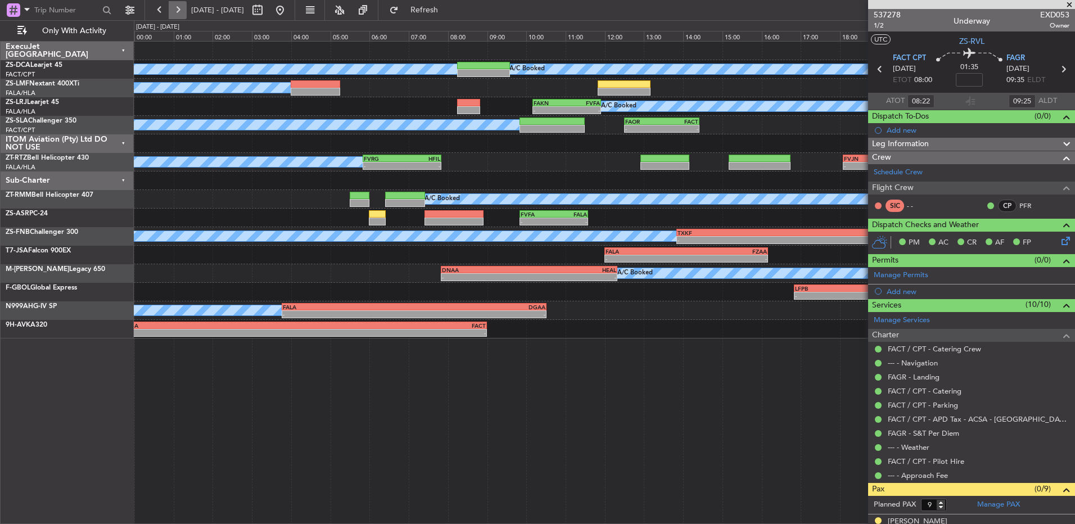
click at [176, 7] on button at bounding box center [178, 10] width 18 height 18
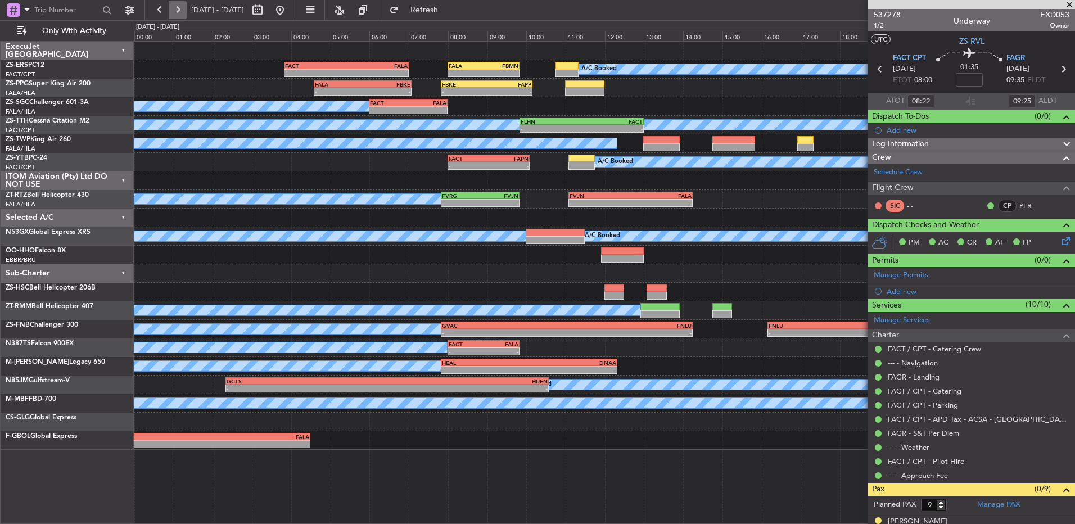
click at [184, 11] on button at bounding box center [178, 10] width 18 height 18
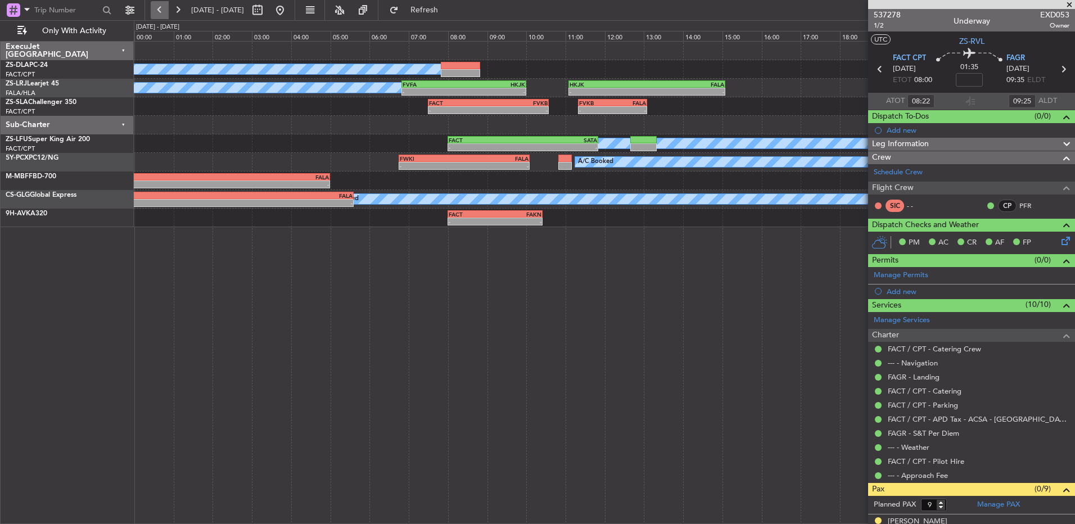
click at [157, 10] on button at bounding box center [160, 10] width 18 height 18
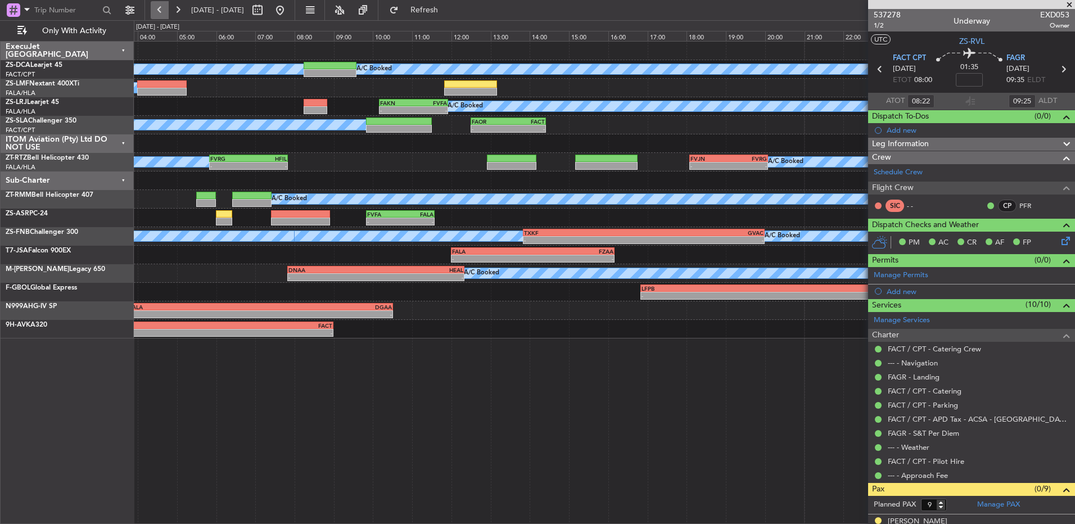
click at [157, 10] on button at bounding box center [160, 10] width 18 height 18
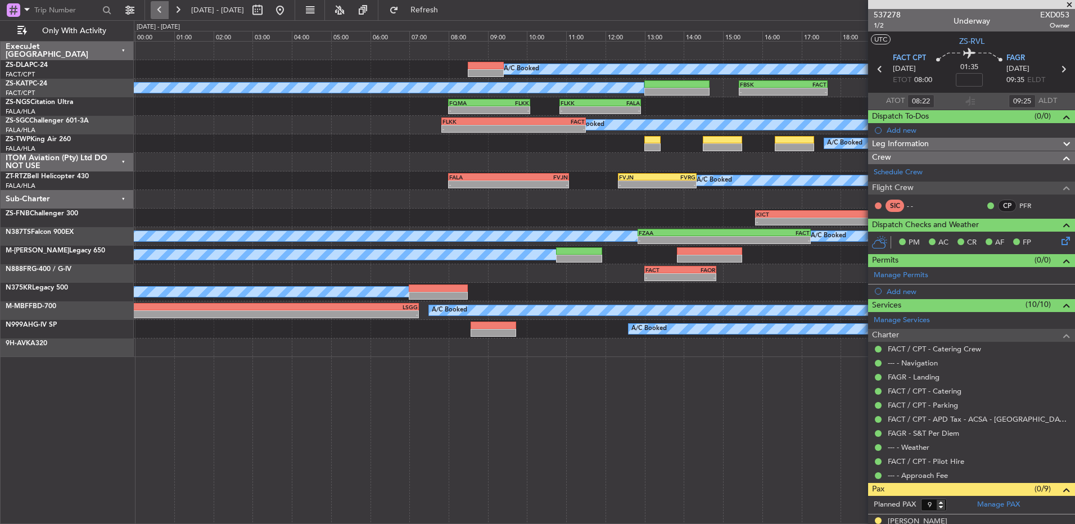
click at [157, 10] on button at bounding box center [160, 10] width 18 height 18
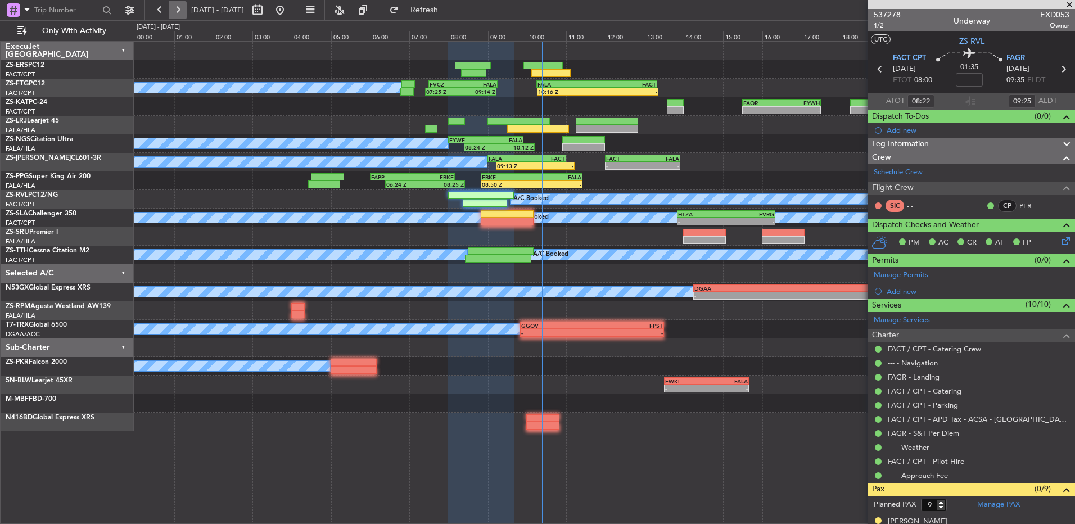
click at [180, 16] on button at bounding box center [178, 10] width 18 height 18
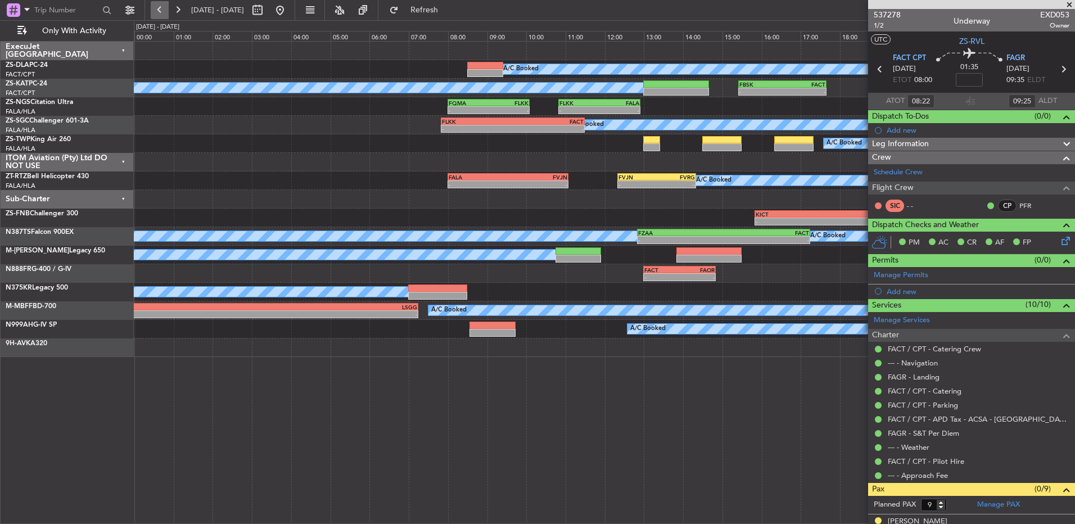
click at [154, 10] on button at bounding box center [160, 10] width 18 height 18
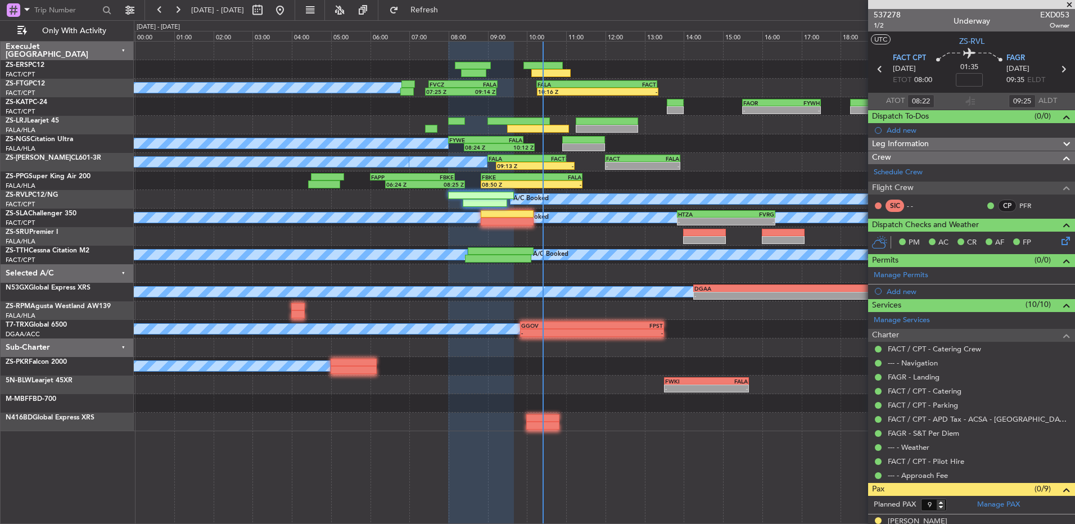
click at [1071, 8] on span at bounding box center [1068, 5] width 11 height 10
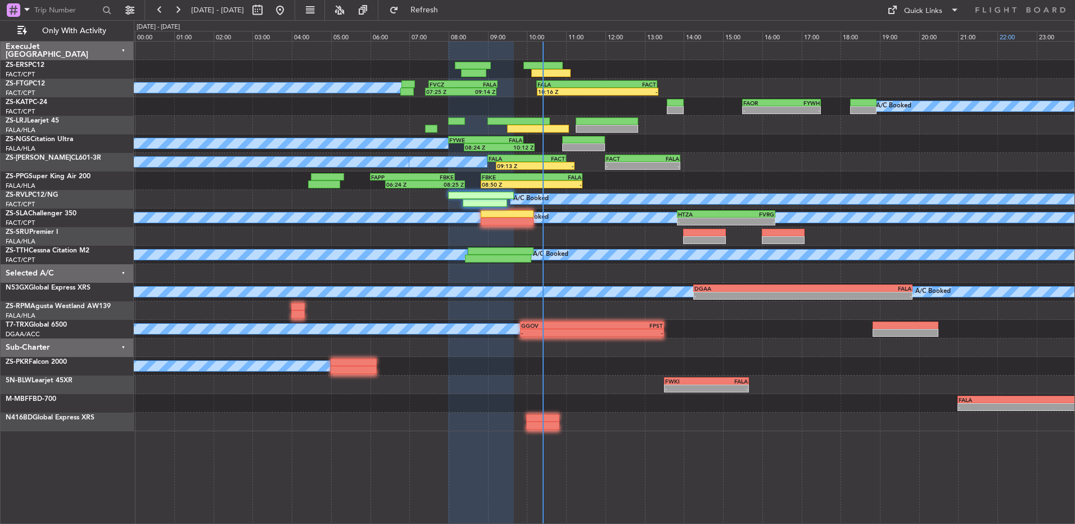
type input "0"
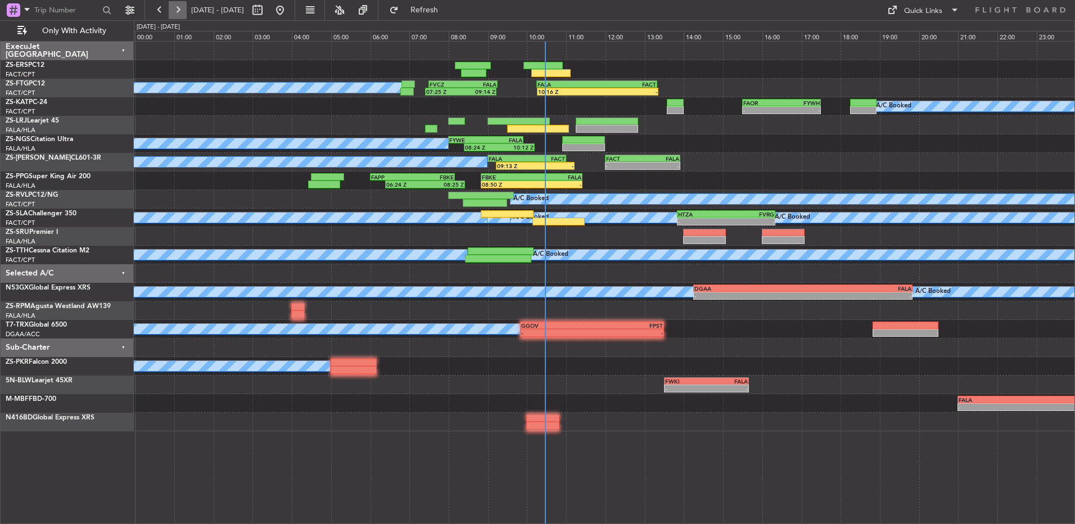
click at [179, 5] on button at bounding box center [178, 10] width 18 height 18
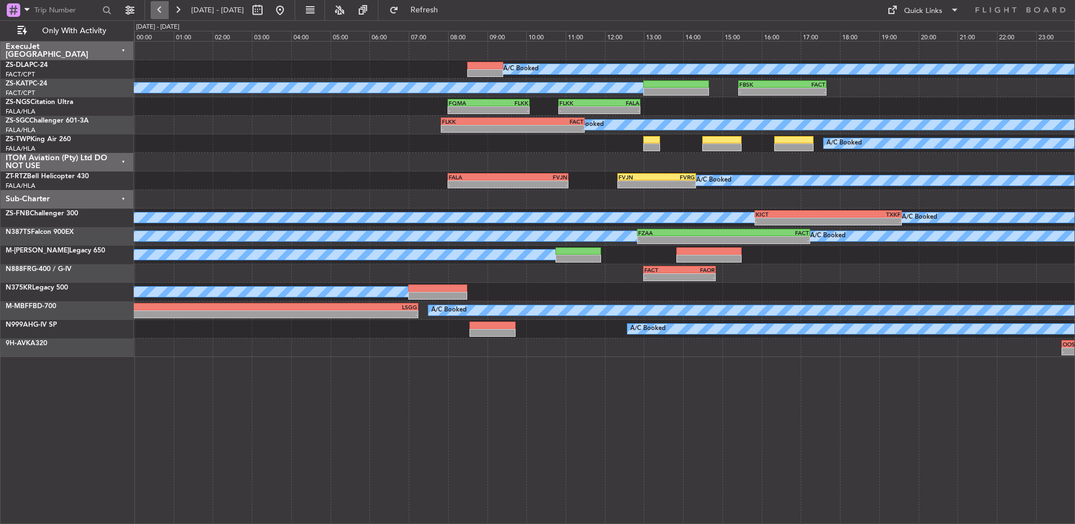
click at [160, 15] on button at bounding box center [160, 10] width 18 height 18
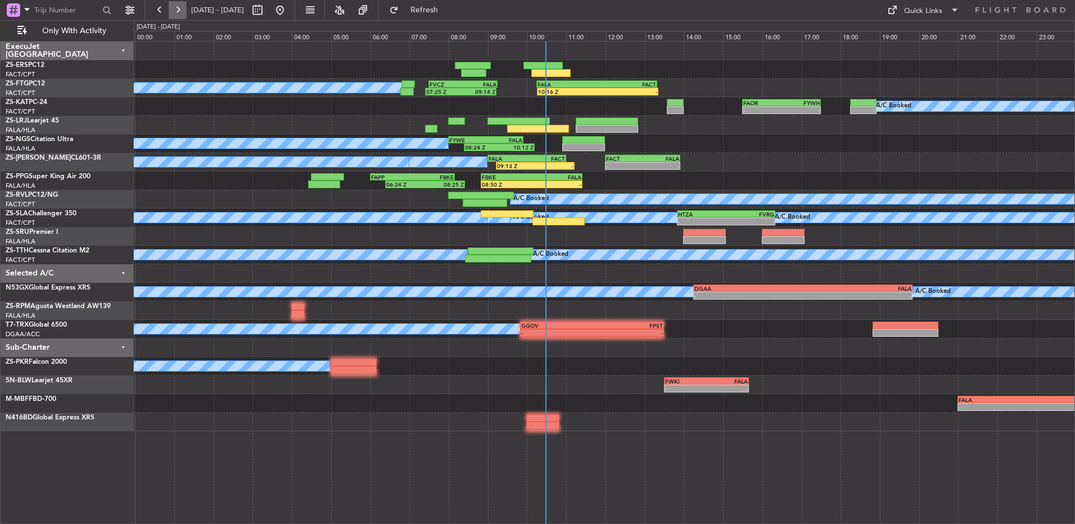
click at [179, 10] on button at bounding box center [178, 10] width 18 height 18
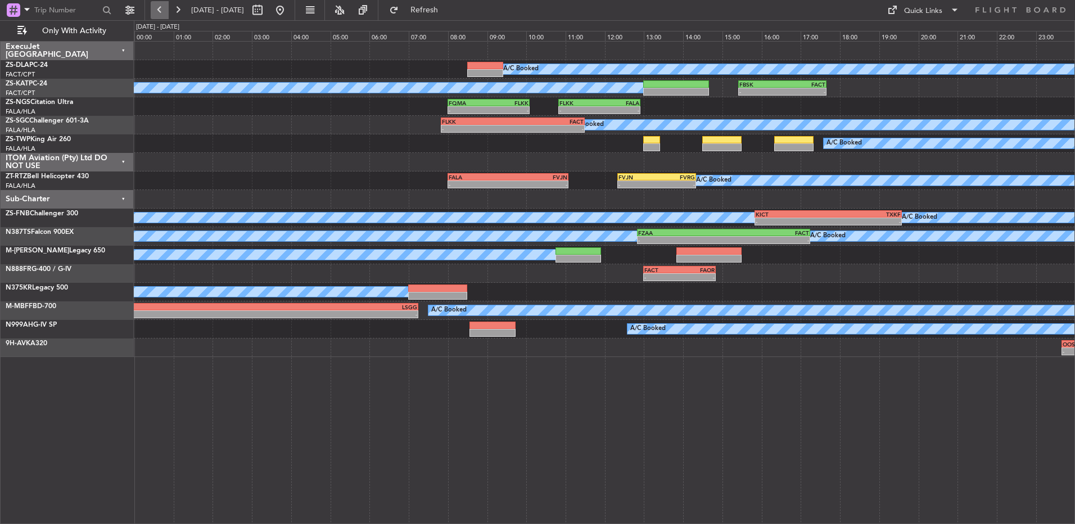
click at [165, 16] on button at bounding box center [160, 10] width 18 height 18
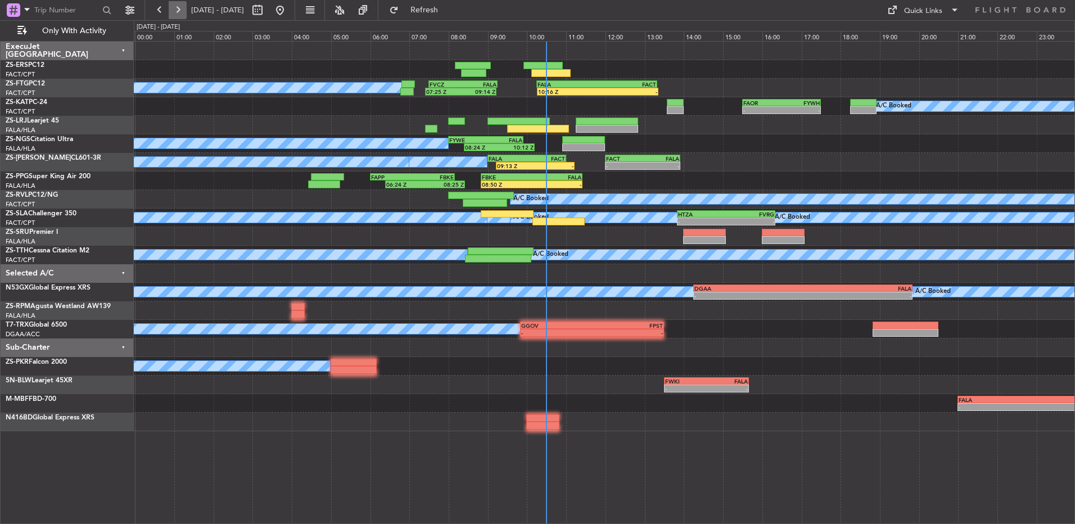
click at [184, 8] on button at bounding box center [178, 10] width 18 height 18
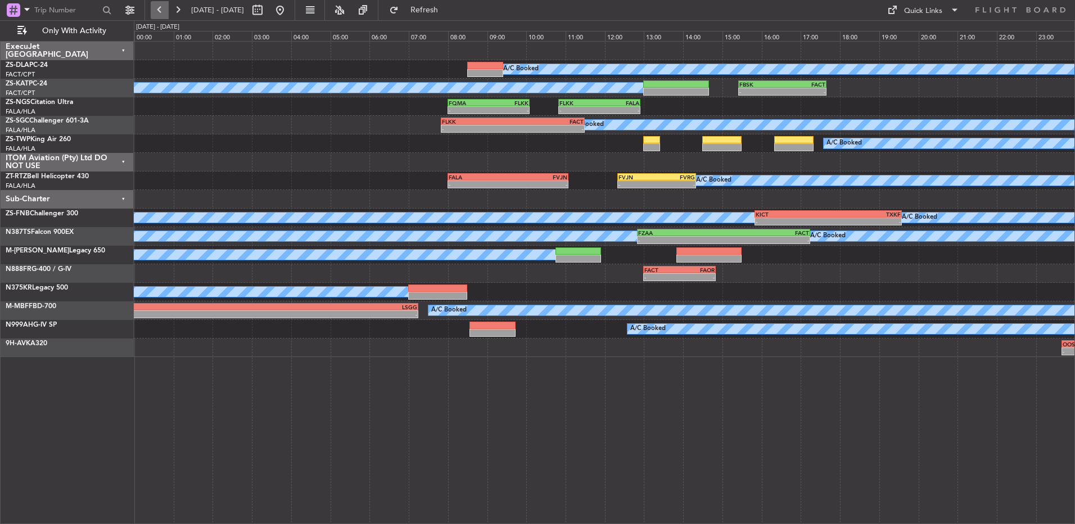
click at [158, 6] on button at bounding box center [160, 10] width 18 height 18
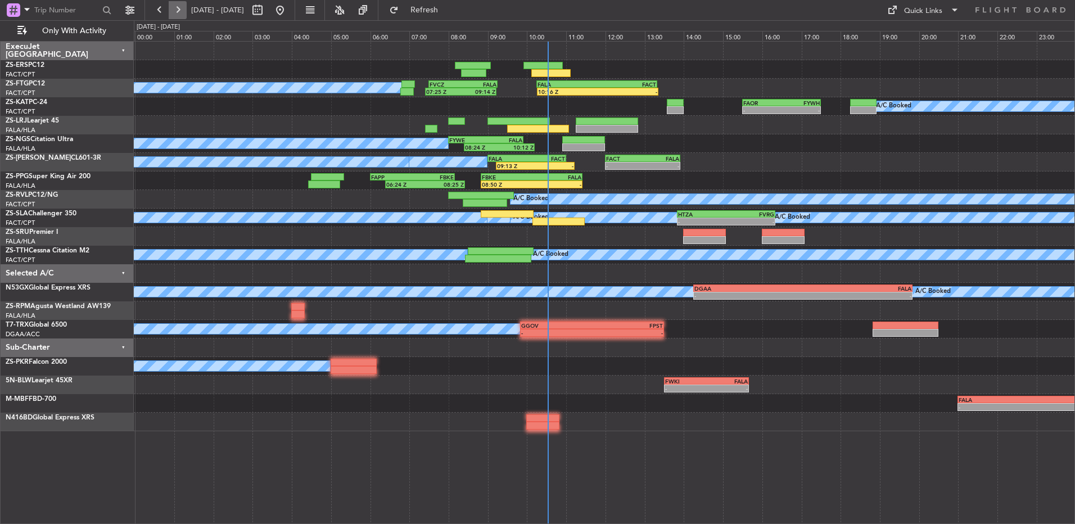
click at [186, 12] on button at bounding box center [178, 10] width 18 height 18
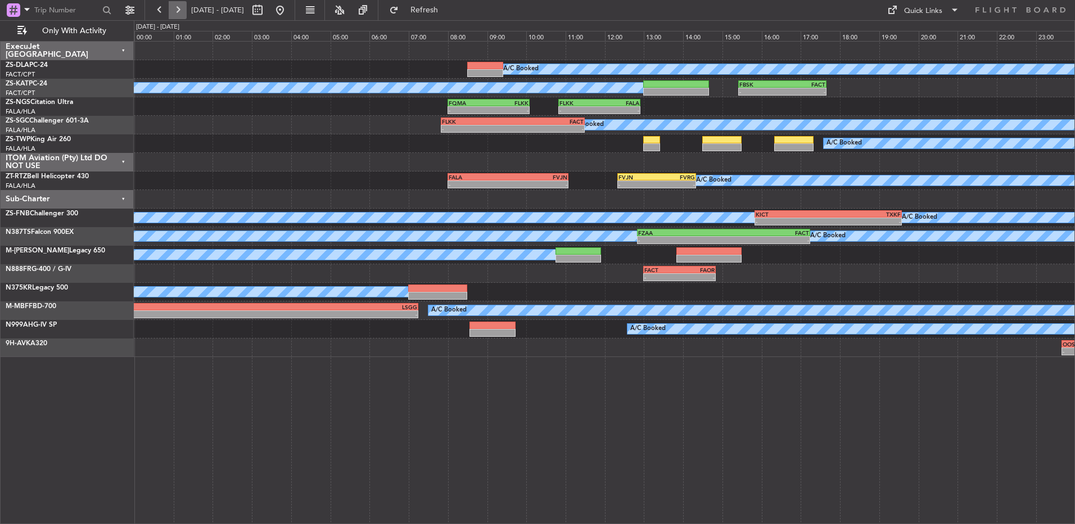
click at [179, 5] on button at bounding box center [178, 10] width 18 height 18
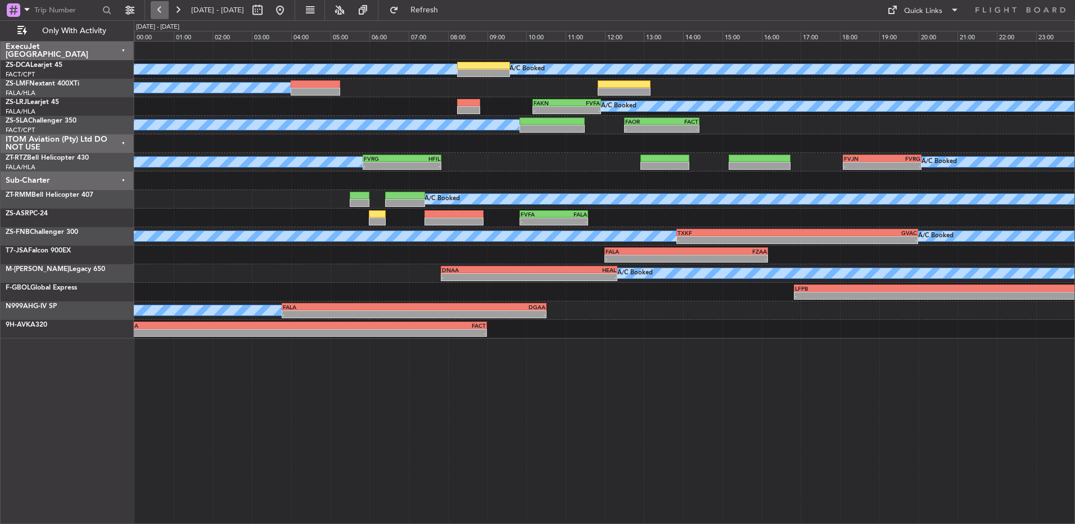
click at [162, 13] on button at bounding box center [160, 10] width 18 height 18
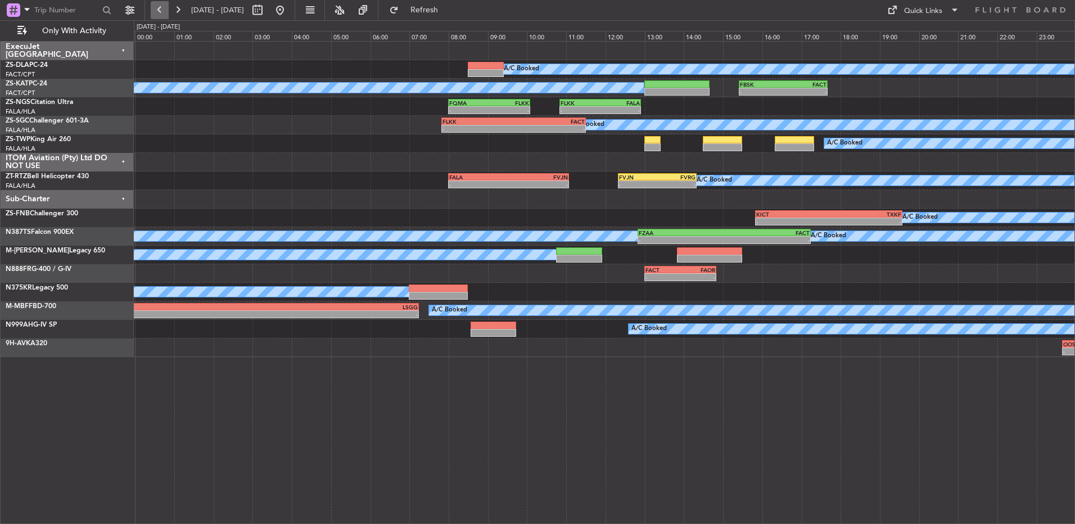
click at [162, 13] on button at bounding box center [160, 10] width 18 height 18
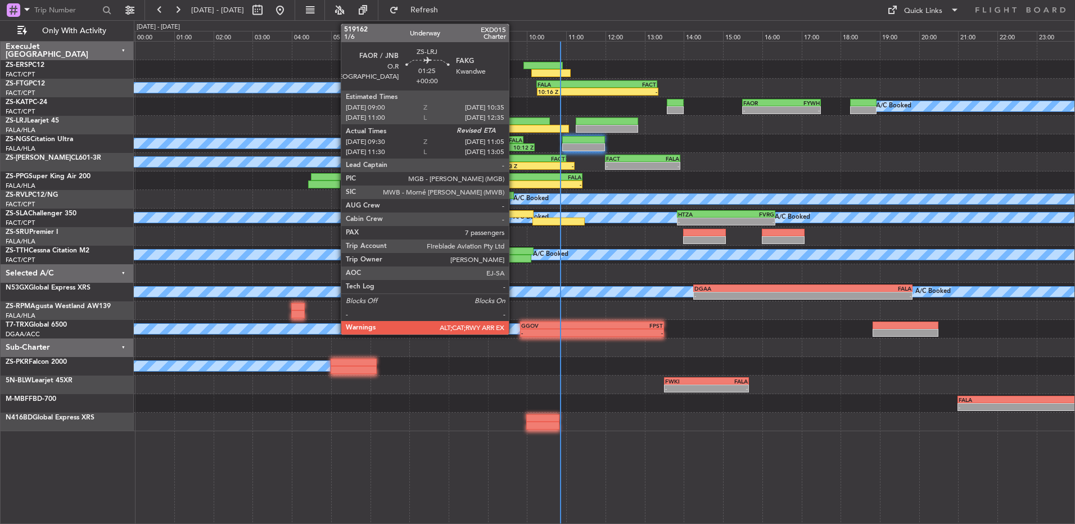
click at [514, 125] on div at bounding box center [538, 129] width 62 height 8
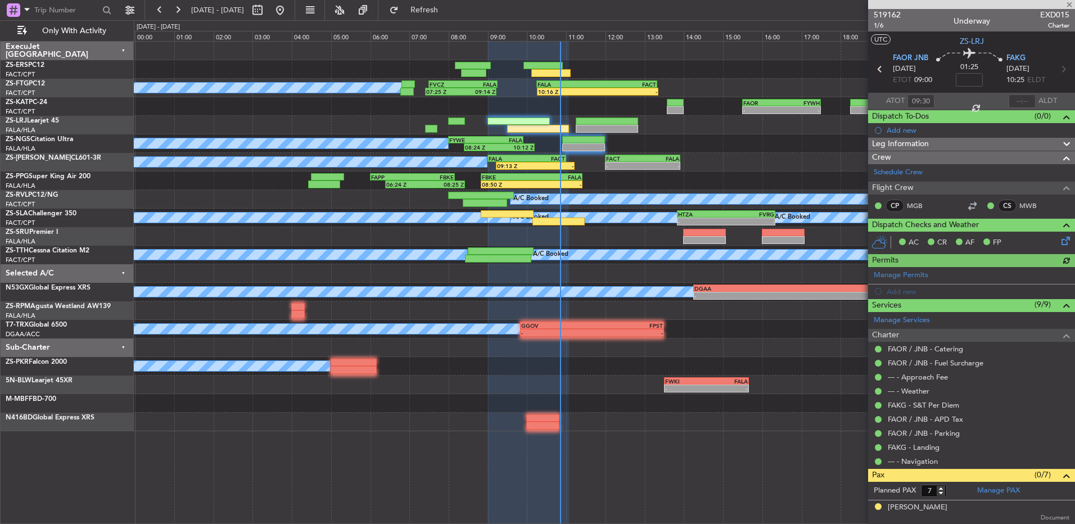
click at [1017, 95] on div at bounding box center [1021, 100] width 27 height 13
click at [1017, 98] on input "text" at bounding box center [1021, 100] width 27 height 13
click at [1017, 100] on input "text" at bounding box center [1021, 100] width 27 height 13
type input "4034"
type input "09:30"
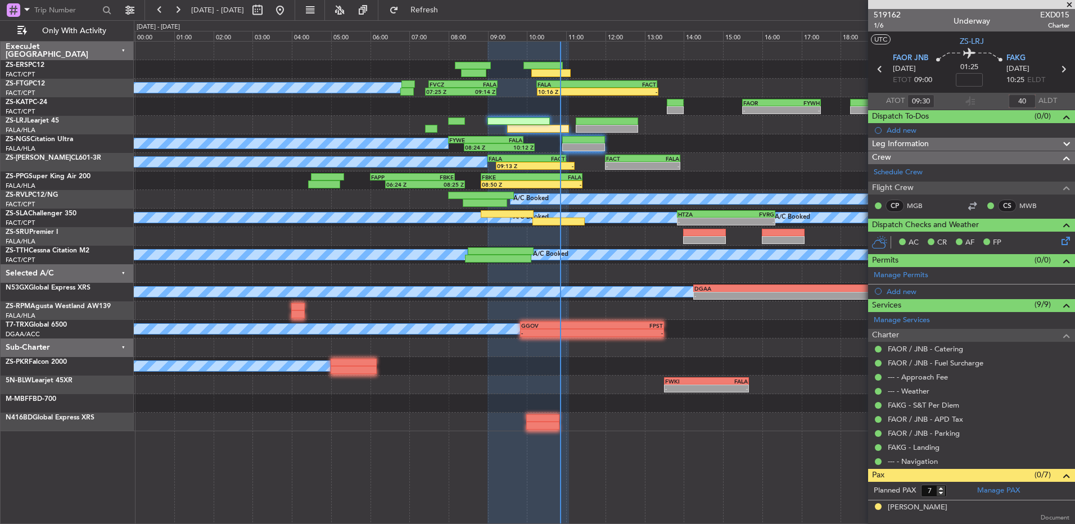
type input "4"
type input "10:34"
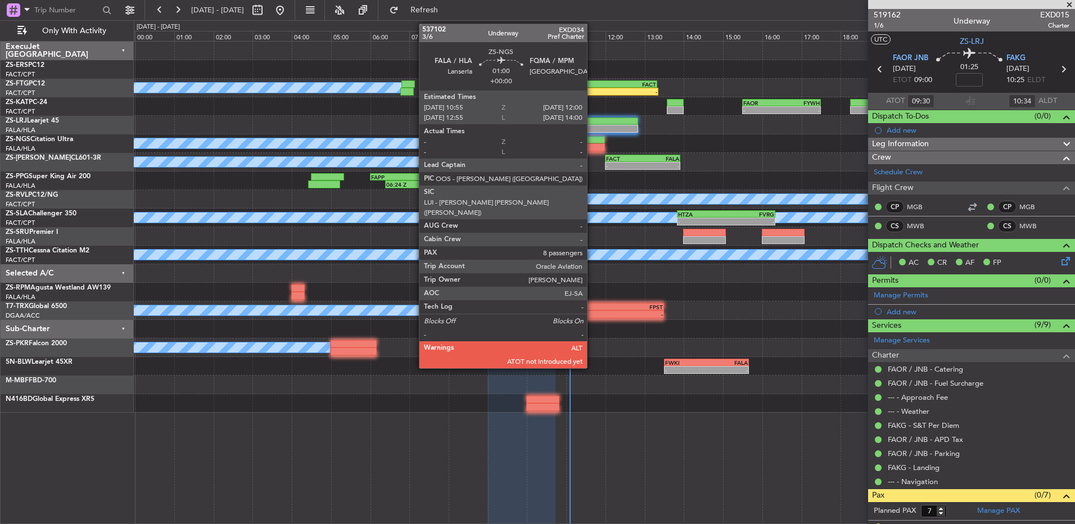
click at [592, 143] on div at bounding box center [583, 140] width 43 height 8
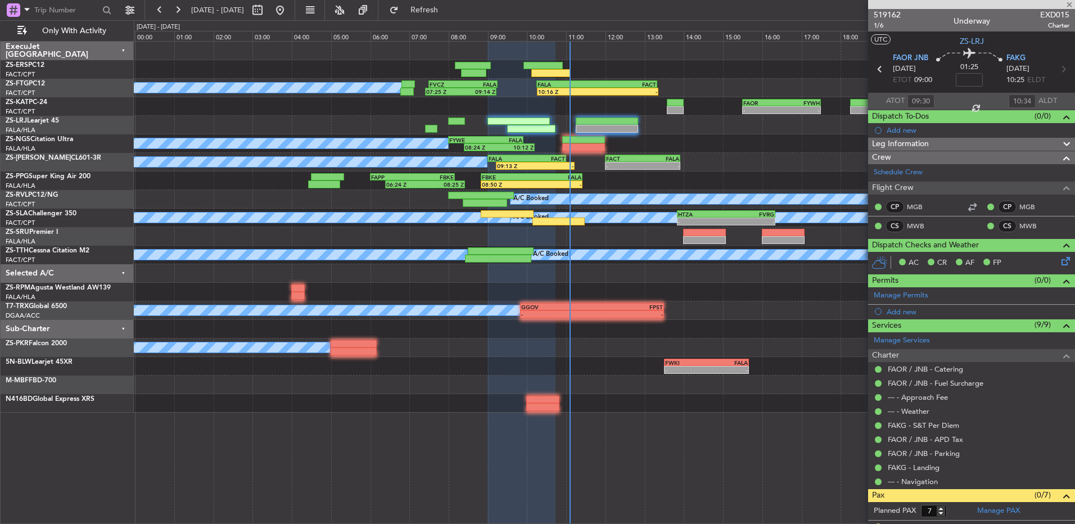
type input "8"
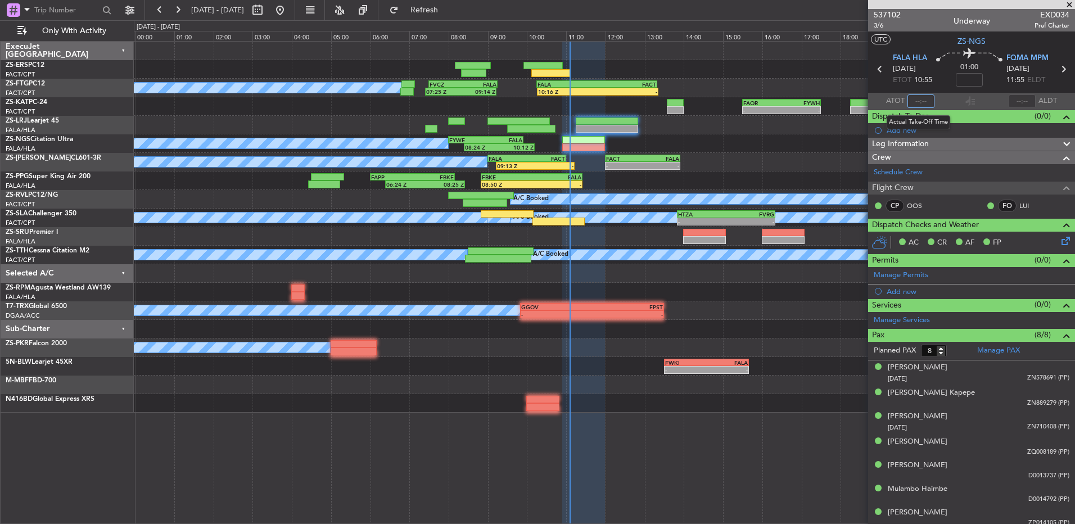
click at [914, 100] on input "text" at bounding box center [920, 100] width 27 height 13
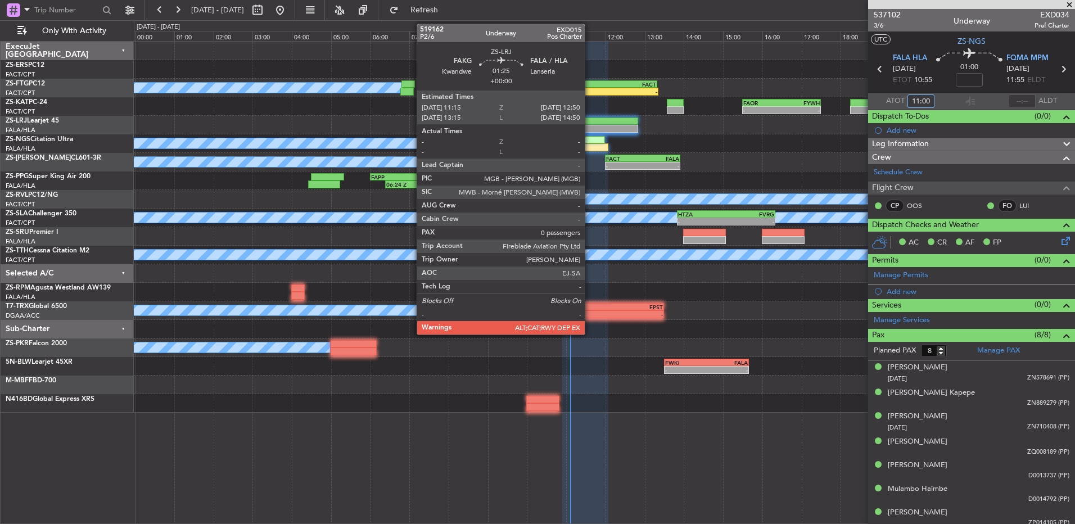
click at [590, 123] on div at bounding box center [607, 121] width 62 height 8
type input "11:00"
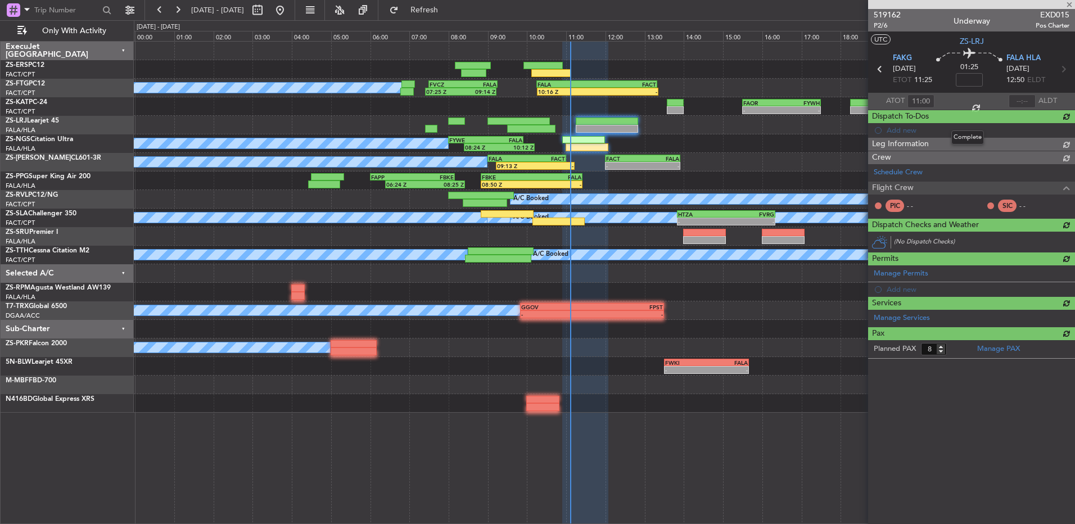
type input "0"
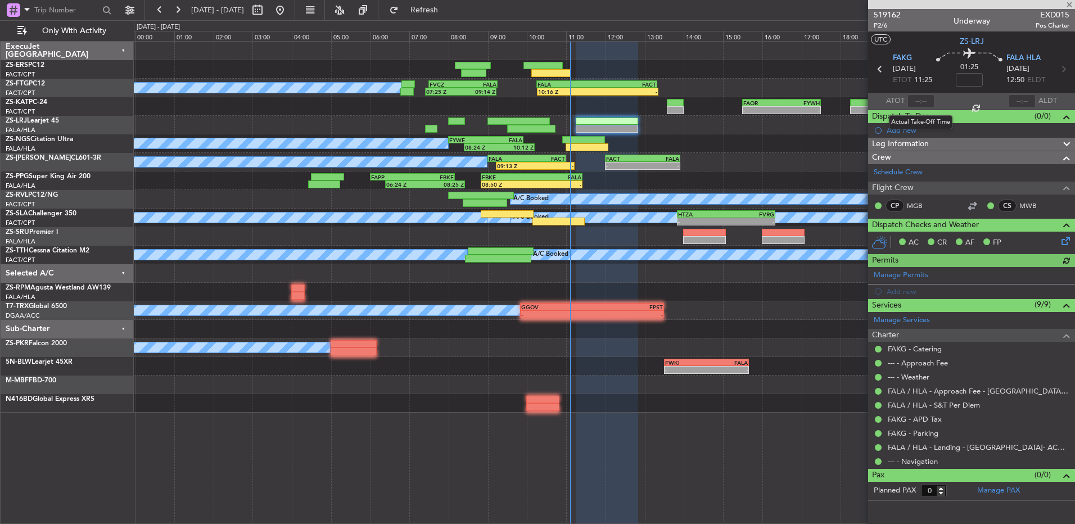
click at [918, 101] on div at bounding box center [920, 100] width 27 height 13
click at [913, 102] on input "text" at bounding box center [920, 100] width 27 height 13
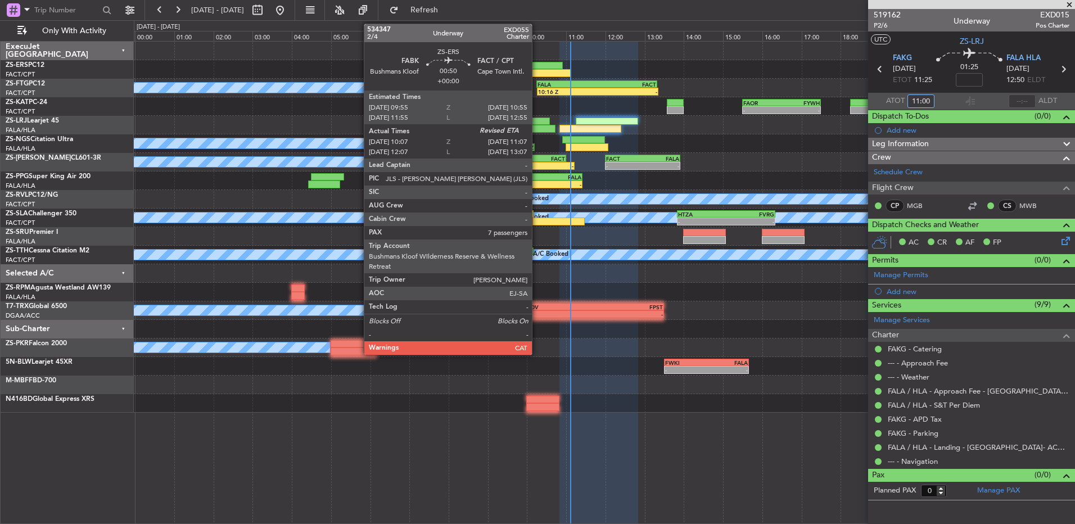
click at [537, 73] on div at bounding box center [550, 73] width 39 height 8
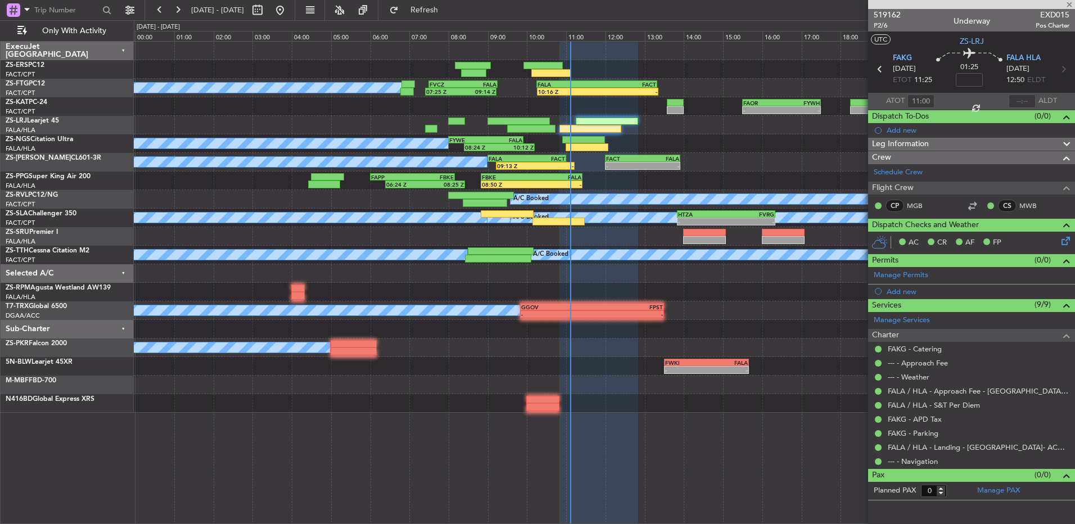
type input "10:12"
type input "7"
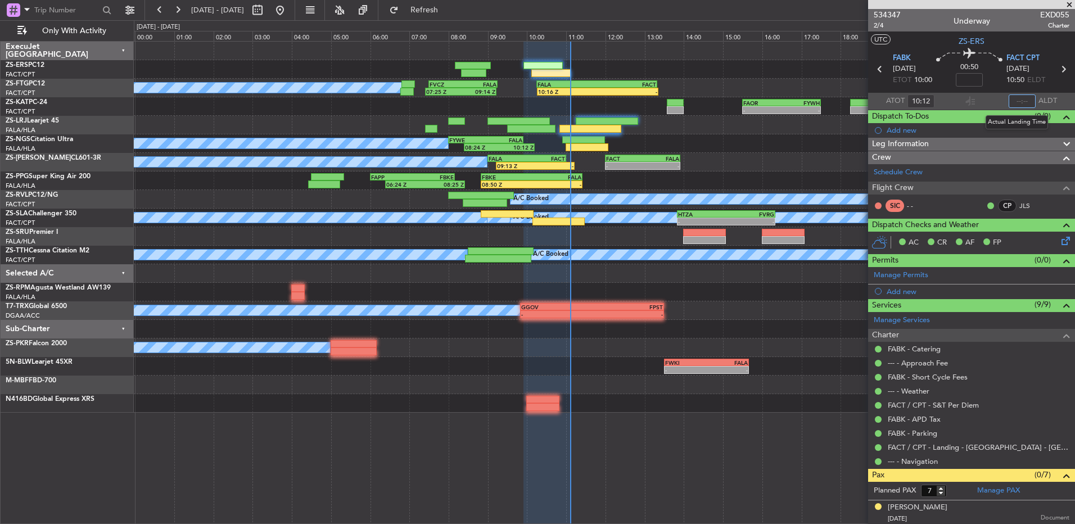
click at [1015, 102] on input "text" at bounding box center [1021, 100] width 27 height 13
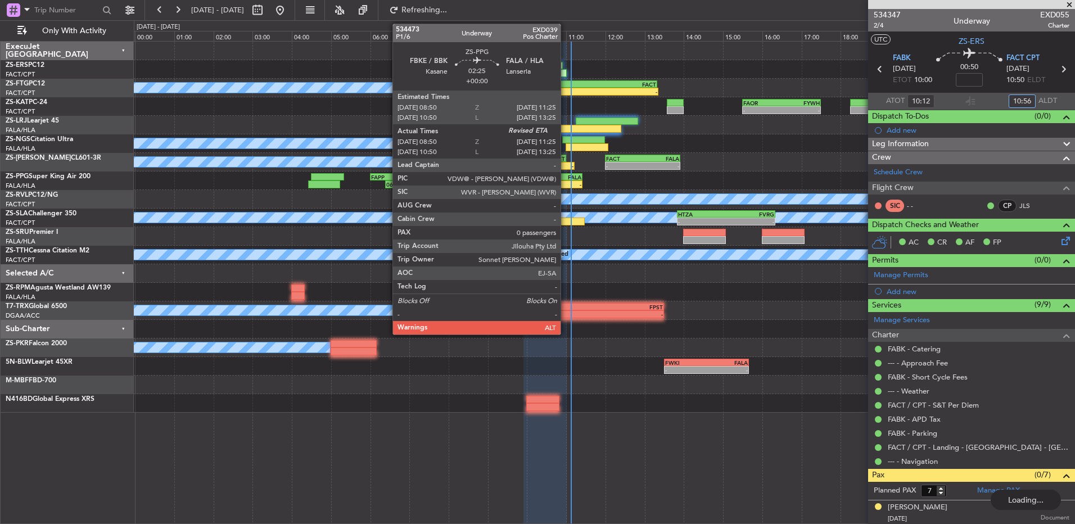
type input "10:56"
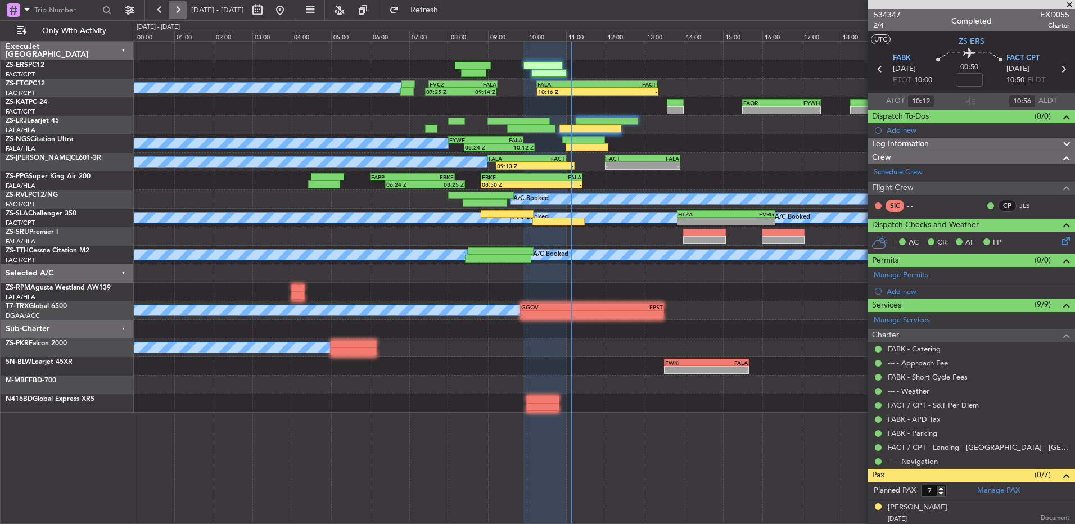
click at [176, 17] on button at bounding box center [178, 10] width 18 height 18
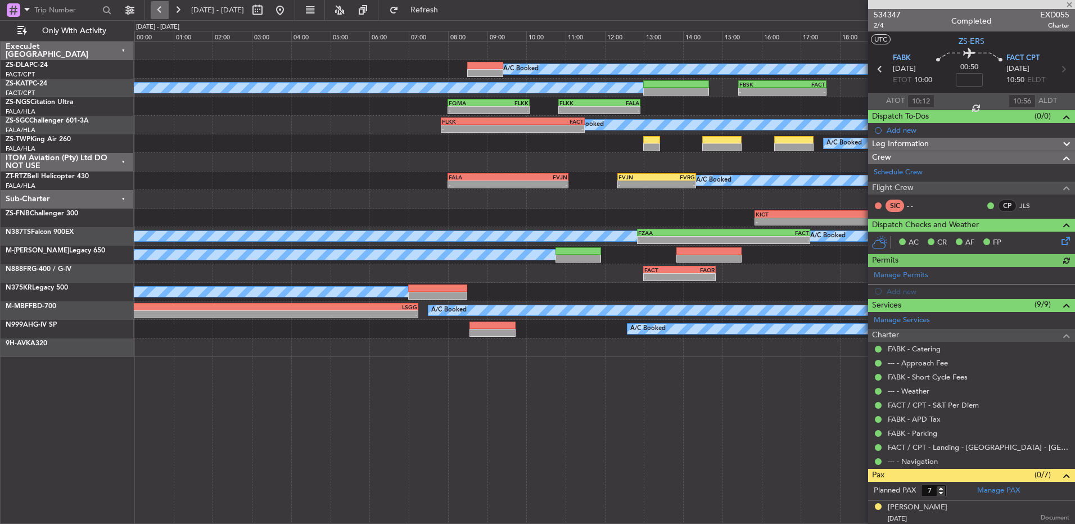
click at [153, 11] on button at bounding box center [160, 10] width 18 height 18
click at [154, 11] on button at bounding box center [160, 10] width 18 height 18
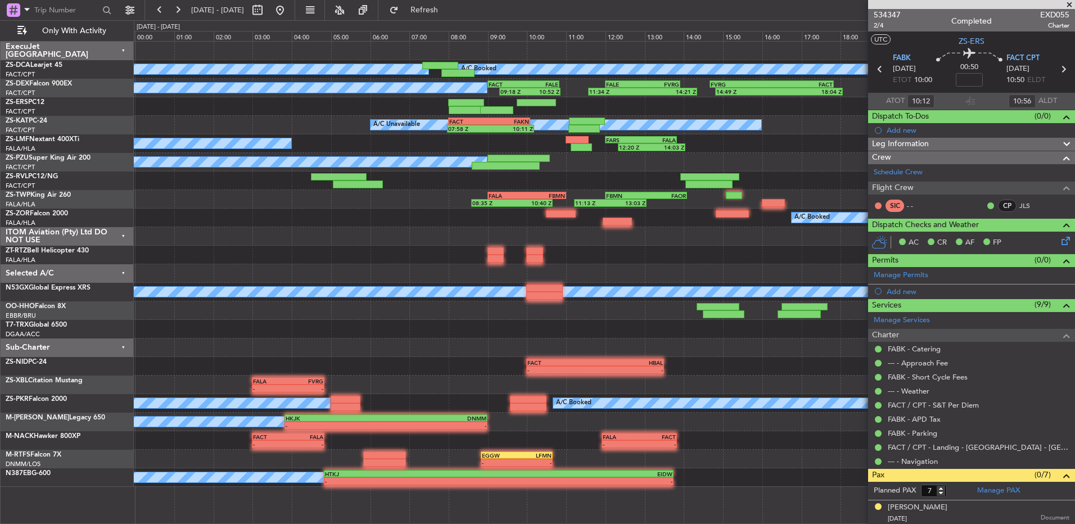
click at [1069, 4] on span at bounding box center [1068, 5] width 11 height 10
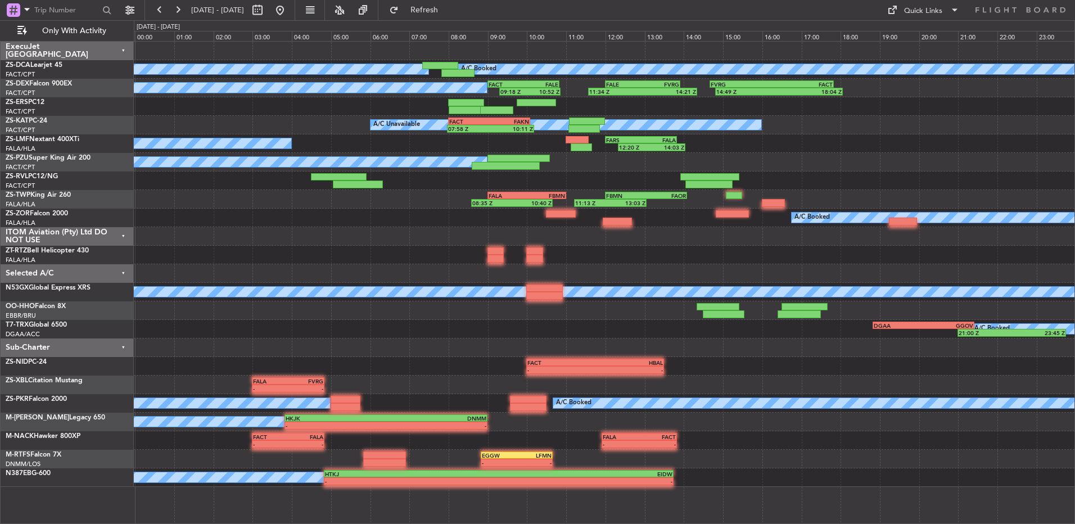
type input "0"
click at [266, 8] on button at bounding box center [257, 10] width 18 height 18
select select "9"
select select "2025"
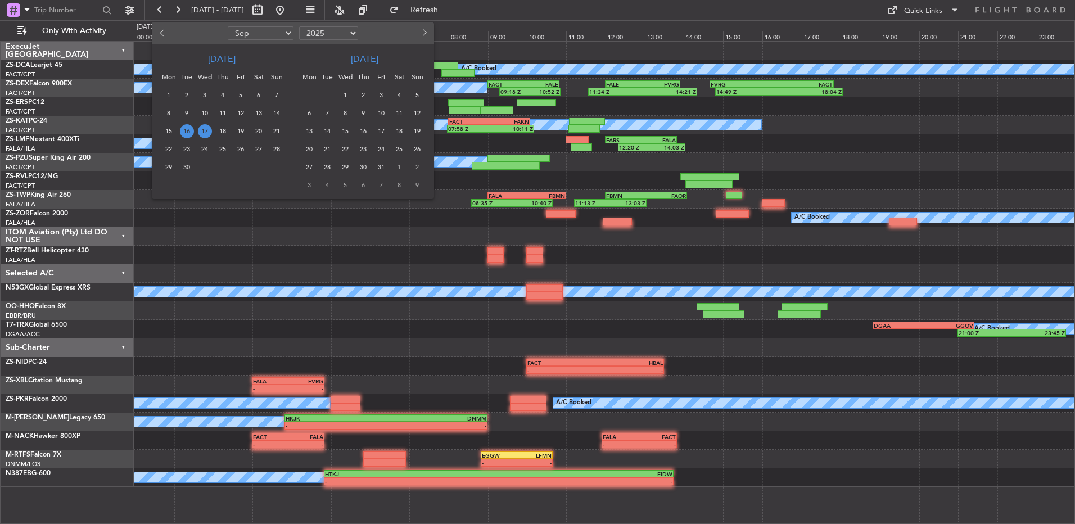
click at [484, 28] on div at bounding box center [537, 262] width 1075 height 524
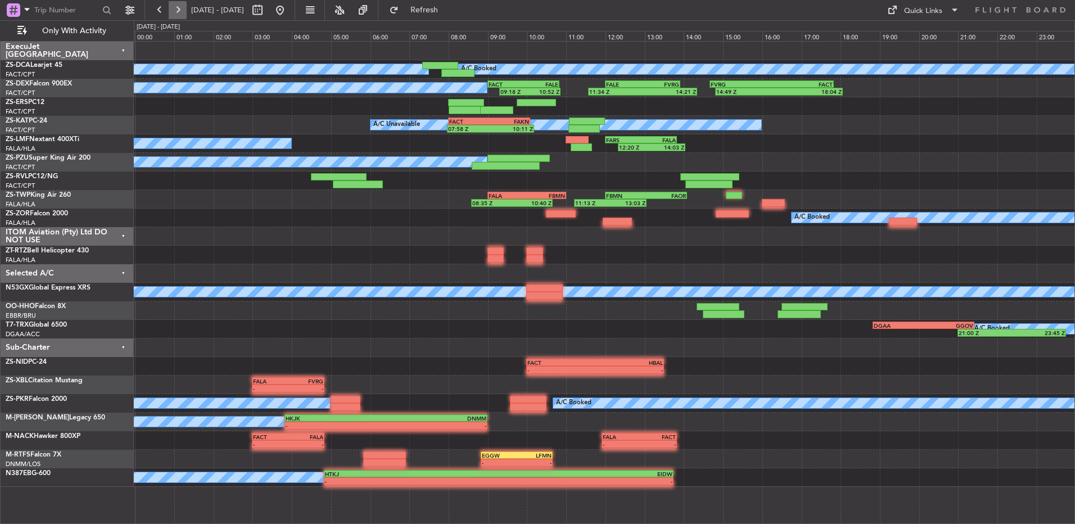
click at [175, 8] on button at bounding box center [178, 10] width 18 height 18
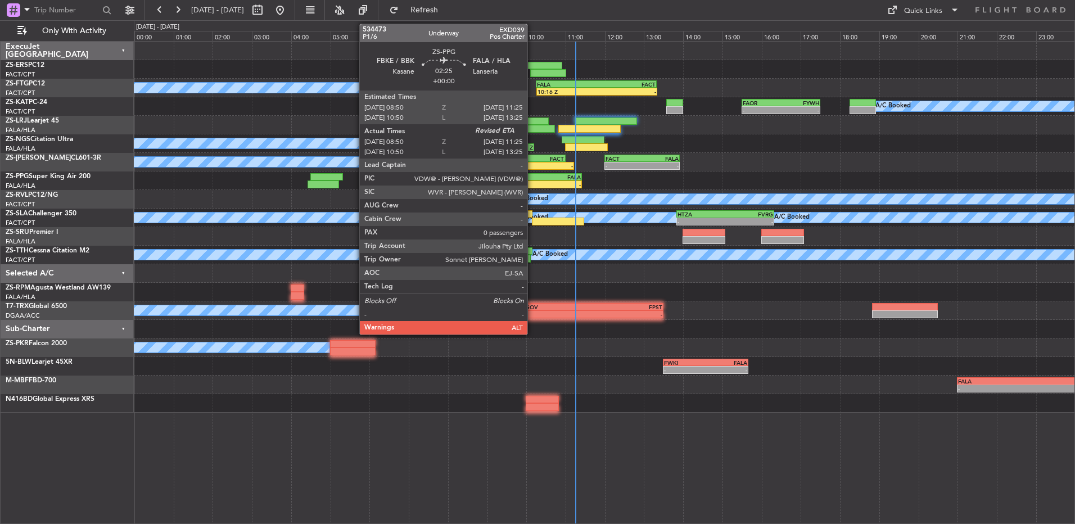
click at [532, 180] on div "FBKE 08:50 Z FALA 11:25 Z" at bounding box center [531, 177] width 102 height 8
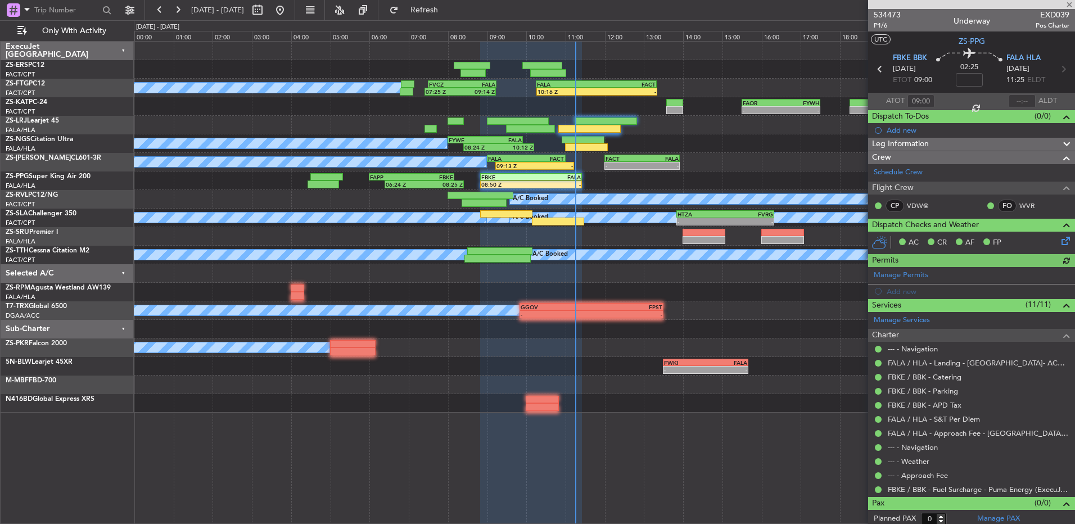
click at [1021, 98] on div at bounding box center [1021, 100] width 27 height 13
click at [1020, 98] on div at bounding box center [1021, 100] width 27 height 13
click at [1009, 102] on input "text" at bounding box center [1021, 100] width 27 height 13
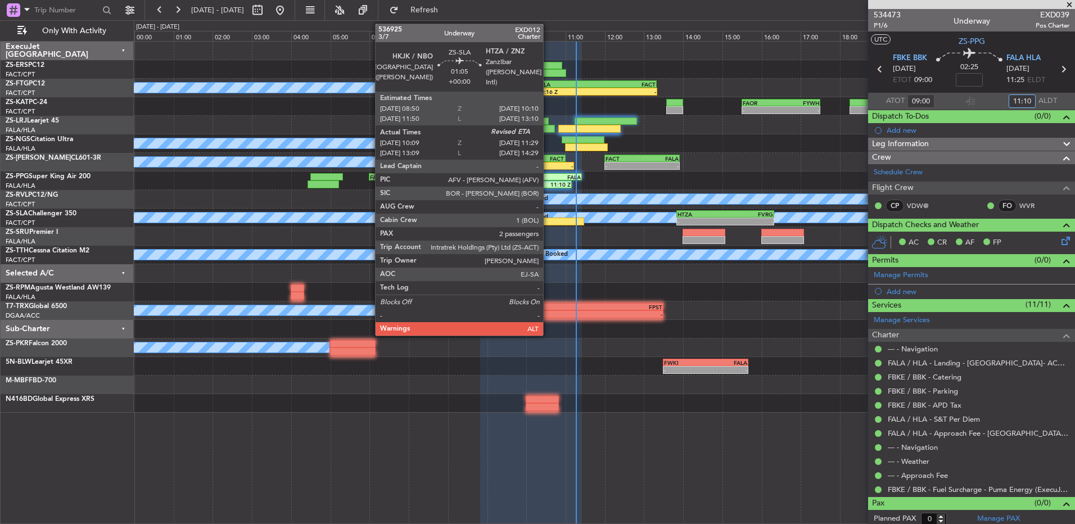
click at [548, 219] on div at bounding box center [558, 222] width 52 height 8
type input "11:10"
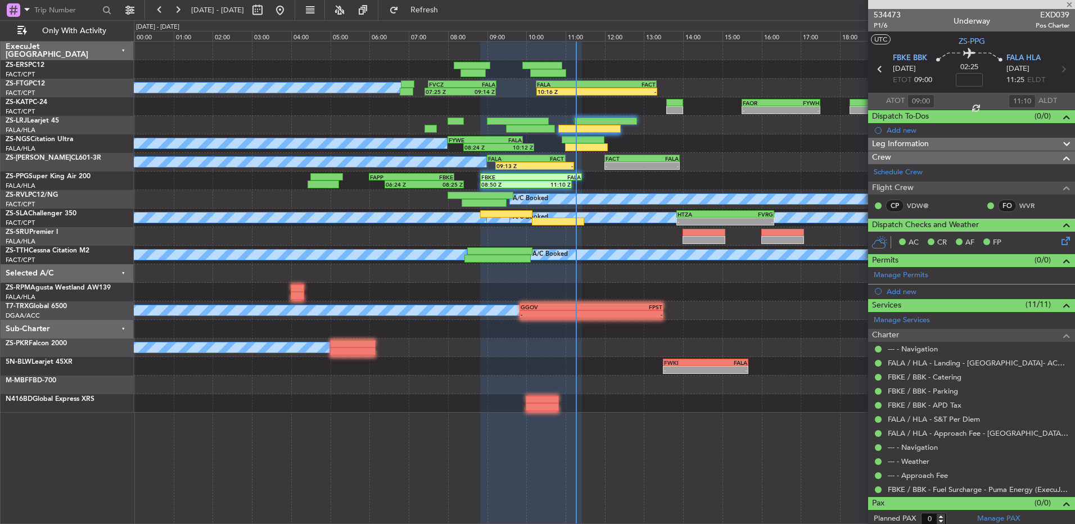
type input "10:19"
type input "2"
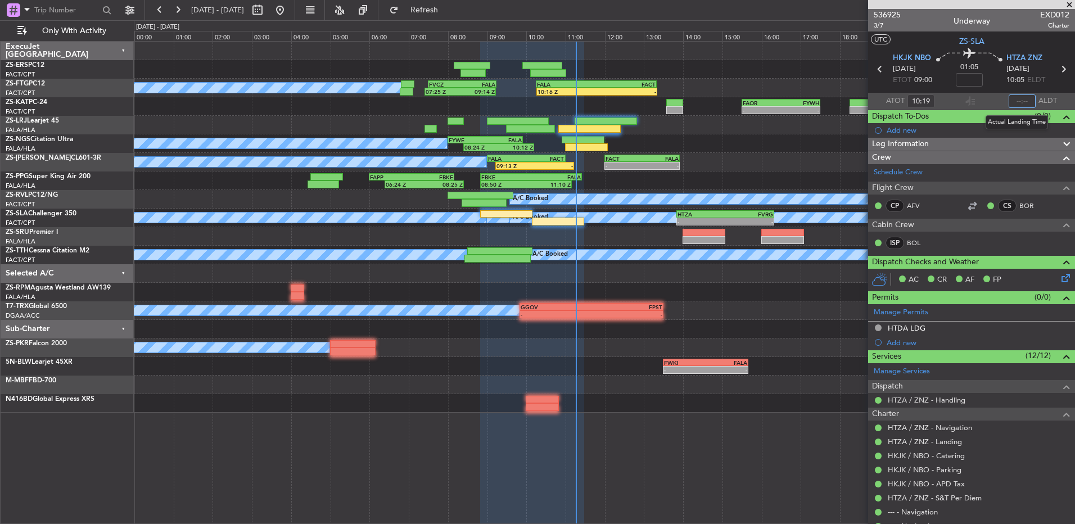
click at [1008, 97] on input "text" at bounding box center [1021, 100] width 27 height 13
type input "11:13"
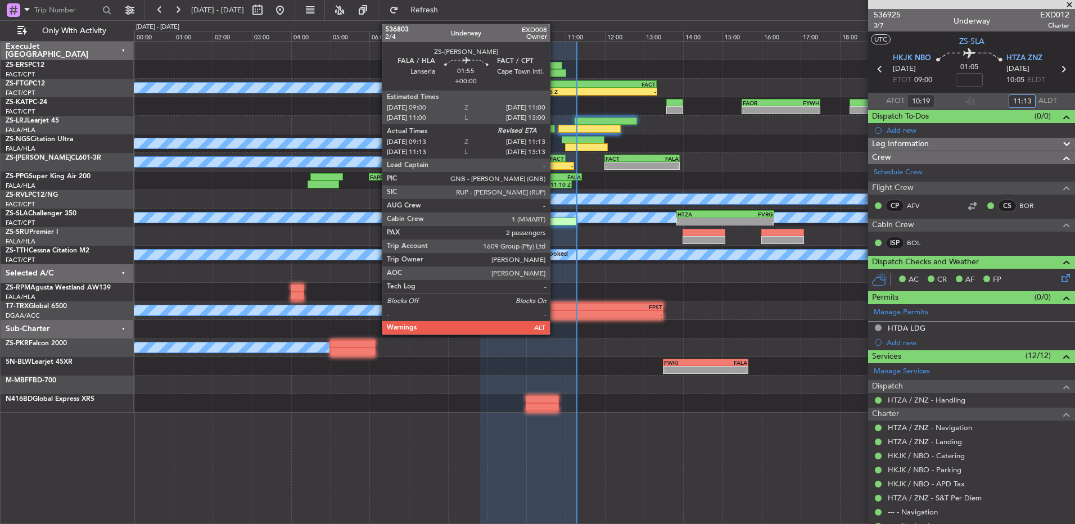
click at [555, 167] on div "-" at bounding box center [553, 165] width 38 height 7
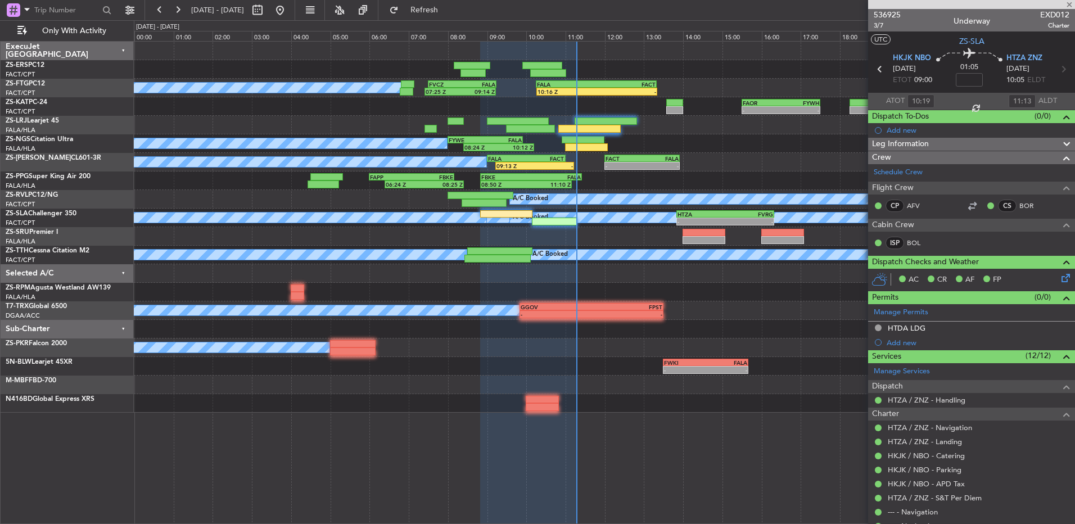
type input "09:13"
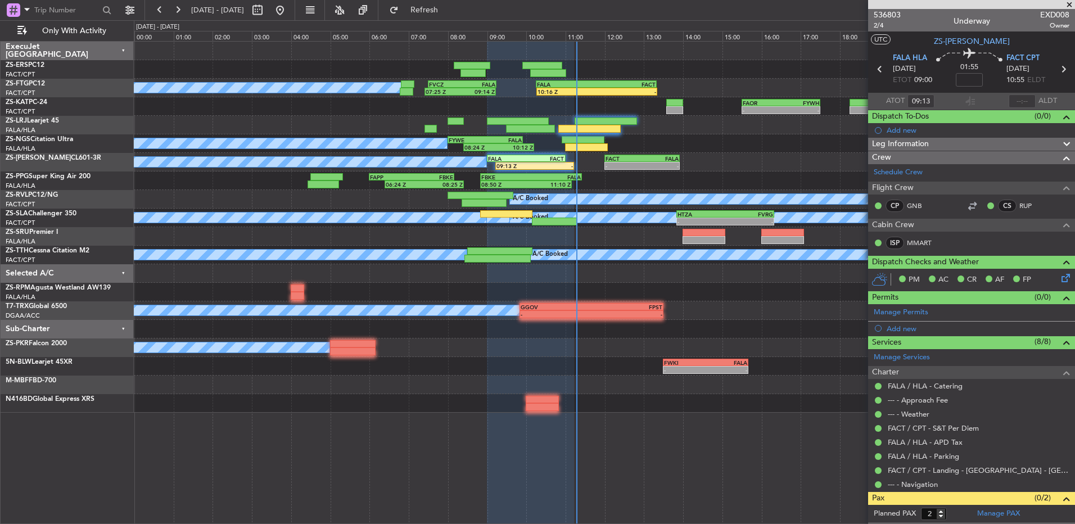
click at [1014, 93] on section "ATOT 09:13 ALDT" at bounding box center [971, 101] width 207 height 17
click at [1015, 93] on section "ATOT 09:13 ALDT" at bounding box center [971, 101] width 207 height 17
drag, startPoint x: 1015, startPoint y: 93, endPoint x: 1008, endPoint y: 98, distance: 8.1
click at [1008, 98] on input "text" at bounding box center [1021, 100] width 27 height 13
type input "11:09"
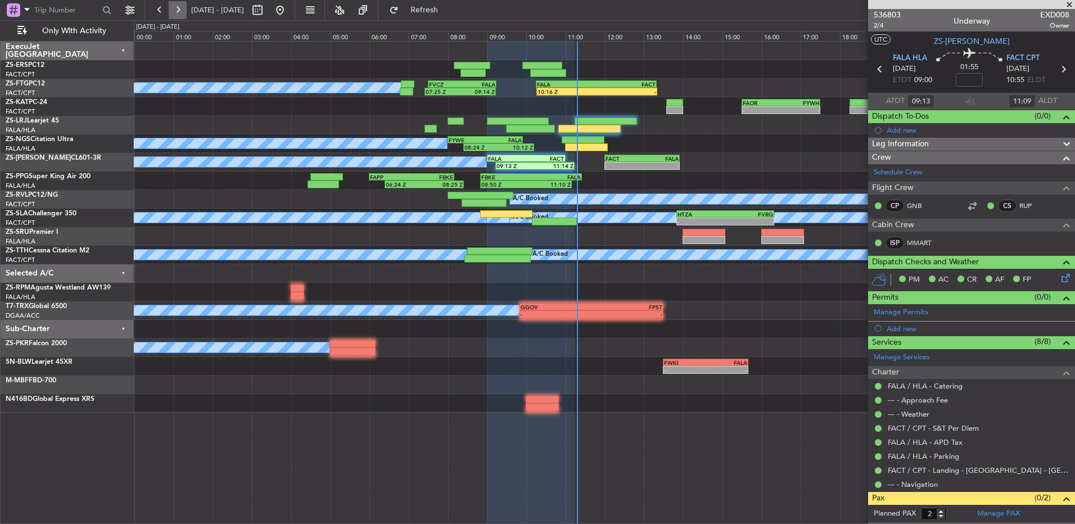
click at [182, 12] on button at bounding box center [178, 10] width 18 height 18
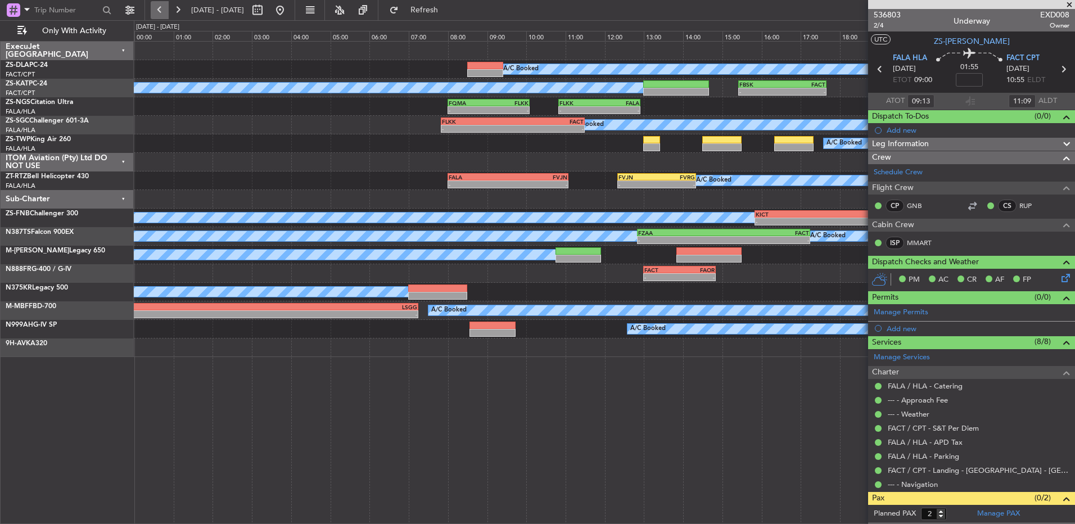
click at [154, 8] on button at bounding box center [160, 10] width 18 height 18
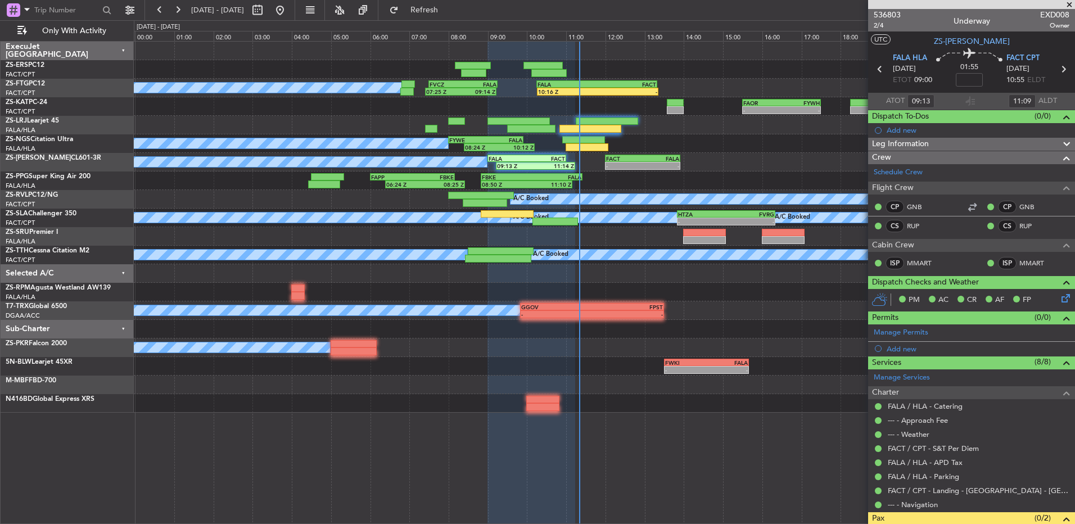
click at [1071, 4] on span at bounding box center [1068, 5] width 11 height 10
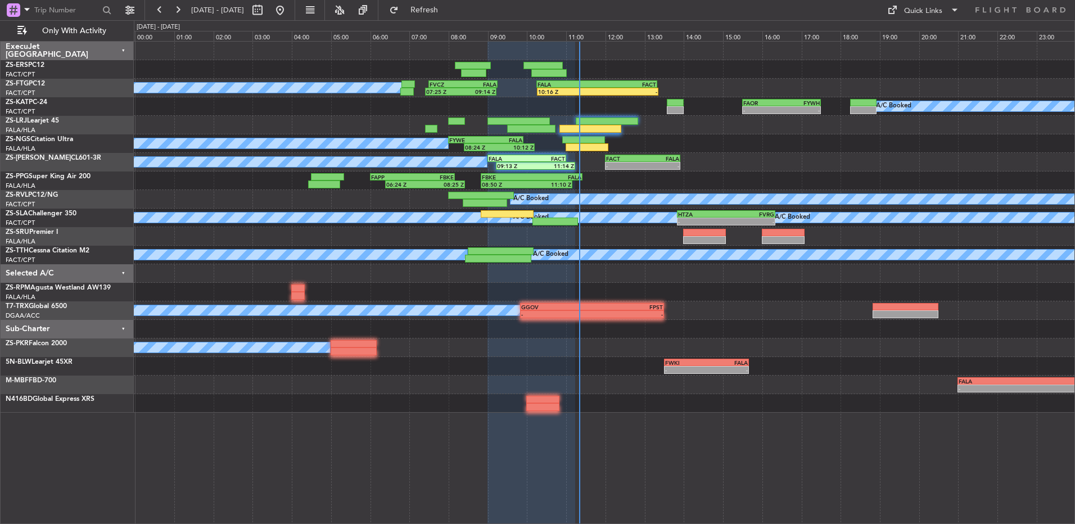
type input "0"
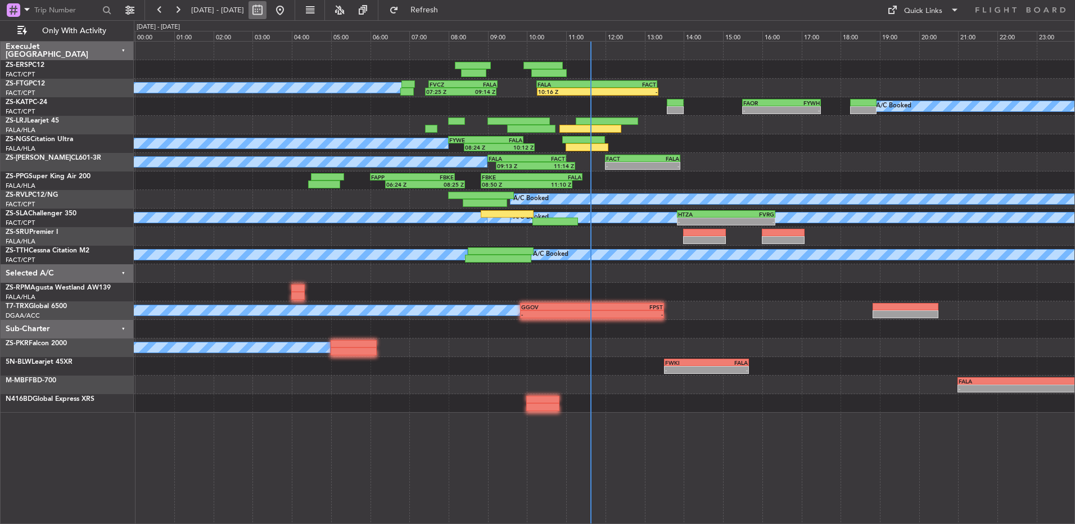
click at [266, 11] on button at bounding box center [257, 10] width 18 height 18
select select "9"
select select "2025"
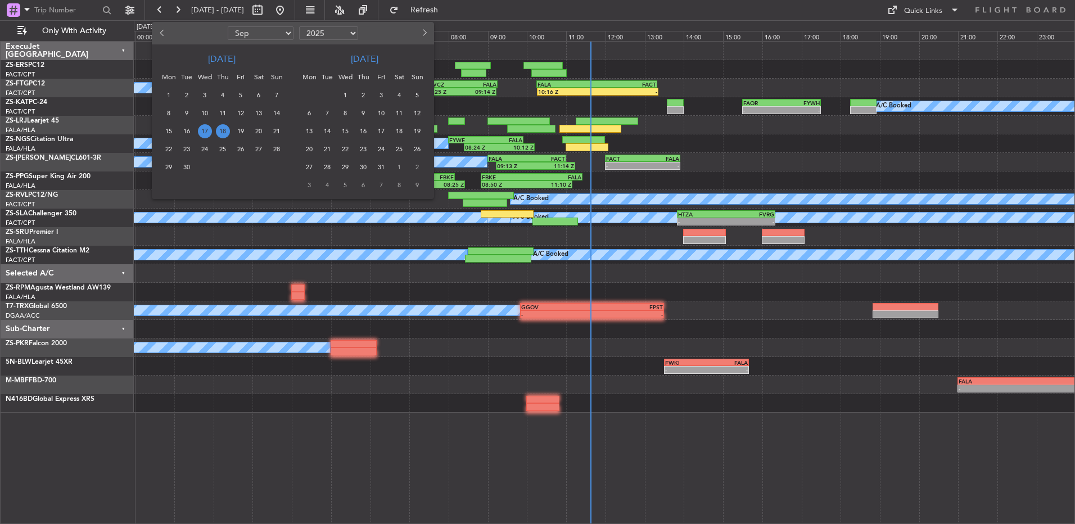
click at [207, 146] on span "24" at bounding box center [205, 149] width 14 height 14
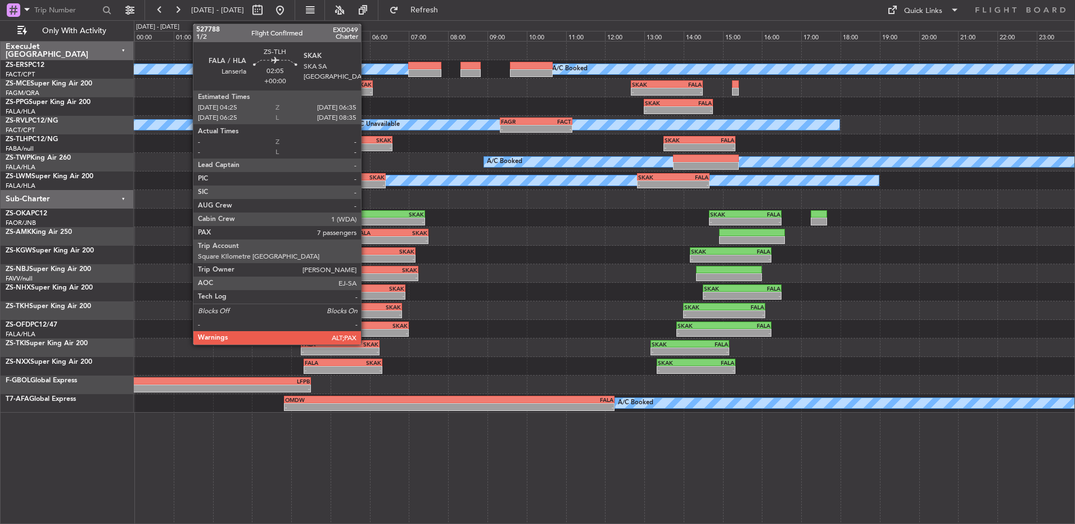
click at [366, 146] on div "-" at bounding box center [371, 147] width 42 height 7
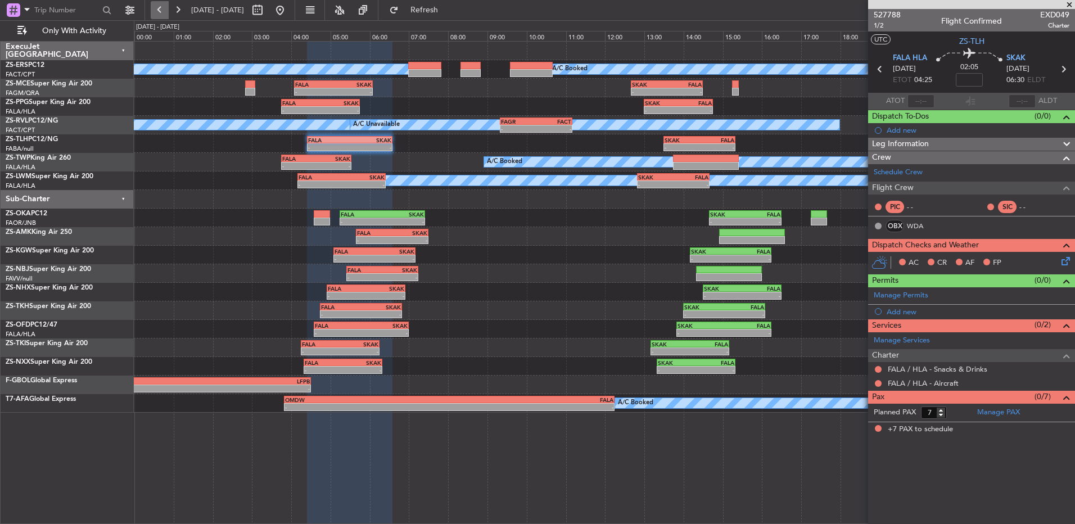
click at [158, 12] on button at bounding box center [160, 10] width 18 height 18
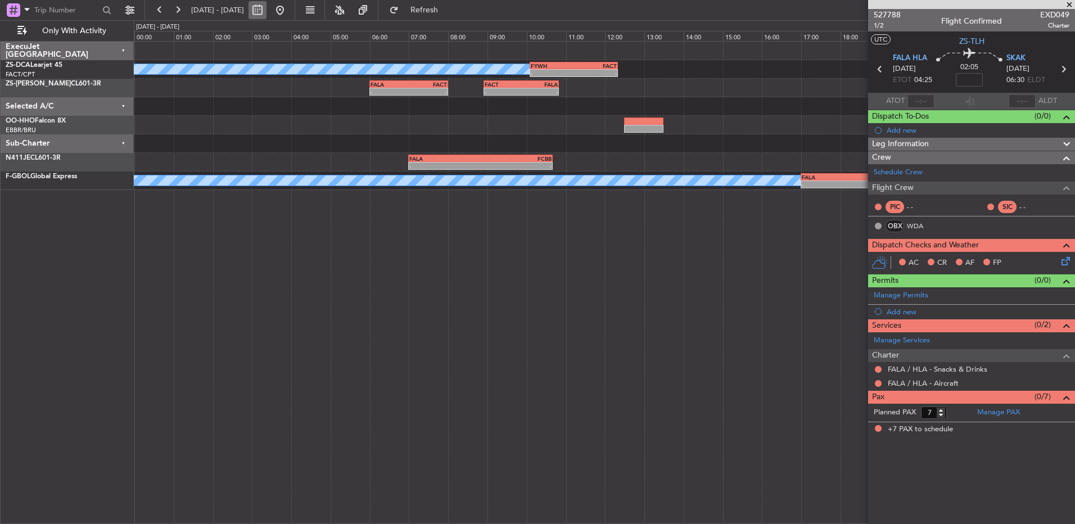
click at [266, 7] on button at bounding box center [257, 10] width 18 height 18
select select "9"
select select "2025"
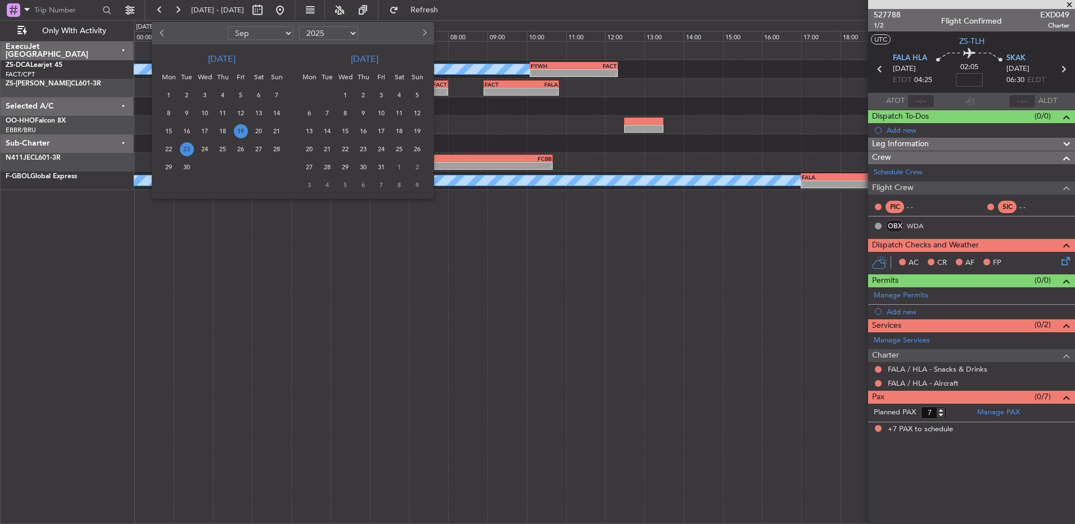
click at [242, 134] on span "19" at bounding box center [241, 131] width 14 height 14
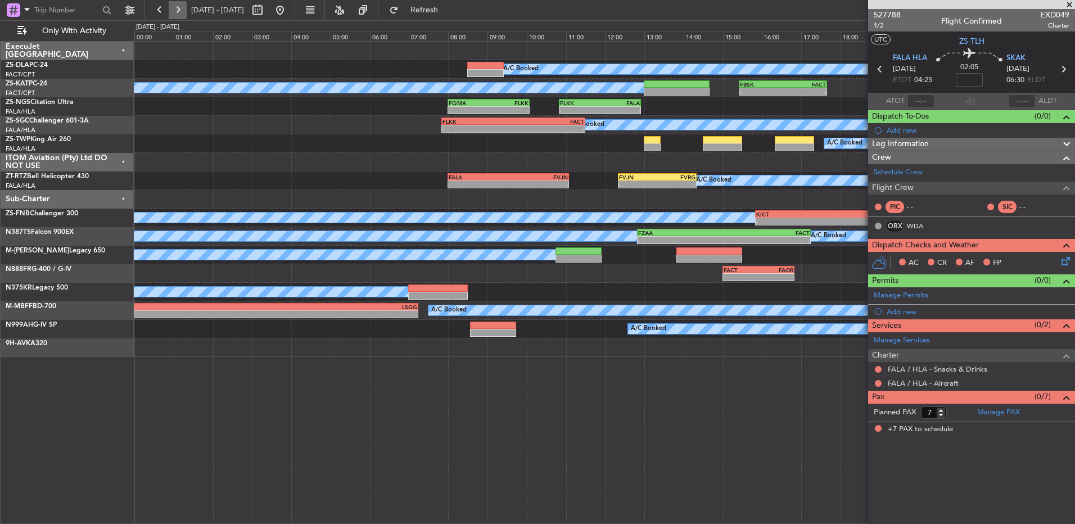
click at [182, 11] on button at bounding box center [178, 10] width 18 height 18
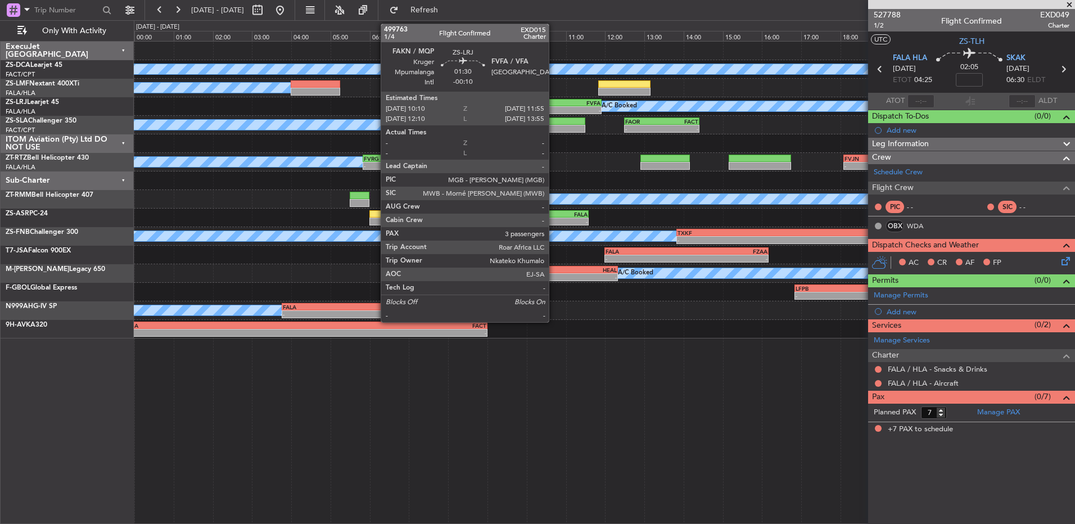
click at [554, 104] on div "FAKN" at bounding box center [549, 102] width 33 height 7
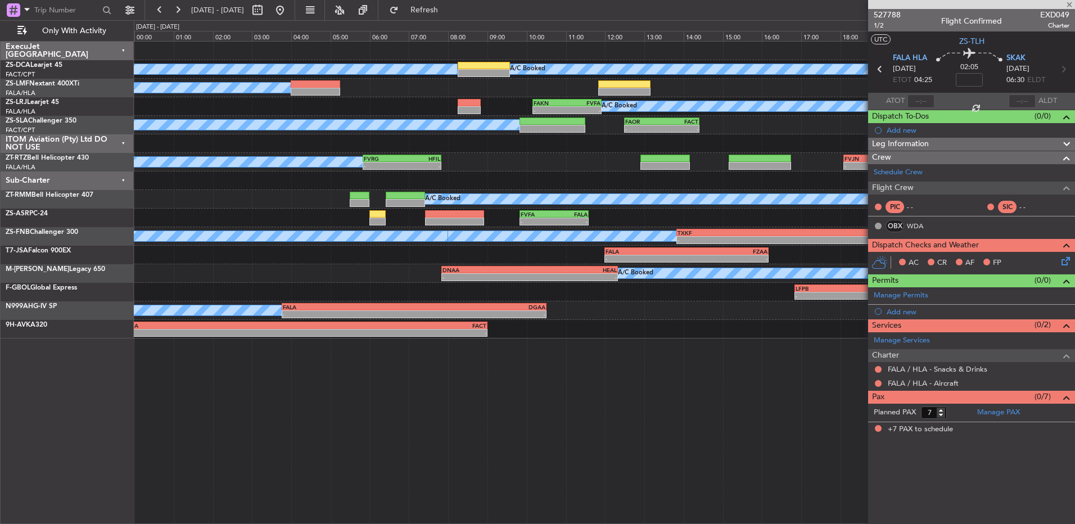
type input "-00:10"
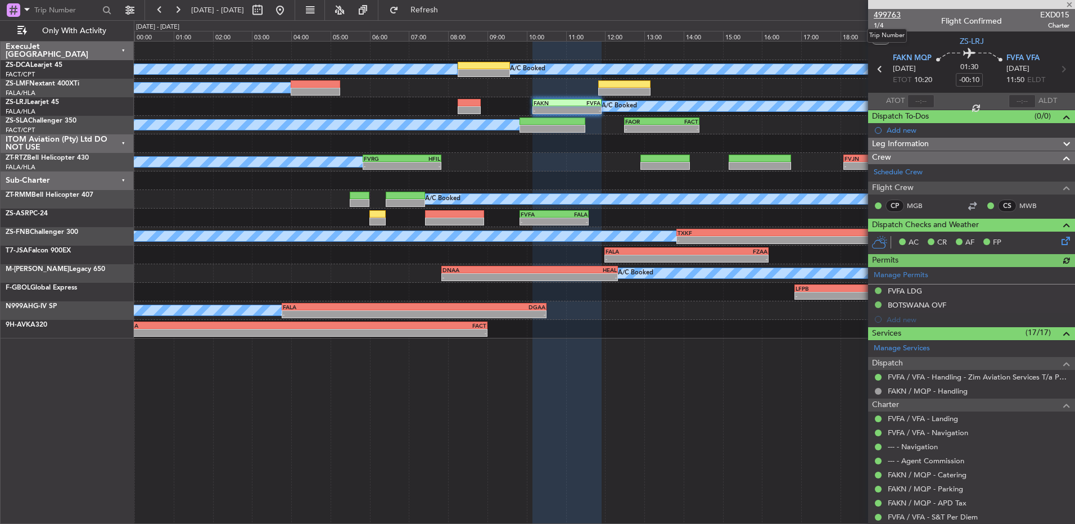
click at [893, 15] on span "499763" at bounding box center [886, 15] width 27 height 12
click at [187, 10] on span "20 Sep 2025 - 20 Sep 2025" at bounding box center [218, 10] width 62 height 18
drag, startPoint x: 171, startPoint y: 8, endPoint x: 182, endPoint y: 9, distance: 10.1
click at [182, 9] on button at bounding box center [178, 10] width 18 height 18
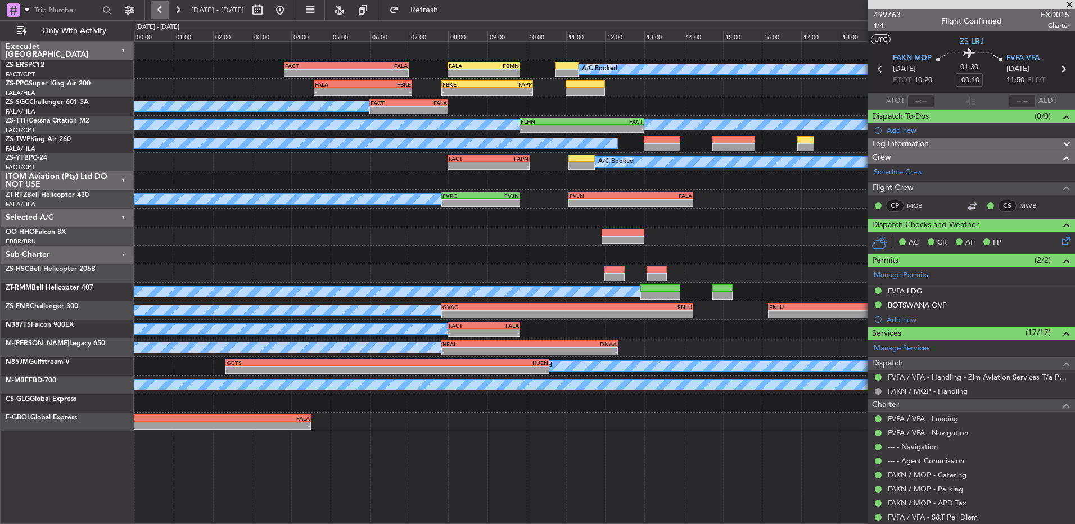
click at [156, 8] on button at bounding box center [160, 10] width 18 height 18
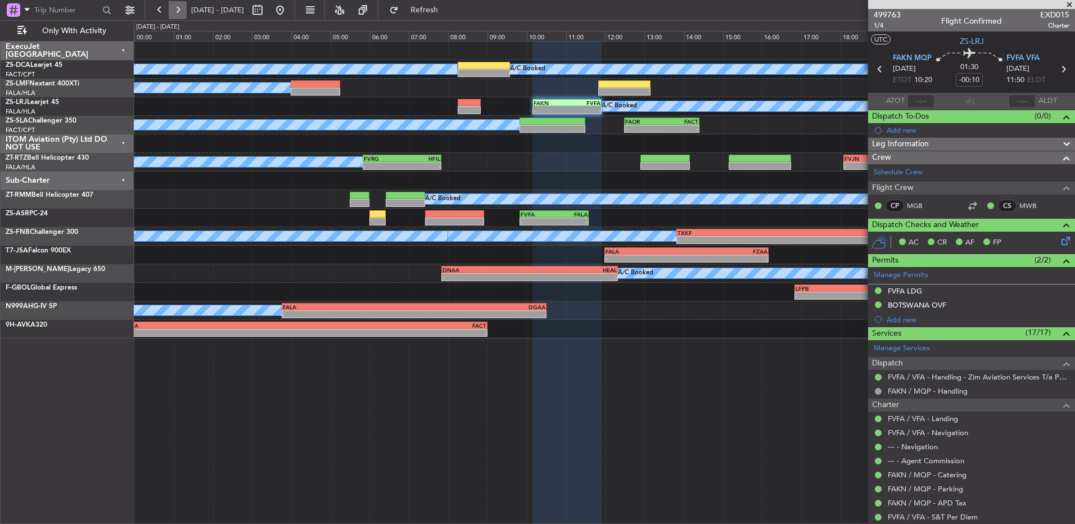
click at [179, 8] on button at bounding box center [178, 10] width 18 height 18
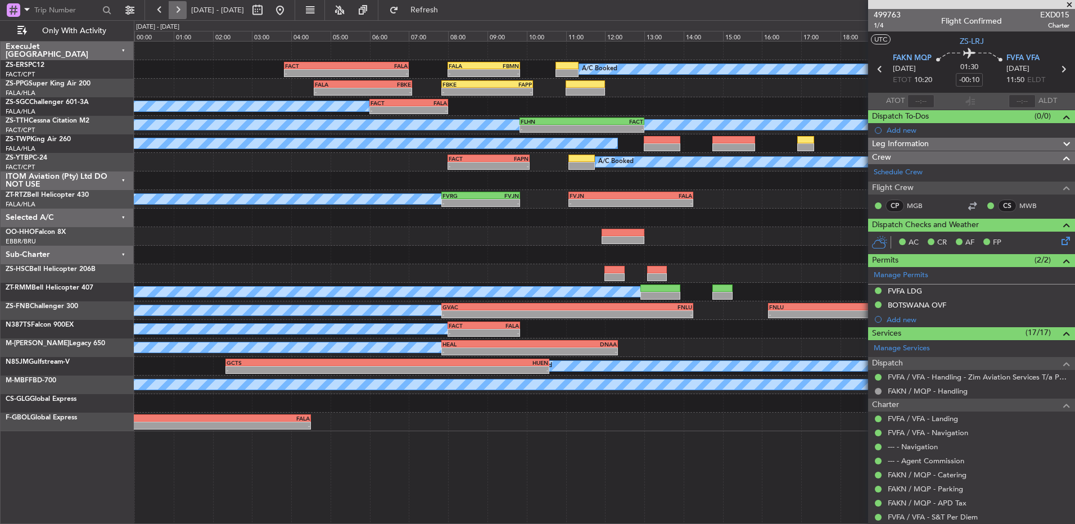
click at [179, 8] on button at bounding box center [178, 10] width 18 height 18
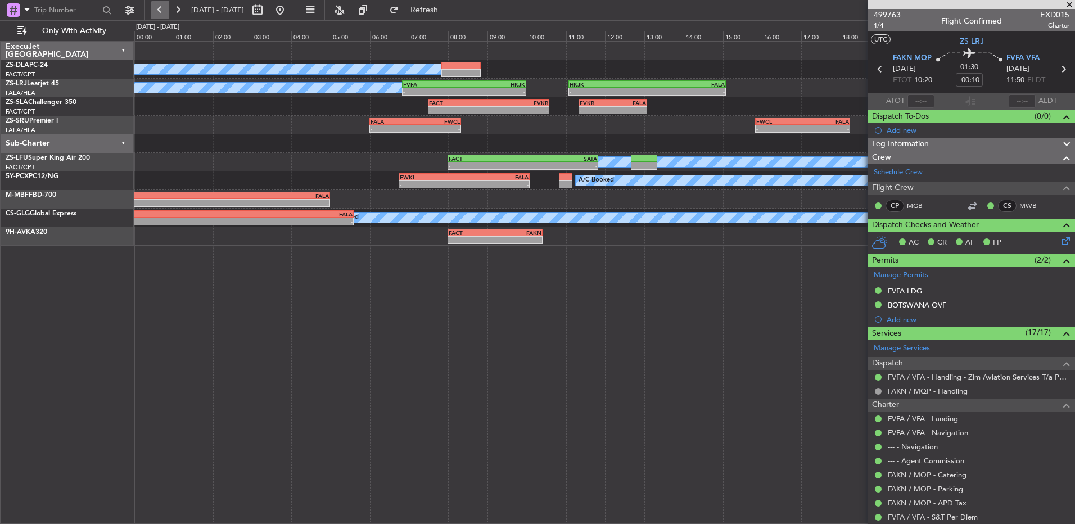
click at [162, 17] on button at bounding box center [160, 10] width 18 height 18
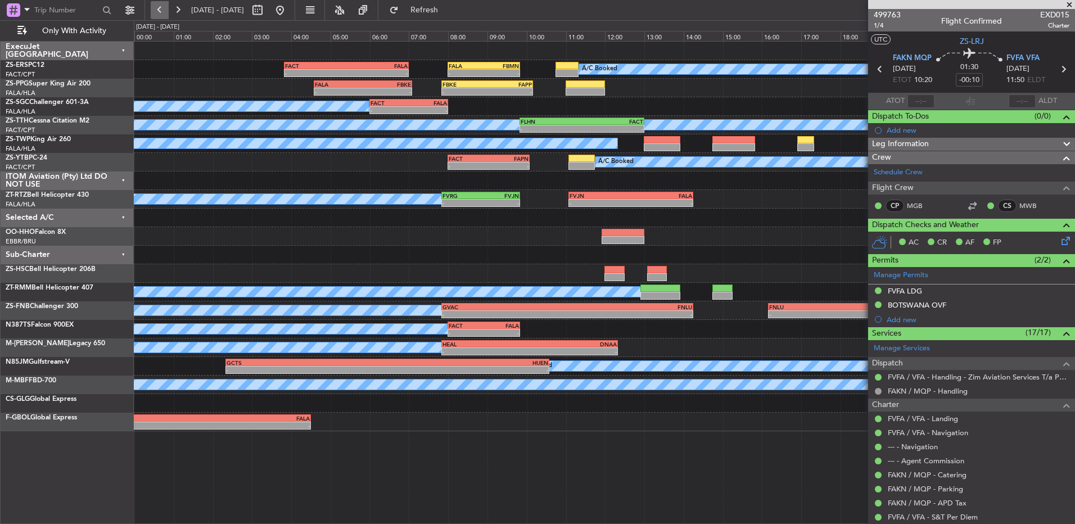
click at [162, 17] on button at bounding box center [160, 10] width 18 height 18
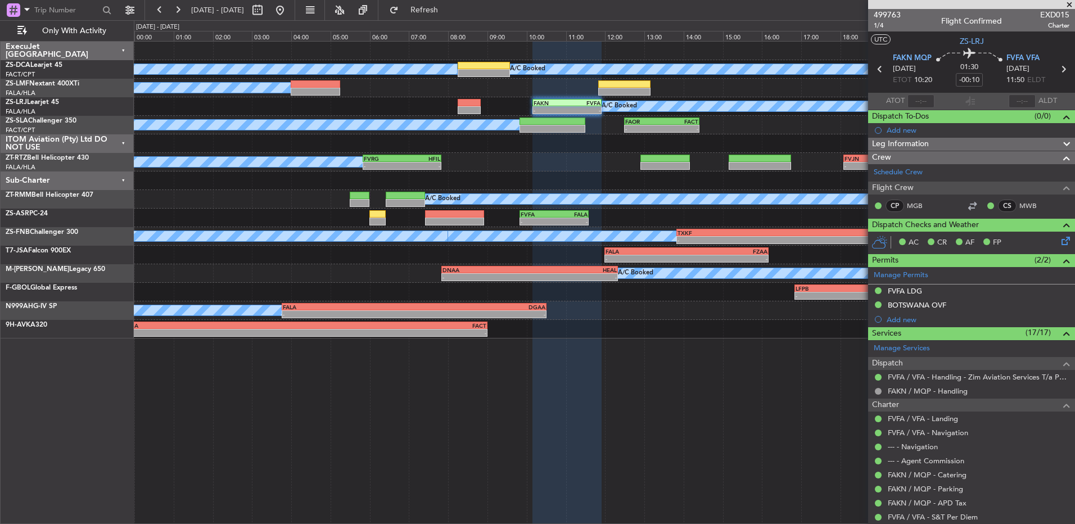
click at [150, 12] on fb-range-datepicker "20 Sep 2025 - 20 Sep 2025" at bounding box center [219, 10] width 151 height 20
click at [158, 12] on button at bounding box center [160, 10] width 18 height 18
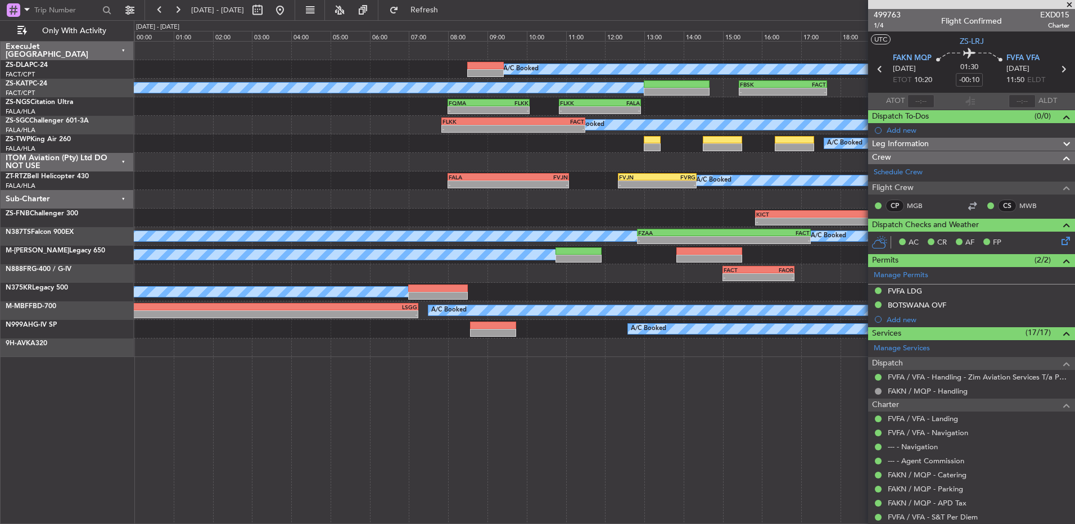
click at [1067, 6] on span at bounding box center [1068, 5] width 11 height 10
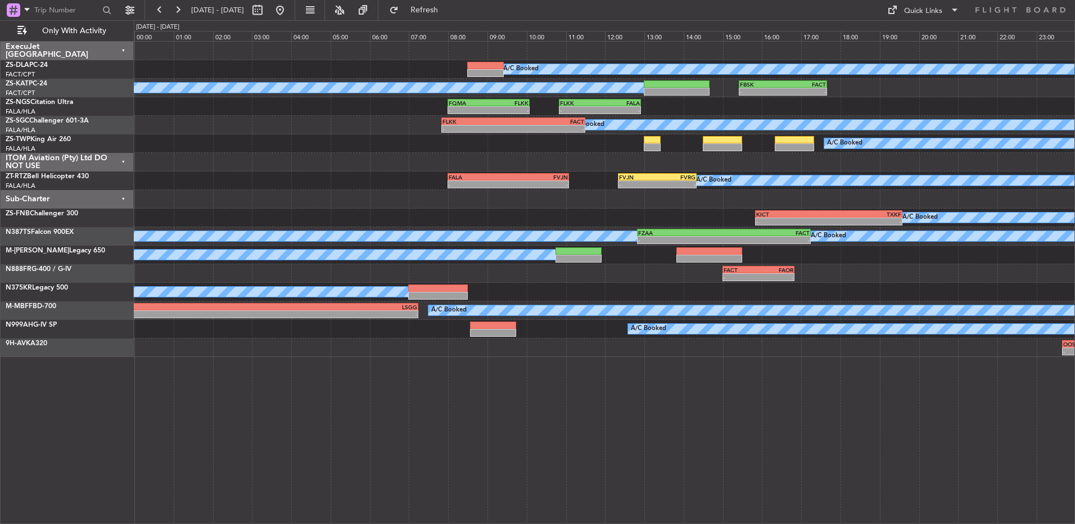
type input "0"
click at [153, 13] on button at bounding box center [160, 10] width 18 height 18
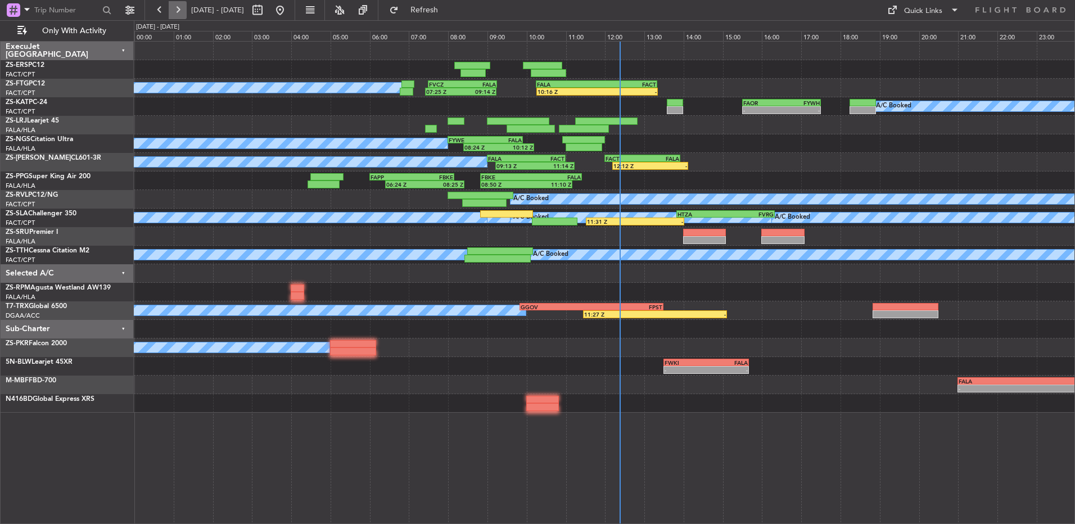
click at [183, 10] on button at bounding box center [178, 10] width 18 height 18
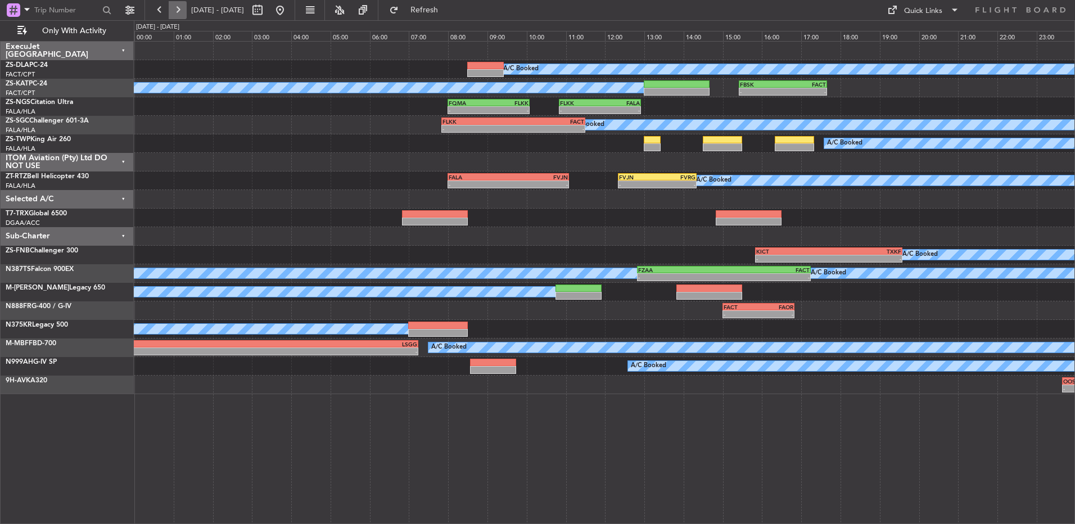
click at [179, 15] on button at bounding box center [178, 10] width 18 height 18
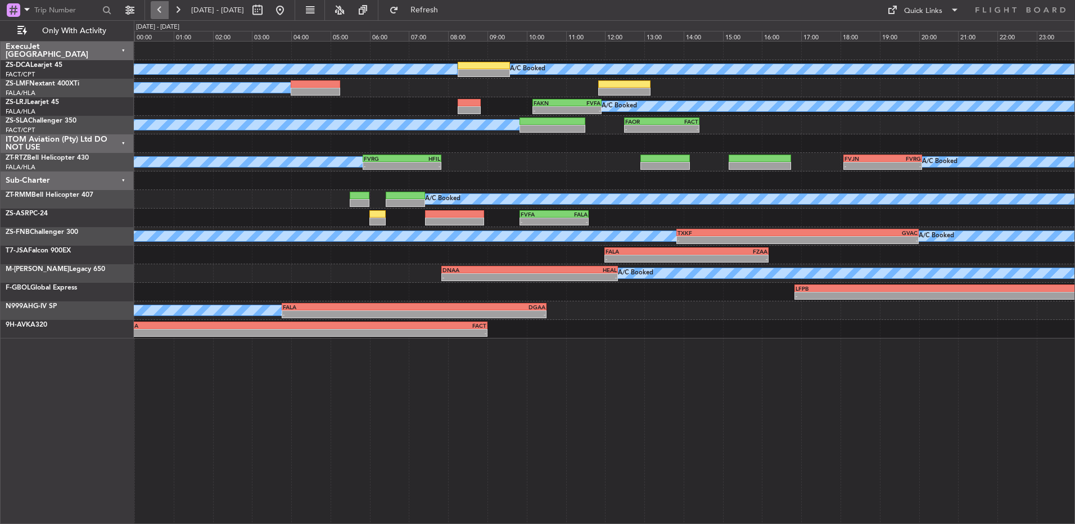
click at [160, 13] on button at bounding box center [160, 10] width 18 height 18
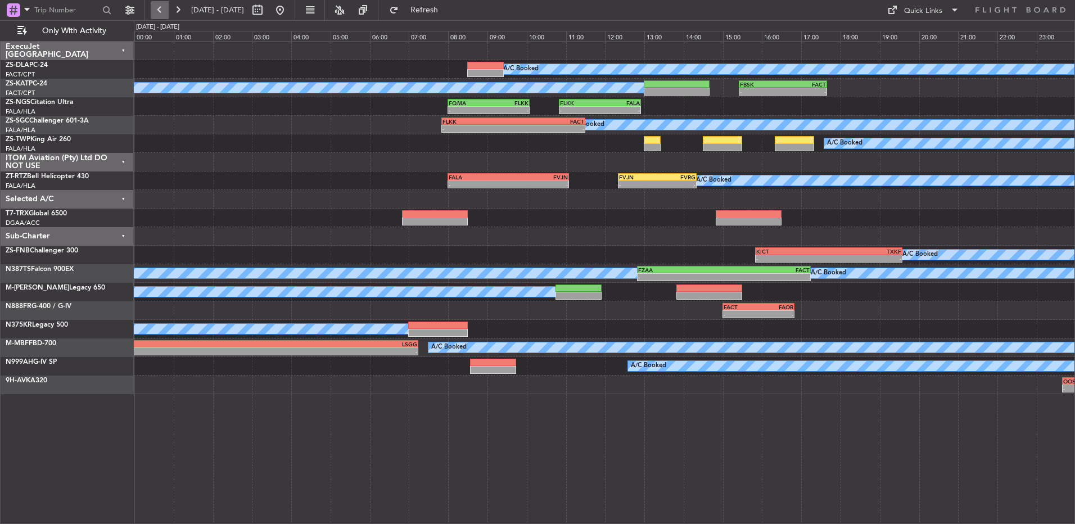
click at [161, 11] on button at bounding box center [160, 10] width 18 height 18
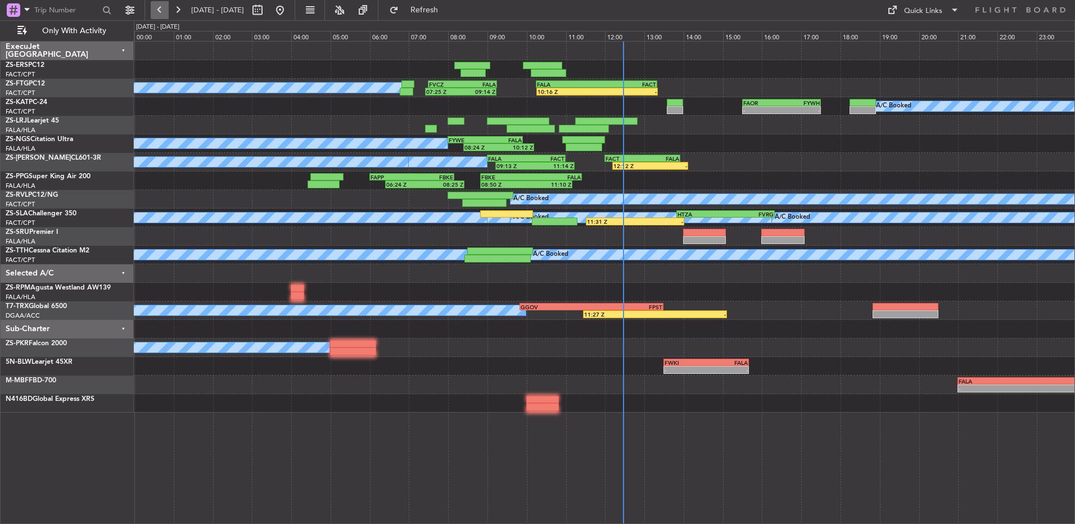
click at [159, 8] on button at bounding box center [160, 10] width 18 height 18
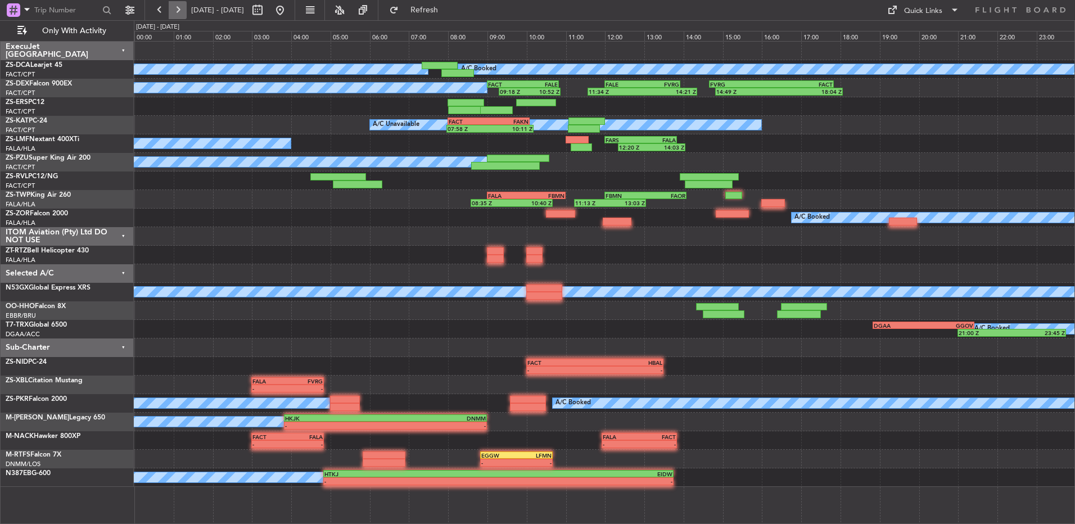
click at [183, 8] on button at bounding box center [178, 10] width 18 height 18
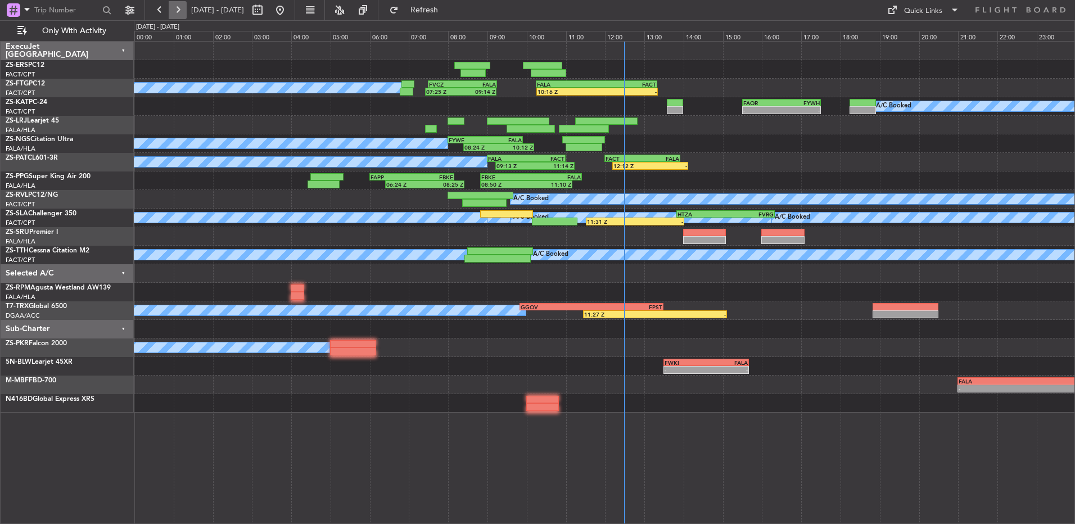
click at [184, 11] on button at bounding box center [178, 10] width 18 height 18
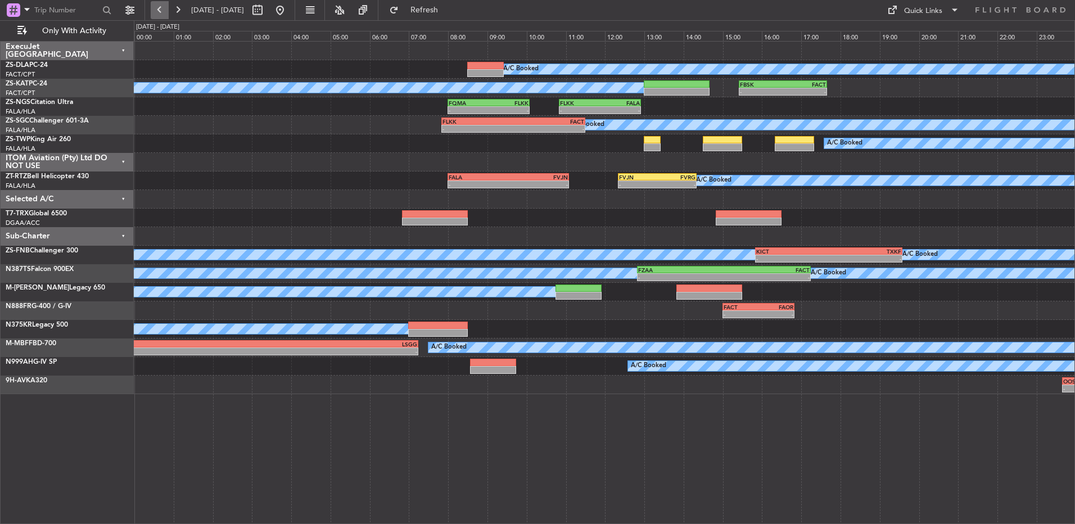
click at [161, 5] on button at bounding box center [160, 10] width 18 height 18
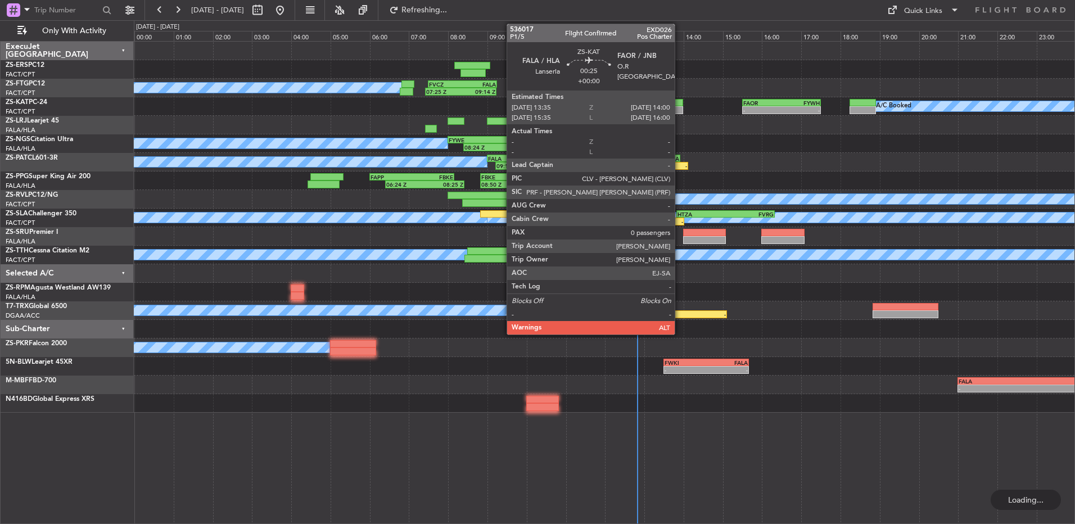
click at [679, 105] on div at bounding box center [675, 103] width 17 height 8
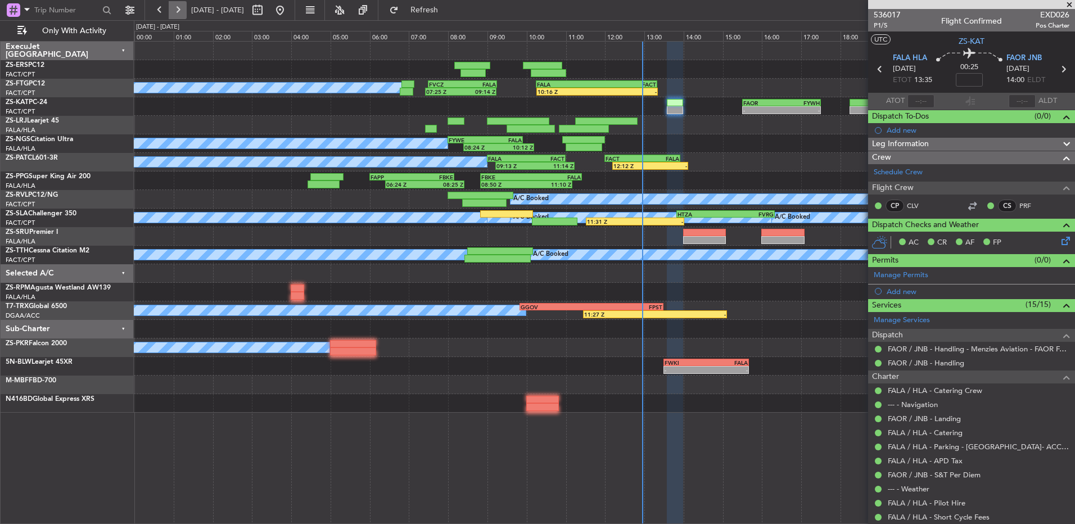
click at [184, 11] on button at bounding box center [178, 10] width 18 height 18
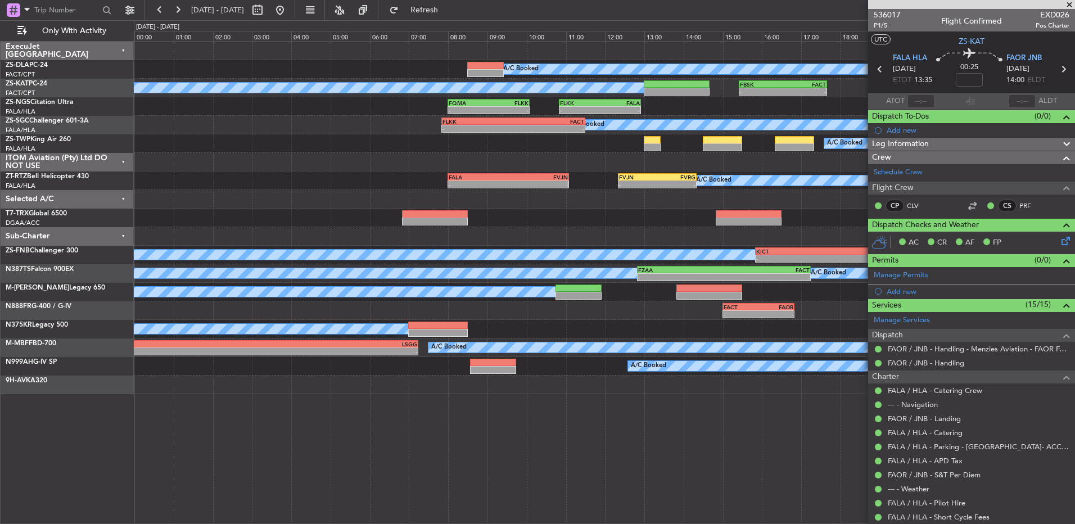
click at [1070, 2] on span at bounding box center [1068, 5] width 11 height 10
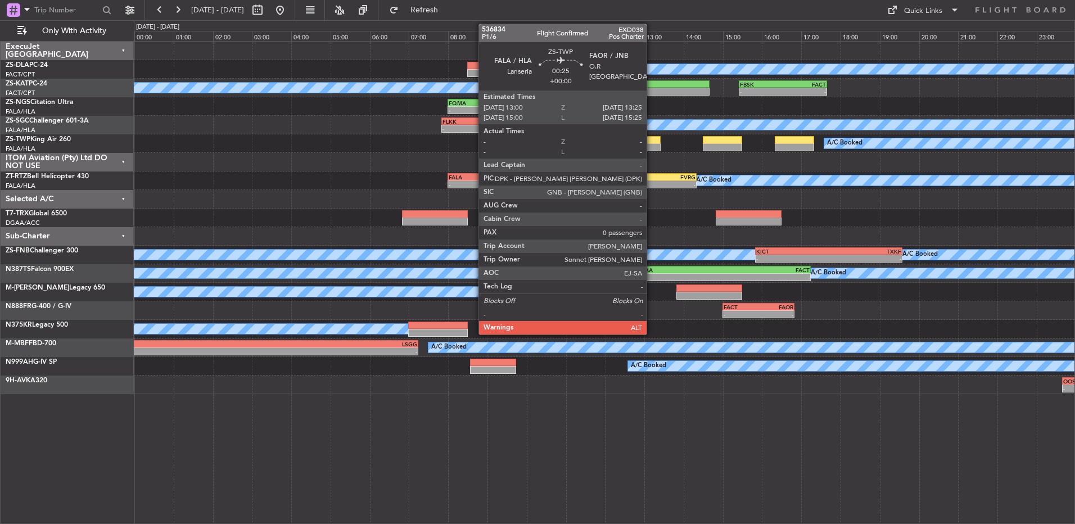
click at [651, 137] on div at bounding box center [652, 140] width 17 height 8
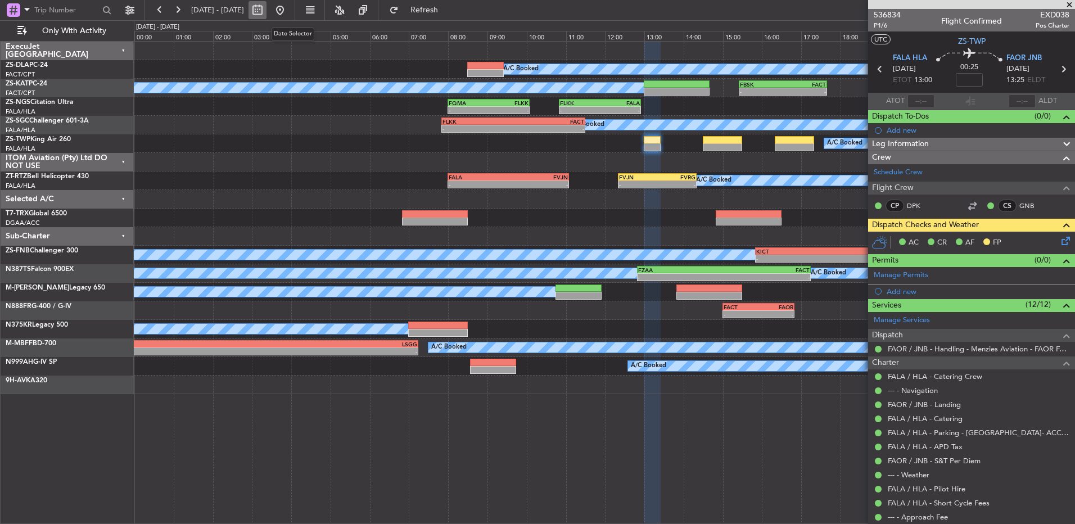
click at [266, 14] on button at bounding box center [257, 10] width 18 height 18
select select "9"
select select "2025"
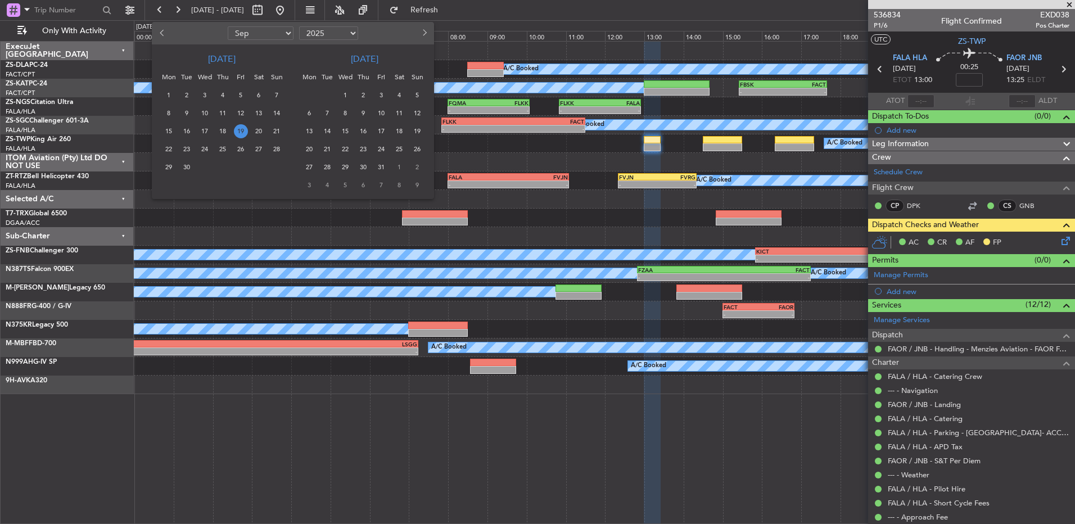
click at [239, 128] on span "19" at bounding box center [241, 131] width 14 height 14
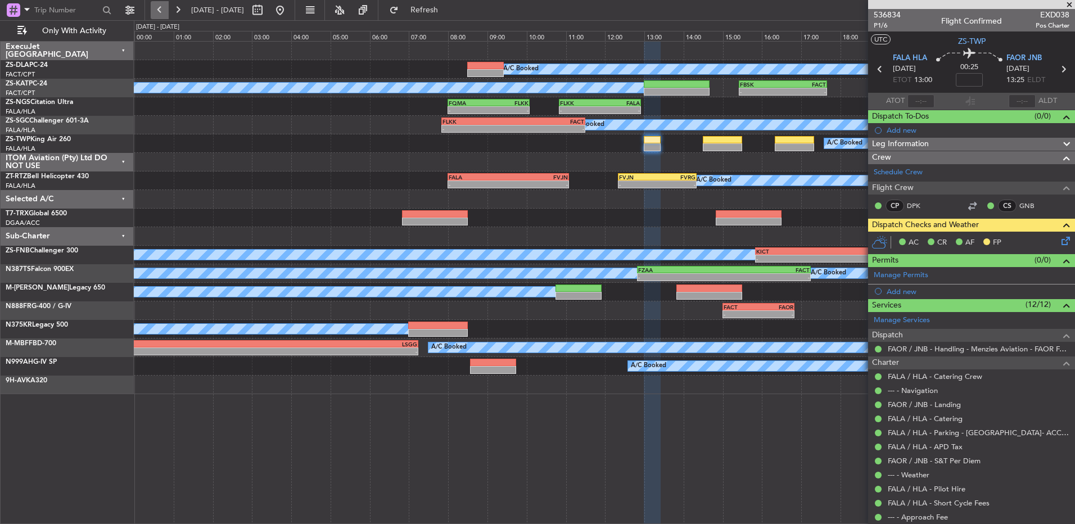
click at [159, 13] on button at bounding box center [160, 10] width 18 height 18
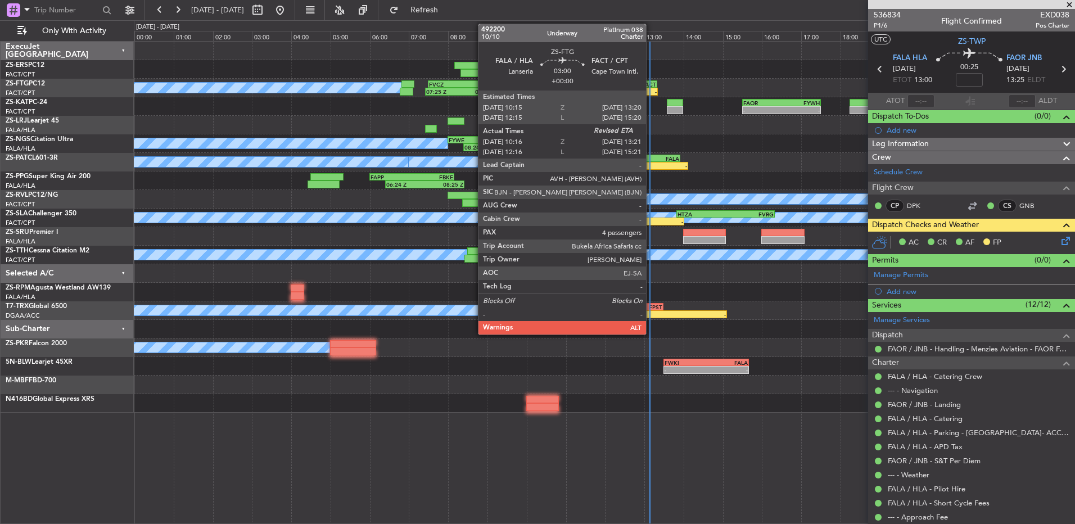
click at [651, 94] on div "-" at bounding box center [627, 91] width 60 height 7
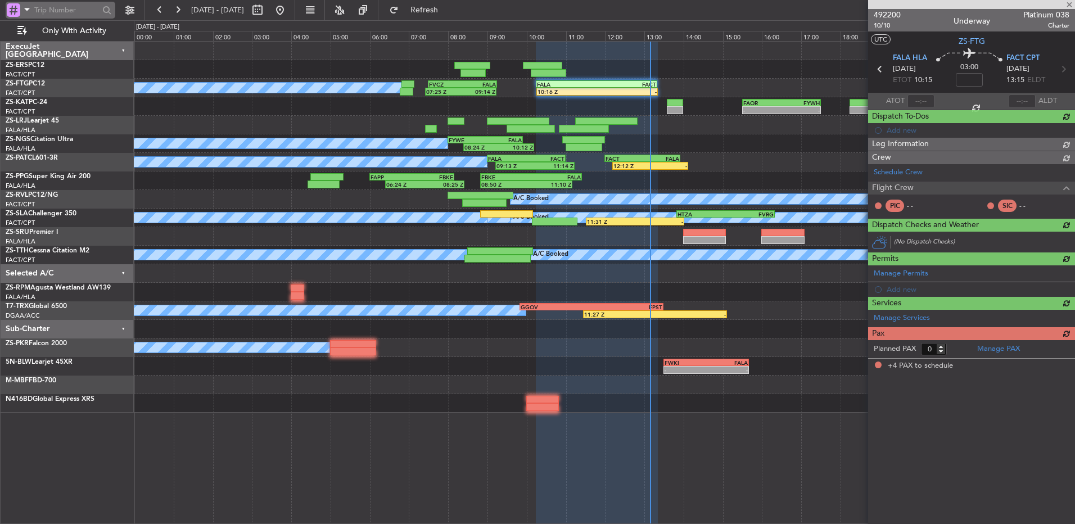
type input "10:16"
type input "4"
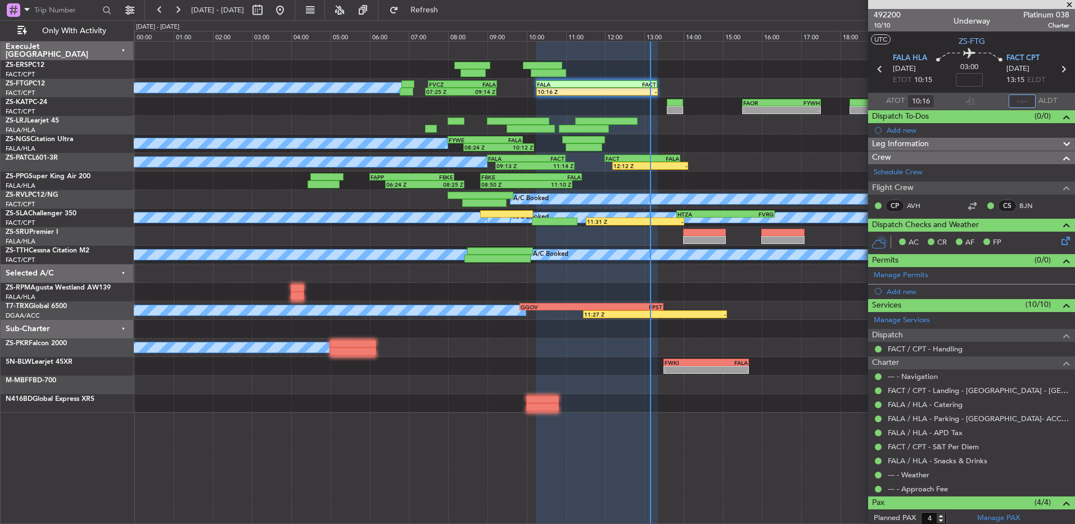
click at [1012, 97] on input "text" at bounding box center [1021, 100] width 27 height 13
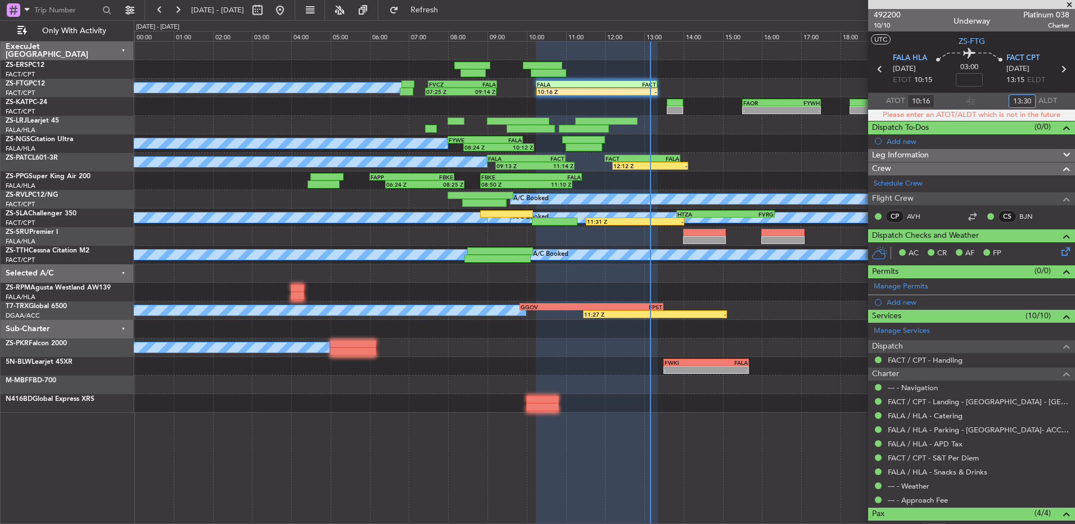
type input "13:30"
click at [700, 130] on div at bounding box center [604, 125] width 940 height 19
type input "13:30"
click at [1068, 3] on span at bounding box center [1068, 5] width 11 height 10
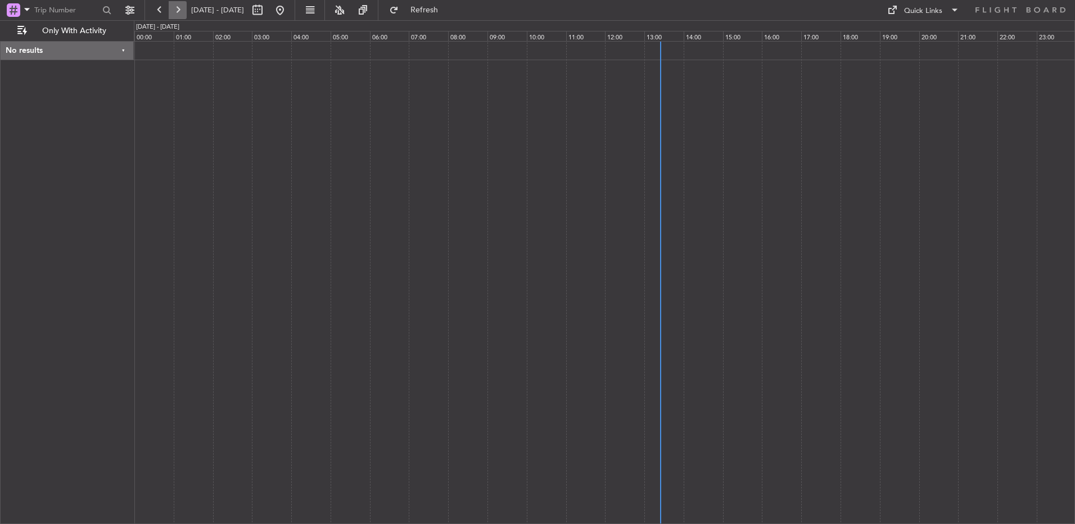
click at [178, 10] on button at bounding box center [178, 10] width 18 height 18
click at [257, 104] on div at bounding box center [604, 282] width 941 height 483
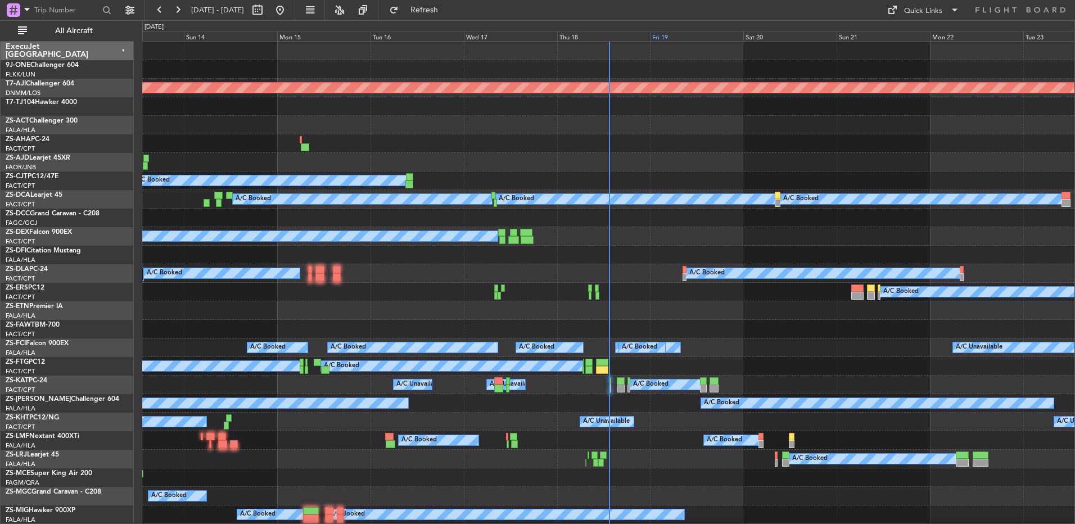
click at [673, 38] on div "Fri 19" at bounding box center [696, 36] width 93 height 10
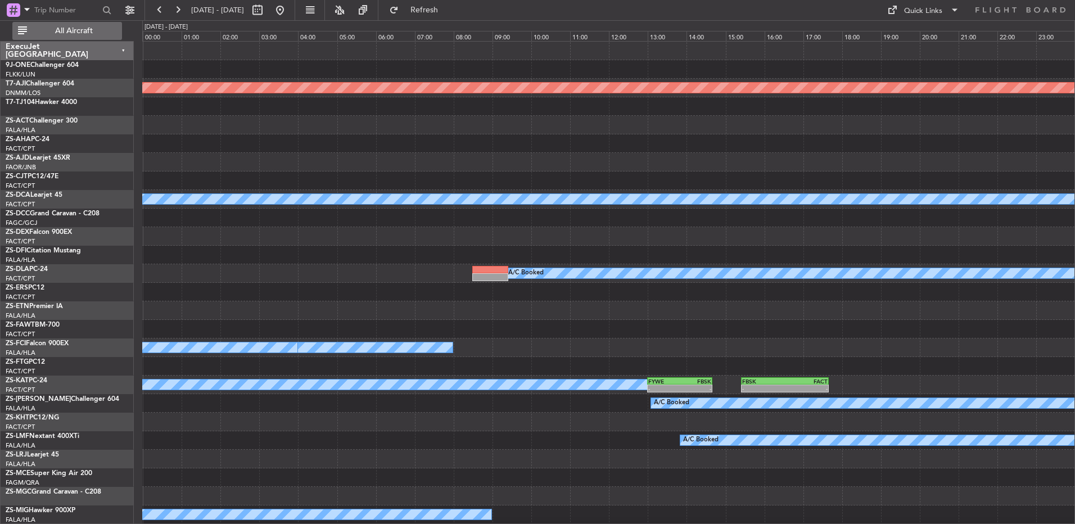
click at [61, 31] on span "All Aircraft" at bounding box center [73, 31] width 89 height 8
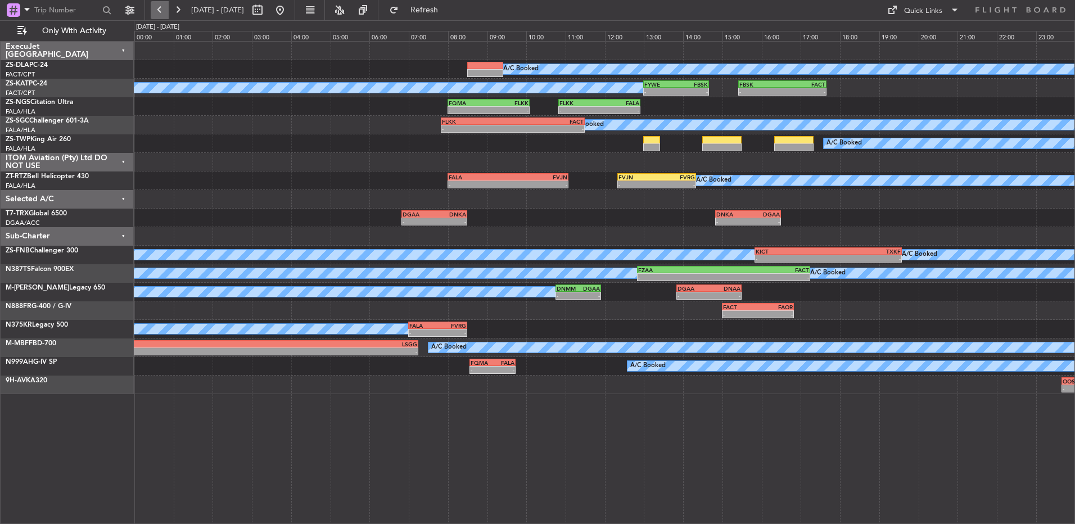
click at [157, 8] on button at bounding box center [160, 10] width 18 height 18
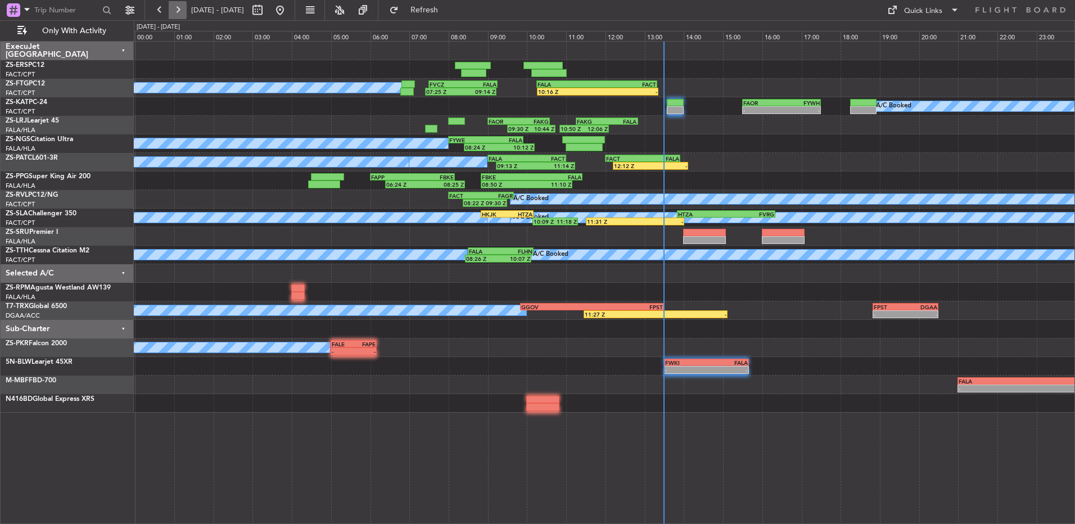
click at [176, 3] on button at bounding box center [178, 10] width 18 height 18
click at [174, 3] on button at bounding box center [178, 10] width 18 height 18
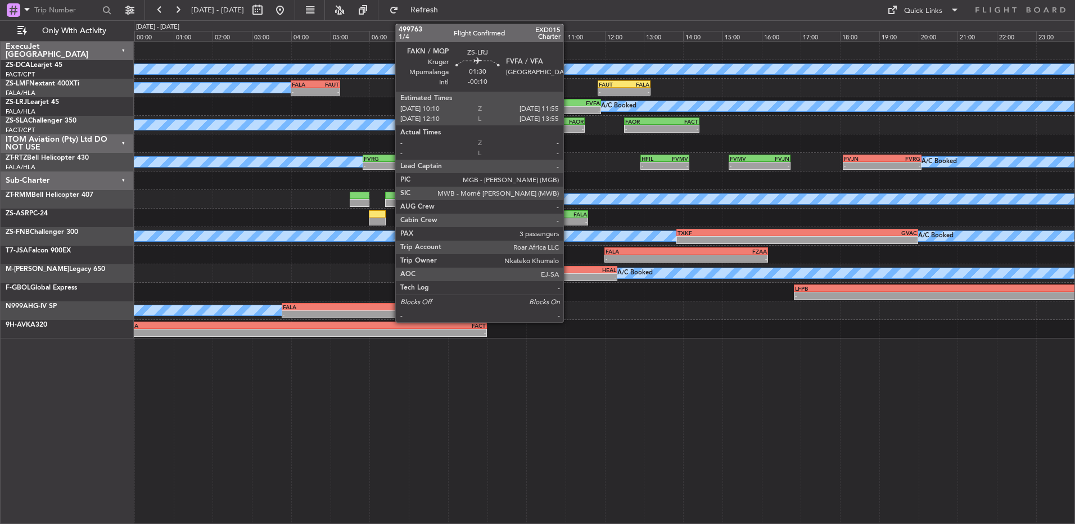
click at [568, 110] on div "-" at bounding box center [583, 110] width 33 height 7
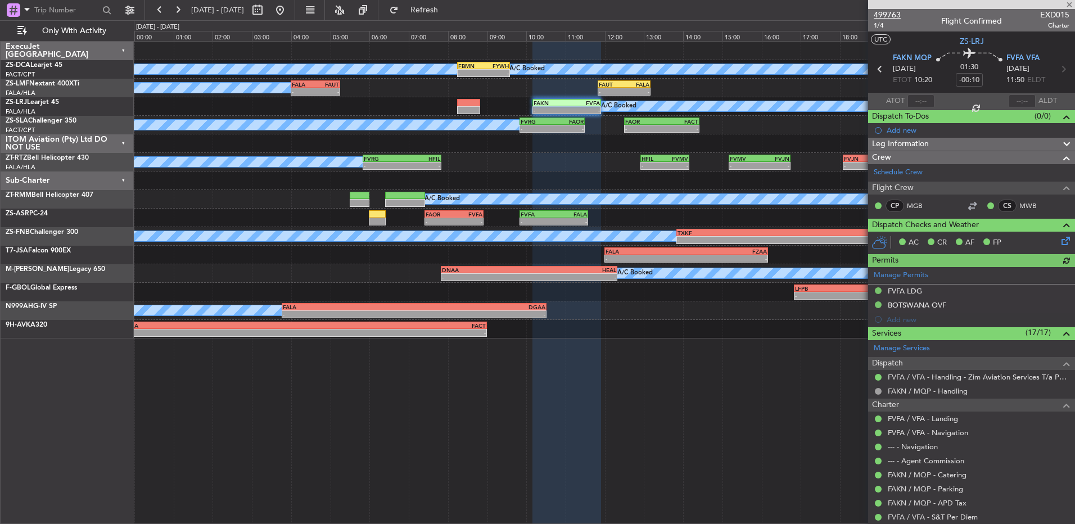
click at [897, 15] on span "499763" at bounding box center [886, 15] width 27 height 12
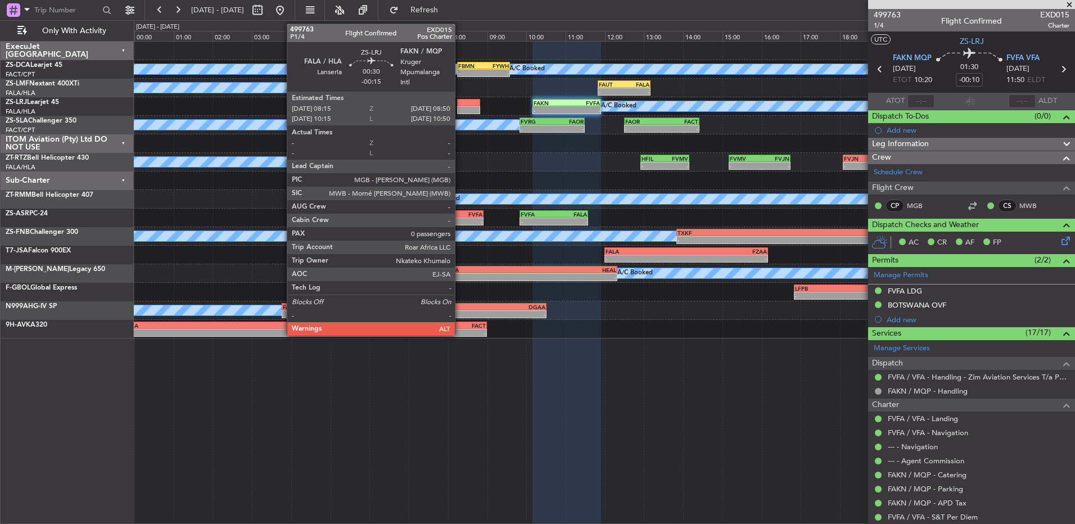
click at [460, 109] on div at bounding box center [468, 110] width 23 height 8
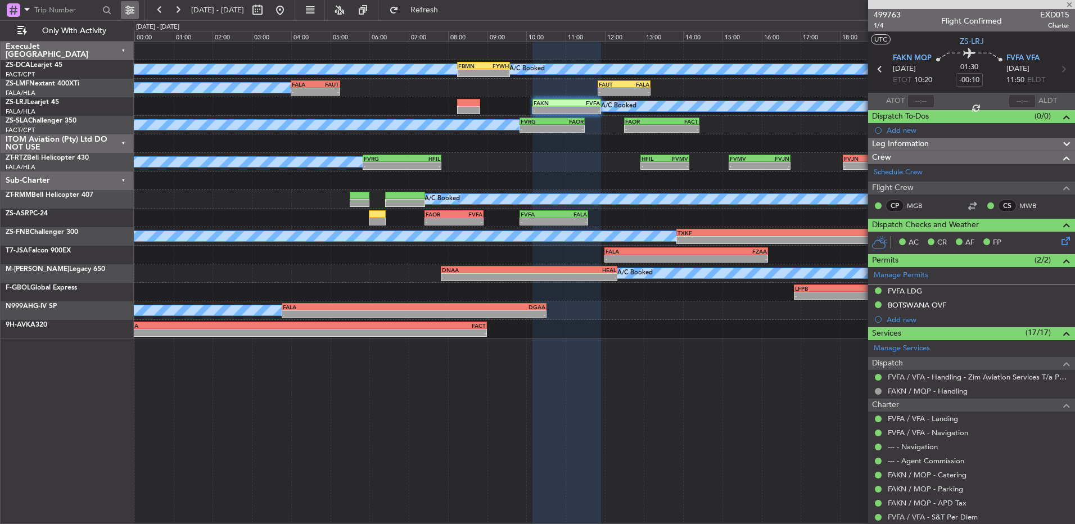
type input "-00:15"
type input "0"
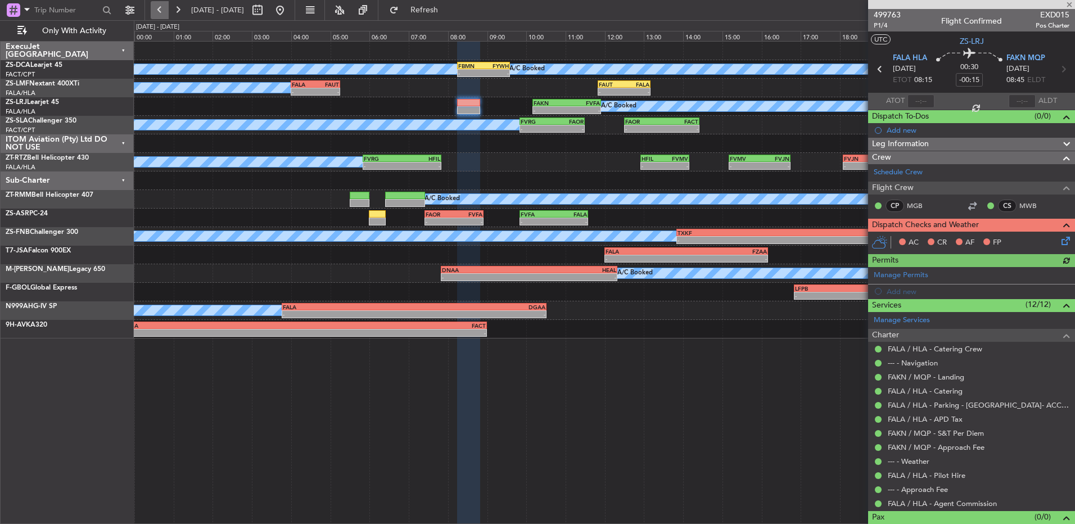
click at [155, 11] on button at bounding box center [160, 10] width 18 height 18
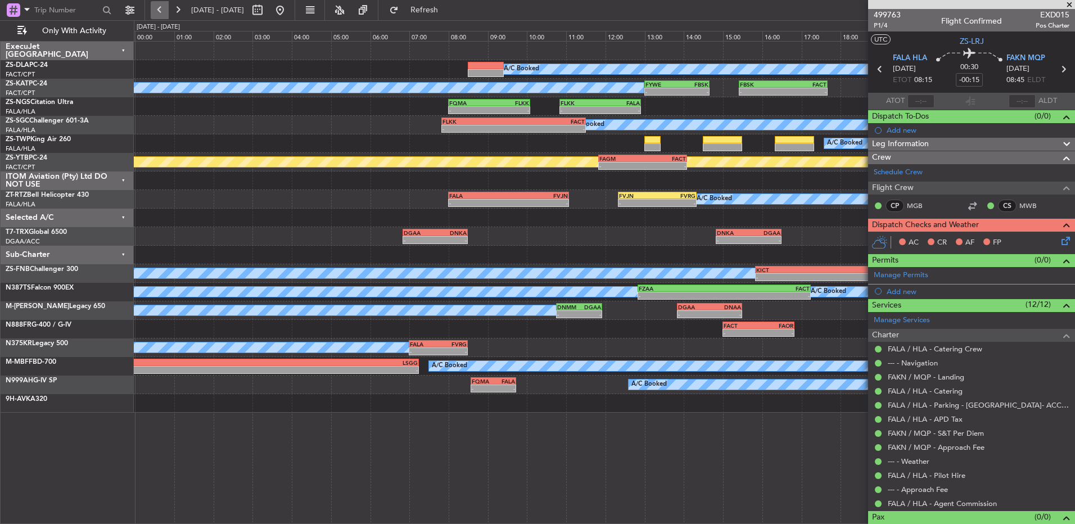
click at [162, 11] on button at bounding box center [160, 10] width 18 height 18
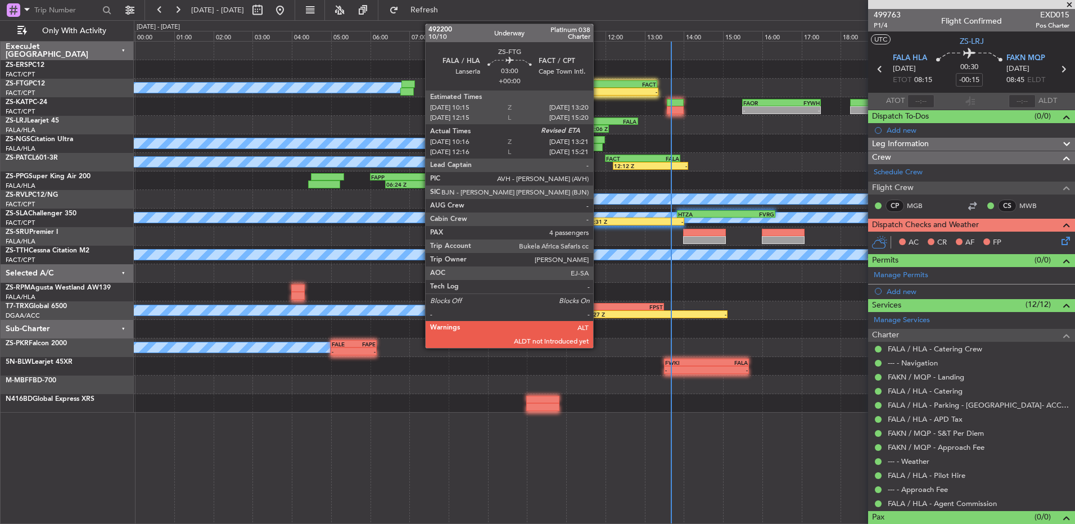
click at [598, 87] on div "FALA 10:15 Z FACT 13:20 Z" at bounding box center [596, 84] width 121 height 8
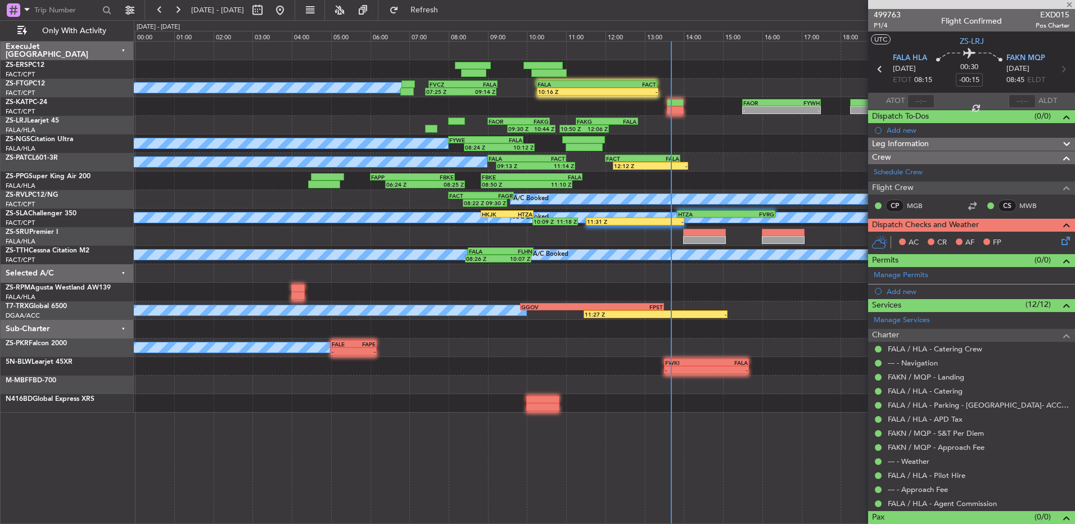
type input "10:16"
type input "4"
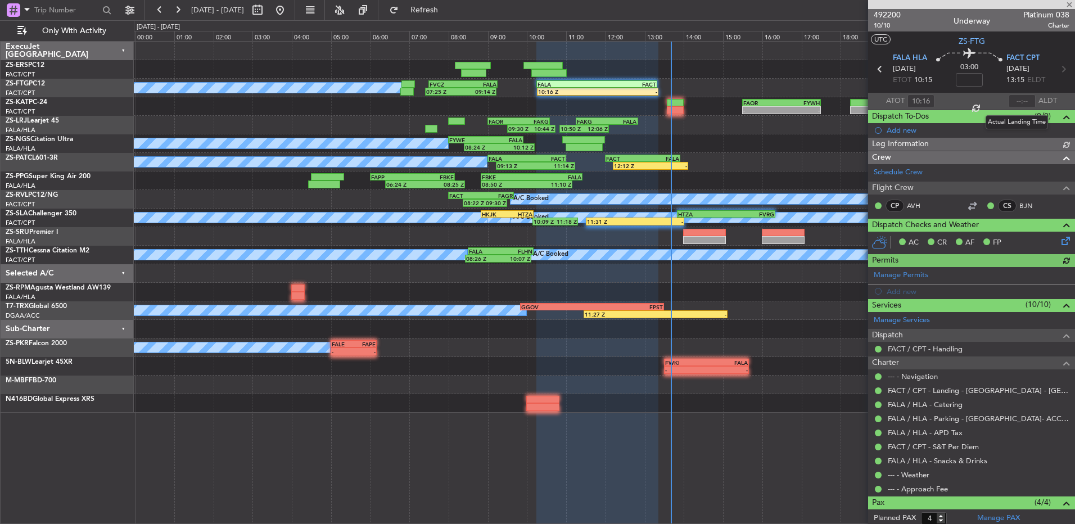
click at [1017, 99] on div at bounding box center [1021, 100] width 27 height 13
click at [1016, 102] on div at bounding box center [1021, 100] width 27 height 13
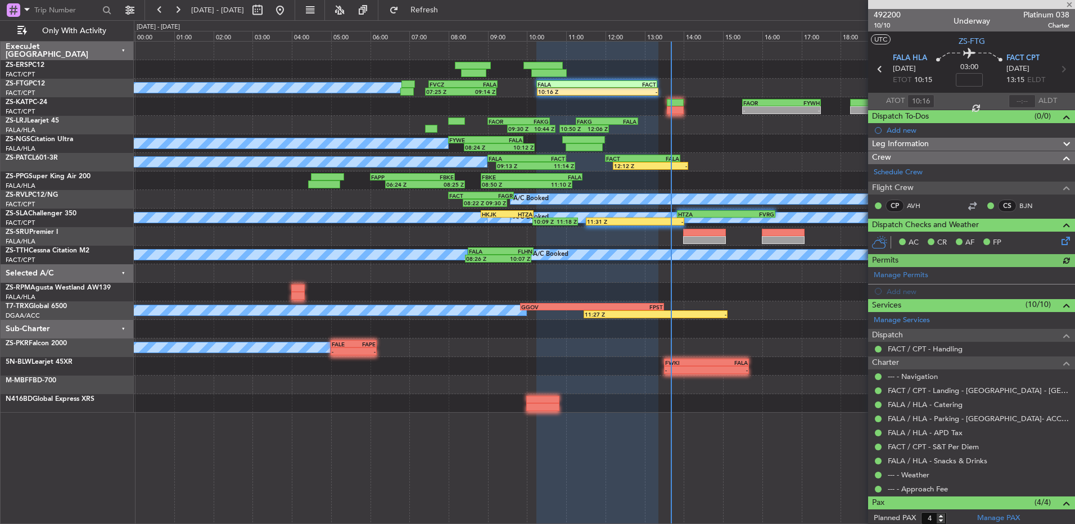
click at [1016, 102] on div at bounding box center [1021, 100] width 27 height 13
click at [1017, 101] on div at bounding box center [1021, 100] width 27 height 13
click at [1016, 101] on div at bounding box center [1021, 100] width 27 height 13
click at [1012, 103] on input "text" at bounding box center [1021, 100] width 27 height 13
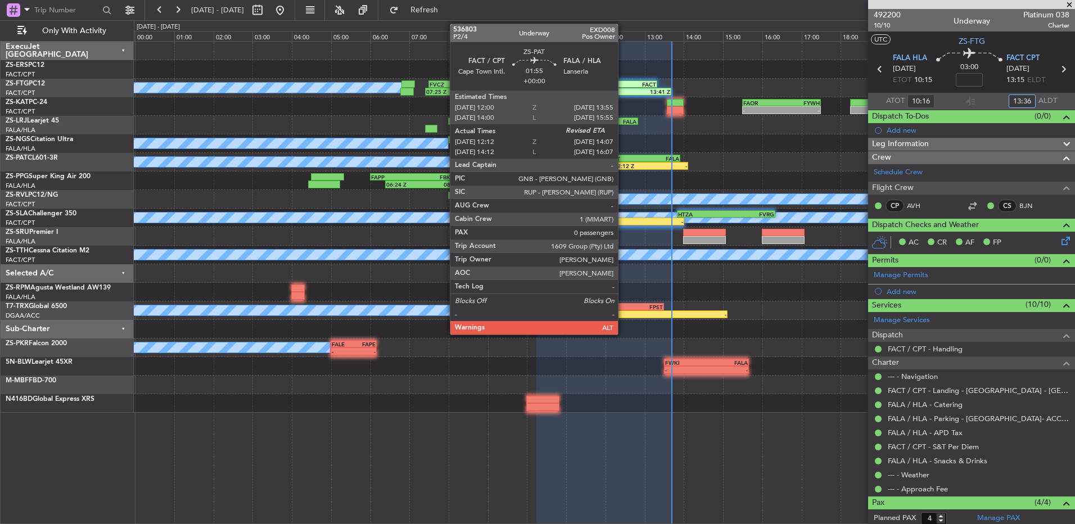
click at [623, 155] on div "FACT" at bounding box center [624, 158] width 37 height 7
type input "13:36"
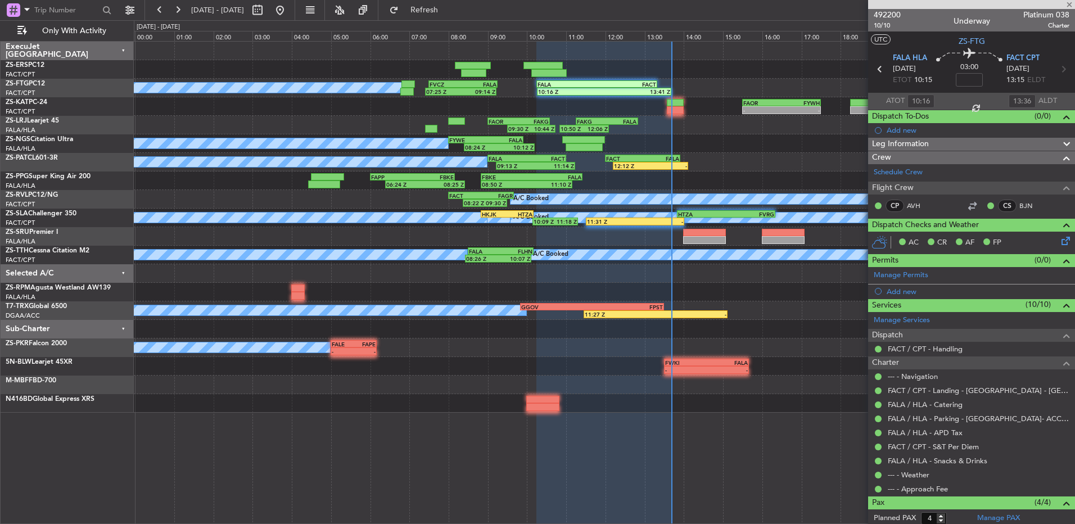
type input "12:12"
type input "0"
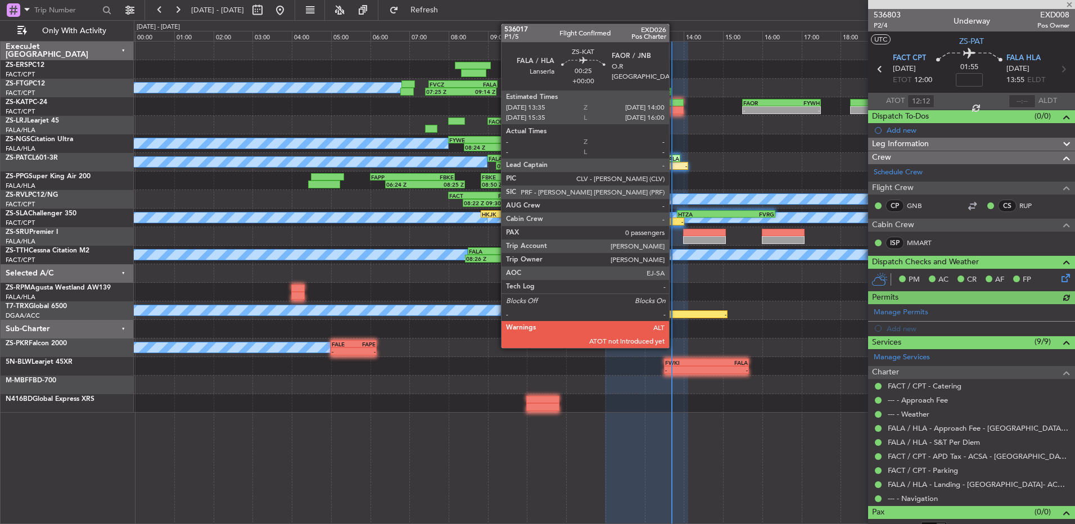
click at [674, 105] on div at bounding box center [675, 103] width 17 height 8
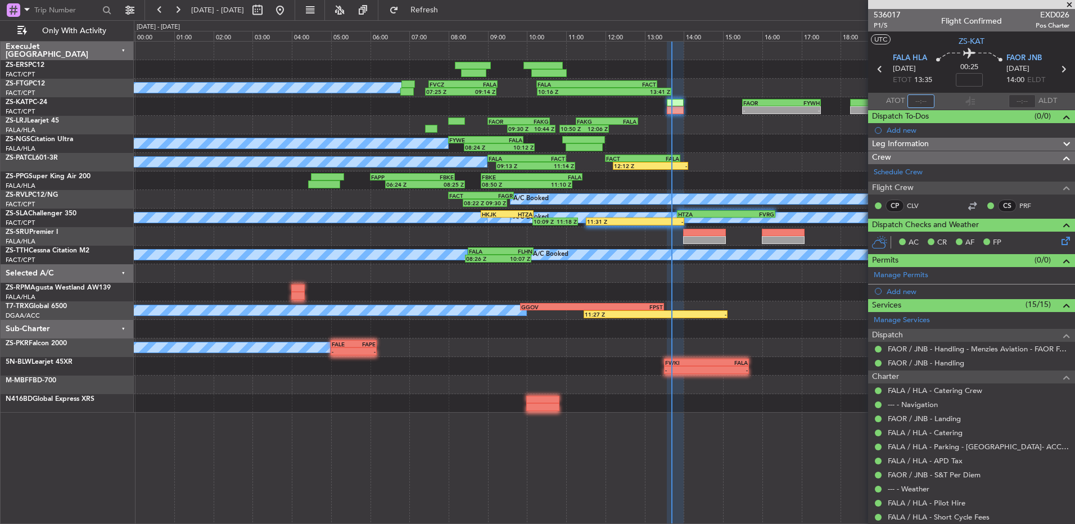
click at [915, 98] on input "text" at bounding box center [920, 100] width 27 height 13
click at [899, 13] on span "536017" at bounding box center [886, 15] width 27 height 12
click at [881, 10] on span "536017" at bounding box center [886, 15] width 27 height 12
click at [1071, 5] on span at bounding box center [1068, 5] width 11 height 10
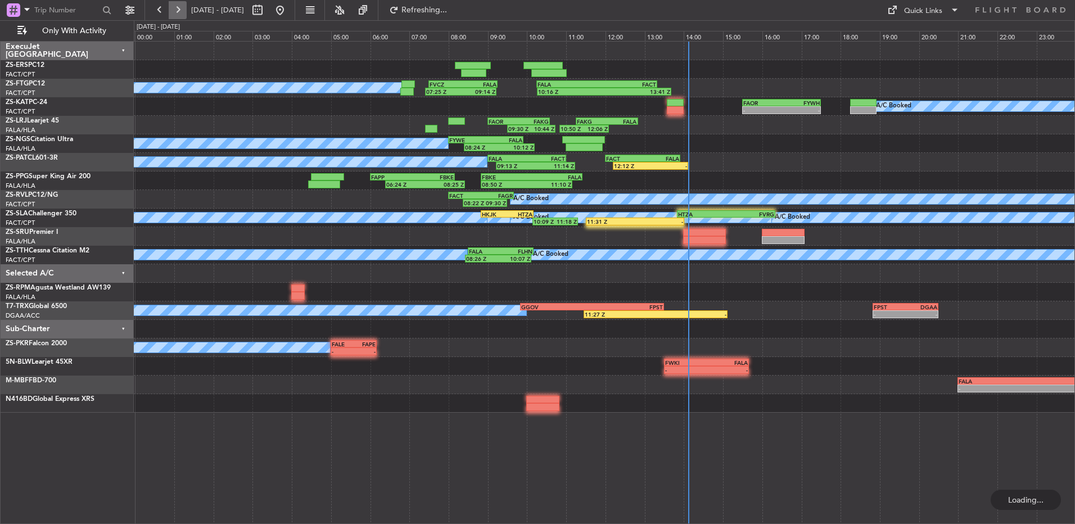
click at [178, 11] on button at bounding box center [178, 10] width 18 height 18
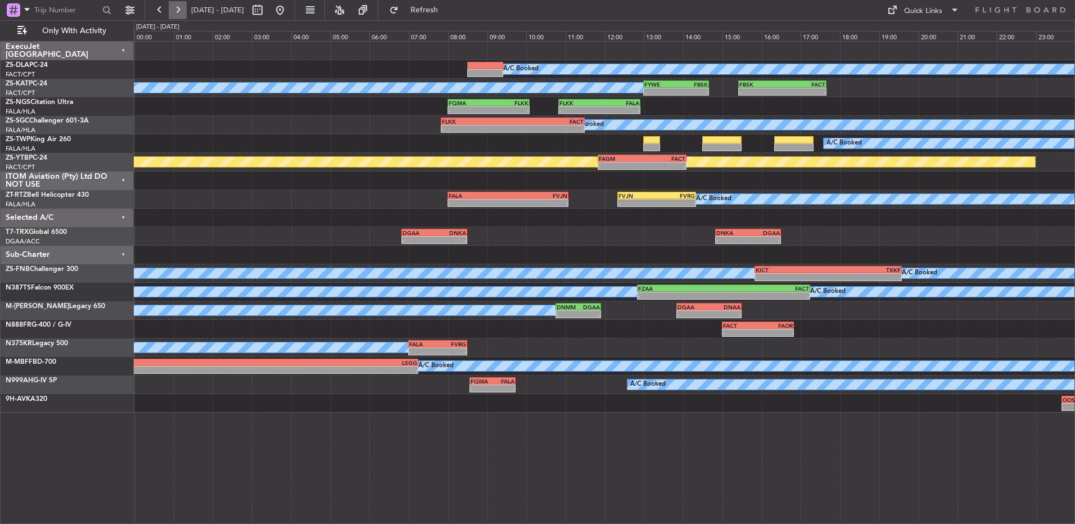
click at [182, 12] on button at bounding box center [178, 10] width 18 height 18
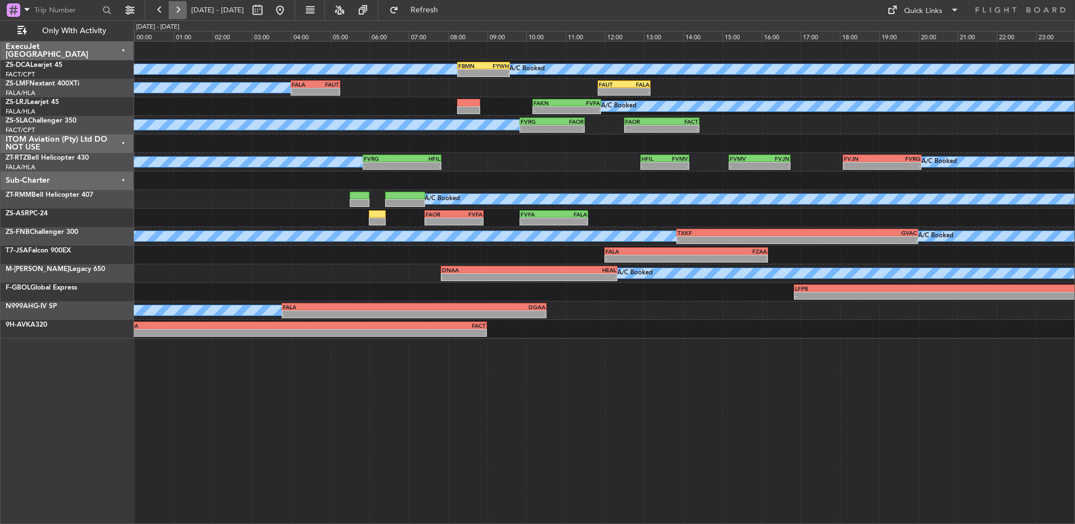
click at [182, 7] on button at bounding box center [178, 10] width 18 height 18
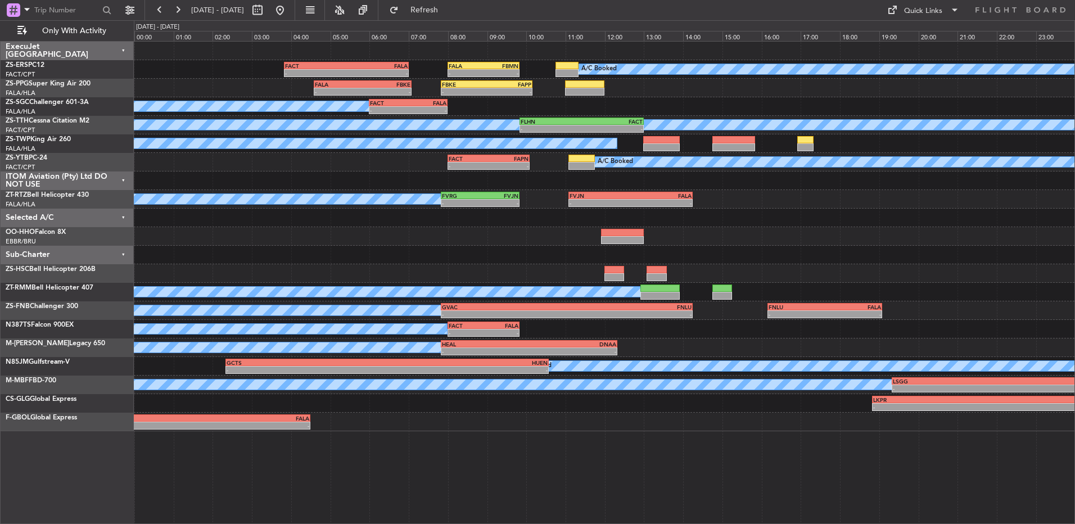
click at [149, 1] on fb-range-datepicker "[DATE] - [DATE]" at bounding box center [219, 10] width 151 height 20
click at [160, 6] on button at bounding box center [160, 10] width 18 height 18
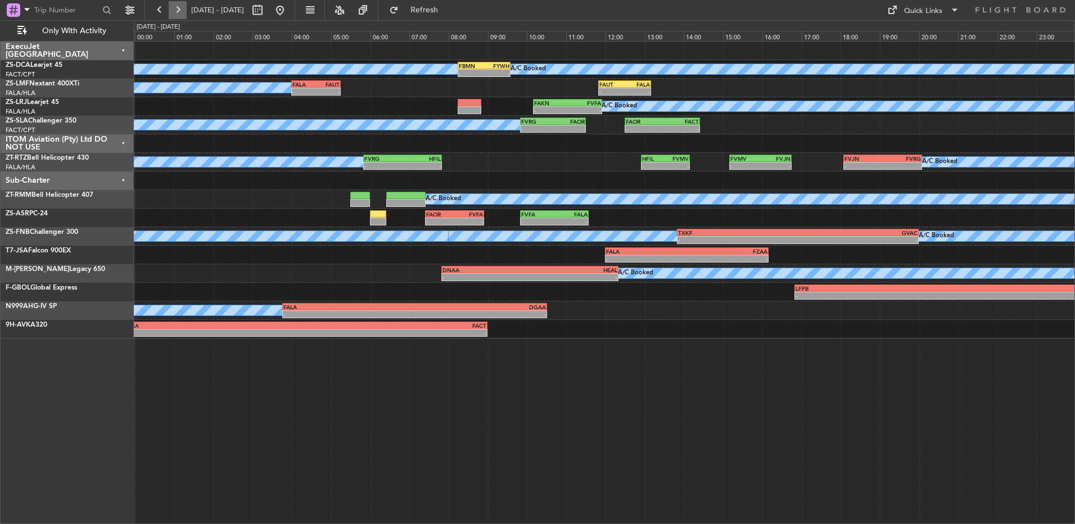
click at [174, 12] on button at bounding box center [178, 10] width 18 height 18
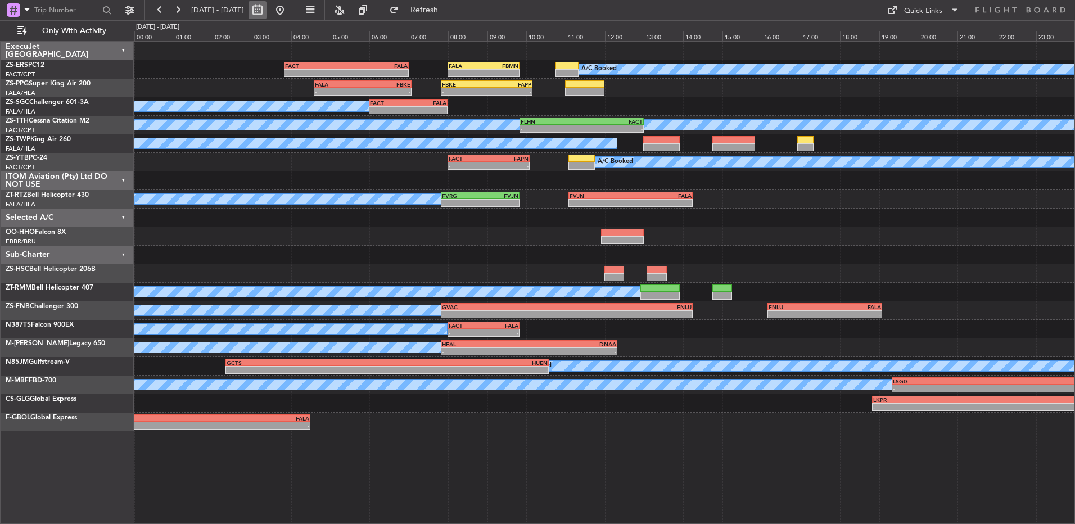
click at [266, 11] on button at bounding box center [257, 10] width 18 height 18
select select "9"
select select "2025"
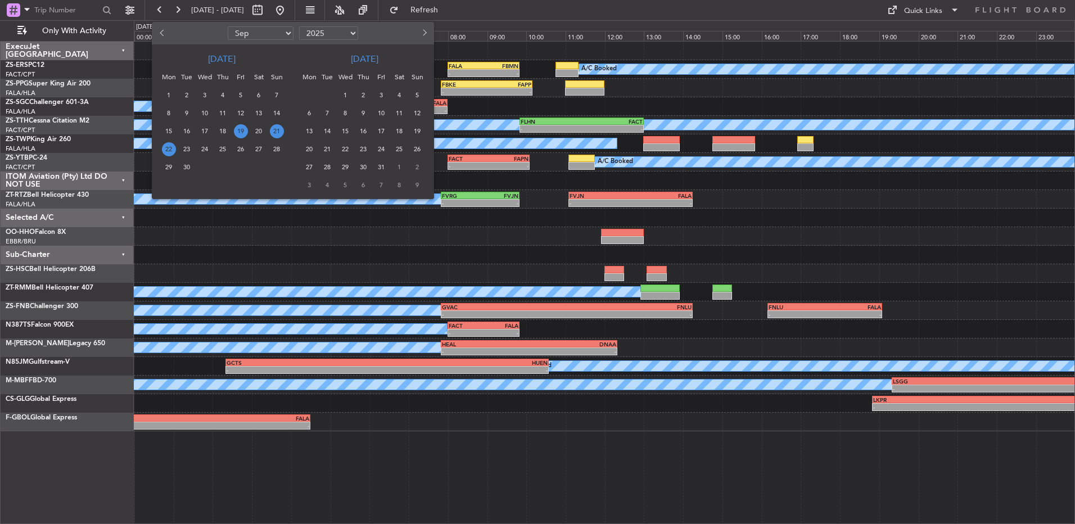
click at [246, 129] on span "19" at bounding box center [241, 131] width 14 height 14
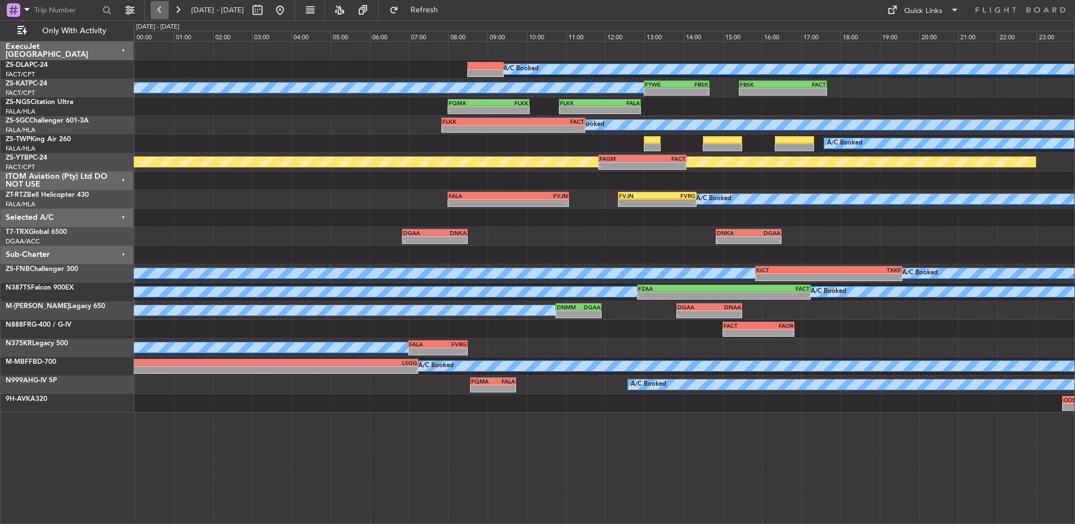
click at [162, 8] on button at bounding box center [160, 10] width 18 height 18
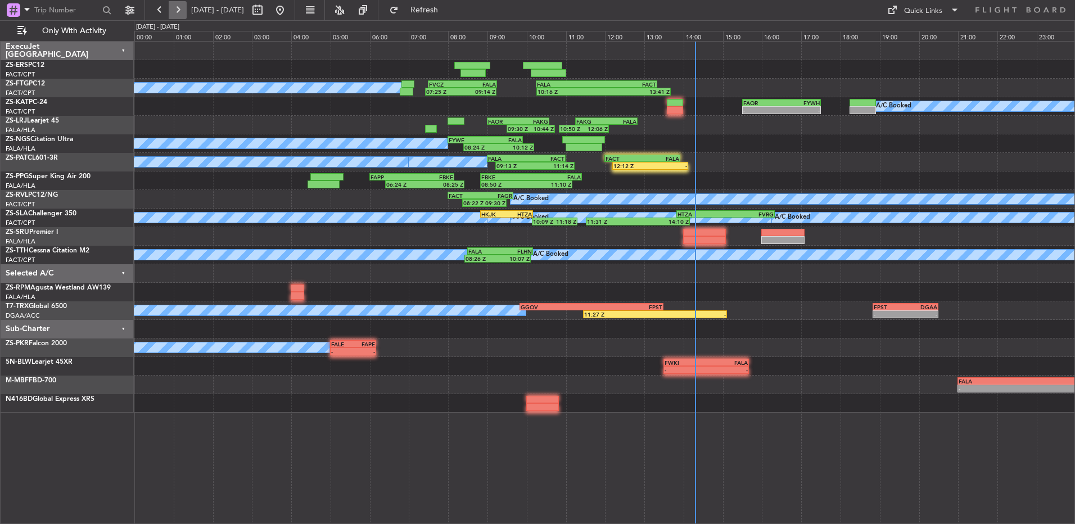
click at [181, 19] on button at bounding box center [178, 10] width 18 height 18
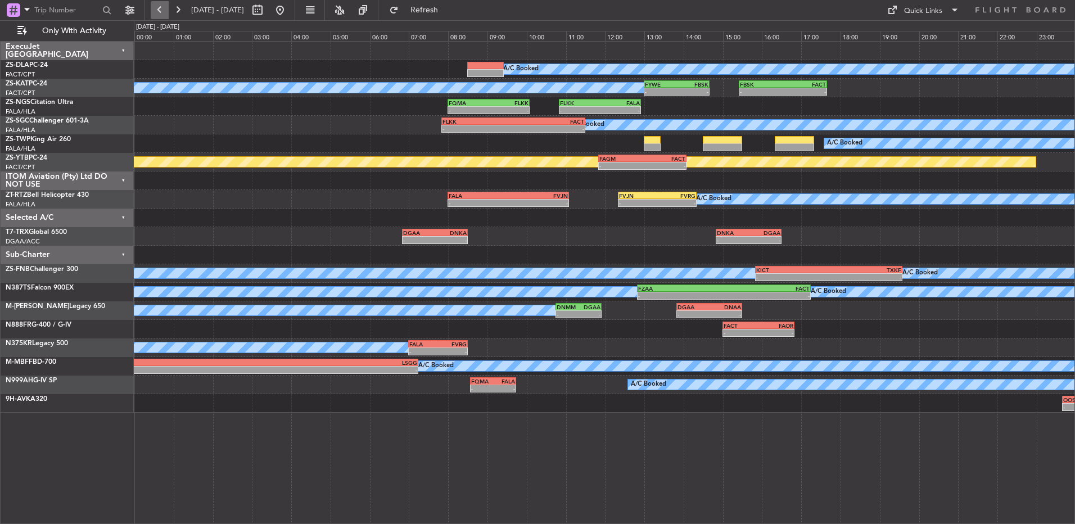
click at [158, 8] on button at bounding box center [160, 10] width 18 height 18
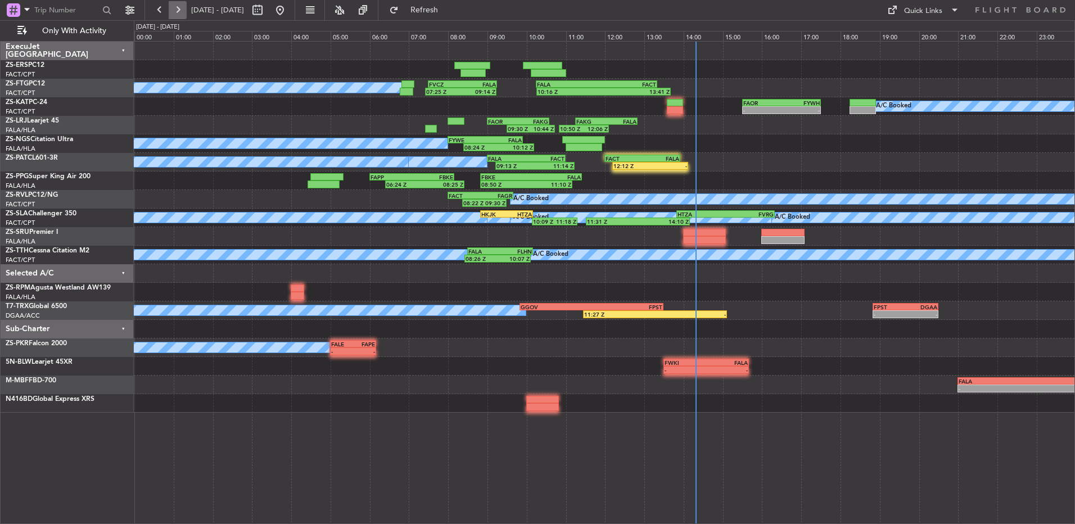
click at [173, 12] on button at bounding box center [178, 10] width 18 height 18
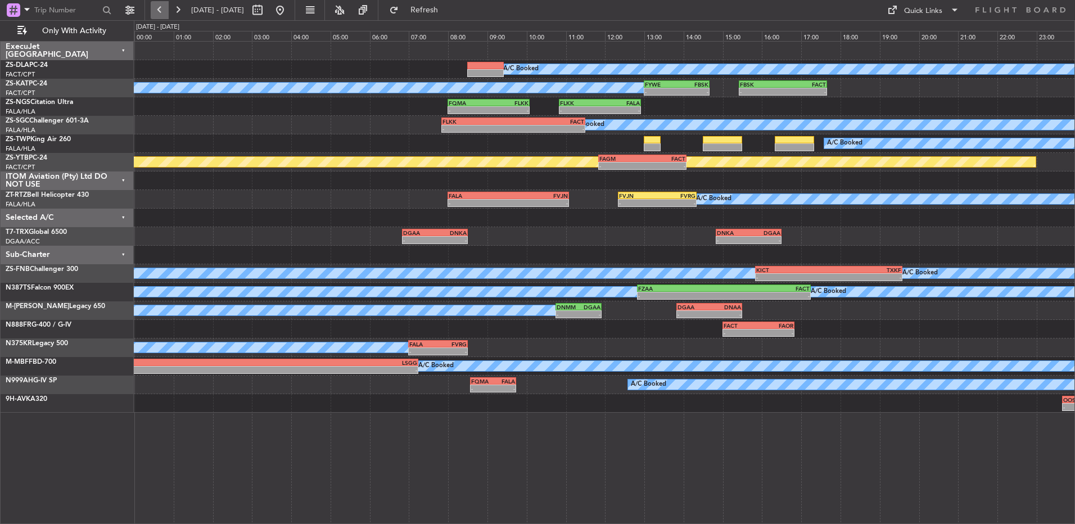
drag, startPoint x: 164, startPoint y: 7, endPoint x: 164, endPoint y: 18, distance: 11.2
click at [164, 18] on button at bounding box center [160, 10] width 18 height 18
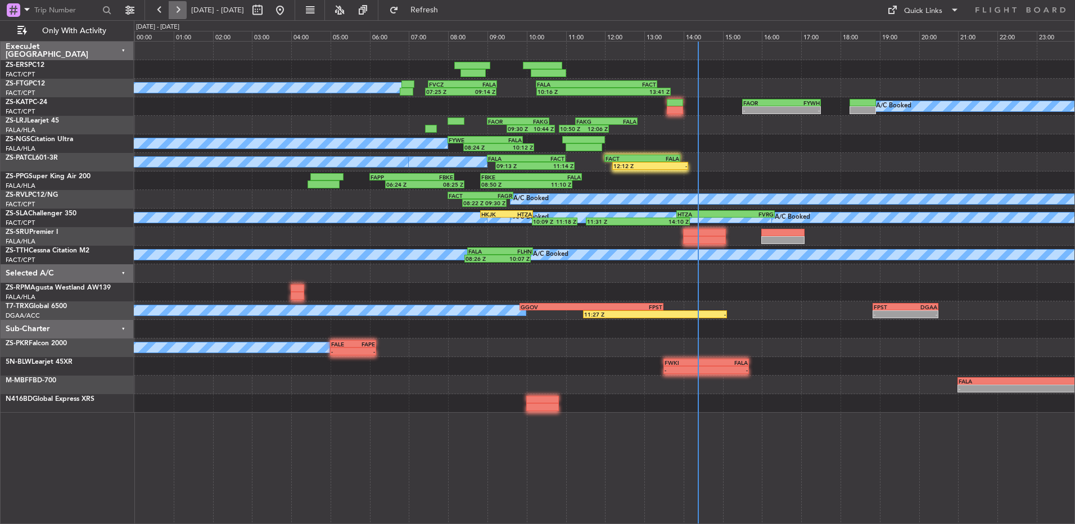
click at [180, 9] on button at bounding box center [178, 10] width 18 height 18
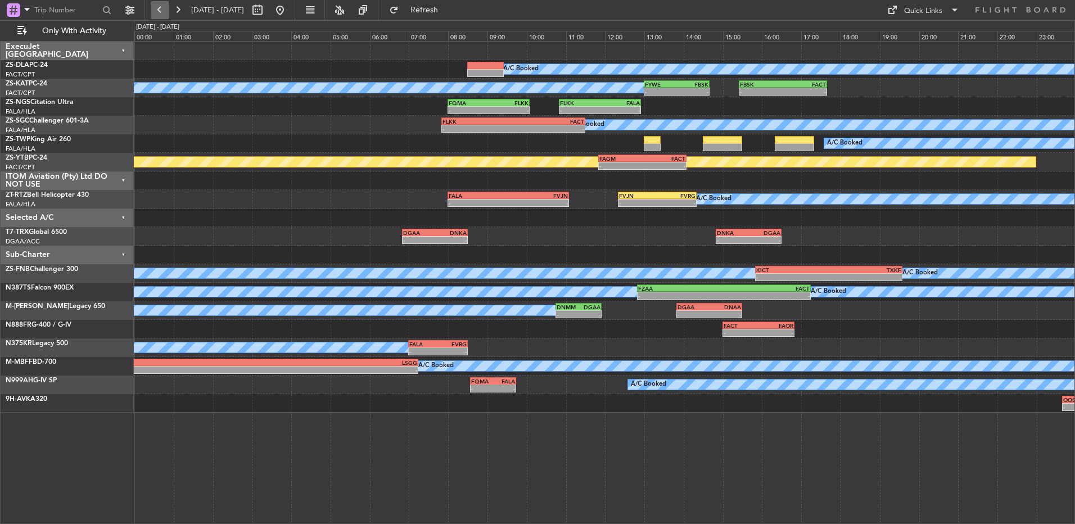
click at [156, 10] on button at bounding box center [160, 10] width 18 height 18
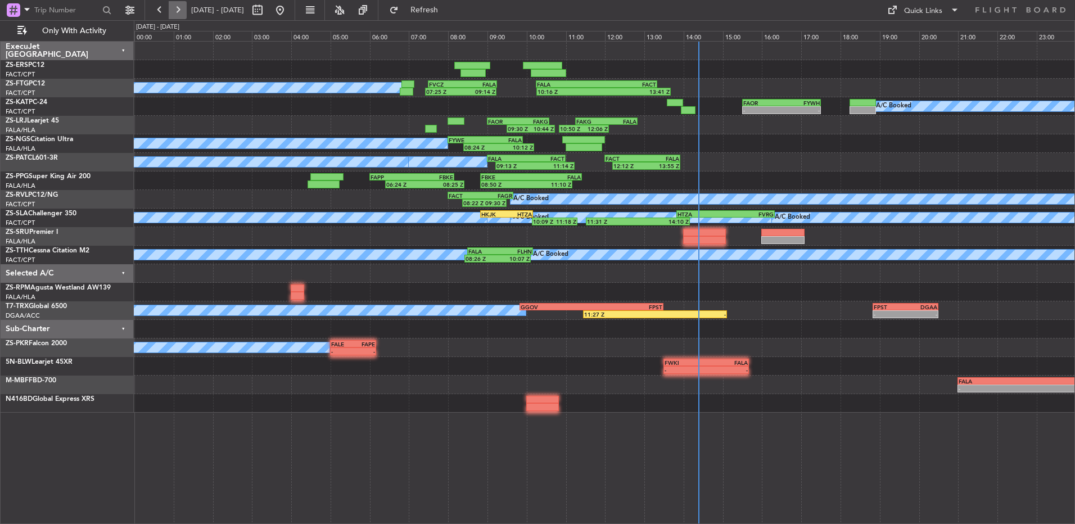
click at [179, 11] on button at bounding box center [178, 10] width 18 height 18
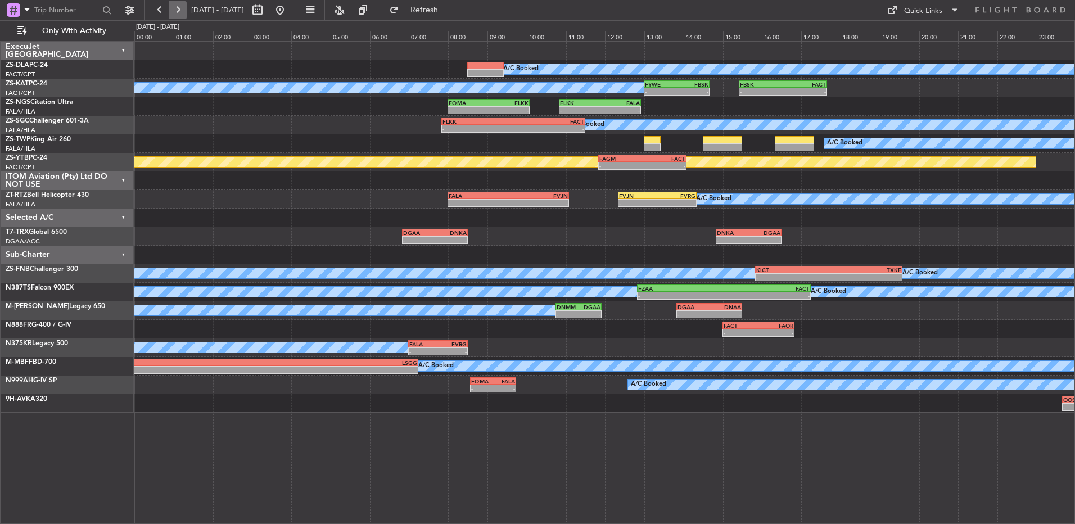
click at [176, 9] on button at bounding box center [178, 10] width 18 height 18
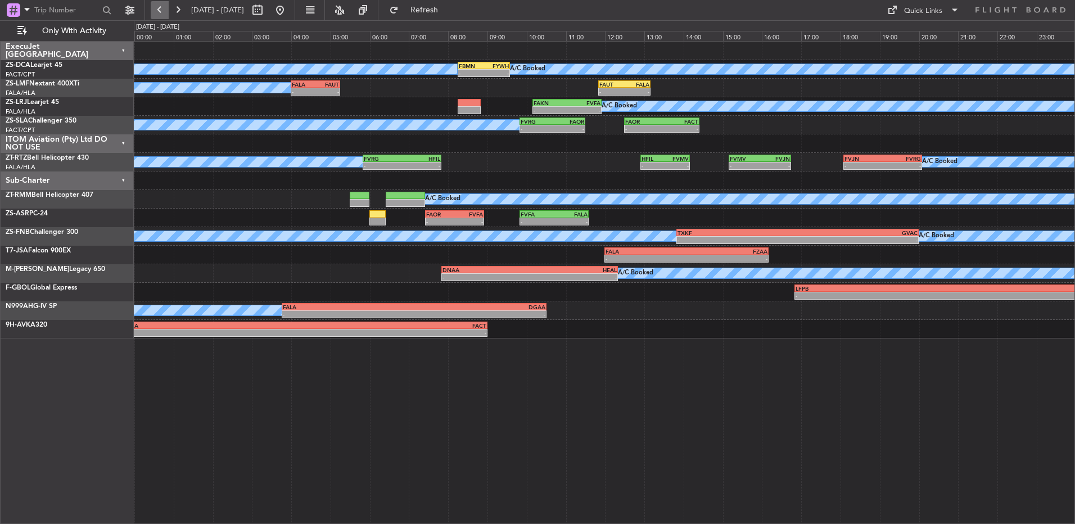
click at [153, 13] on button at bounding box center [160, 10] width 18 height 18
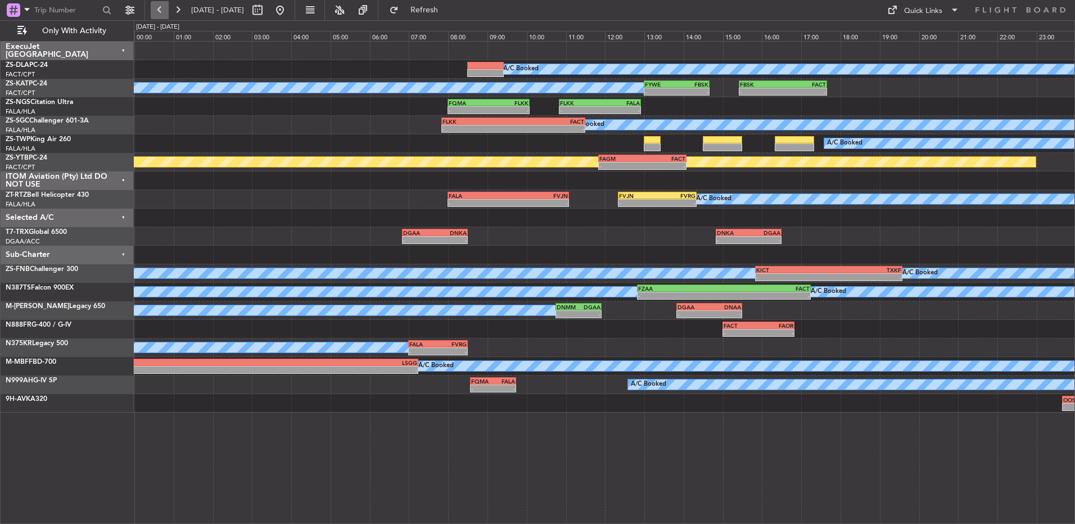
click at [157, 7] on button at bounding box center [160, 10] width 18 height 18
